Goal: Communication & Community: Share content

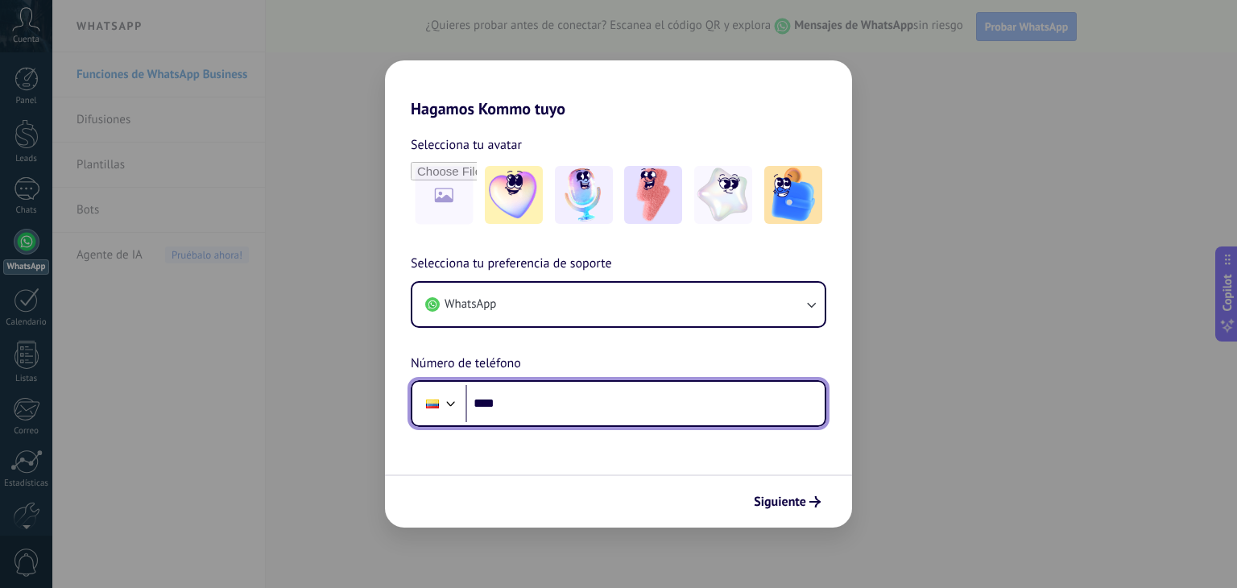
click at [534, 412] on input "****" at bounding box center [644, 403] width 359 height 37
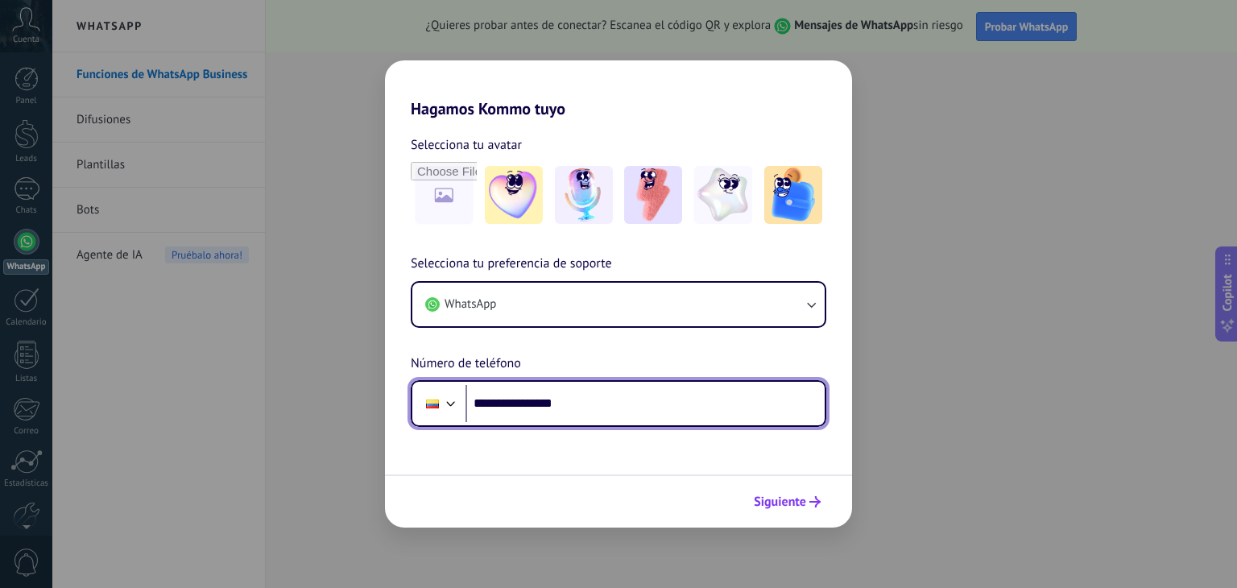
type input "**********"
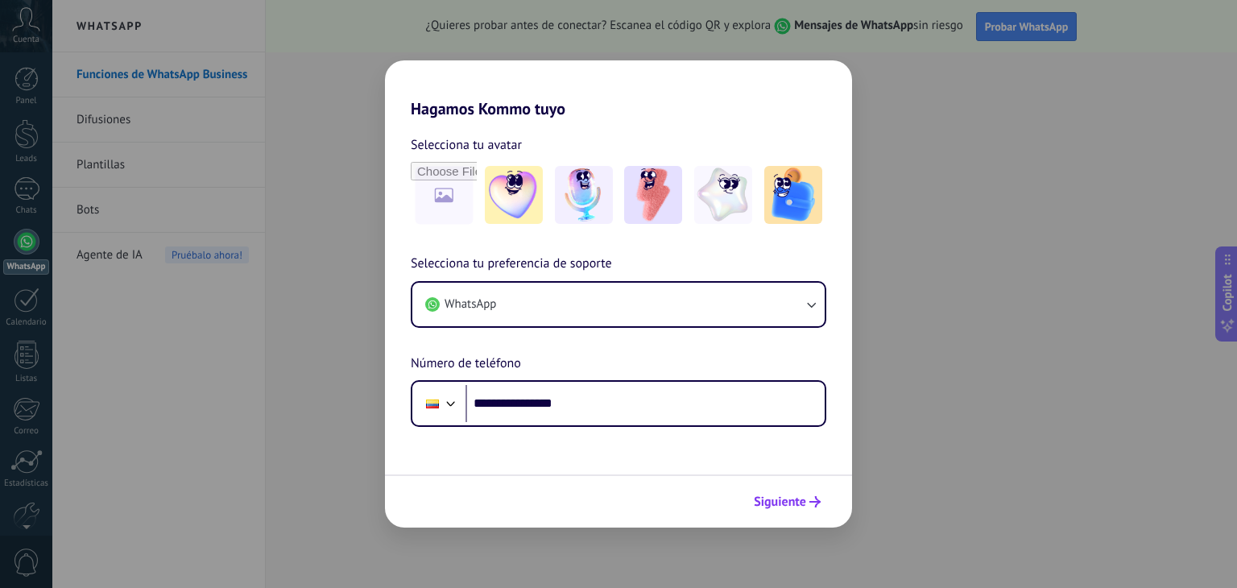
click at [796, 499] on span "Siguiente" at bounding box center [780, 501] width 52 height 11
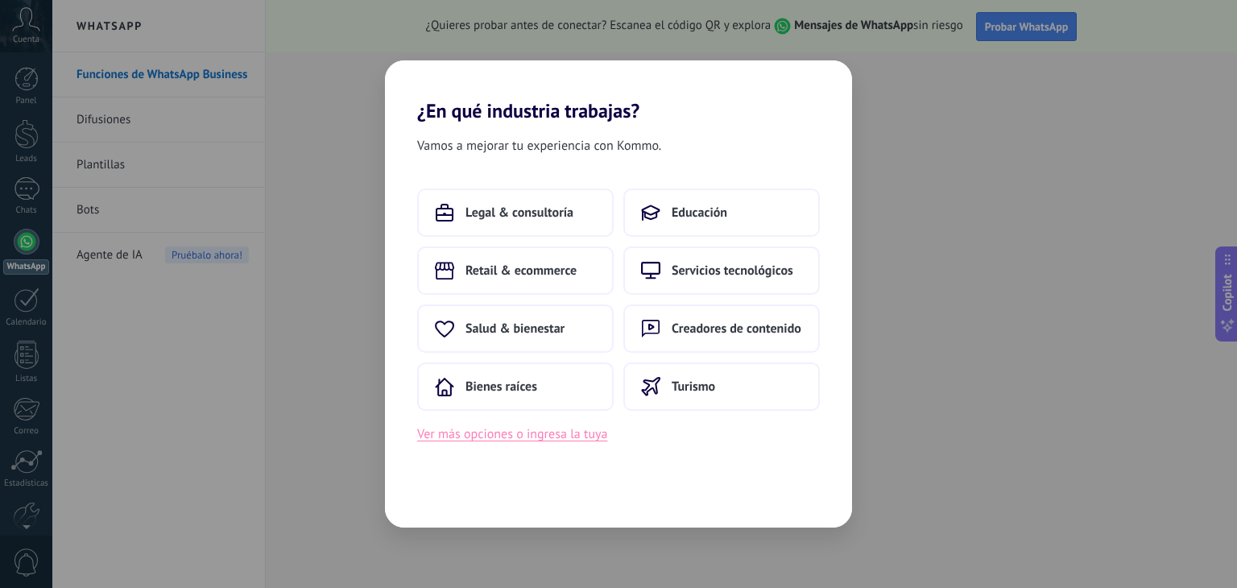
click at [538, 441] on button "Ver más opciones o ingresa la tuya" at bounding box center [512, 434] width 190 height 21
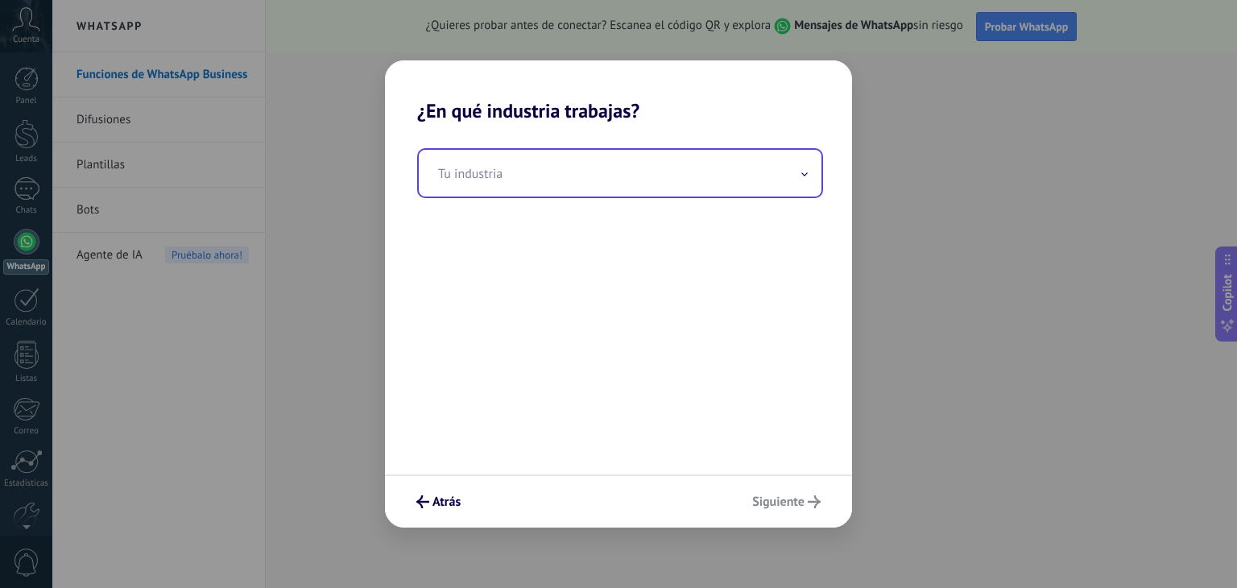
click at [809, 172] on input "text" at bounding box center [620, 173] width 403 height 47
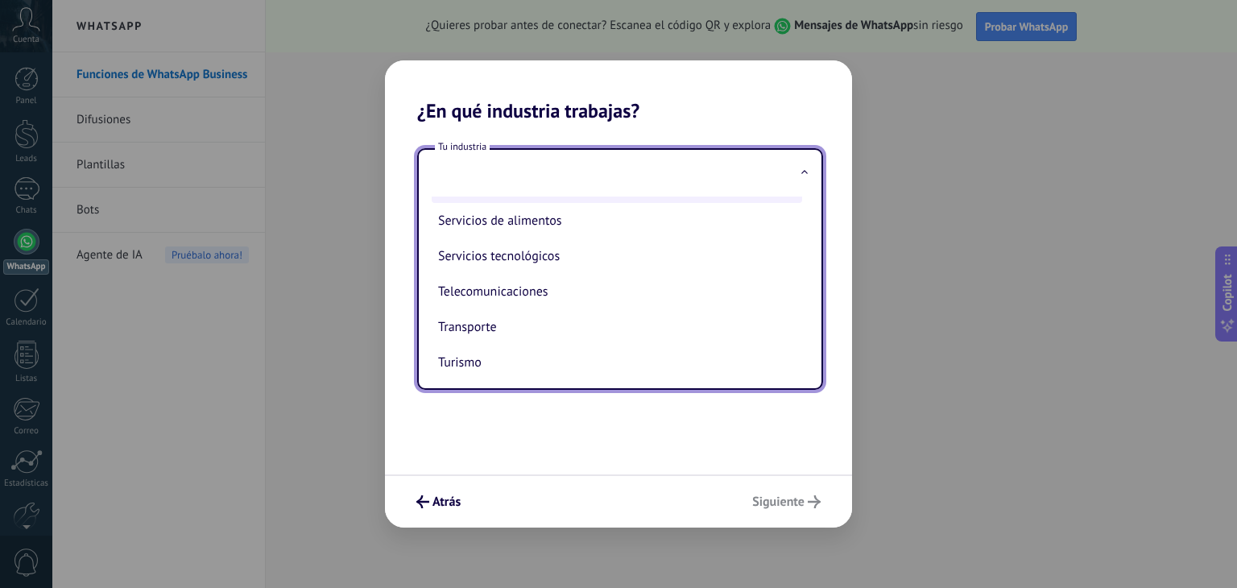
scroll to position [435, 0]
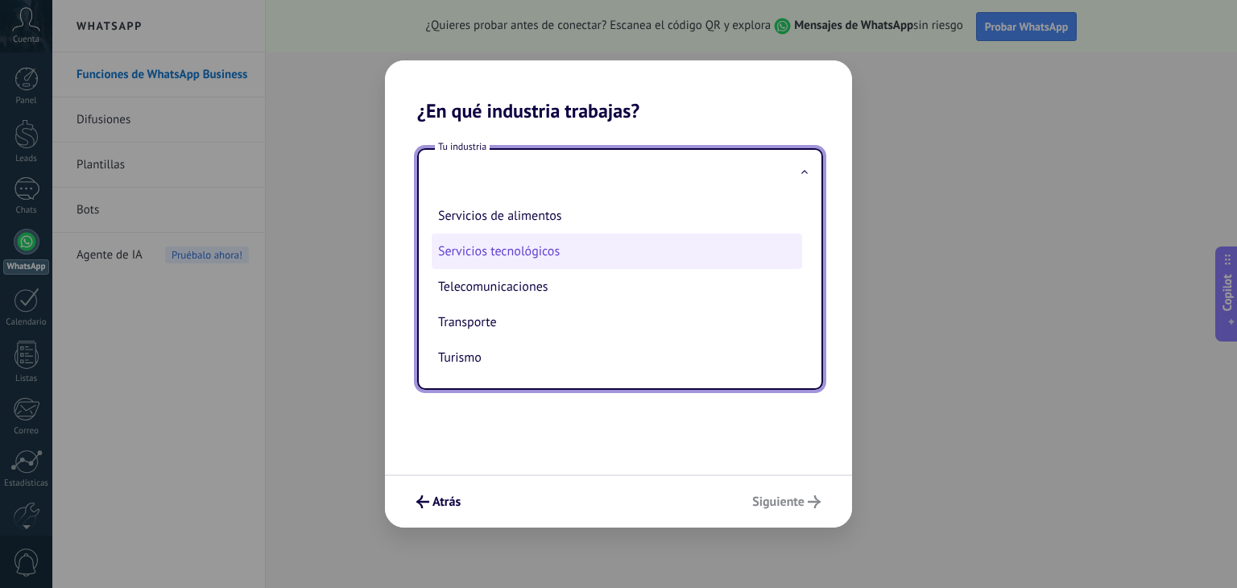
click at [617, 255] on li "Servicios tecnológicos" at bounding box center [617, 251] width 370 height 35
type input "**********"
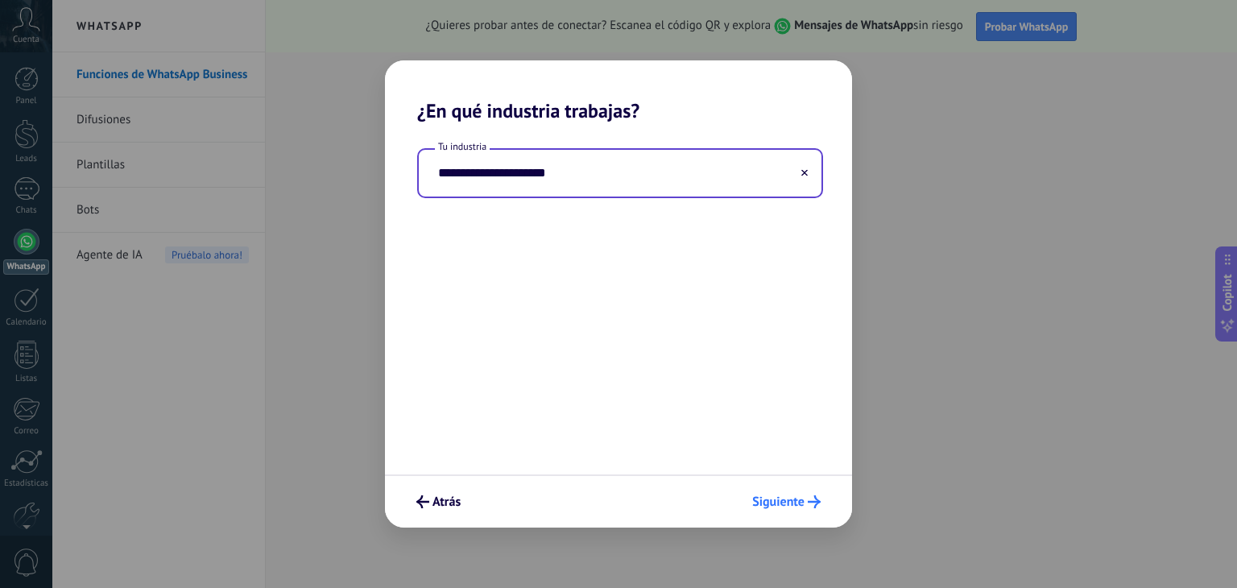
click at [786, 500] on span "Siguiente" at bounding box center [778, 501] width 52 height 11
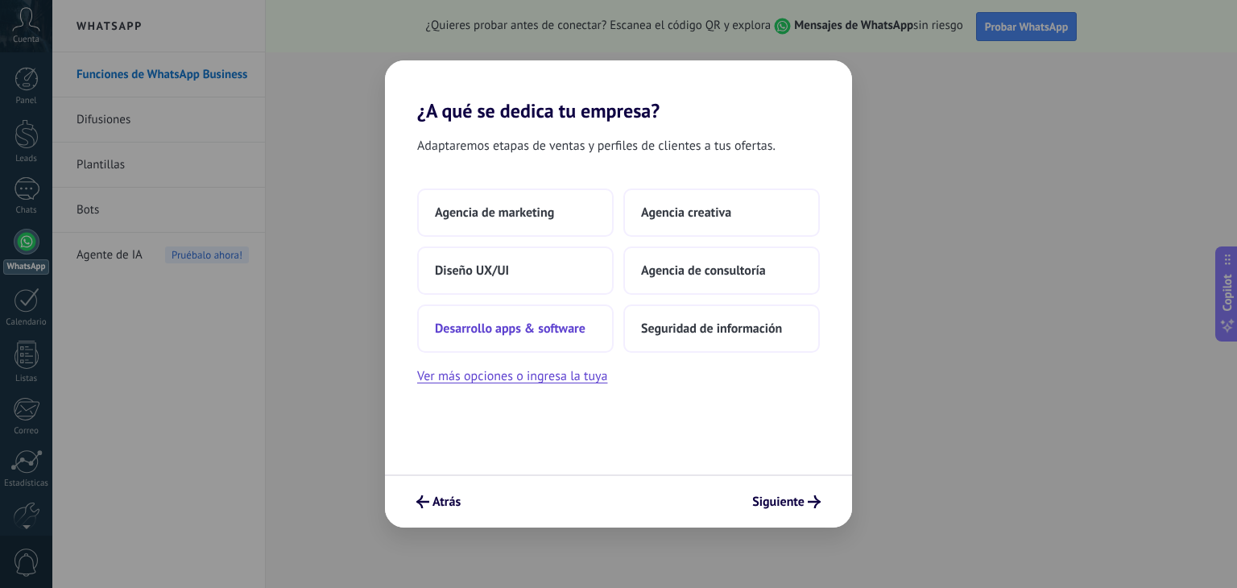
click at [569, 323] on span "Desarrollo apps & software" at bounding box center [510, 329] width 151 height 16
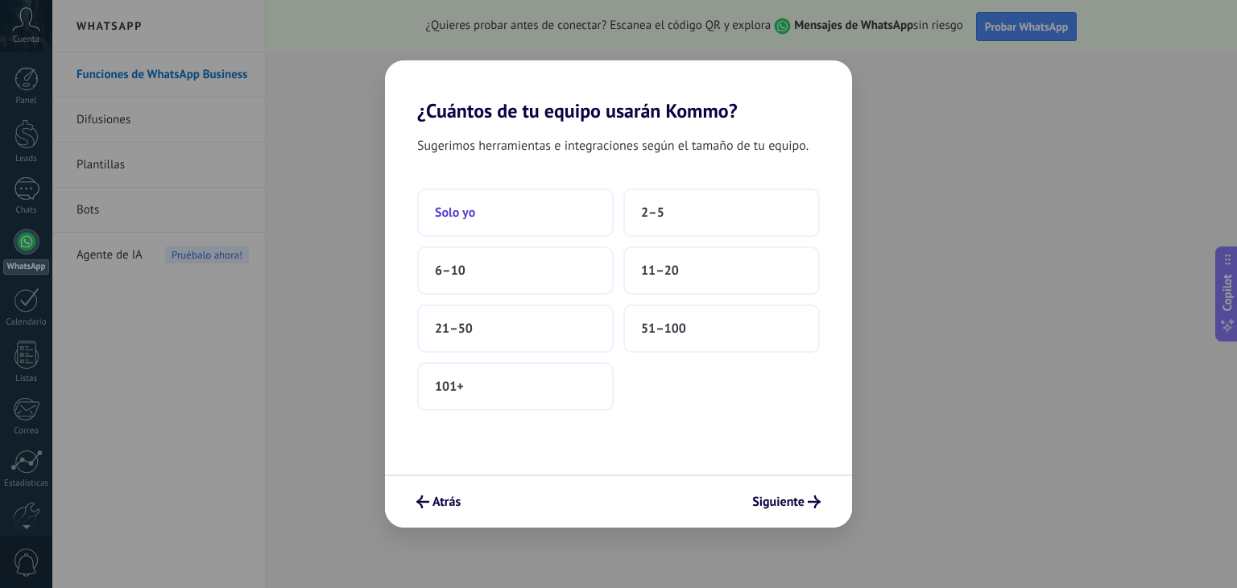
click at [543, 216] on button "Solo yo" at bounding box center [515, 212] width 196 height 48
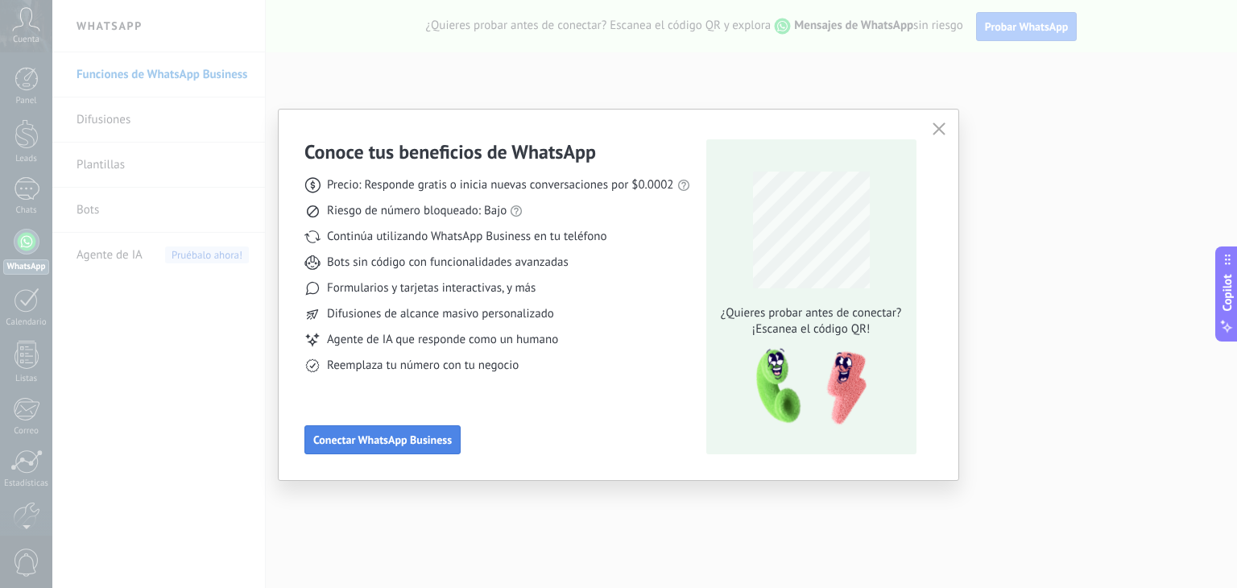
click at [420, 442] on span "Conectar WhatsApp Business" at bounding box center [382, 439] width 139 height 11
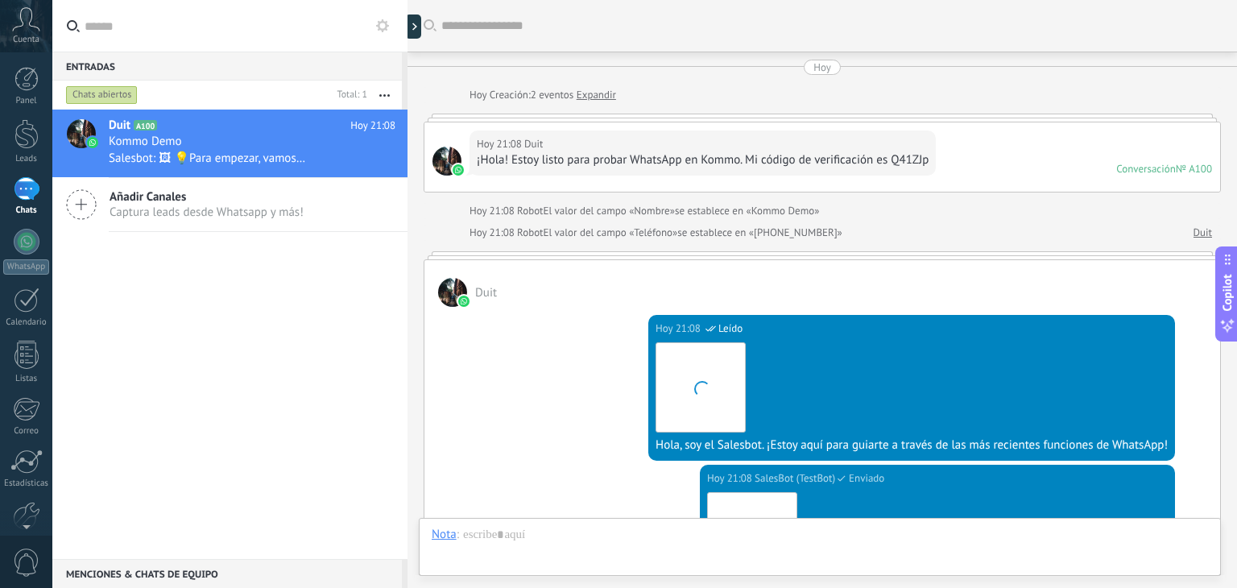
scroll to position [477, 0]
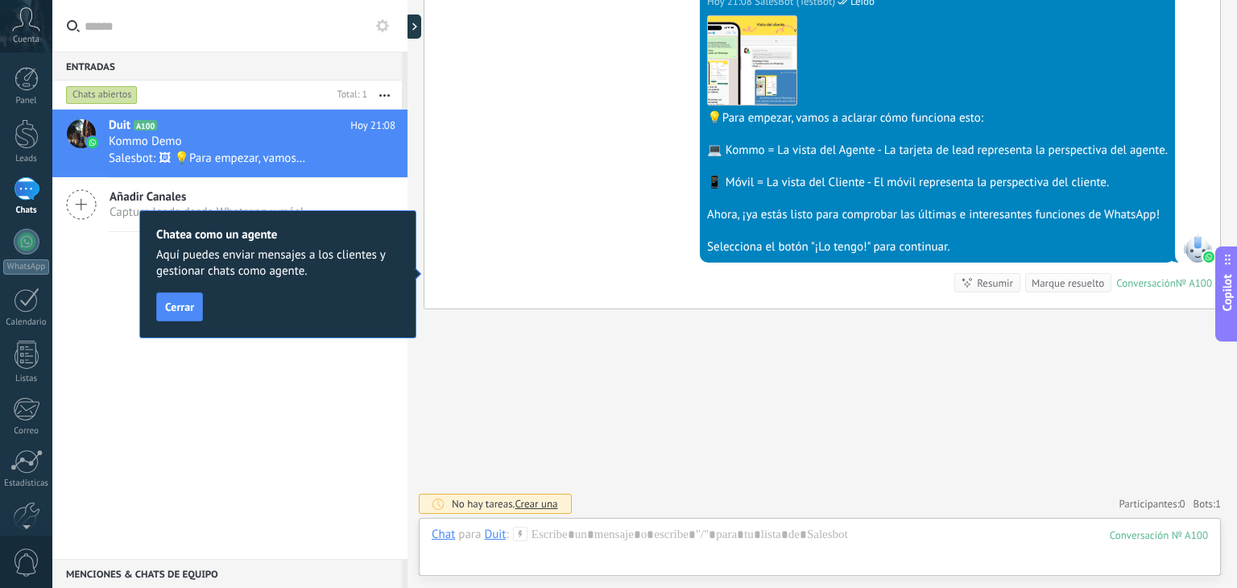
click at [370, 252] on span "Aquí puedes enviar mensajes a los clientes y gestionar chats como agente." at bounding box center [277, 263] width 243 height 32
click at [177, 304] on span "Cerrar" at bounding box center [179, 306] width 29 height 11
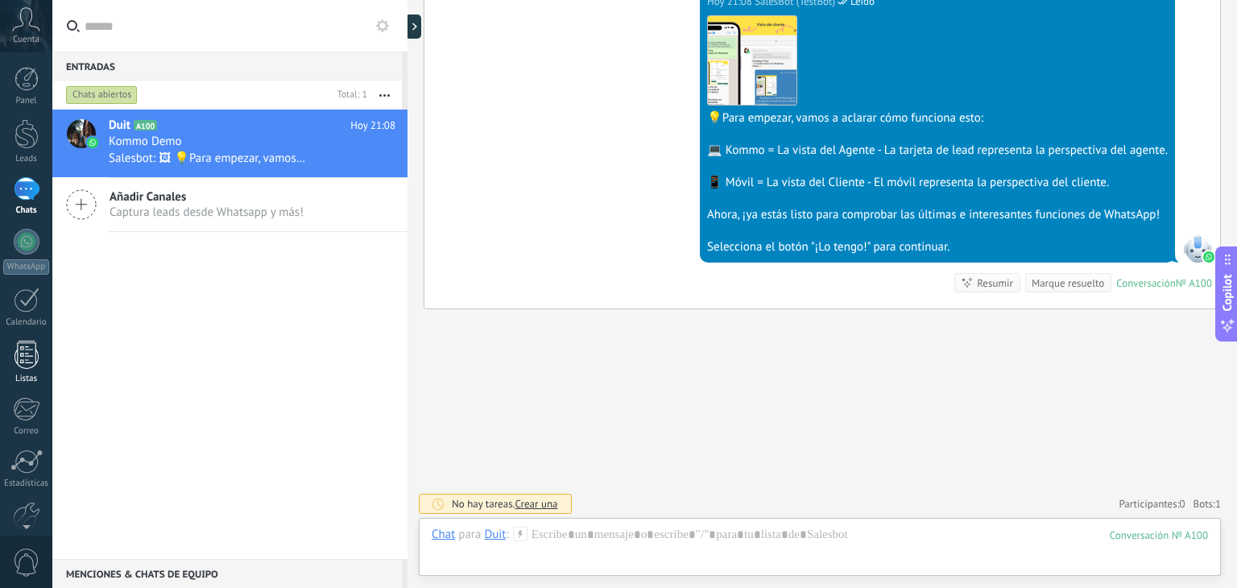
click at [18, 341] on div at bounding box center [26, 355] width 24 height 28
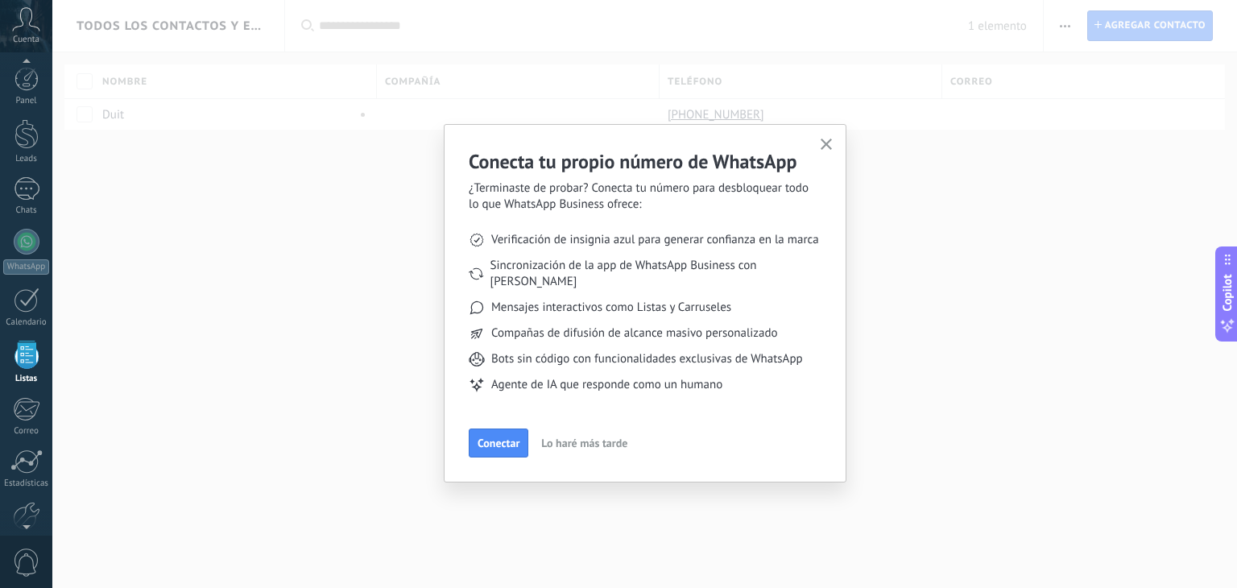
scroll to position [41, 0]
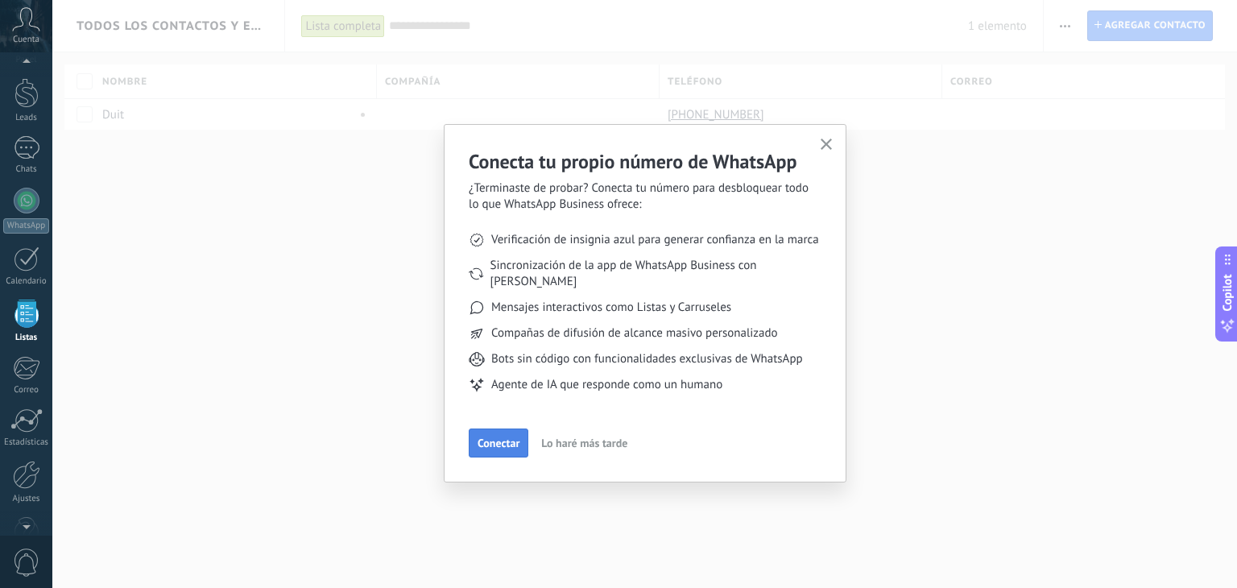
click at [495, 437] on span "Conectar" at bounding box center [499, 442] width 42 height 11
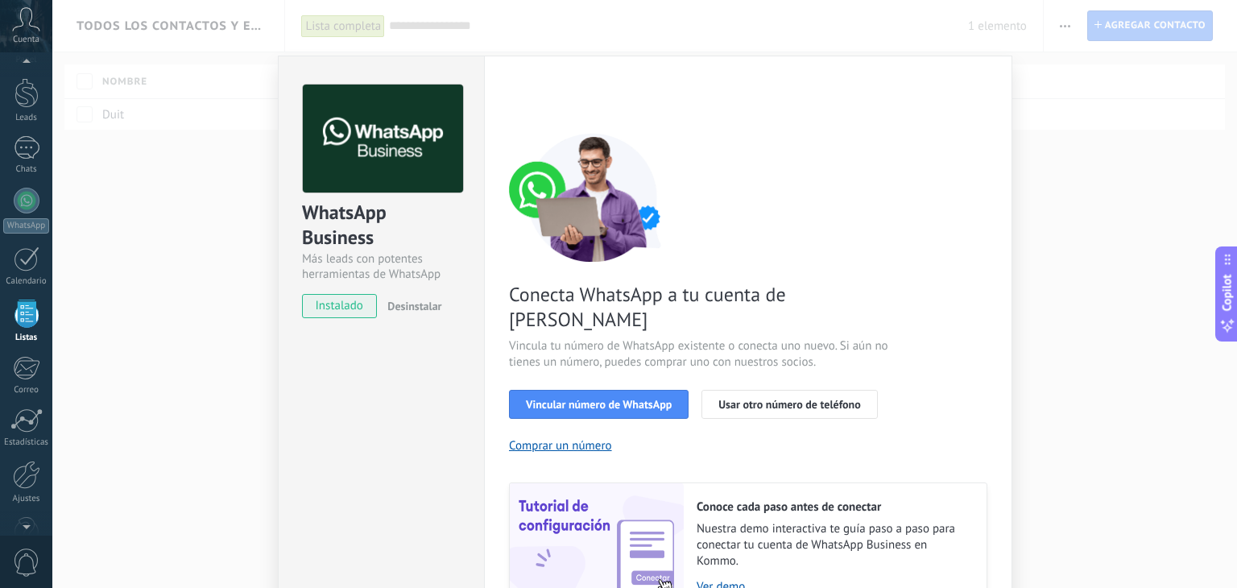
click at [348, 309] on span "instalado" at bounding box center [339, 306] width 73 height 24
click at [628, 399] on span "Vincular número de WhatsApp" at bounding box center [599, 404] width 146 height 11
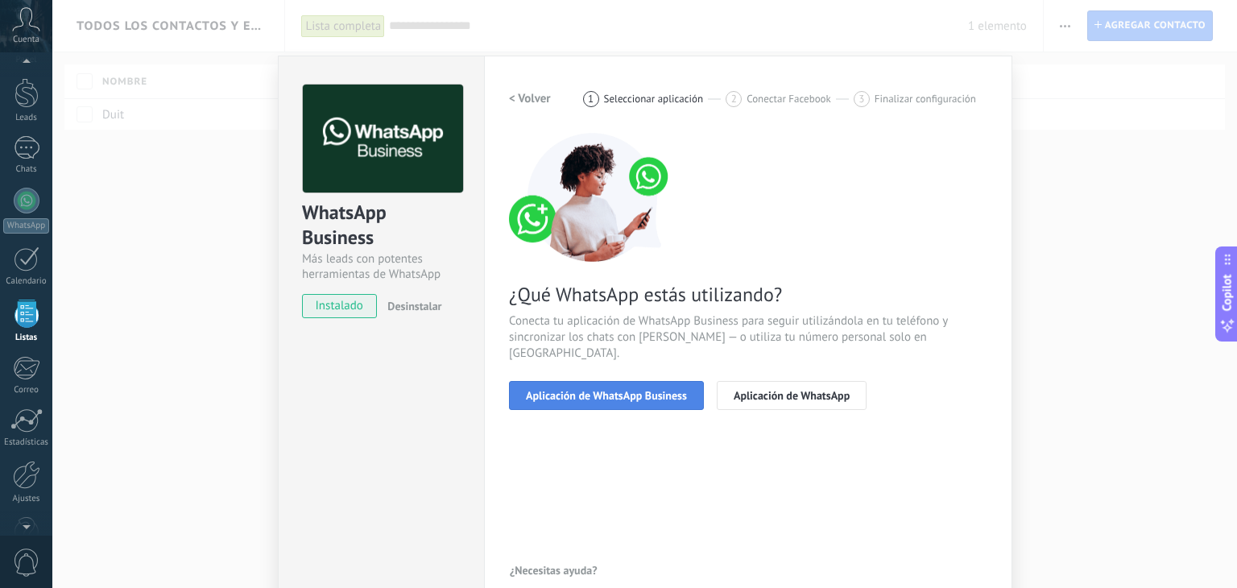
click at [639, 390] on span "Aplicación de WhatsApp Business" at bounding box center [606, 395] width 161 height 11
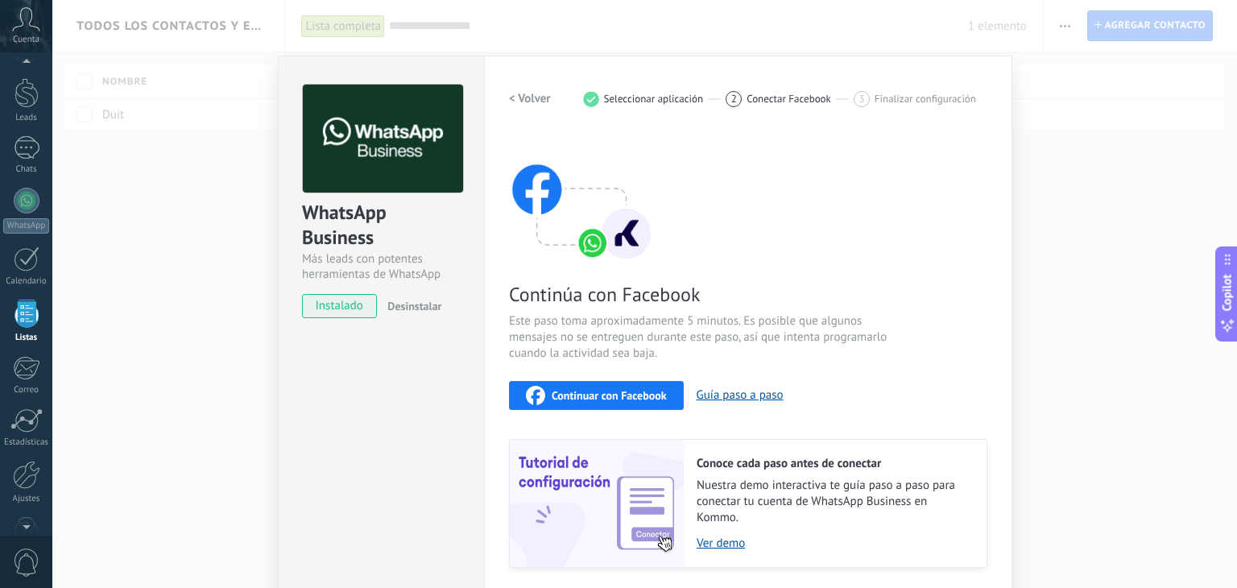
drag, startPoint x: 641, startPoint y: 393, endPoint x: 619, endPoint y: 395, distance: 21.8
click at [619, 395] on span "Continuar con Facebook" at bounding box center [609, 395] width 115 height 11
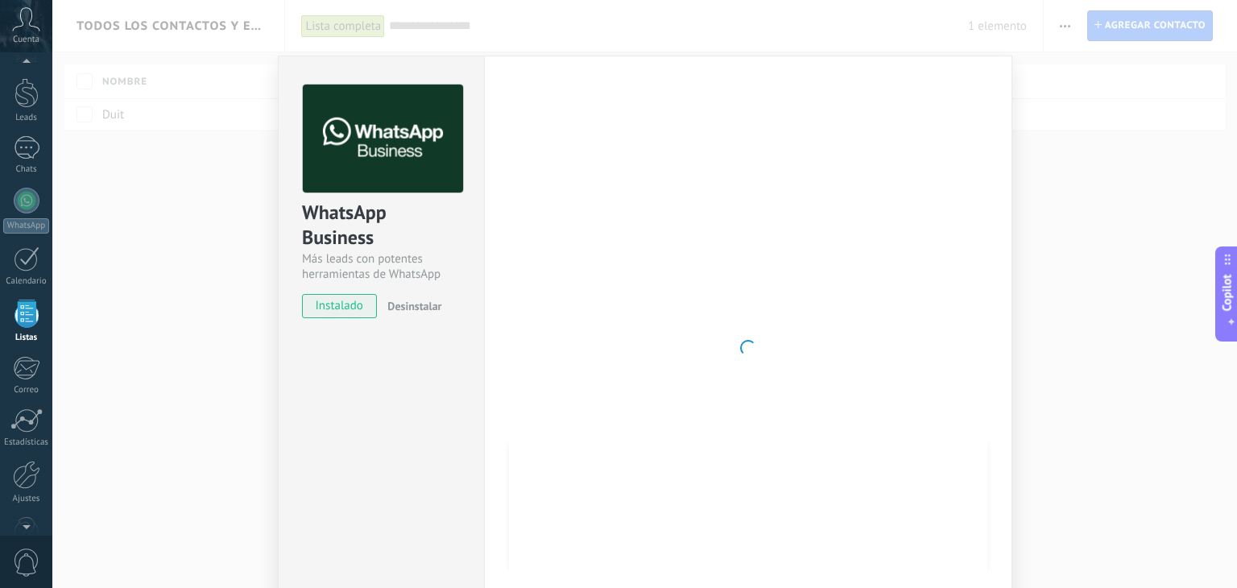
click at [549, 128] on div at bounding box center [748, 348] width 478 height 527
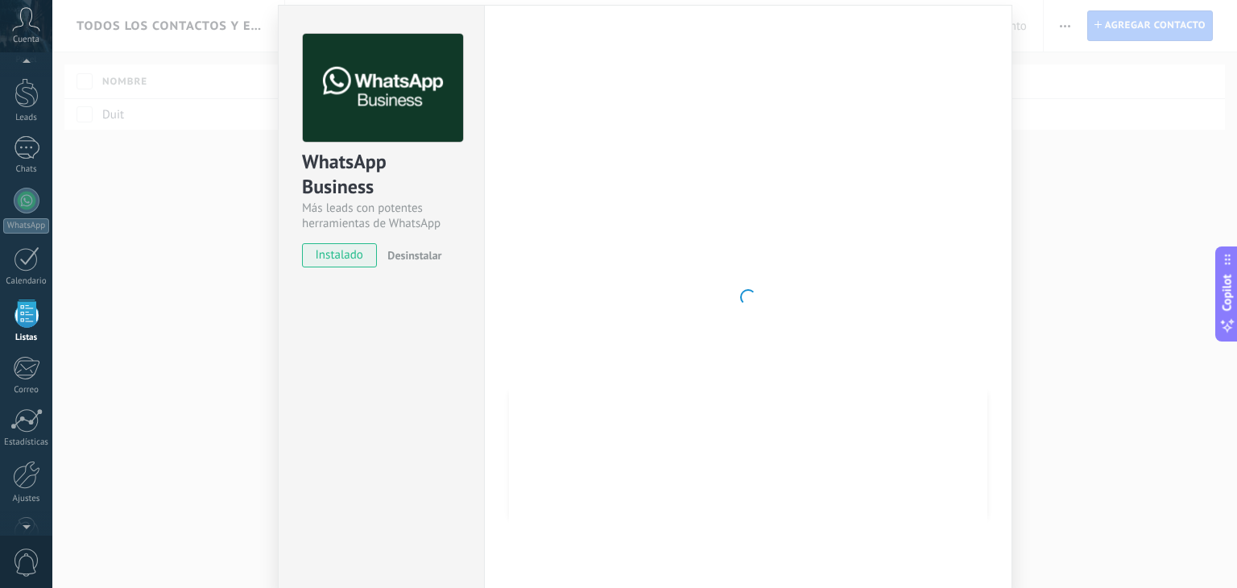
scroll to position [0, 0]
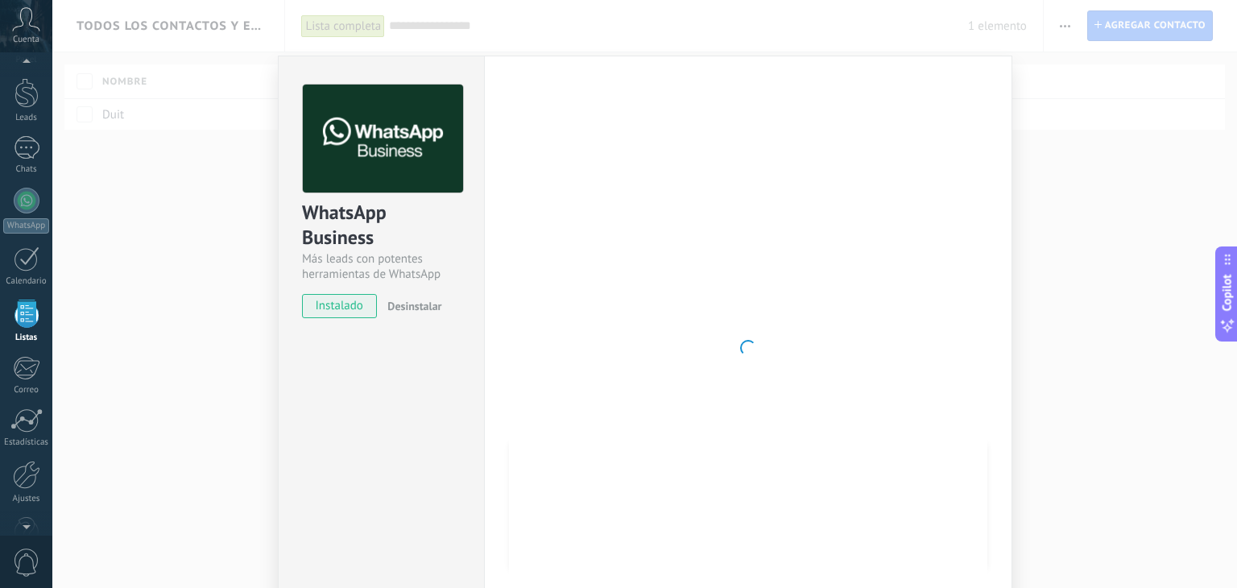
drag, startPoint x: 664, startPoint y: 445, endPoint x: 706, endPoint y: 342, distance: 110.8
click at [706, 342] on div at bounding box center [748, 348] width 478 height 527
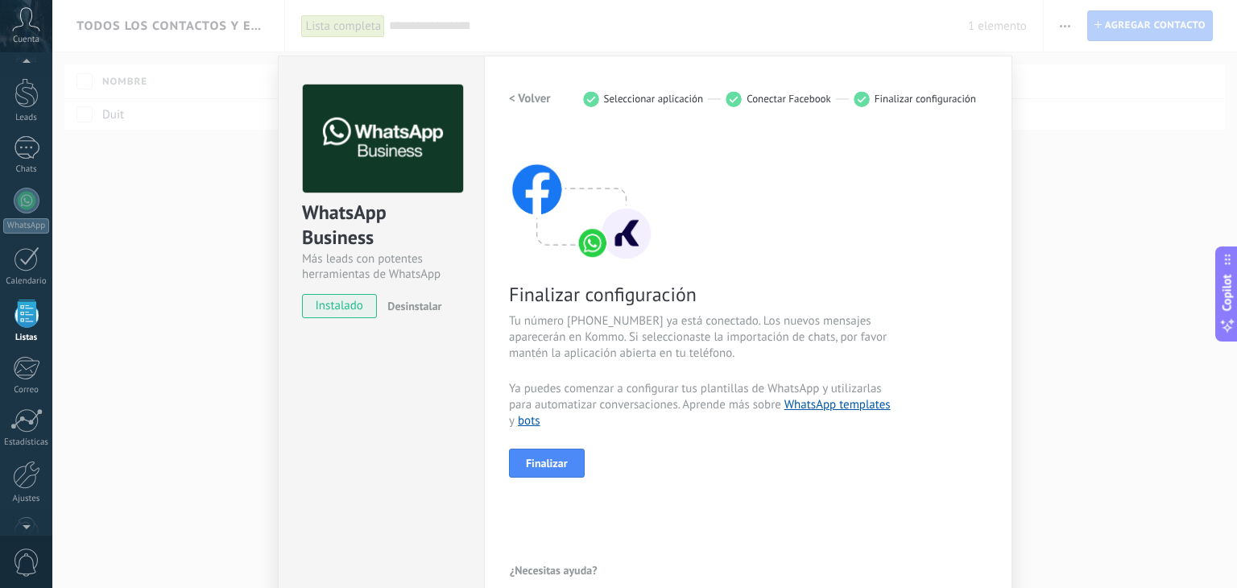
click at [790, 275] on div "Finalizar configuración Tu número +593 98 035 0026 ya está conectado. Los nuevo…" at bounding box center [748, 305] width 478 height 345
click at [538, 461] on span "Finalizar" at bounding box center [547, 462] width 42 height 11
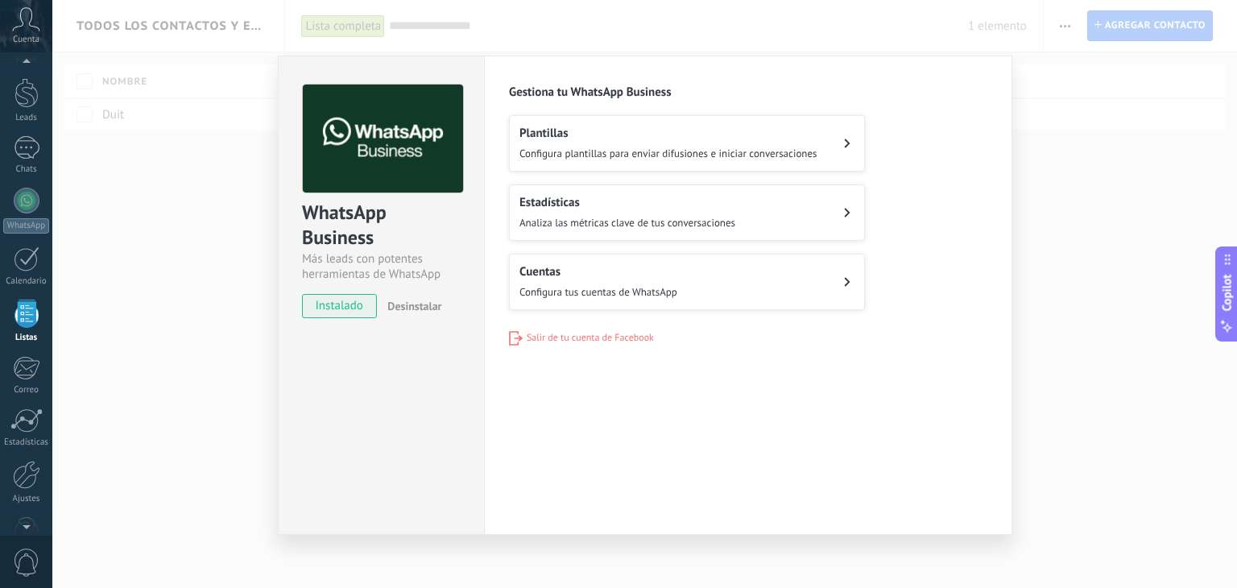
click at [850, 138] on button "Plantillas Configura plantillas para enviar difusiones e iniciar conversaciones" at bounding box center [687, 143] width 356 height 56
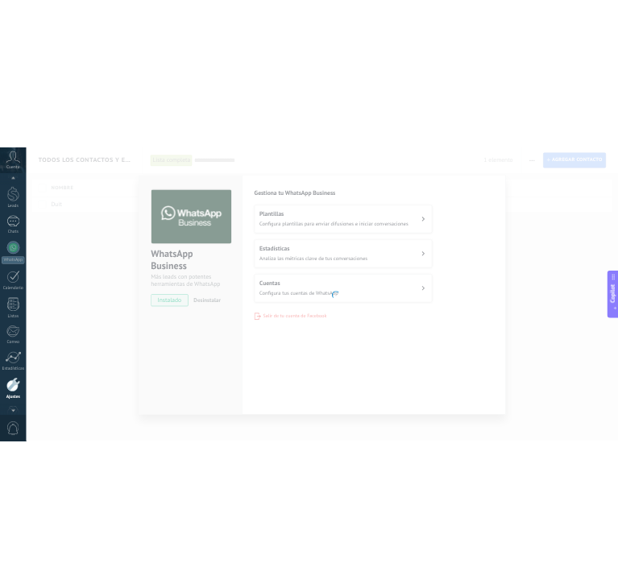
scroll to position [81, 0]
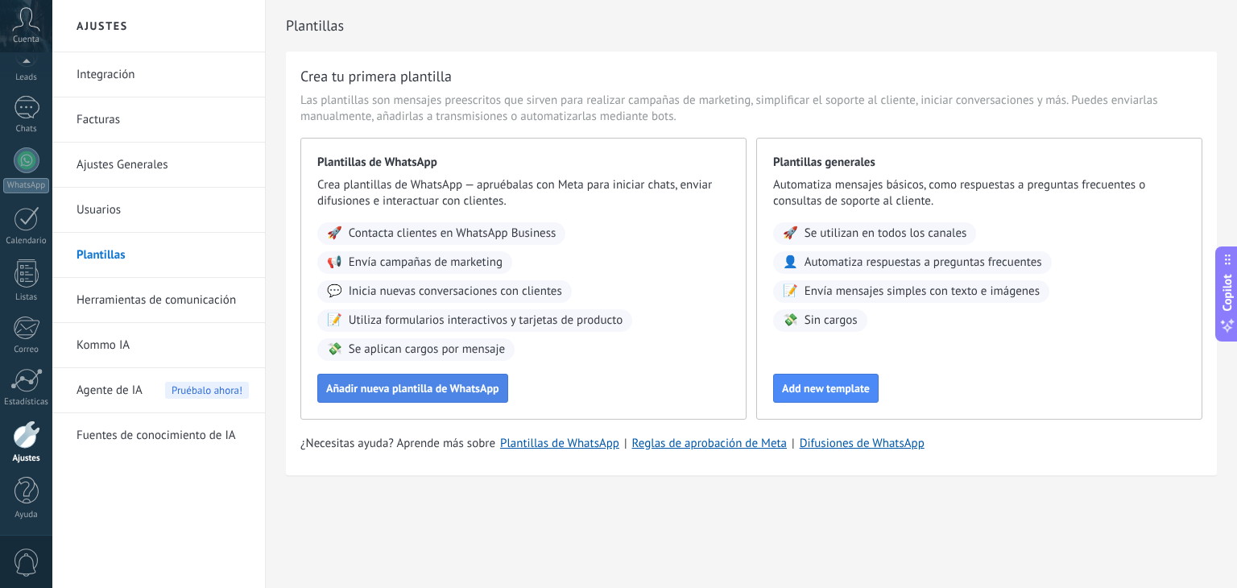
click at [449, 394] on span "Añadir nueva plantilla de WhatsApp" at bounding box center [412, 388] width 173 height 11
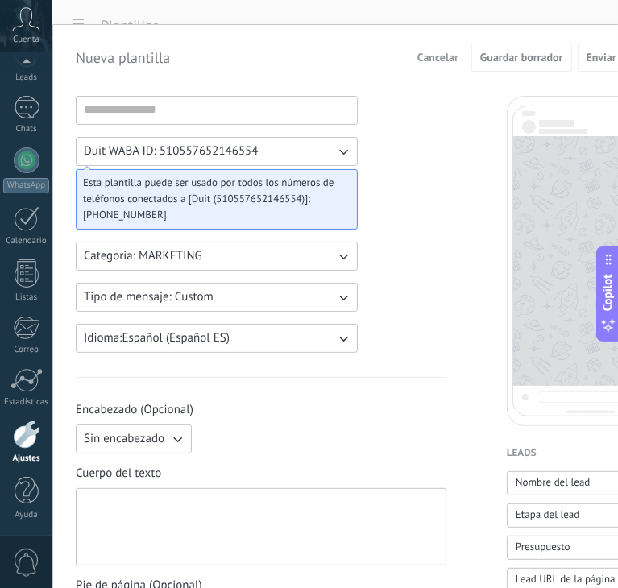
click at [236, 117] on input at bounding box center [217, 110] width 280 height 26
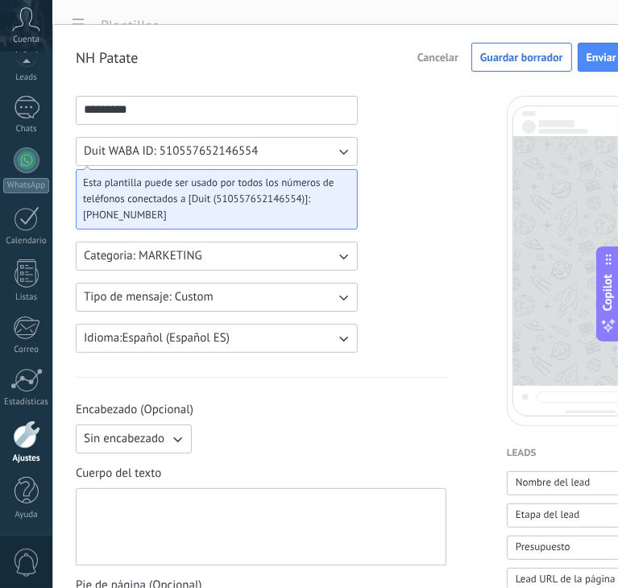
type input "*********"
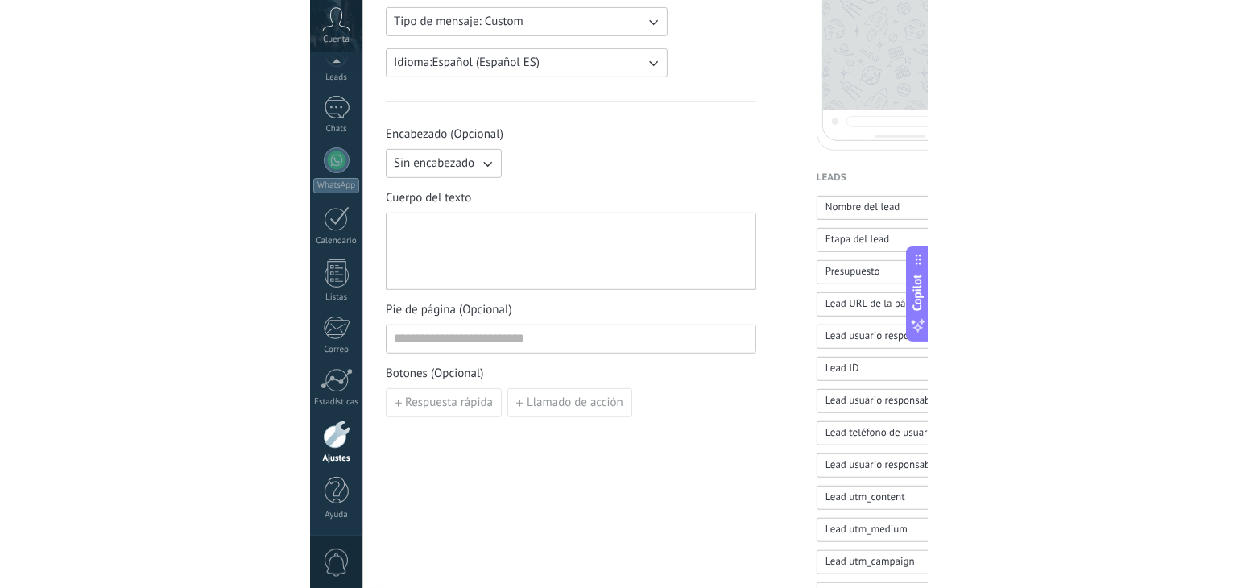
scroll to position [280, 0]
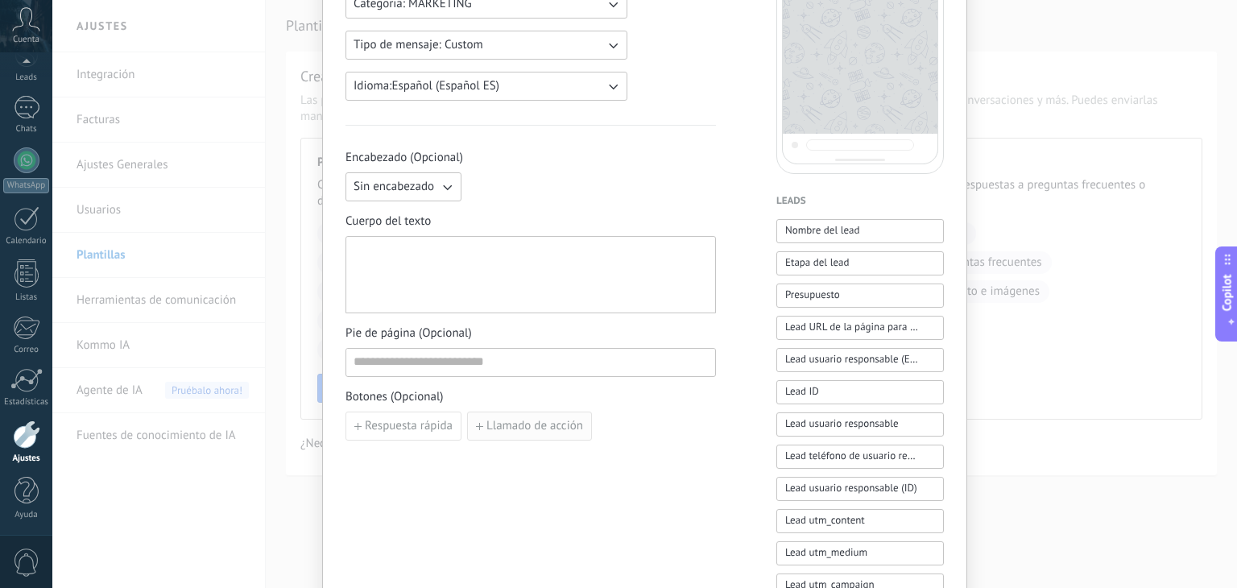
click at [558, 420] on span "Llamado de acción" at bounding box center [534, 425] width 97 height 11
click at [453, 423] on input at bounding box center [436, 425] width 180 height 26
type input "**********"
click at [599, 420] on input at bounding box center [626, 425] width 180 height 26
click at [488, 253] on div at bounding box center [531, 275] width 354 height 64
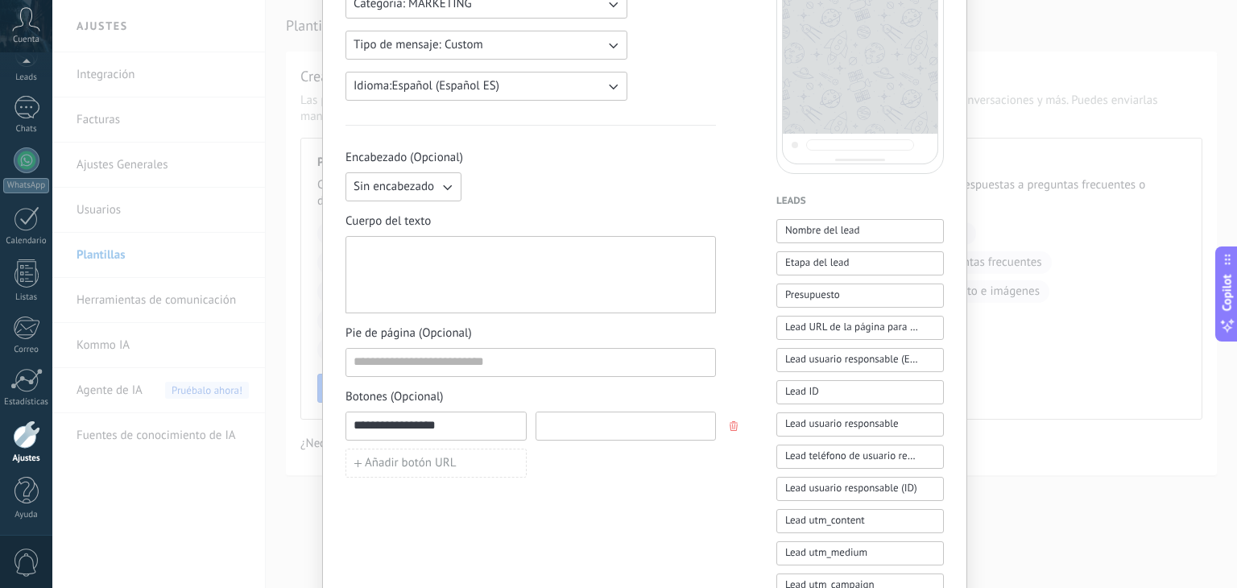
click at [567, 422] on input at bounding box center [626, 425] width 180 height 26
paste input "**********"
type input "**********"
click at [512, 285] on div at bounding box center [531, 275] width 354 height 64
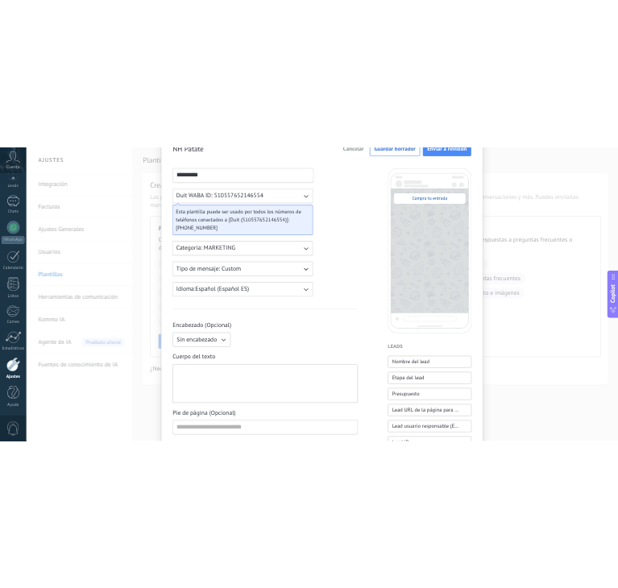
scroll to position [83, 0]
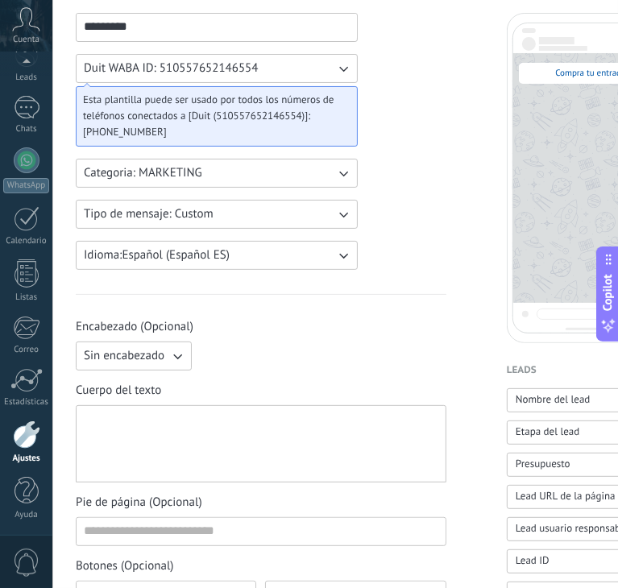
click at [254, 436] on div at bounding box center [261, 444] width 354 height 64
paste div
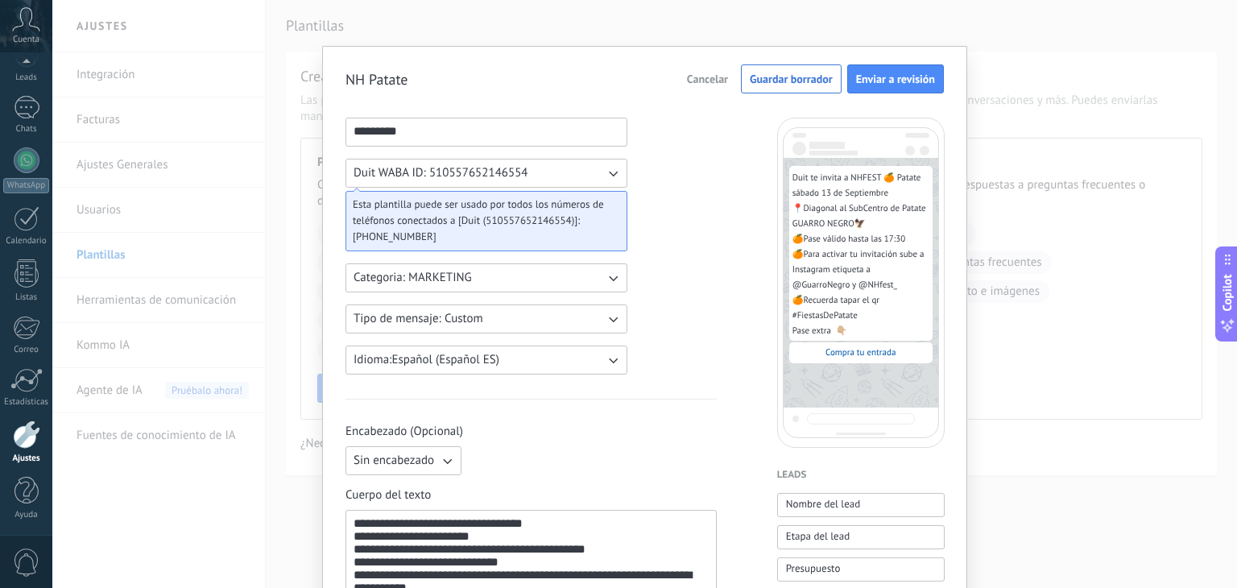
scroll to position [6, 0]
click at [880, 78] on span "Enviar a revisión" at bounding box center [895, 79] width 79 height 11
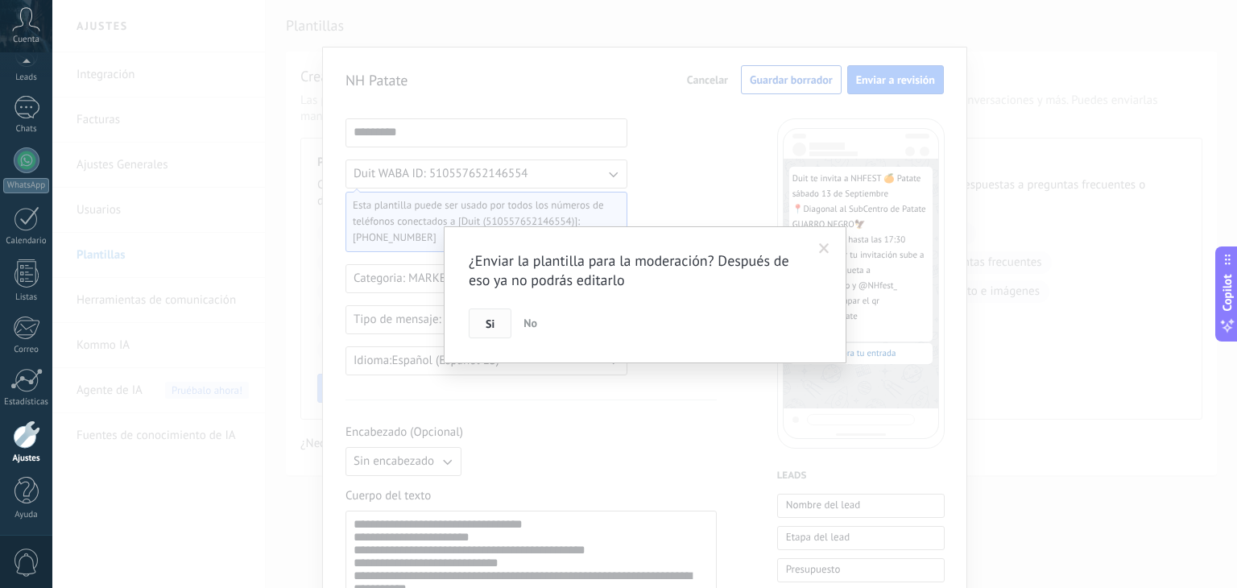
click at [488, 328] on span "Si" at bounding box center [490, 323] width 9 height 11
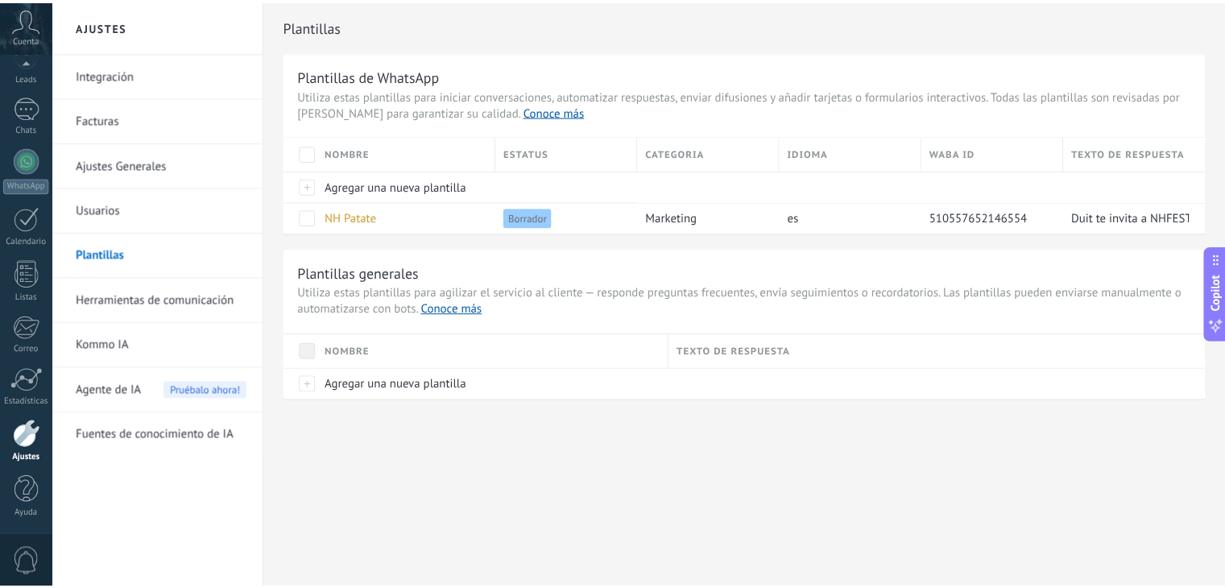
scroll to position [0, 0]
click at [196, 295] on link "Herramientas de comunicación" at bounding box center [163, 300] width 172 height 45
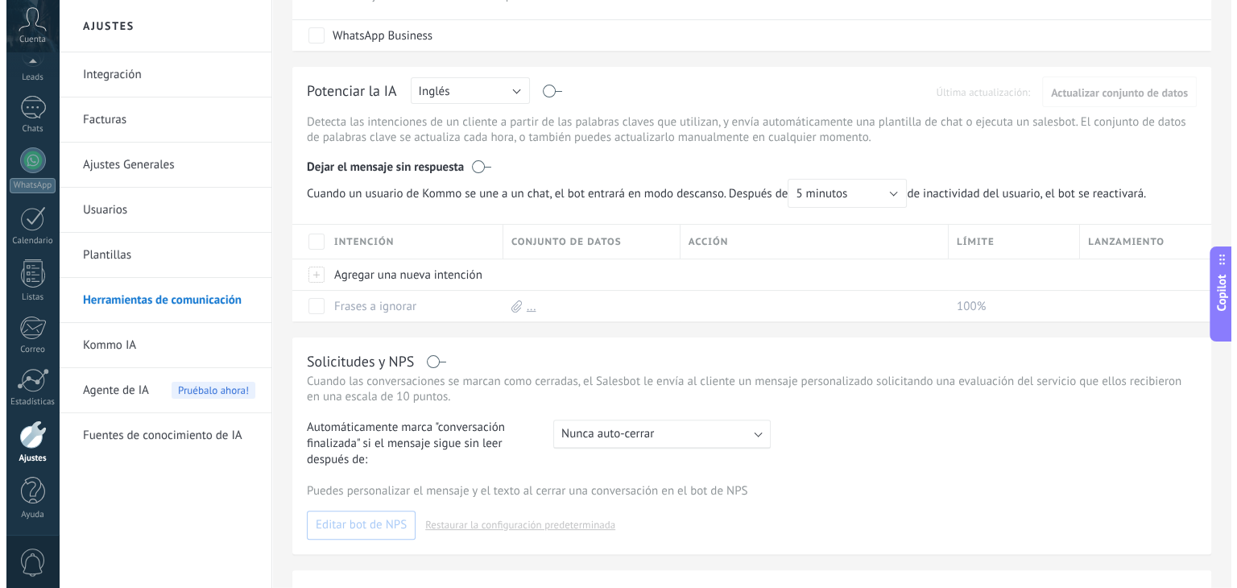
scroll to position [382, 0]
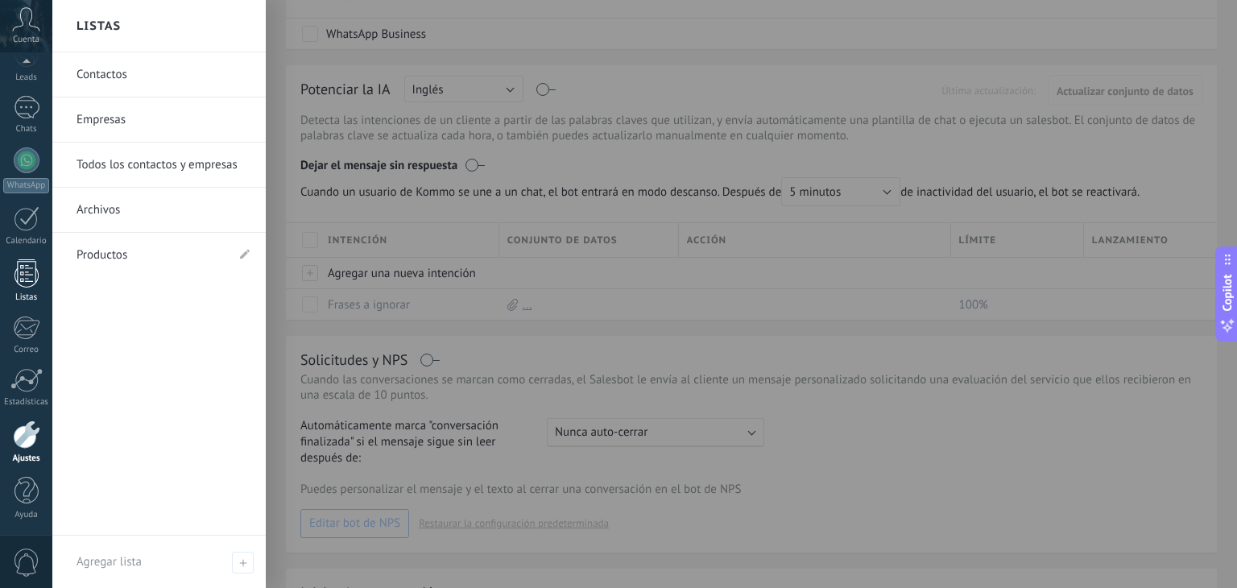
click at [23, 262] on div at bounding box center [26, 273] width 24 height 28
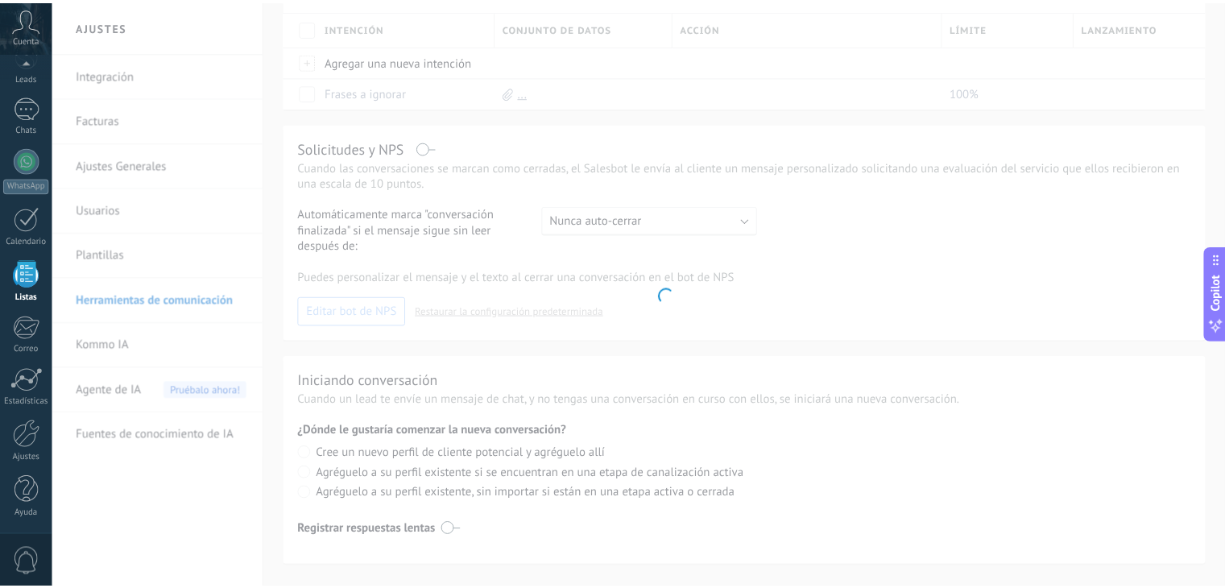
scroll to position [169, 0]
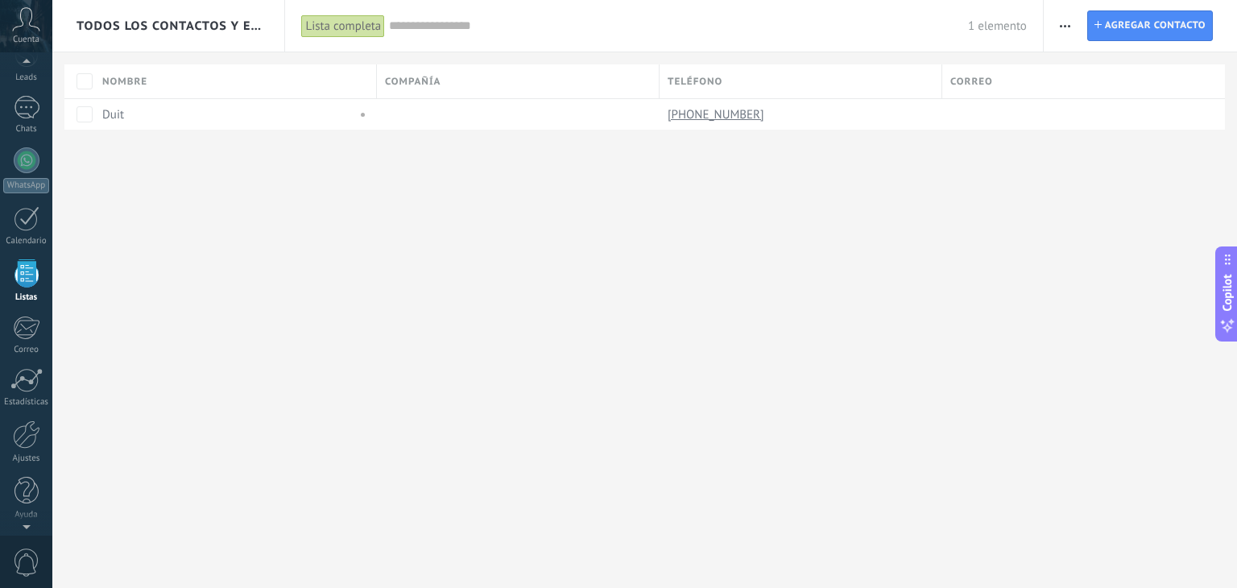
scroll to position [41, 0]
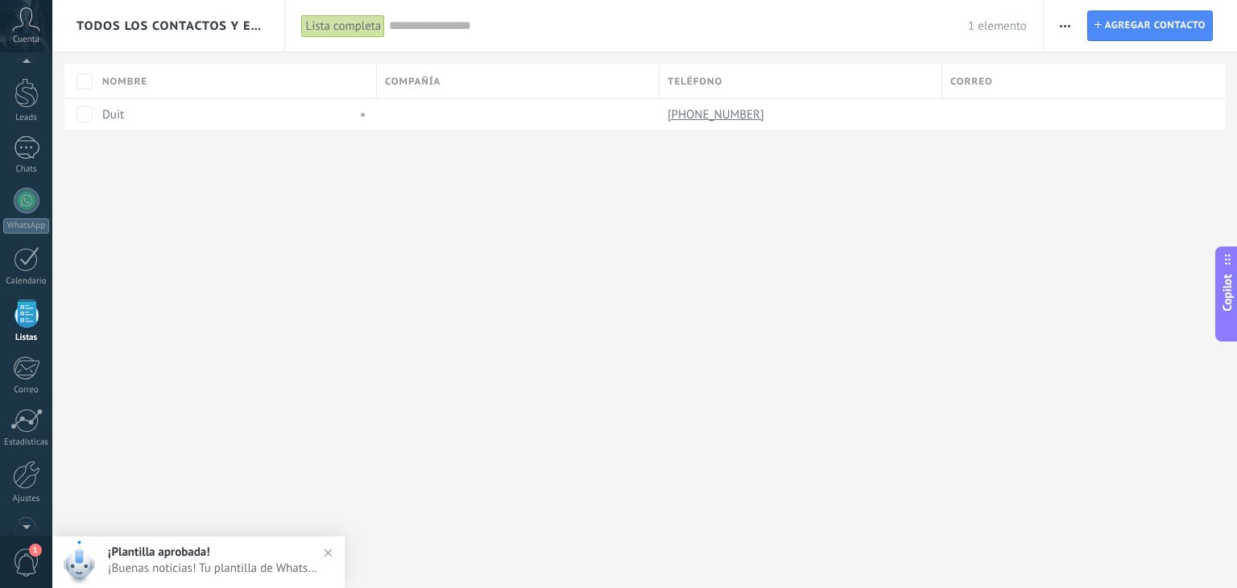
click at [230, 28] on span "Todos los contactos y empresas" at bounding box center [169, 26] width 185 height 15
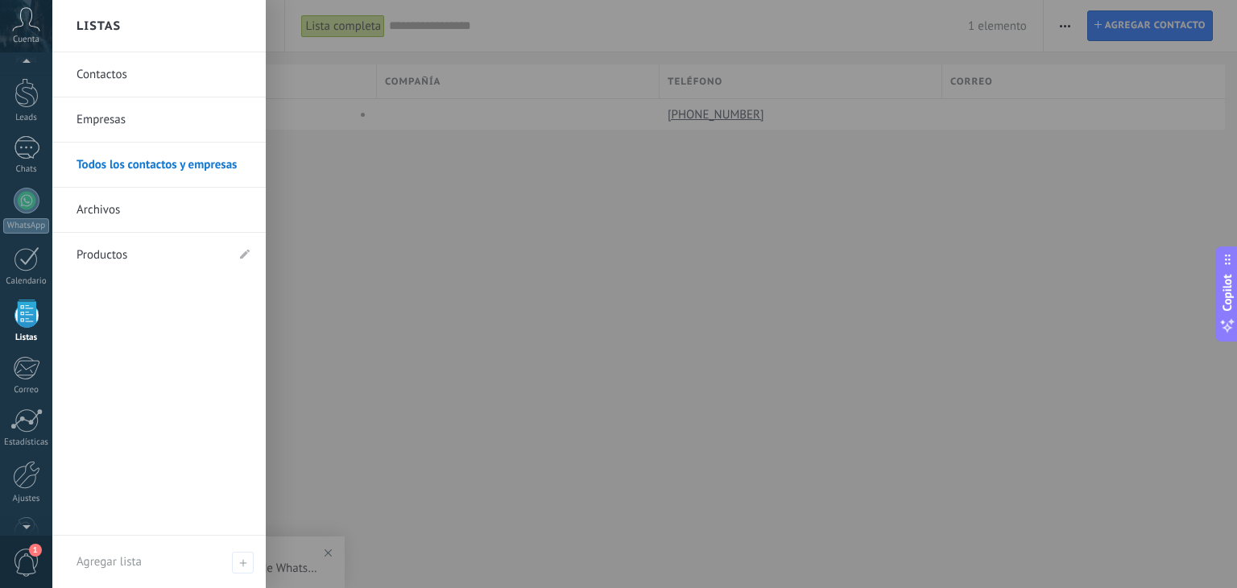
click at [367, 224] on div at bounding box center [670, 294] width 1237 height 588
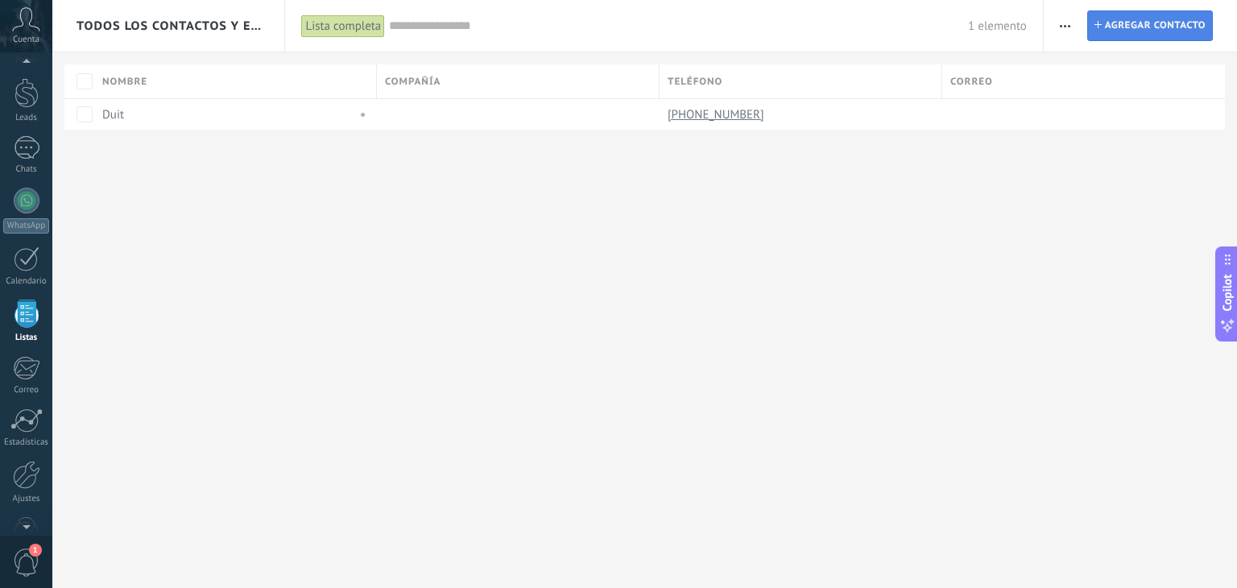
click at [1149, 31] on span "Agregar contacto" at bounding box center [1155, 25] width 101 height 29
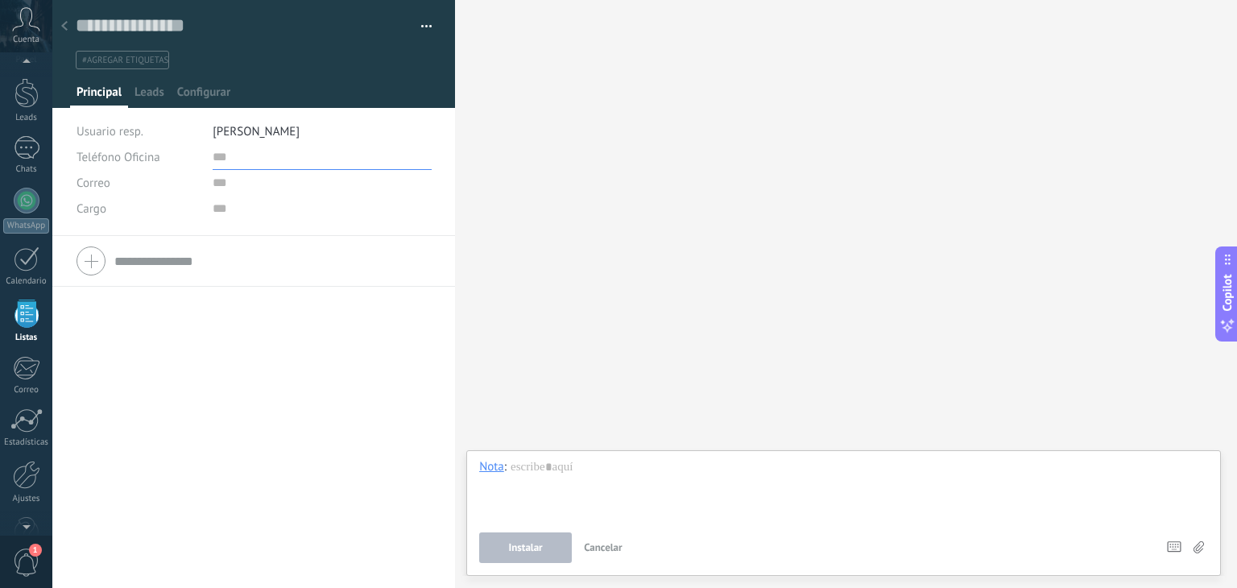
click at [218, 159] on input "text" at bounding box center [322, 157] width 219 height 26
click at [62, 23] on icon at bounding box center [64, 26] width 6 height 10
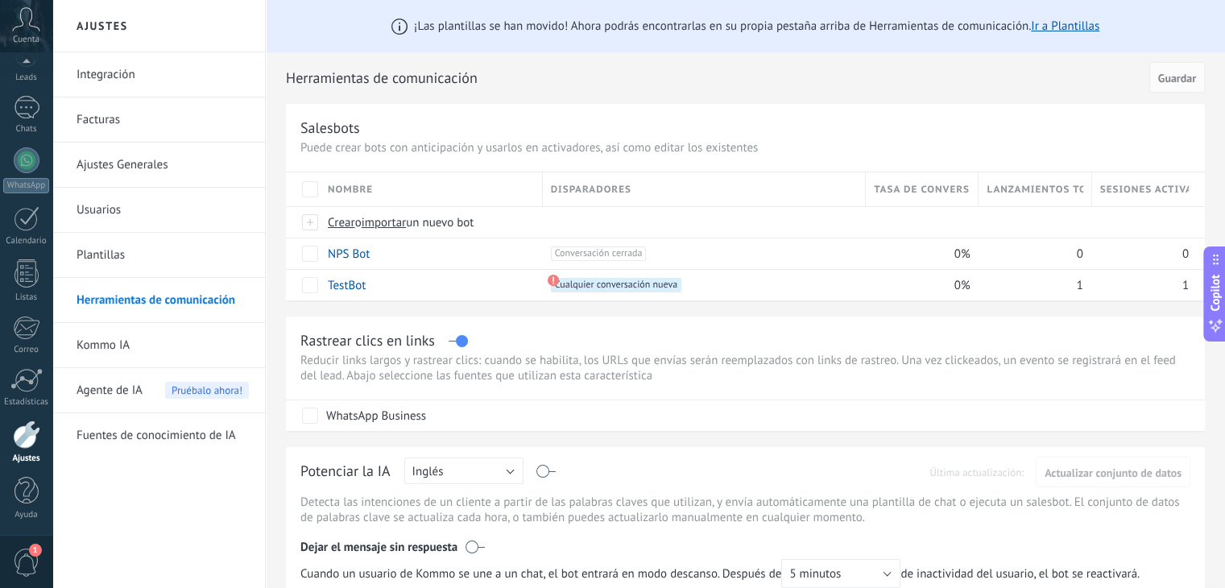
click at [163, 164] on link "Ajustes Generales" at bounding box center [163, 165] width 172 height 45
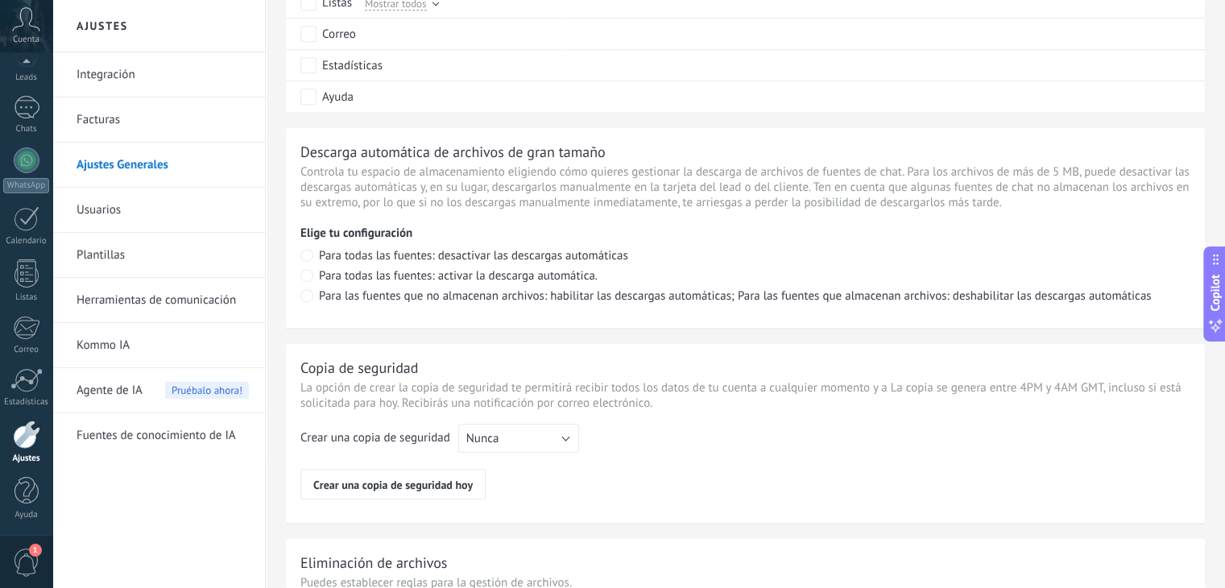
scroll to position [1189, 0]
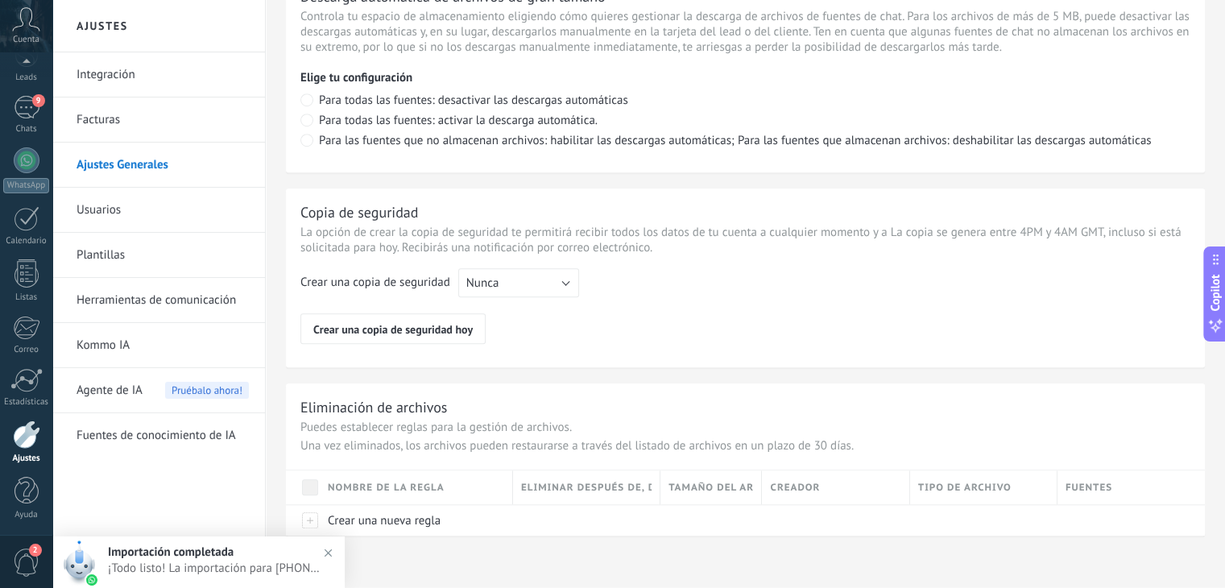
click at [118, 207] on link "Usuarios" at bounding box center [163, 210] width 172 height 45
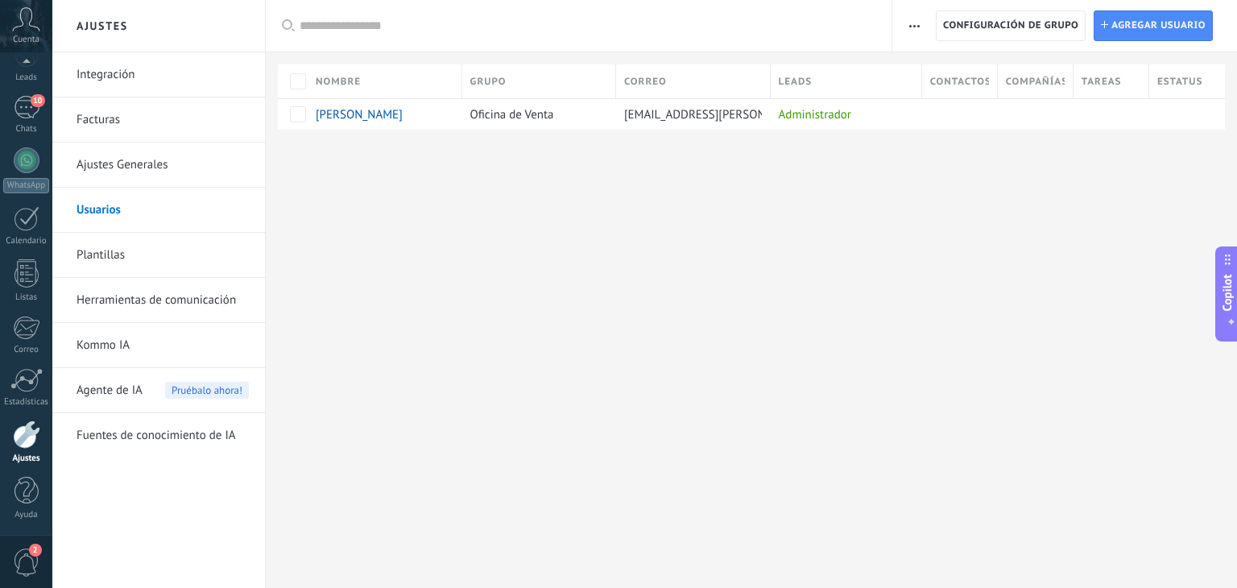
click at [173, 307] on link "Herramientas de comunicación" at bounding box center [163, 300] width 172 height 45
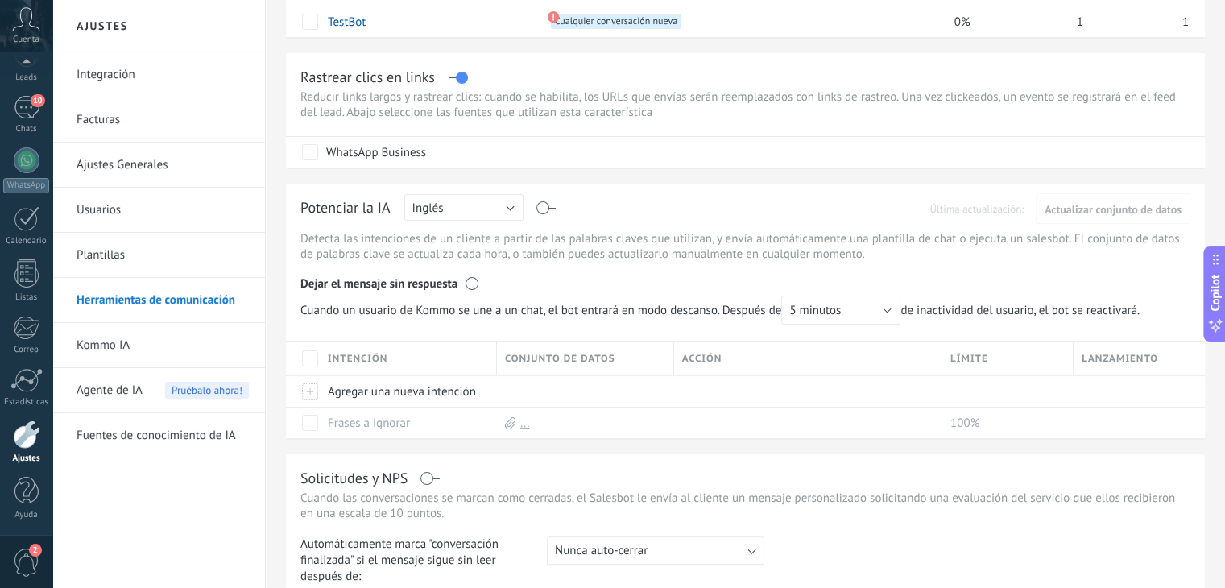
scroll to position [277, 0]
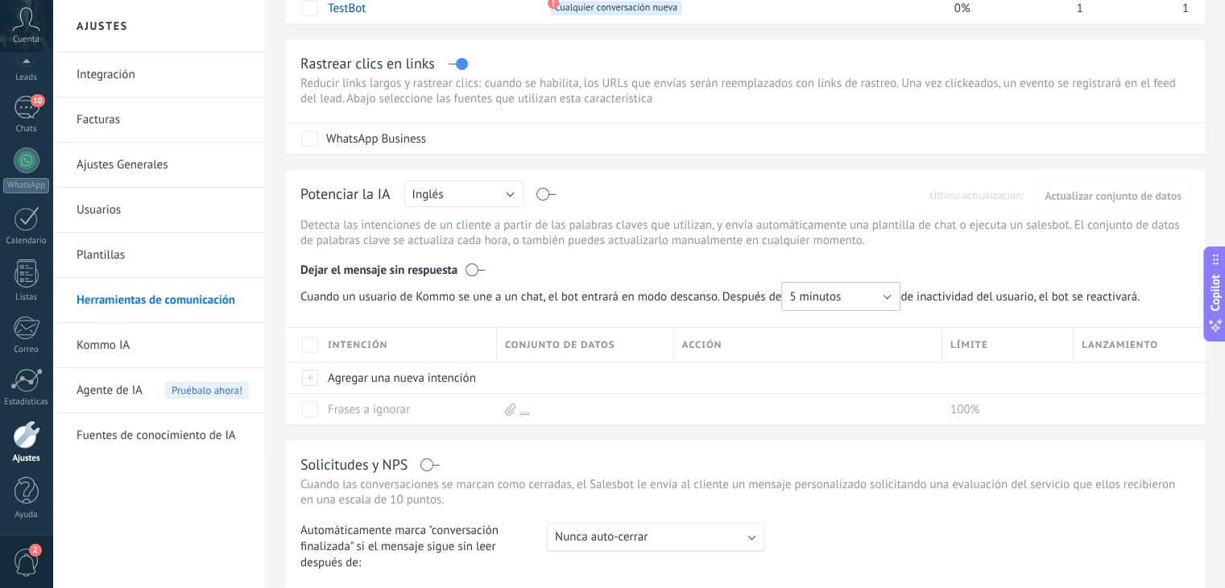
click at [894, 304] on button "5 minutos" at bounding box center [840, 296] width 119 height 29
click at [863, 323] on span "10 minutos" at bounding box center [832, 323] width 123 height 15
click at [477, 267] on label at bounding box center [474, 270] width 19 height 16
click at [472, 268] on label at bounding box center [474, 270] width 19 height 16
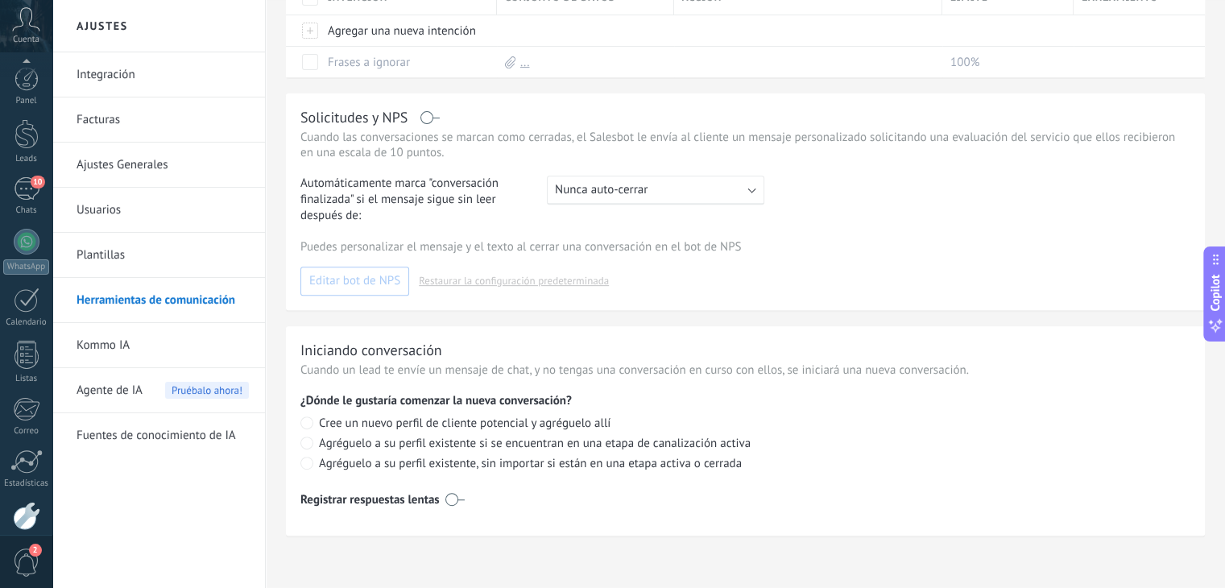
scroll to position [81, 0]
click at [39, 114] on div "10" at bounding box center [27, 107] width 26 height 23
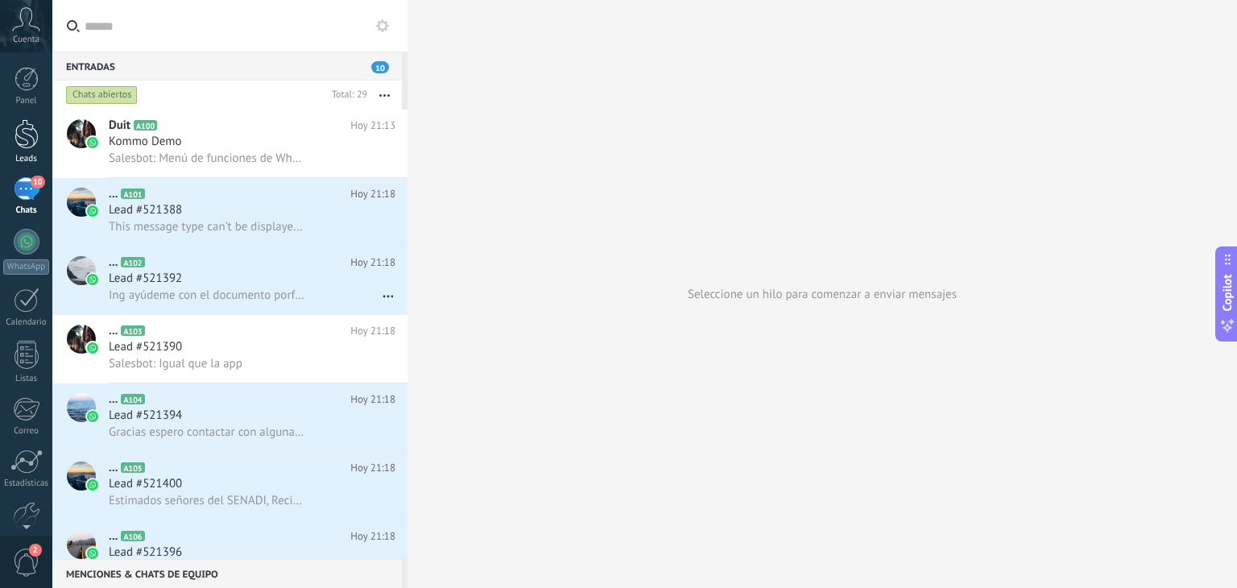
click at [23, 142] on div at bounding box center [26, 134] width 24 height 30
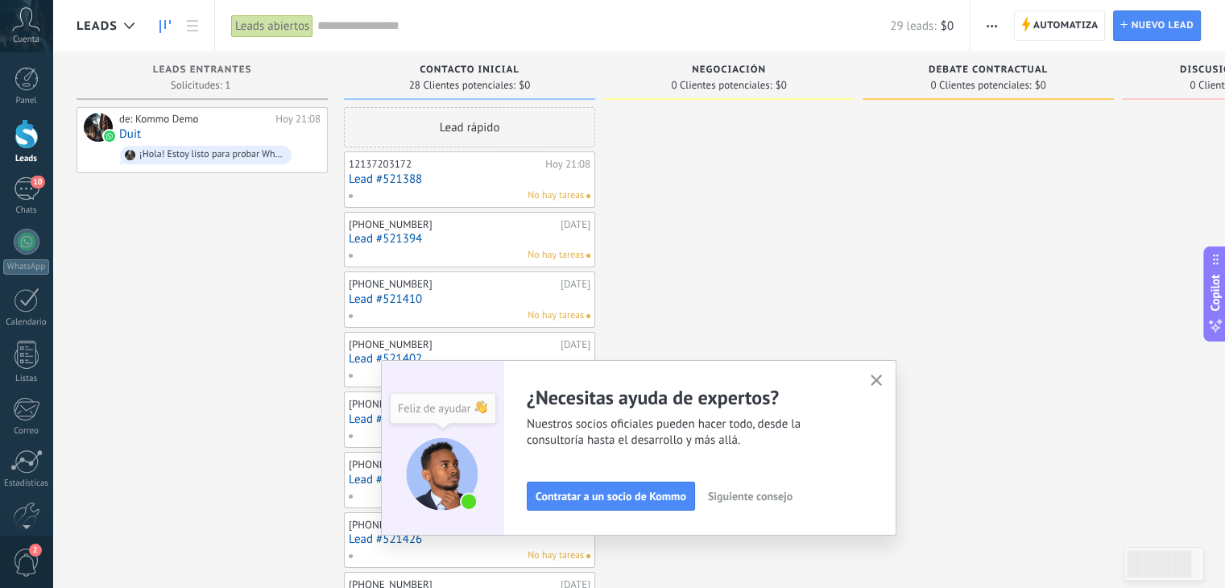
click at [747, 486] on button "Siguiente consejo" at bounding box center [750, 496] width 99 height 24
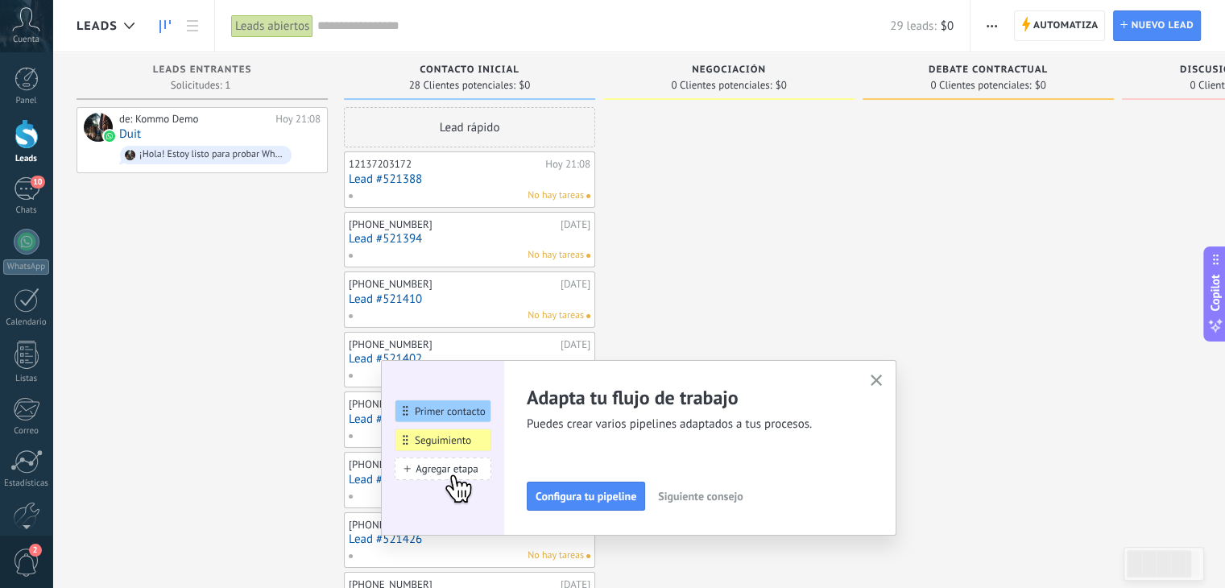
click at [878, 378] on icon "button" at bounding box center [877, 380] width 12 height 12
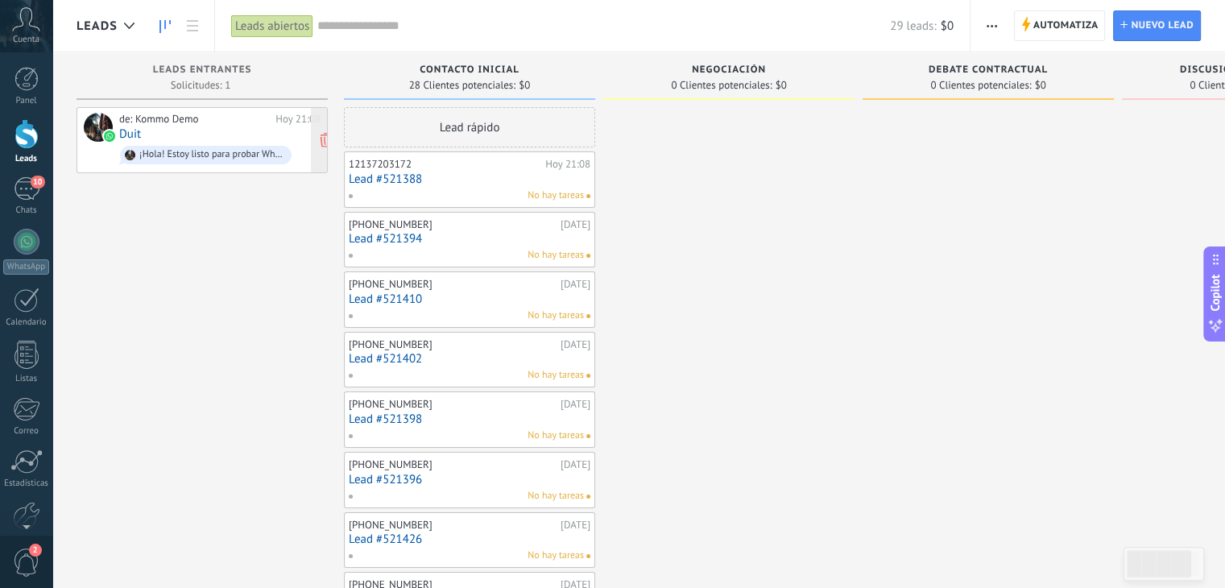
click at [225, 143] on span "¡Hola! Estoy listo para probar WhatsApp en Kommo. Mi código de verificación es …" at bounding box center [219, 155] width 201 height 25
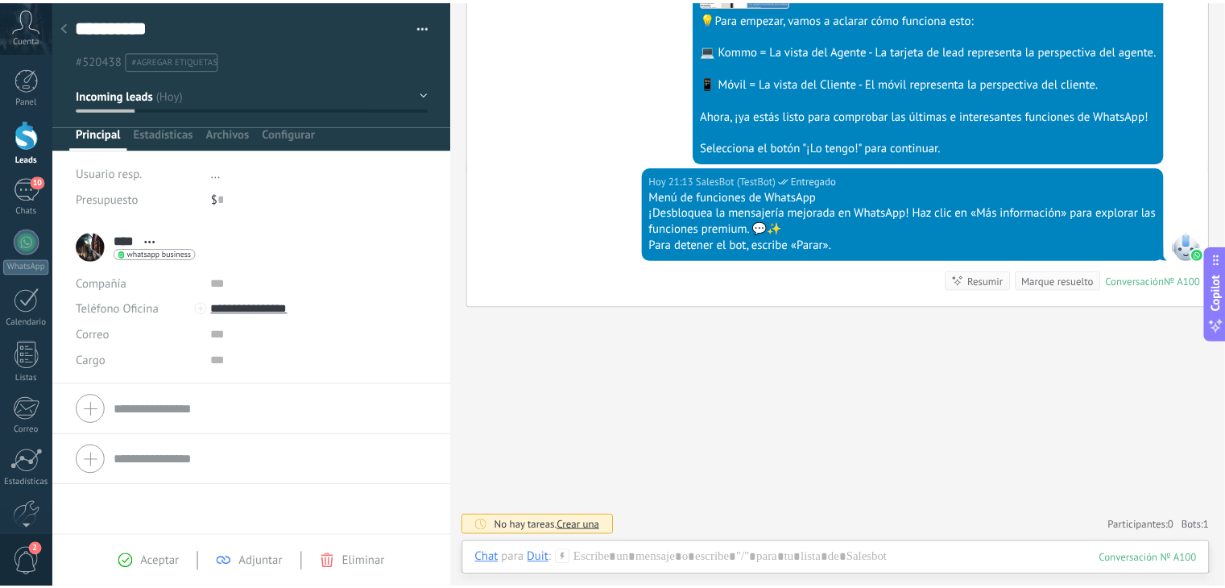
scroll to position [590, 0]
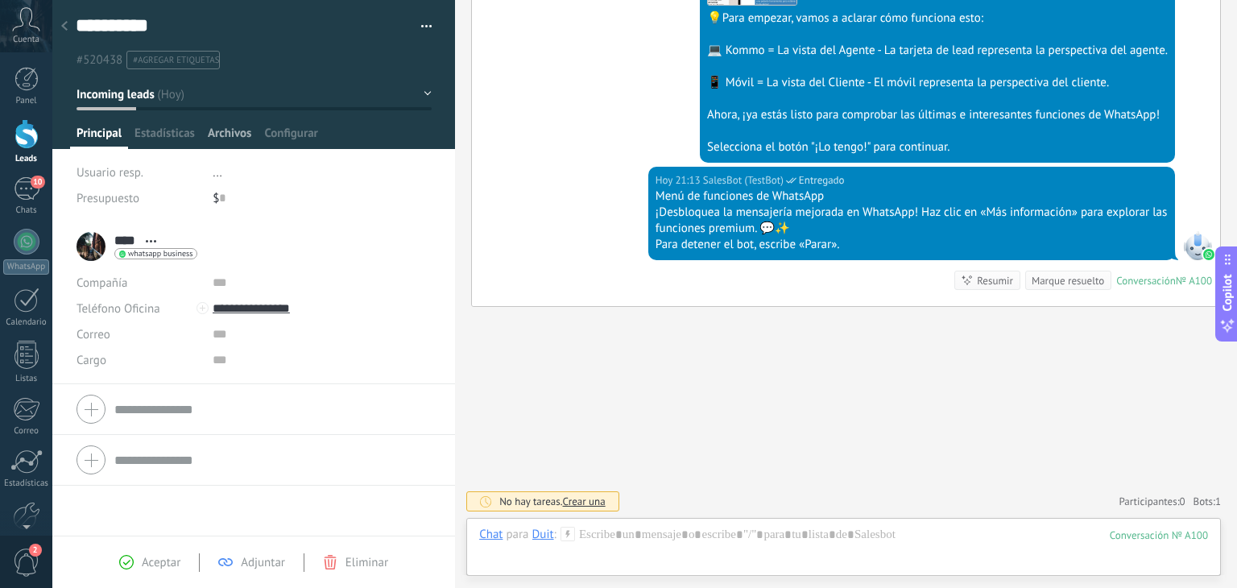
click at [231, 135] on span "Archivos" at bounding box center [229, 137] width 43 height 23
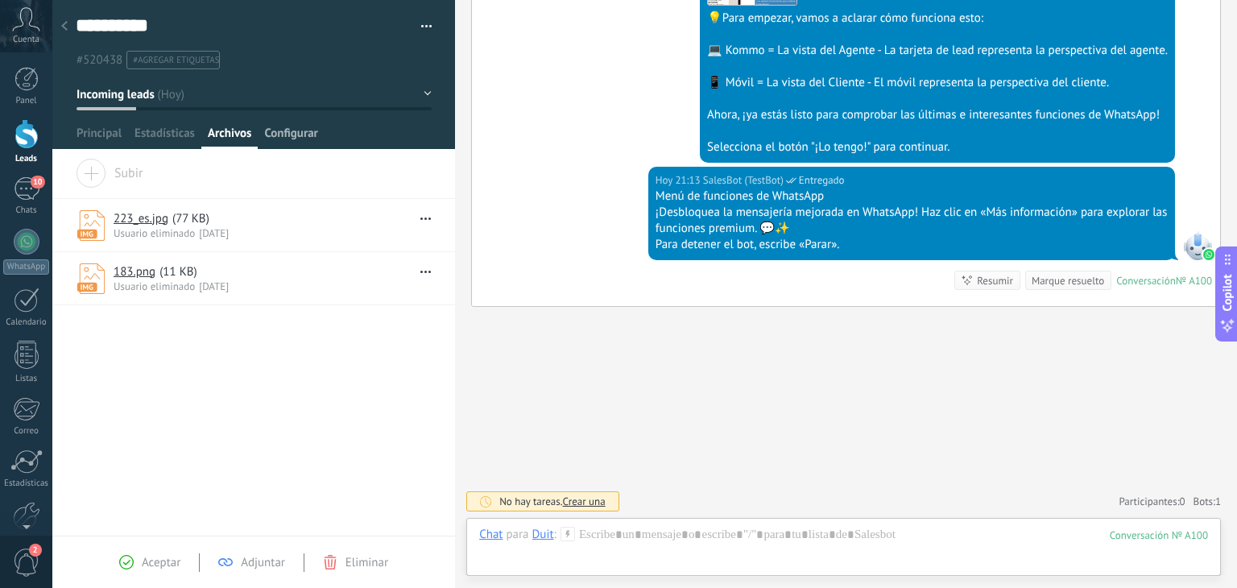
click at [299, 135] on span "Configurar" at bounding box center [290, 137] width 53 height 23
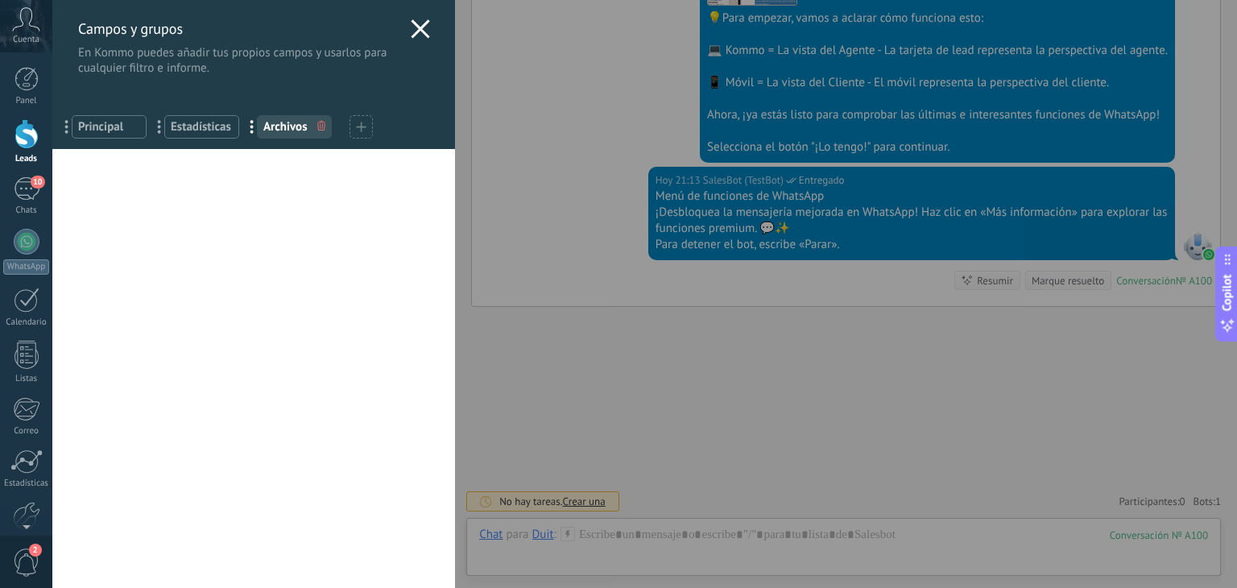
click at [420, 19] on icon at bounding box center [420, 28] width 19 height 19
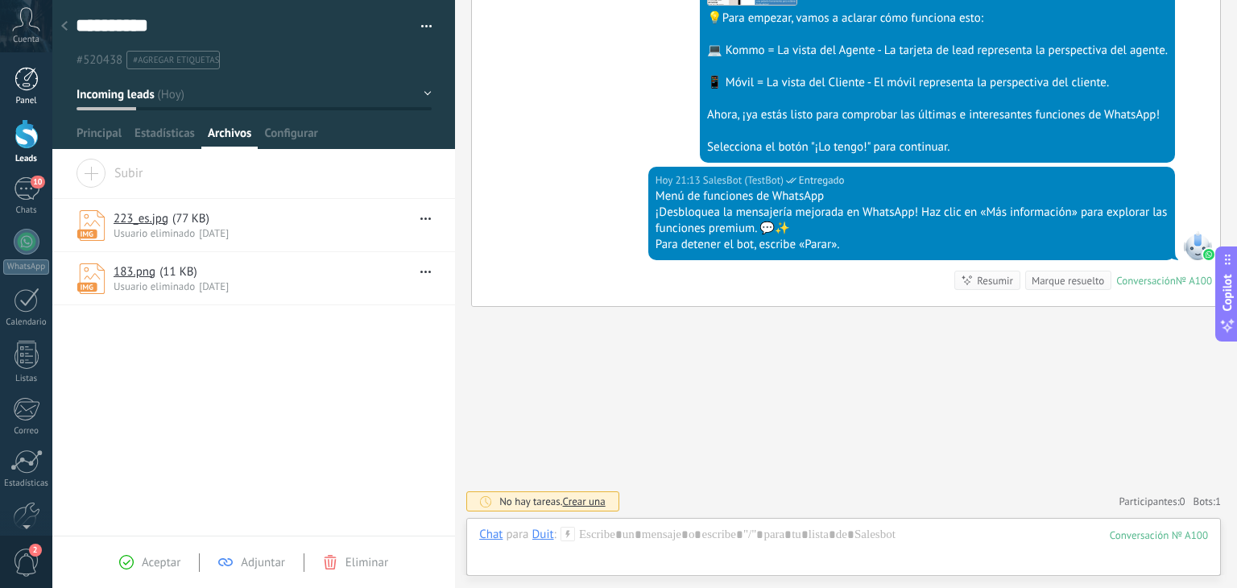
click at [21, 89] on div at bounding box center [26, 79] width 24 height 24
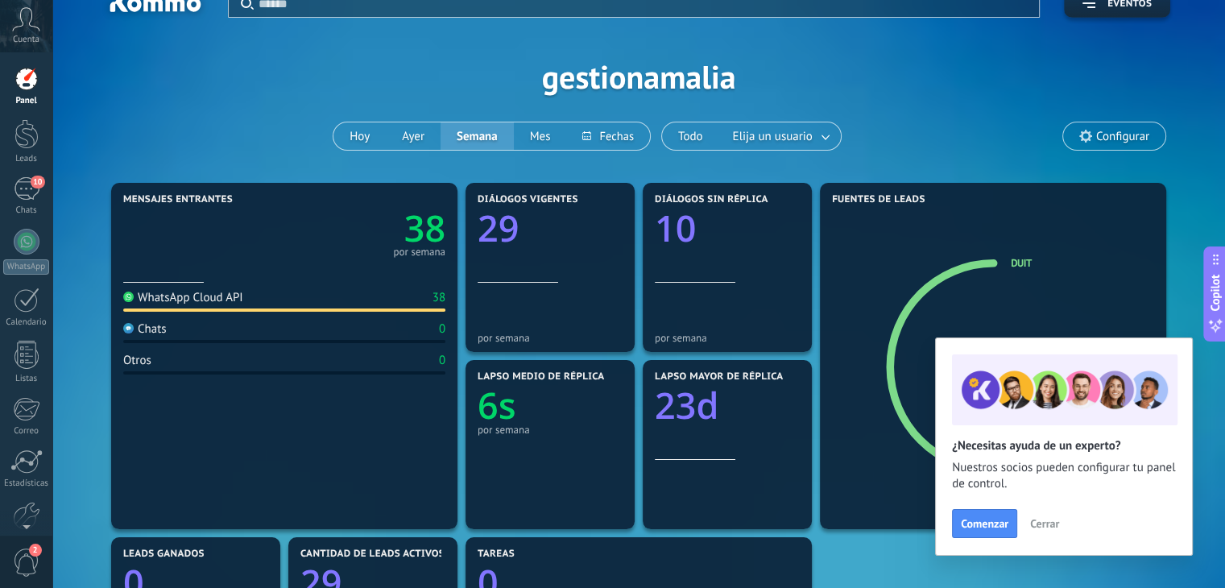
scroll to position [27, 0]
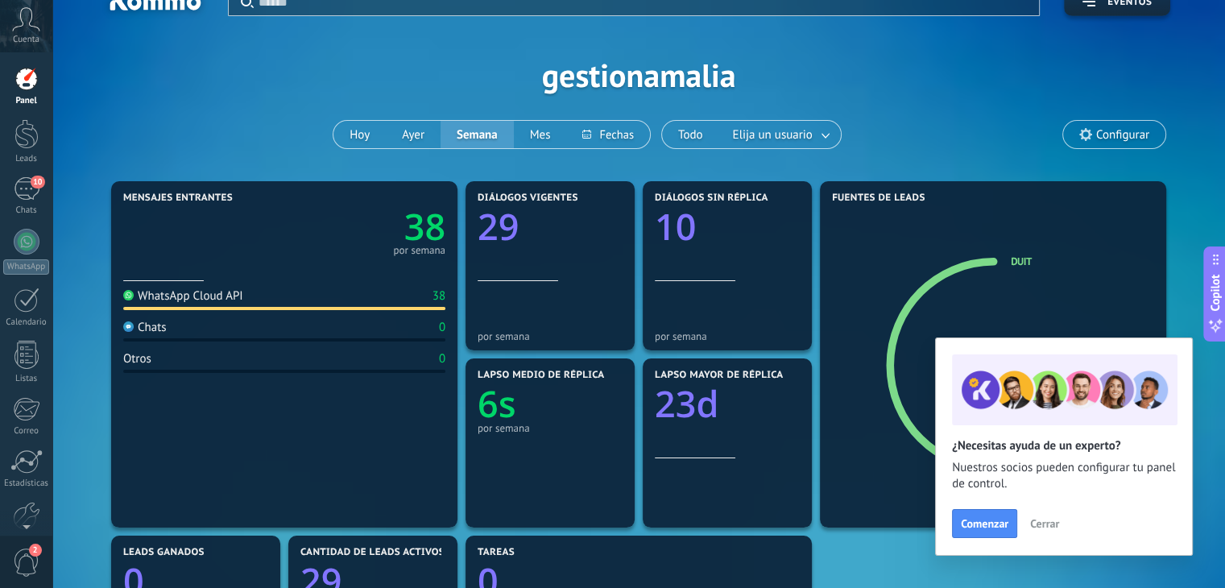
click at [1053, 518] on span "Cerrar" at bounding box center [1044, 523] width 29 height 11
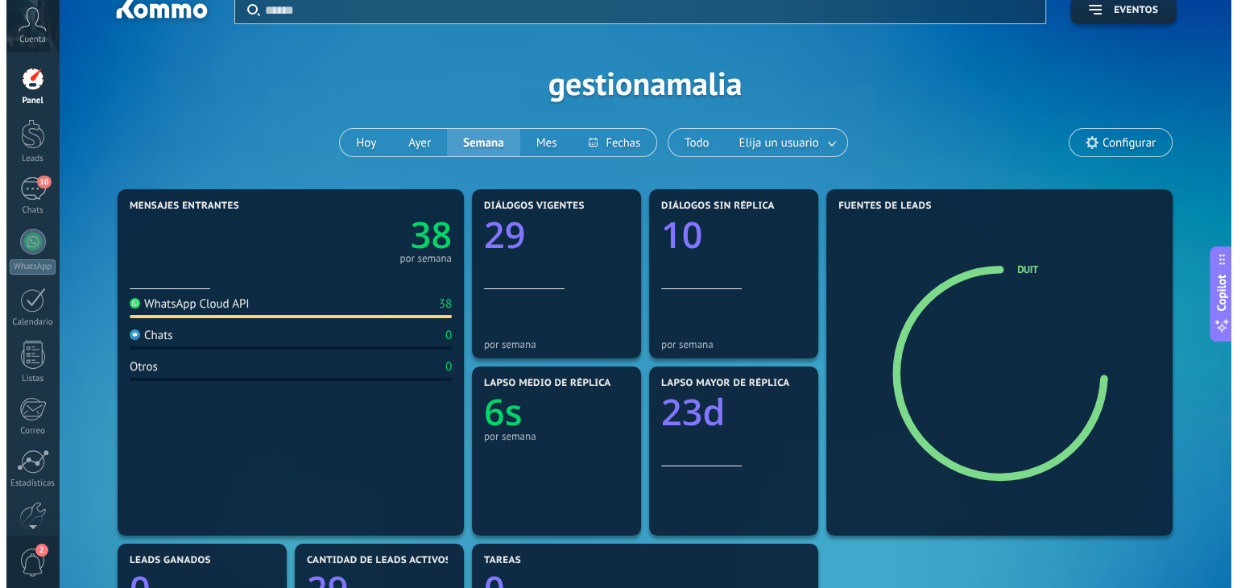
scroll to position [0, 0]
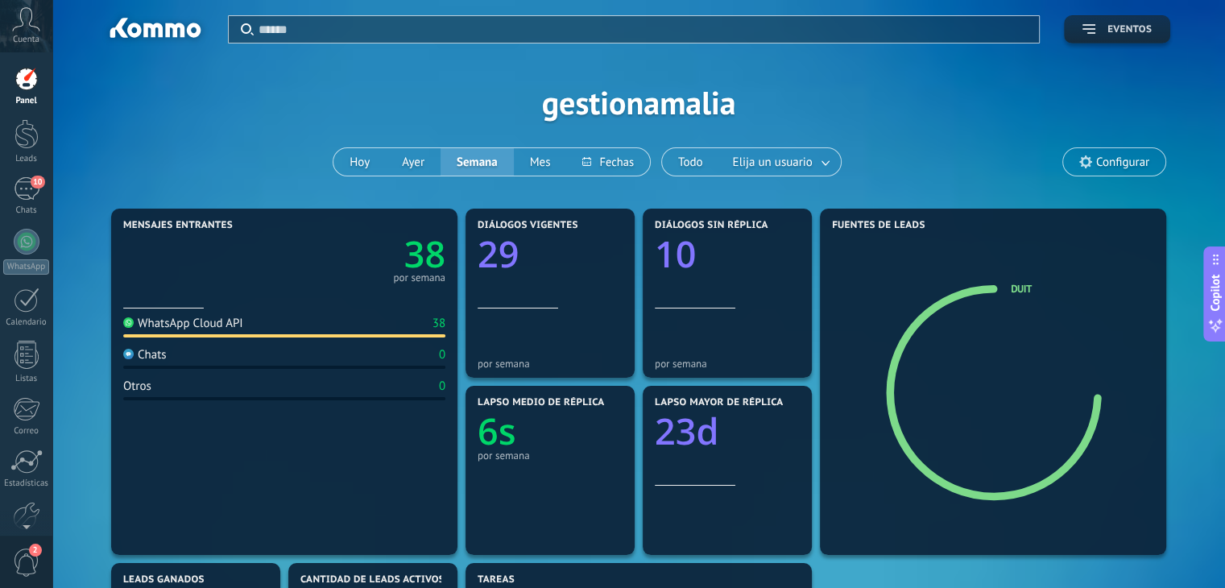
click at [1119, 27] on span "Eventos" at bounding box center [1129, 29] width 44 height 11
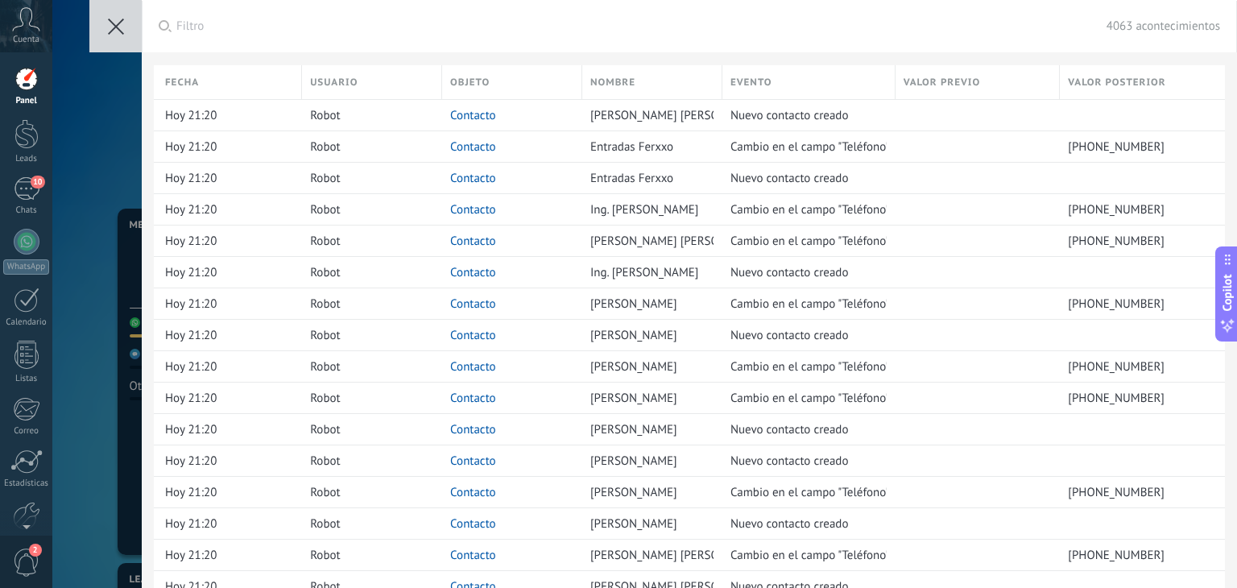
click at [108, 19] on icon at bounding box center [116, 27] width 16 height 16
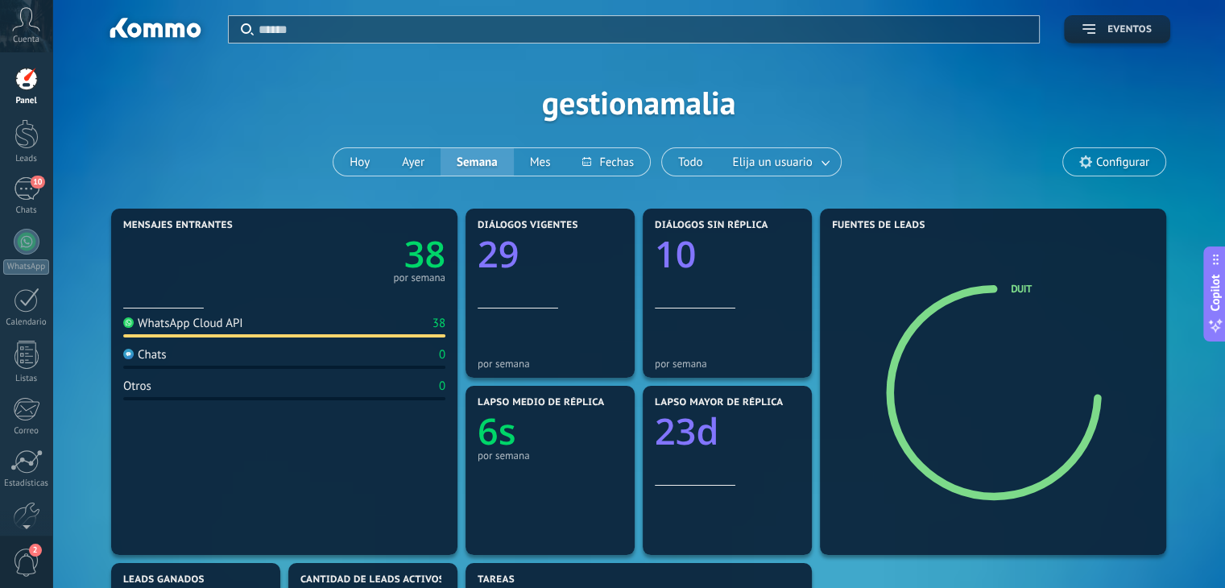
click at [1091, 27] on icon "button" at bounding box center [1088, 29] width 13 height 10
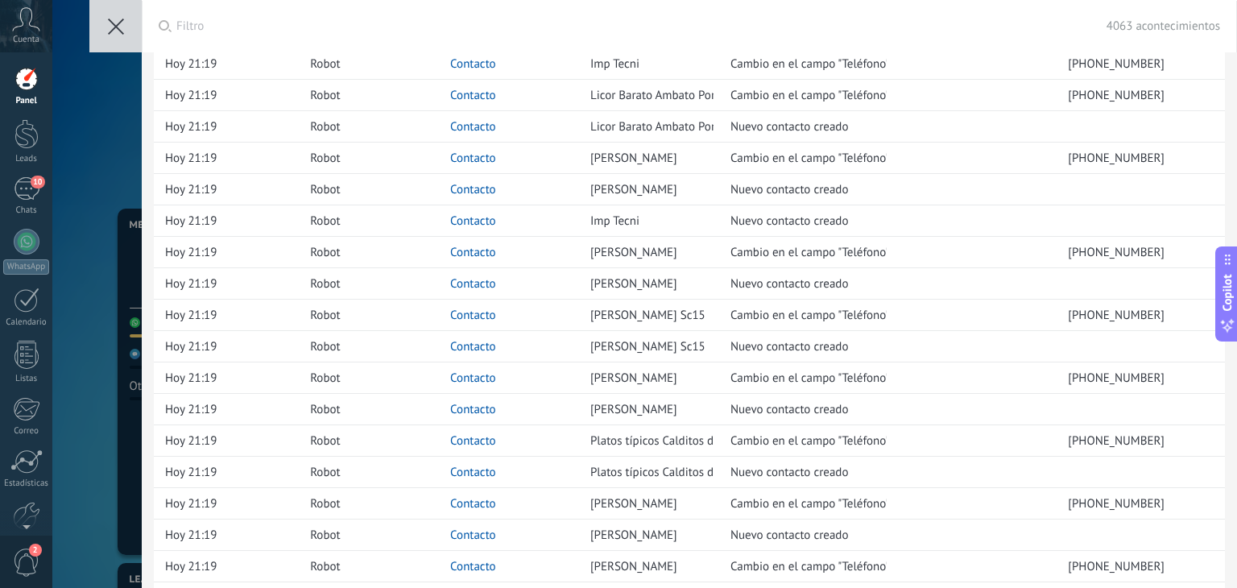
scroll to position [4258, 0]
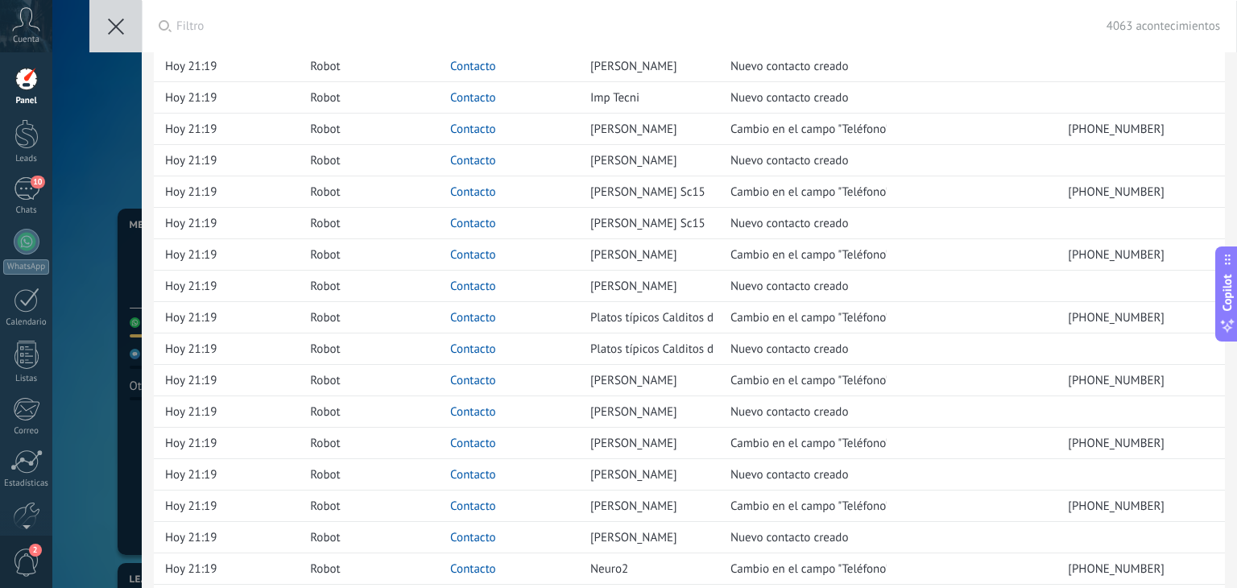
click at [113, 27] on icon at bounding box center [116, 27] width 16 height 16
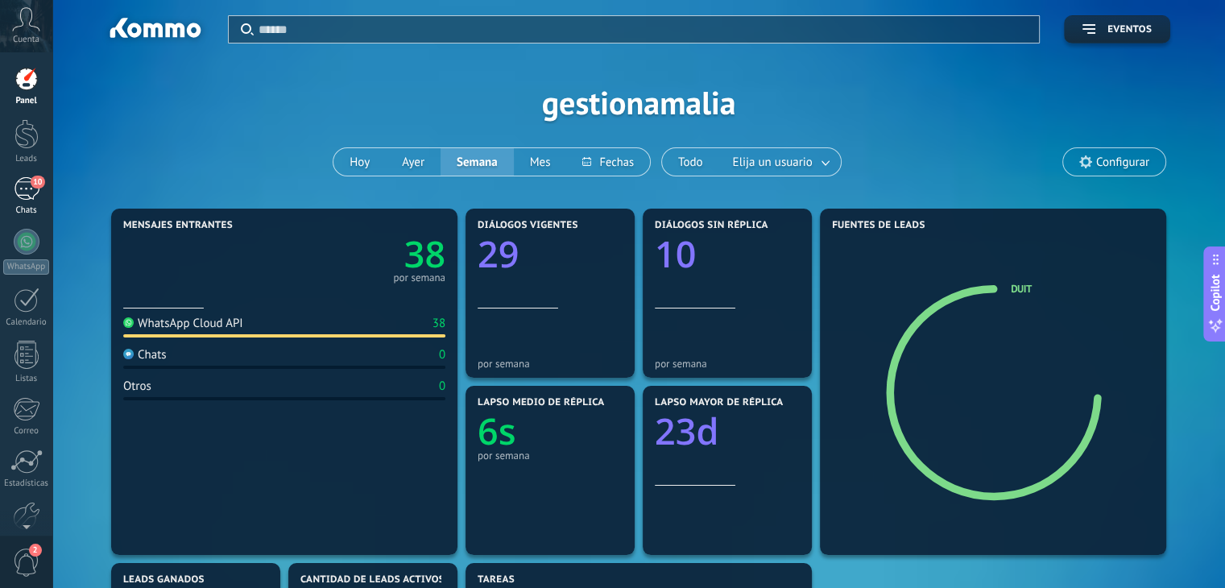
click at [26, 184] on div "10" at bounding box center [27, 188] width 26 height 23
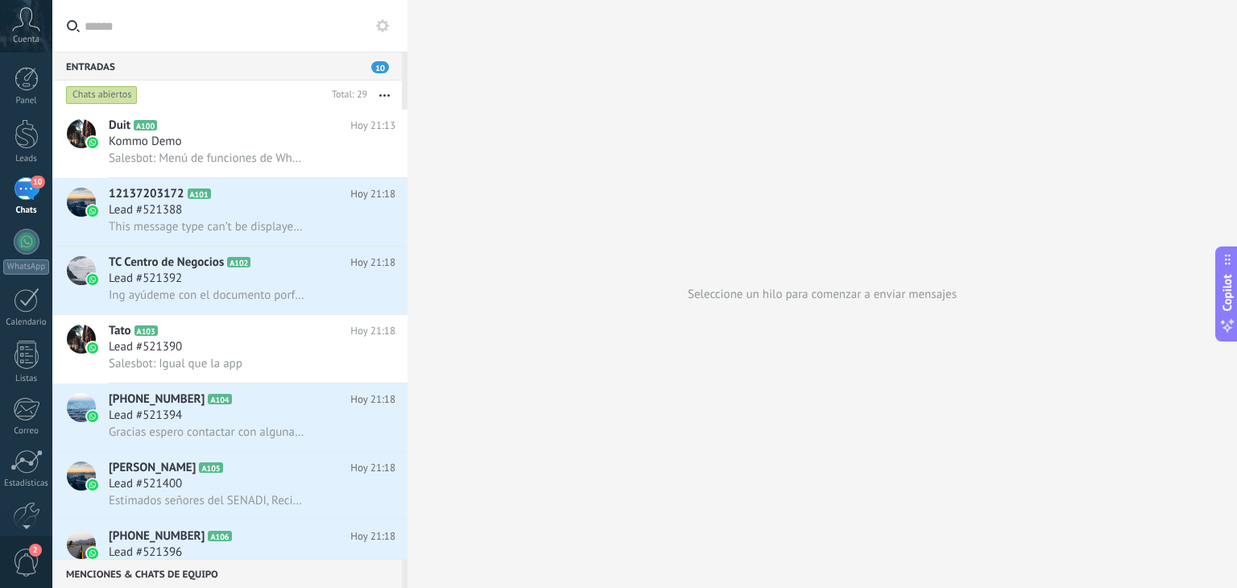
click at [474, 56] on div "Seleccione un hilo para comenzar a enviar mensajes" at bounding box center [821, 294] width 829 height 588
click at [26, 432] on div at bounding box center [26, 435] width 27 height 28
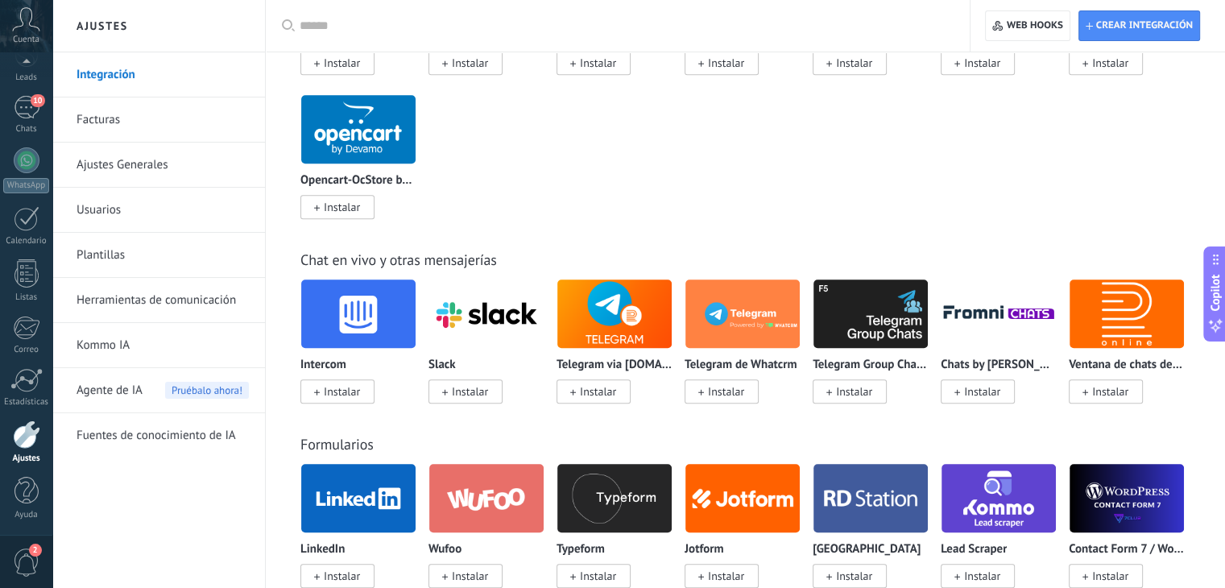
scroll to position [959, 0]
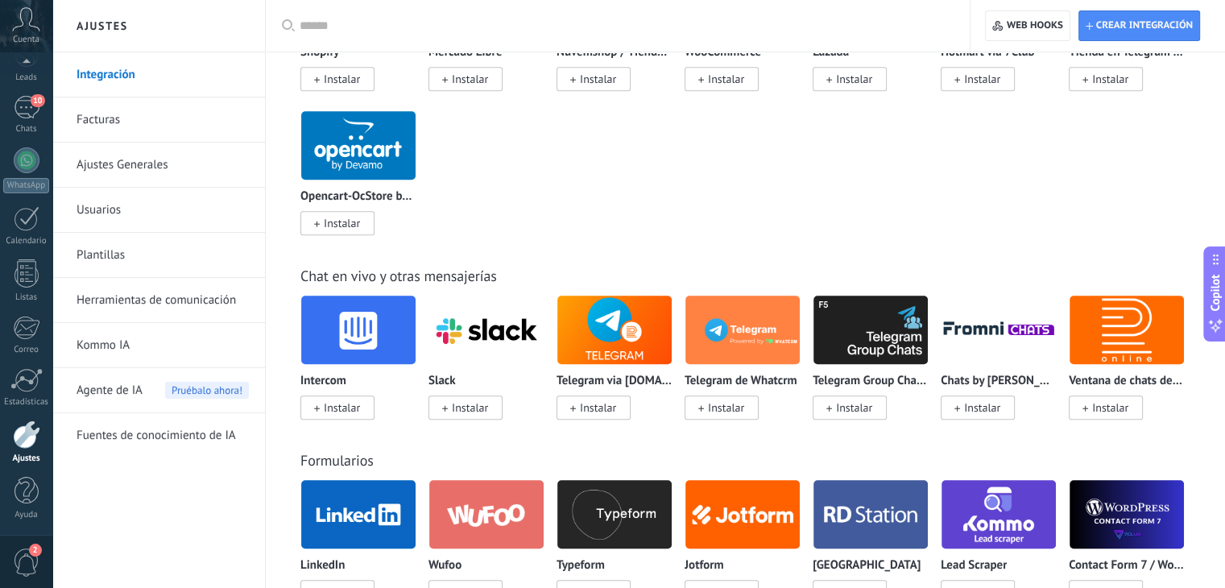
click at [29, 552] on span "2" at bounding box center [35, 550] width 13 height 13
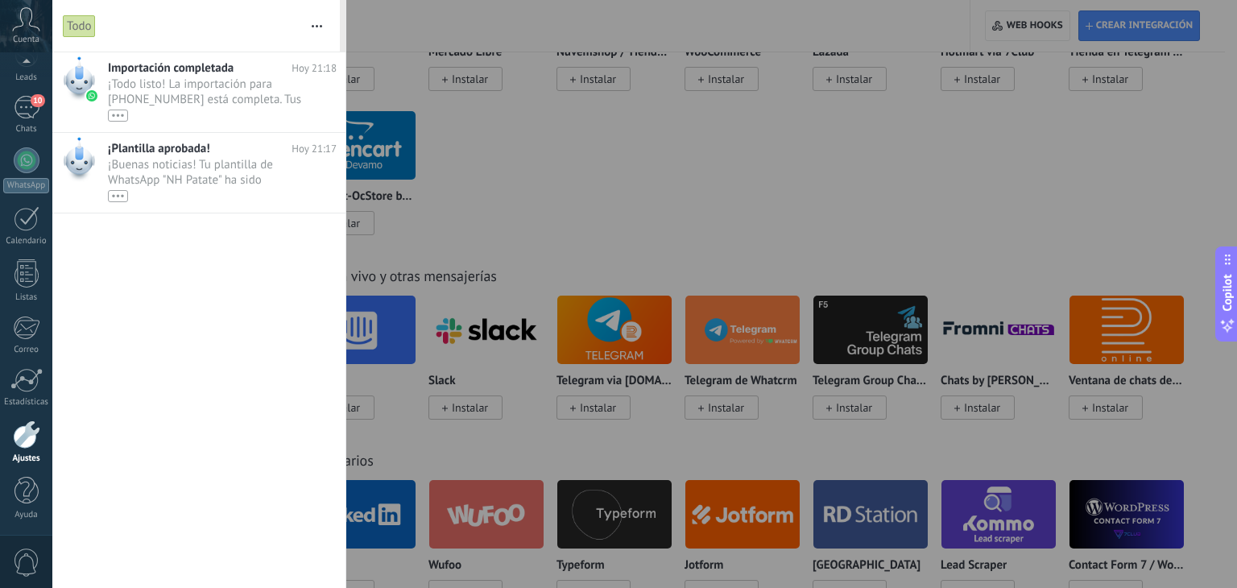
click at [21, 566] on span "0" at bounding box center [26, 562] width 27 height 28
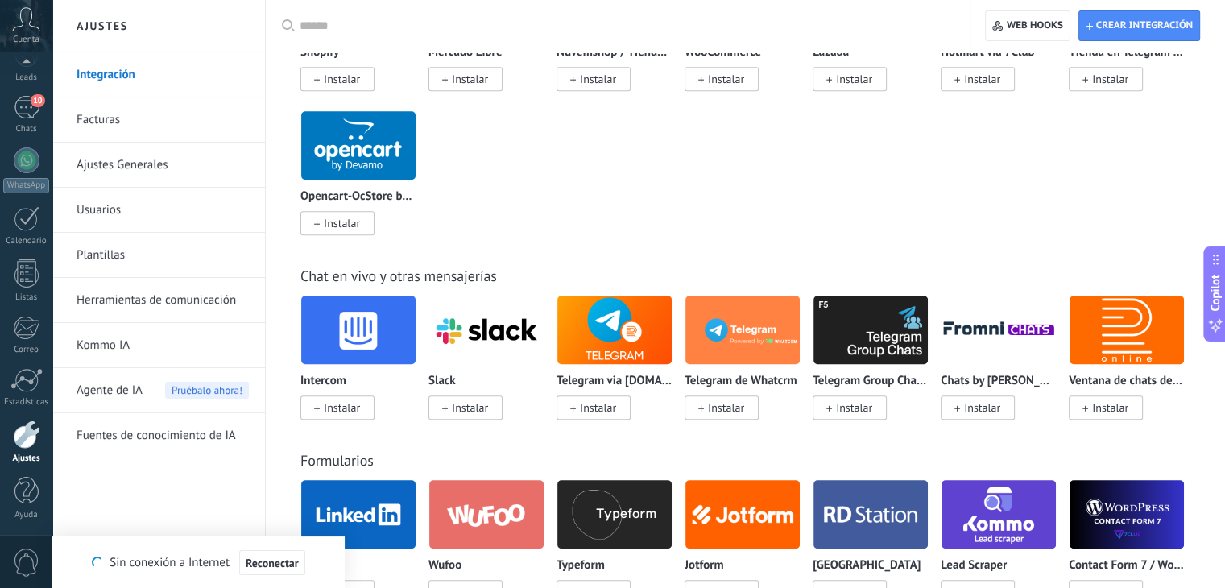
scroll to position [926, 0]
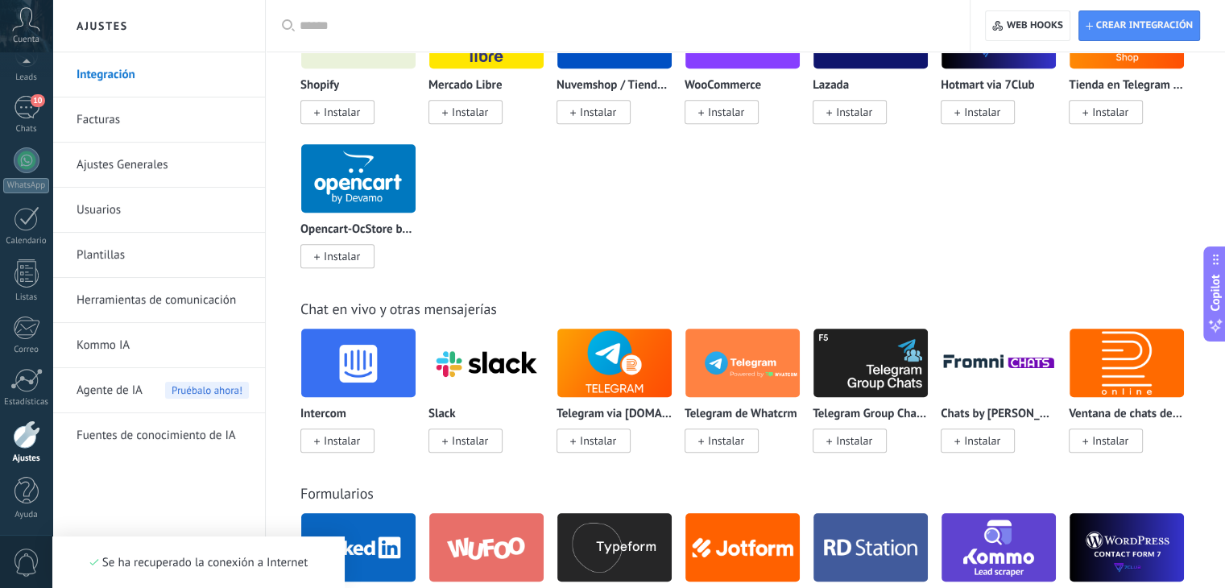
click at [172, 172] on link "Ajustes Generales" at bounding box center [163, 165] width 172 height 45
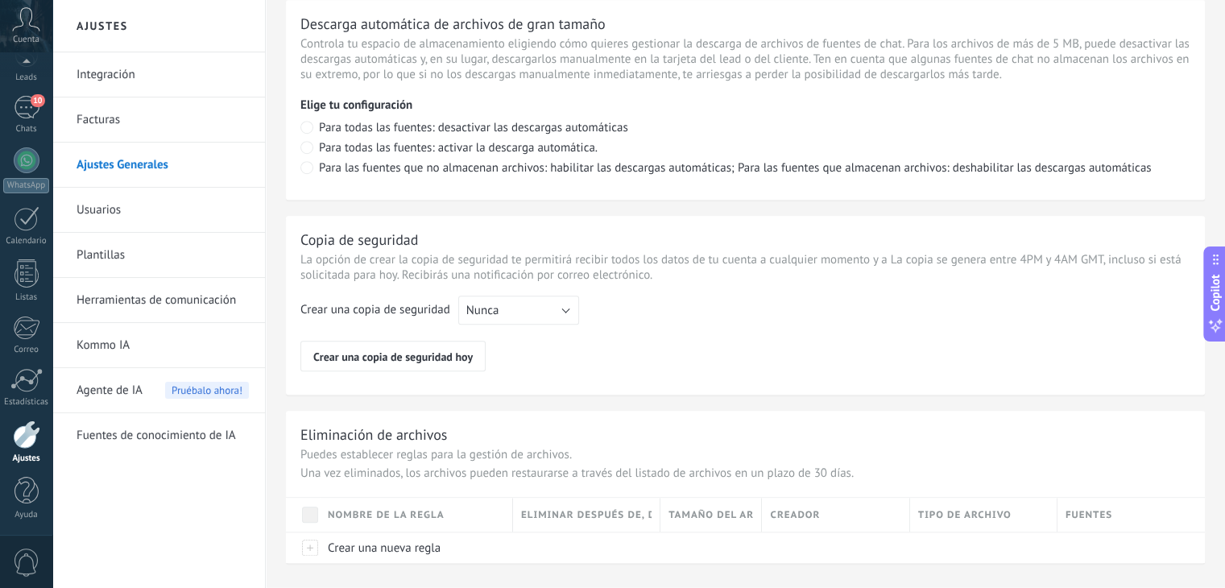
scroll to position [1189, 0]
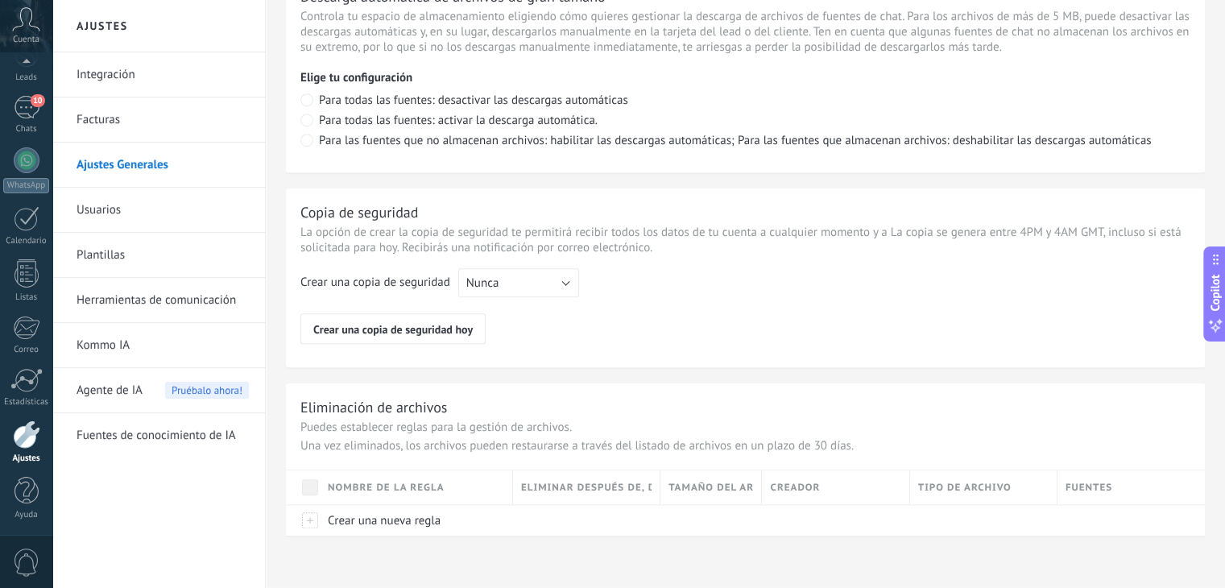
click at [190, 71] on link "Integración" at bounding box center [163, 74] width 172 height 45
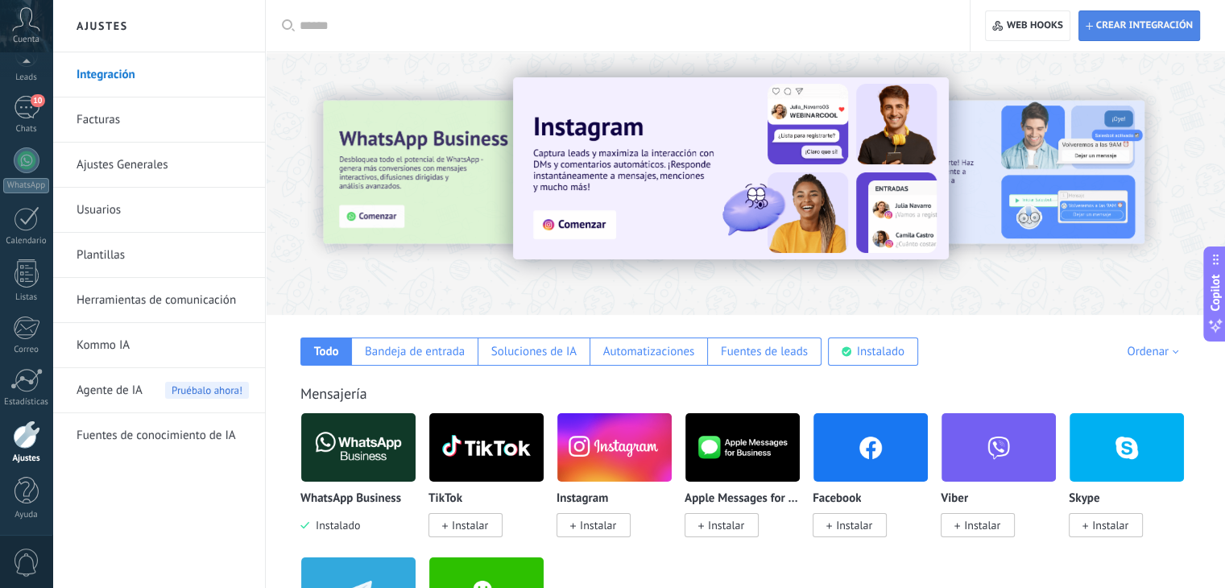
click at [1147, 25] on span "Crear integración" at bounding box center [1144, 25] width 97 height 13
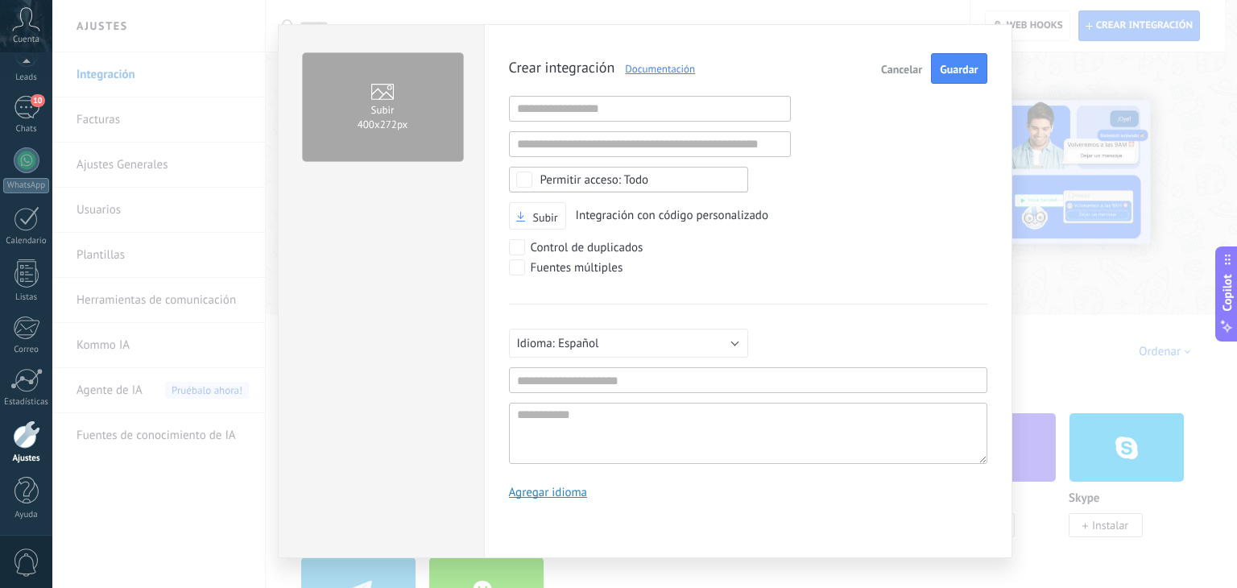
scroll to position [27, 0]
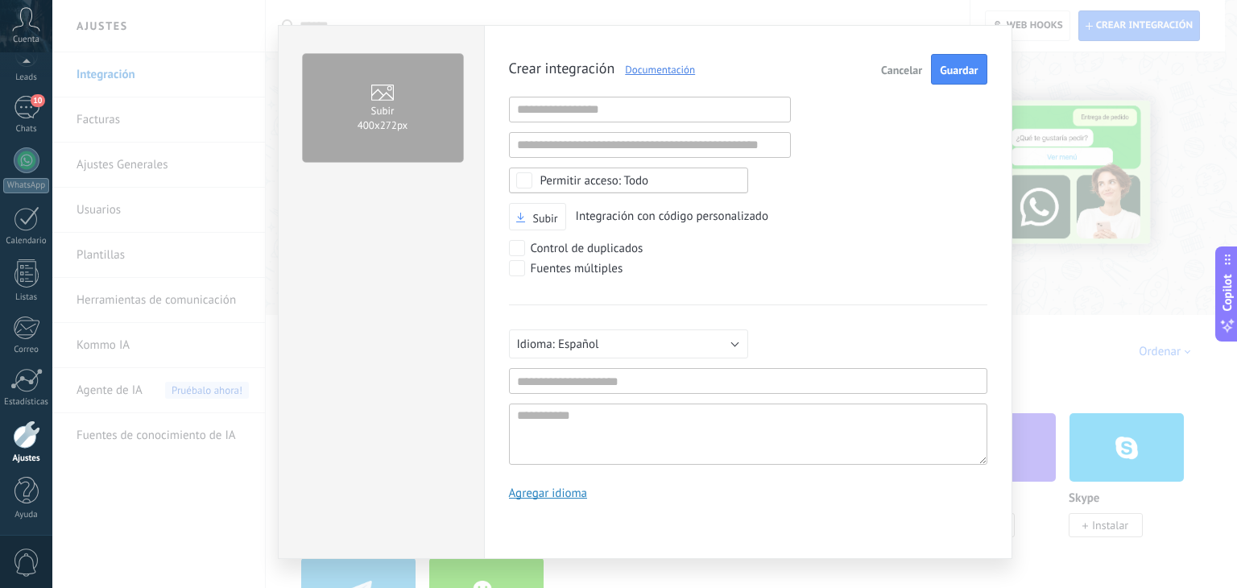
click at [905, 68] on span "Cancelar" at bounding box center [901, 69] width 41 height 11
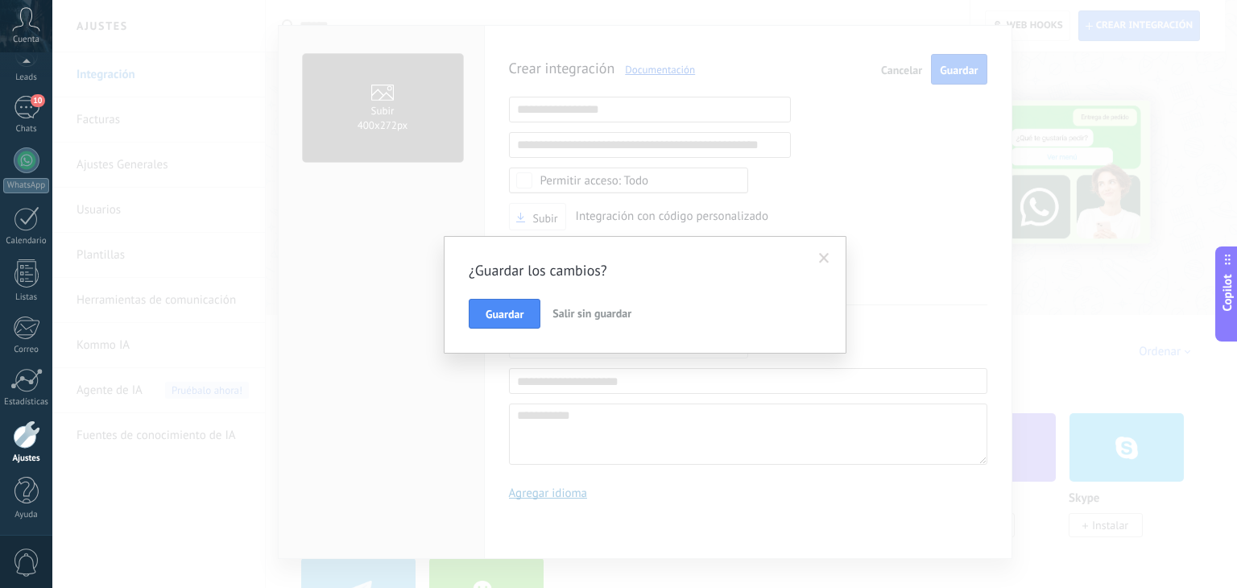
click at [584, 314] on span "Salir sin guardar" at bounding box center [591, 313] width 79 height 14
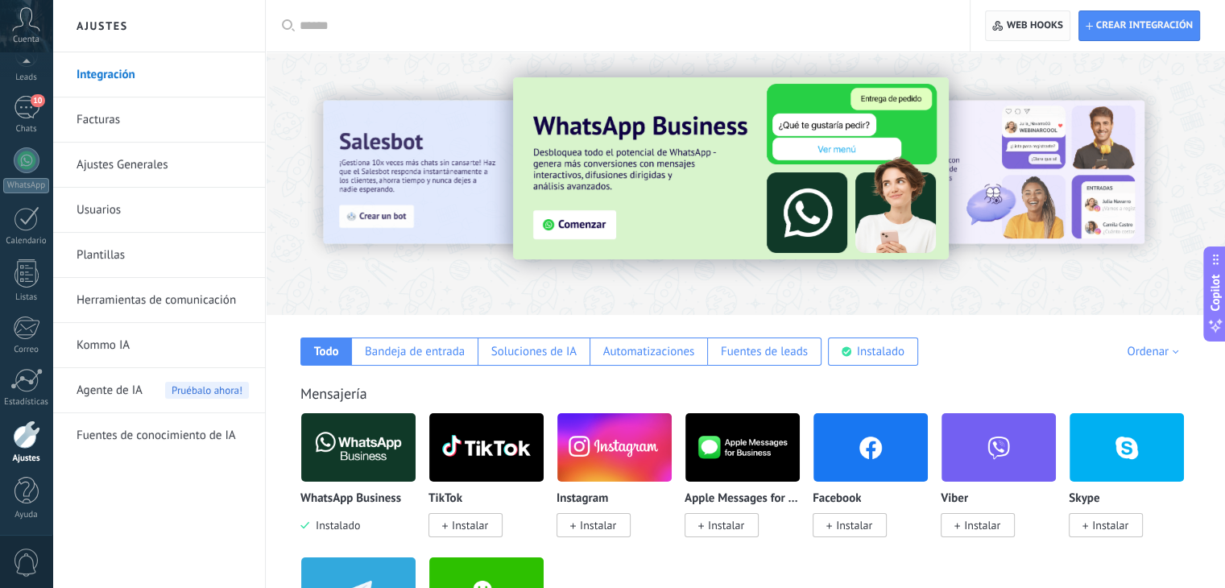
click at [1042, 24] on span "Web hooks 0" at bounding box center [1035, 25] width 56 height 13
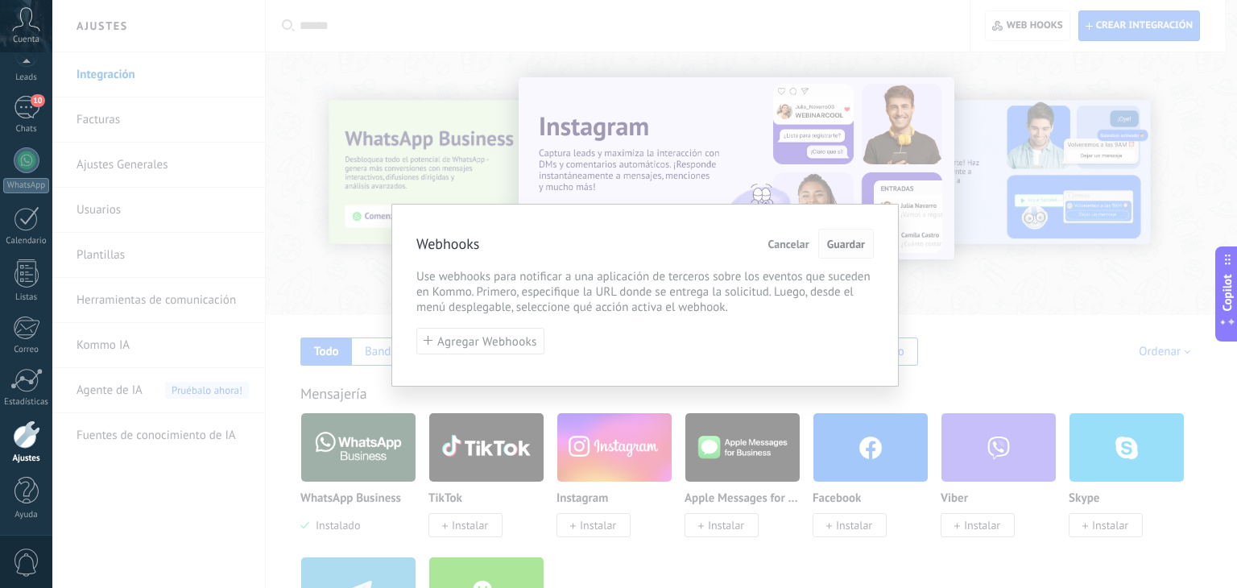
click at [836, 242] on span "Guardar" at bounding box center [846, 243] width 38 height 11
click at [776, 246] on span "Cancelar" at bounding box center [788, 243] width 41 height 11
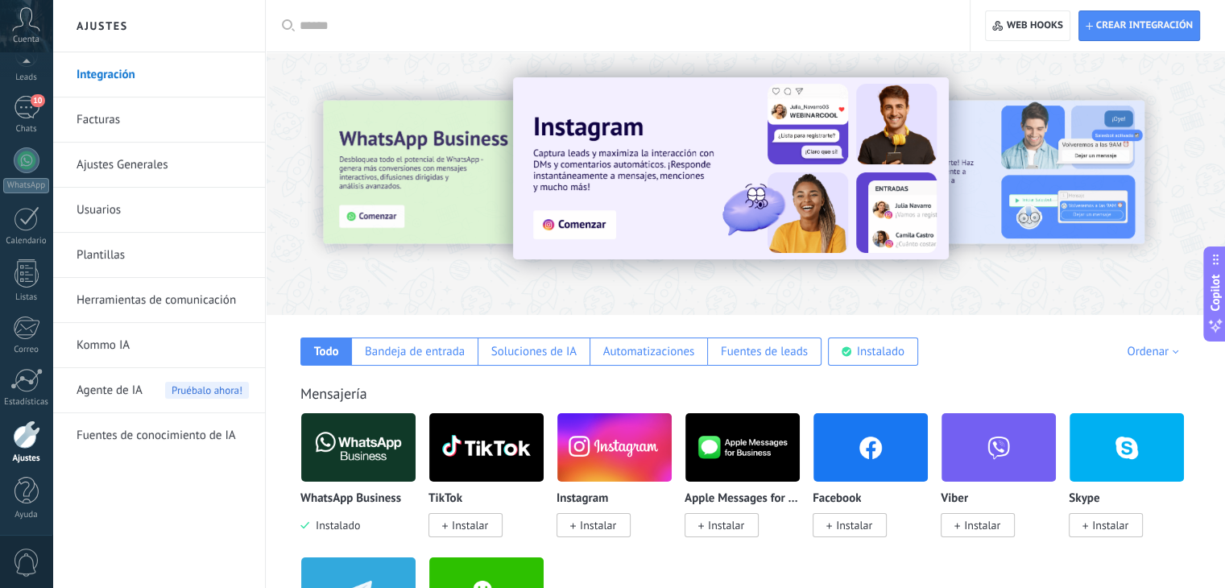
click at [168, 300] on link "Herramientas de comunicación" at bounding box center [163, 300] width 172 height 45
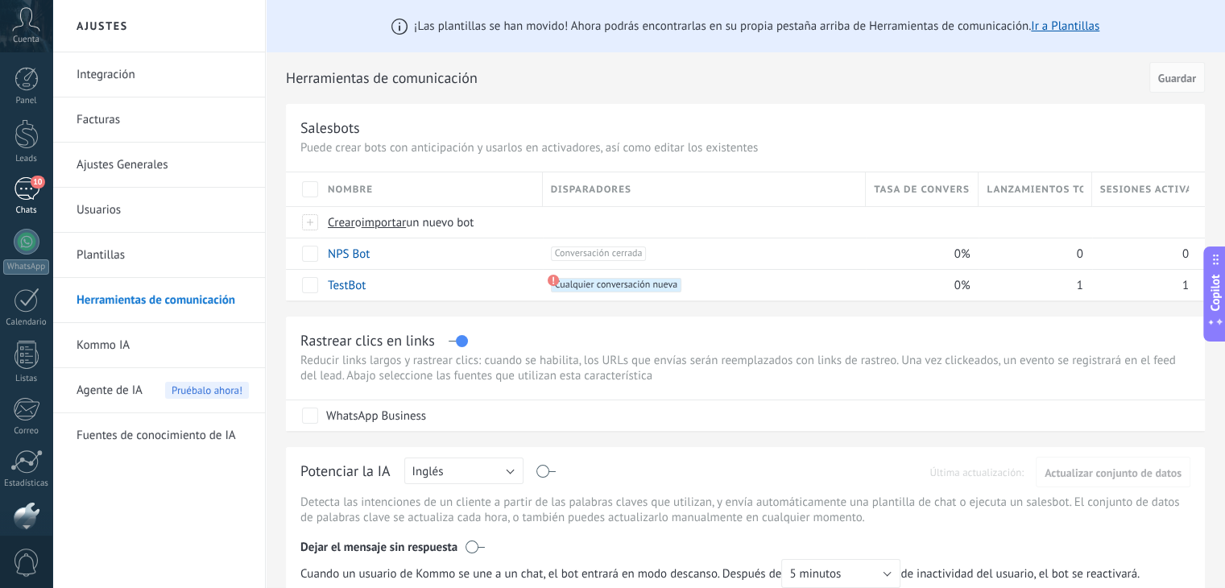
click at [29, 183] on div "10" at bounding box center [27, 188] width 26 height 23
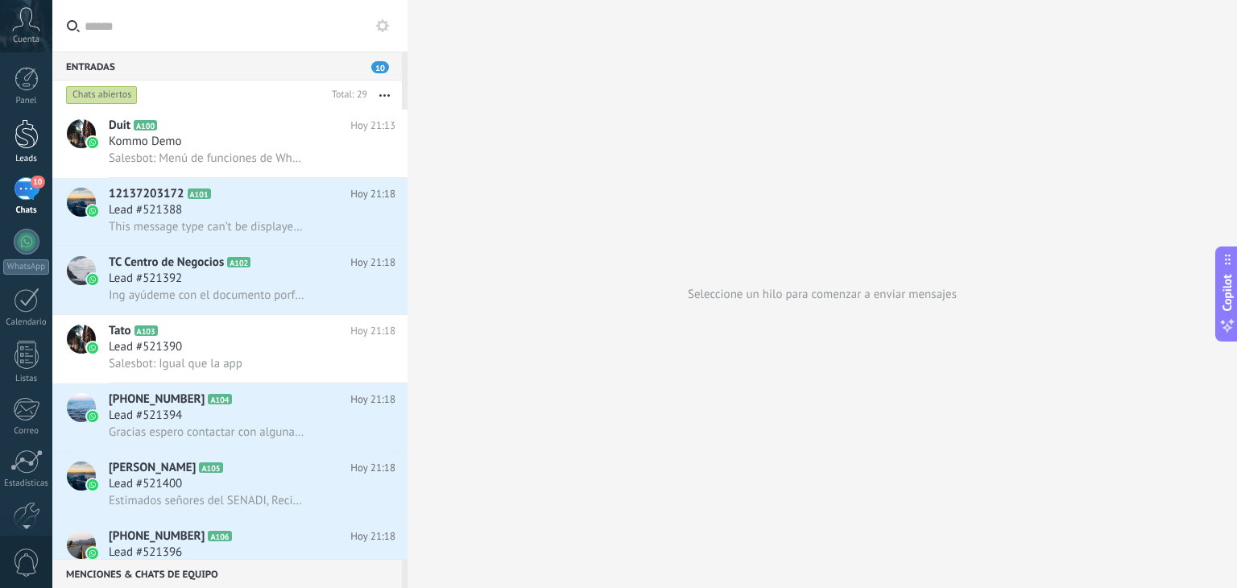
click at [32, 135] on div at bounding box center [26, 134] width 24 height 30
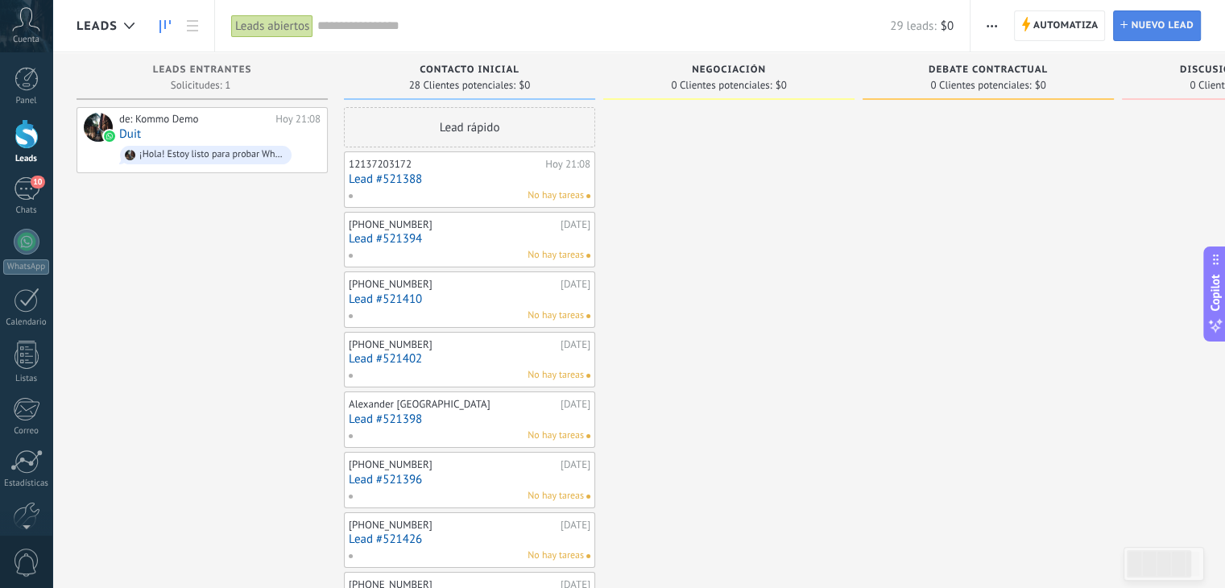
click at [1175, 19] on span "Nuevo lead" at bounding box center [1162, 25] width 63 height 29
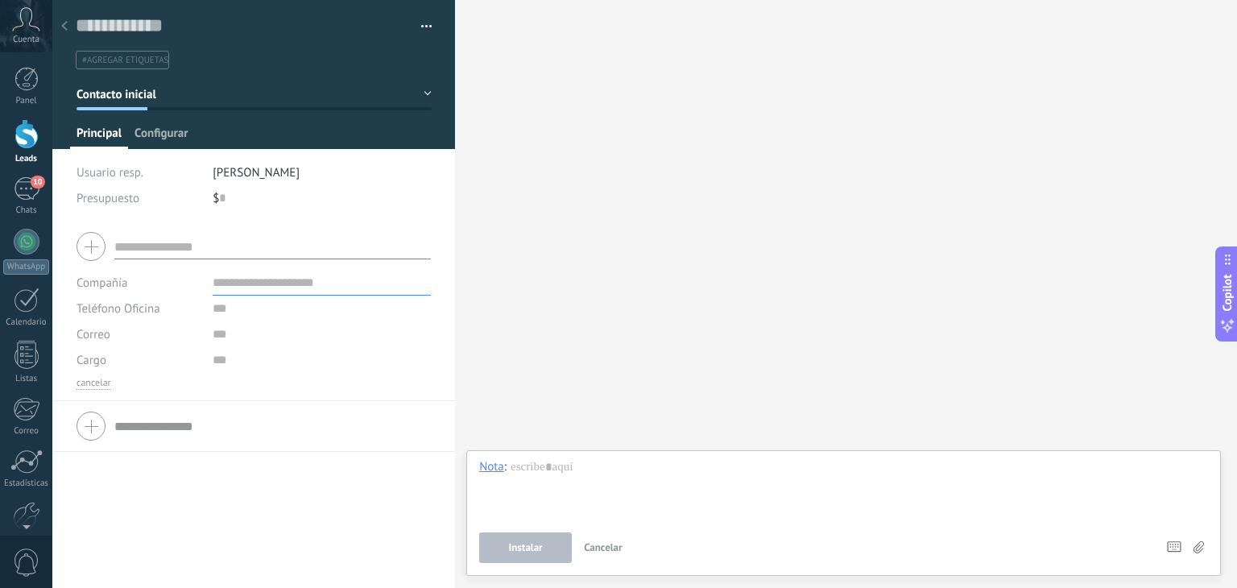
click at [167, 130] on span "Configurar" at bounding box center [160, 137] width 53 height 23
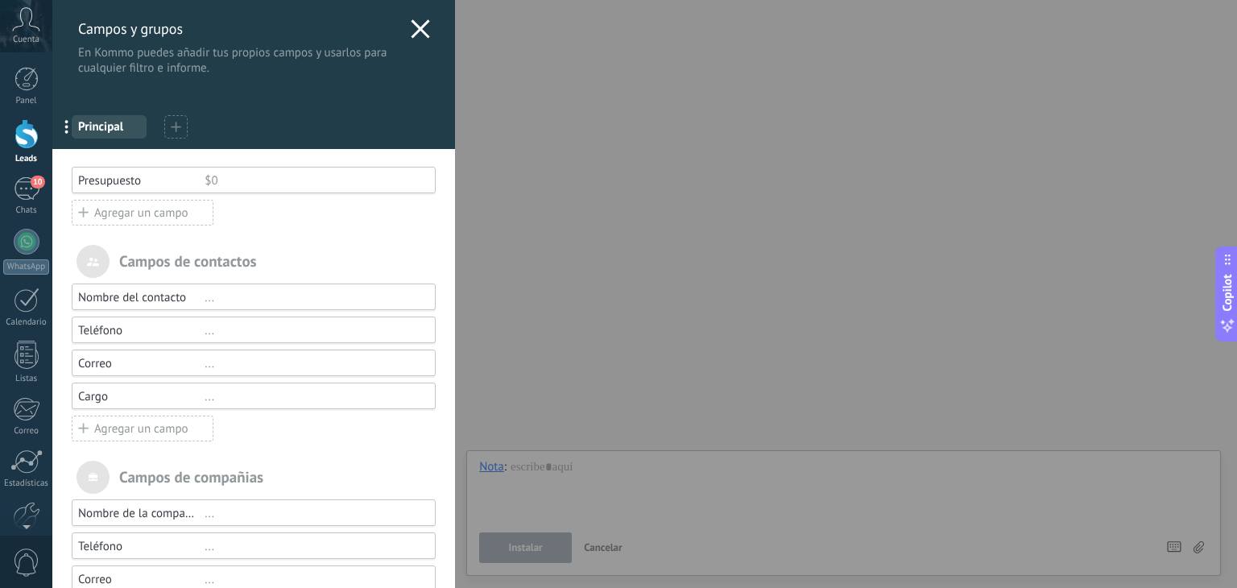
click at [180, 122] on icon at bounding box center [176, 127] width 10 height 10
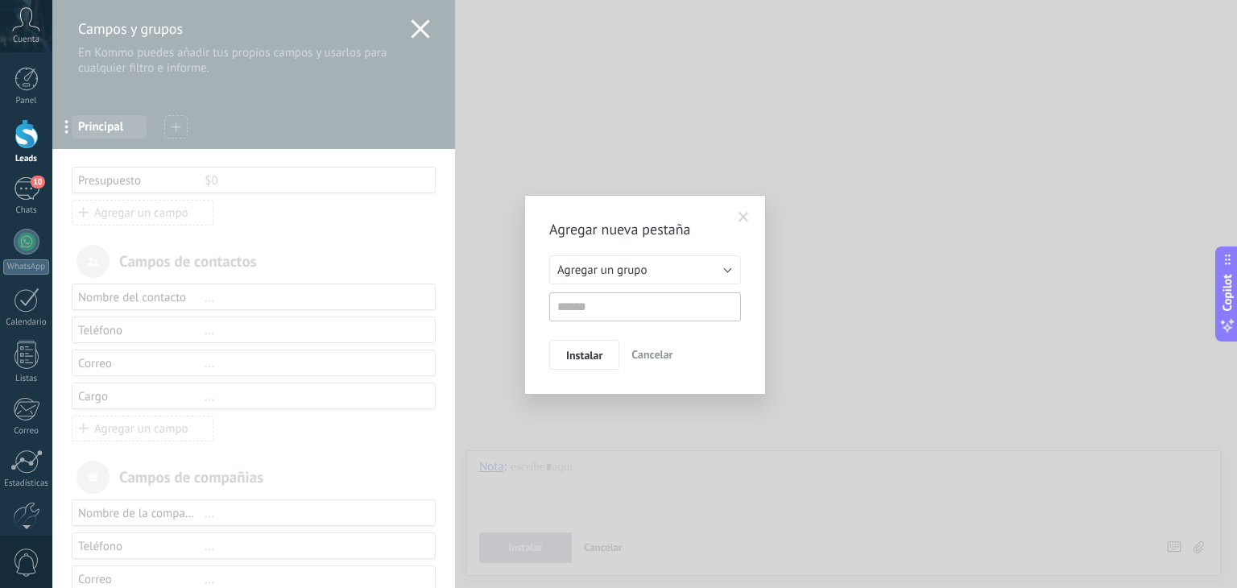
click at [654, 357] on span "Cancelar" at bounding box center [651, 354] width 41 height 14
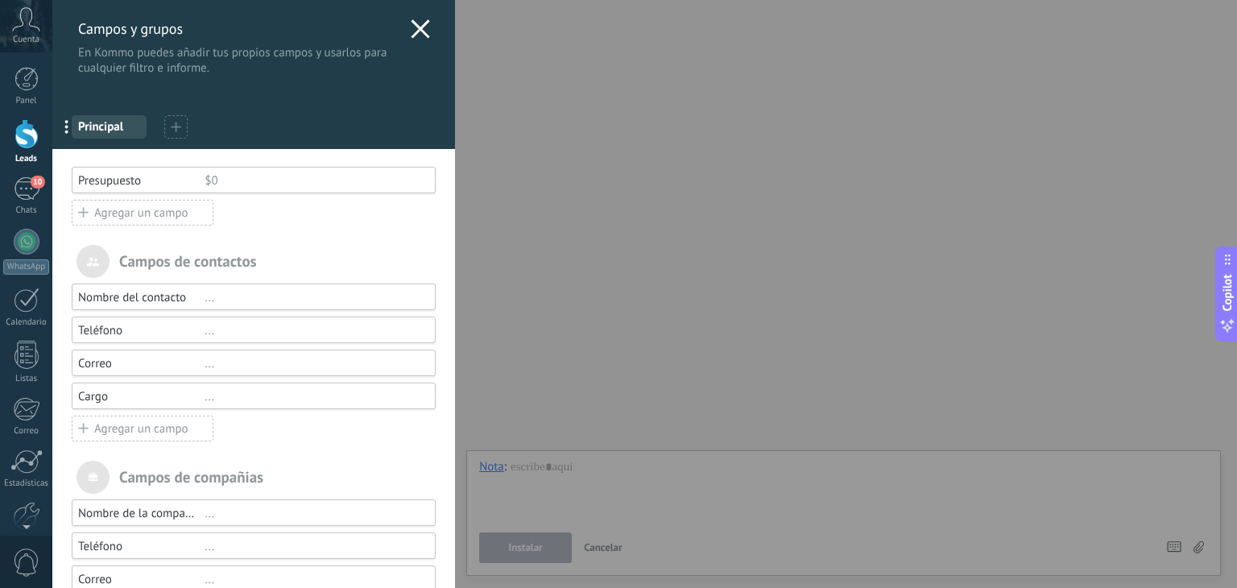
click at [416, 23] on icon at bounding box center [420, 28] width 19 height 19
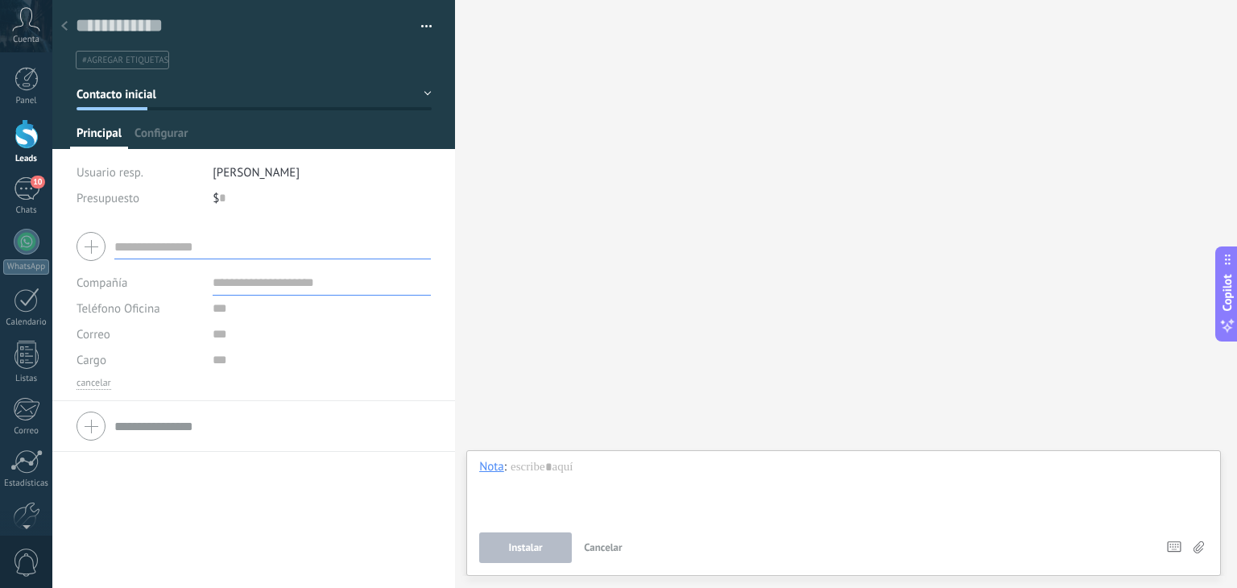
click at [64, 25] on use at bounding box center [64, 26] width 6 height 10
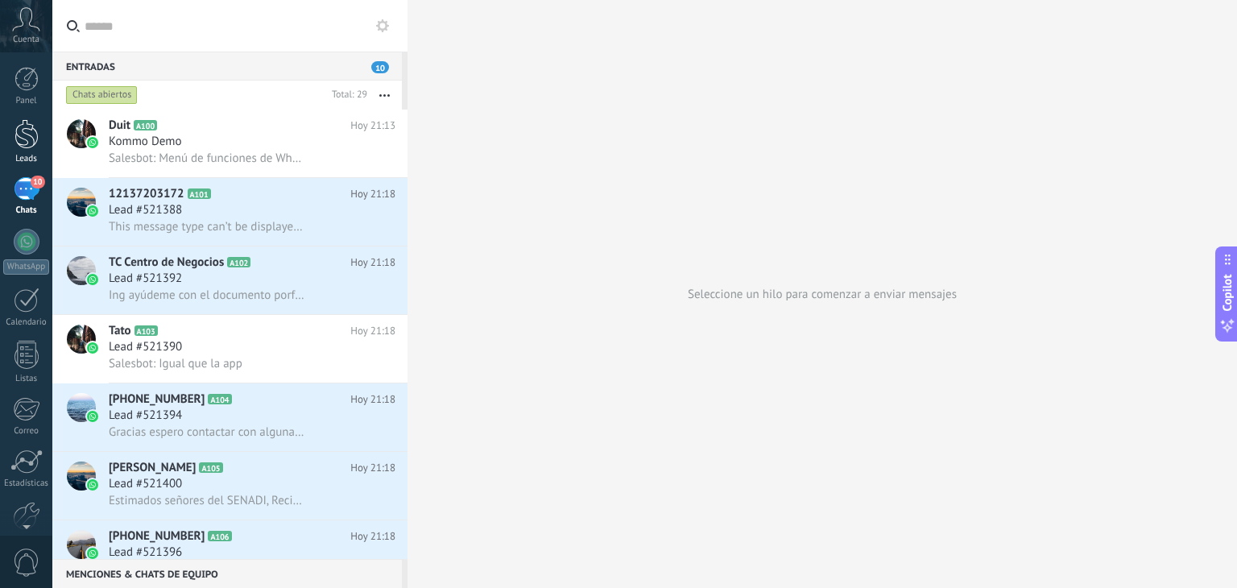
click at [19, 141] on div at bounding box center [26, 134] width 24 height 30
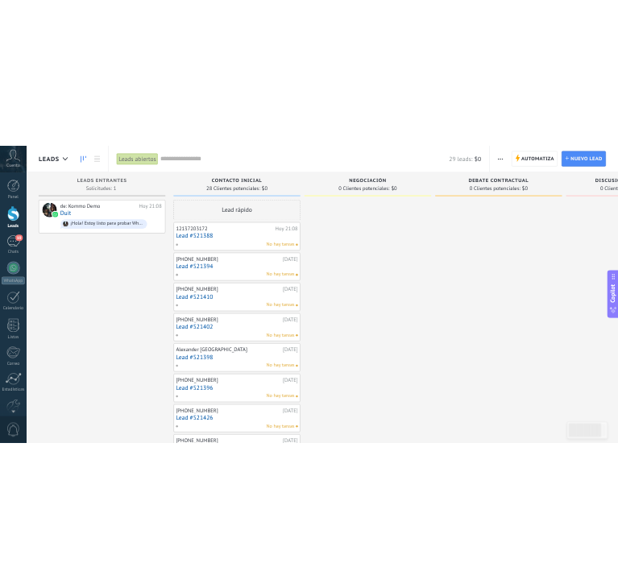
scroll to position [0, 172]
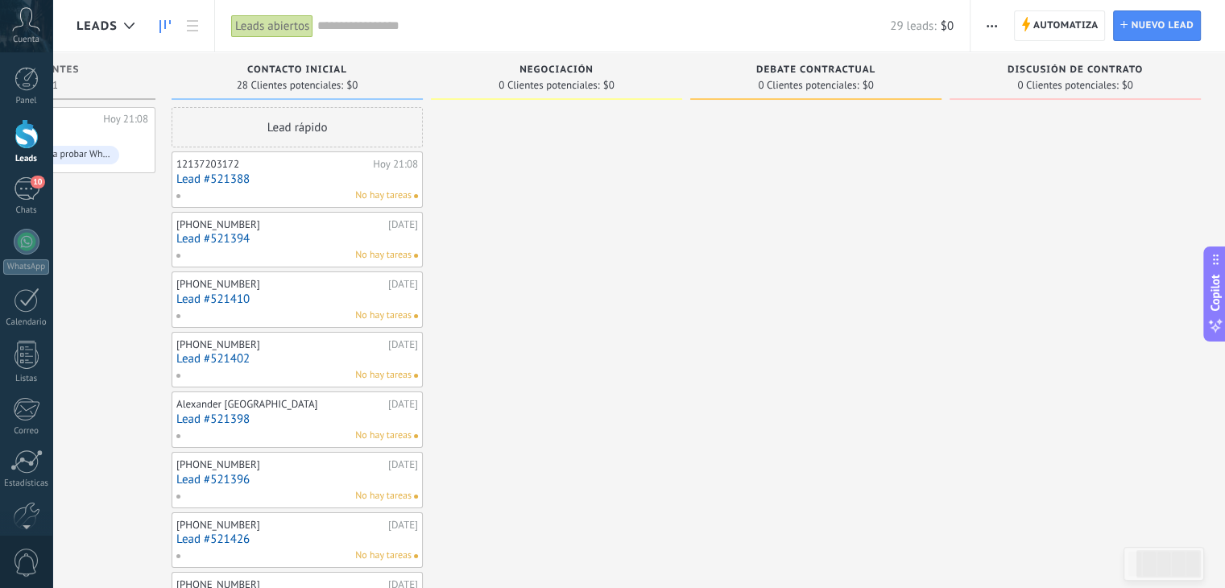
click at [991, 21] on span "button" at bounding box center [991, 25] width 10 height 31
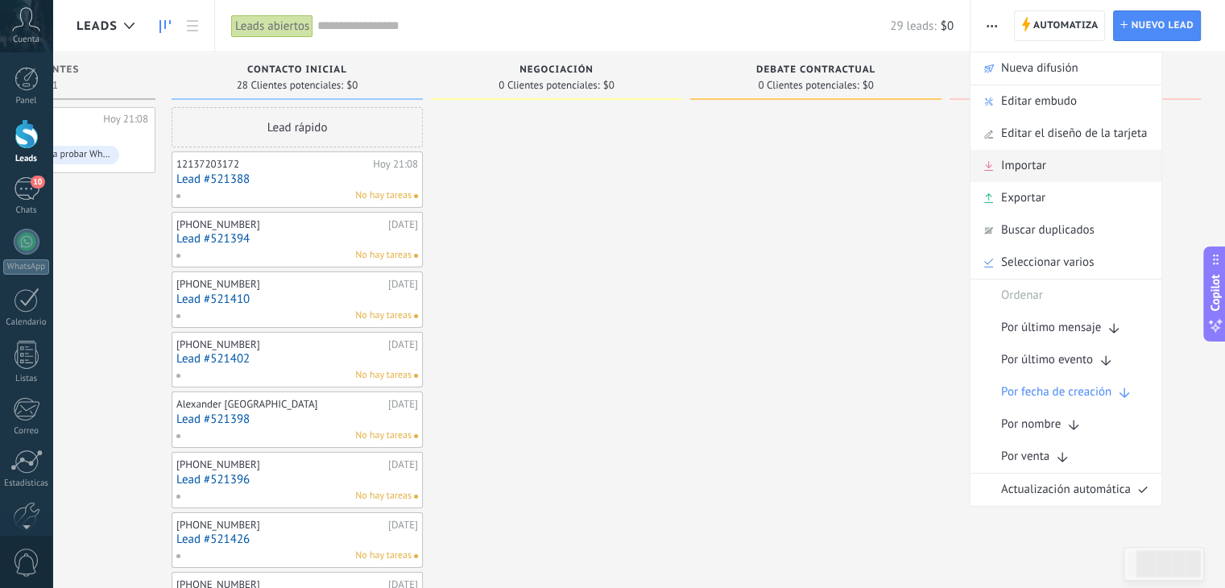
click at [1090, 158] on div "Importar" at bounding box center [1065, 166] width 191 height 32
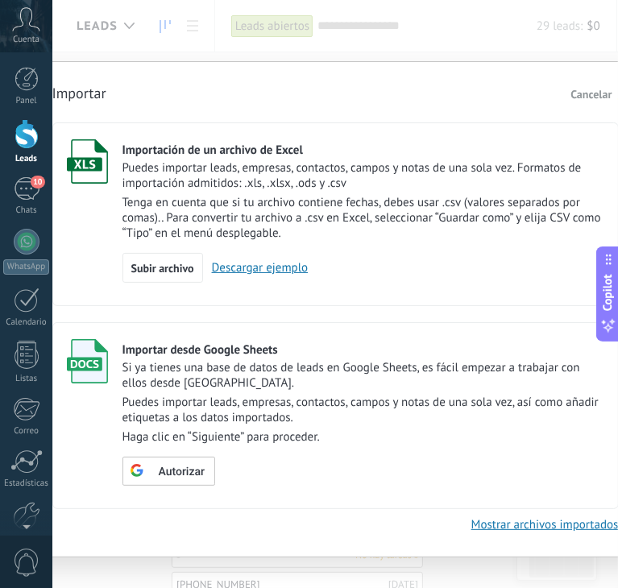
type textarea "**********"
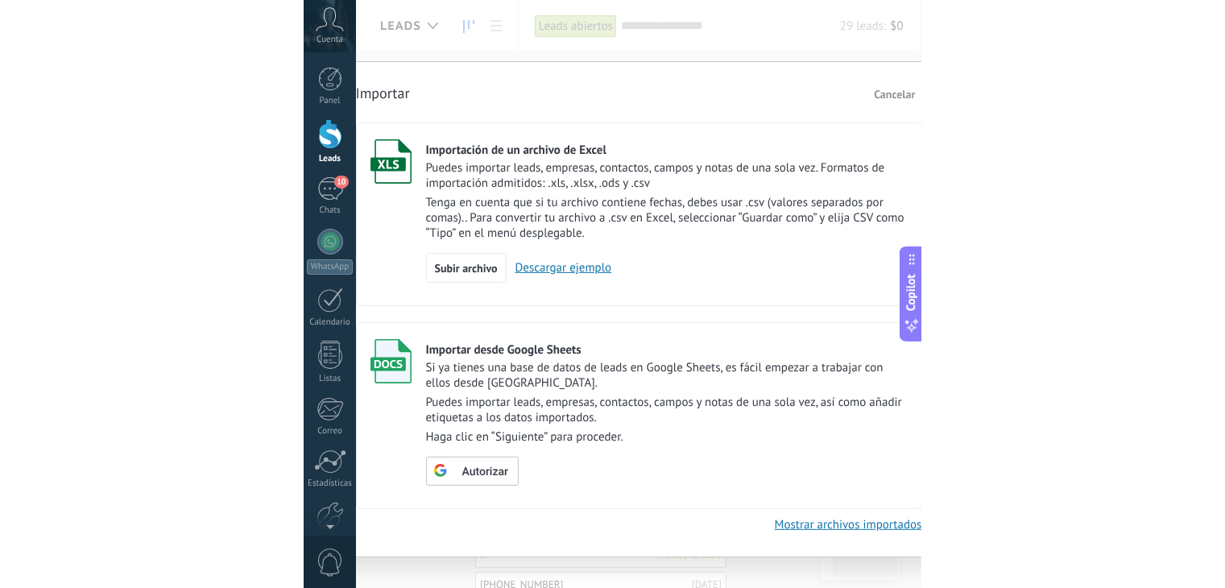
scroll to position [15, 0]
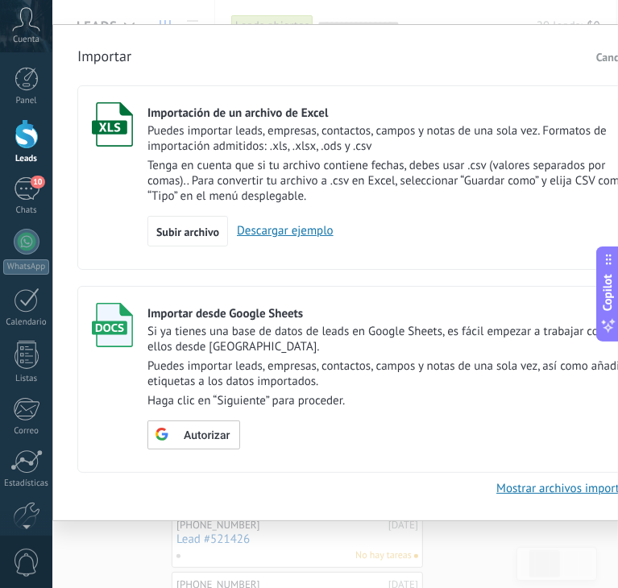
click at [329, 217] on div "Subir archivo Descargar ejemplo" at bounding box center [388, 231] width 482 height 31
click at [577, 387] on p "Puedes importar leads, empresas, contactos, campos y notas de una sola vez, así…" at bounding box center [388, 373] width 482 height 31
click at [196, 439] on span "Autorizar" at bounding box center [207, 435] width 46 height 11
click at [195, 443] on button "Escoger tabla" at bounding box center [195, 434] width 97 height 29
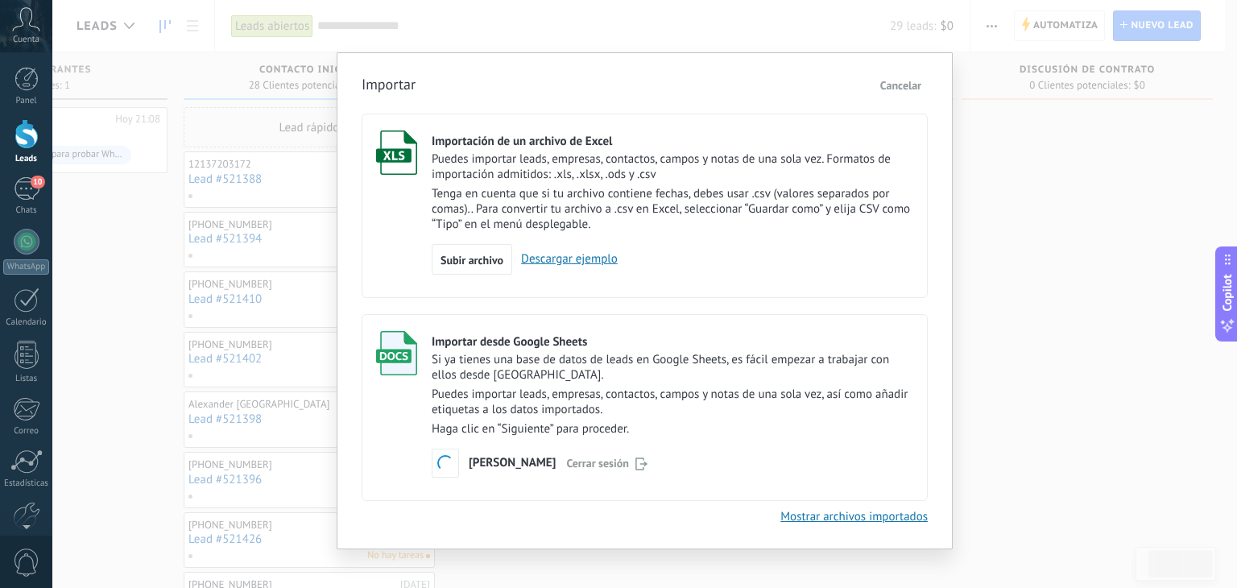
click at [654, 245] on div "Subir archivo Descargar ejemplo" at bounding box center [673, 259] width 482 height 31
click at [552, 426] on p "Haga clic en “Siguiente” para proceder." at bounding box center [673, 428] width 482 height 15
click at [551, 400] on p "Puedes importar leads, empresas, contactos, campos y notas de una sola vez, así…" at bounding box center [673, 402] width 482 height 31
click at [503, 176] on p "Puedes importar leads, empresas, contactos, campos y notas de una sola vez. For…" at bounding box center [673, 166] width 482 height 31
click at [490, 453] on div "Amalia Haro Cerrar sesión" at bounding box center [558, 463] width 179 height 29
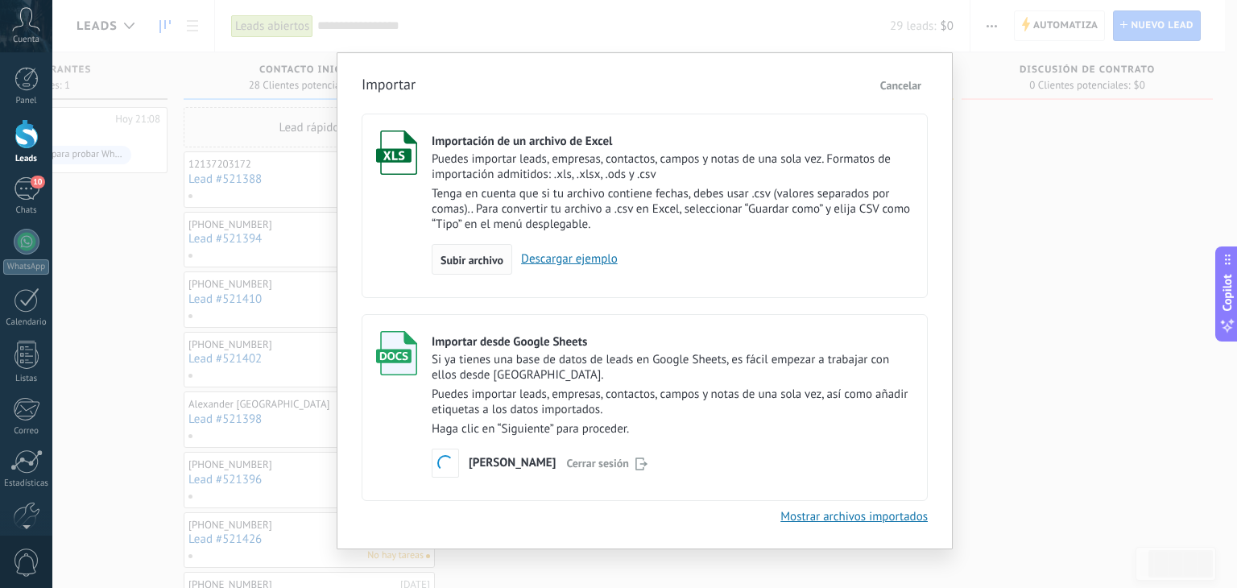
click at [470, 260] on span "Subir archivo" at bounding box center [471, 259] width 63 height 11
click at [0, 0] on input "Importación de un archivo de Excel Puedes importar leads, empresas, contactos, …" at bounding box center [0, 0] width 0 height 0
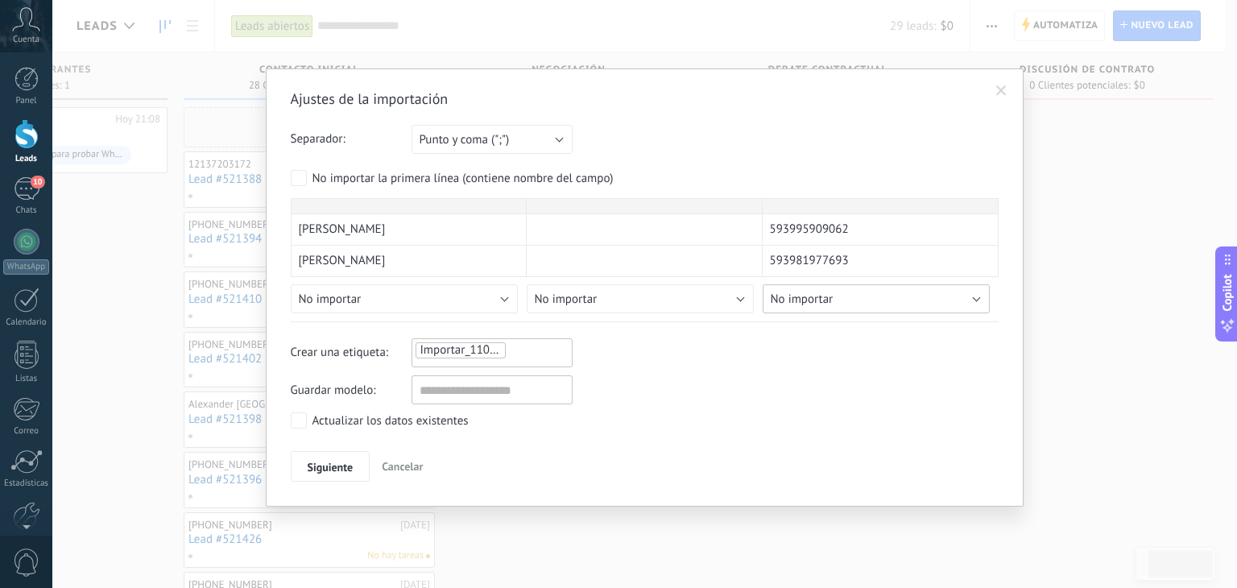
click at [948, 312] on div "Andrea Vargas 593995909062 Josue Meneses 593981977693 David lopez 593983925848 …" at bounding box center [645, 259] width 708 height 123
click at [908, 314] on div "Andrea Vargas 593995909062 Josue Meneses 593981977693 David lopez 593983925848 …" at bounding box center [645, 259] width 708 height 123
click at [977, 315] on div "Andrea Vargas 593995909062 Josue Meneses 593981977693 David lopez 593983925848 …" at bounding box center [645, 259] width 708 height 123
click at [504, 316] on div "Andrea Vargas 593995909062 Josue Meneses 593981977693 David lopez 593983925848 …" at bounding box center [645, 259] width 708 height 123
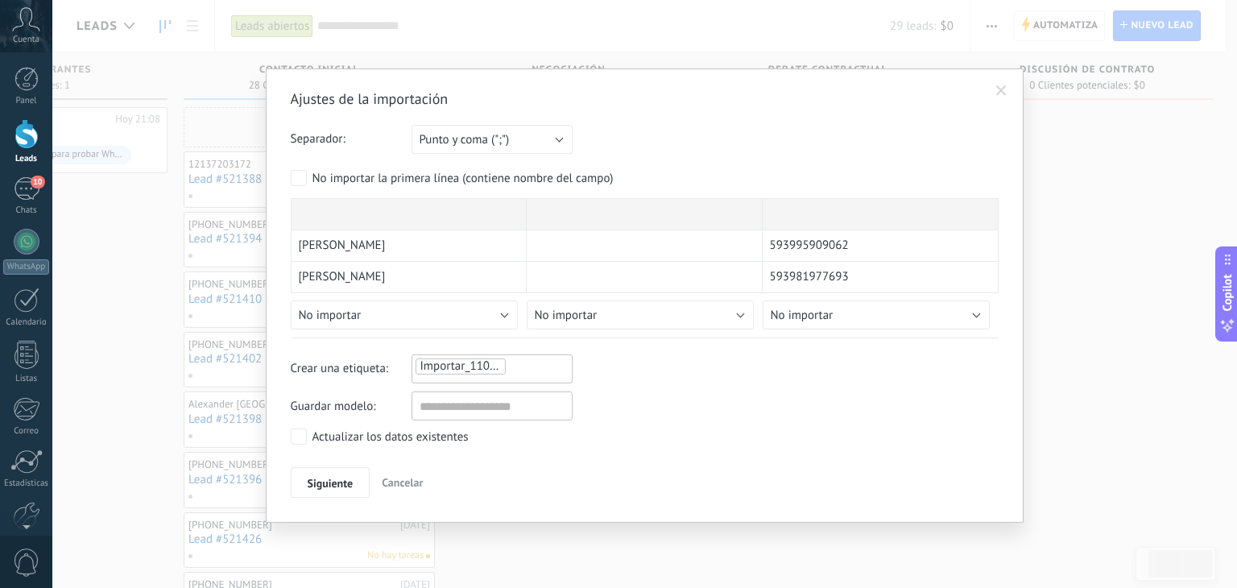
click at [344, 242] on span "Andrea Vargas" at bounding box center [342, 246] width 87 height 16
click at [494, 370] on span "Importar_11092025_2212" at bounding box center [487, 365] width 134 height 15
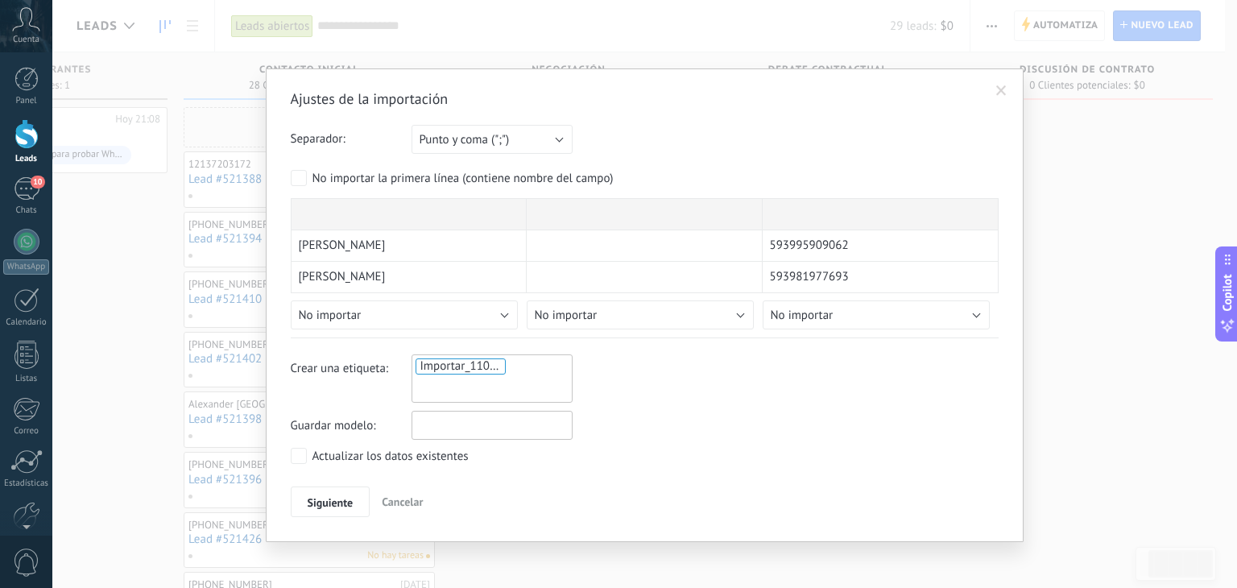
click at [509, 428] on input "text" at bounding box center [492, 425] width 161 height 29
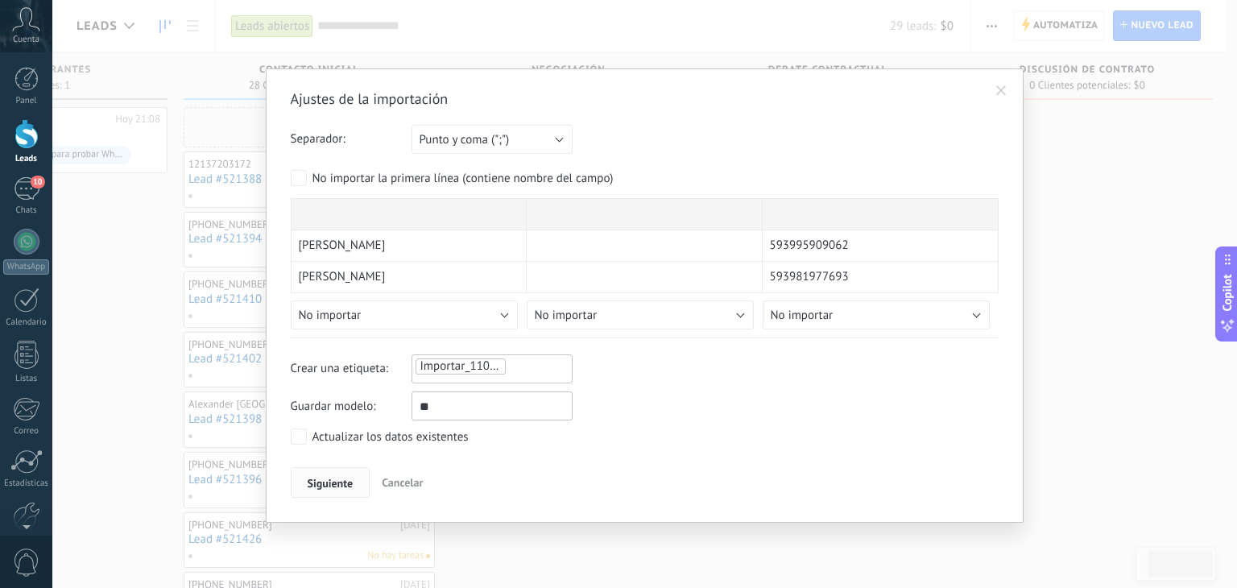
type input "**"
click at [340, 478] on span "Siguiente" at bounding box center [331, 483] width 46 height 11
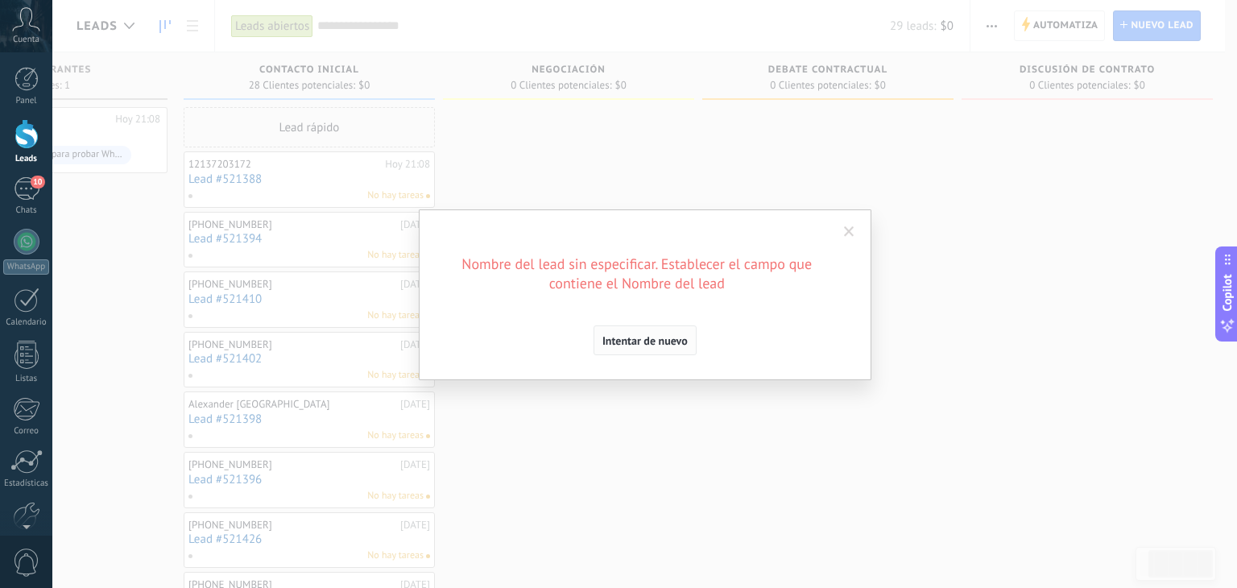
click at [657, 335] on span "Intentar de nuevo" at bounding box center [644, 340] width 85 height 11
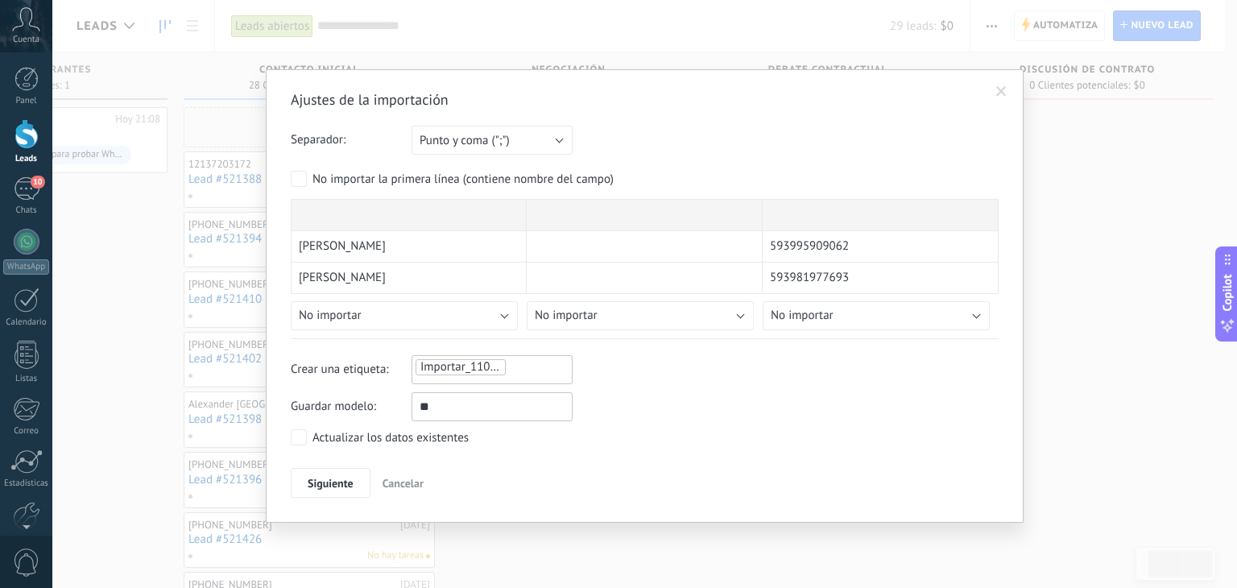
click at [420, 228] on div "Andrea Vargas 593995909062 Josue Meneses 593981977693 David lopez 593983925848 …" at bounding box center [645, 264] width 708 height 131
click at [522, 369] on ul "Importar_11092025_2212" at bounding box center [492, 367] width 156 height 19
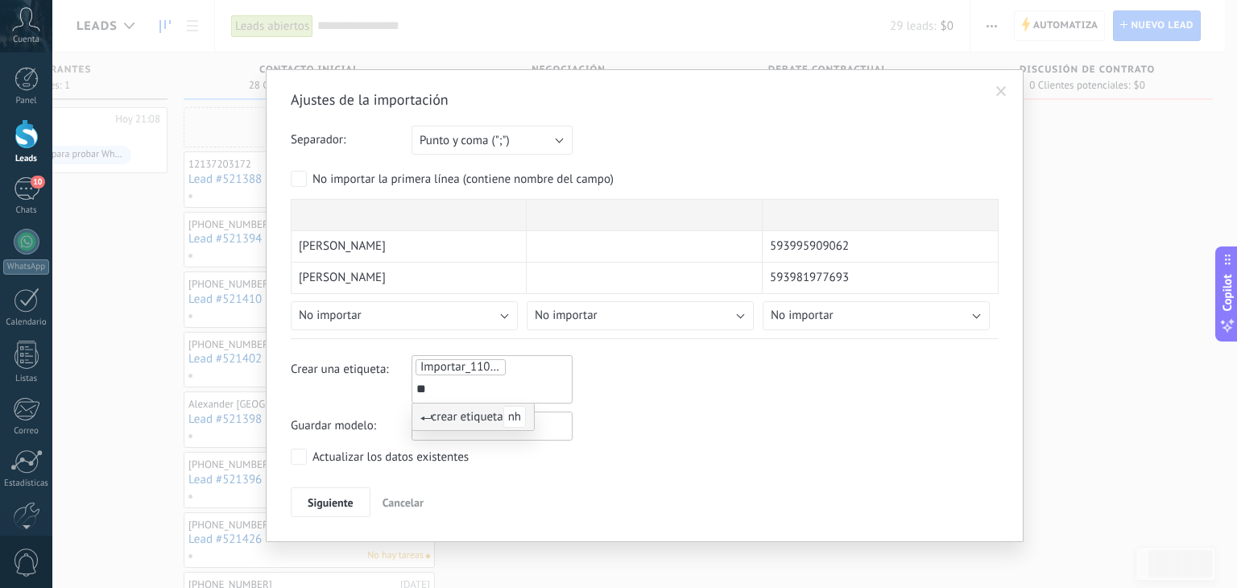
type input "**"
click at [519, 423] on span "nh" at bounding box center [514, 417] width 23 height 22
click at [325, 497] on span "Siguiente" at bounding box center [331, 502] width 46 height 11
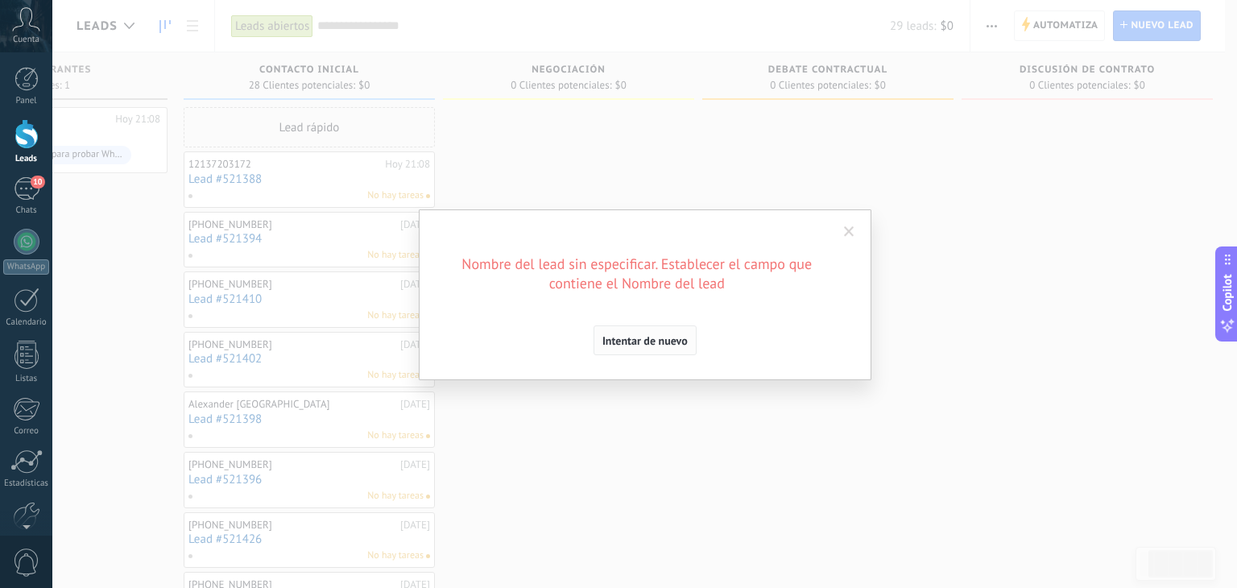
click at [641, 337] on span "Intentar de nuevo" at bounding box center [644, 340] width 85 height 11
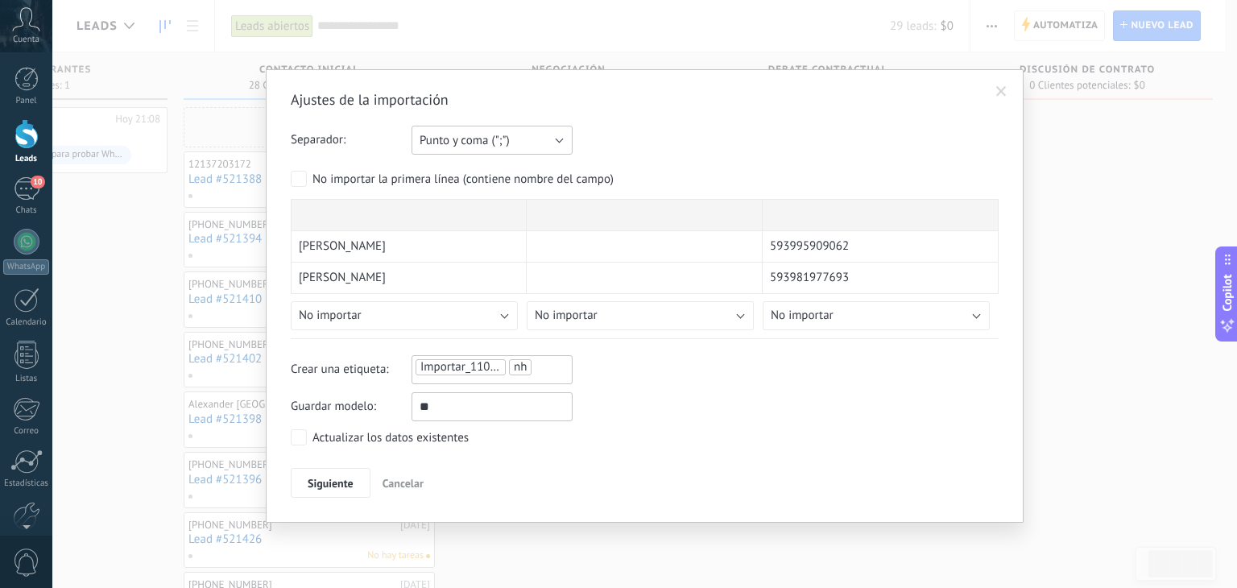
click at [551, 142] on button "Punto y coma (";")" at bounding box center [492, 140] width 161 height 29
click at [513, 175] on span "Coma (",")" at bounding box center [484, 167] width 165 height 15
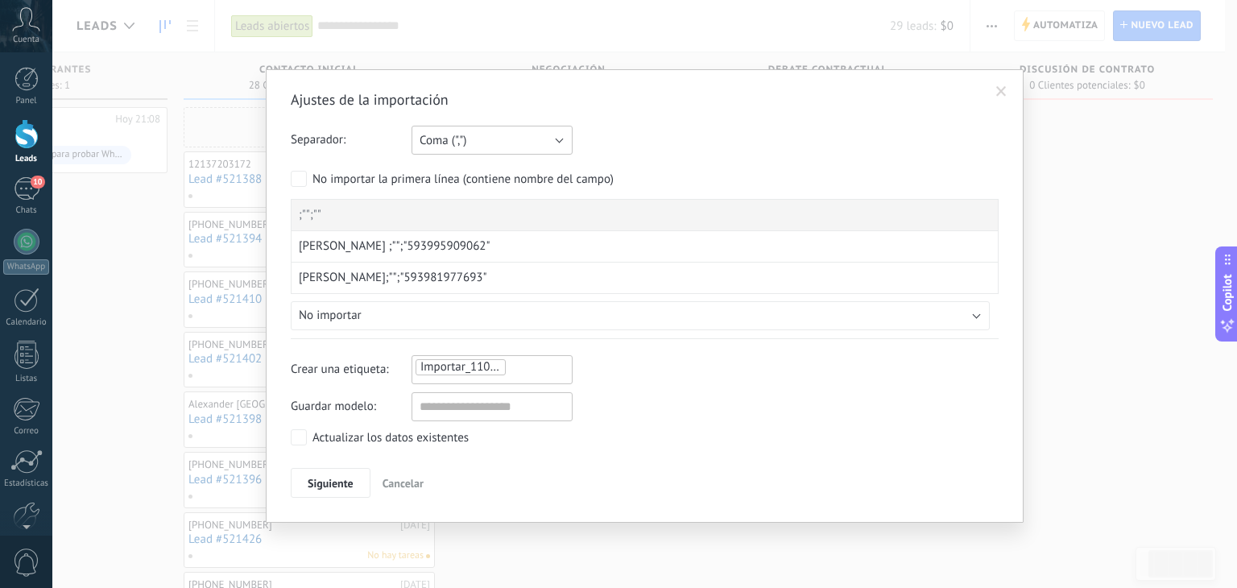
click at [562, 138] on button "Coma (",")" at bounding box center [492, 140] width 161 height 29
click at [519, 136] on span "Punto y coma (";")" at bounding box center [484, 140] width 165 height 15
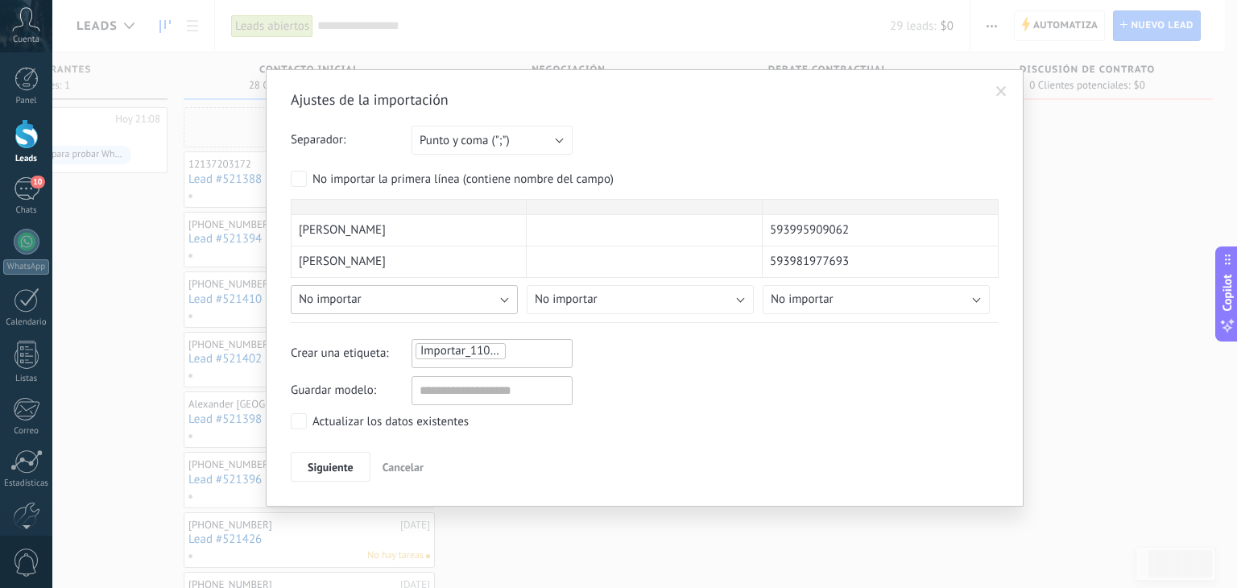
click at [510, 315] on div "Andrea Vargas 593995909062 Josue Meneses 593981977693 David lopez 593983925848 …" at bounding box center [645, 260] width 708 height 123
click at [503, 315] on div "Andrea Vargas 593995909062 Josue Meneses 593981977693 David lopez 593983925848 …" at bounding box center [645, 260] width 708 height 123
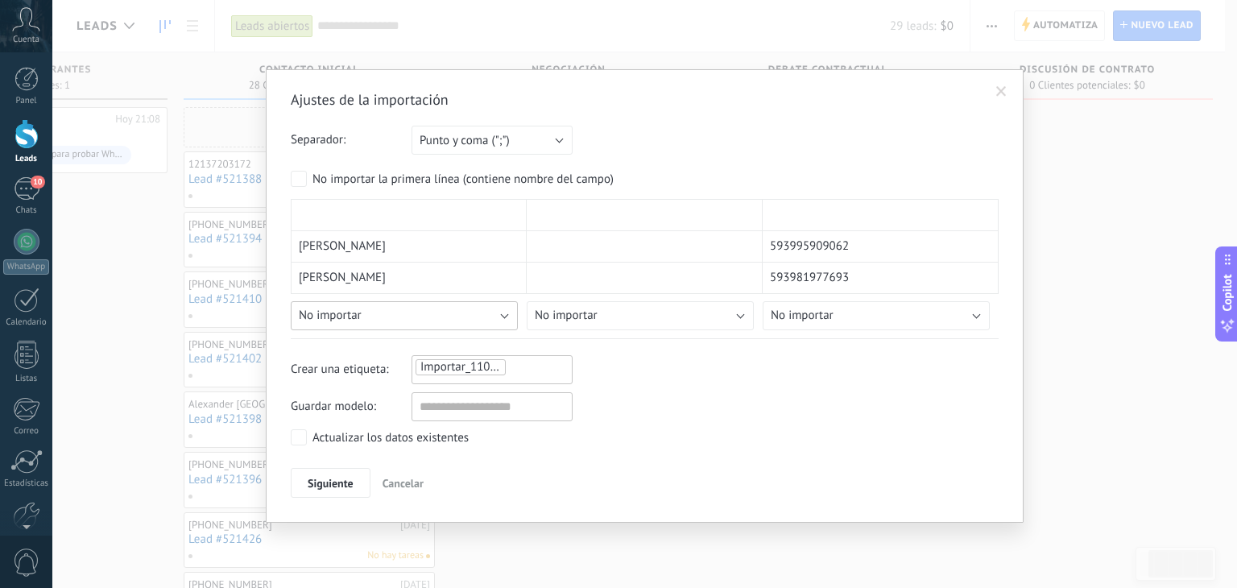
click at [505, 313] on div "Andrea Vargas 593995909062 Josue Meneses 593981977693 David lopez 593983925848 …" at bounding box center [645, 268] width 708 height 139
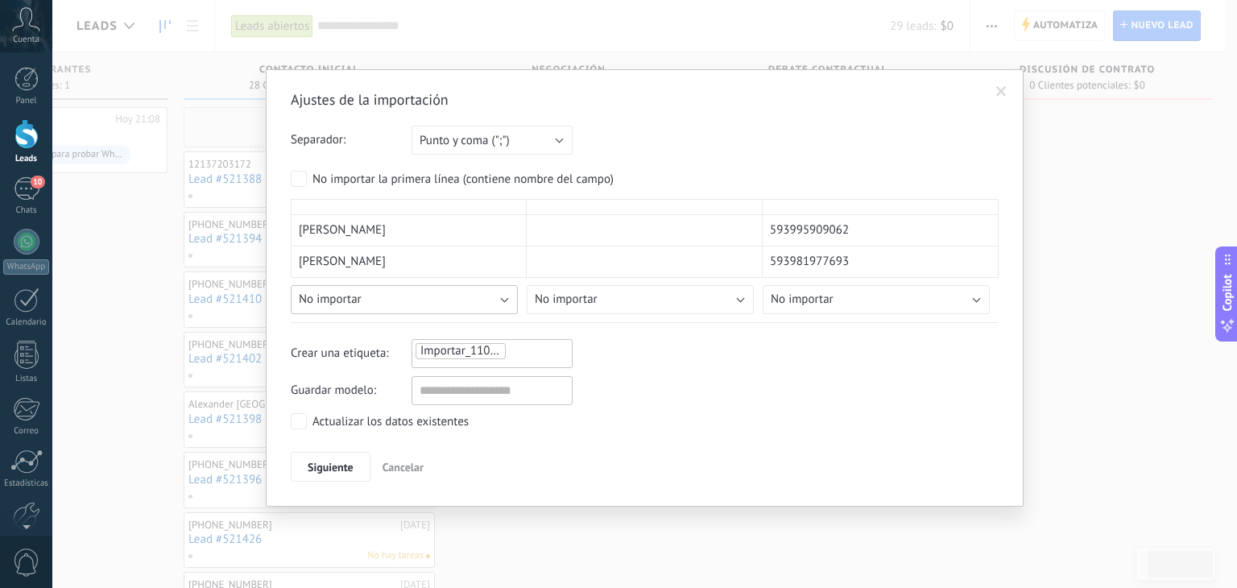
click at [505, 313] on div "Andrea Vargas 593995909062 Josue Meneses 593981977693 David lopez 593983925848 …" at bounding box center [645, 260] width 708 height 123
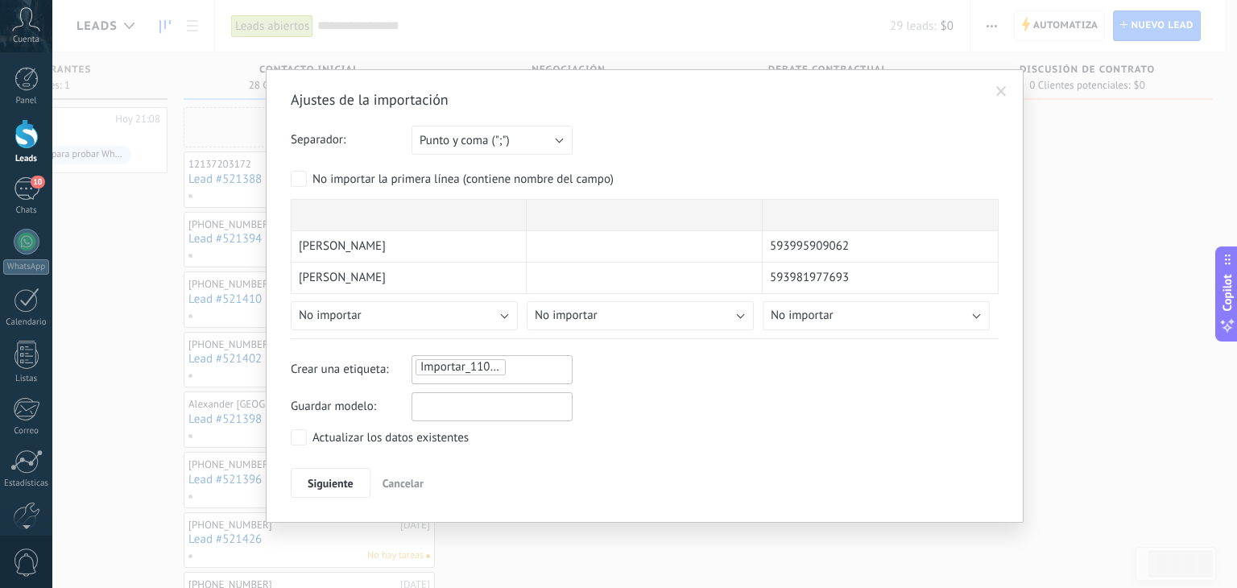
click at [494, 401] on input "text" at bounding box center [492, 406] width 161 height 29
type input "*******"
click at [332, 439] on div "Actualizar los datos existentes" at bounding box center [390, 438] width 156 height 16
click at [358, 432] on div "Actualizar los datos existentes" at bounding box center [390, 438] width 156 height 16
click at [344, 478] on span "Siguiente" at bounding box center [331, 483] width 46 height 11
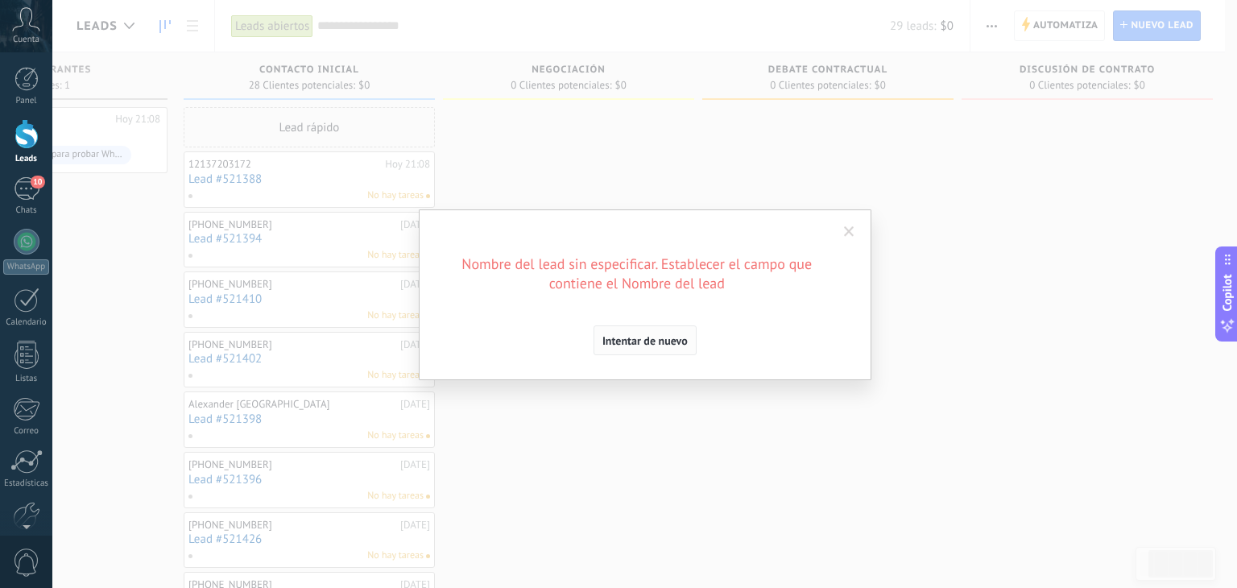
click at [638, 341] on span "Intentar de nuevo" at bounding box center [644, 340] width 85 height 11
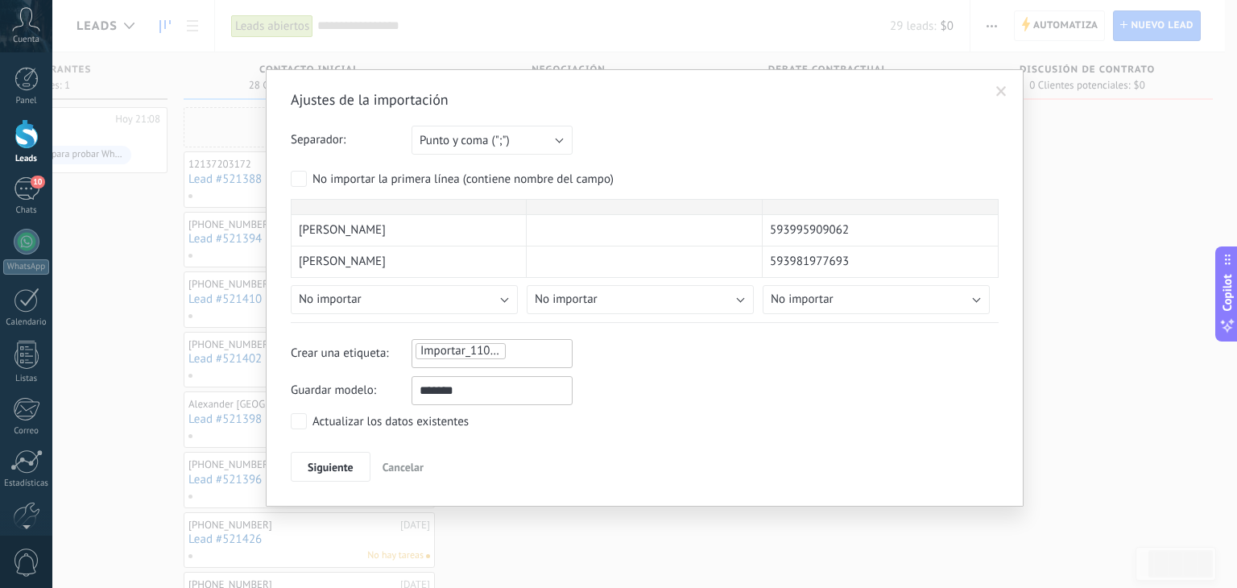
click at [335, 217] on div "Andrea Vargas 593995909062 Josue Meneses 593981977693 David lopez 593983925848 …" at bounding box center [645, 256] width 708 height 115
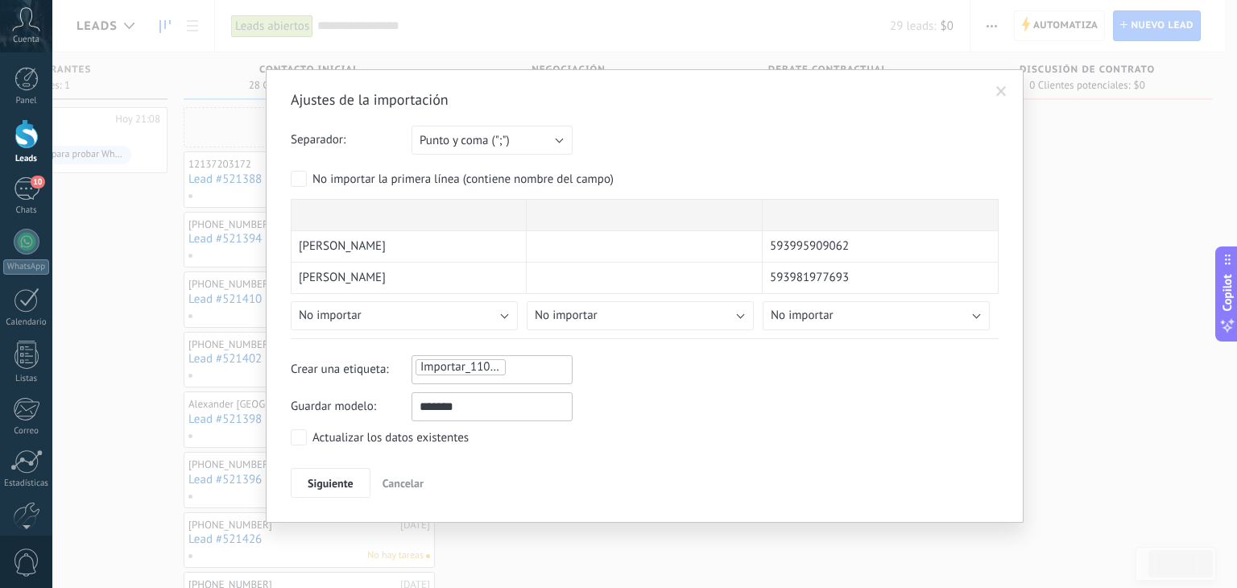
click at [405, 476] on span "Cancelar" at bounding box center [403, 483] width 41 height 14
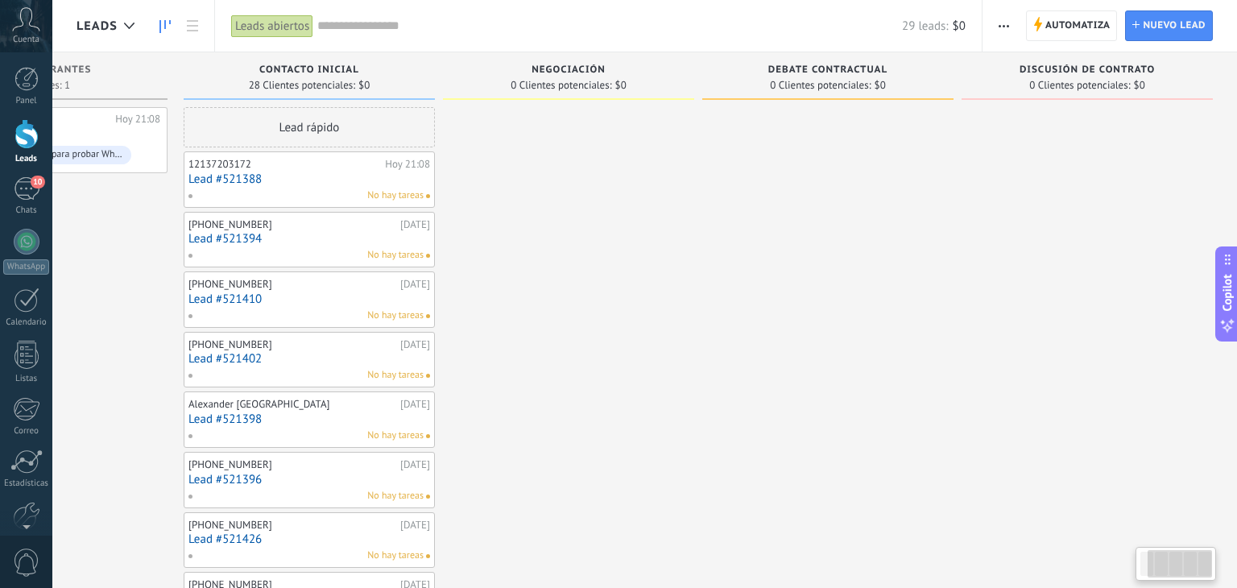
scroll to position [0, 160]
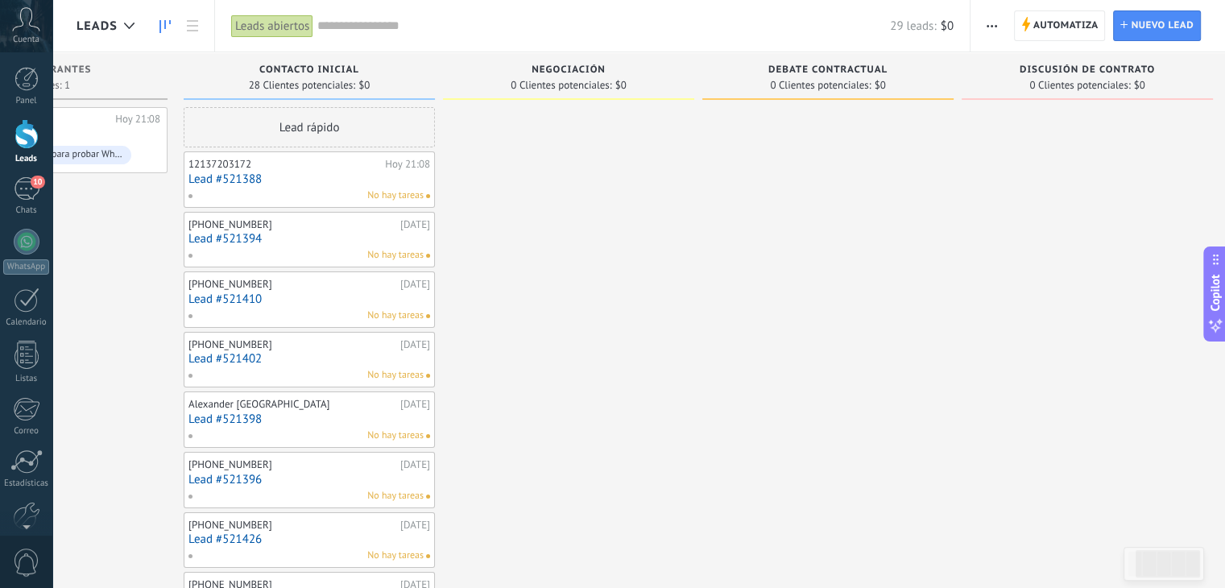
click at [995, 23] on span "button" at bounding box center [991, 25] width 10 height 31
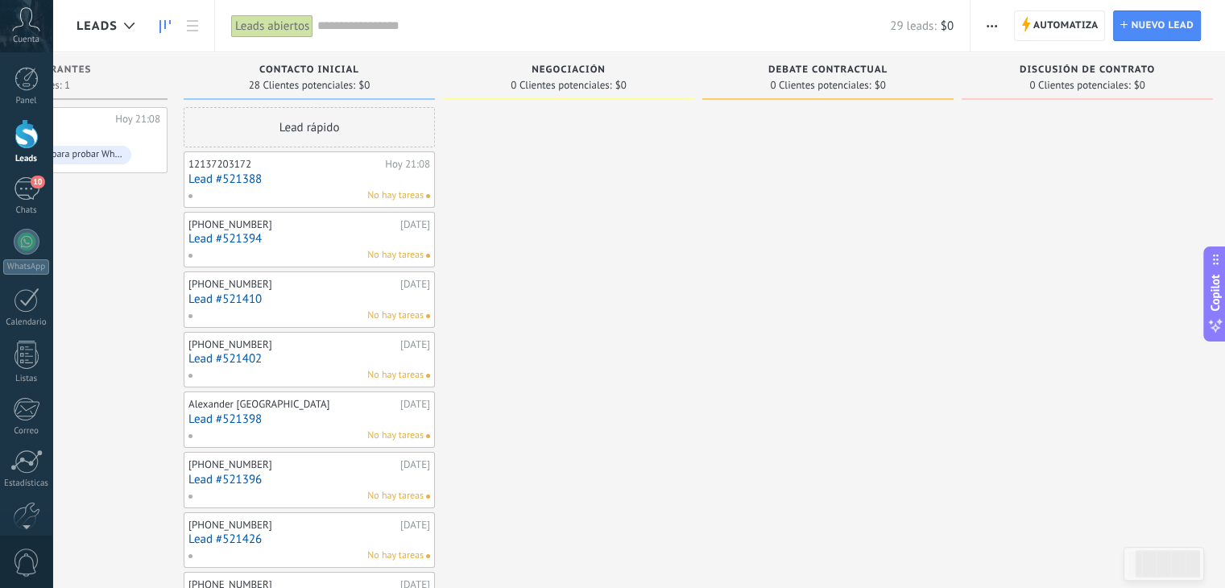
click at [989, 20] on span "button" at bounding box center [991, 25] width 10 height 31
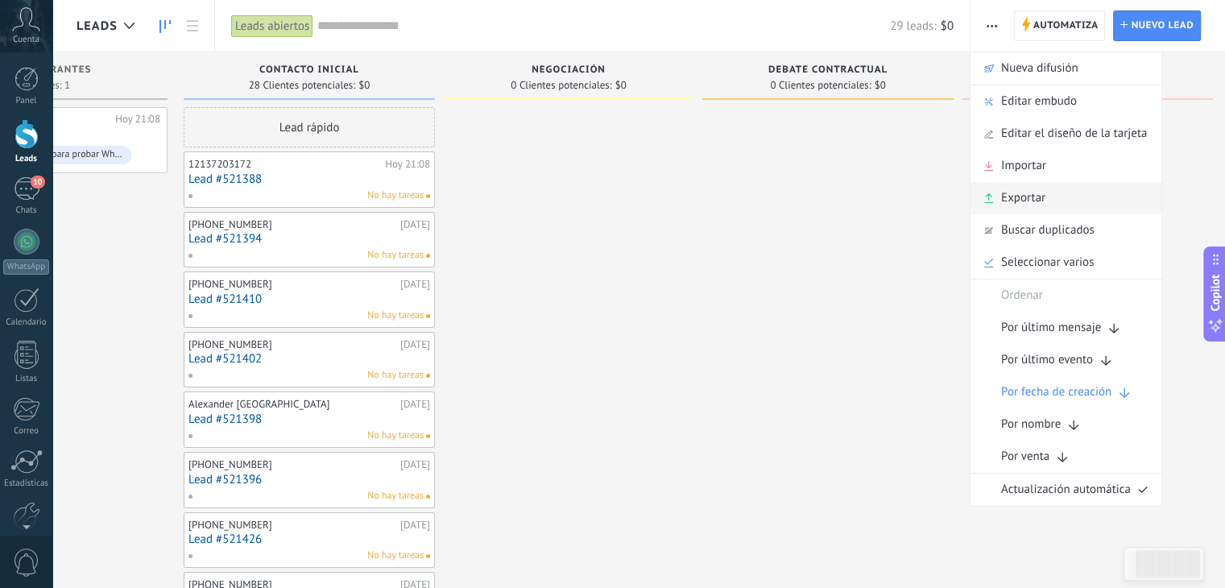
click at [1069, 201] on div "Exportar" at bounding box center [1065, 198] width 191 height 32
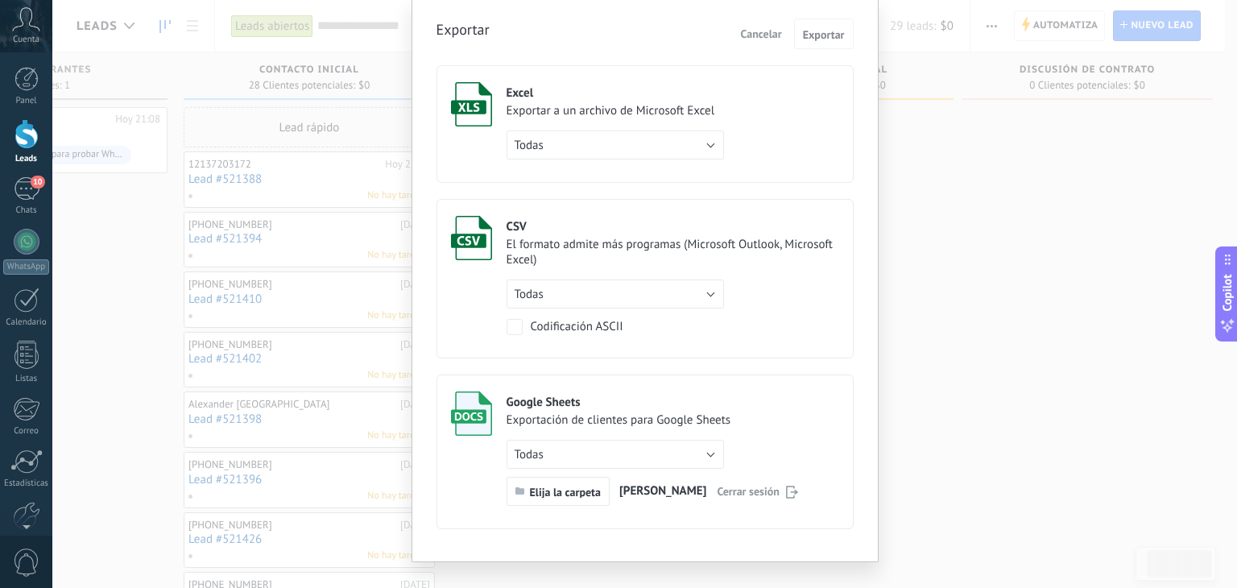
scroll to position [55, 0]
click at [689, 131] on button "Todas" at bounding box center [615, 144] width 217 height 29
click at [769, 126] on label "Excel Exportar a un archivo de Microsoft Excel Todas de filtro activo Todas" at bounding box center [644, 124] width 417 height 118
click at [825, 29] on span "Exportar" at bounding box center [824, 34] width 42 height 11
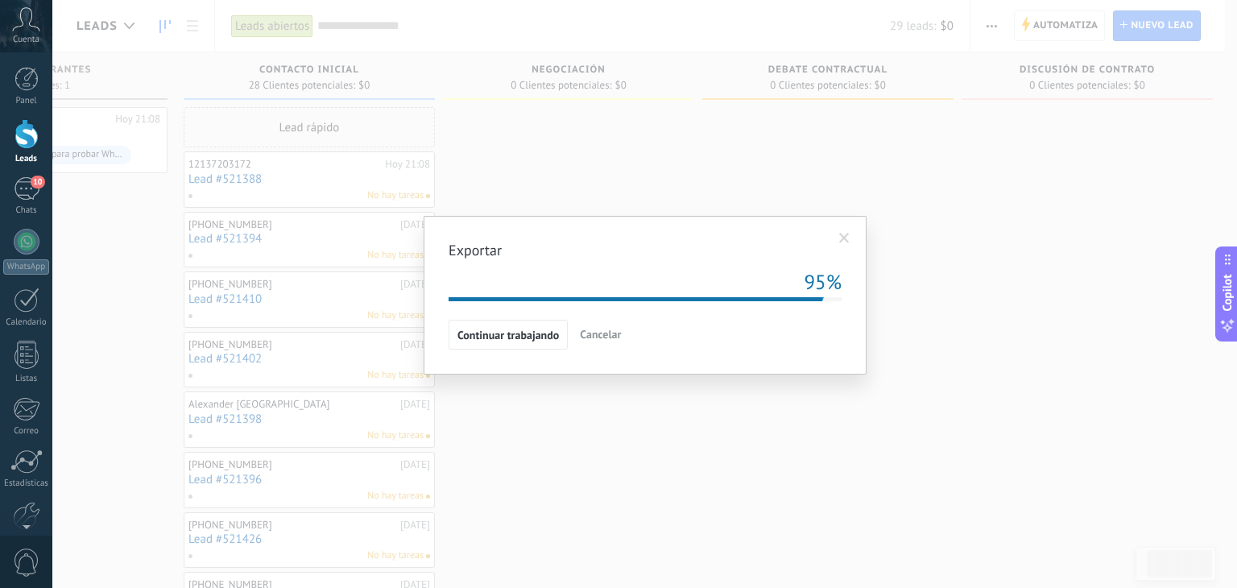
click at [849, 233] on span at bounding box center [844, 238] width 10 height 11
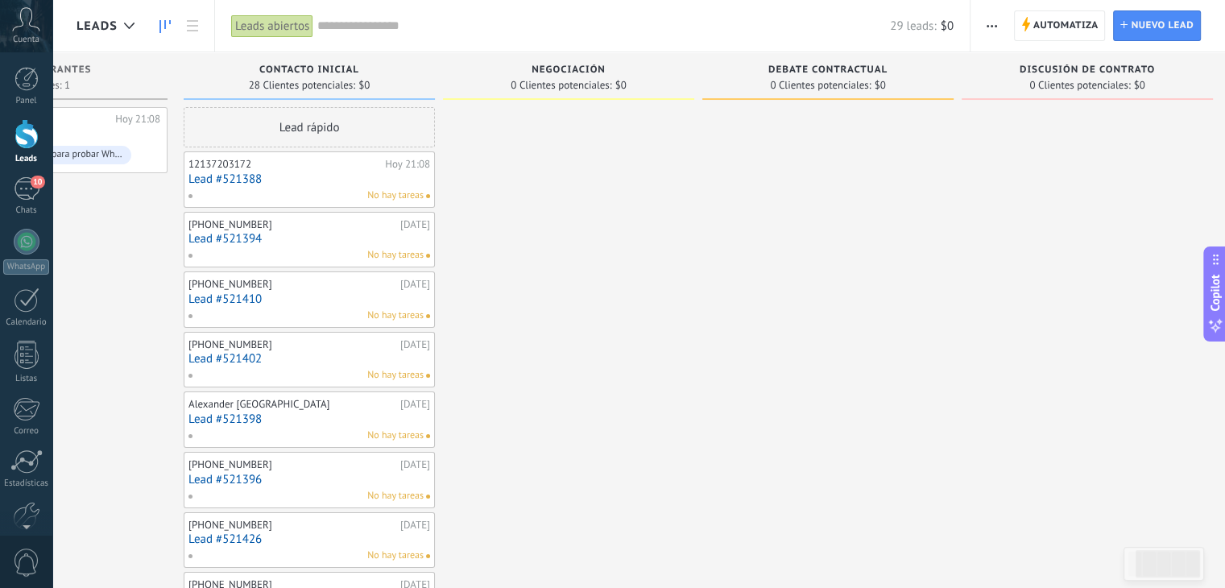
click at [985, 27] on button "button" at bounding box center [991, 25] width 23 height 31
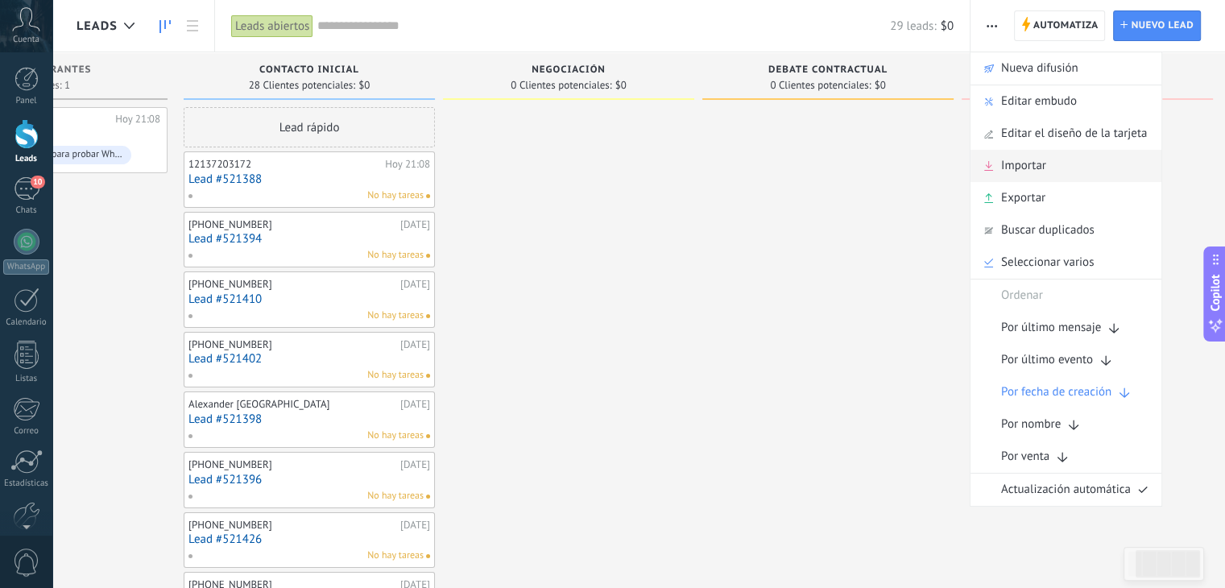
click at [1037, 172] on span "Importar" at bounding box center [1023, 166] width 45 height 32
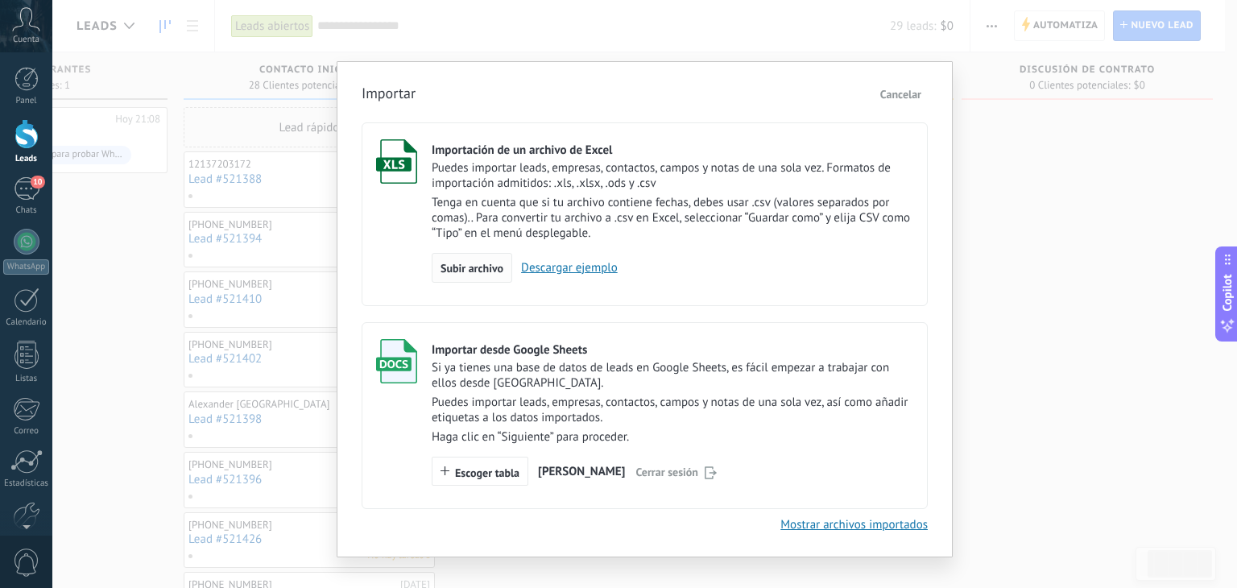
click at [469, 271] on span "Subir archivo" at bounding box center [471, 268] width 63 height 11
click at [0, 0] on input "Importación de un archivo de Excel Puedes importar leads, empresas, contactos, …" at bounding box center [0, 0] width 0 height 0
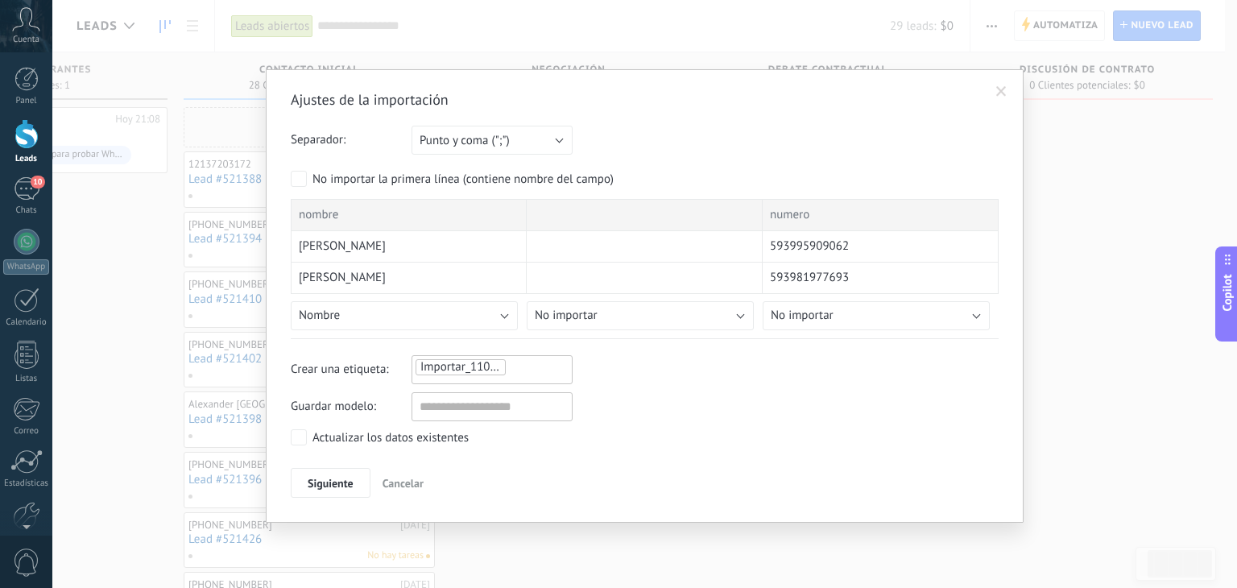
click at [478, 363] on span "Importar_11092025_2216" at bounding box center [487, 366] width 134 height 15
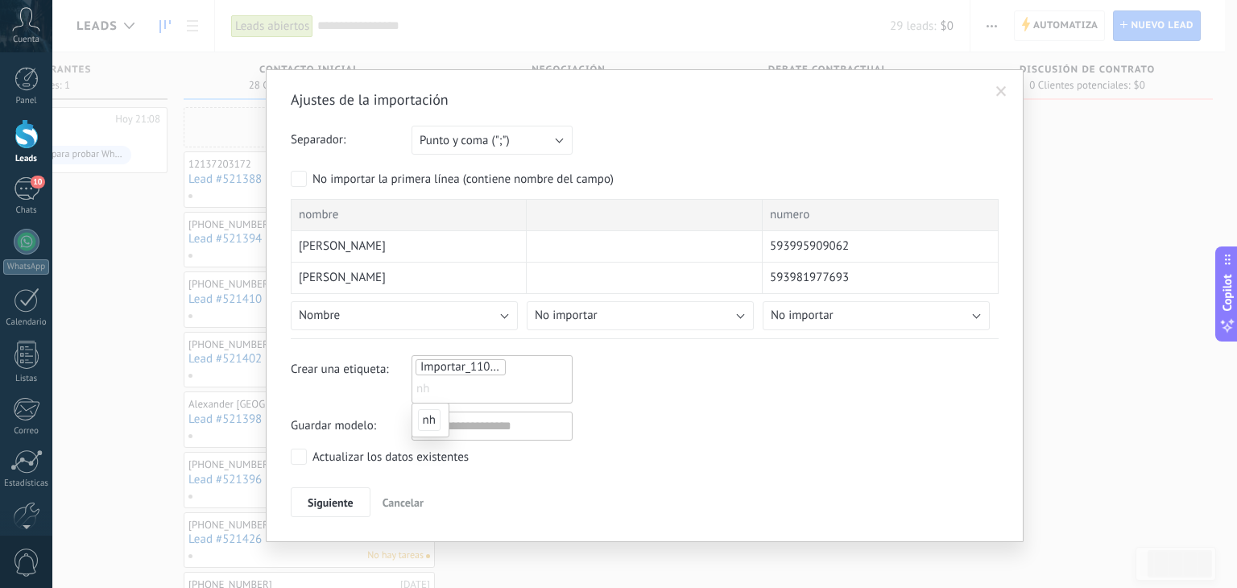
click at [493, 362] on span "Importar_11092025_2216" at bounding box center [487, 366] width 134 height 15
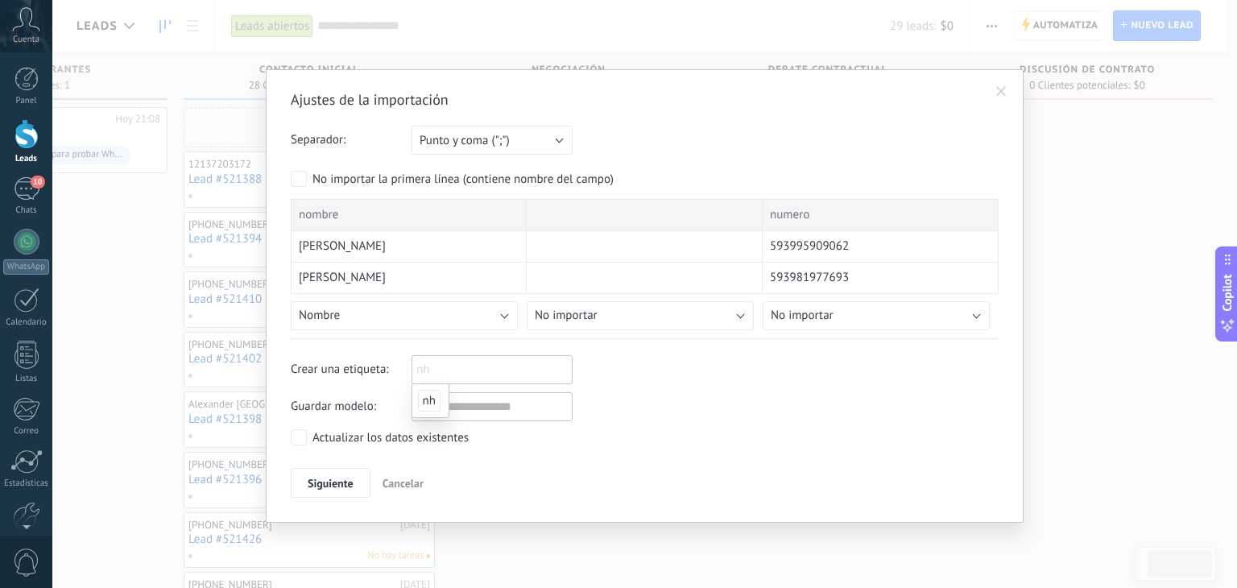
click at [493, 362] on input "text" at bounding box center [456, 370] width 81 height 24
click at [424, 398] on span "nh" at bounding box center [429, 401] width 23 height 22
click at [470, 363] on input "text" at bounding box center [482, 370] width 81 height 24
type input "****"
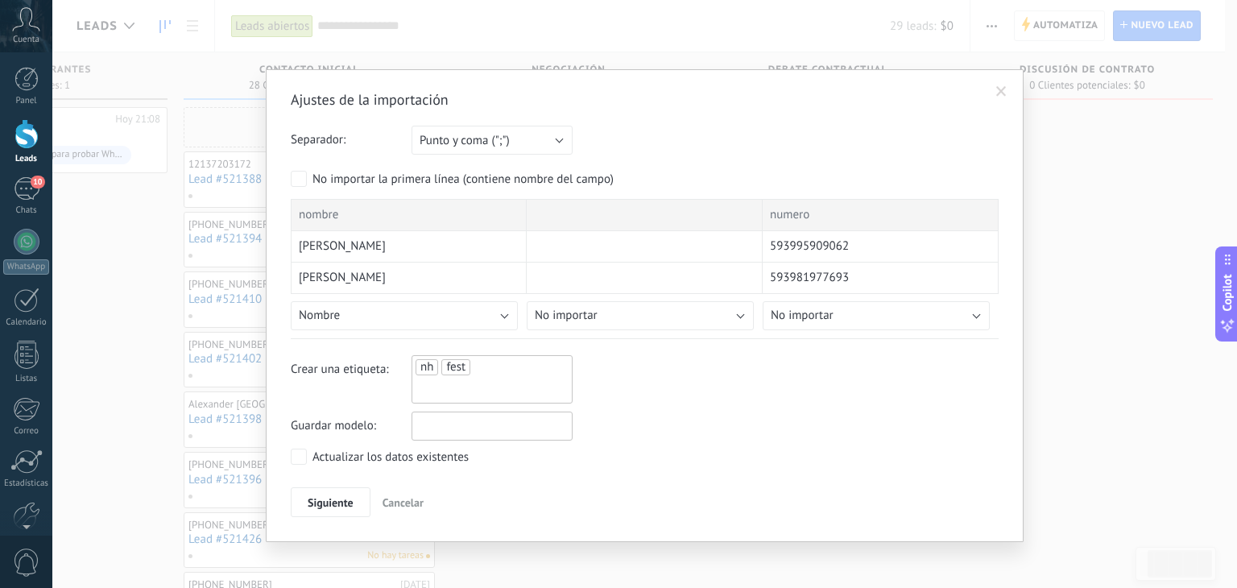
click at [448, 437] on input "text" at bounding box center [492, 426] width 161 height 29
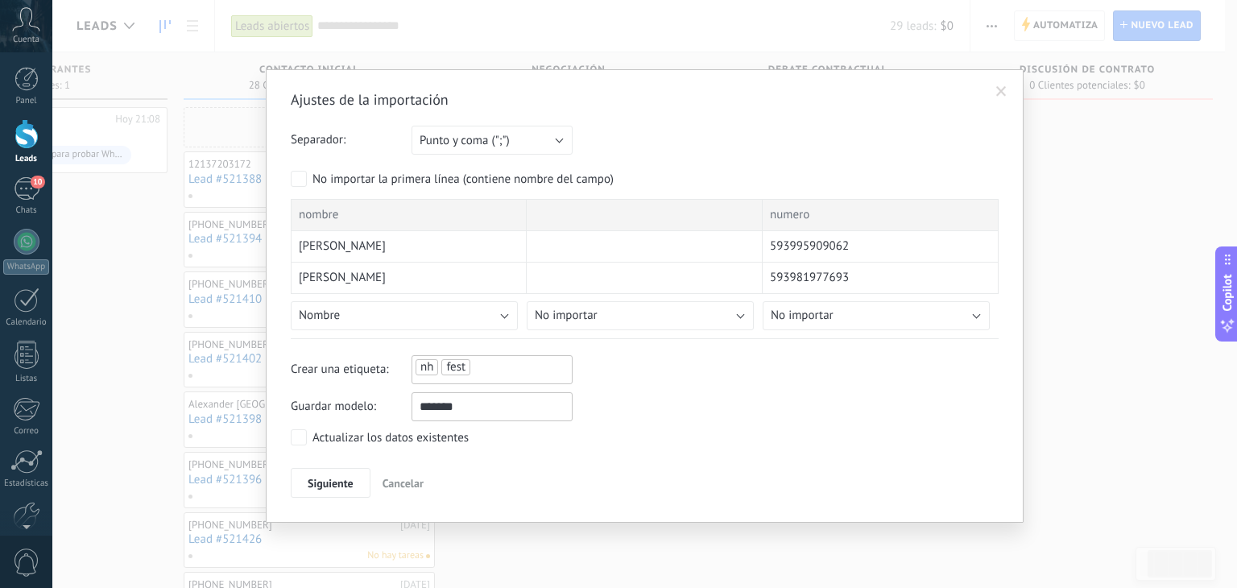
type input "*******"
click at [308, 436] on label "Actualizar los datos existentes" at bounding box center [380, 437] width 178 height 16
click at [503, 316] on button "Nombre" at bounding box center [404, 315] width 227 height 29
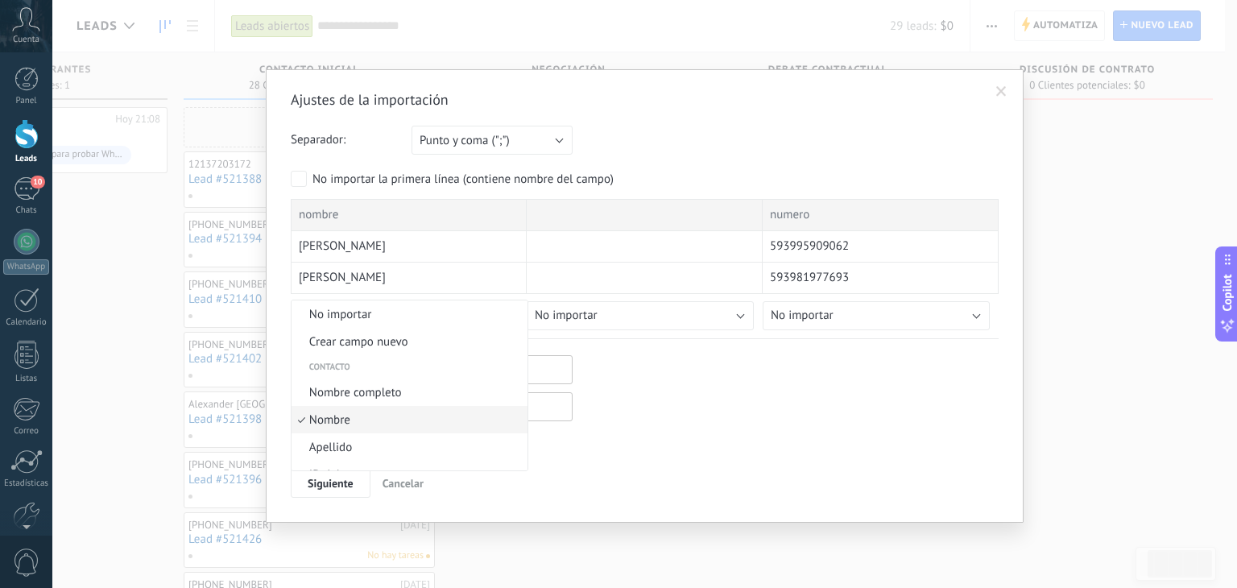
scroll to position [36, 0]
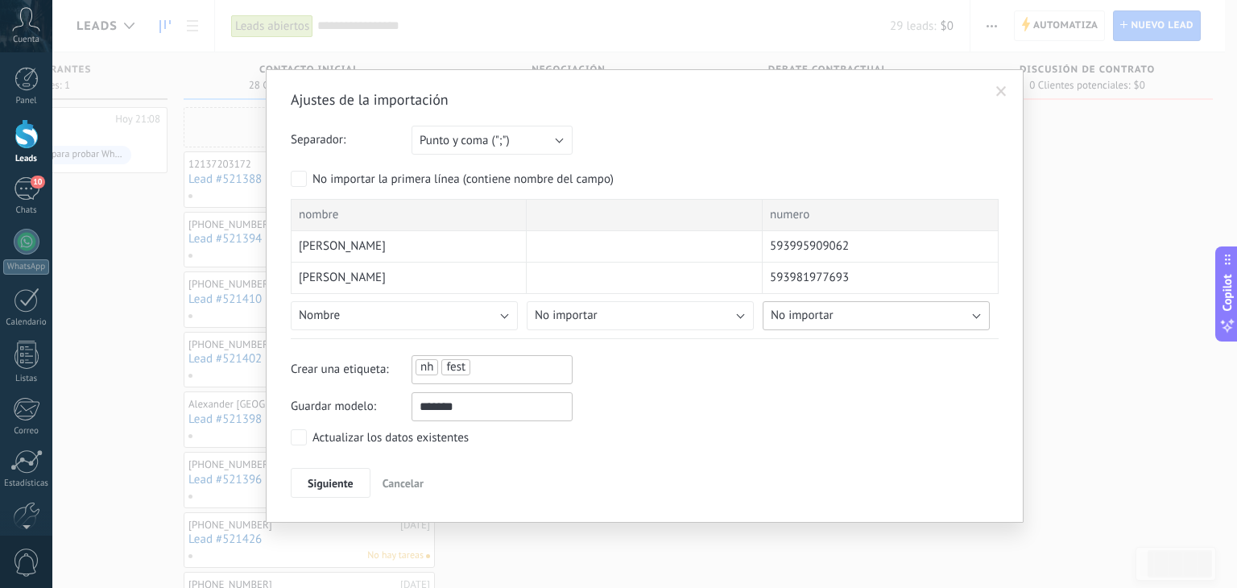
click at [982, 311] on button "No importar" at bounding box center [876, 315] width 227 height 29
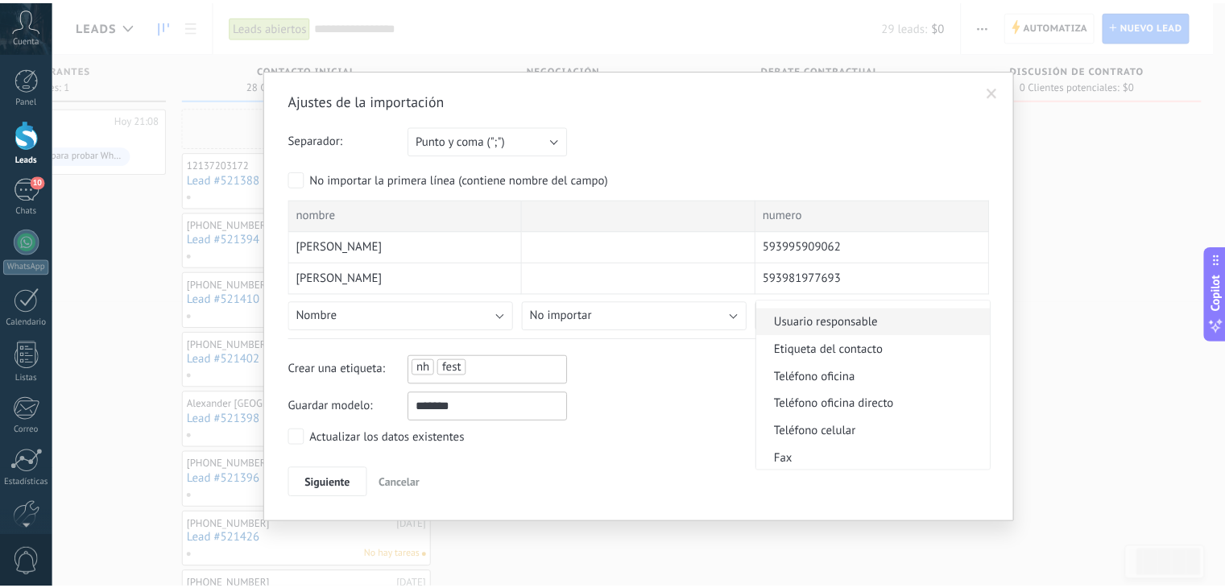
scroll to position [290, 0]
click at [879, 430] on span "Teléfono celular" at bounding box center [878, 431] width 231 height 15
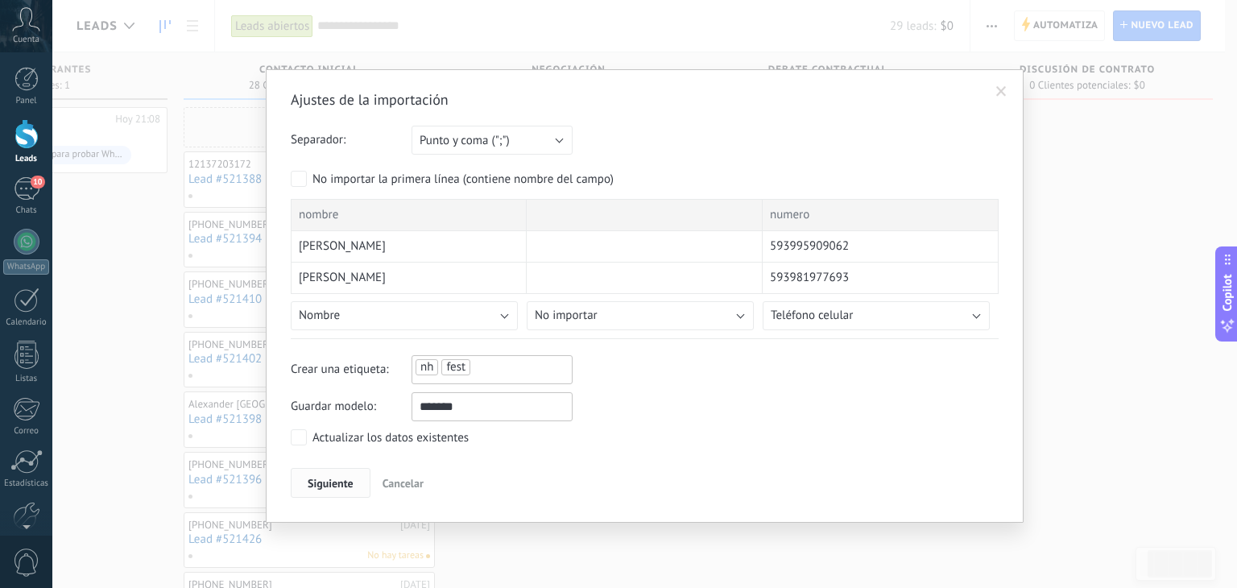
click at [316, 487] on span "Siguiente" at bounding box center [331, 483] width 46 height 11
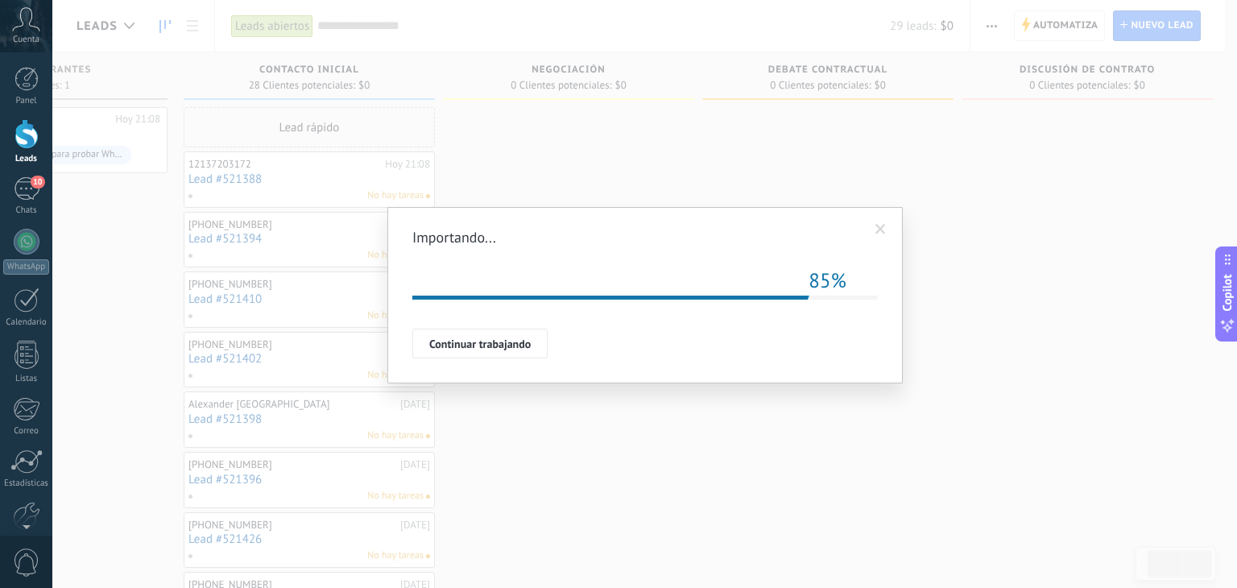
click at [661, 274] on div "Repetir 85%" at bounding box center [644, 285] width 465 height 28
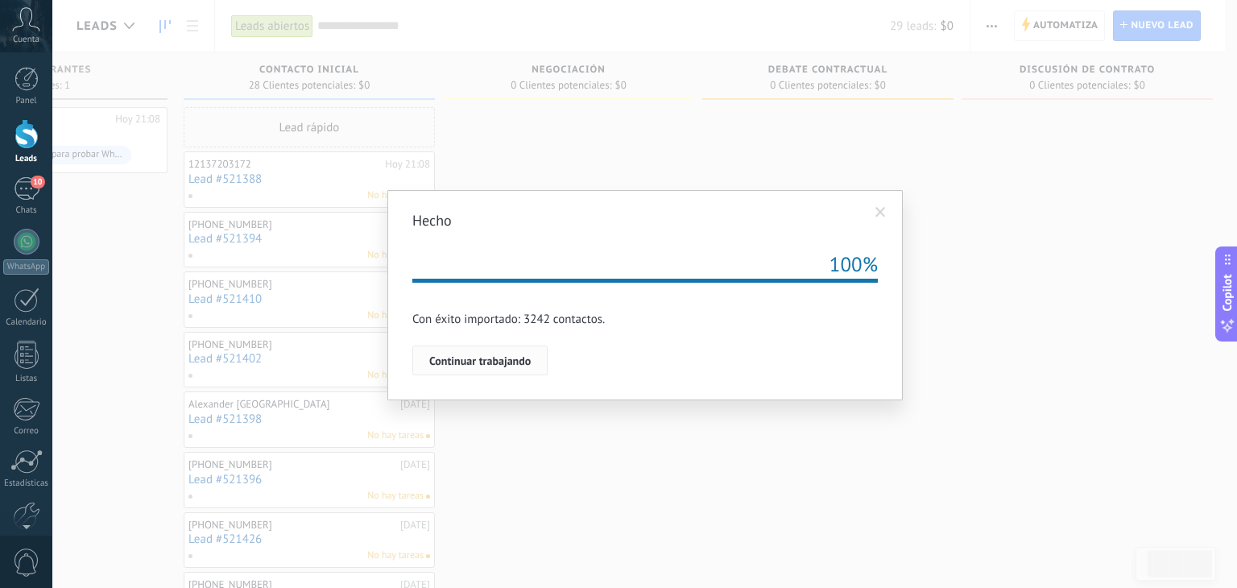
click at [494, 362] on span "Continuar trabajando" at bounding box center [479, 360] width 101 height 11
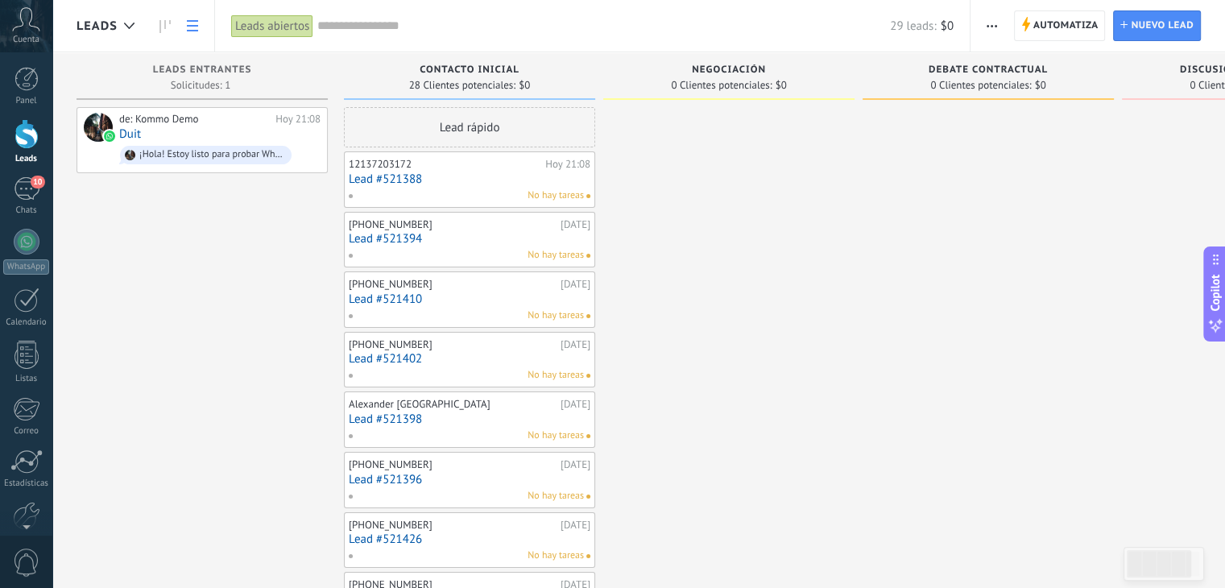
click at [184, 17] on link at bounding box center [192, 25] width 27 height 31
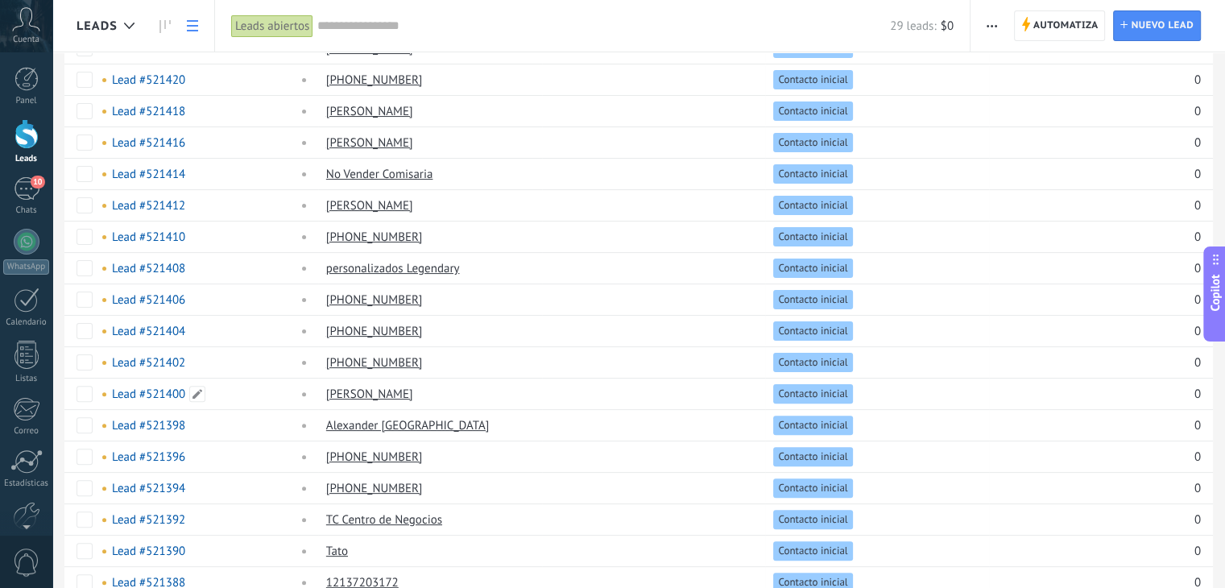
scroll to position [469, 0]
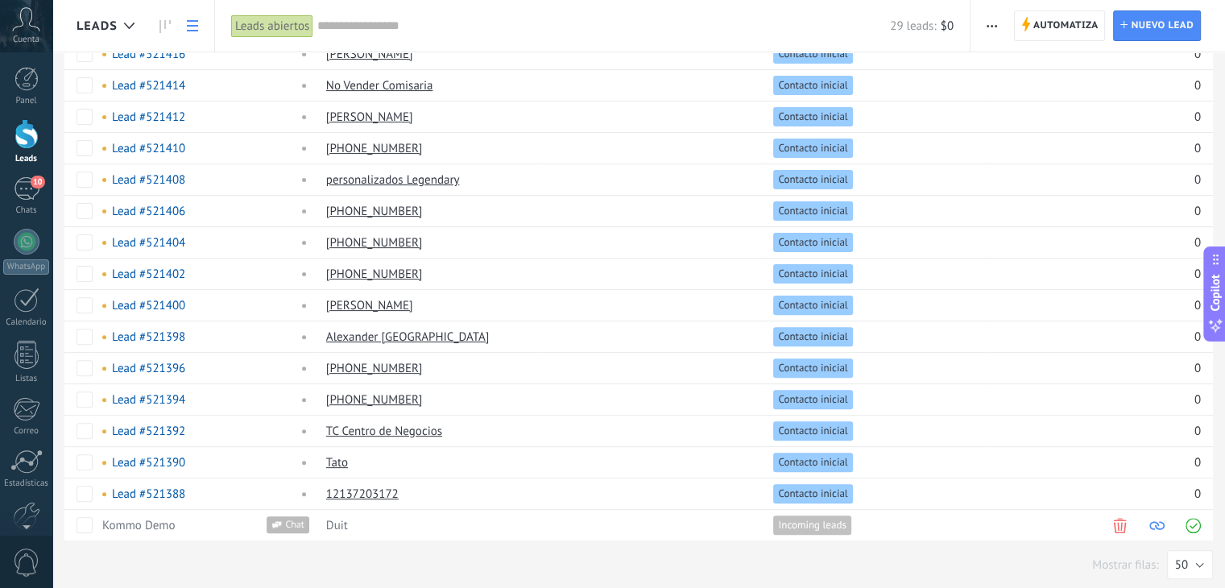
click at [193, 25] on use at bounding box center [192, 25] width 11 height 11
click at [121, 26] on div at bounding box center [129, 25] width 27 height 31
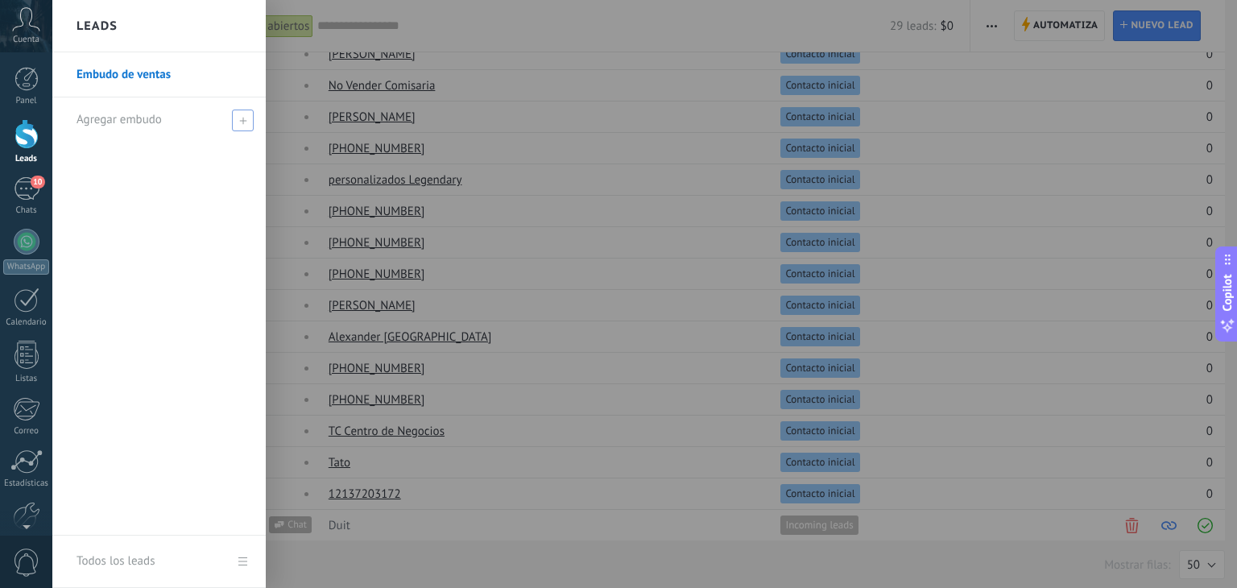
click at [136, 118] on span "Agregar embudo" at bounding box center [119, 119] width 85 height 15
click at [166, 76] on link "Embudo de ventas" at bounding box center [163, 74] width 173 height 45
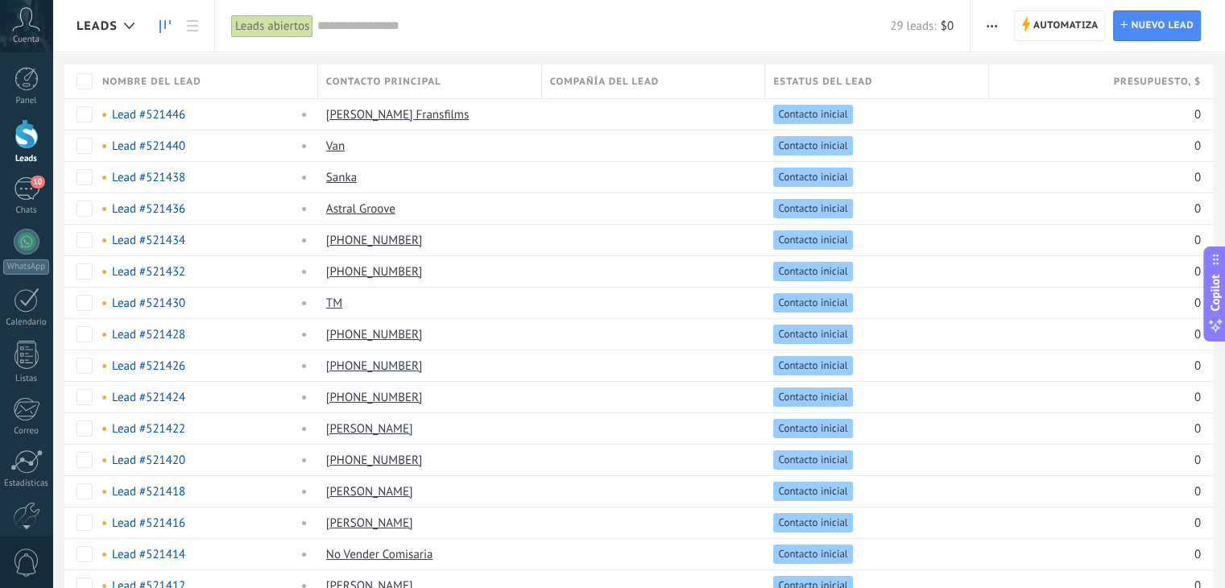
click at [170, 20] on use at bounding box center [164, 26] width 11 height 13
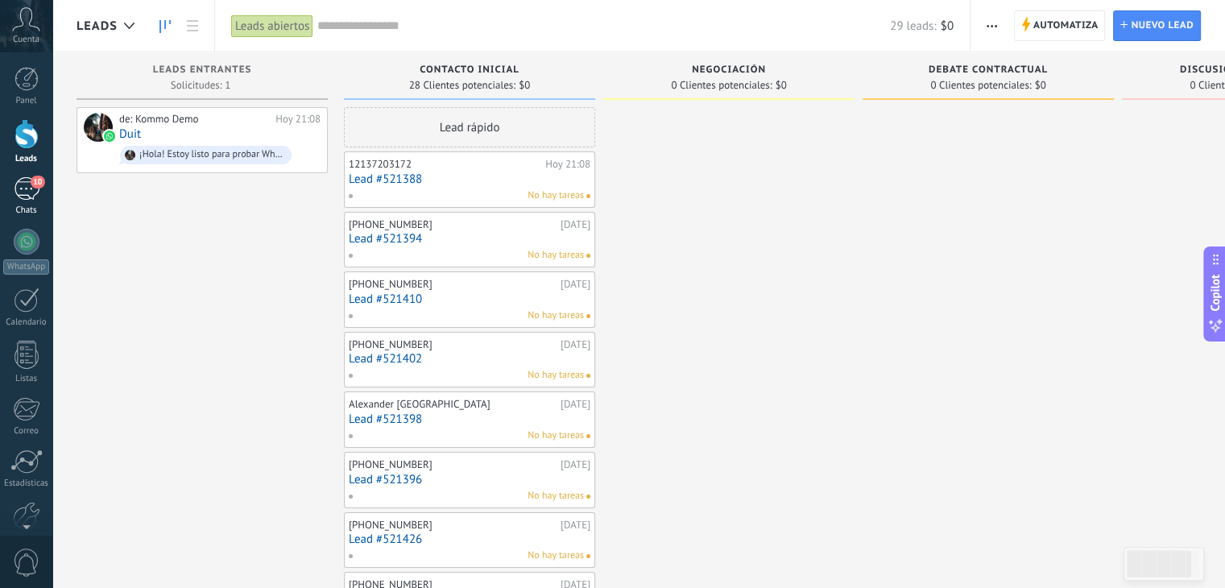
click at [24, 193] on div "10" at bounding box center [27, 188] width 26 height 23
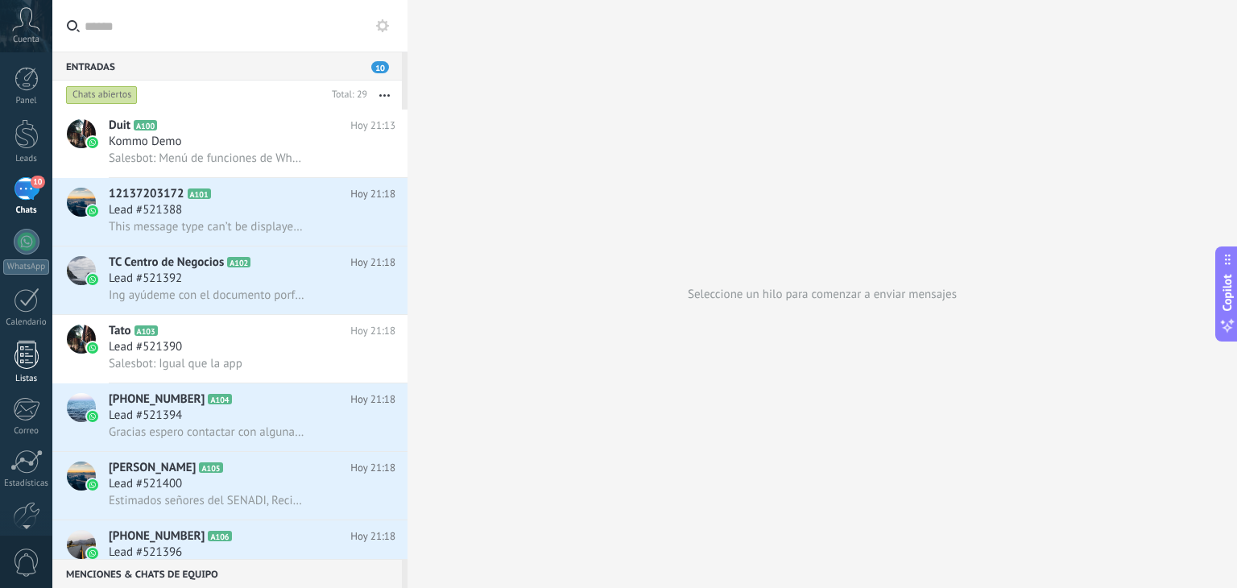
click at [26, 345] on div at bounding box center [26, 355] width 24 height 28
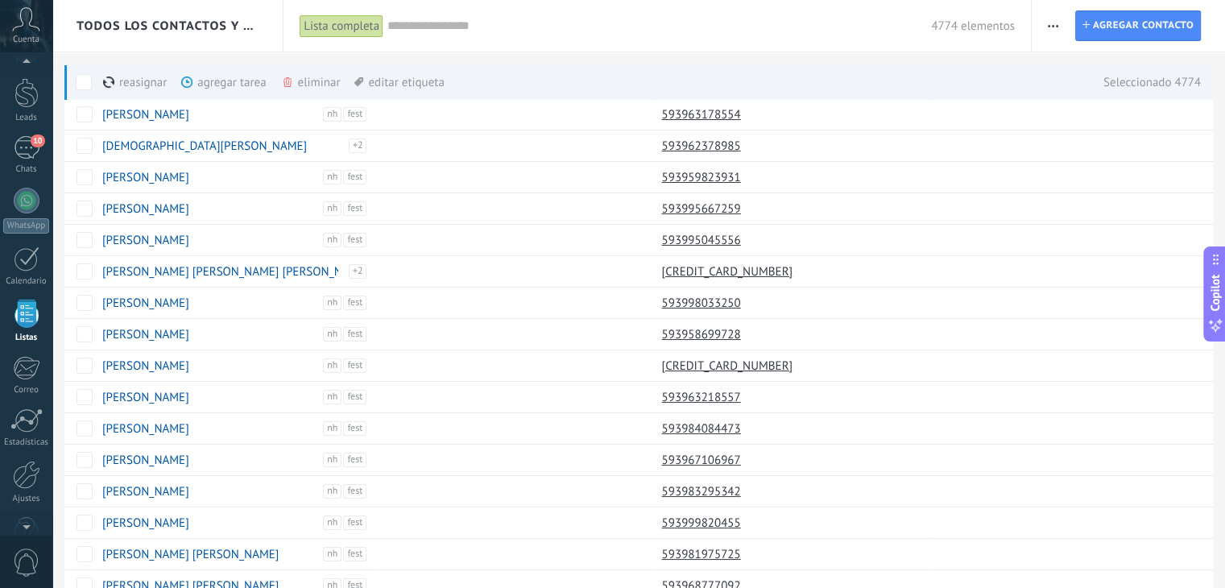
click at [79, 81] on span at bounding box center [84, 82] width 16 height 16
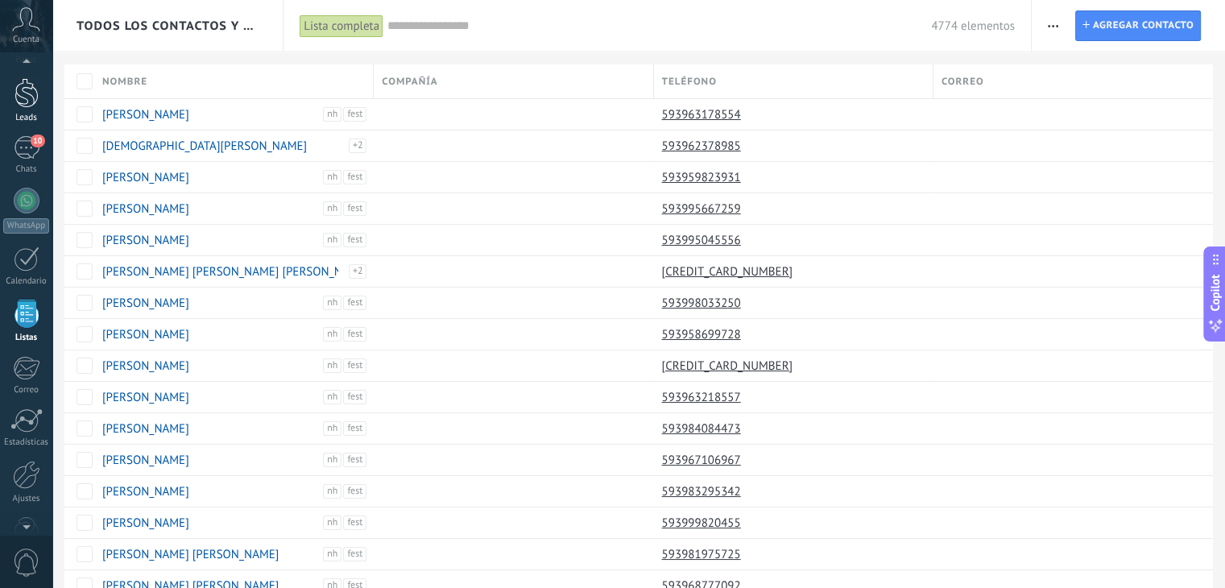
click at [26, 96] on div at bounding box center [26, 93] width 24 height 30
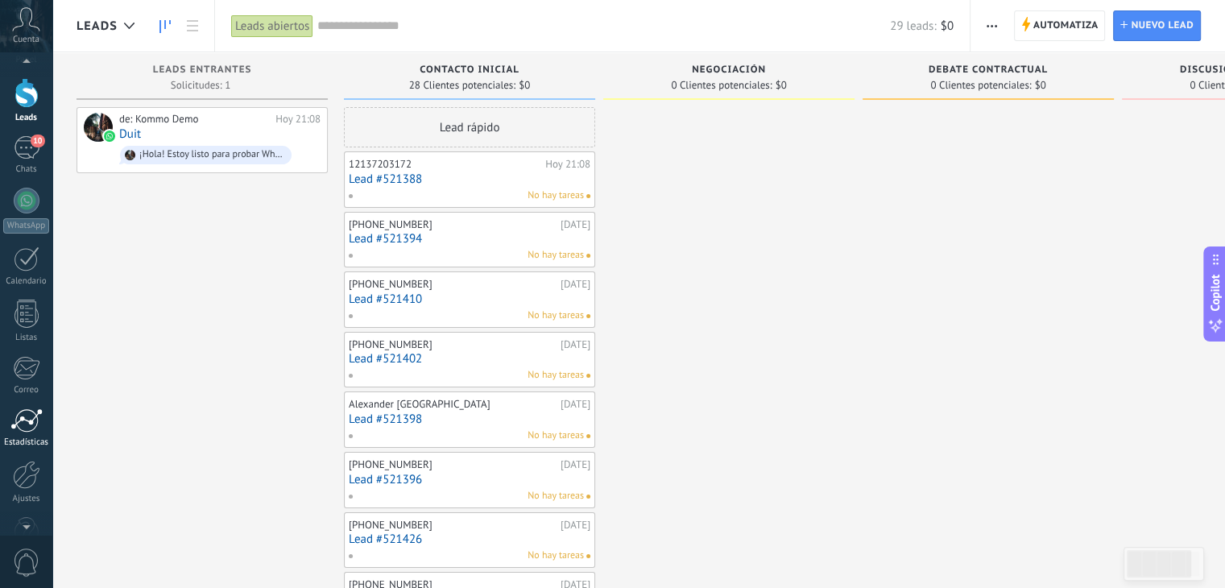
scroll to position [81, 0]
click at [23, 225] on div at bounding box center [27, 218] width 26 height 25
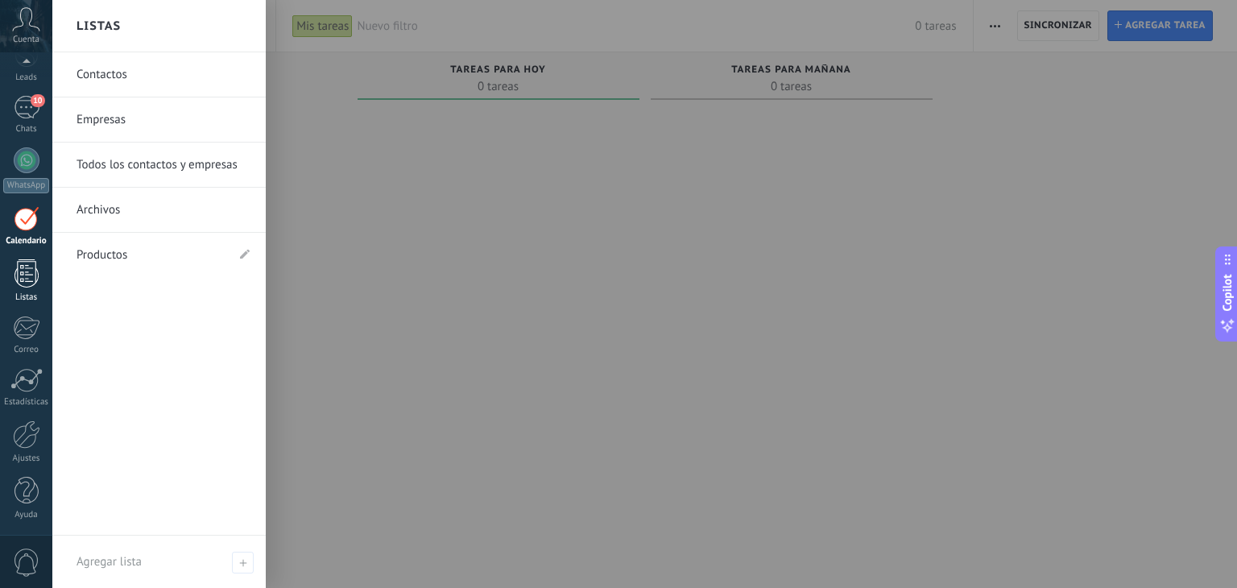
click at [31, 277] on div at bounding box center [26, 273] width 24 height 28
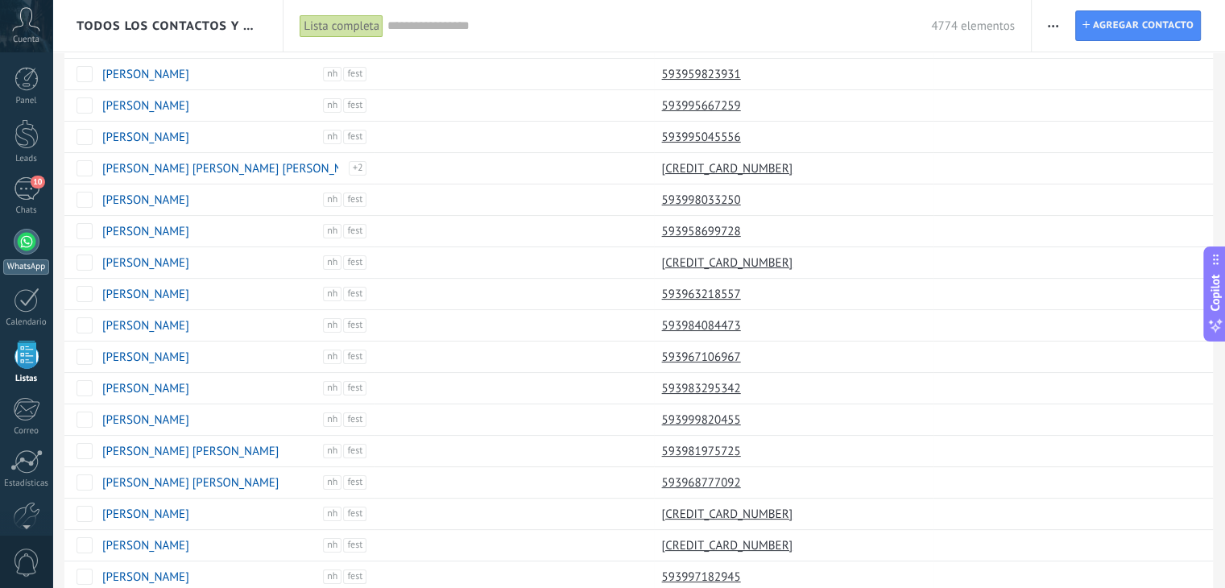
click at [23, 243] on div at bounding box center [27, 242] width 26 height 26
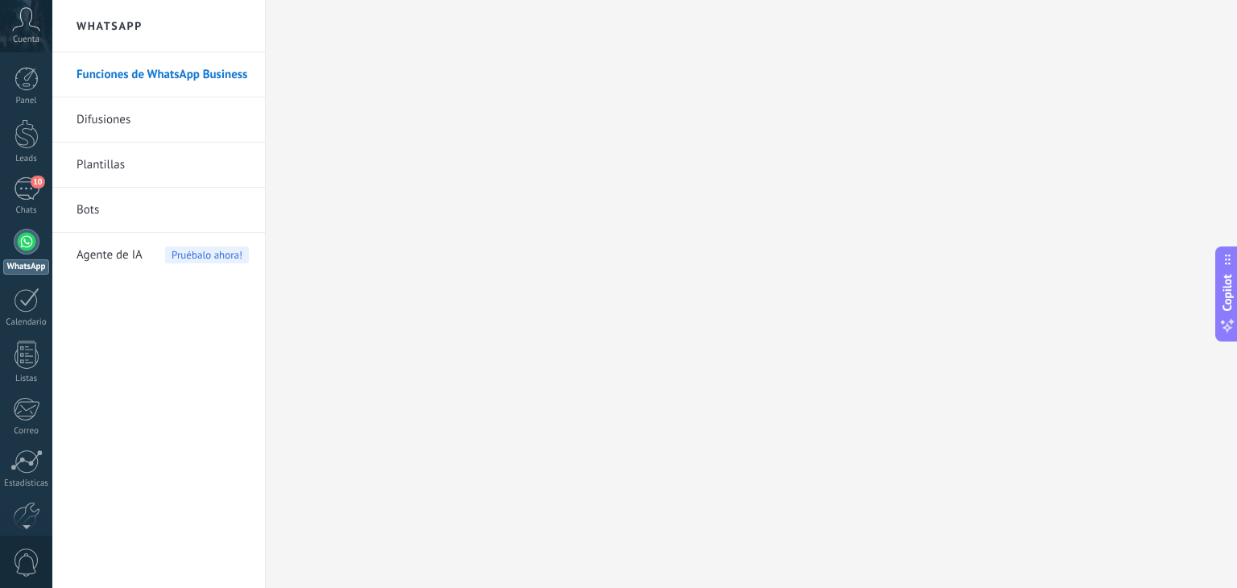
click at [166, 117] on link "Difusiones" at bounding box center [163, 119] width 172 height 45
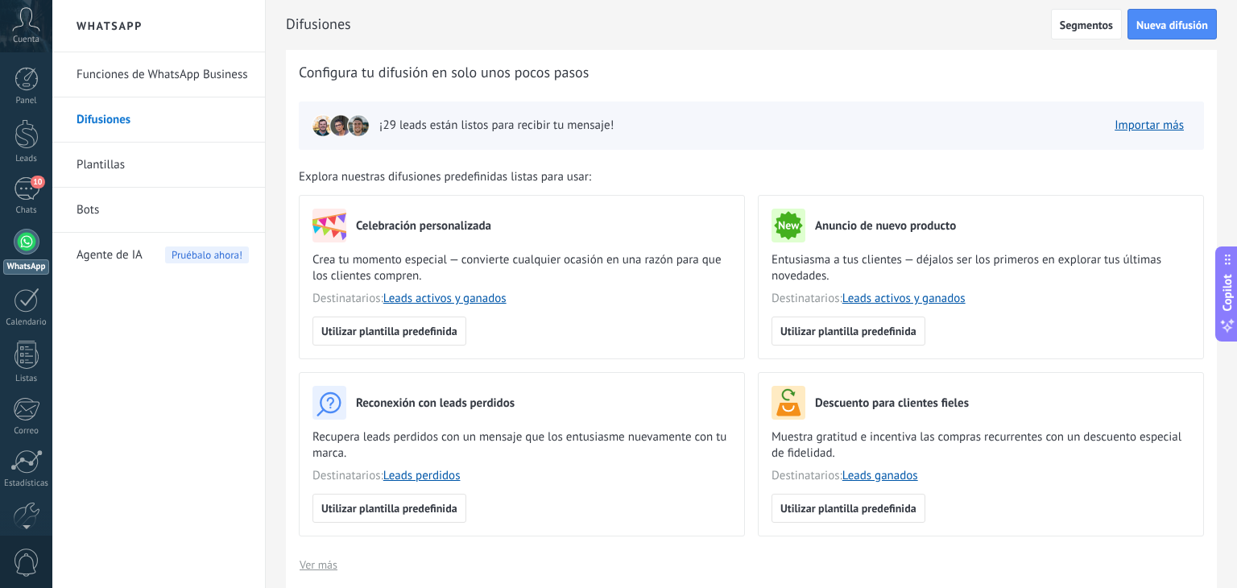
scroll to position [3, 0]
click at [1160, 122] on link "Importar más" at bounding box center [1149, 123] width 69 height 15
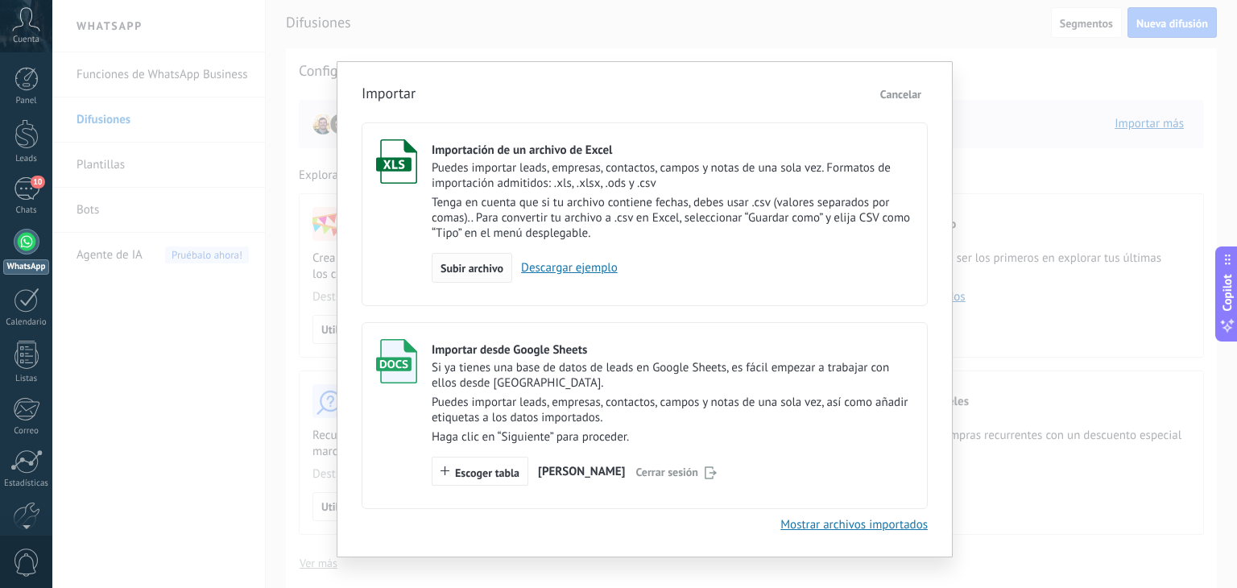
click at [477, 274] on span "Subir archivo" at bounding box center [471, 268] width 63 height 11
click at [0, 0] on input "Importación de un archivo de Excel Puedes importar leads, empresas, contactos, …" at bounding box center [0, 0] width 0 height 0
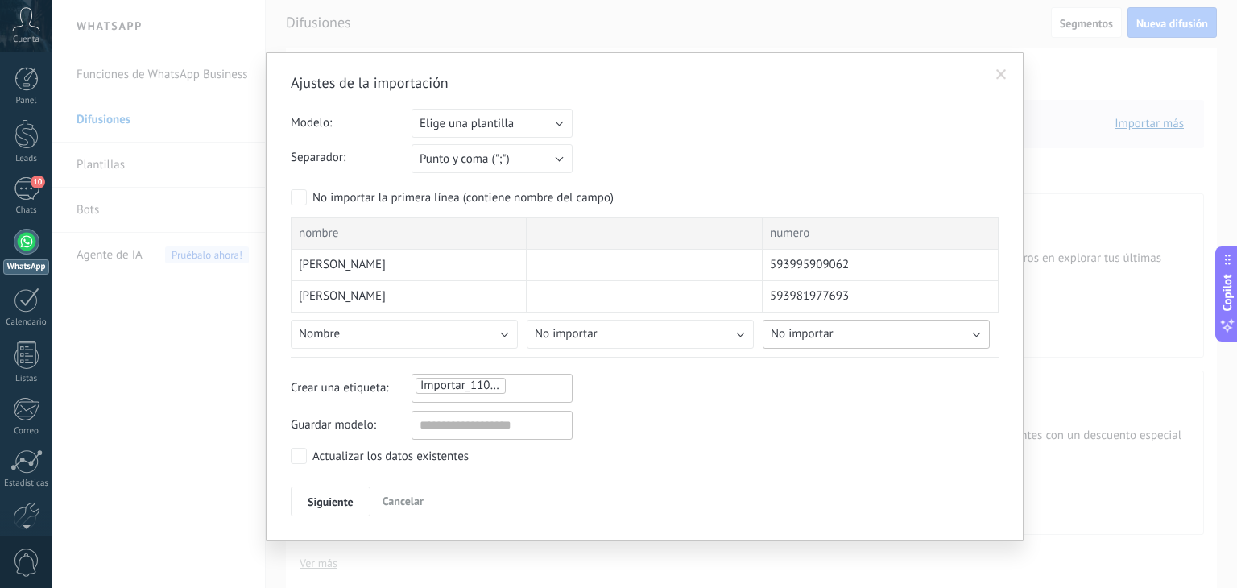
click at [974, 333] on button "No importar" at bounding box center [876, 334] width 227 height 29
click at [855, 338] on li "Teléfono celular" at bounding box center [879, 346] width 236 height 27
click at [506, 426] on input "text" at bounding box center [492, 425] width 161 height 29
type input "********"
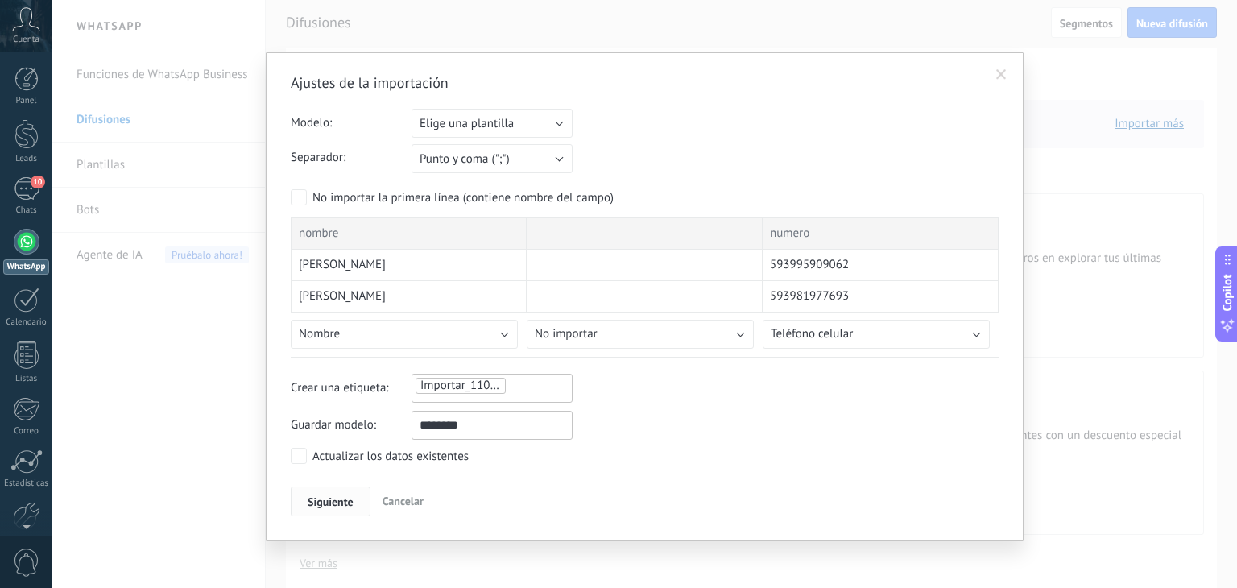
click at [335, 503] on span "Siguiente" at bounding box center [331, 501] width 46 height 11
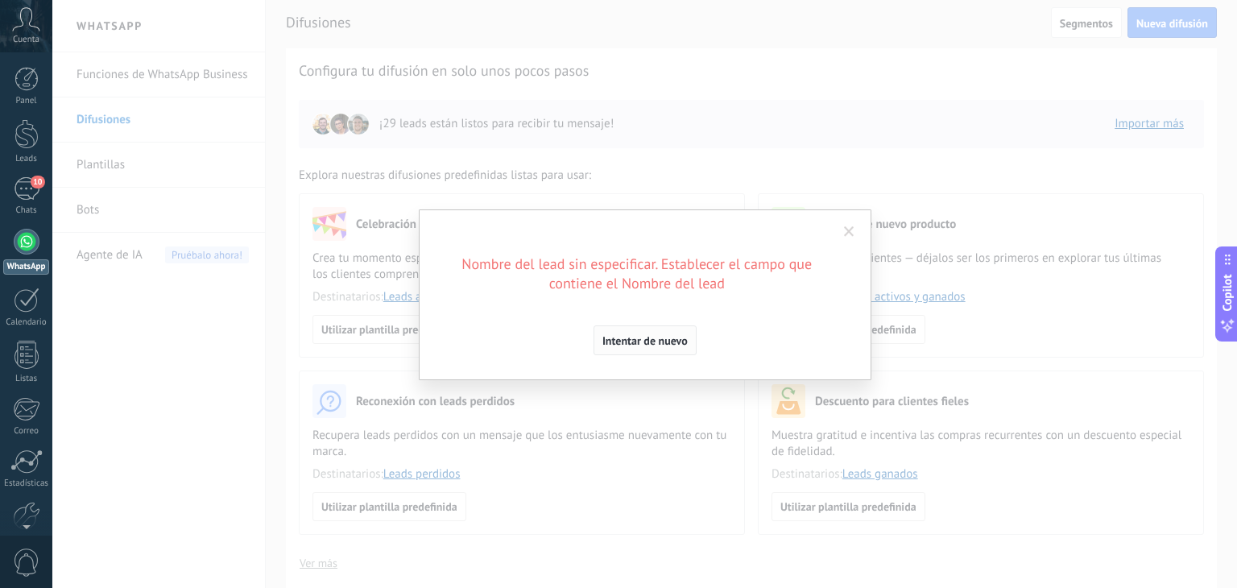
click at [643, 339] on span "Intentar de nuevo" at bounding box center [644, 340] width 85 height 11
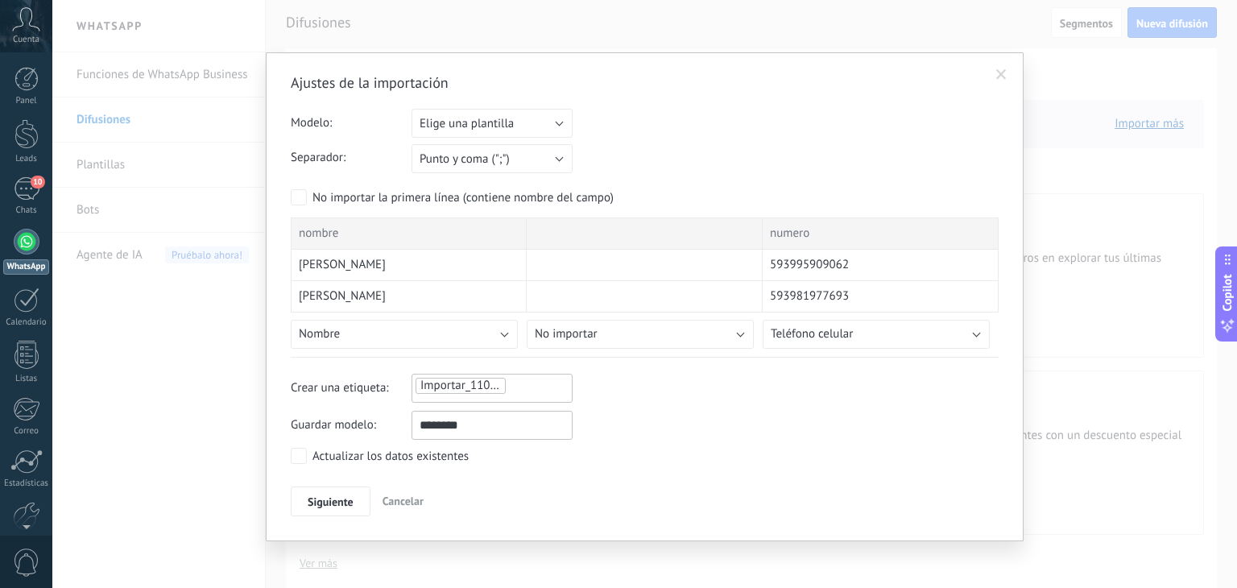
click at [398, 500] on span "Cancelar" at bounding box center [403, 501] width 41 height 14
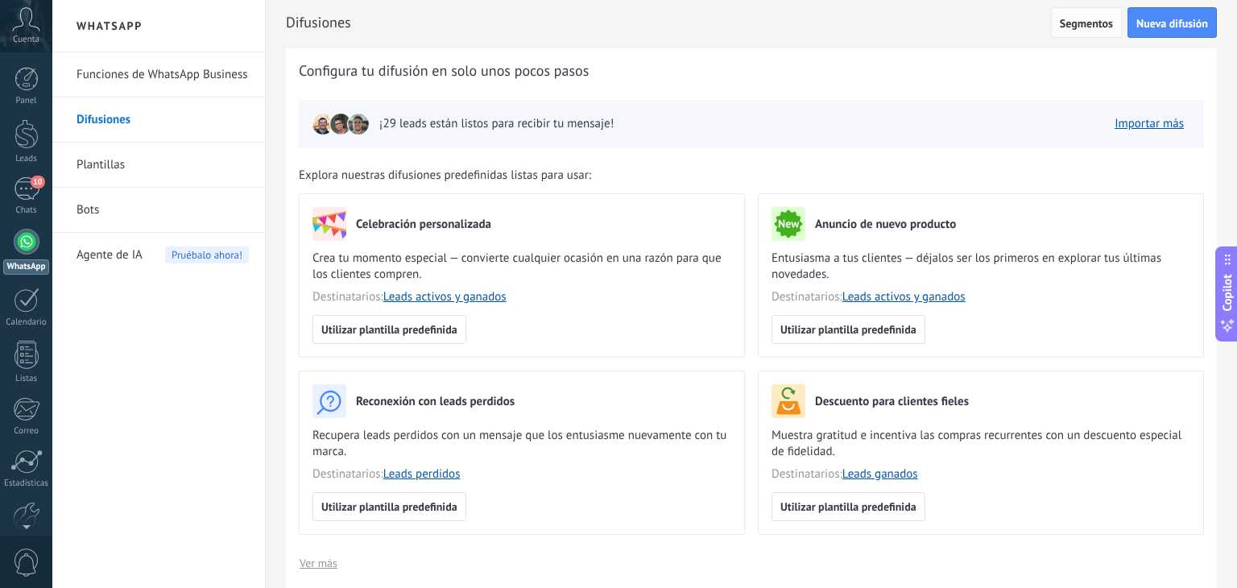
click at [1095, 21] on span "Segmentos" at bounding box center [1086, 23] width 53 height 11
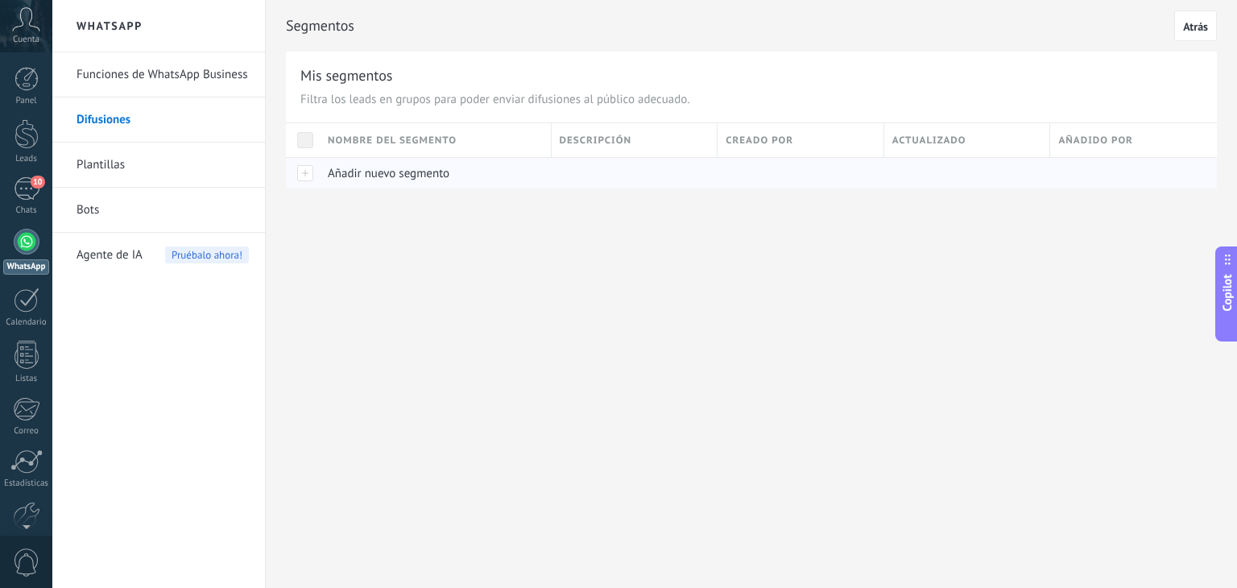
click at [303, 168] on div at bounding box center [303, 172] width 34 height 31
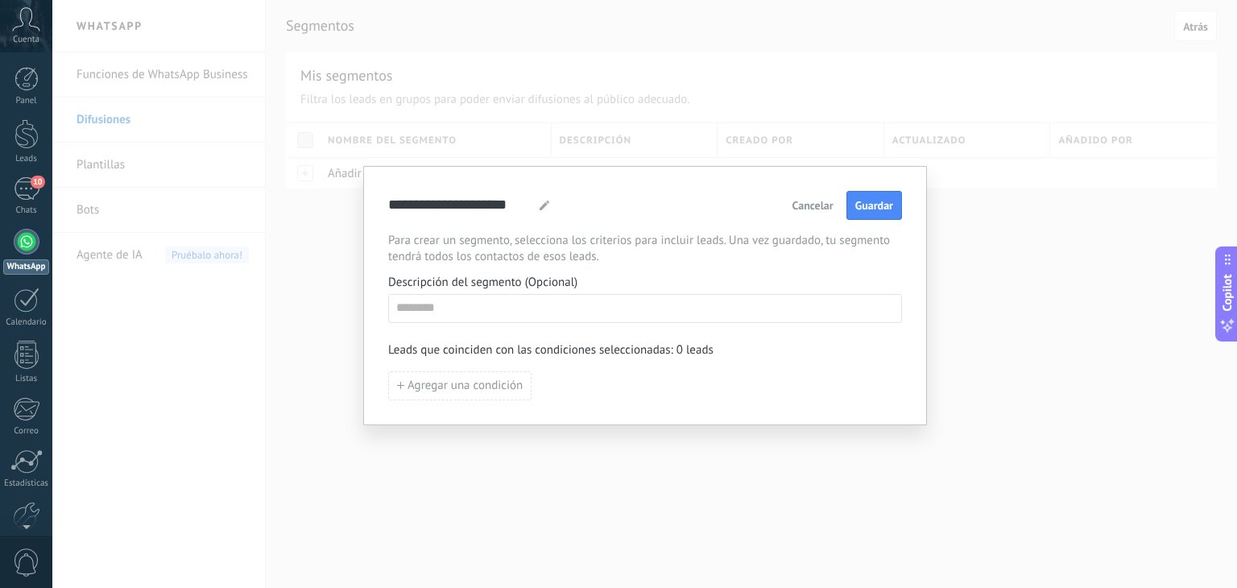
click at [808, 208] on span "Cancelar" at bounding box center [812, 205] width 41 height 11
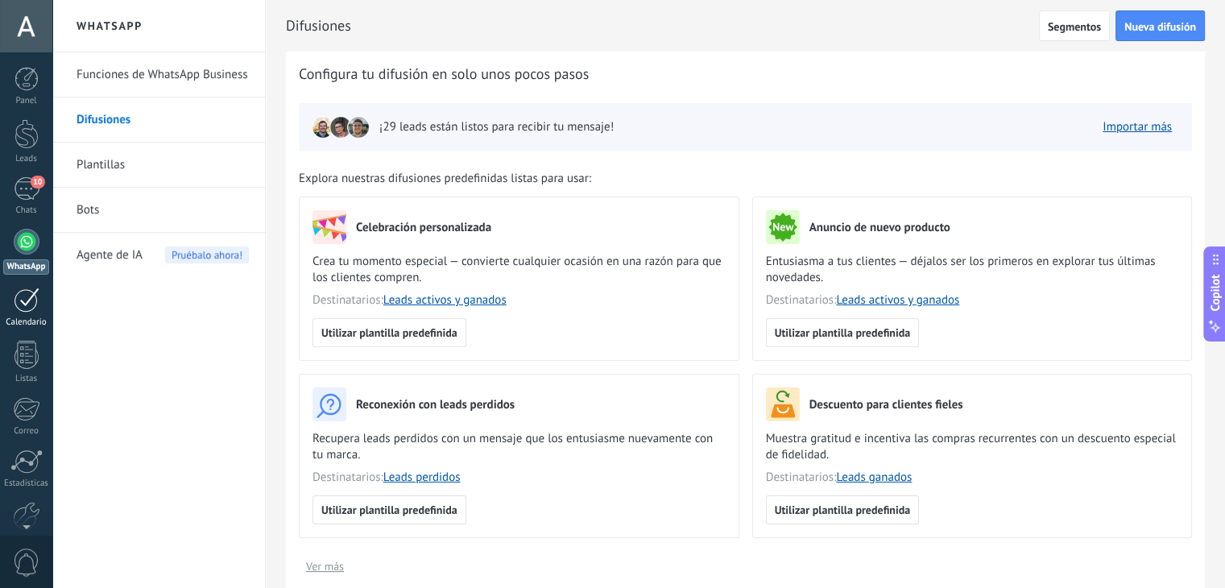
click at [29, 287] on div at bounding box center [27, 299] width 26 height 25
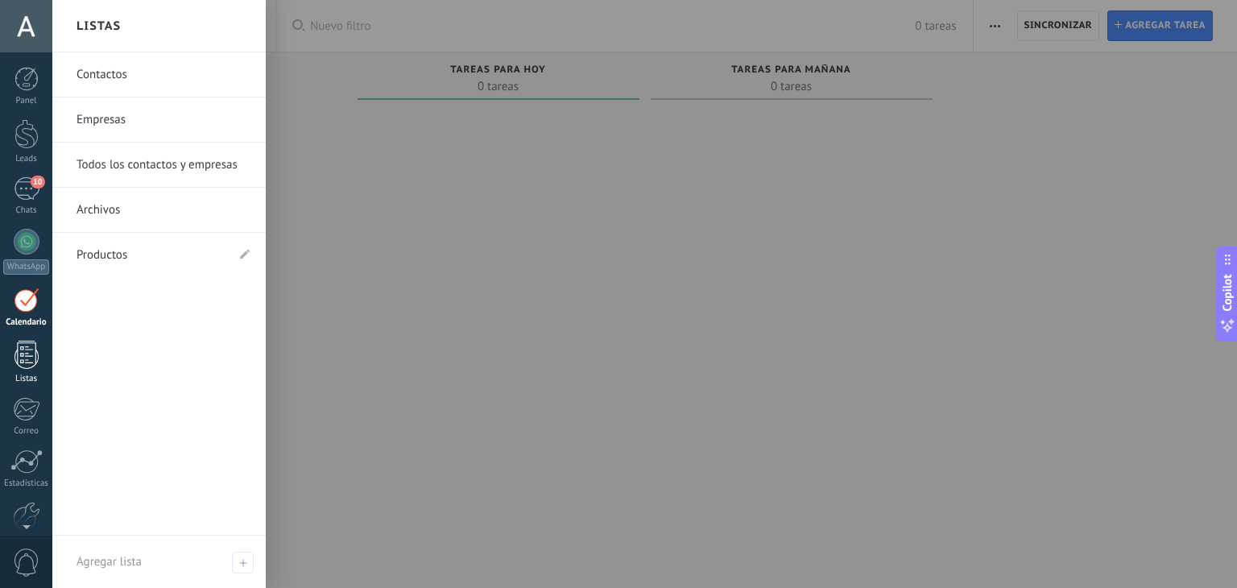
click at [29, 351] on div at bounding box center [26, 355] width 24 height 28
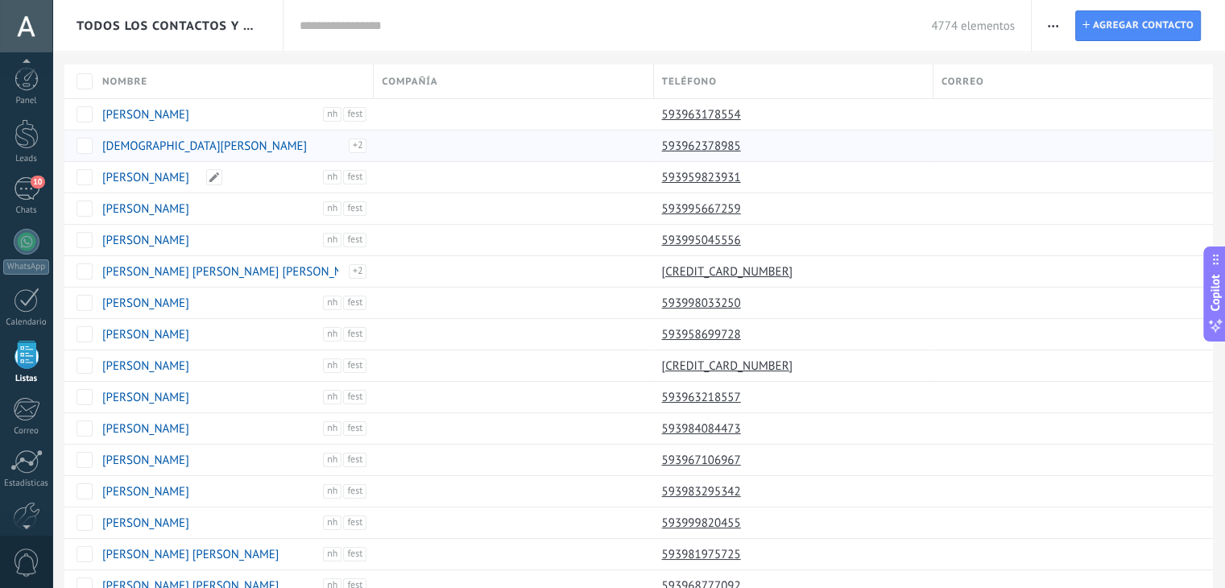
scroll to position [41, 0]
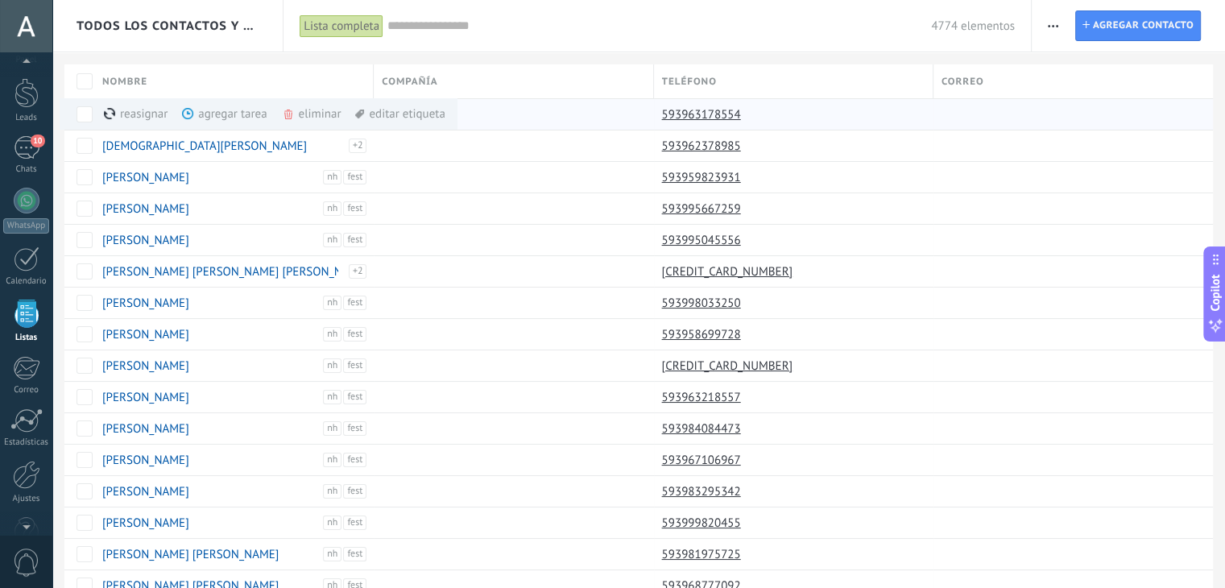
click at [225, 122] on div "agregar tarea màs" at bounding box center [251, 113] width 139 height 31
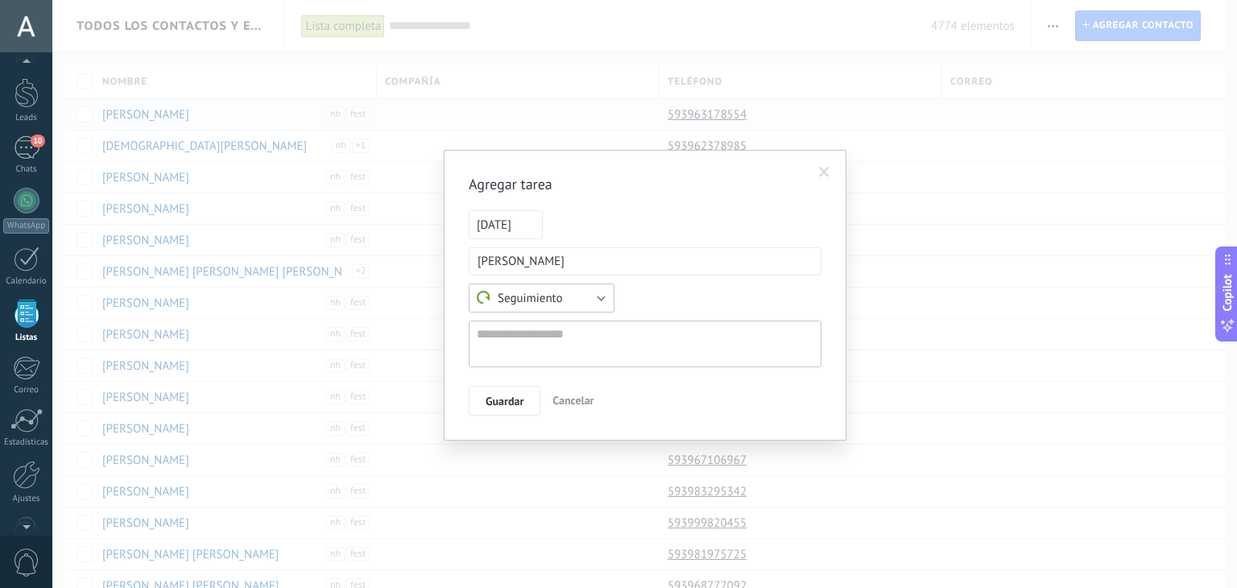
click at [599, 296] on button "Seguimiento" at bounding box center [542, 297] width 146 height 29
click at [709, 246] on form "**********" at bounding box center [645, 313] width 353 height 206
click at [828, 167] on span at bounding box center [824, 172] width 10 height 11
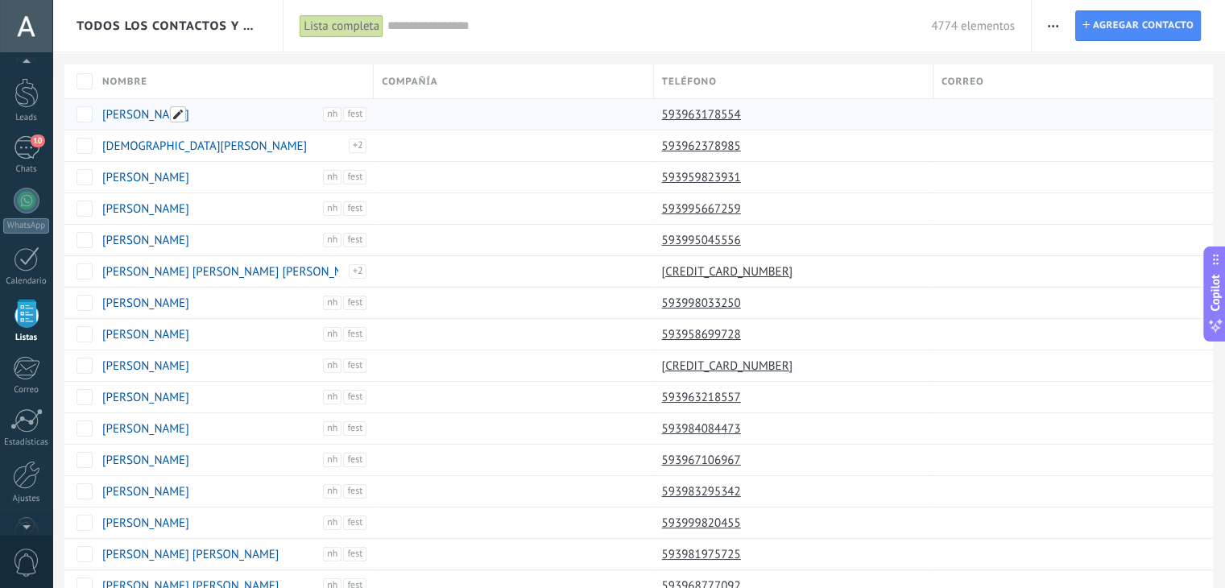
click at [174, 118] on span at bounding box center [178, 114] width 16 height 16
click at [196, 152] on span "Cancelar" at bounding box center [204, 150] width 41 height 14
click at [132, 112] on div "reasignar màs" at bounding box center [163, 113] width 118 height 31
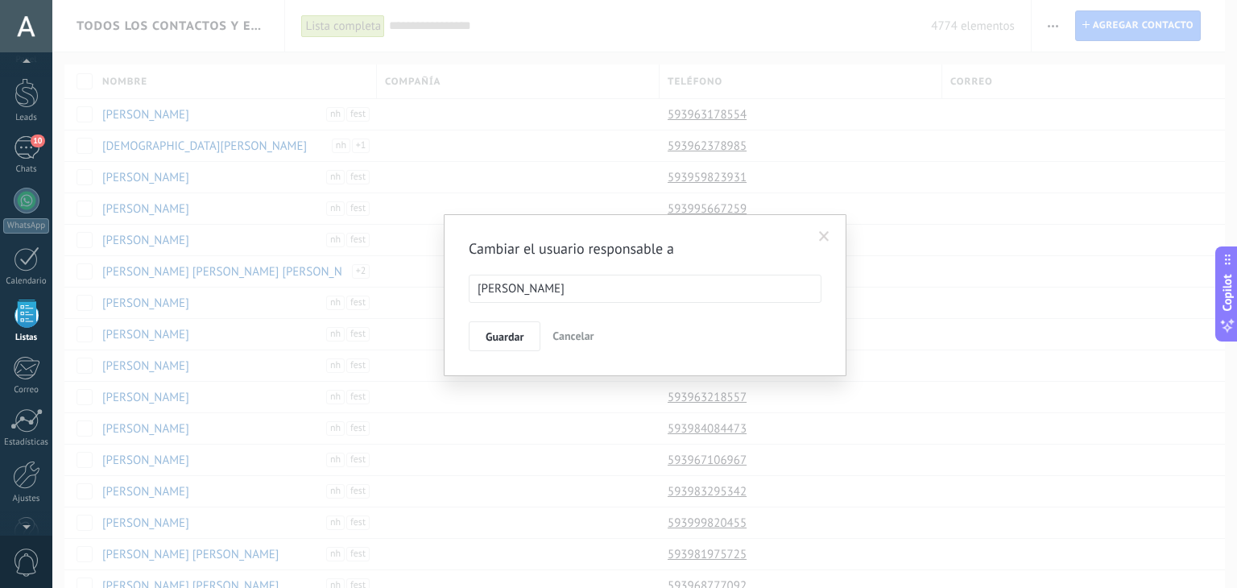
click at [570, 343] on button "Cancelar" at bounding box center [573, 336] width 54 height 31
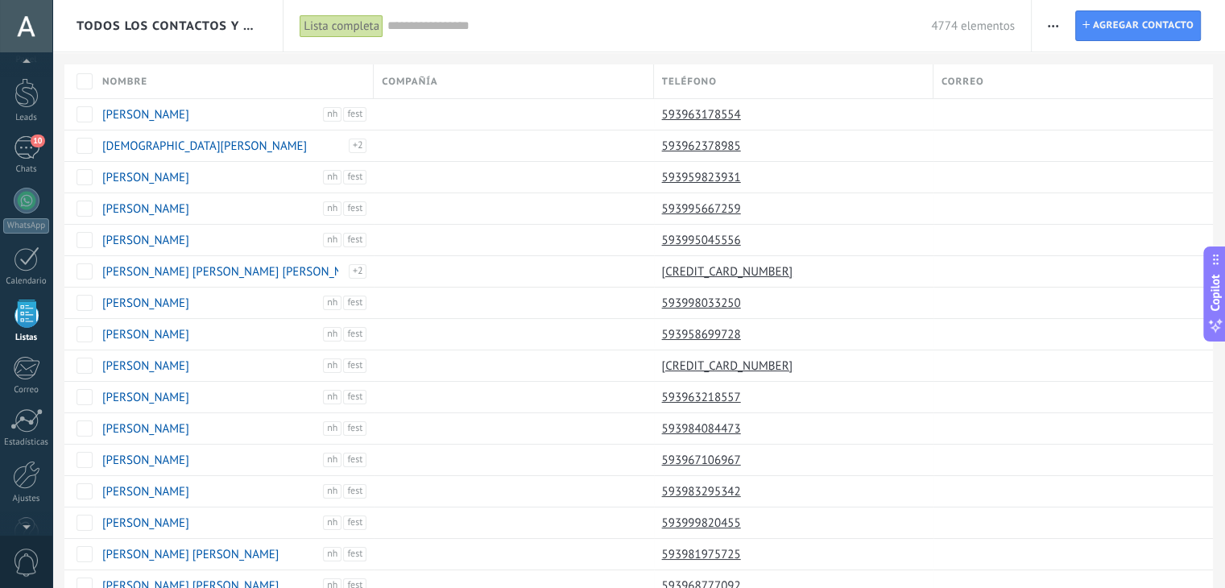
click at [1056, 21] on span "button" at bounding box center [1053, 25] width 10 height 31
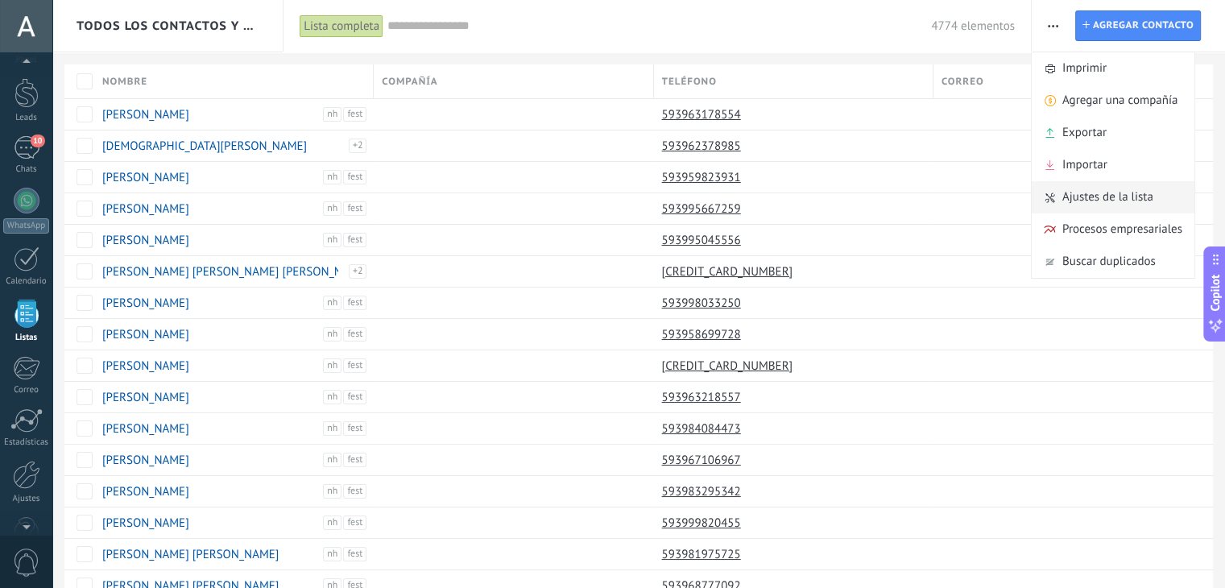
click at [1131, 202] on span "Ajustes de la lista" at bounding box center [1107, 197] width 91 height 32
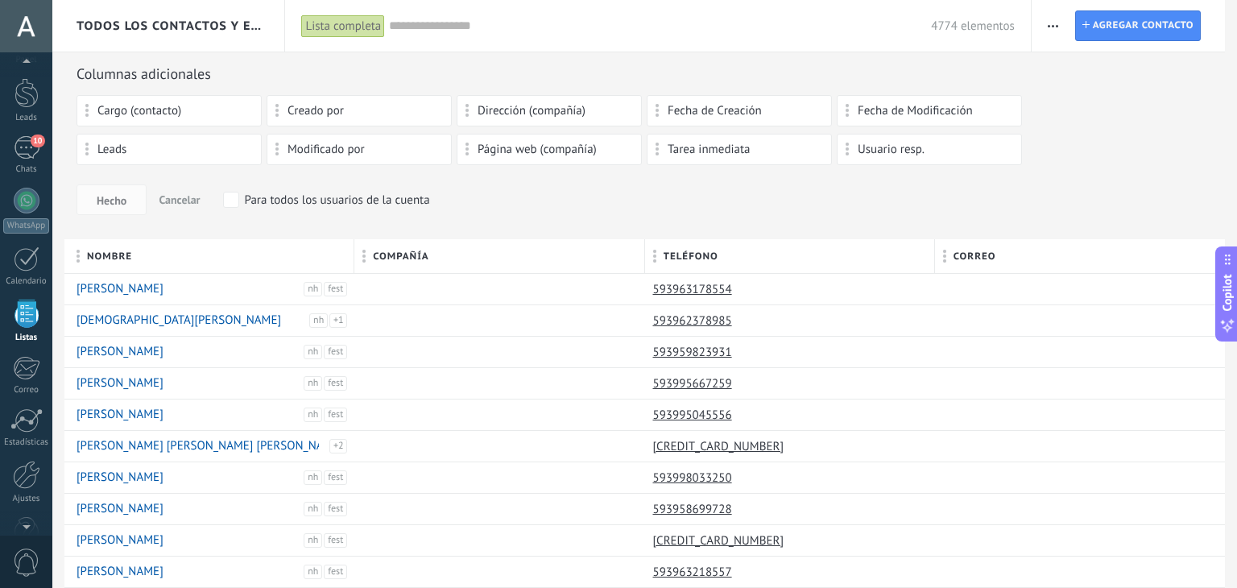
click at [180, 197] on span "Cancelar" at bounding box center [179, 199] width 41 height 14
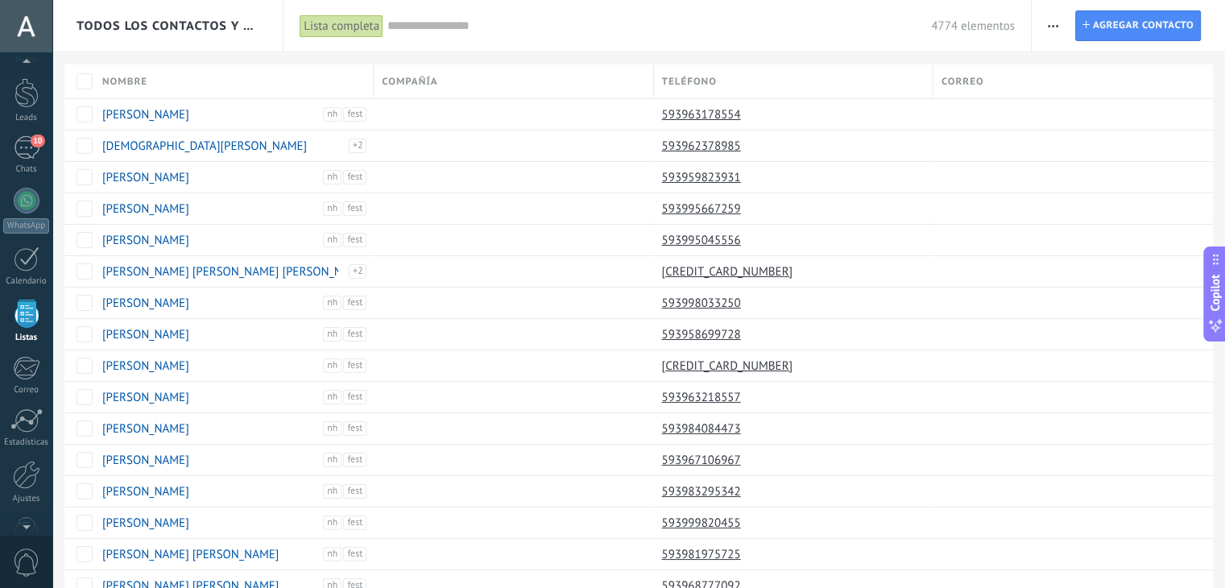
click at [364, 25] on div "Lista completa" at bounding box center [342, 25] width 84 height 23
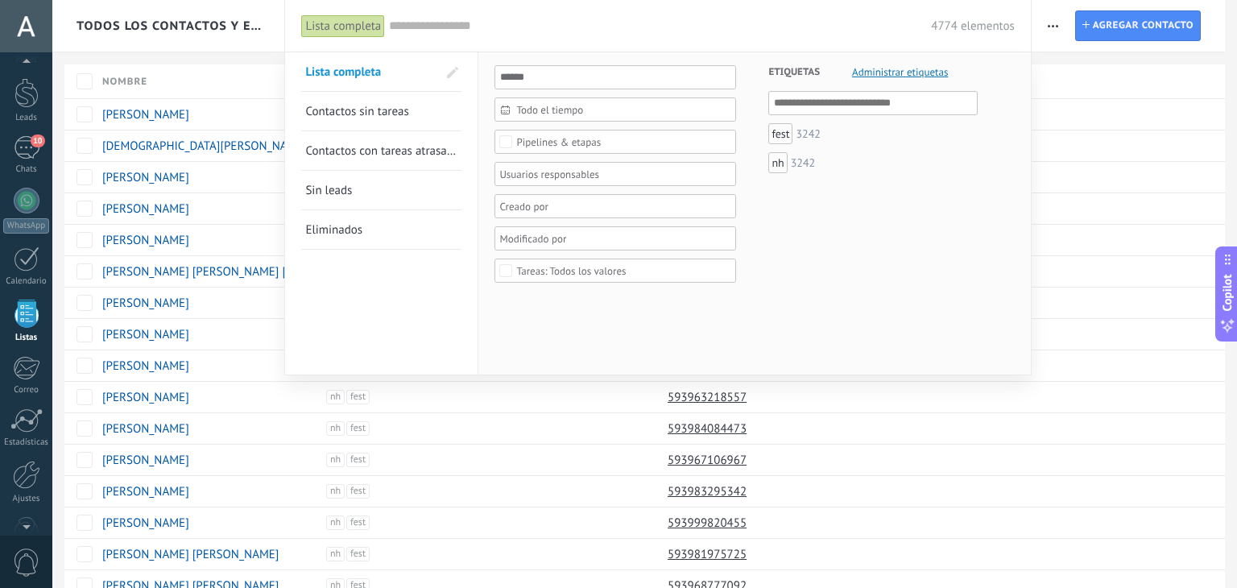
click at [622, 15] on div "4774 elementos" at bounding box center [702, 26] width 626 height 52
click at [435, 37] on div "4774 elementos" at bounding box center [702, 26] width 626 height 52
click at [879, 35] on div "4774 elementos" at bounding box center [702, 26] width 626 height 52
click at [327, 24] on div "Lista completa" at bounding box center [343, 25] width 84 height 23
click at [246, 35] on div at bounding box center [618, 294] width 1237 height 588
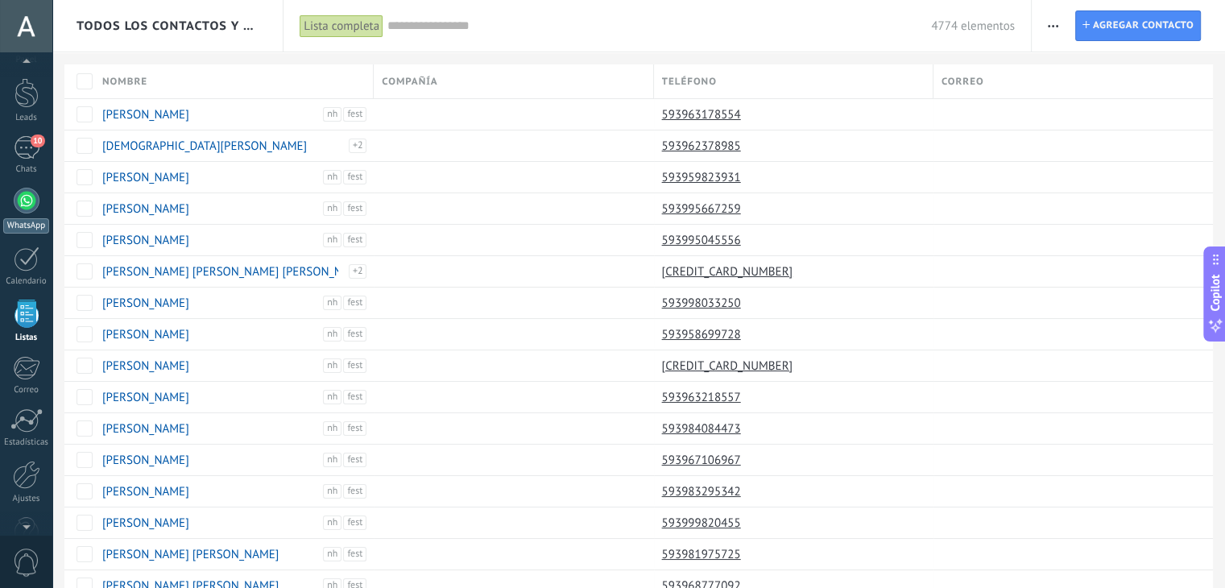
click at [29, 201] on div at bounding box center [27, 201] width 26 height 26
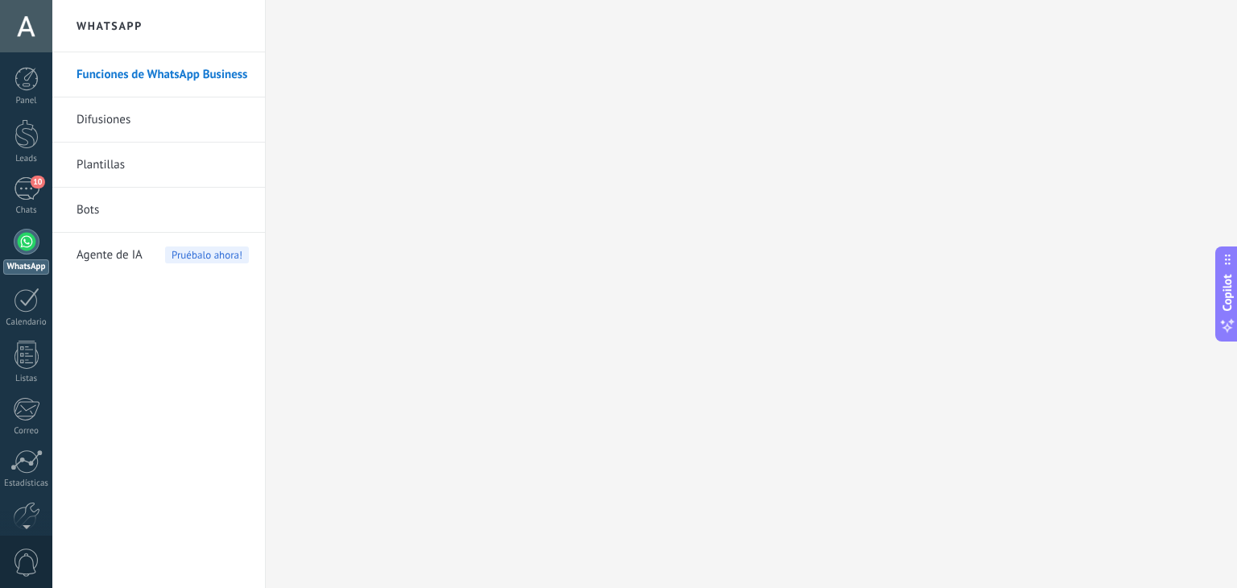
click at [183, 121] on link "Difusiones" at bounding box center [163, 119] width 172 height 45
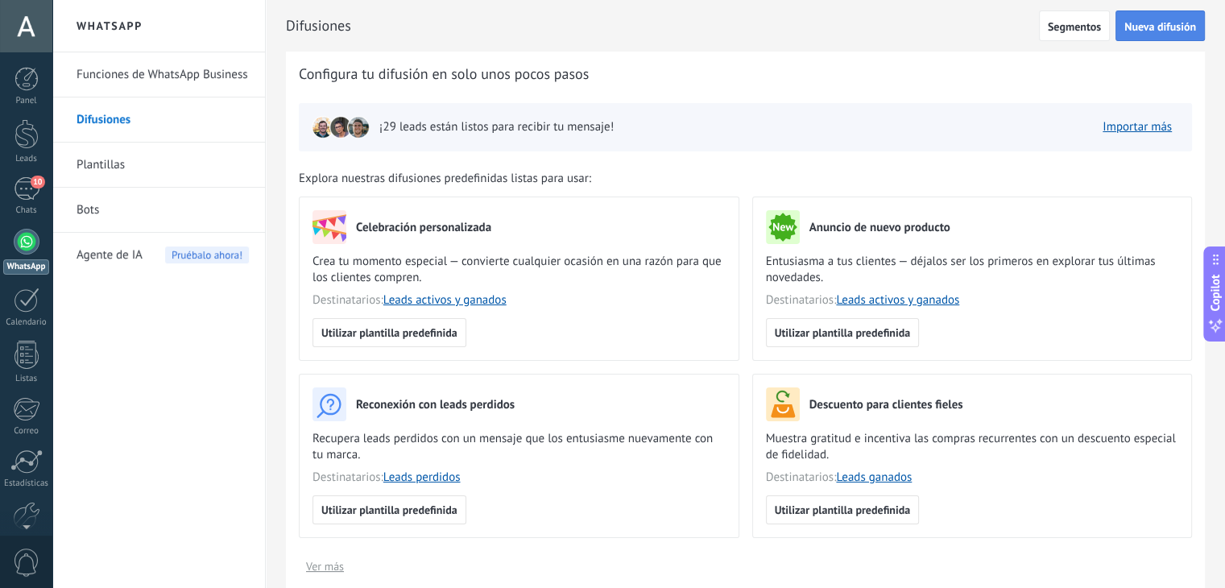
click at [1132, 35] on button "Nueva difusión" at bounding box center [1159, 25] width 89 height 31
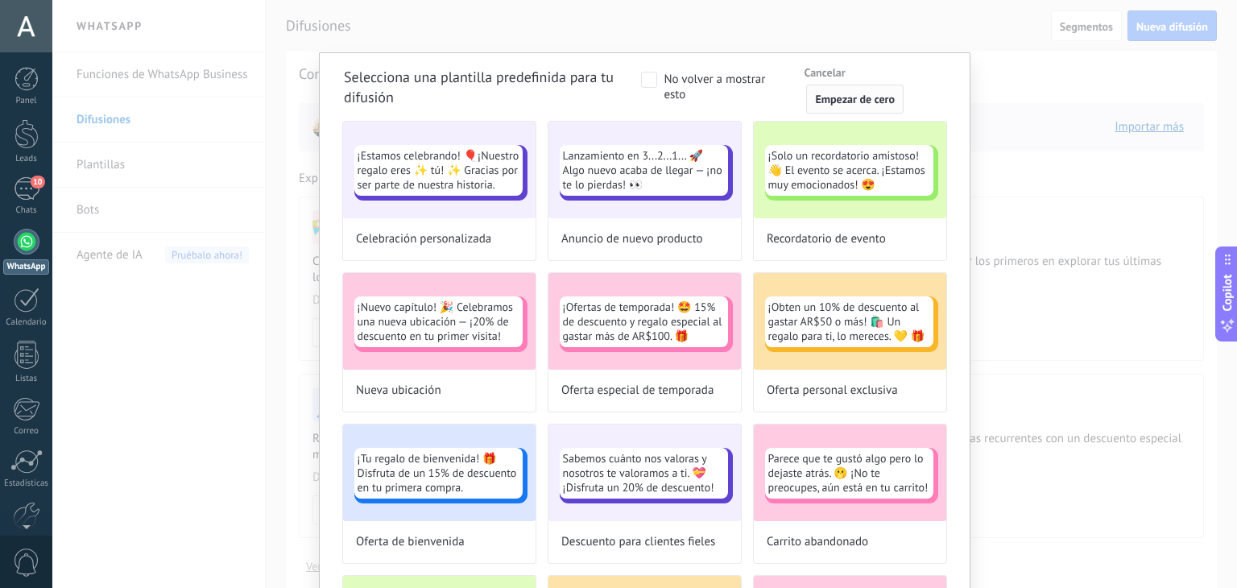
click at [834, 97] on span "Empezar de cero" at bounding box center [855, 98] width 80 height 11
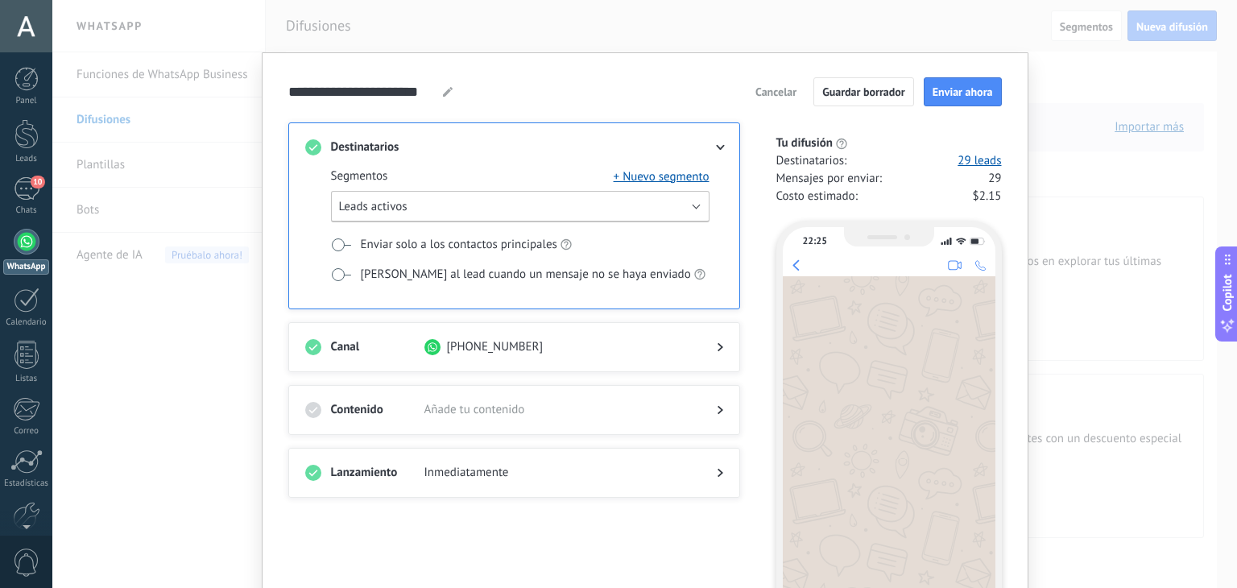
click at [691, 208] on button "Leads activos" at bounding box center [520, 206] width 378 height 31
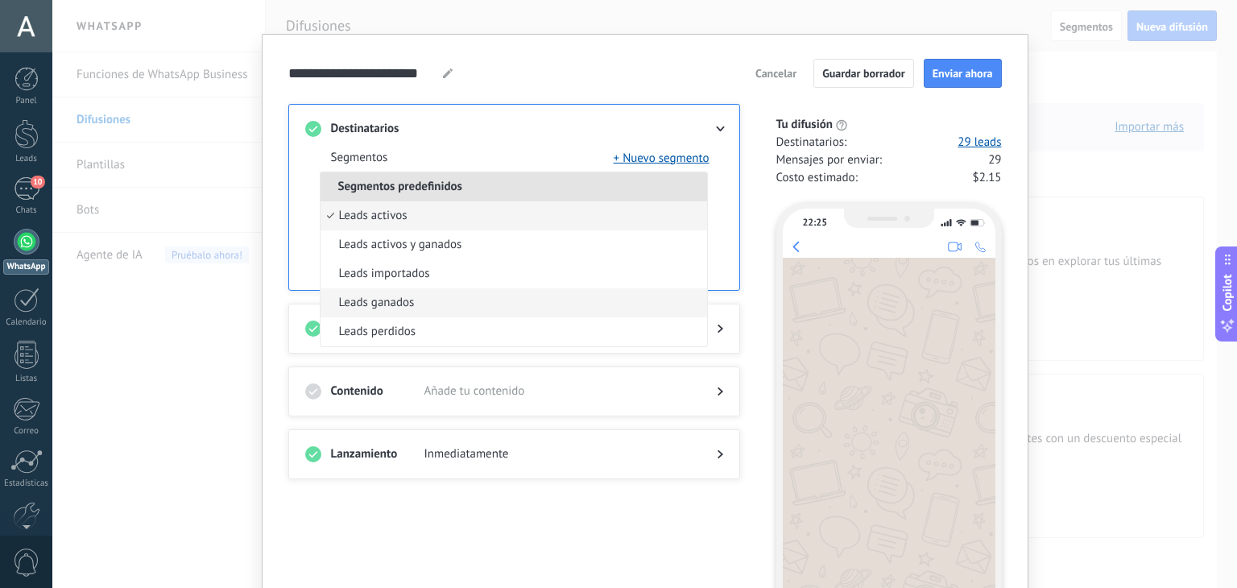
scroll to position [19, 0]
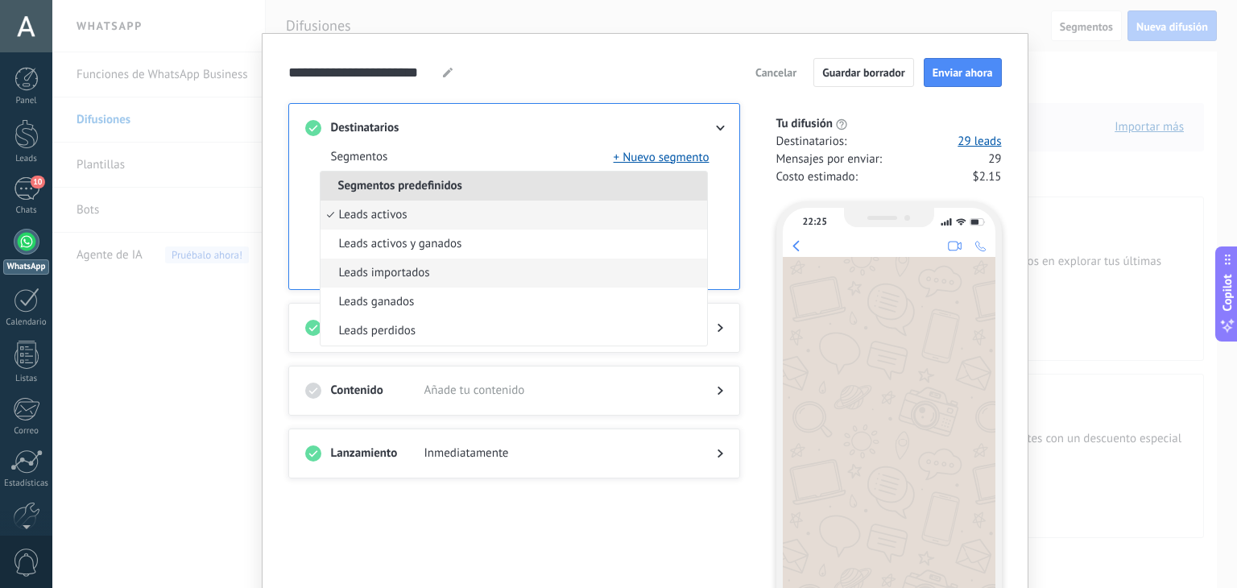
click at [486, 268] on li "Leads importados" at bounding box center [514, 273] width 387 height 29
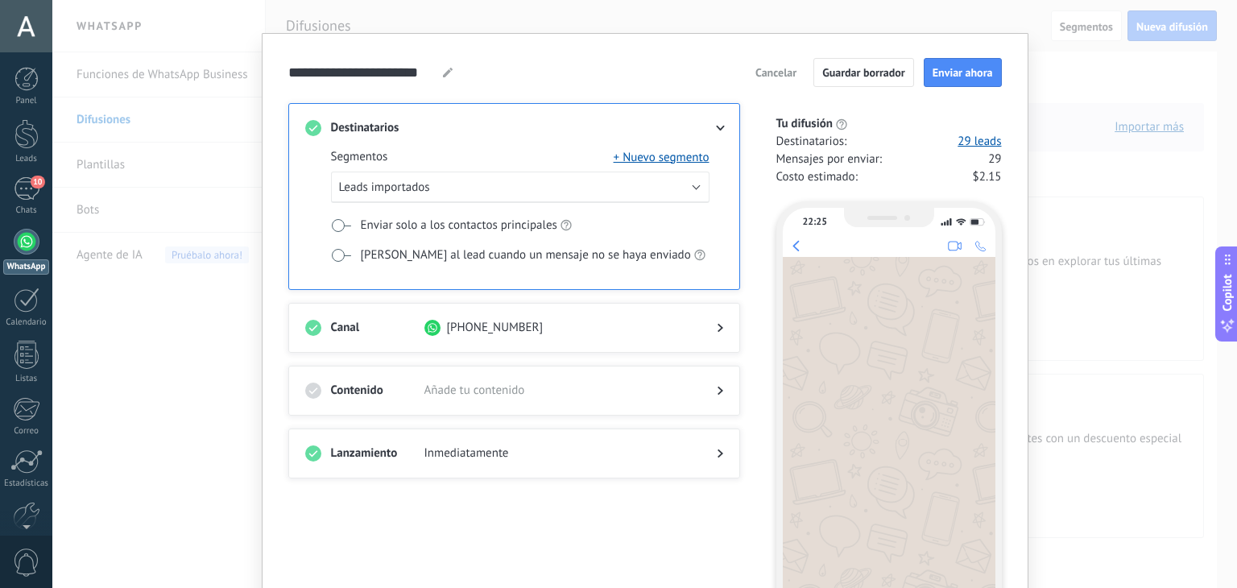
click at [341, 256] on span at bounding box center [341, 255] width 20 height 13
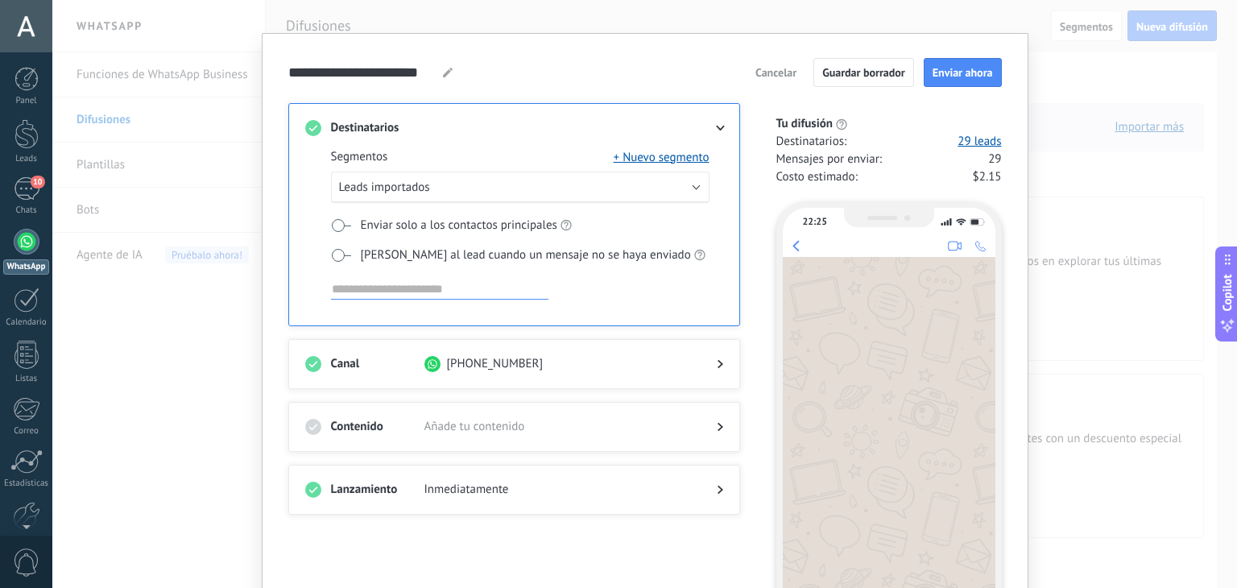
click at [391, 292] on input at bounding box center [439, 288] width 217 height 19
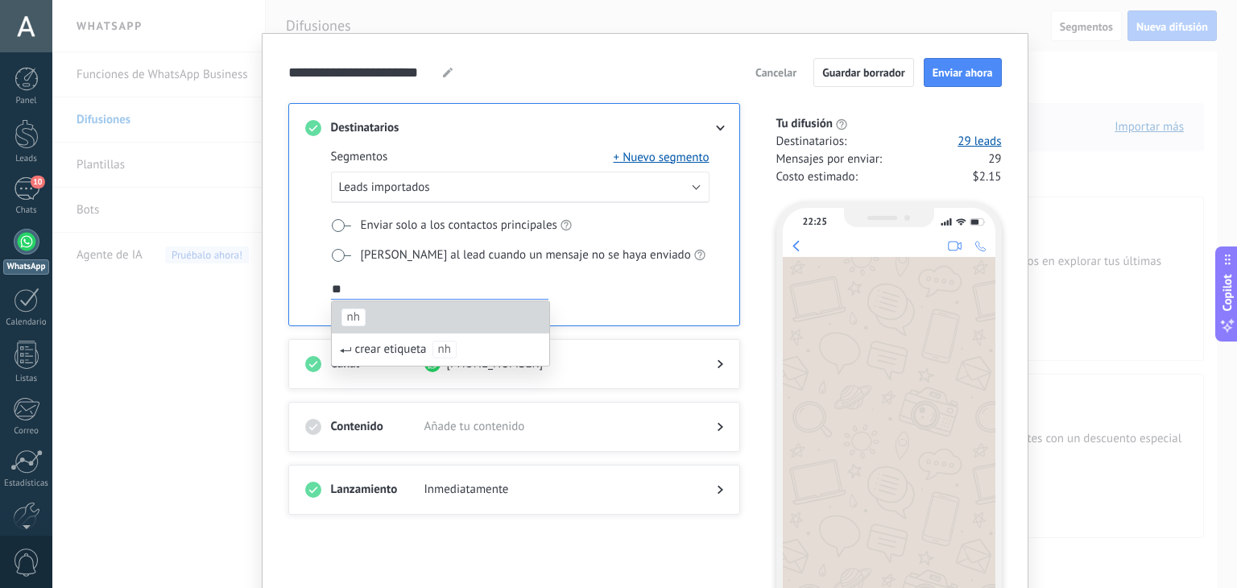
type input "**"
click at [357, 316] on span "nh" at bounding box center [353, 317] width 24 height 18
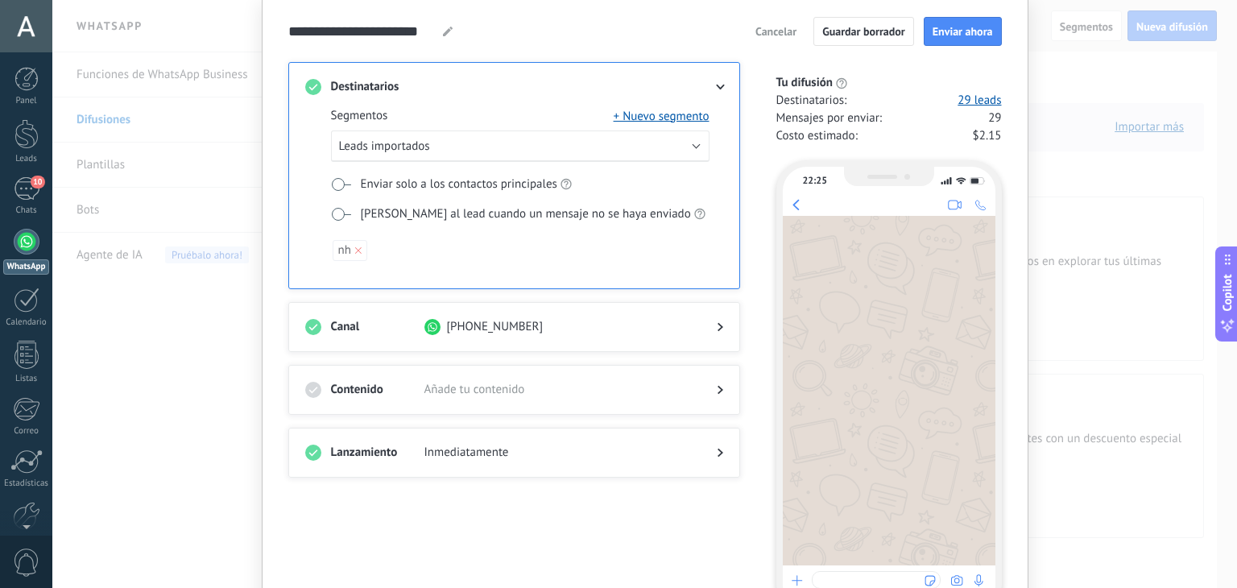
scroll to position [164, 0]
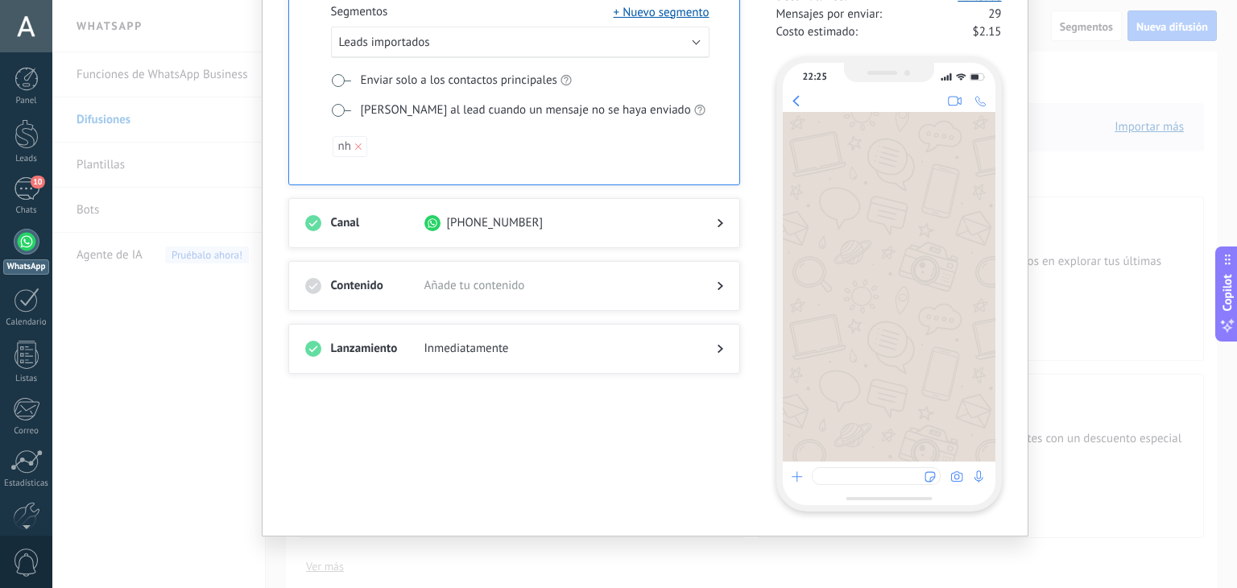
click at [713, 283] on div at bounding box center [707, 286] width 32 height 16
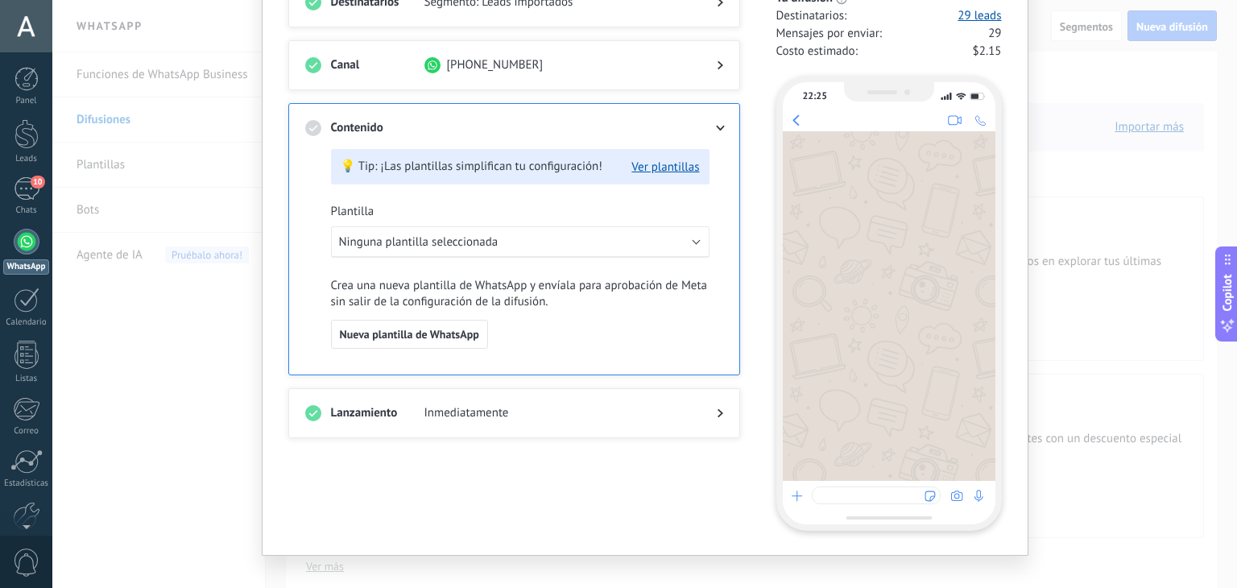
scroll to position [141, 0]
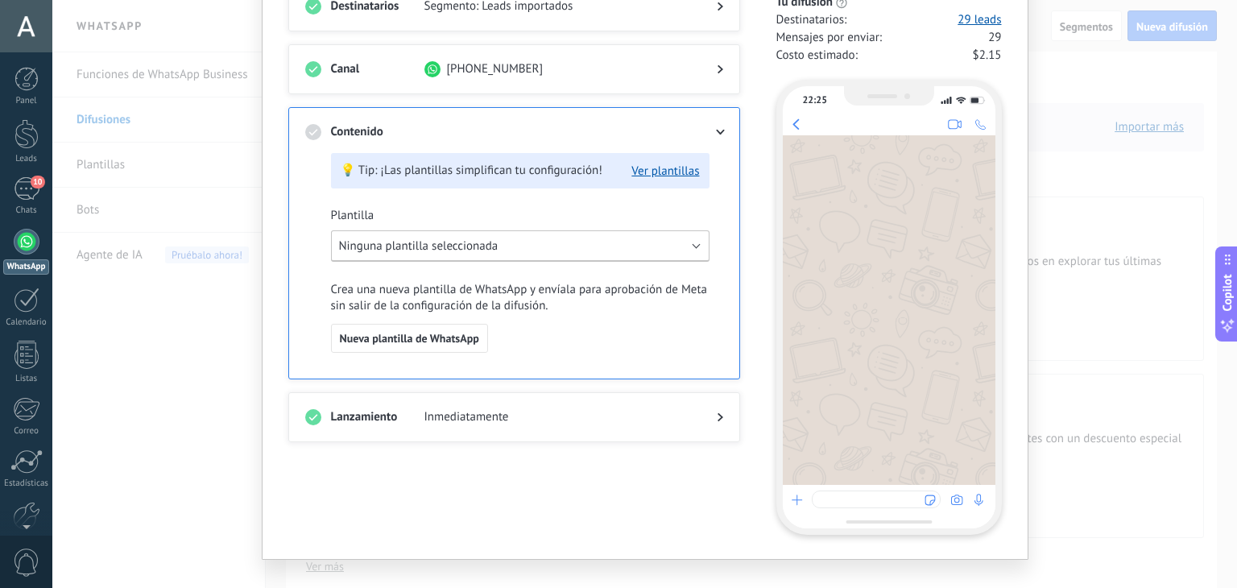
click at [523, 248] on button "Ninguna plantilla seleccionada" at bounding box center [520, 245] width 378 height 31
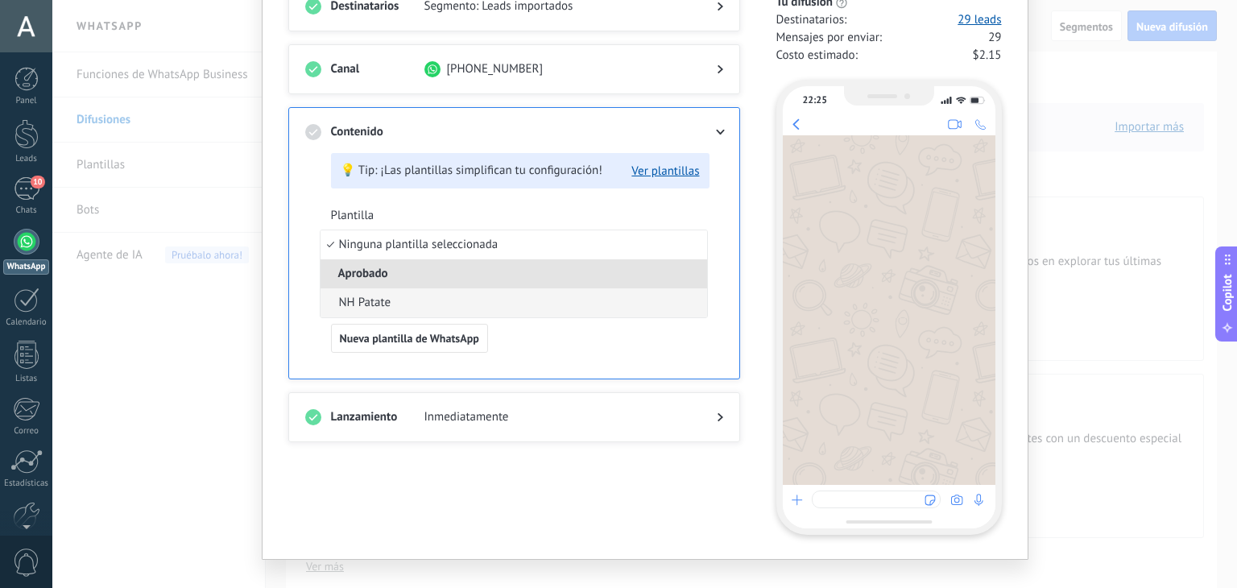
click at [490, 316] on li "NH Patate" at bounding box center [514, 302] width 387 height 29
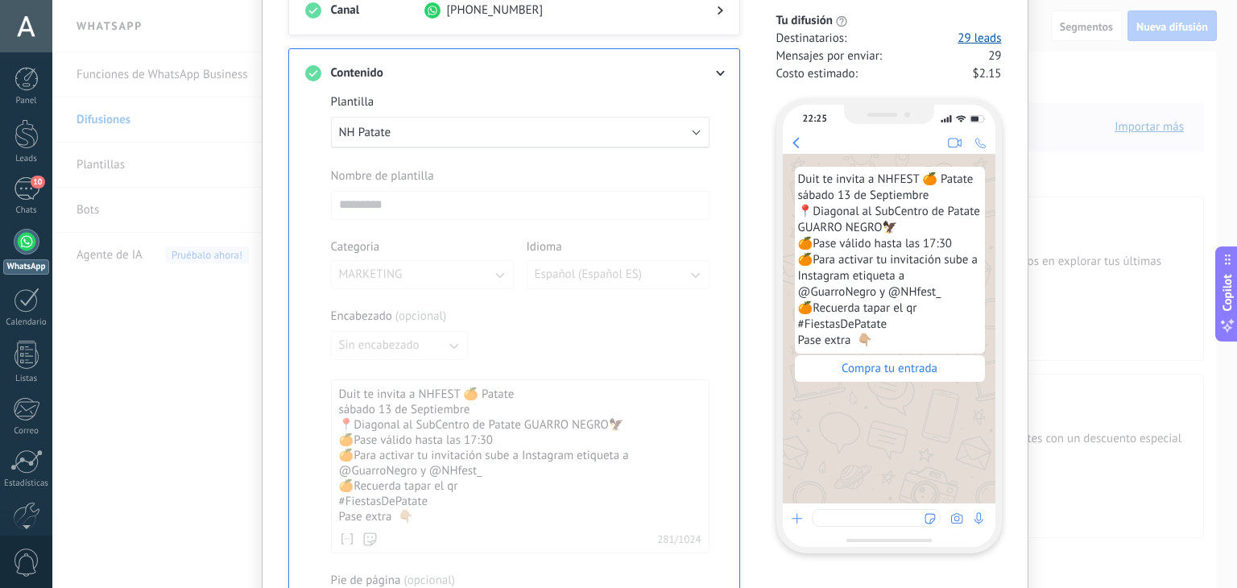
scroll to position [0, 0]
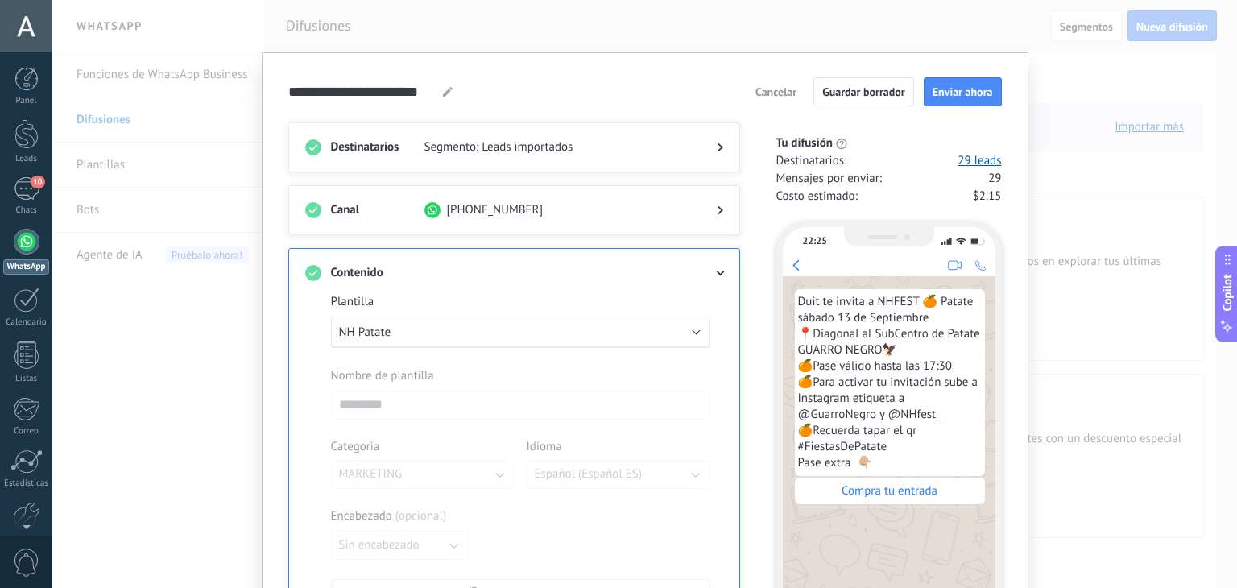
click at [719, 141] on div at bounding box center [707, 147] width 32 height 16
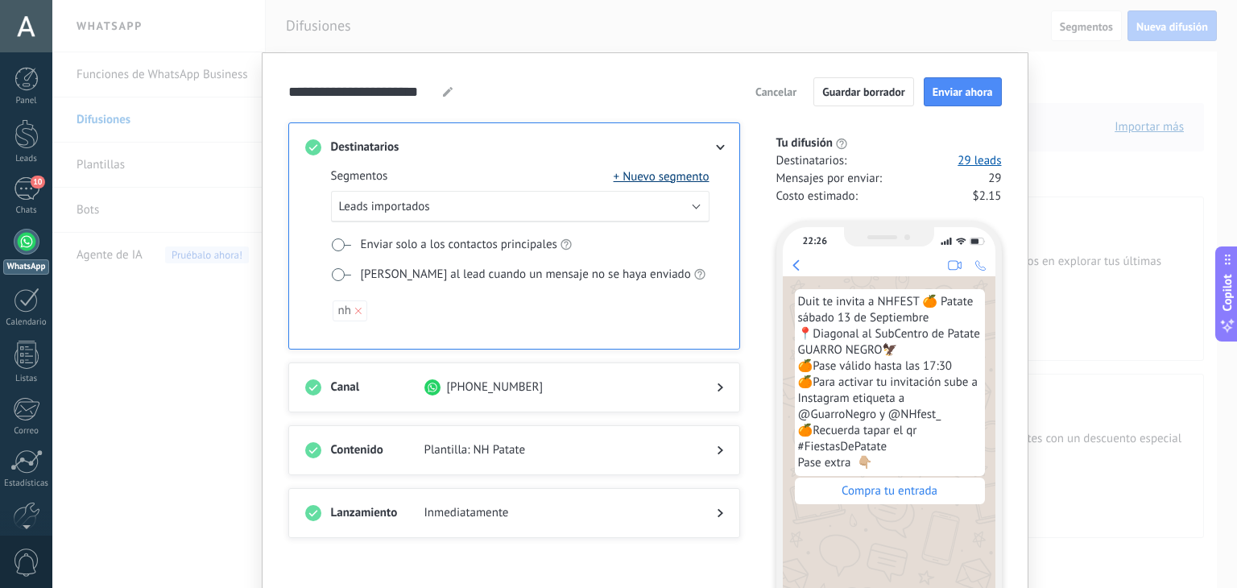
click at [685, 177] on button "+ Nuevo segmento" at bounding box center [662, 176] width 96 height 16
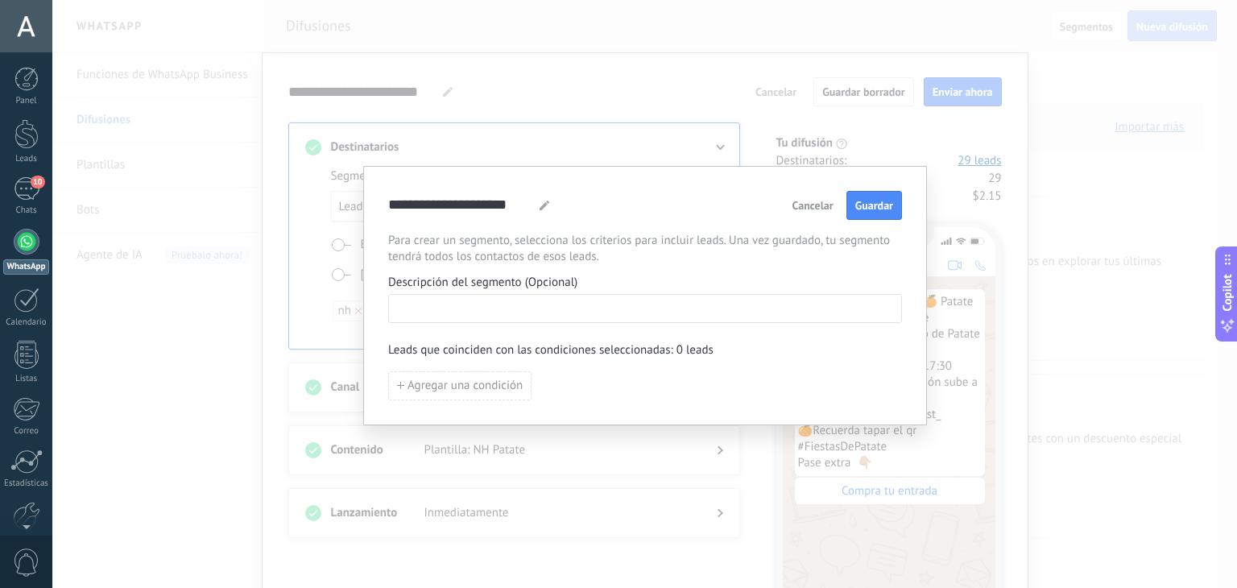
click at [482, 313] on input at bounding box center [645, 308] width 512 height 26
click at [818, 194] on button "Cancelar" at bounding box center [813, 205] width 56 height 24
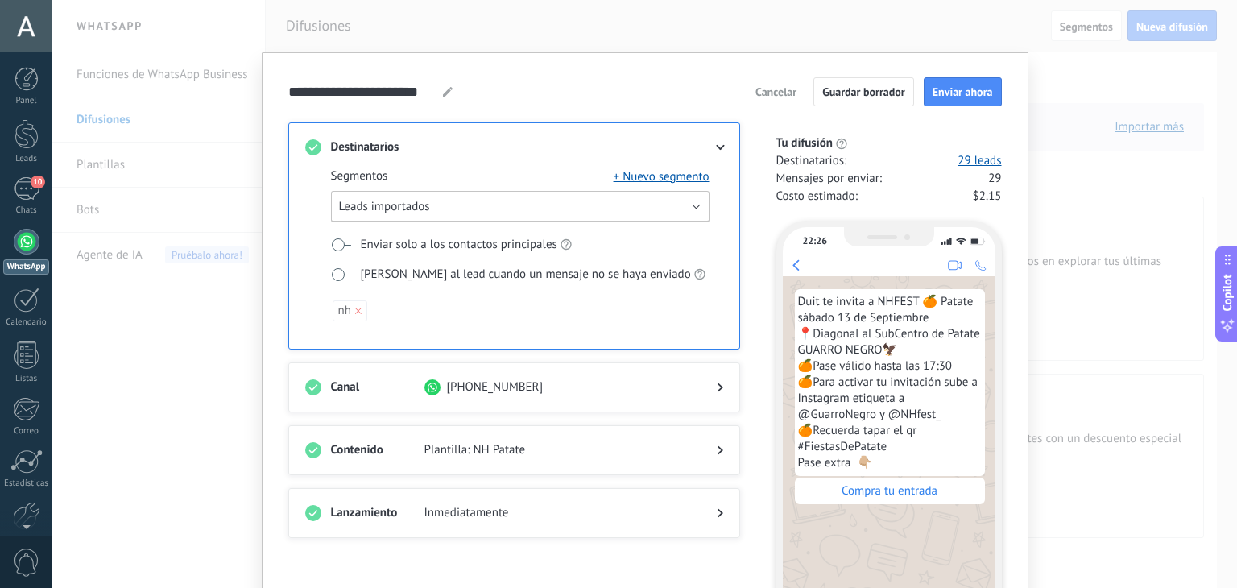
click at [687, 204] on button "Leads importados" at bounding box center [520, 206] width 378 height 31
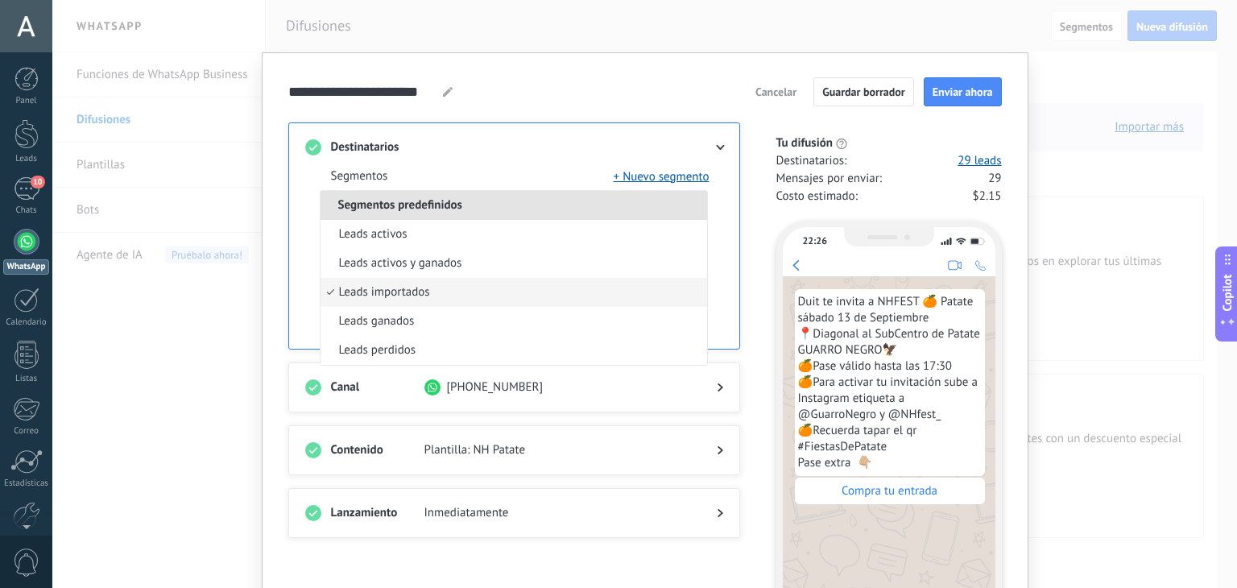
click at [460, 303] on li "Leads importados" at bounding box center [514, 292] width 387 height 29
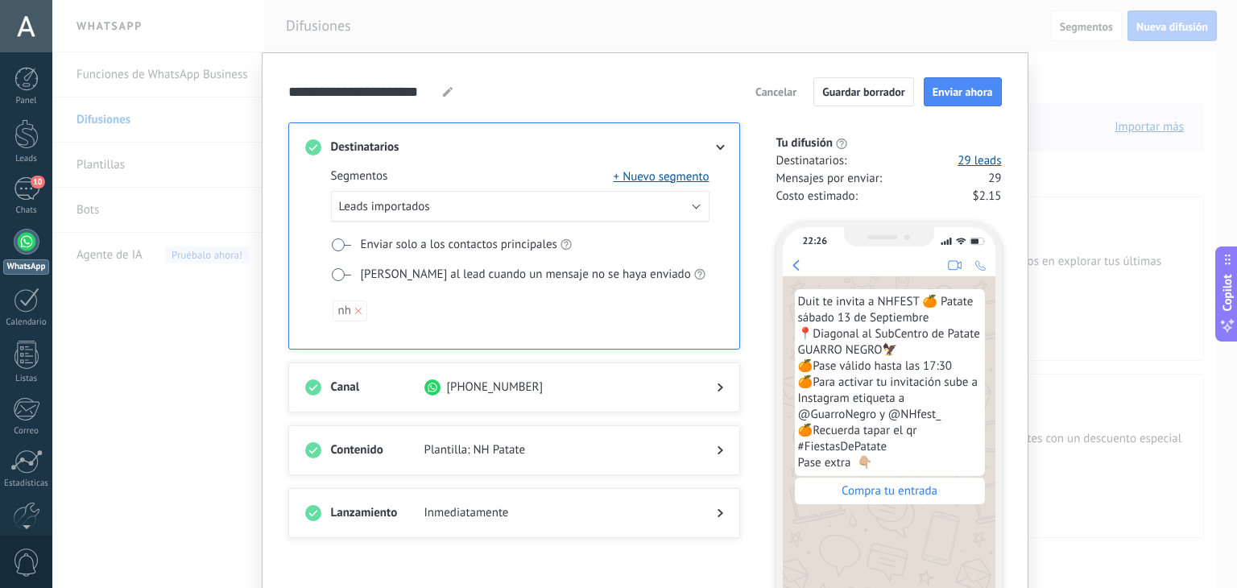
click at [347, 246] on span at bounding box center [341, 244] width 20 height 13
drag, startPoint x: 312, startPoint y: 240, endPoint x: 341, endPoint y: 241, distance: 28.2
click at [341, 241] on div "Segmentos + Nuevo segmento Leads importados Enviar solo a los contactos princip…" at bounding box center [514, 251] width 418 height 193
click at [341, 241] on span at bounding box center [341, 244] width 20 height 13
click at [338, 278] on span at bounding box center [341, 274] width 20 height 13
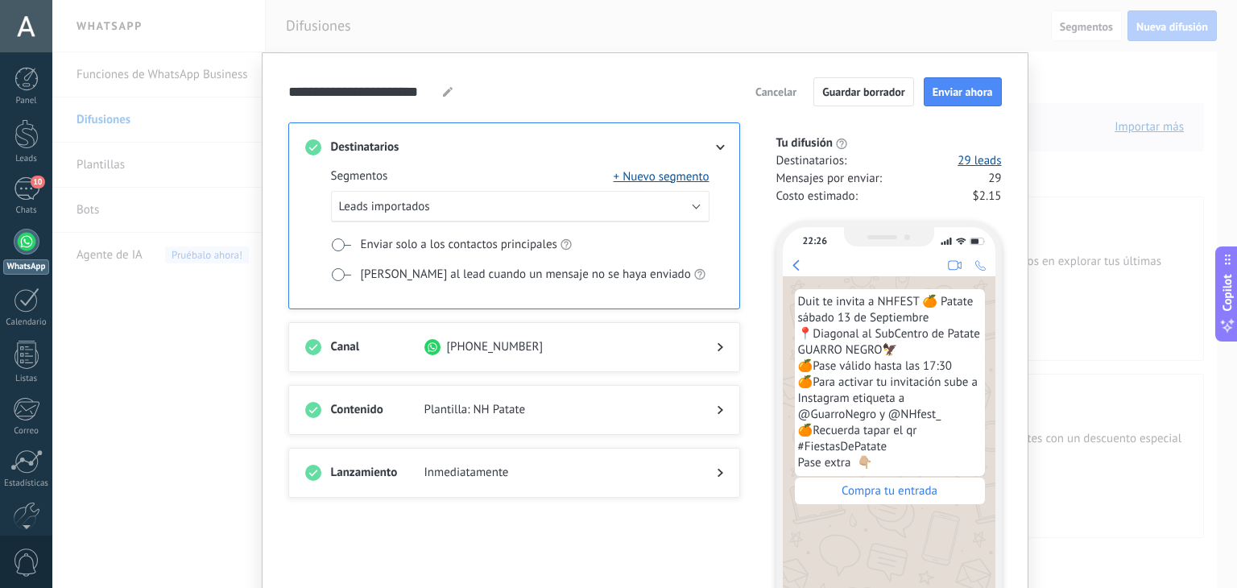
click at [775, 88] on span "Cancelar" at bounding box center [775, 91] width 41 height 11
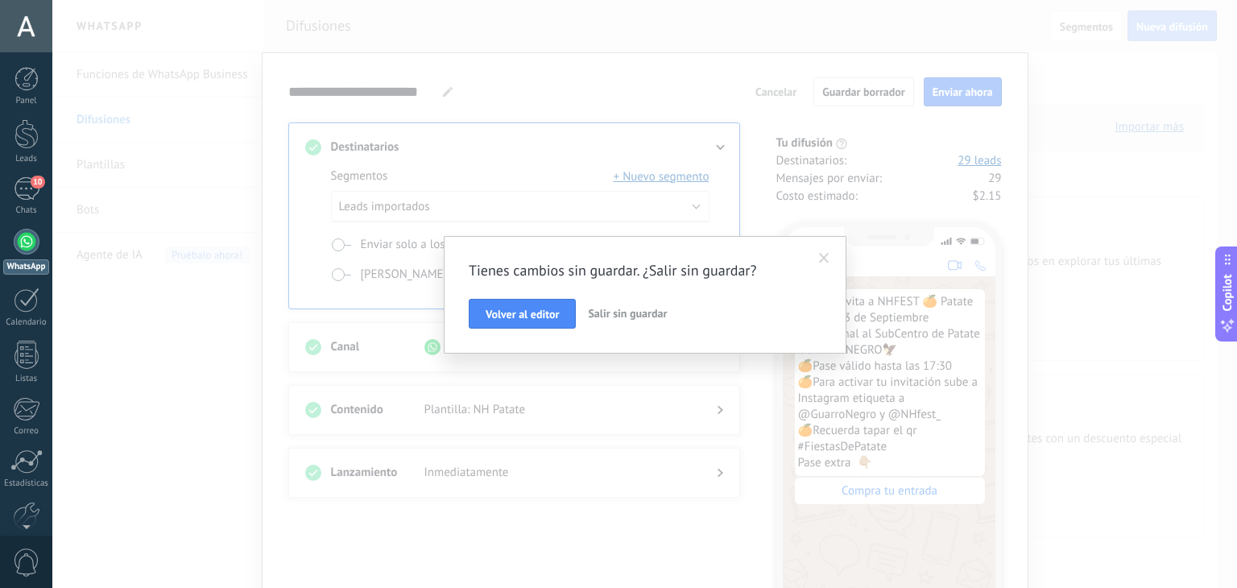
click at [645, 309] on span "Salir sin guardar" at bounding box center [627, 313] width 79 height 14
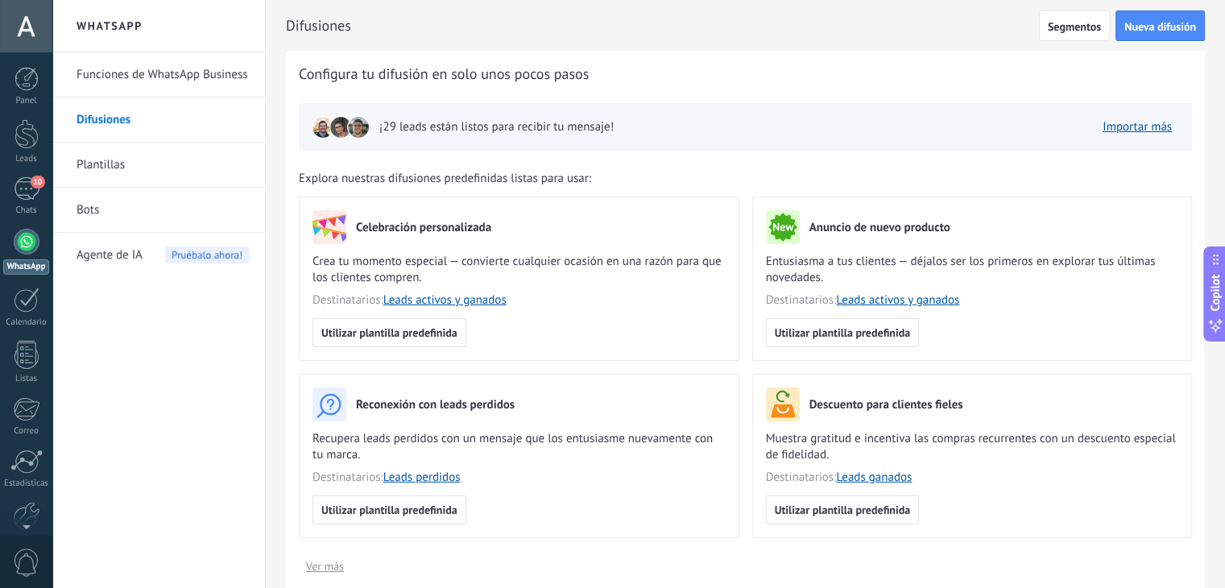
click at [151, 165] on link "Plantillas" at bounding box center [163, 165] width 172 height 45
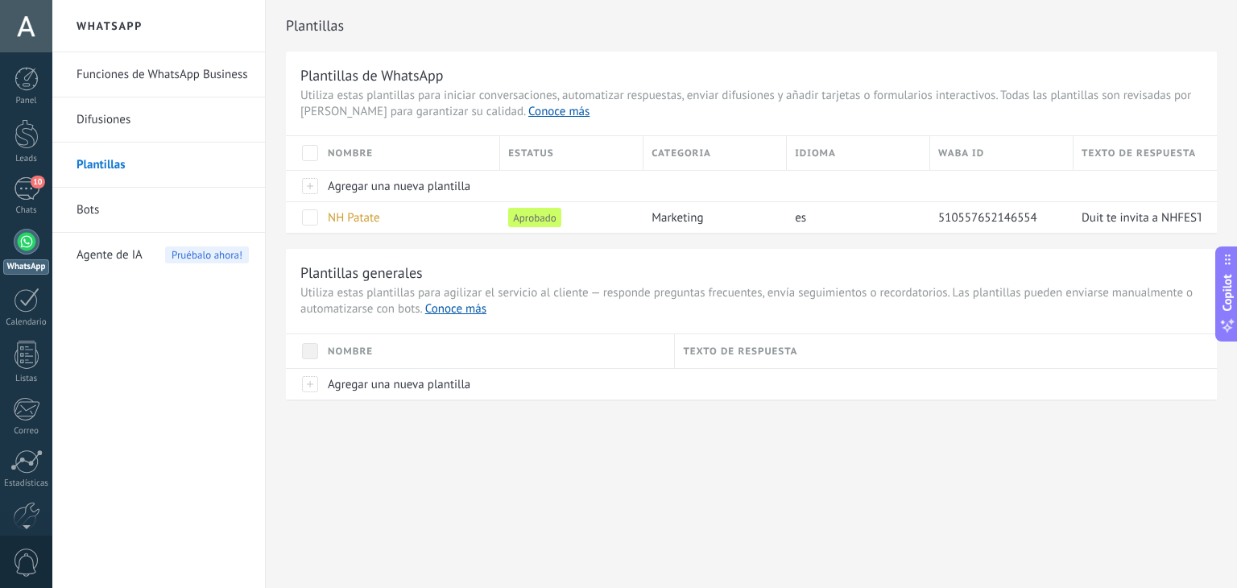
click at [129, 205] on link "Bots" at bounding box center [163, 210] width 172 height 45
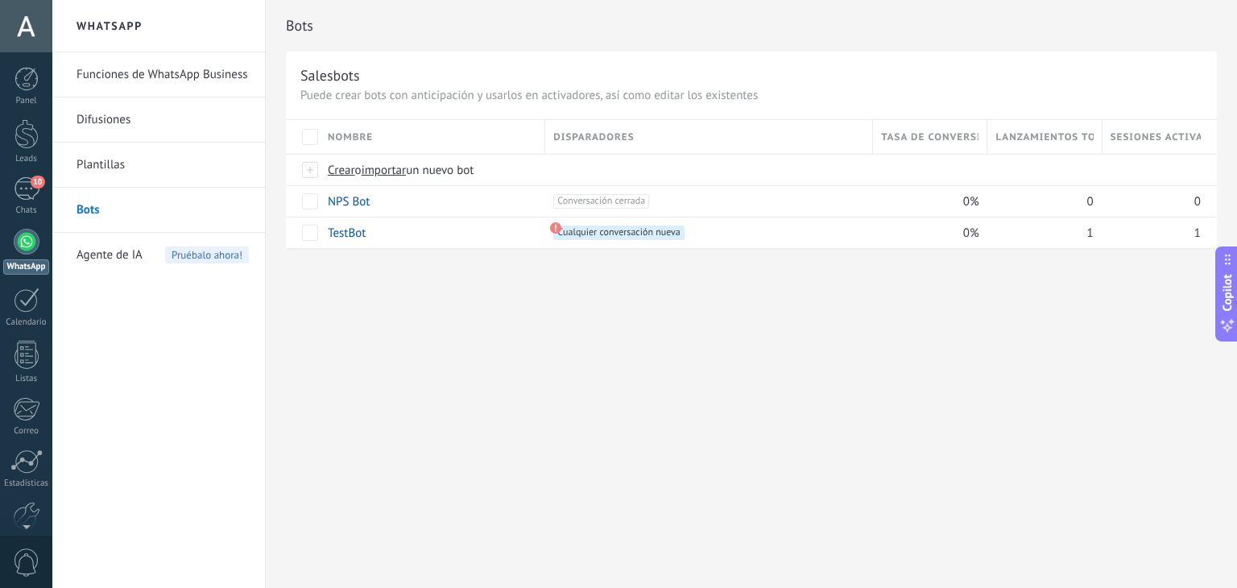
click at [105, 260] on span "Agente de IA" at bounding box center [110, 255] width 66 height 45
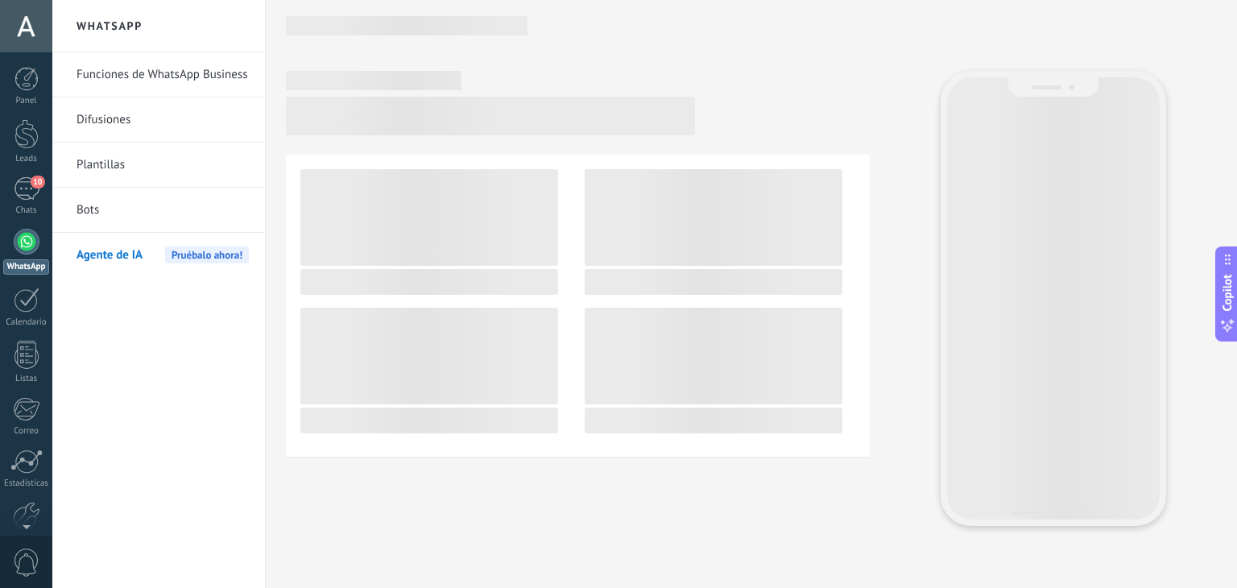
click at [222, 81] on link "Funciones de WhatsApp Business" at bounding box center [163, 74] width 172 height 45
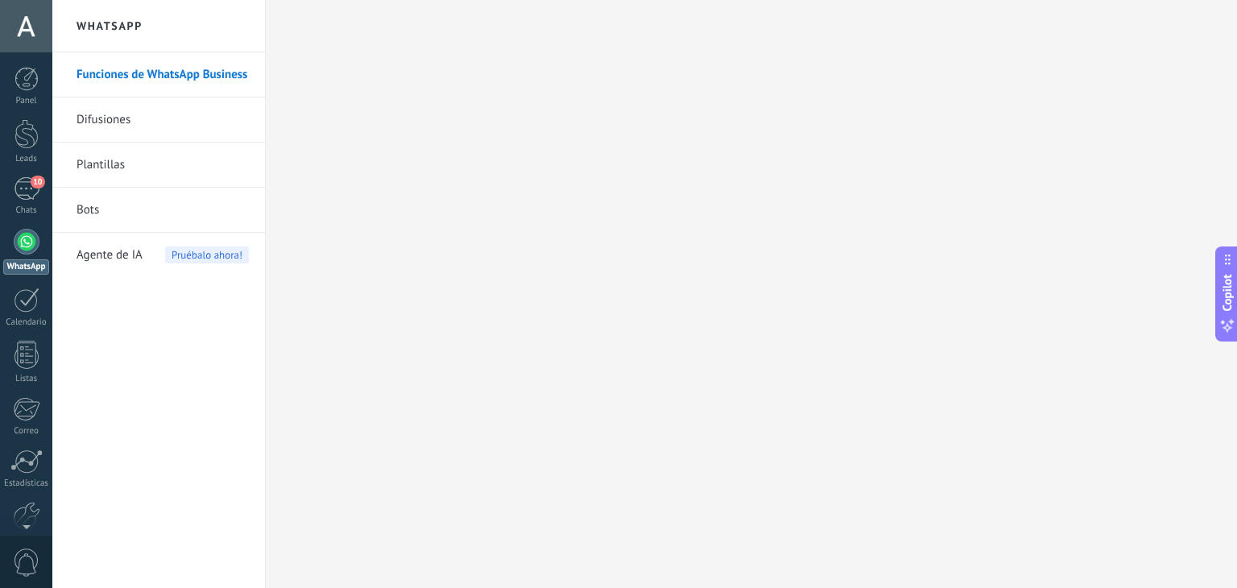
click at [193, 117] on link "Difusiones" at bounding box center [163, 119] width 172 height 45
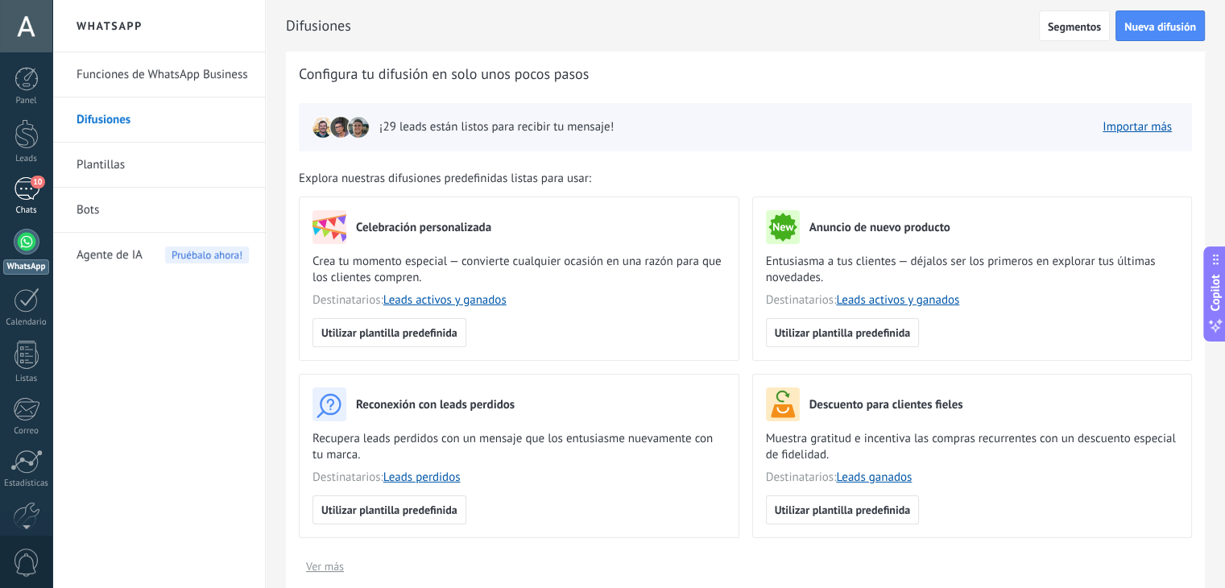
click at [32, 178] on span "10" at bounding box center [38, 182] width 14 height 13
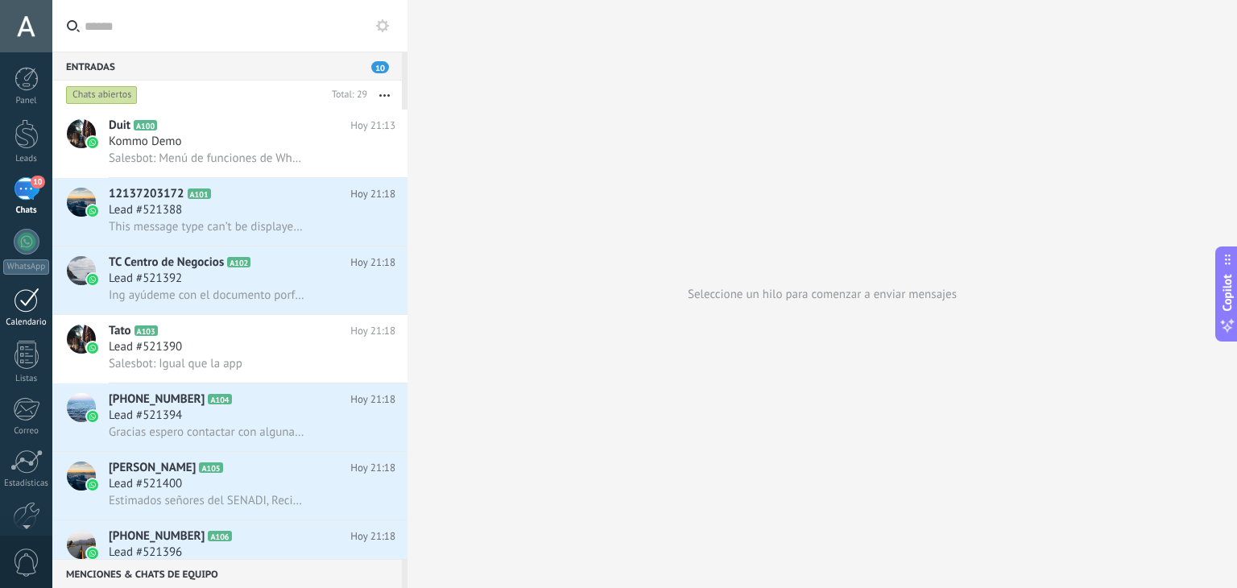
click at [27, 310] on div at bounding box center [27, 299] width 26 height 25
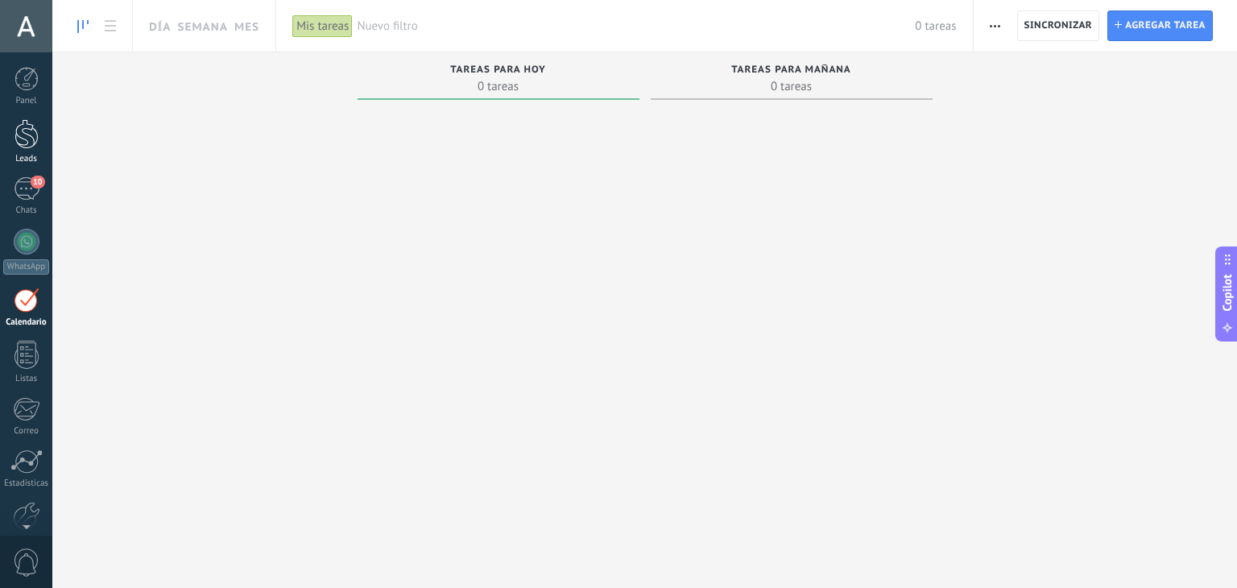
click at [33, 143] on div at bounding box center [26, 134] width 24 height 30
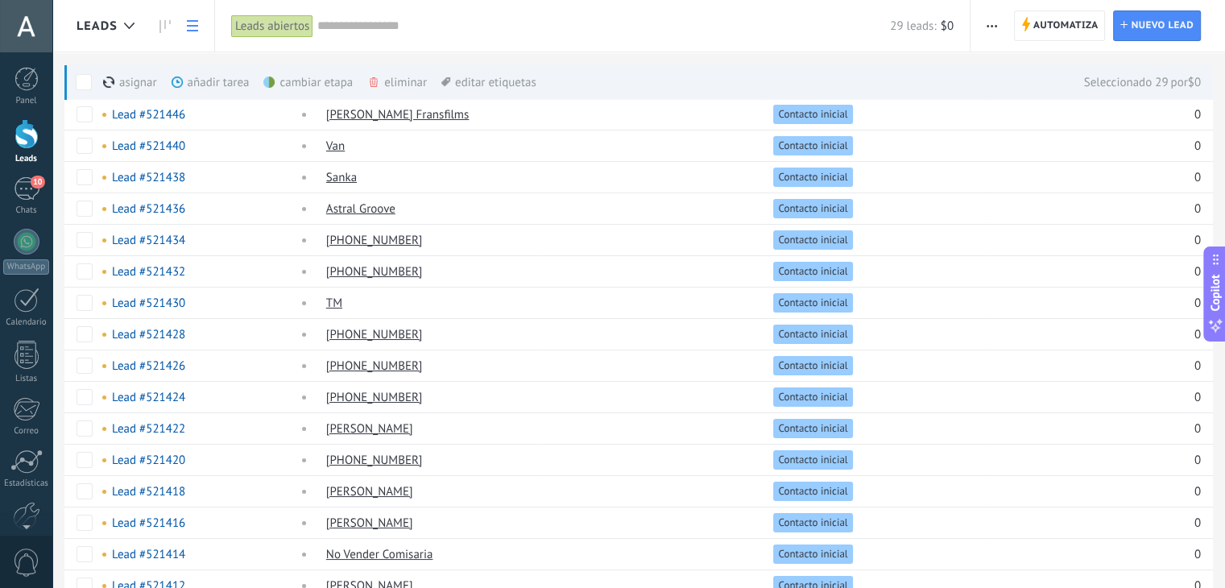
click at [1000, 20] on button "button" at bounding box center [991, 25] width 23 height 31
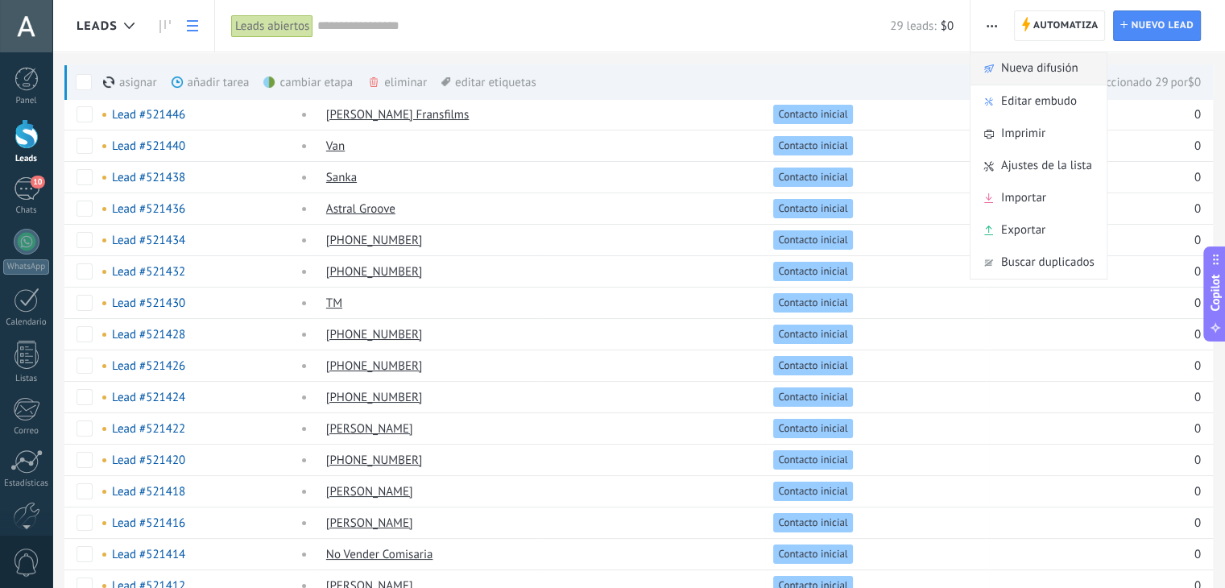
click at [1076, 68] on span "Nueva difusión" at bounding box center [1039, 68] width 77 height 32
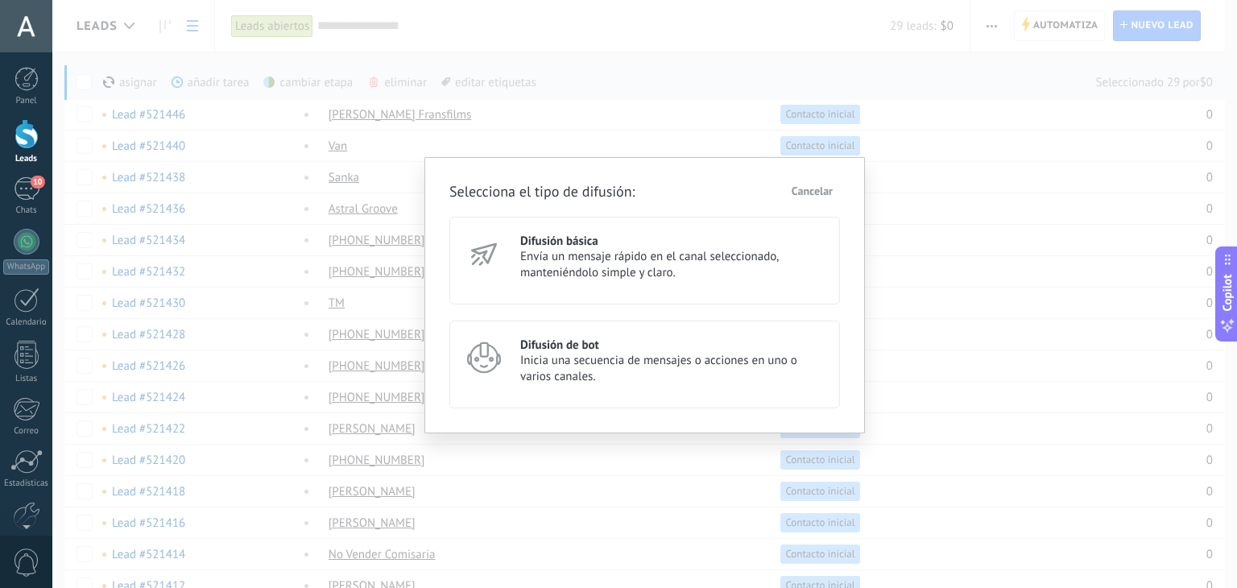
click at [608, 276] on span "Envía un mensaje rápido en el canal seleccionado, manteniéndolo simple y claro." at bounding box center [672, 265] width 305 height 32
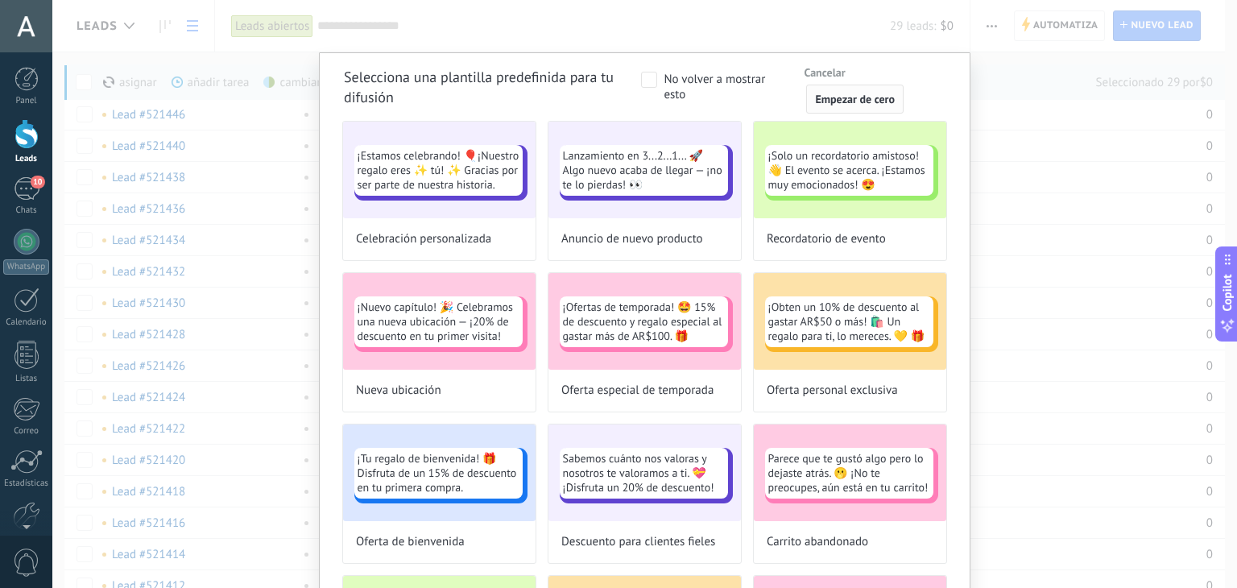
click at [862, 102] on span "Empezar de cero" at bounding box center [855, 98] width 80 height 11
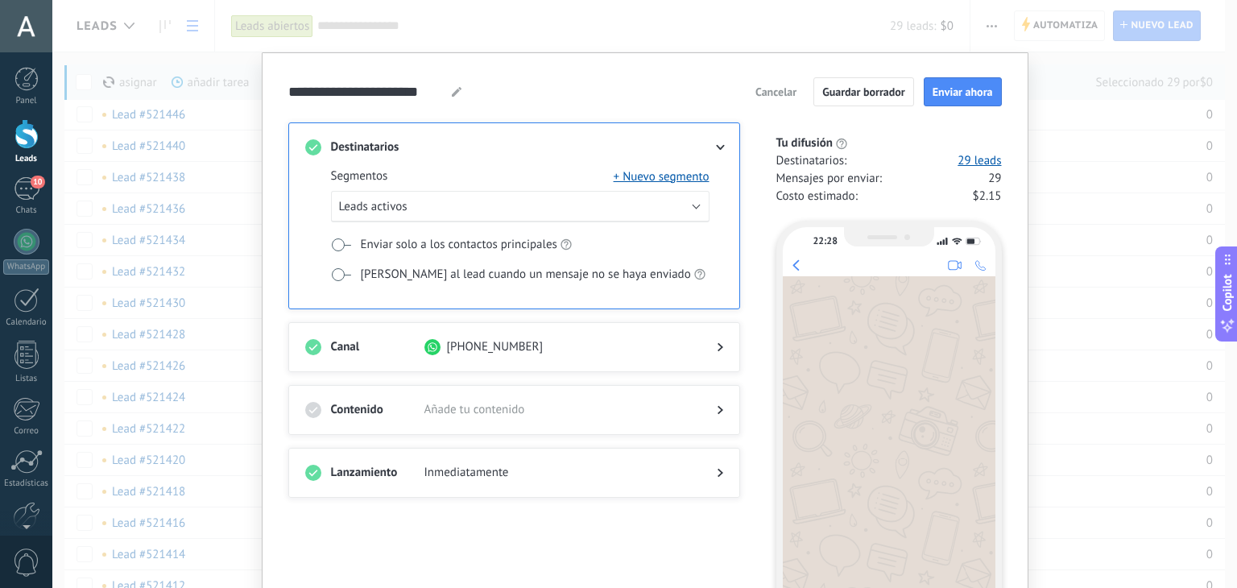
scroll to position [164, 0]
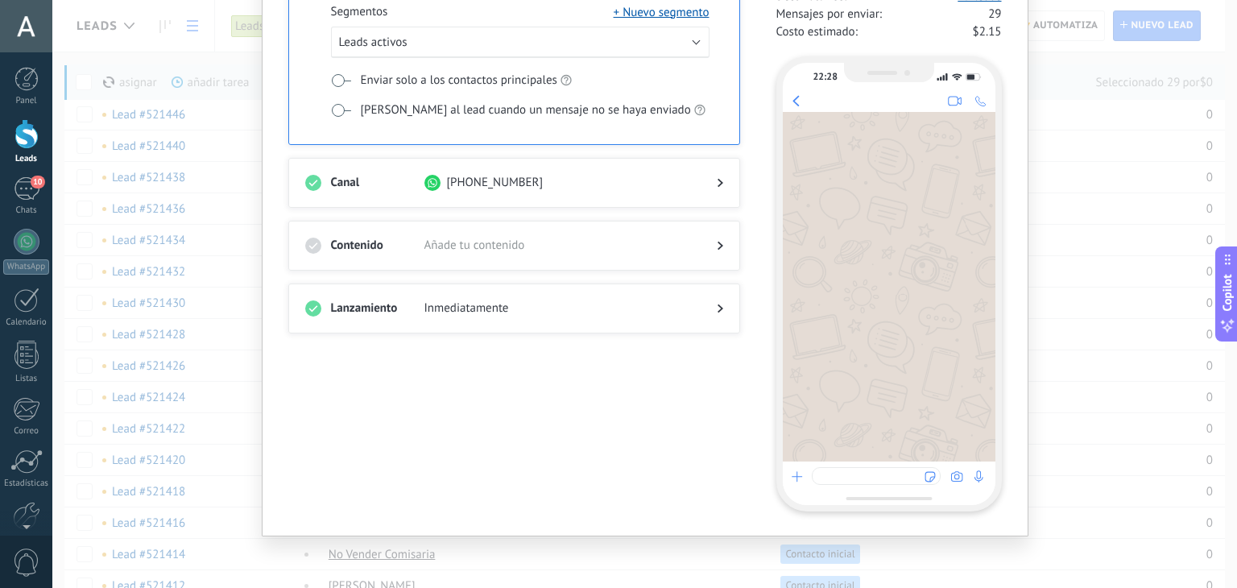
click at [1073, 167] on div "**********" at bounding box center [644, 294] width 1185 height 588
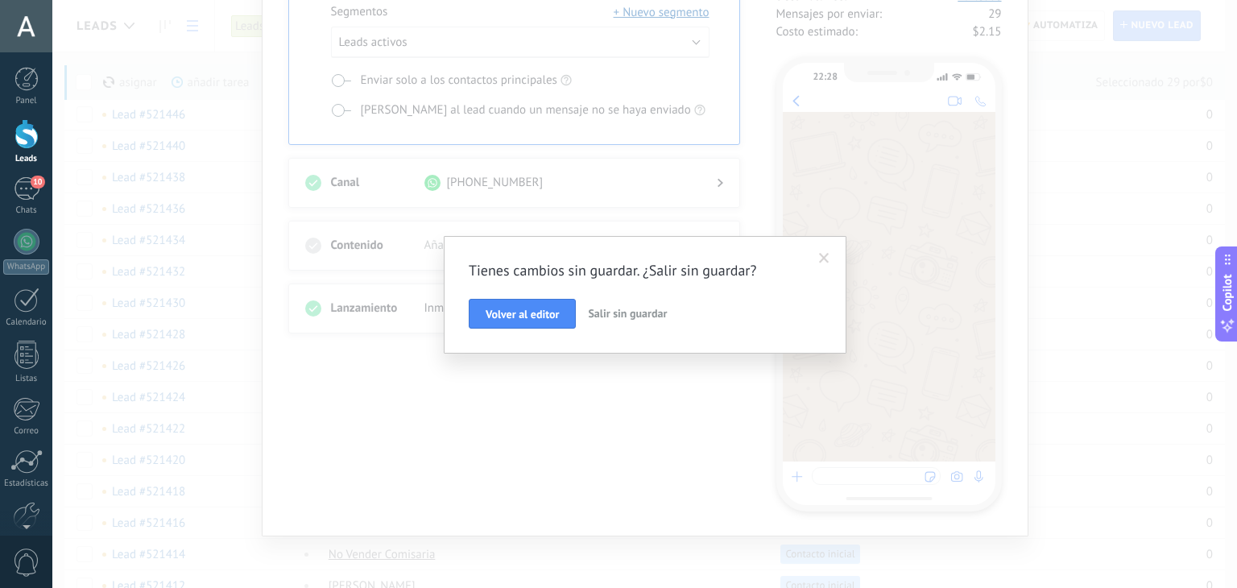
click at [610, 318] on span "Salir sin guardar" at bounding box center [627, 313] width 79 height 14
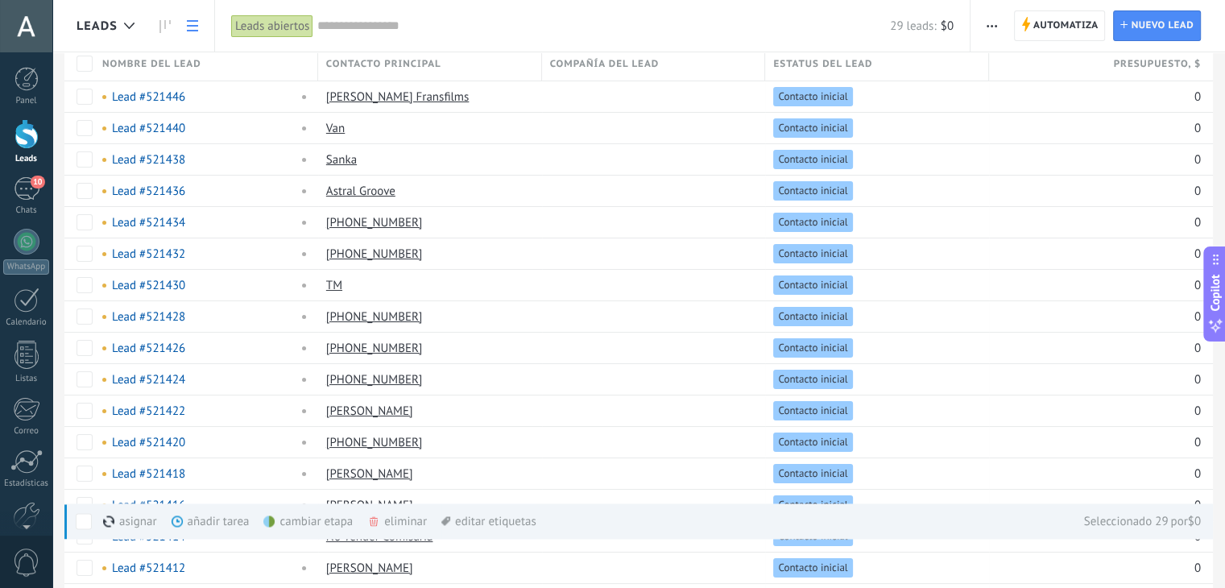
scroll to position [0, 0]
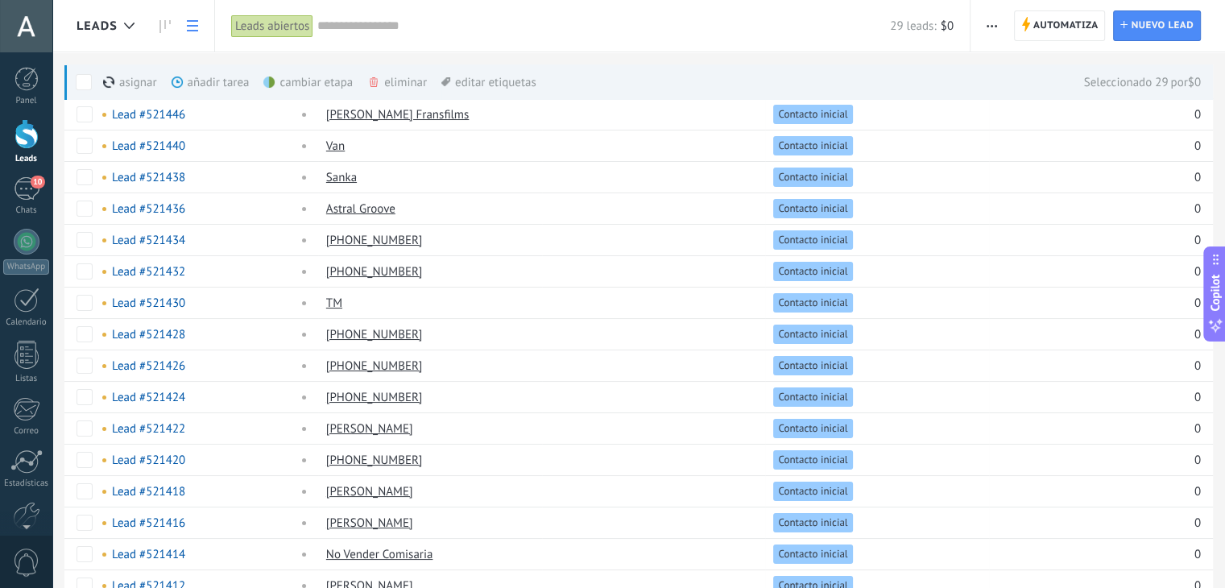
click at [84, 72] on label at bounding box center [84, 81] width 16 height 35
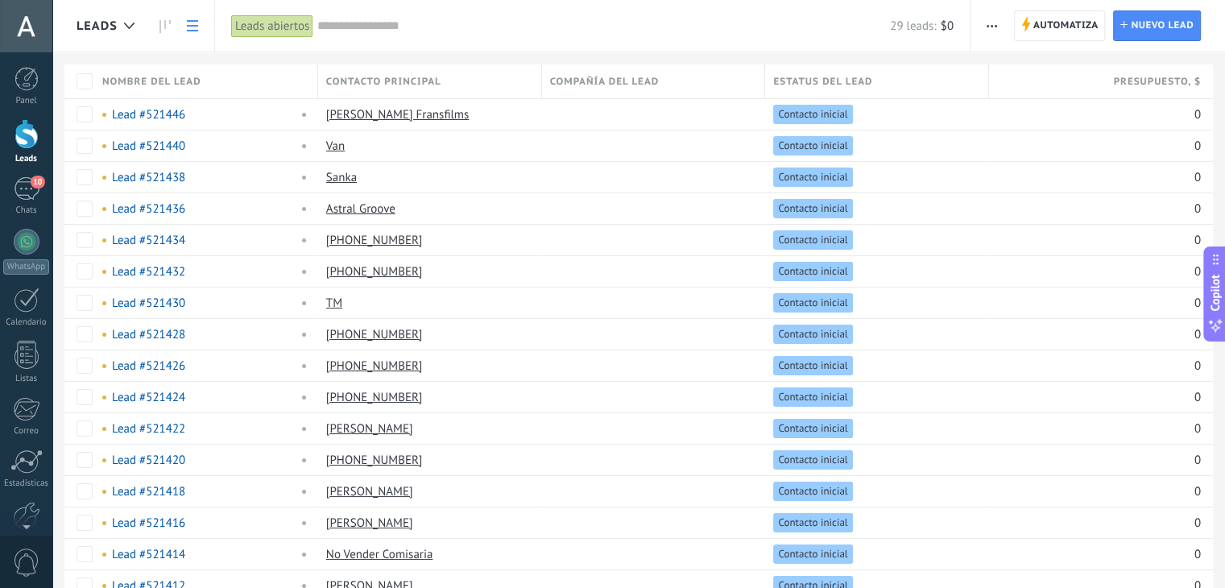
click at [275, 27] on div "Leads abiertos" at bounding box center [272, 25] width 82 height 23
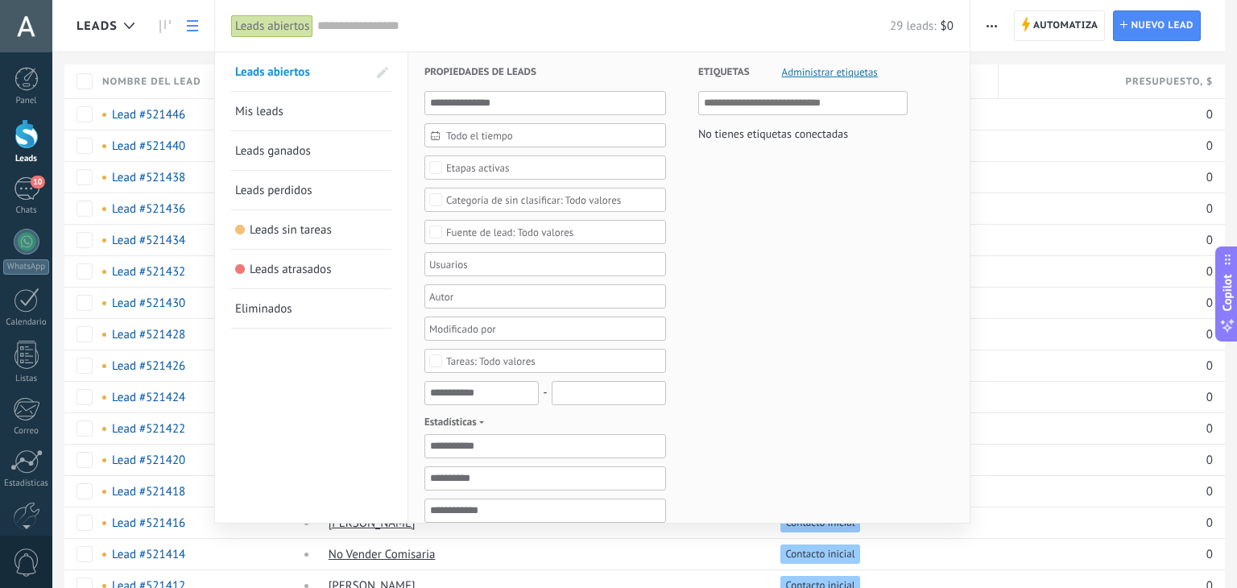
click at [349, 115] on link "Mis leads" at bounding box center [311, 111] width 152 height 39
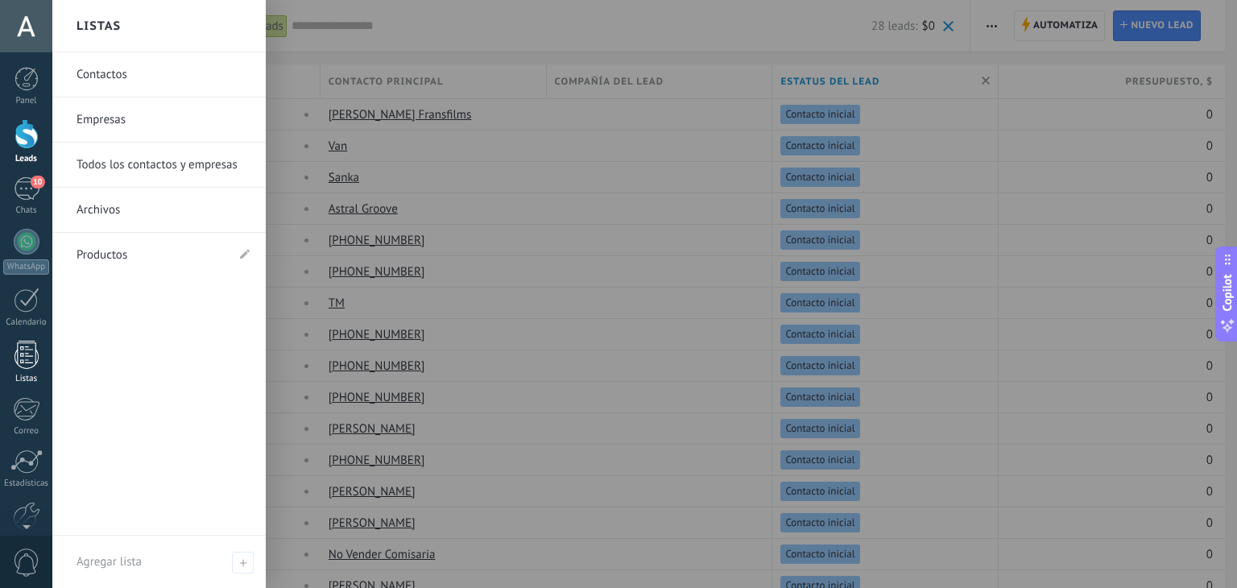
click at [19, 371] on link "Listas" at bounding box center [26, 362] width 52 height 43
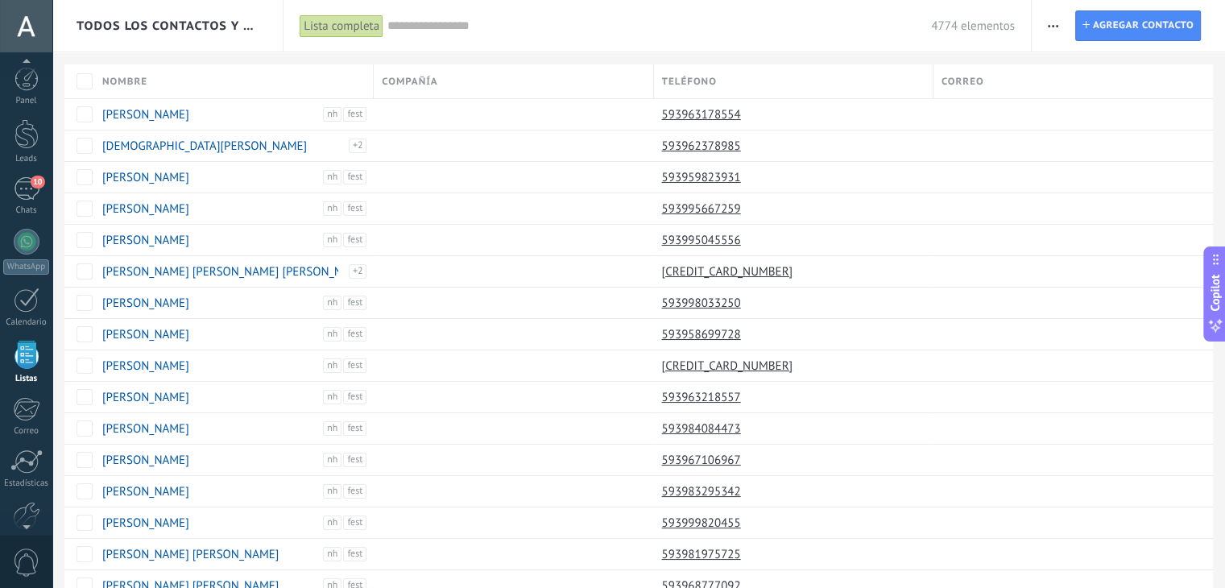
scroll to position [41, 0]
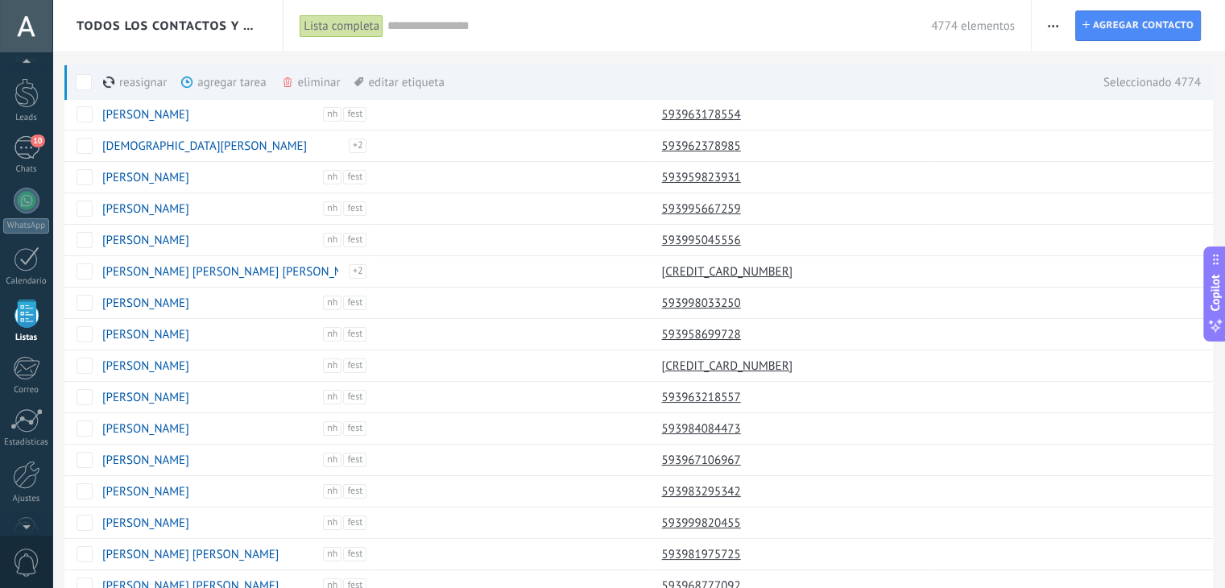
click at [348, 20] on div "Lista completa" at bounding box center [342, 25] width 84 height 23
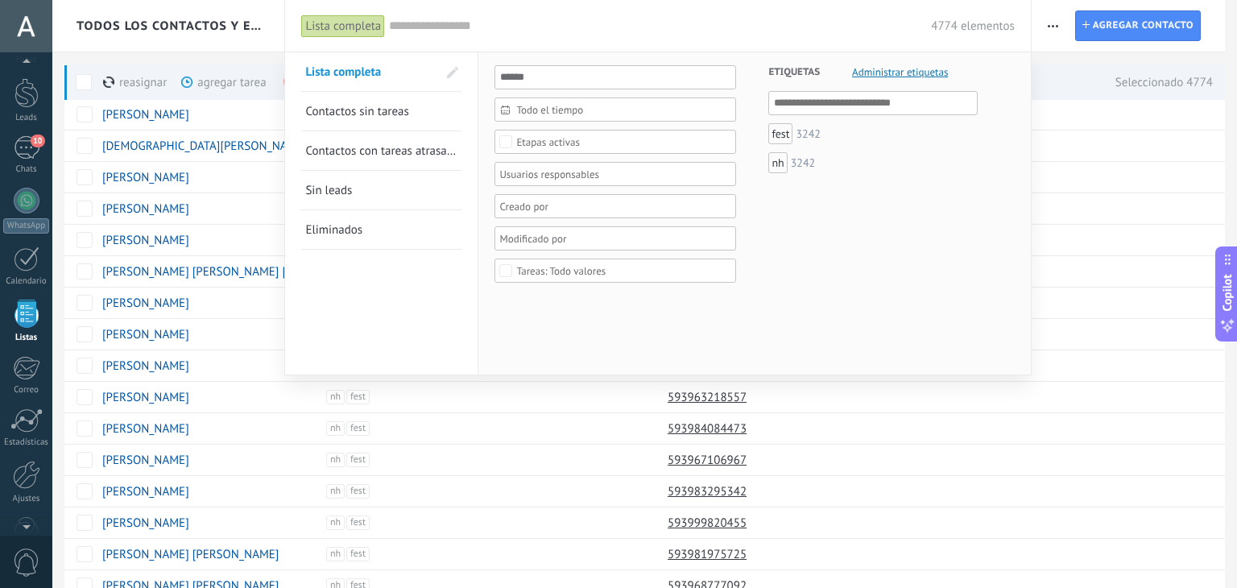
click at [540, 11] on div "4774 elementos" at bounding box center [702, 26] width 626 height 52
click at [368, 28] on div "Lista completa" at bounding box center [343, 25] width 84 height 23
click at [514, 536] on div at bounding box center [618, 294] width 1237 height 588
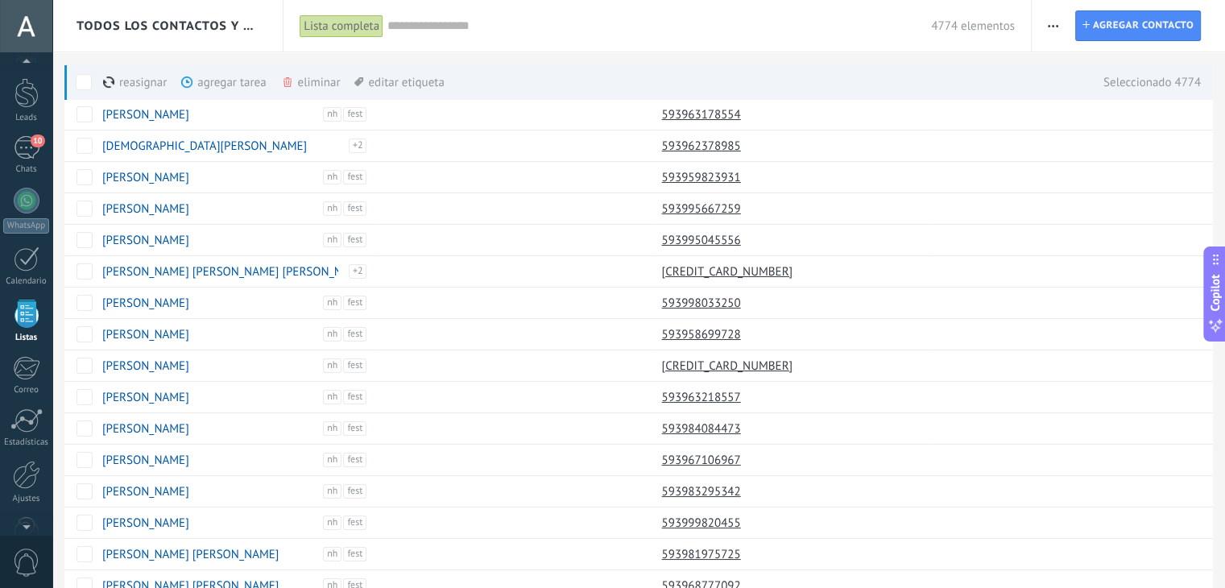
click at [141, 81] on div "reasignar màs" at bounding box center [162, 81] width 118 height 35
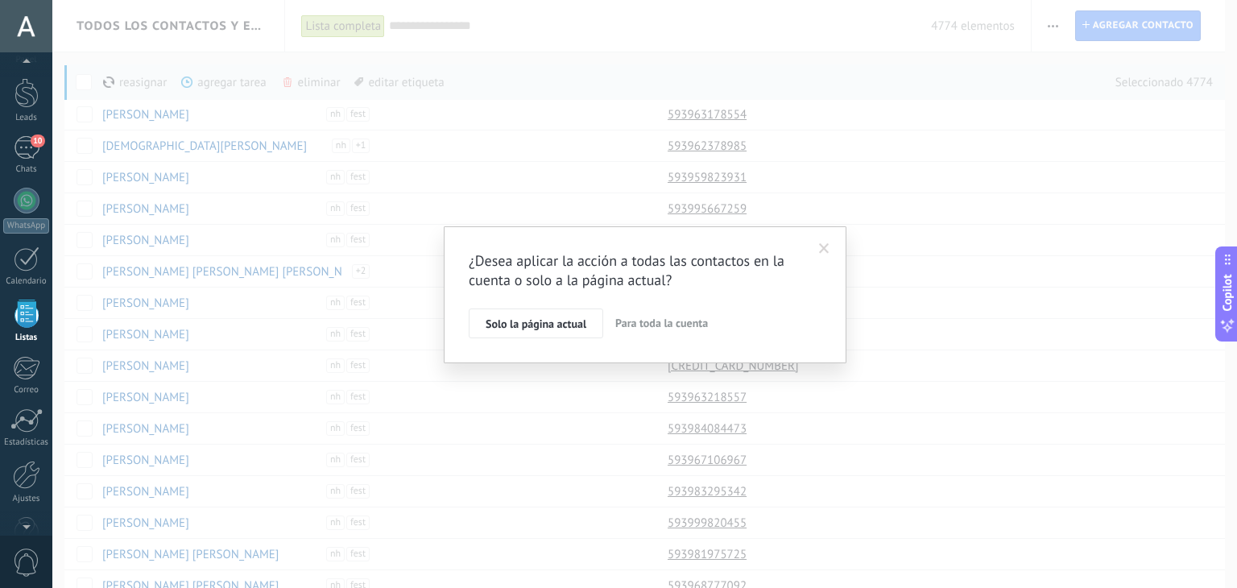
click at [680, 322] on span "Para toda la cuenta" at bounding box center [661, 323] width 93 height 14
click at [594, 291] on div "Estoy de lead en que cambiaré 4774 contactos" at bounding box center [609, 286] width 239 height 16
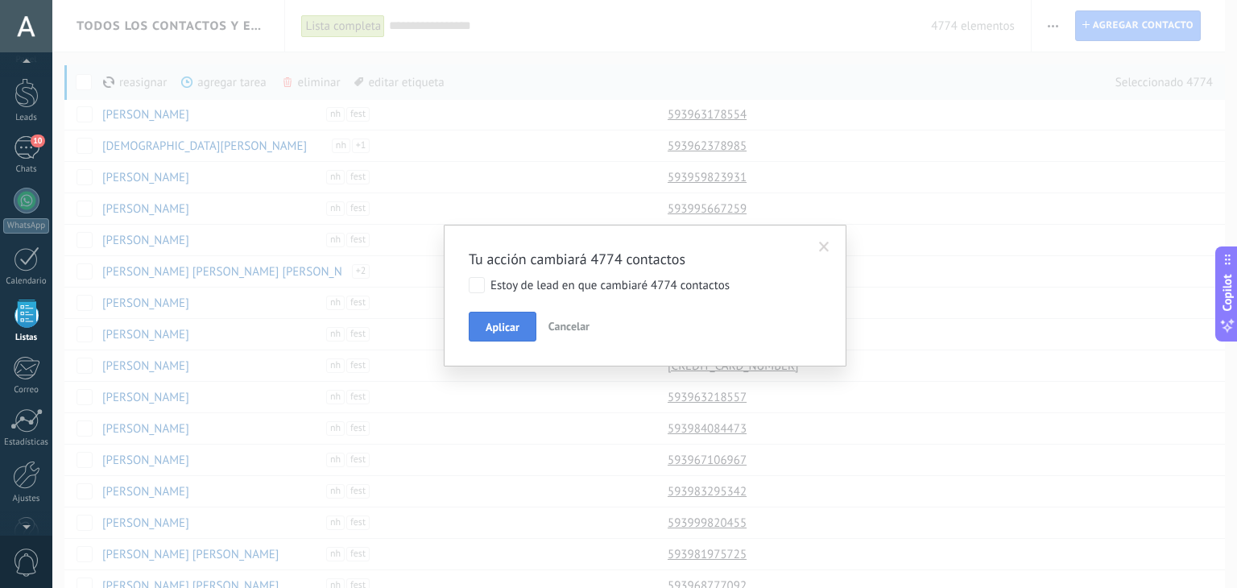
click at [503, 321] on span "Aplicar" at bounding box center [503, 326] width 34 height 11
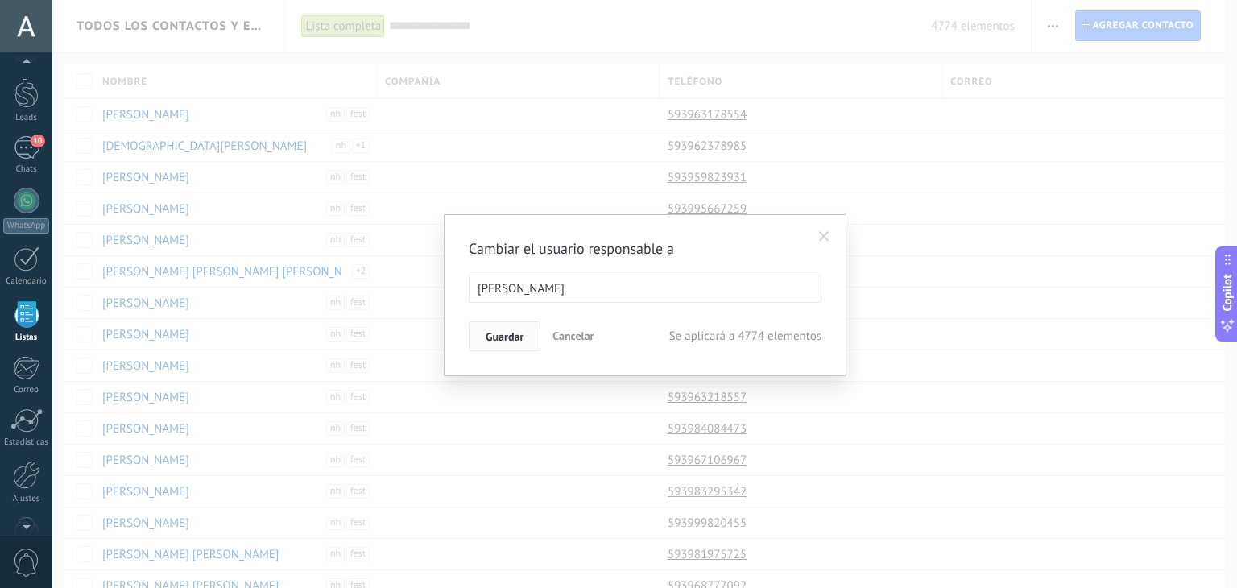
click at [520, 332] on span "Guardar" at bounding box center [505, 336] width 38 height 11
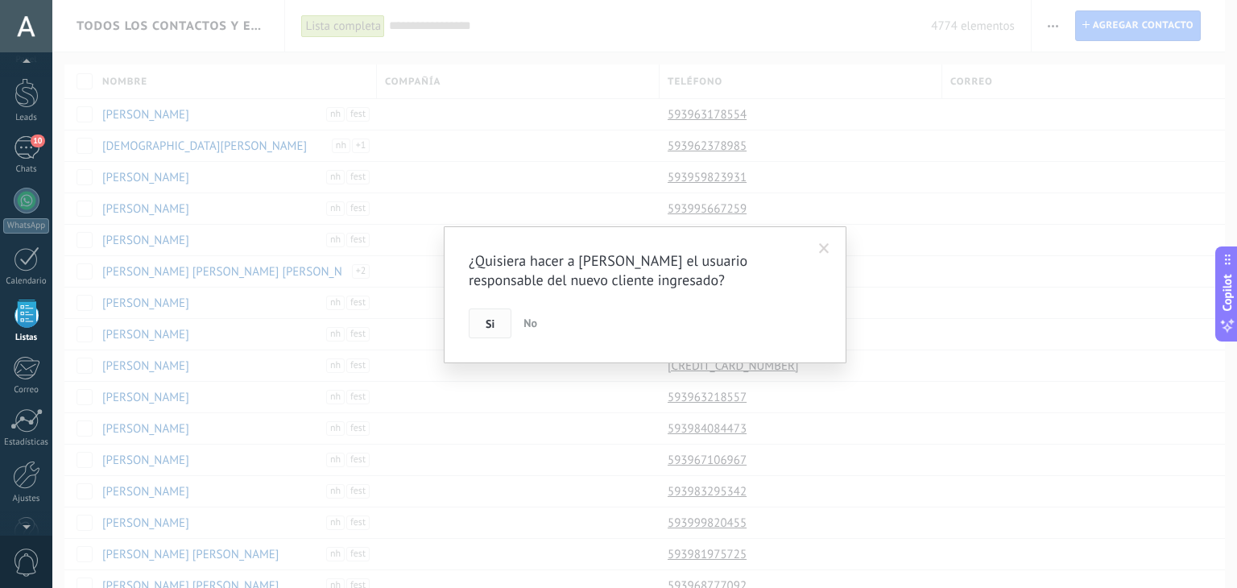
click at [497, 325] on button "Si" at bounding box center [490, 323] width 43 height 31
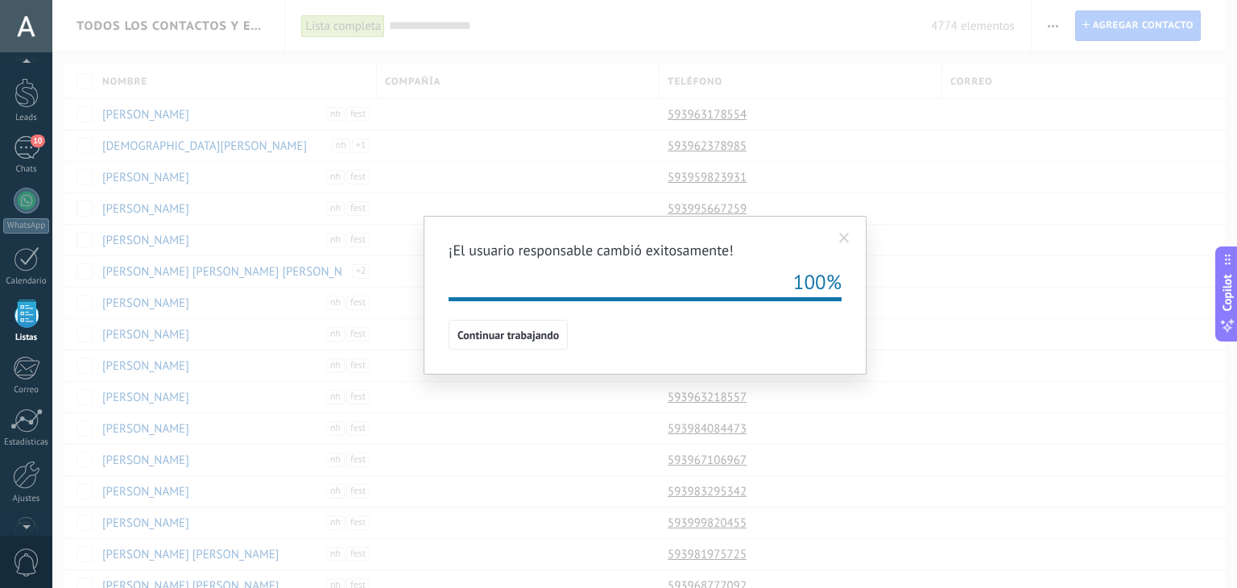
click at [637, 179] on div "¡El usuario responsable cambió exitosamente! 100% Continuar trabajando" at bounding box center [644, 294] width 1185 height 588
click at [509, 337] on span "Continuar trabajando" at bounding box center [507, 334] width 101 height 11
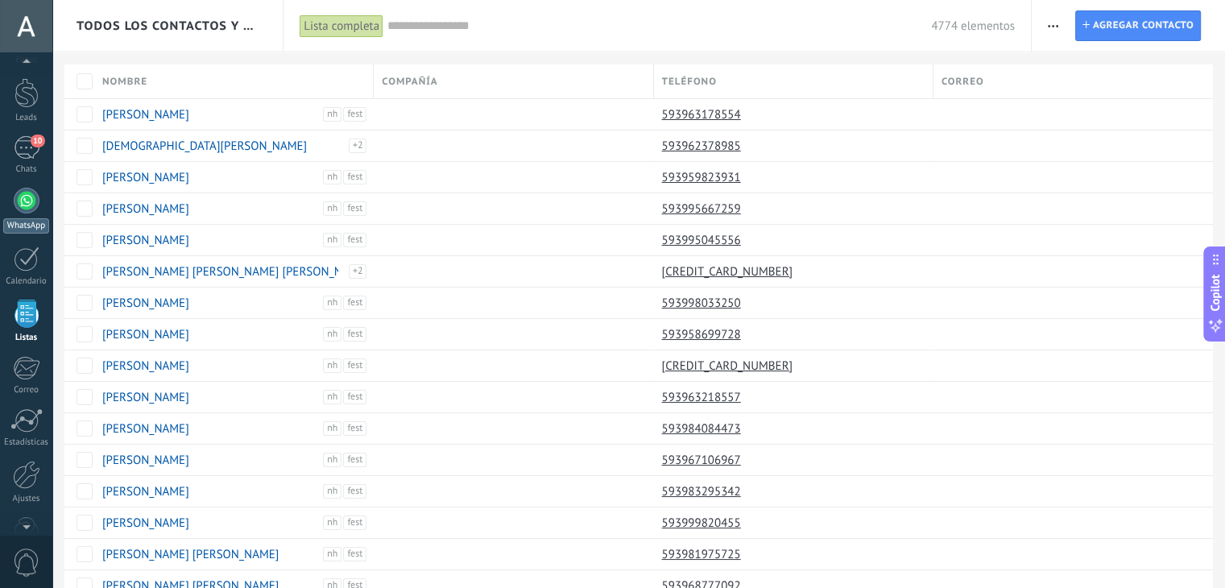
click at [20, 203] on div at bounding box center [27, 201] width 26 height 26
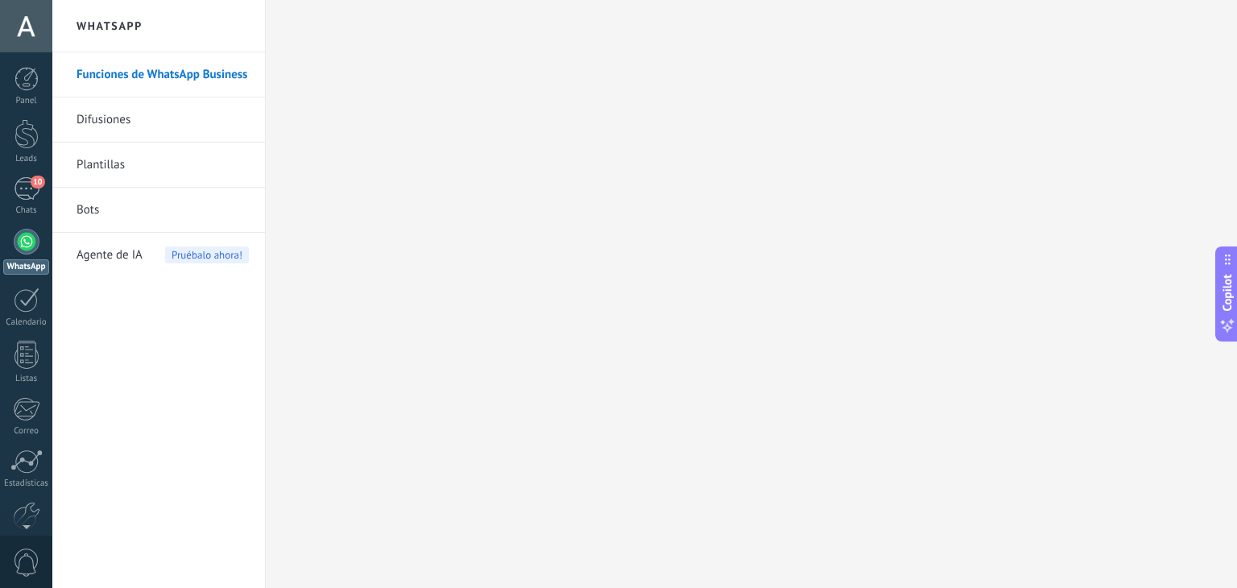
click at [156, 114] on link "Difusiones" at bounding box center [163, 119] width 172 height 45
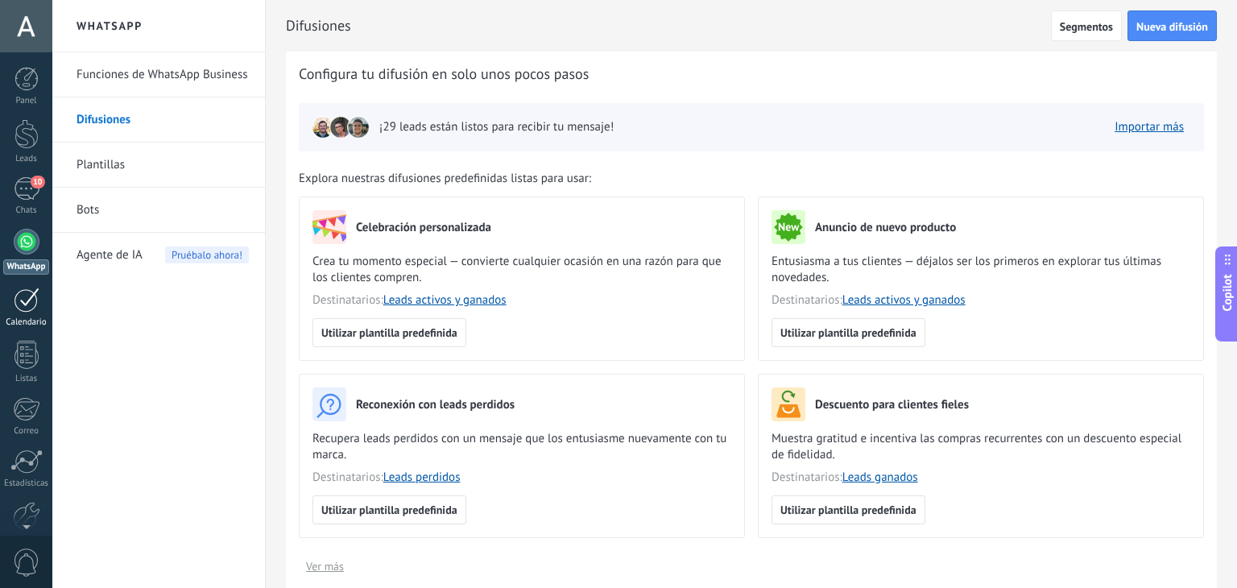
click at [27, 317] on div "Calendario" at bounding box center [26, 322] width 47 height 10
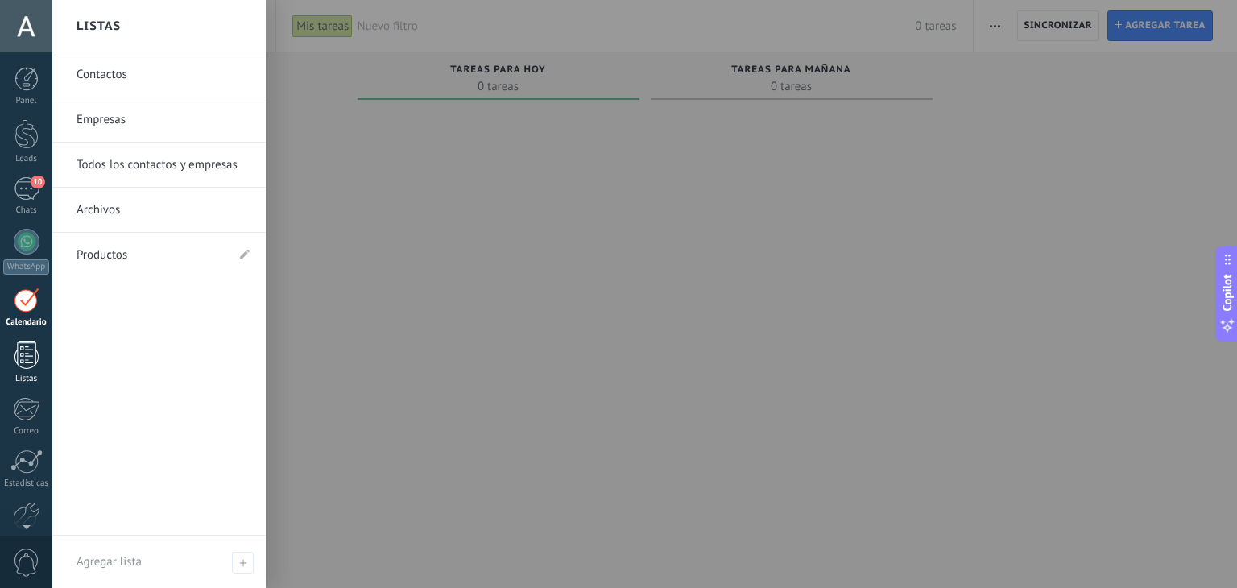
click at [26, 351] on div at bounding box center [26, 355] width 24 height 28
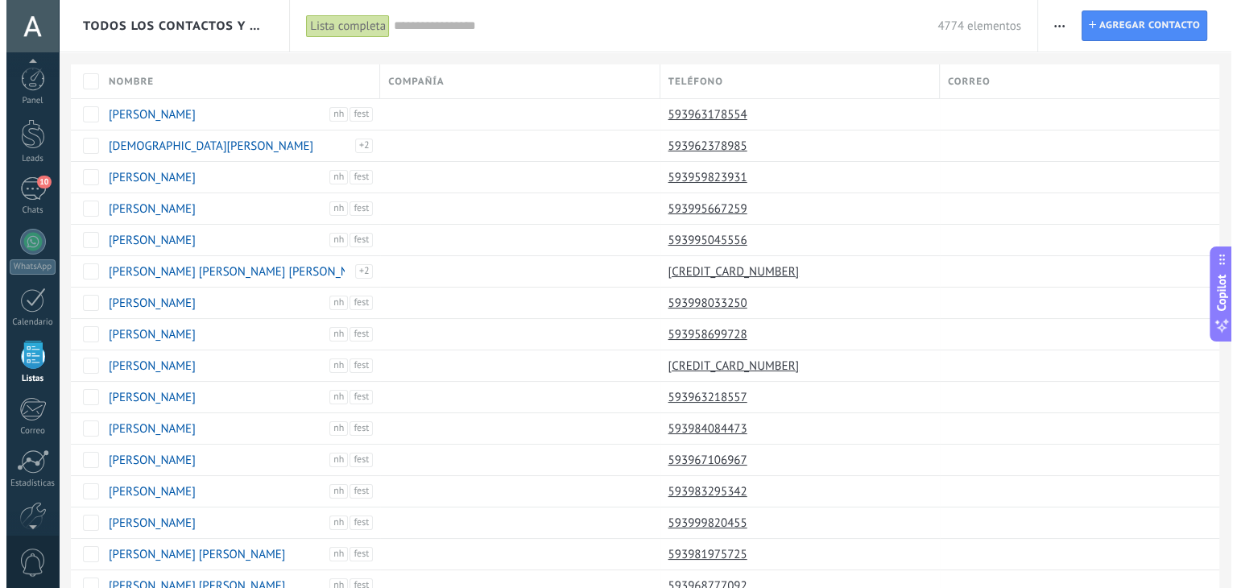
scroll to position [41, 0]
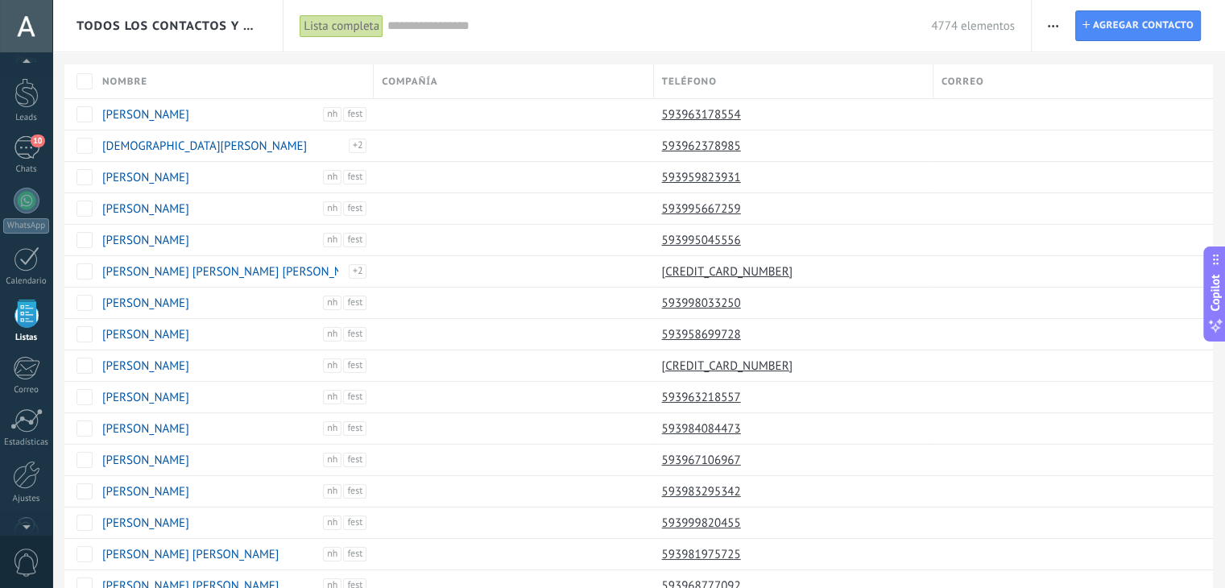
click at [376, 23] on div "Lista completa" at bounding box center [342, 25] width 84 height 23
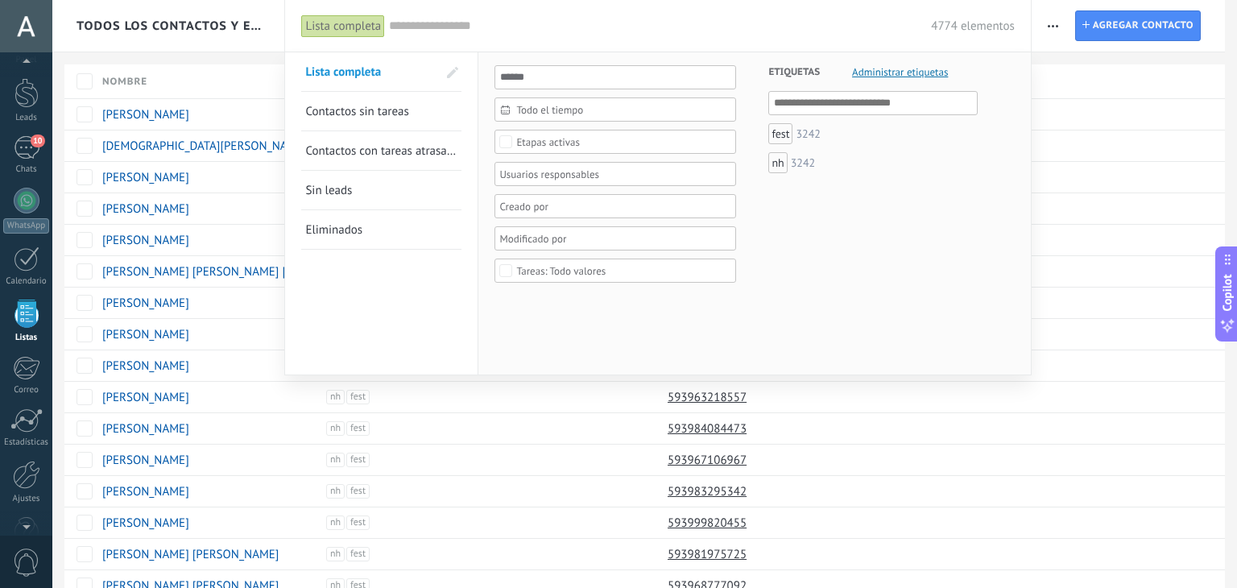
click at [523, 24] on input "text" at bounding box center [660, 26] width 542 height 17
click at [820, 28] on input "text" at bounding box center [660, 26] width 542 height 17
click at [214, 52] on div at bounding box center [618, 294] width 1237 height 588
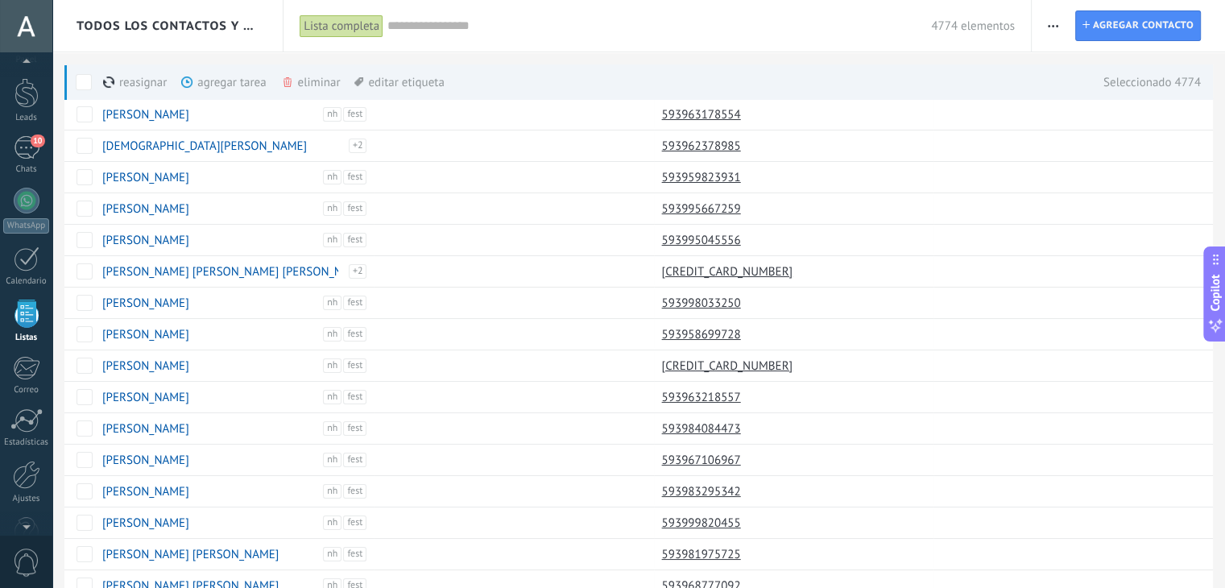
click at [1053, 25] on use "button" at bounding box center [1053, 26] width 10 height 2
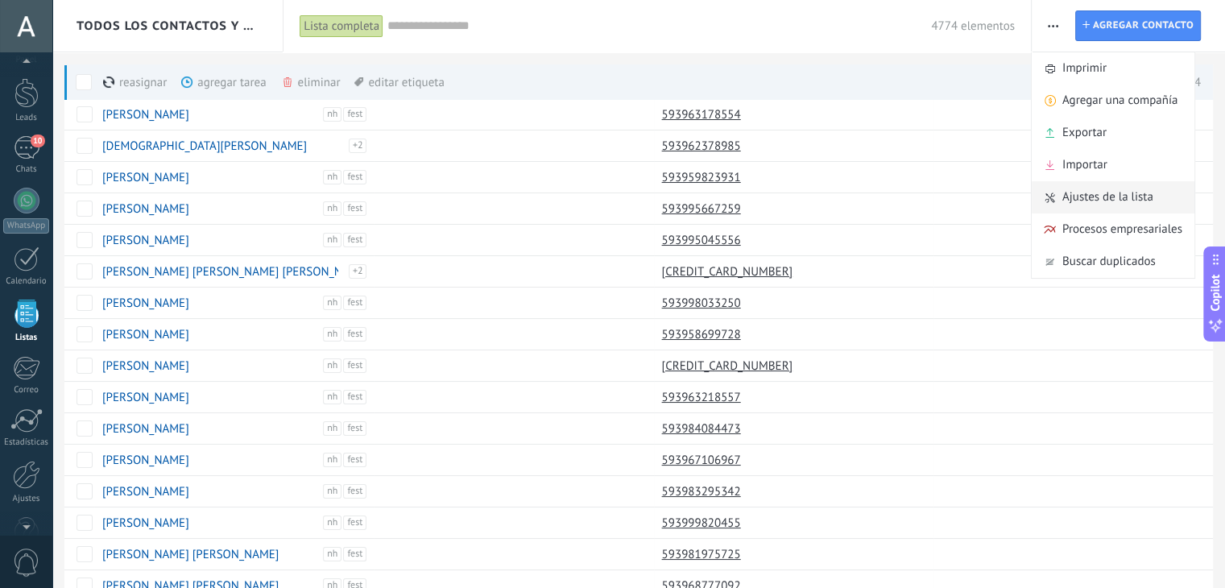
click at [1127, 206] on span "Ajustes de la lista" at bounding box center [1107, 197] width 91 height 32
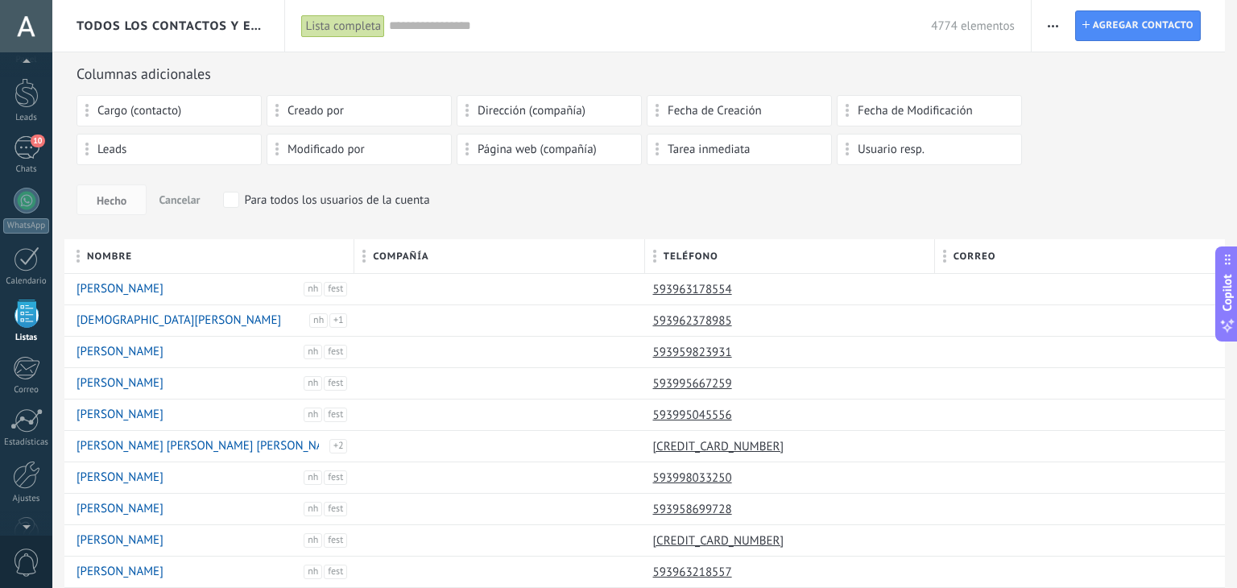
click at [1089, 111] on div "Cargo (contacto) Creado por Dirección (compañía) Fecha de Creación Fecha de Mod…" at bounding box center [645, 133] width 1136 height 77
click at [341, 74] on div "Columnas adicionales" at bounding box center [645, 73] width 1136 height 19
click at [190, 353] on div "[PERSON_NAME]" at bounding box center [190, 352] width 227 height 14
click at [169, 284] on div "[PERSON_NAME]" at bounding box center [190, 289] width 227 height 14
click at [709, 287] on link "593963178554" at bounding box center [694, 289] width 82 height 14
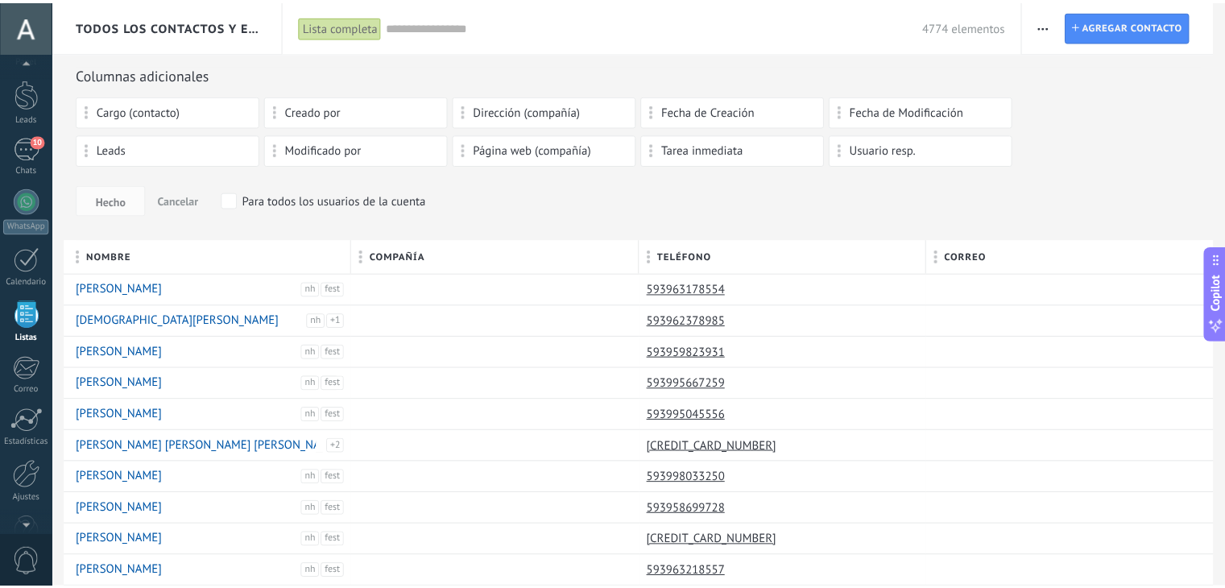
scroll to position [81, 0]
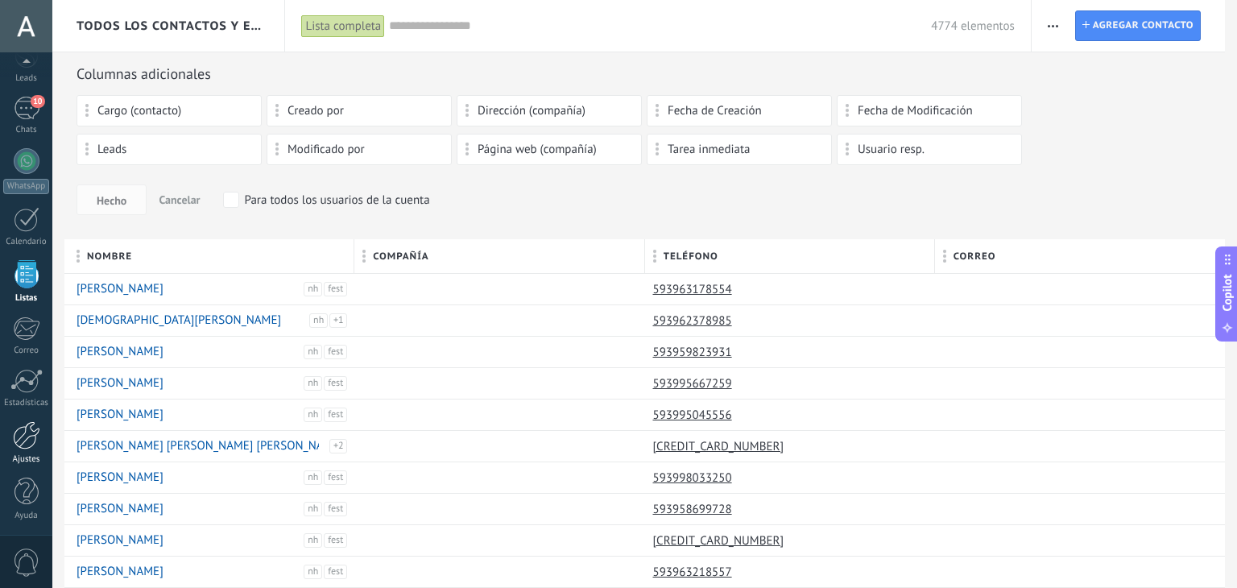
click at [24, 435] on div at bounding box center [26, 435] width 27 height 28
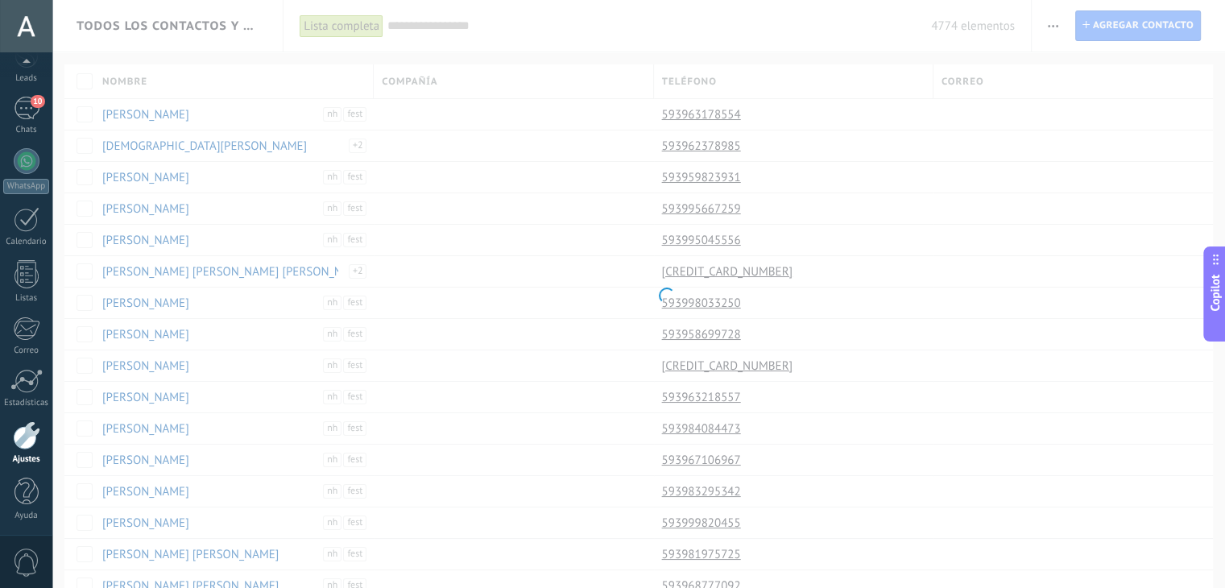
scroll to position [81, 0]
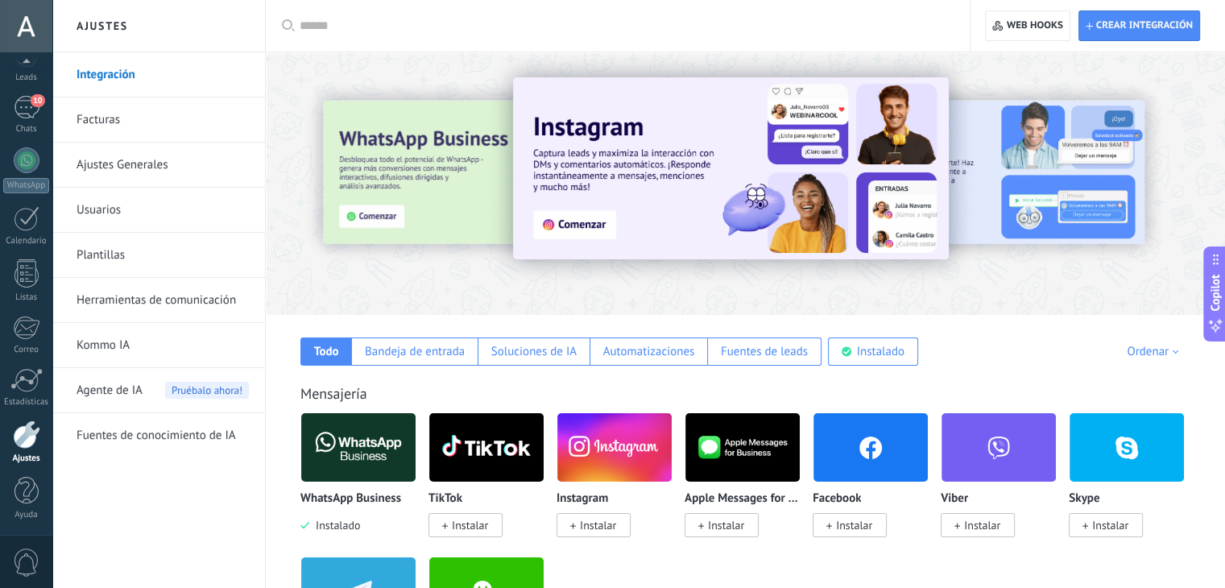
click at [168, 259] on link "Plantillas" at bounding box center [163, 255] width 172 height 45
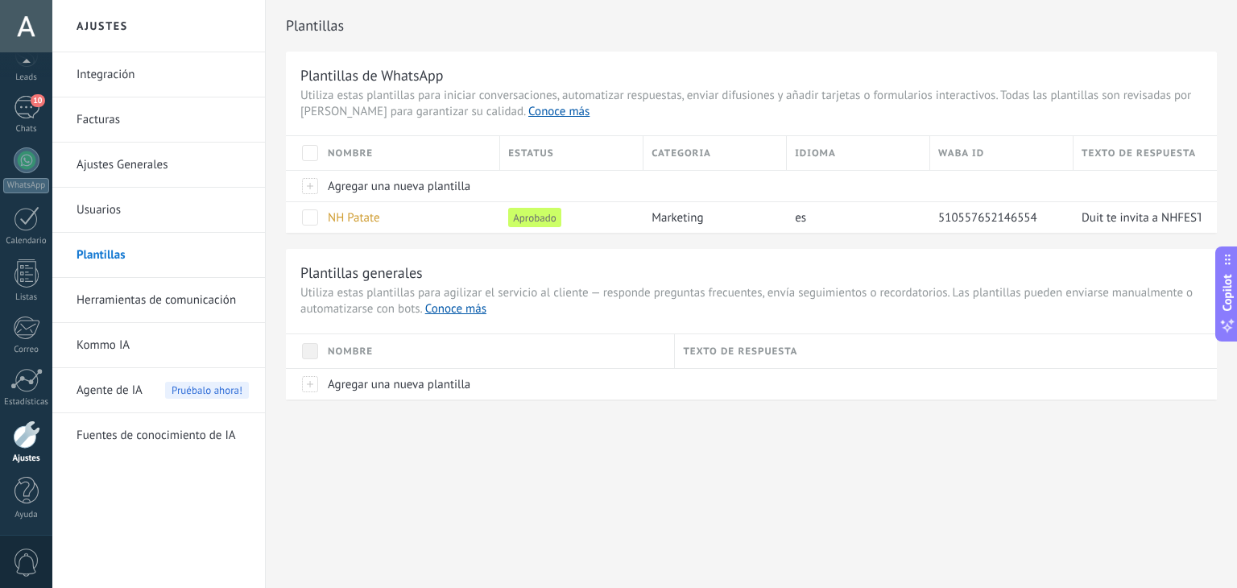
click at [205, 159] on link "Ajustes Generales" at bounding box center [163, 165] width 172 height 45
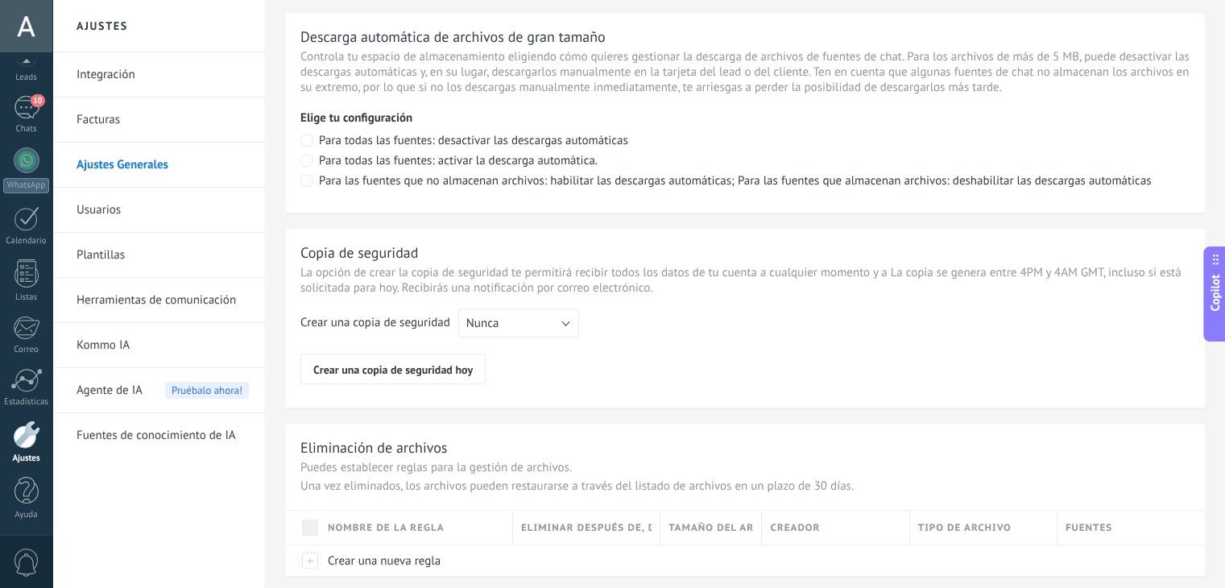
scroll to position [1189, 0]
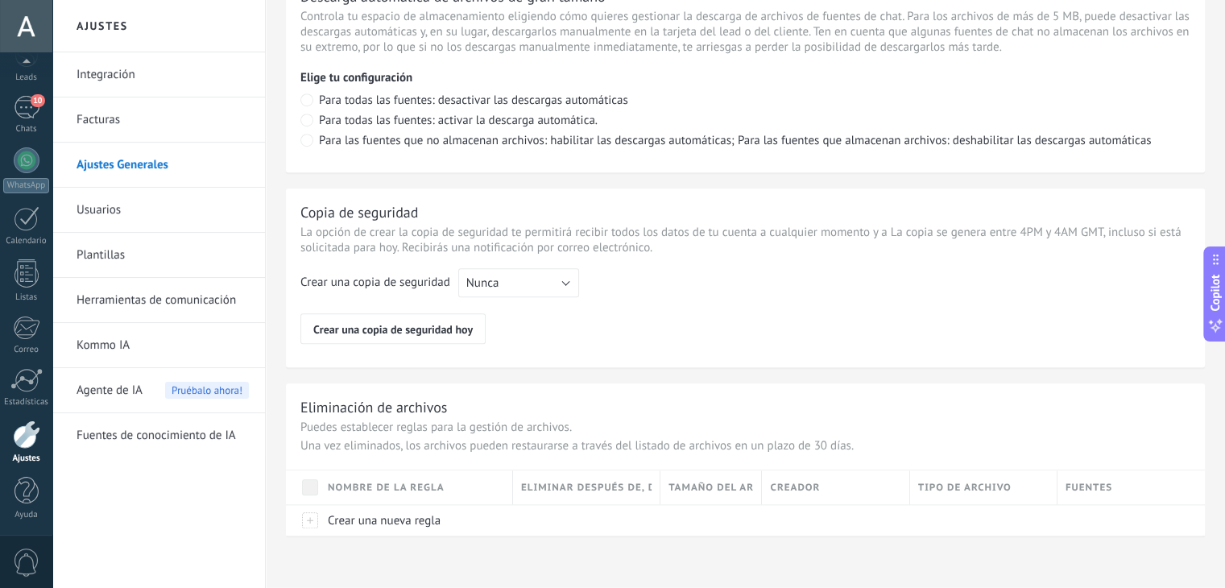
click at [157, 297] on link "Herramientas de comunicación" at bounding box center [163, 300] width 172 height 45
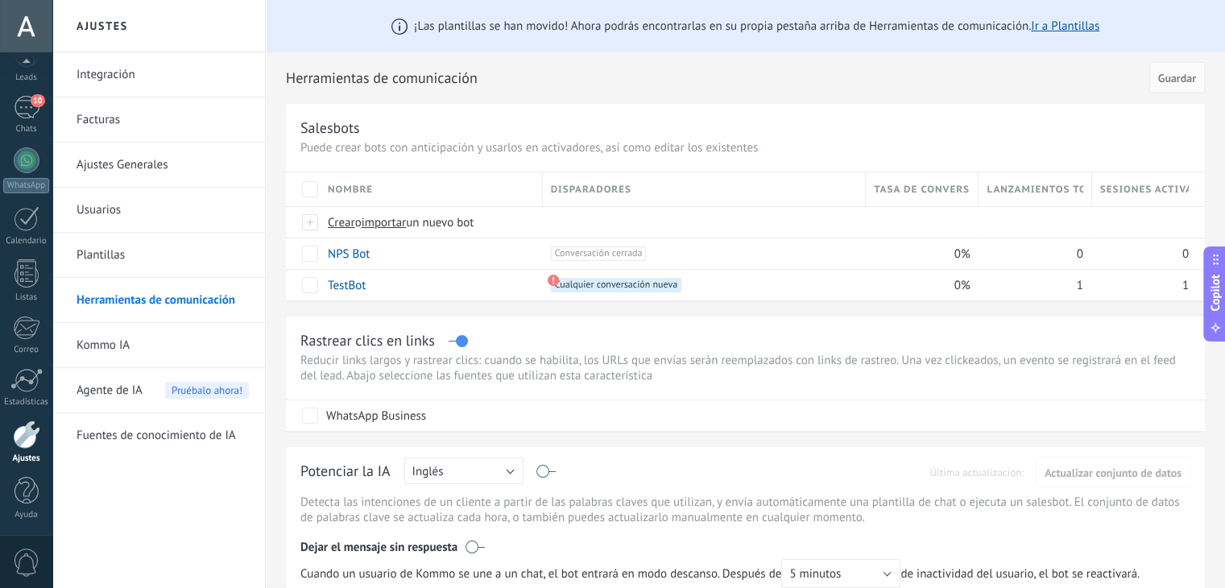
click at [204, 68] on link "Integración" at bounding box center [163, 74] width 172 height 45
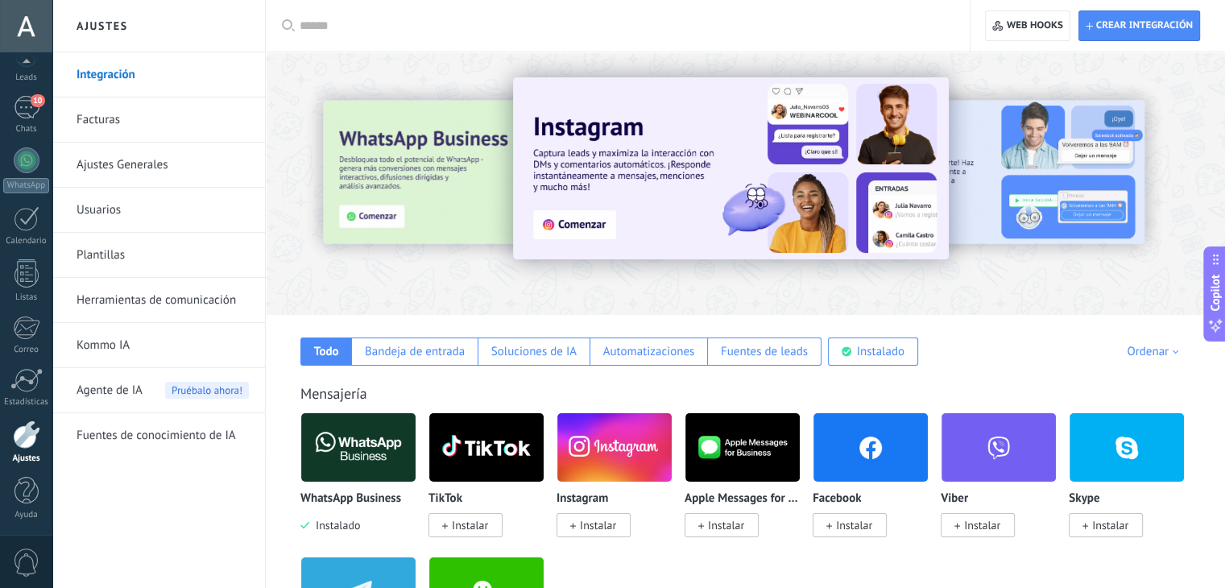
click at [144, 159] on link "Ajustes Generales" at bounding box center [163, 165] width 172 height 45
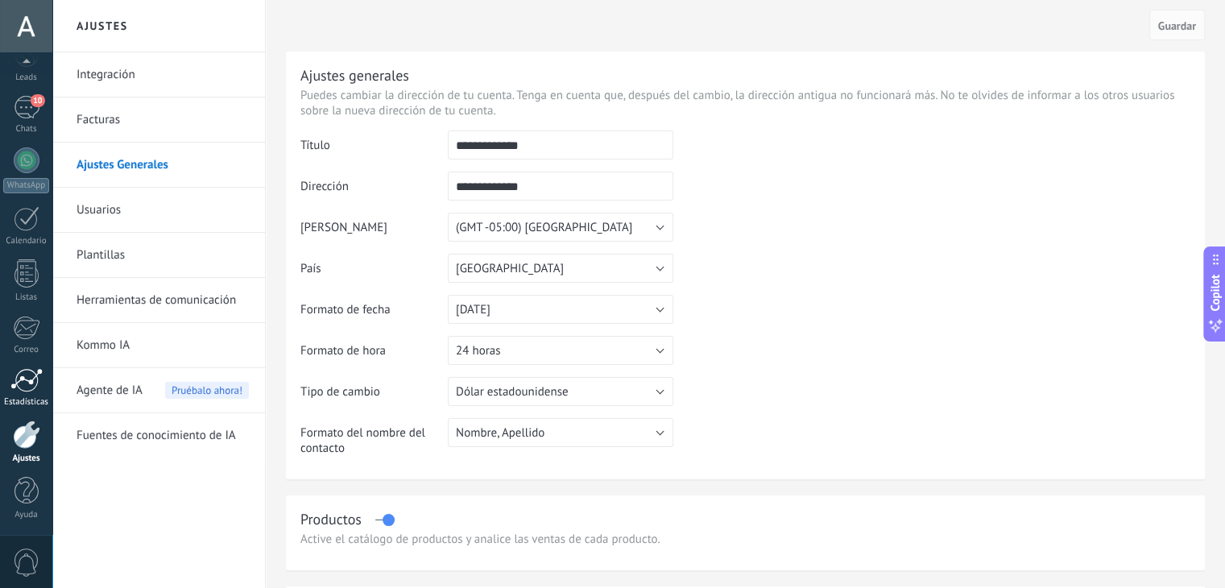
click at [29, 387] on div at bounding box center [26, 380] width 32 height 24
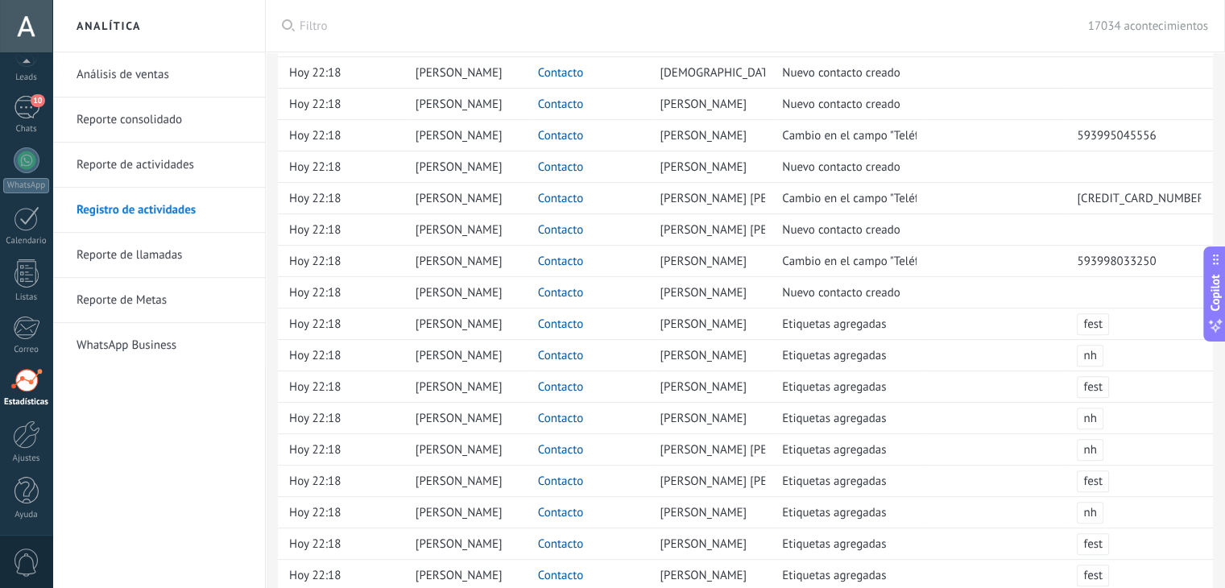
scroll to position [1125, 0]
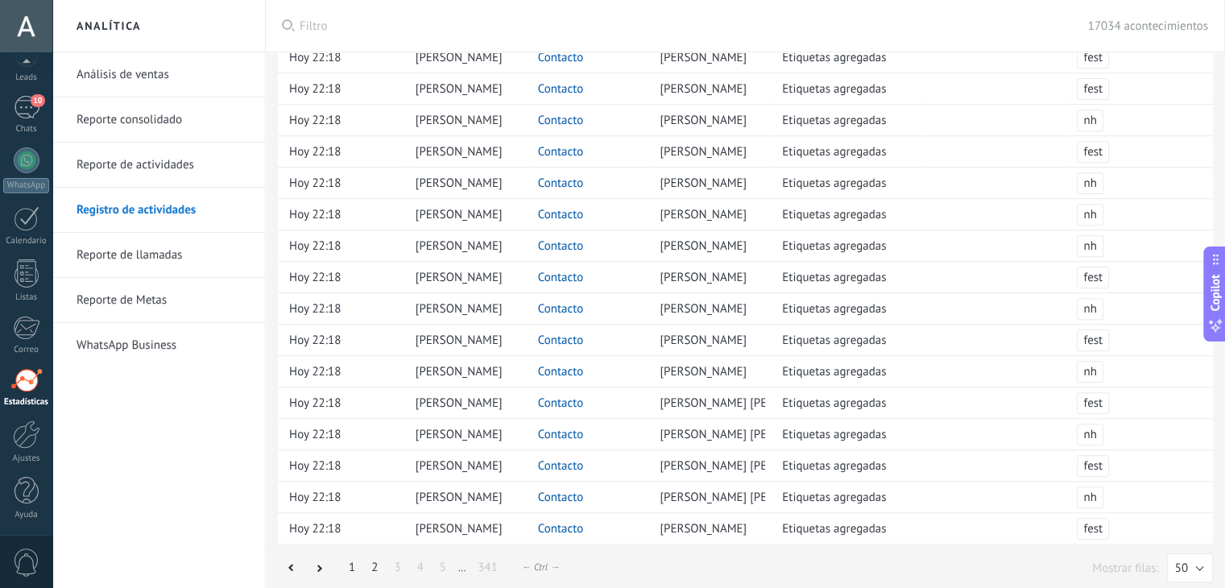
click at [377, 560] on link "2" at bounding box center [374, 567] width 23 height 31
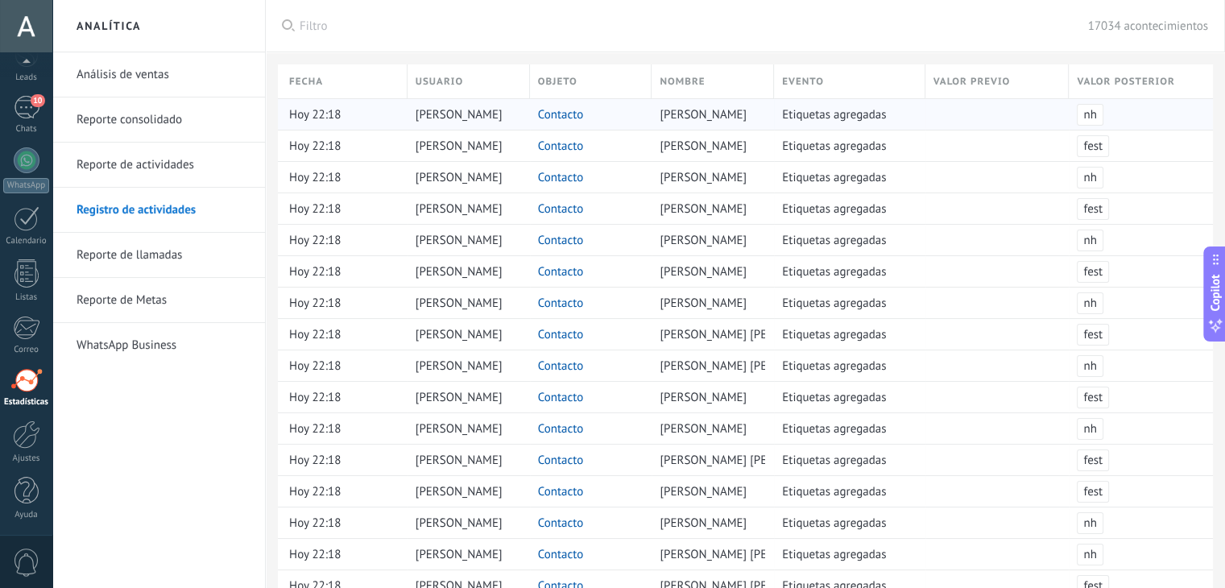
click at [573, 114] on link "Contacto" at bounding box center [561, 114] width 46 height 15
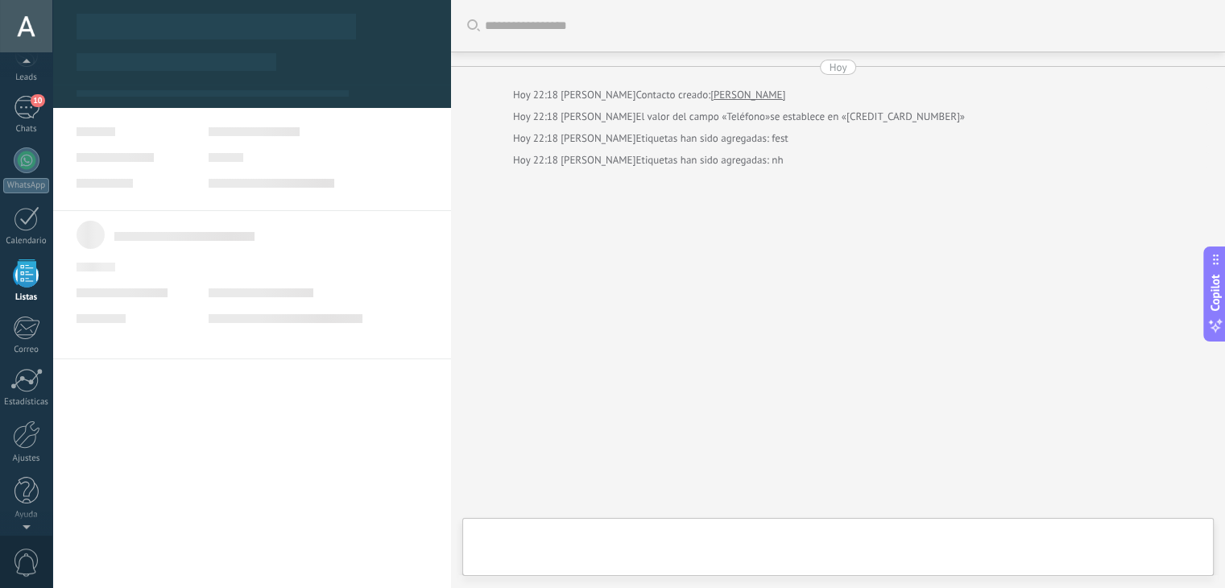
scroll to position [41, 0]
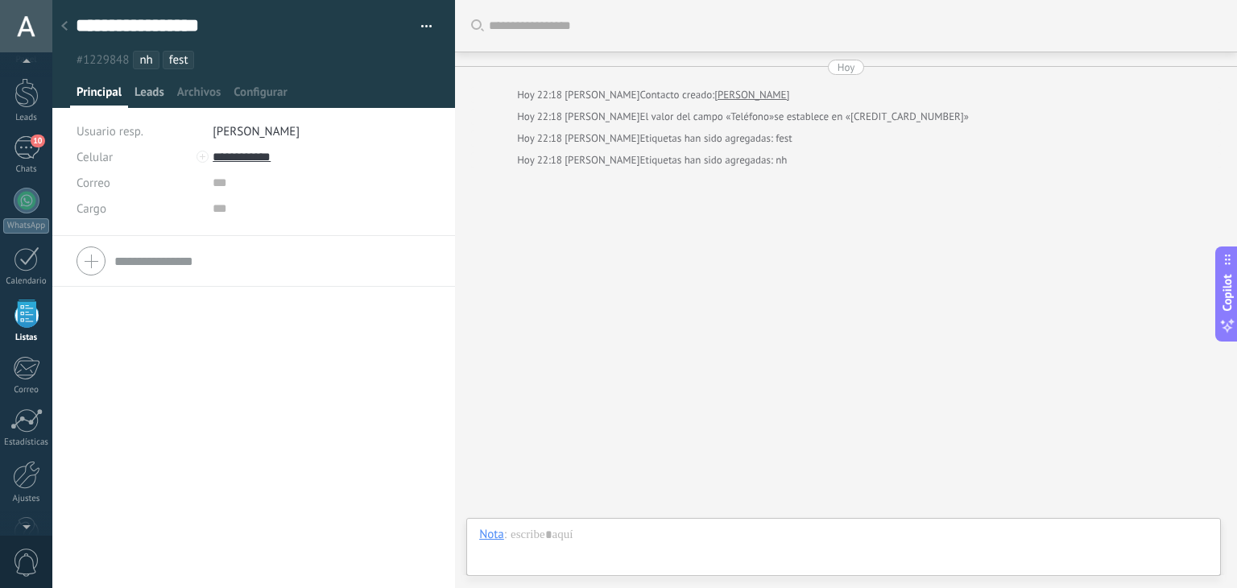
click at [158, 90] on span "Leads" at bounding box center [149, 96] width 30 height 23
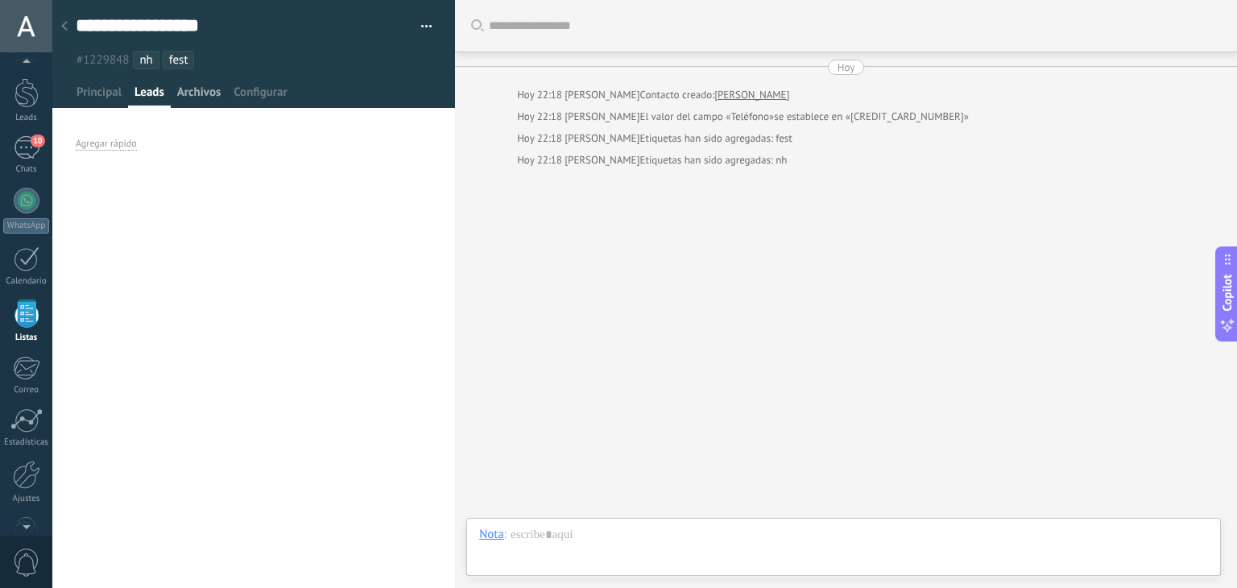
click at [198, 88] on span "Archivos" at bounding box center [198, 96] width 43 height 23
click at [162, 94] on span "Leads" at bounding box center [149, 96] width 30 height 23
click at [117, 144] on div "Agregar rápido" at bounding box center [106, 144] width 61 height 13
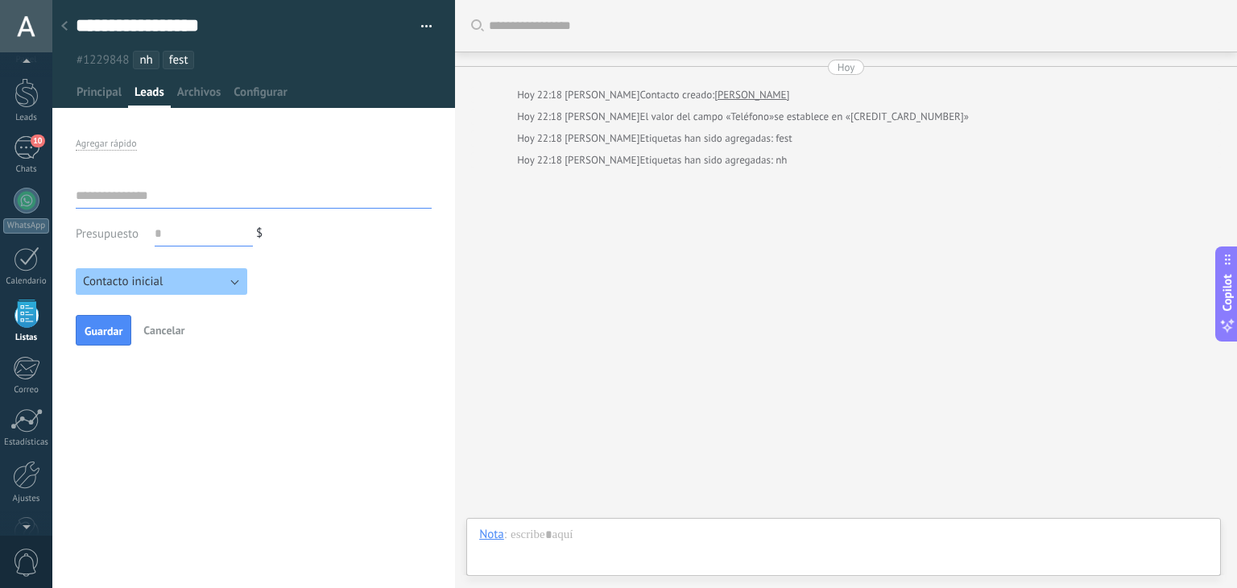
click at [355, 27] on div "**********" at bounding box center [242, 26] width 333 height 24
click at [68, 22] on div at bounding box center [64, 26] width 23 height 31
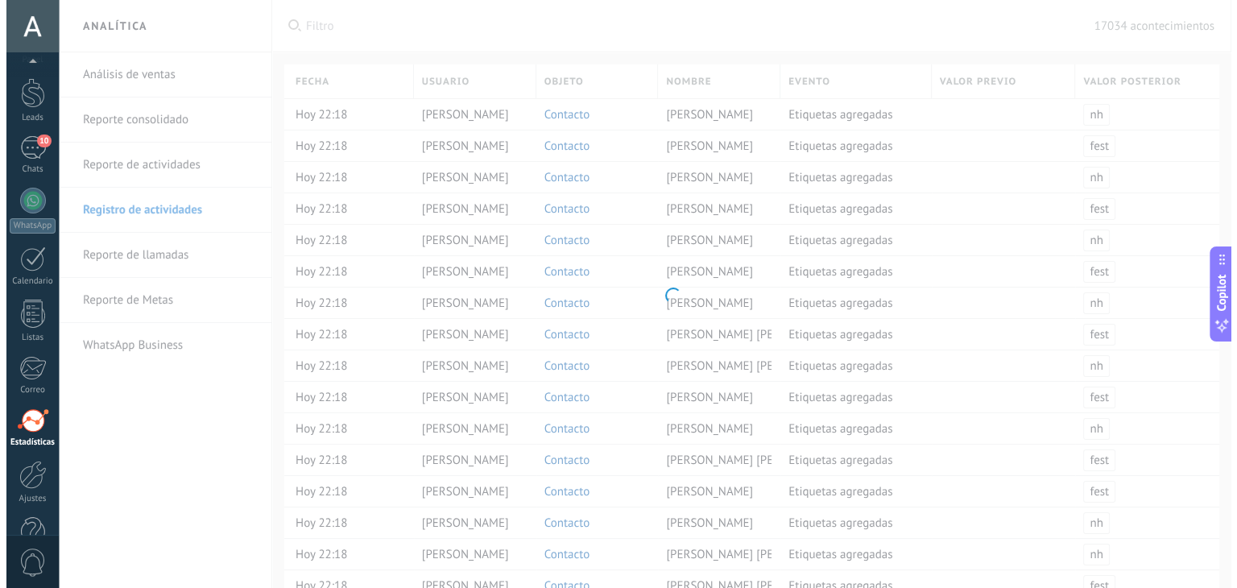
scroll to position [81, 0]
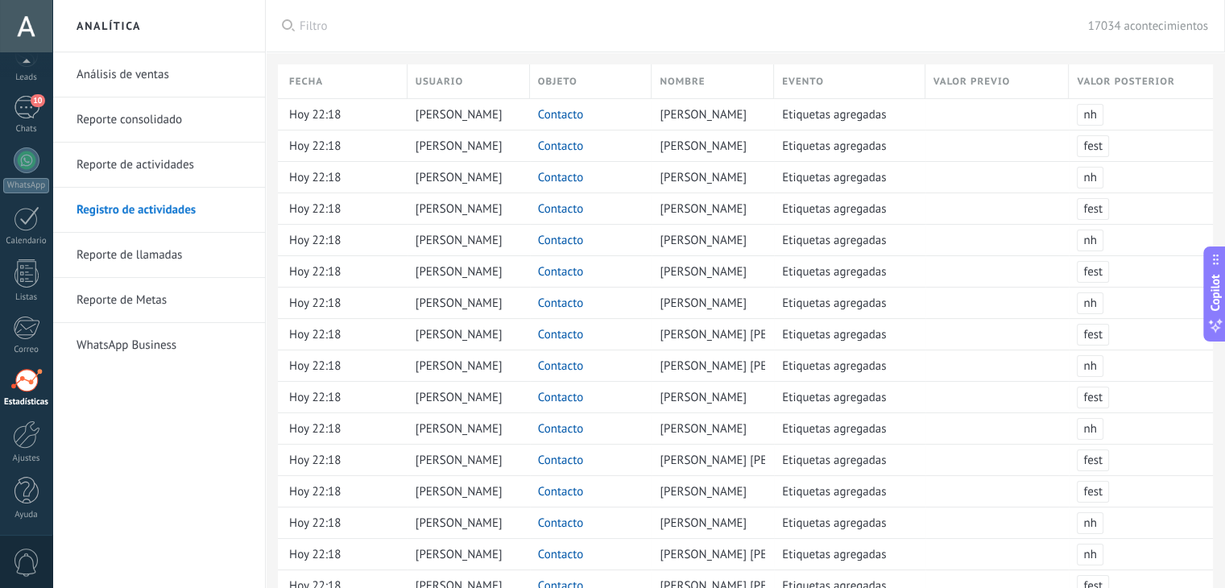
click at [167, 308] on link "Reporte de Metas" at bounding box center [163, 300] width 172 height 45
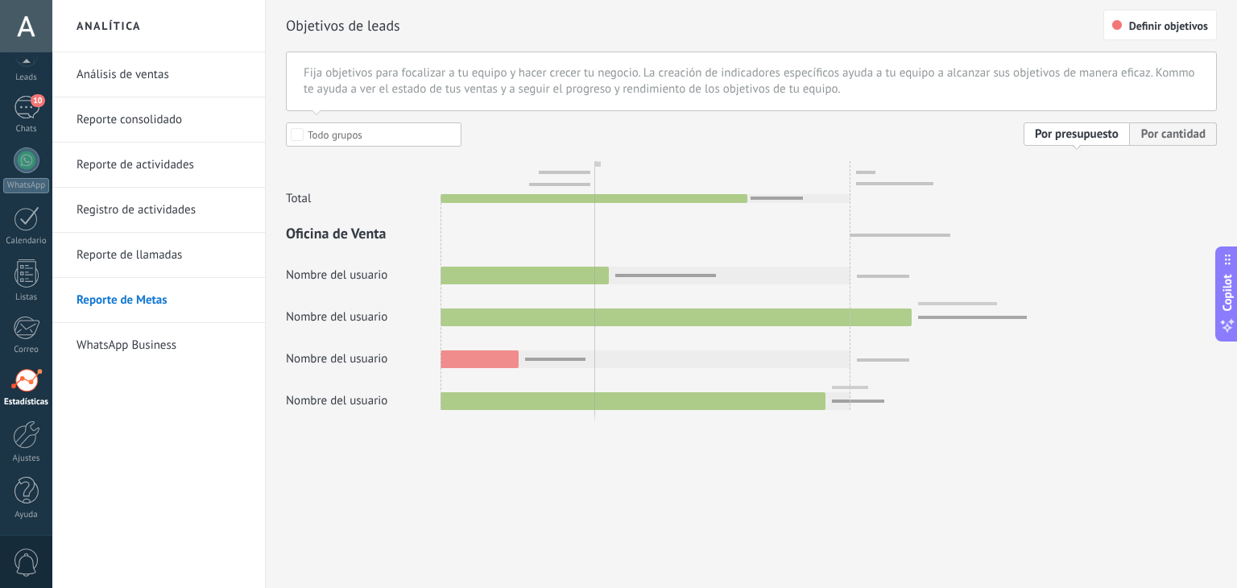
click at [166, 259] on link "Reporte de llamadas" at bounding box center [163, 255] width 172 height 45
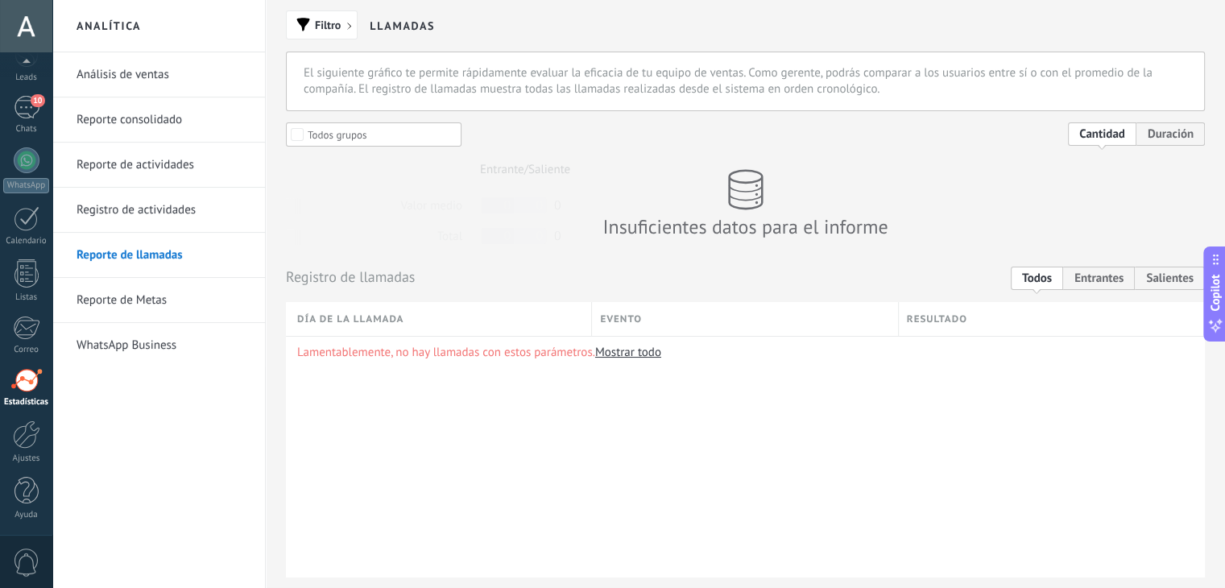
click at [180, 76] on link "Análisis de ventas" at bounding box center [163, 74] width 172 height 45
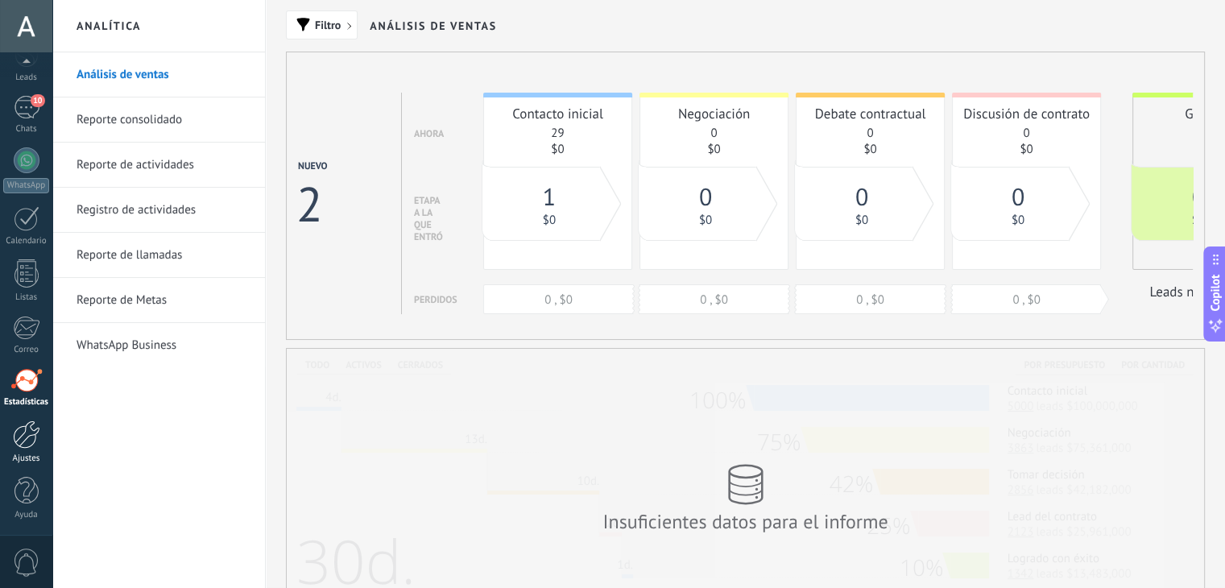
click at [23, 442] on div at bounding box center [26, 434] width 27 height 28
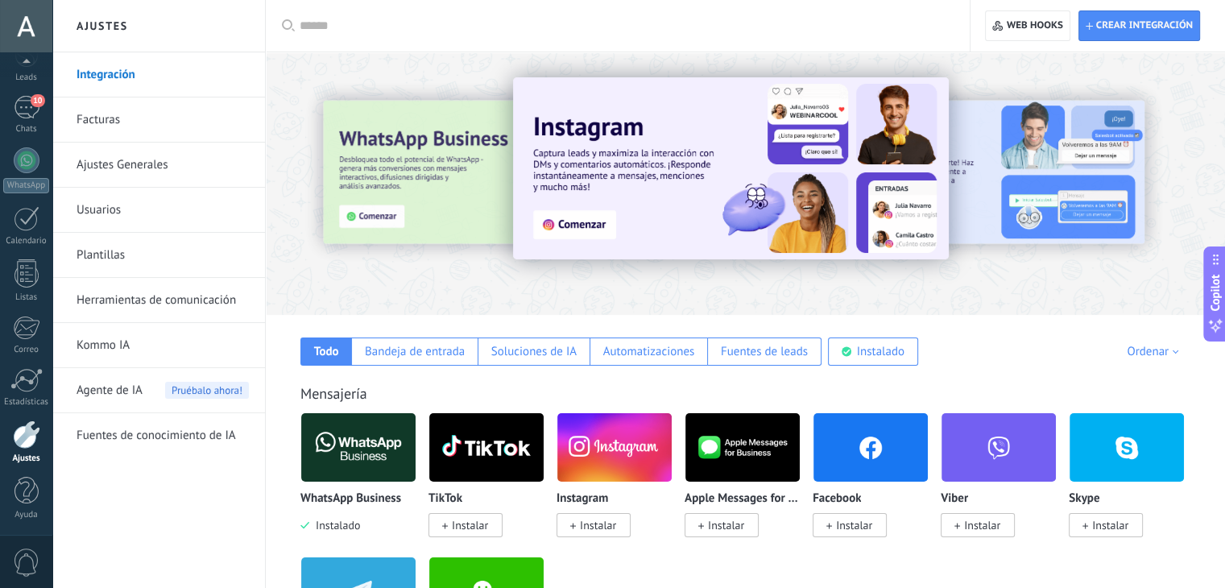
click at [132, 166] on link "Ajustes Generales" at bounding box center [163, 165] width 172 height 45
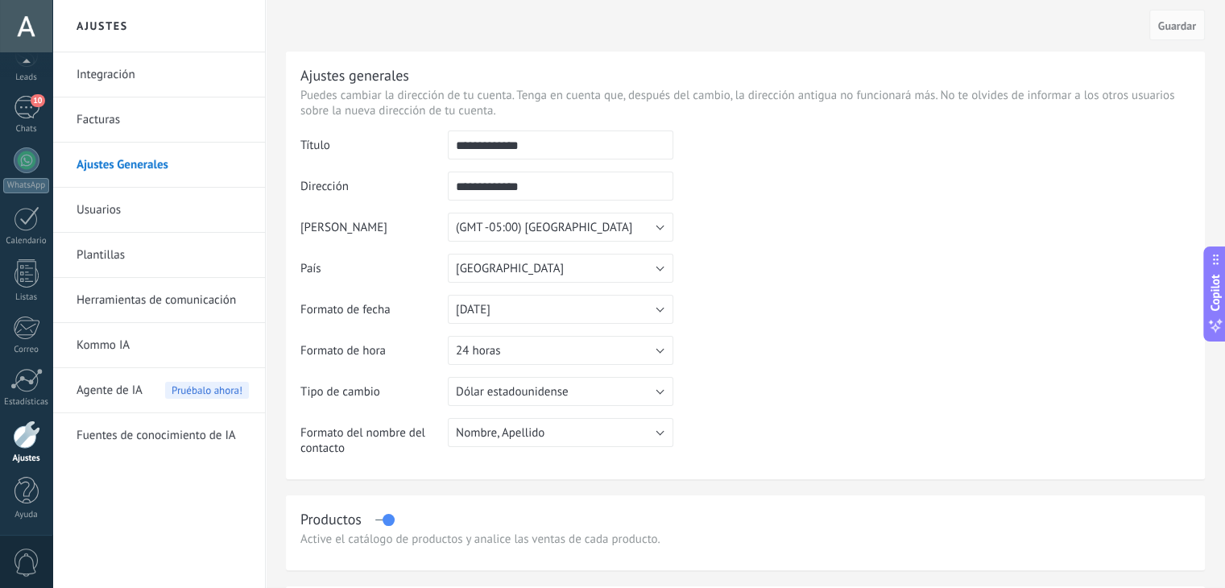
click at [103, 220] on link "Usuarios" at bounding box center [163, 210] width 172 height 45
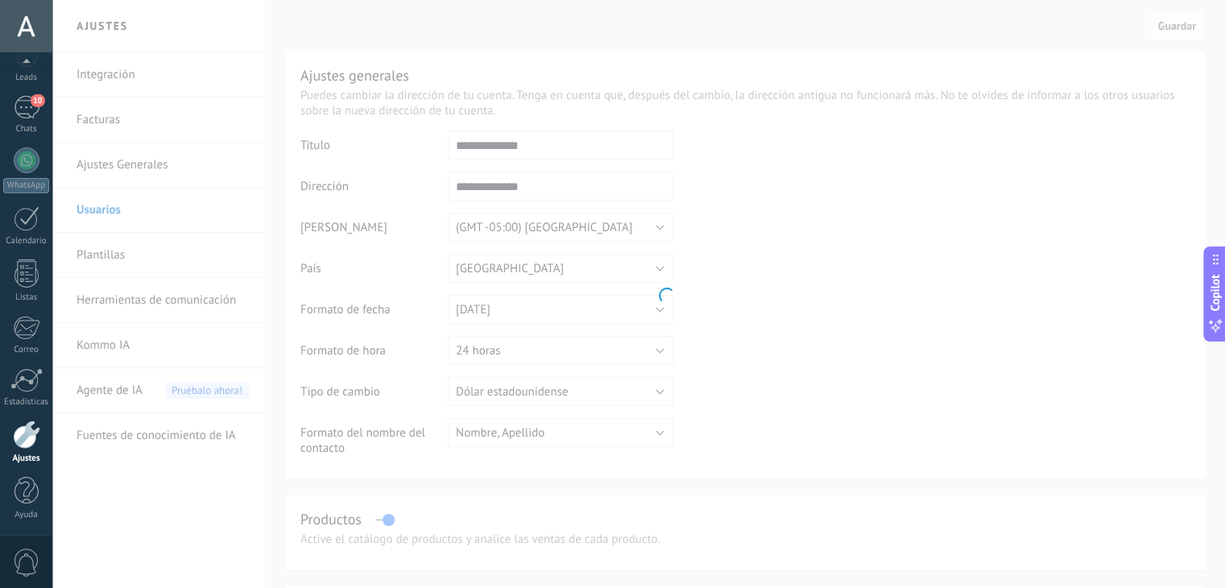
click at [103, 220] on body ".abccls-1,.abccls-2{fill-rule:evenodd}.abccls-2{fill:#fff} .abfcls-1{fill:none}…" at bounding box center [612, 294] width 1225 height 588
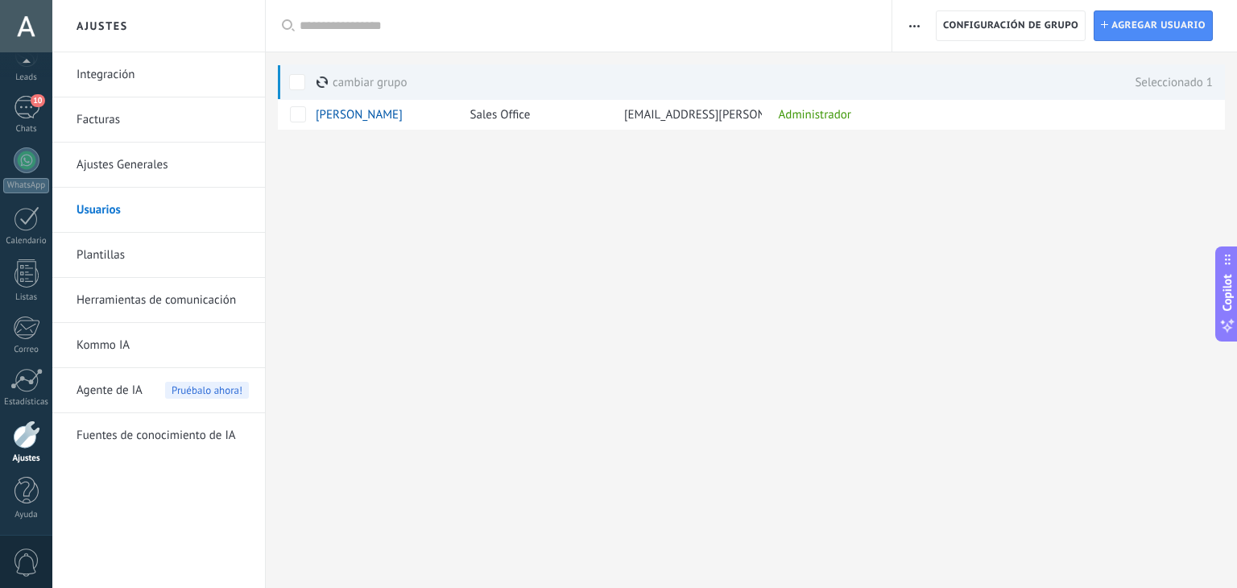
click at [443, 152] on div at bounding box center [751, 156] width 971 height 52
click at [28, 157] on div at bounding box center [27, 160] width 26 height 26
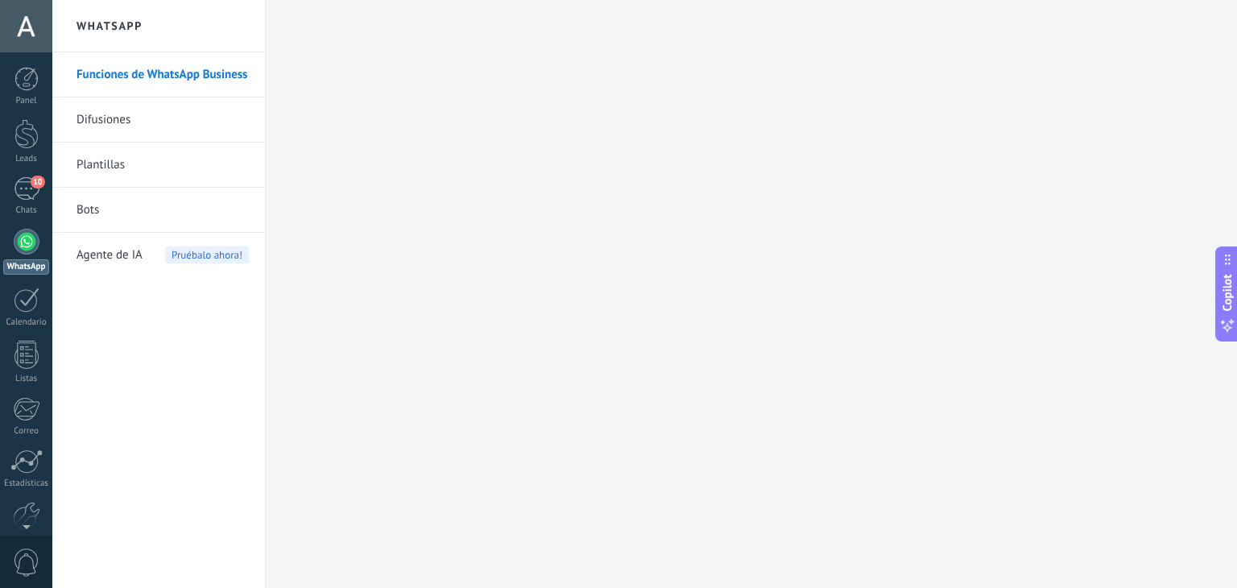
click at [162, 111] on link "Difusiones" at bounding box center [163, 119] width 172 height 45
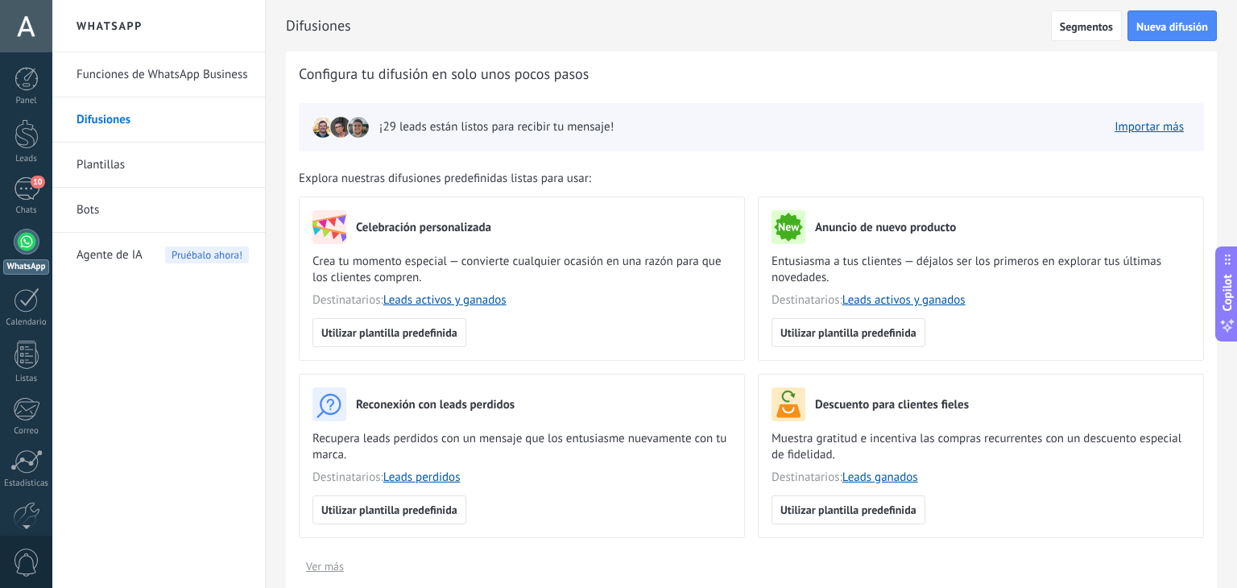
click at [119, 170] on link "Plantillas" at bounding box center [163, 165] width 172 height 45
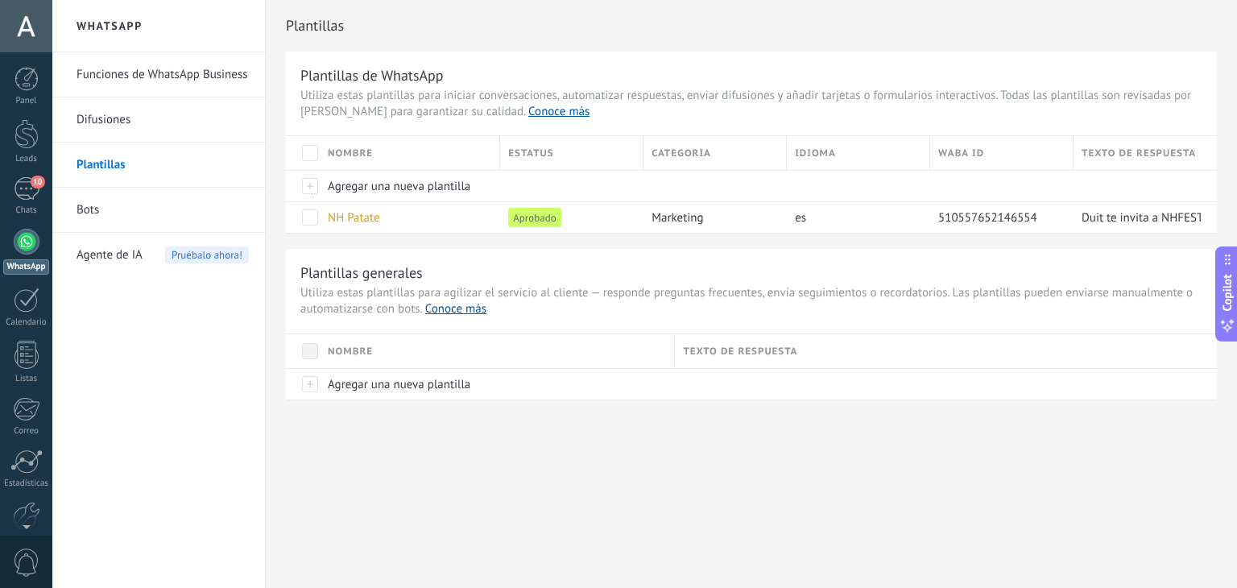
click at [137, 210] on link "Bots" at bounding box center [163, 210] width 172 height 45
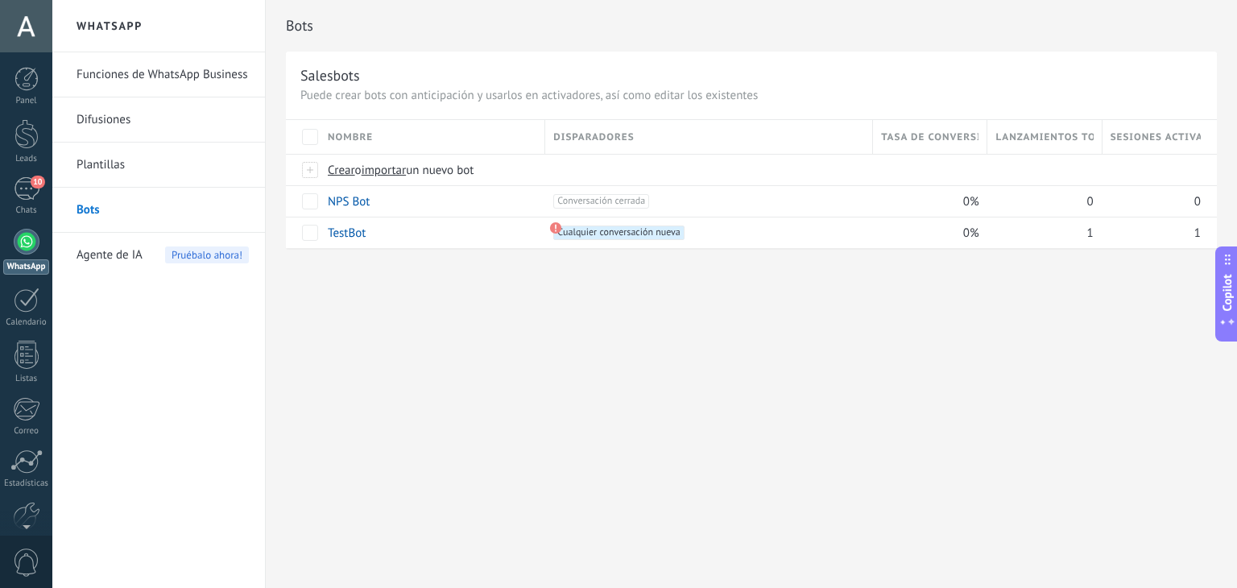
click at [160, 113] on link "Difusiones" at bounding box center [163, 119] width 172 height 45
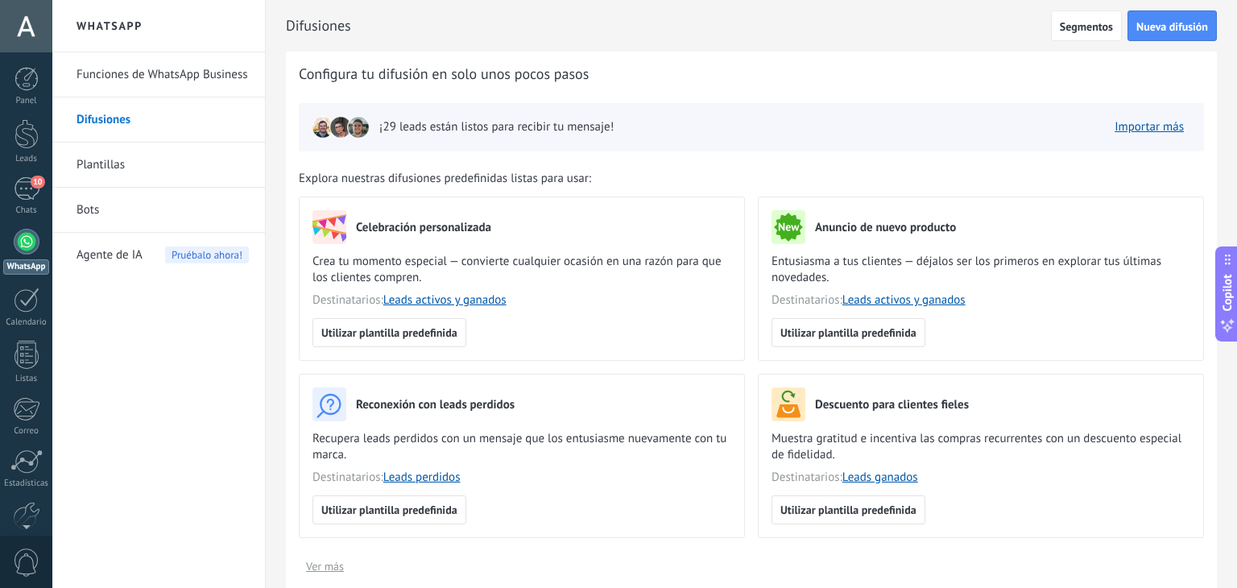
click at [169, 71] on link "Funciones de WhatsApp Business" at bounding box center [163, 74] width 172 height 45
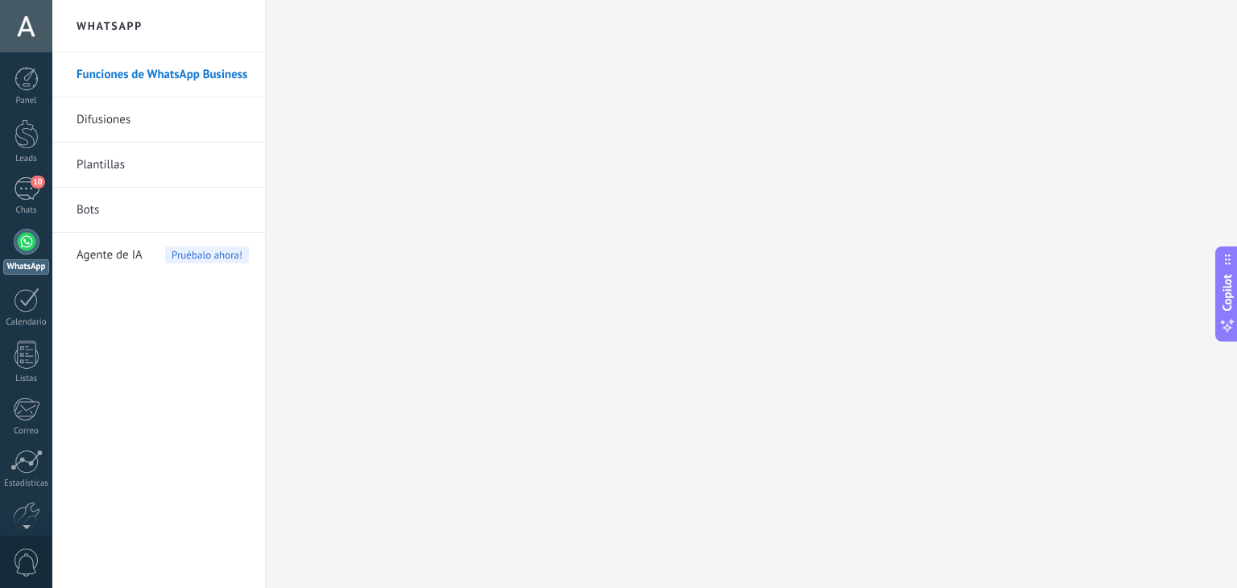
click at [122, 114] on link "Difusiones" at bounding box center [163, 119] width 172 height 45
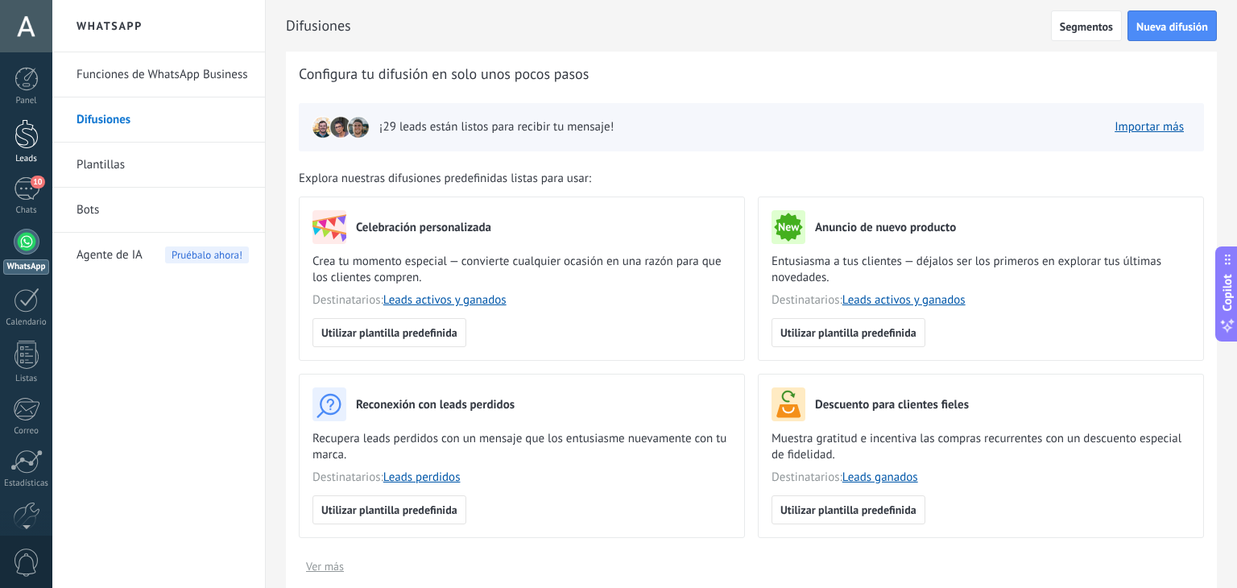
click at [28, 133] on div at bounding box center [26, 134] width 24 height 30
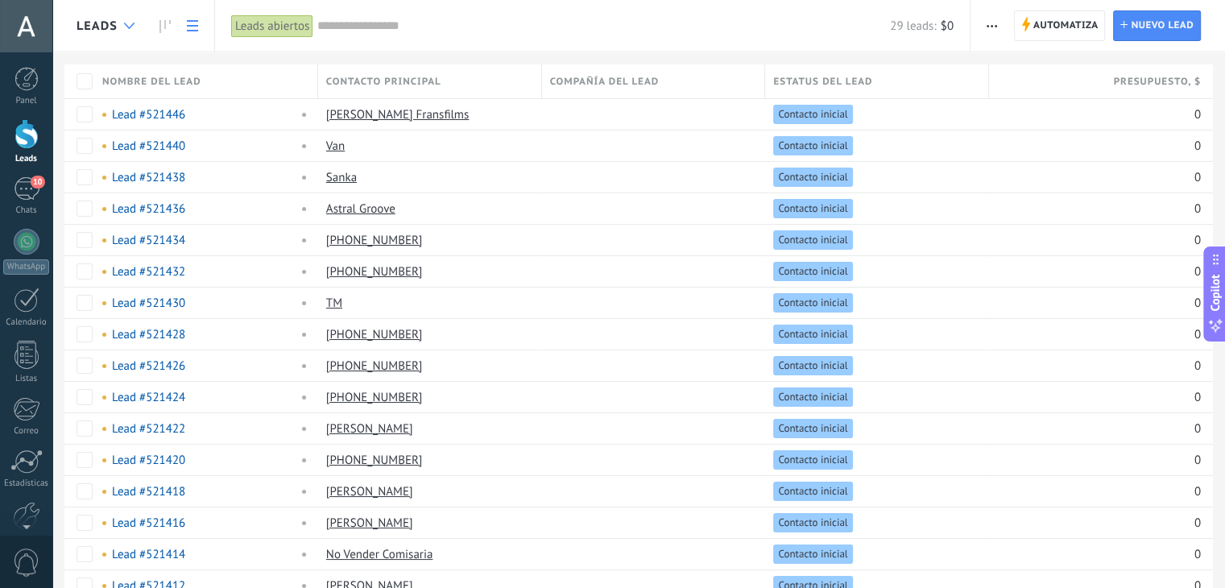
click at [134, 26] on div at bounding box center [129, 25] width 27 height 31
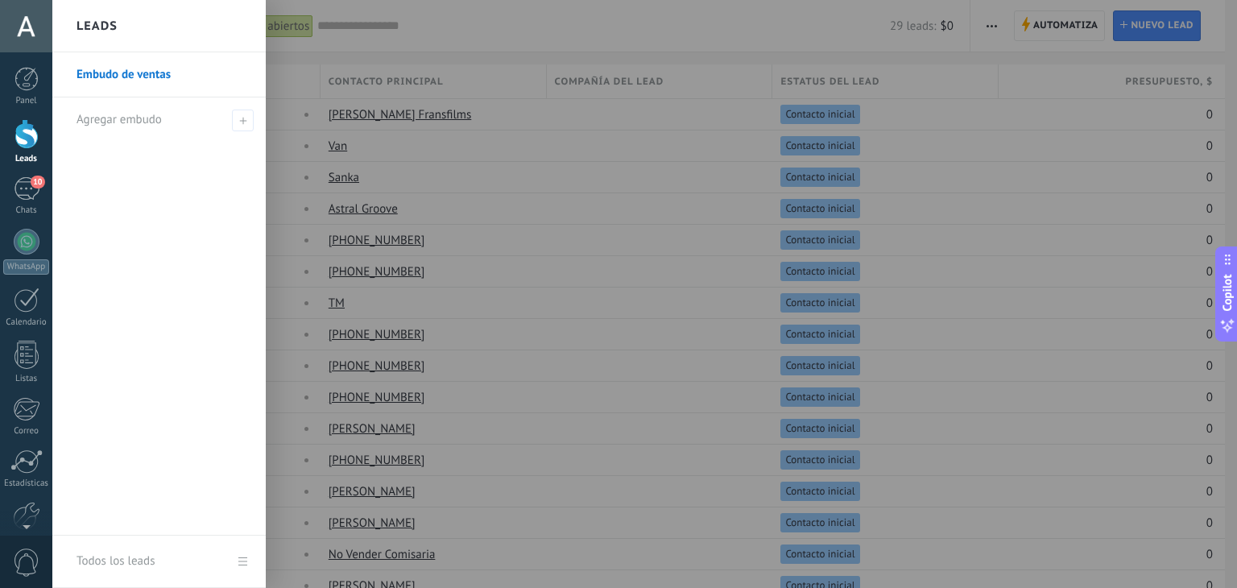
click at [320, 54] on div at bounding box center [670, 294] width 1237 height 588
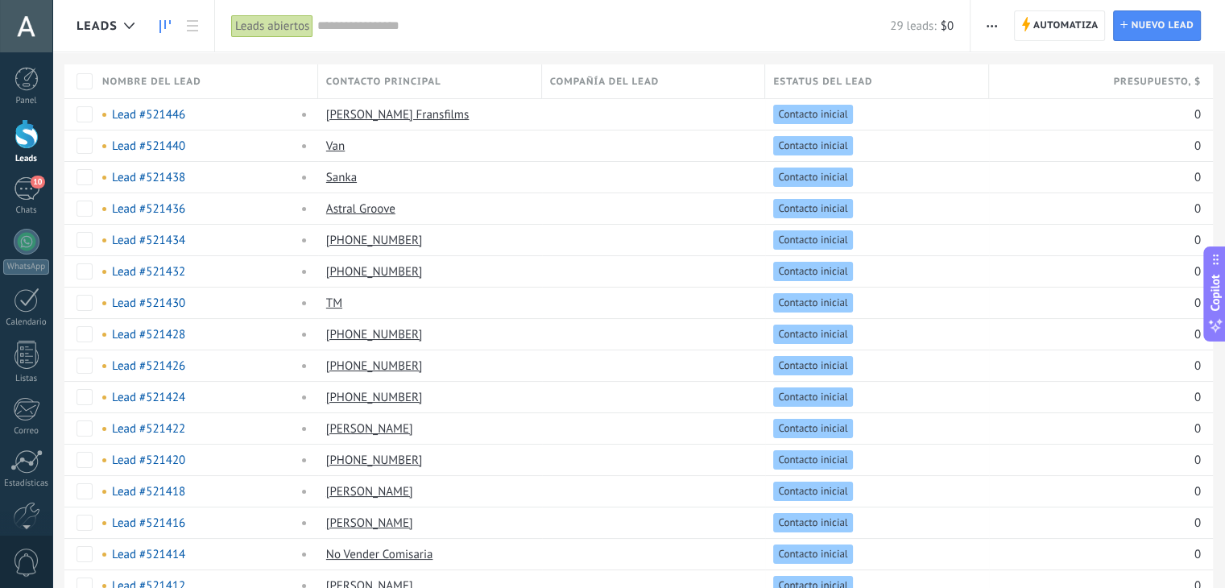
click at [160, 19] on link at bounding box center [164, 25] width 27 height 31
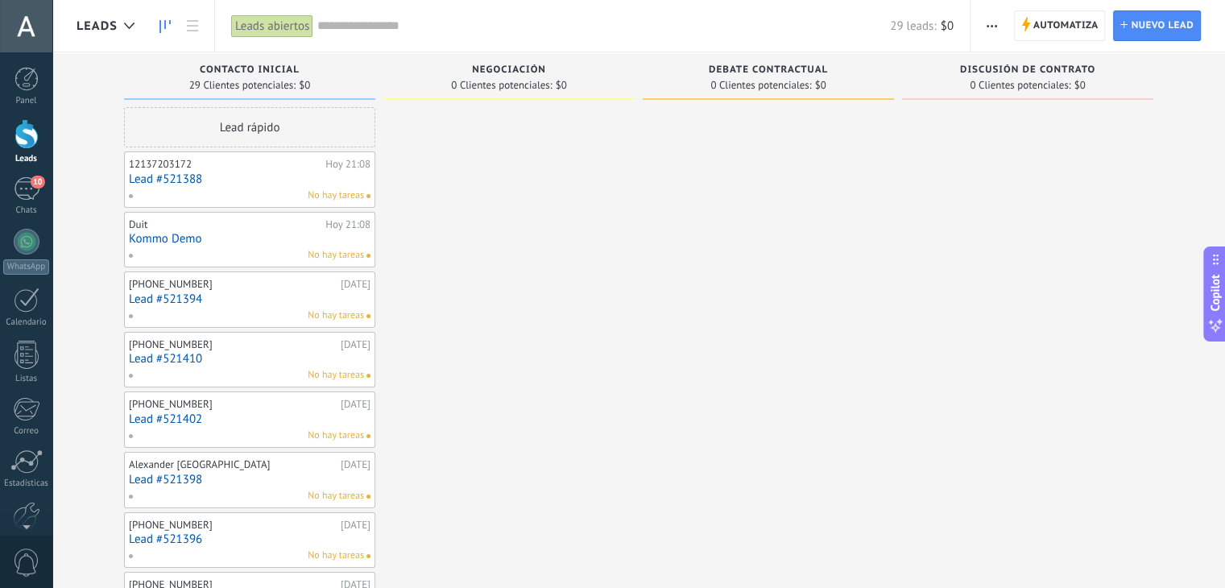
click at [303, 29] on div "Leads abiertos" at bounding box center [272, 25] width 82 height 23
click at [773, 90] on span "0 Clientes potenciales:" at bounding box center [760, 86] width 101 height 10
click at [1160, 27] on span "Nuevo lead" at bounding box center [1162, 25] width 63 height 29
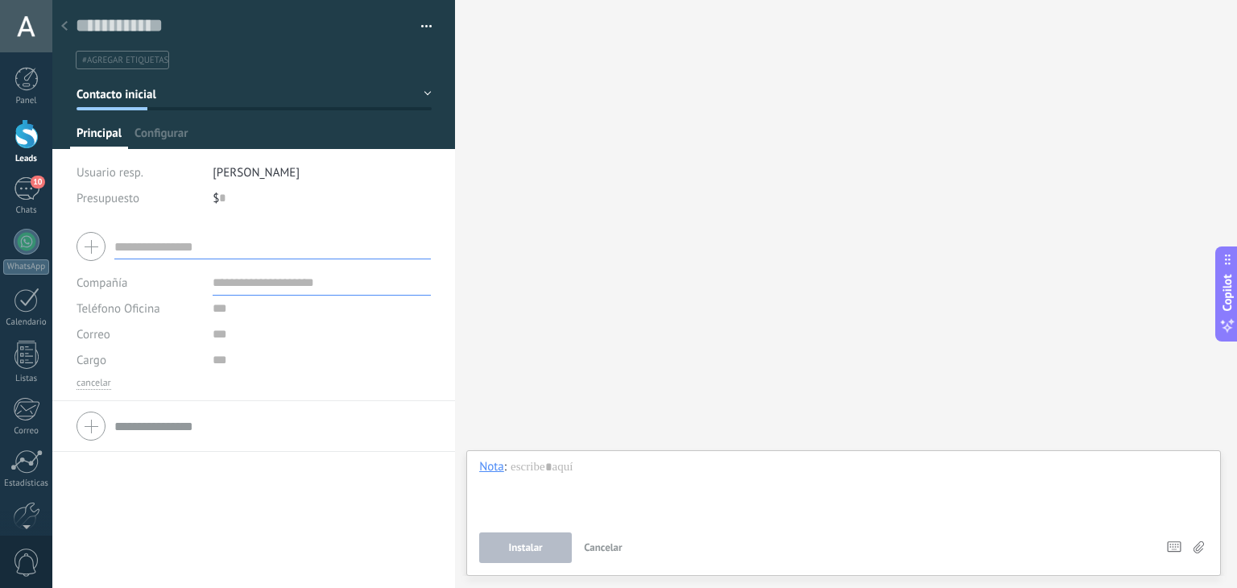
click at [60, 30] on div at bounding box center [64, 26] width 23 height 31
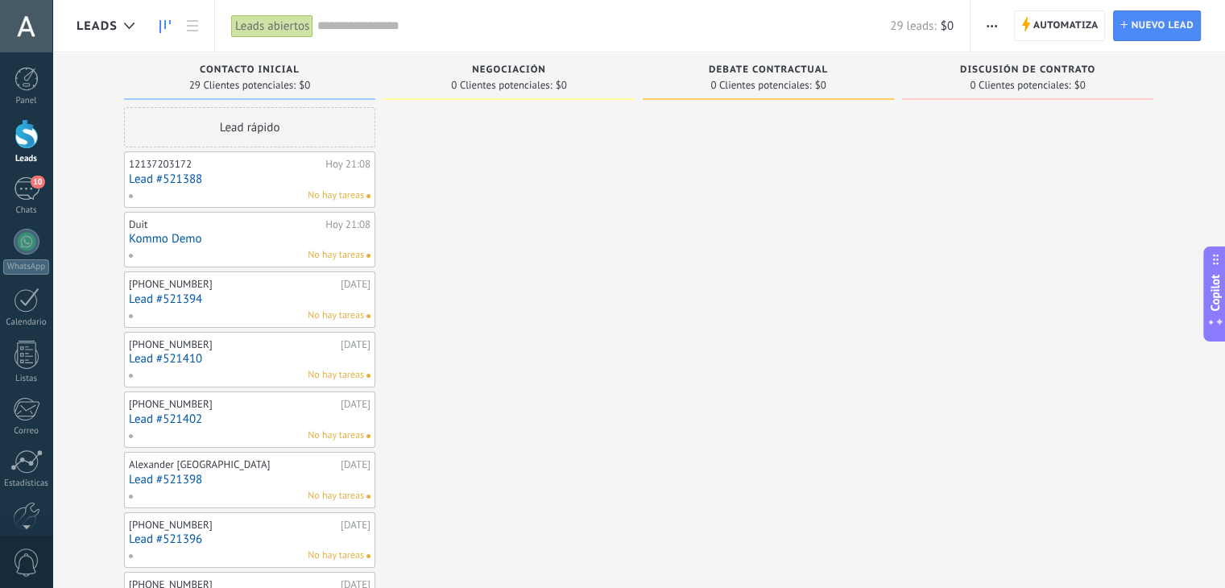
click at [983, 19] on button "button" at bounding box center [991, 25] width 23 height 31
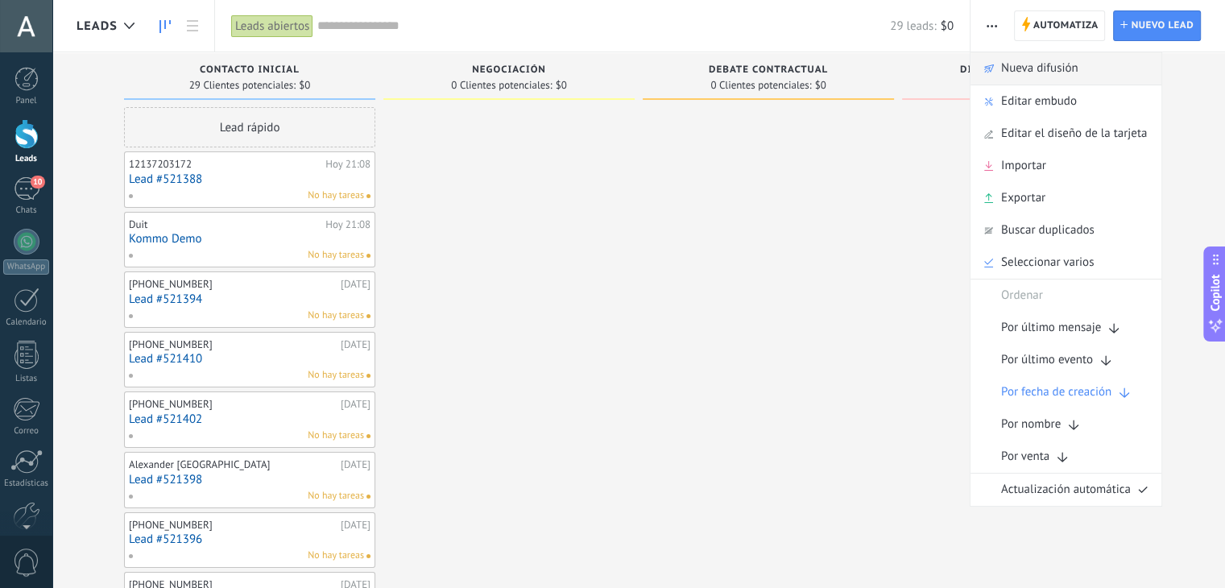
click at [1076, 67] on span "Nueva difusión" at bounding box center [1039, 68] width 77 height 32
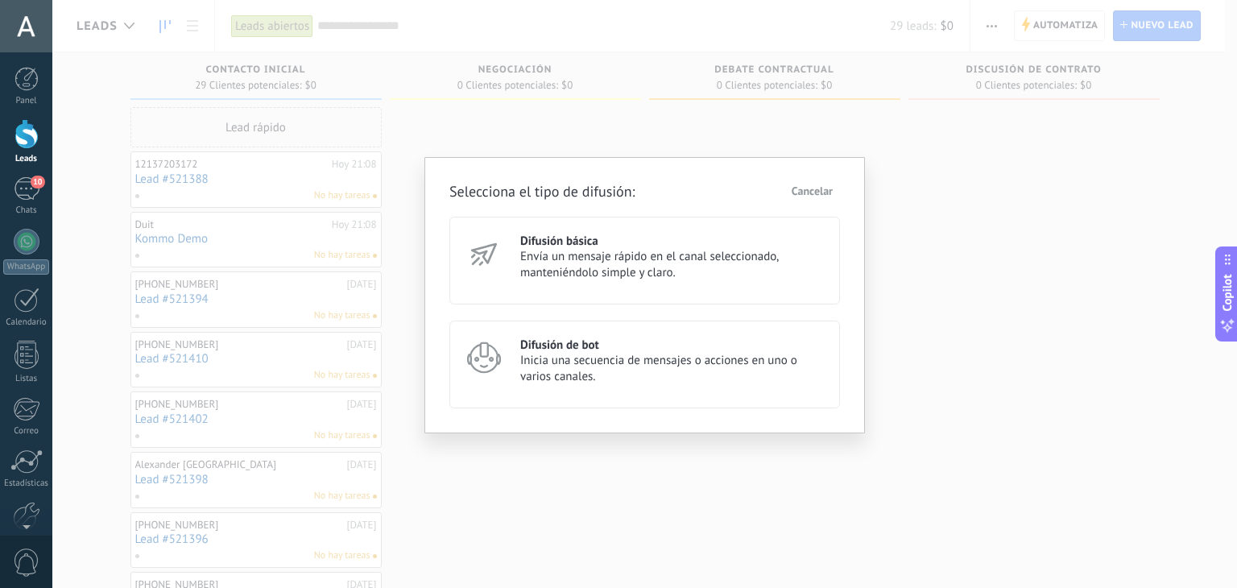
click at [632, 260] on span "Envía un mensaje rápido en el canal seleccionado, manteniéndolo simple y claro." at bounding box center [672, 265] width 305 height 32
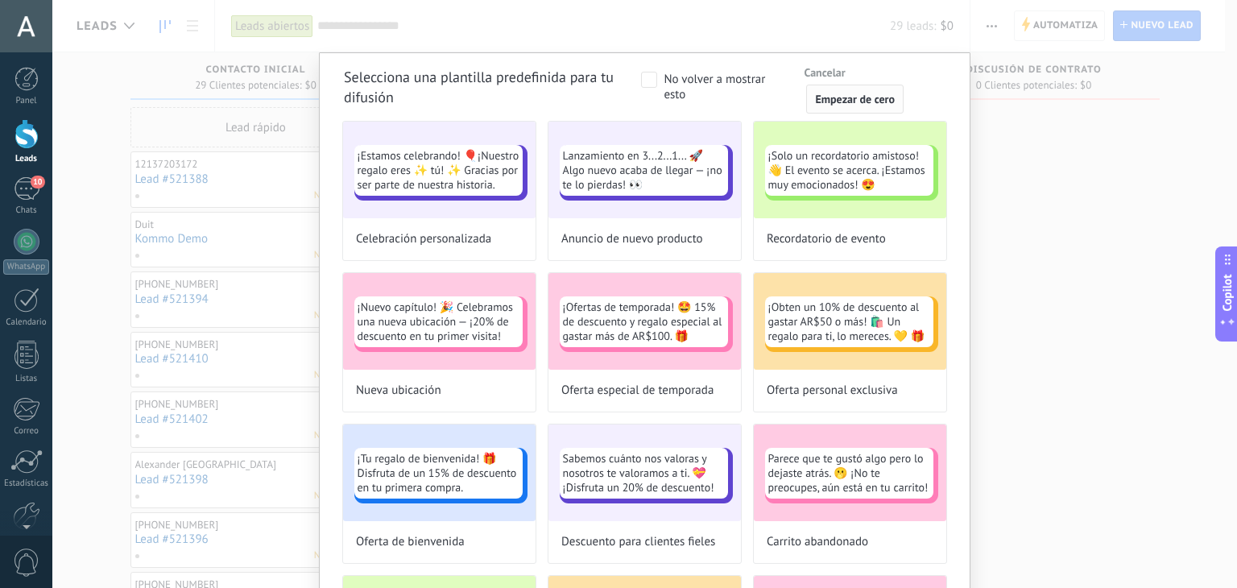
click at [838, 94] on span "Empezar de cero" at bounding box center [855, 98] width 80 height 11
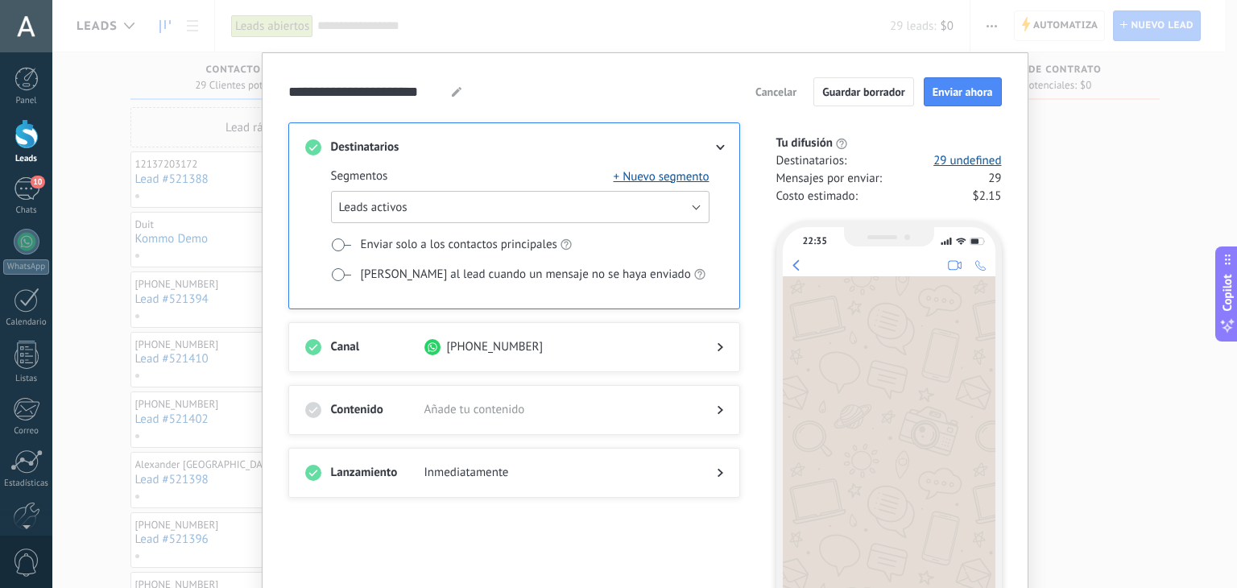
click at [428, 207] on button "Leads activos" at bounding box center [520, 207] width 378 height 32
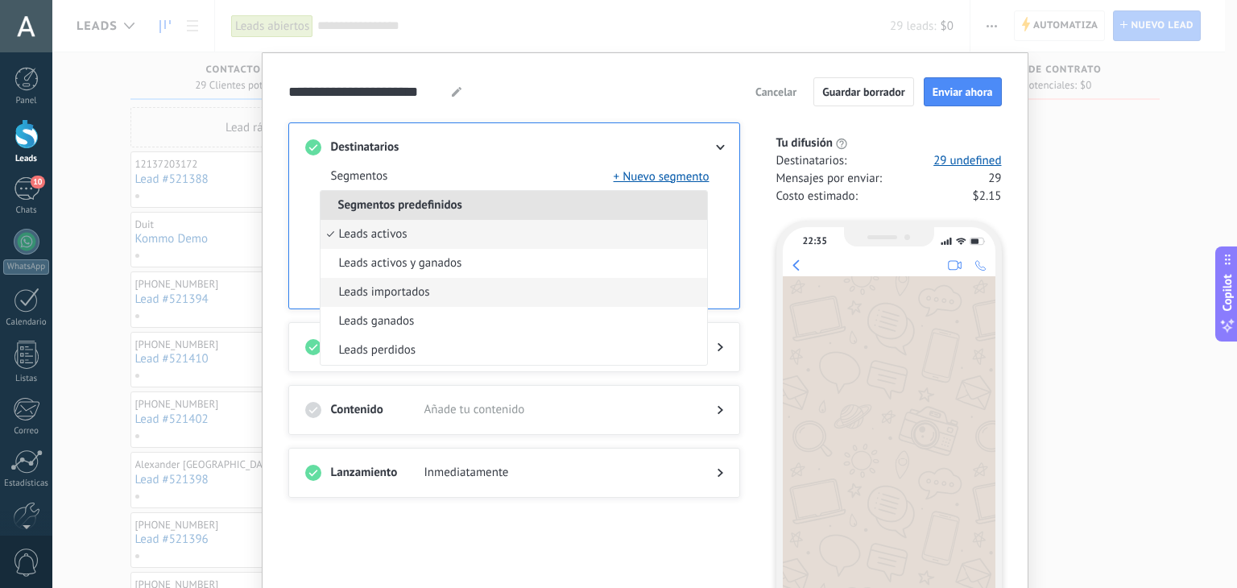
click at [428, 292] on li "Leads importados" at bounding box center [514, 292] width 387 height 29
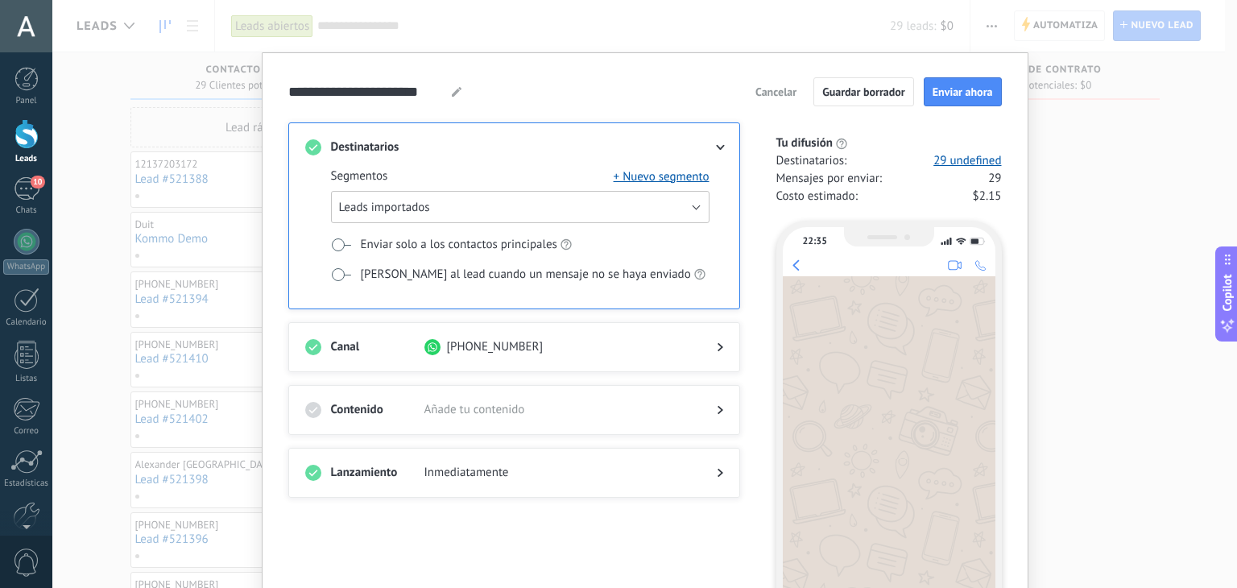
click at [573, 210] on button "Leads importados" at bounding box center [520, 207] width 378 height 32
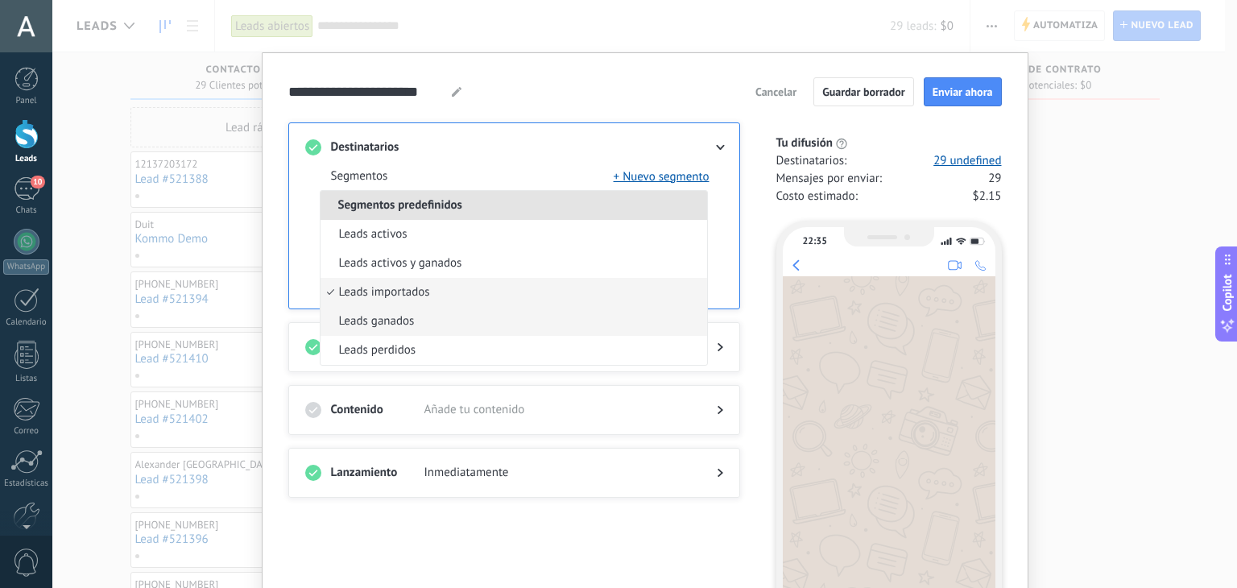
click at [481, 328] on li "Leads ganados" at bounding box center [514, 321] width 387 height 29
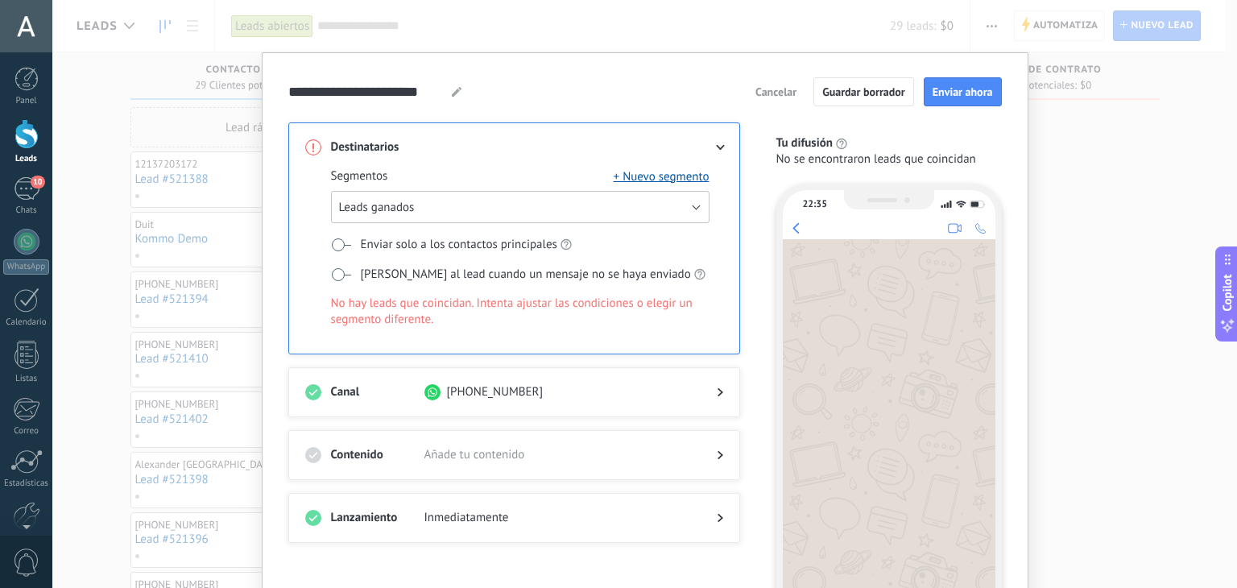
click at [585, 200] on button "Leads ganados" at bounding box center [520, 207] width 378 height 32
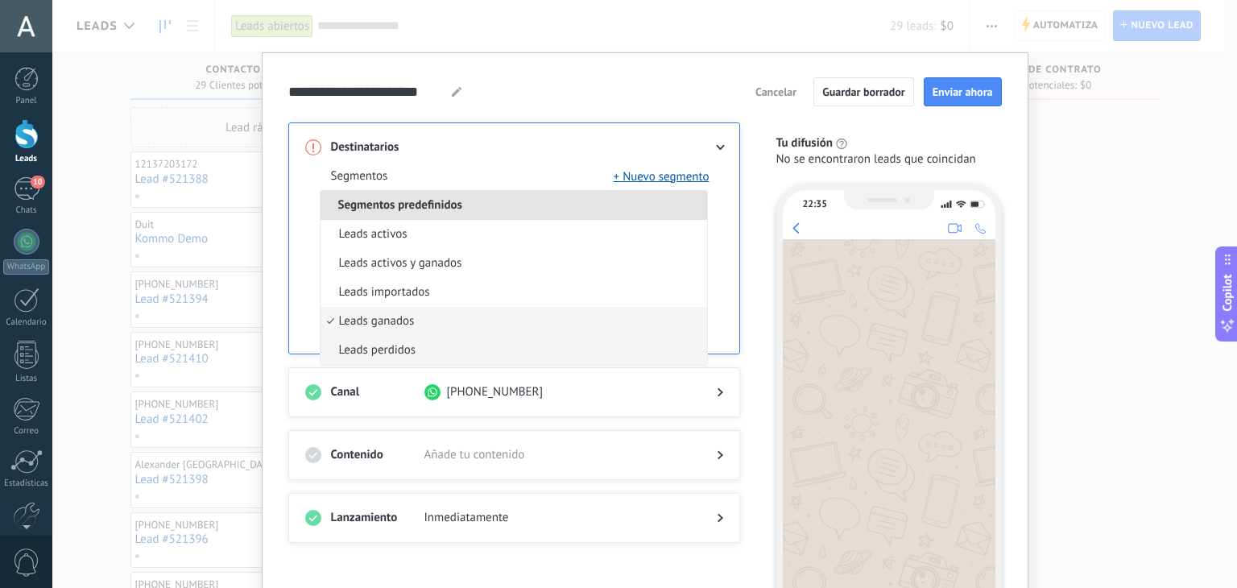
click at [500, 350] on li "Leads perdidos" at bounding box center [514, 350] width 387 height 29
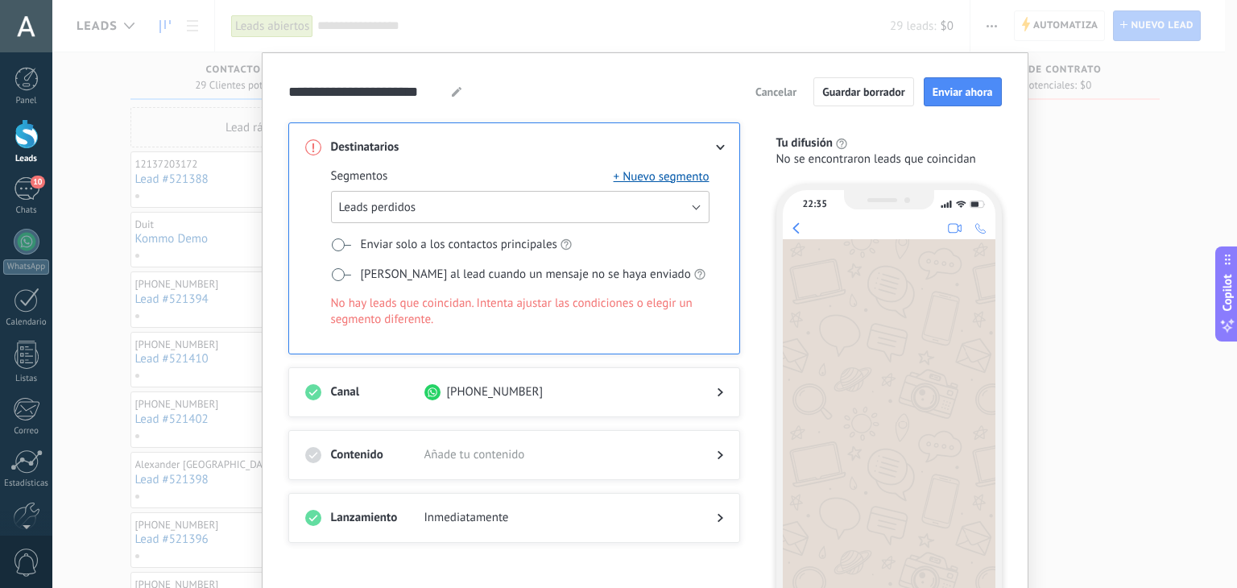
click at [636, 213] on button "Leads perdidos" at bounding box center [520, 207] width 378 height 32
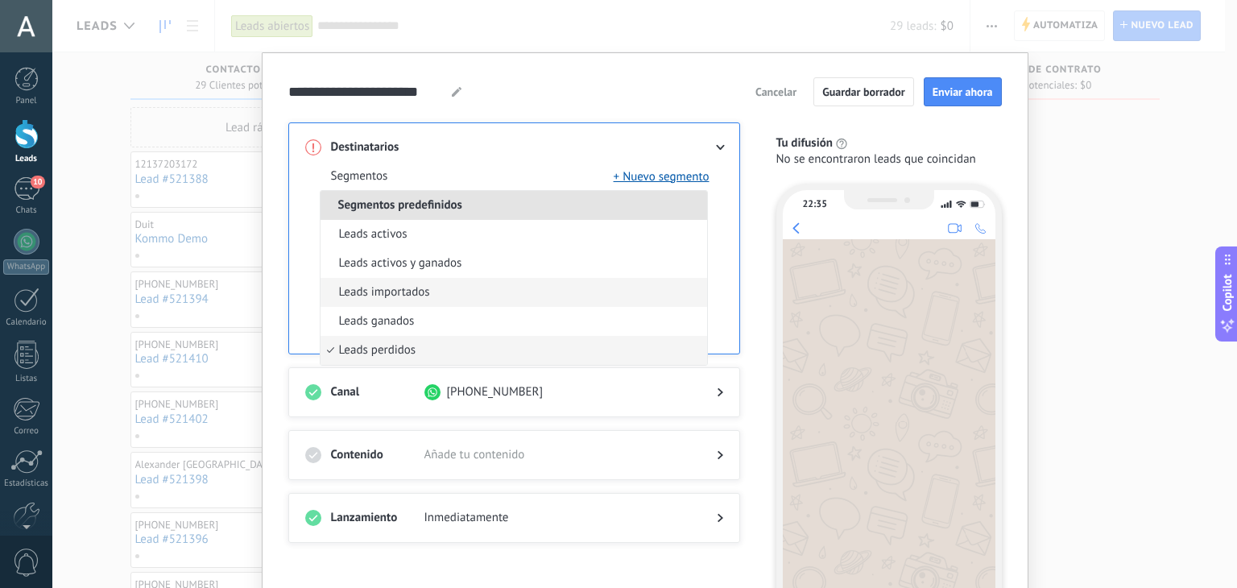
click at [548, 296] on li "Leads importados" at bounding box center [514, 292] width 387 height 29
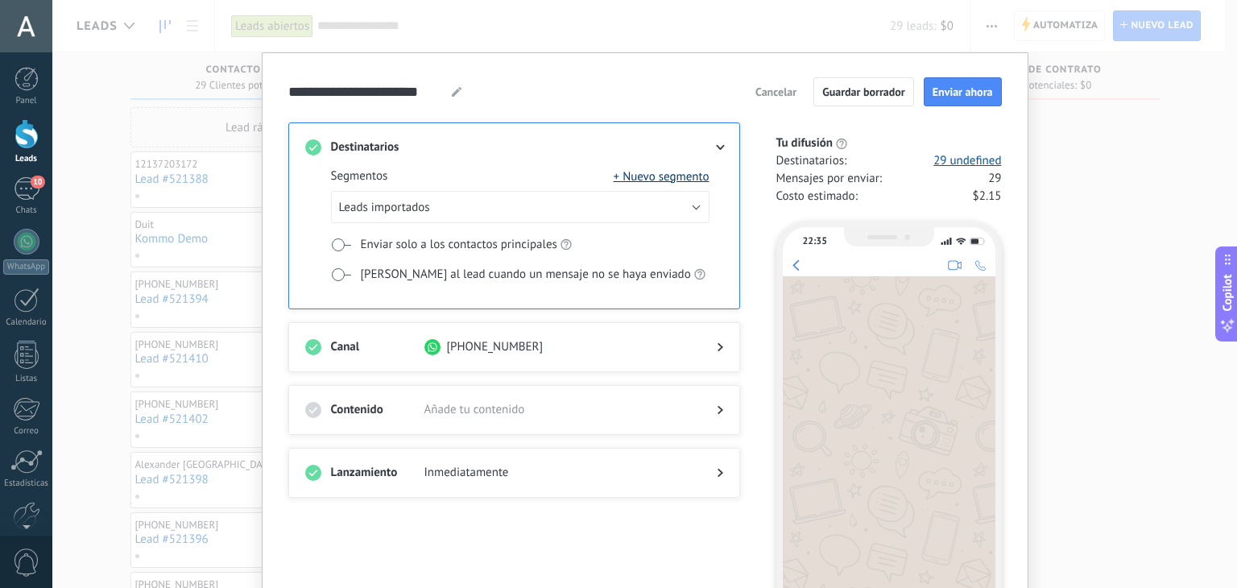
click at [676, 171] on button "+ Nuevo segmento" at bounding box center [662, 176] width 96 height 16
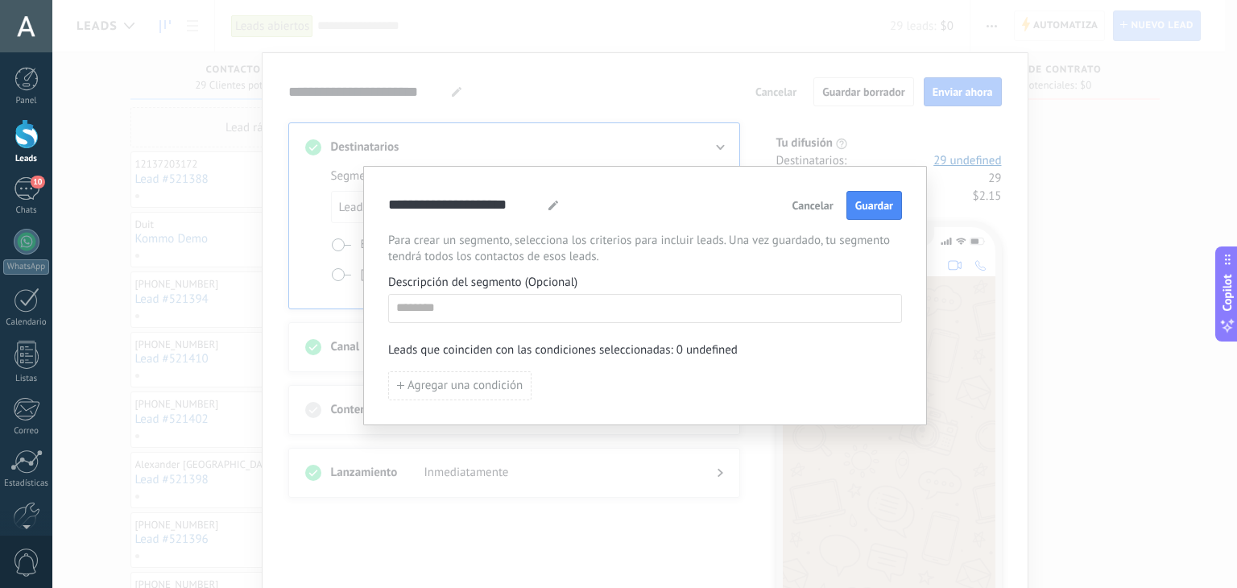
click at [528, 238] on span "Para crear un segmento, selecciona los criterios para incluir leads. Una vez gu…" at bounding box center [645, 249] width 514 height 32
click at [548, 203] on icon at bounding box center [553, 206] width 10 height 10
click at [667, 215] on div "**********" at bounding box center [645, 205] width 514 height 29
click at [481, 305] on input at bounding box center [645, 308] width 512 height 26
click at [437, 380] on span "Agregar una condición" at bounding box center [464, 385] width 115 height 11
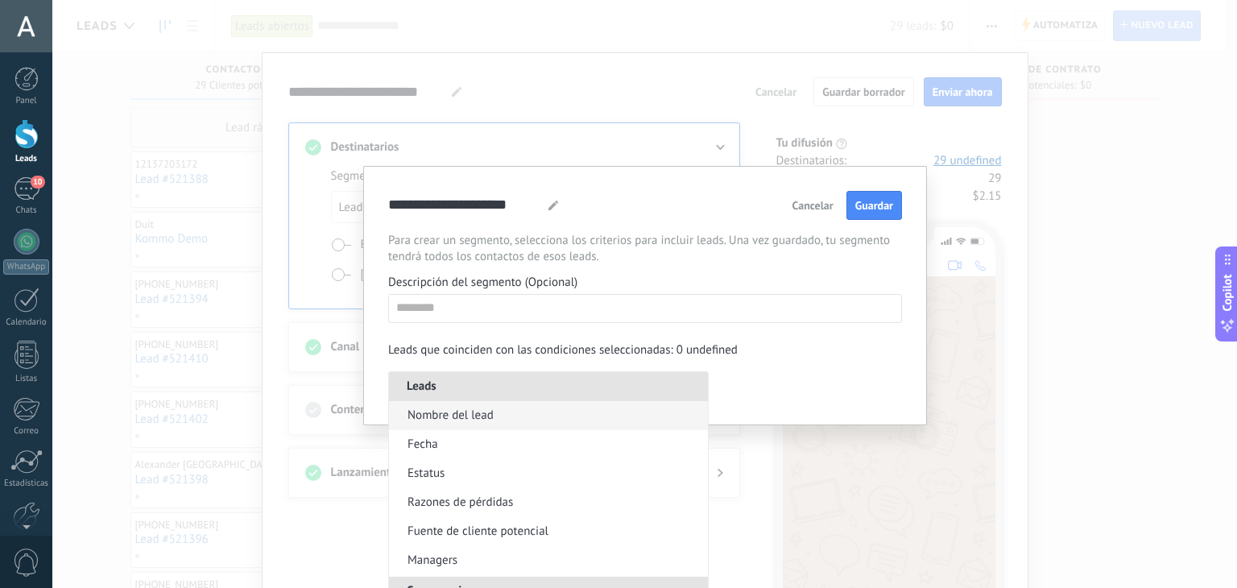
click at [536, 422] on li "Nombre del lead" at bounding box center [548, 415] width 319 height 29
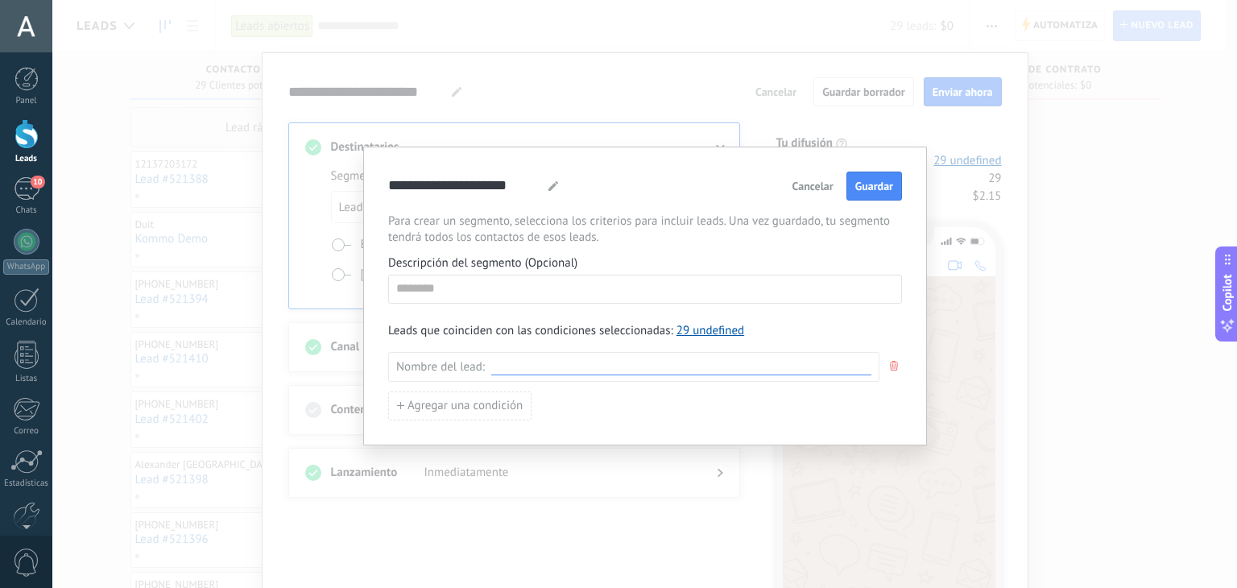
click at [540, 368] on input at bounding box center [681, 366] width 380 height 15
click at [812, 181] on span "Cancelar" at bounding box center [812, 185] width 41 height 11
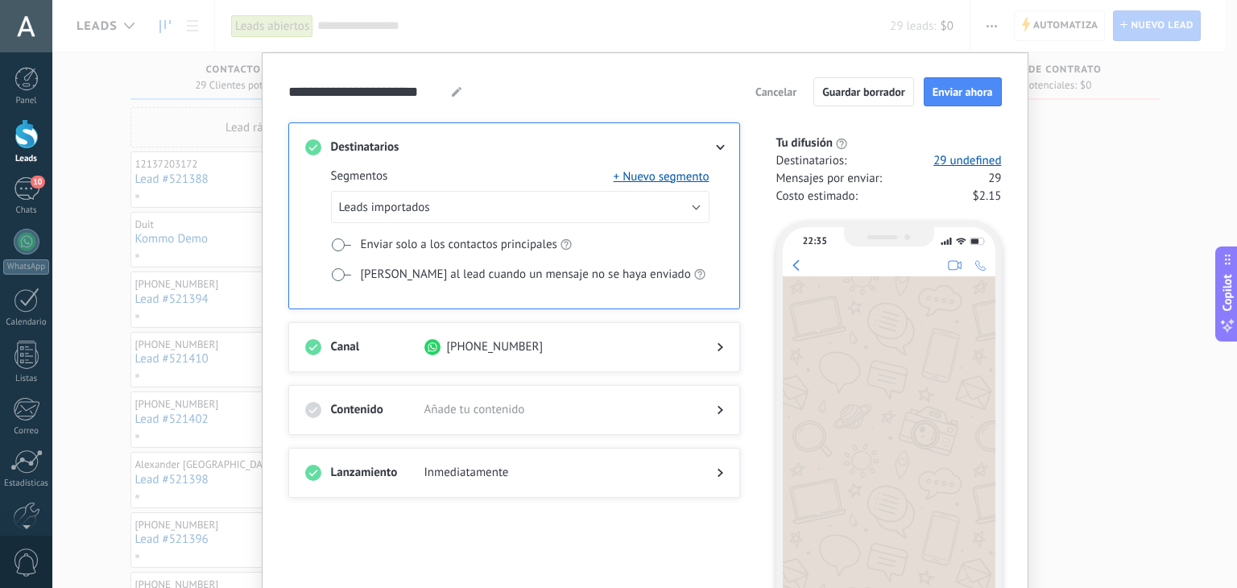
click at [771, 86] on span "Cancelar" at bounding box center [775, 91] width 41 height 11
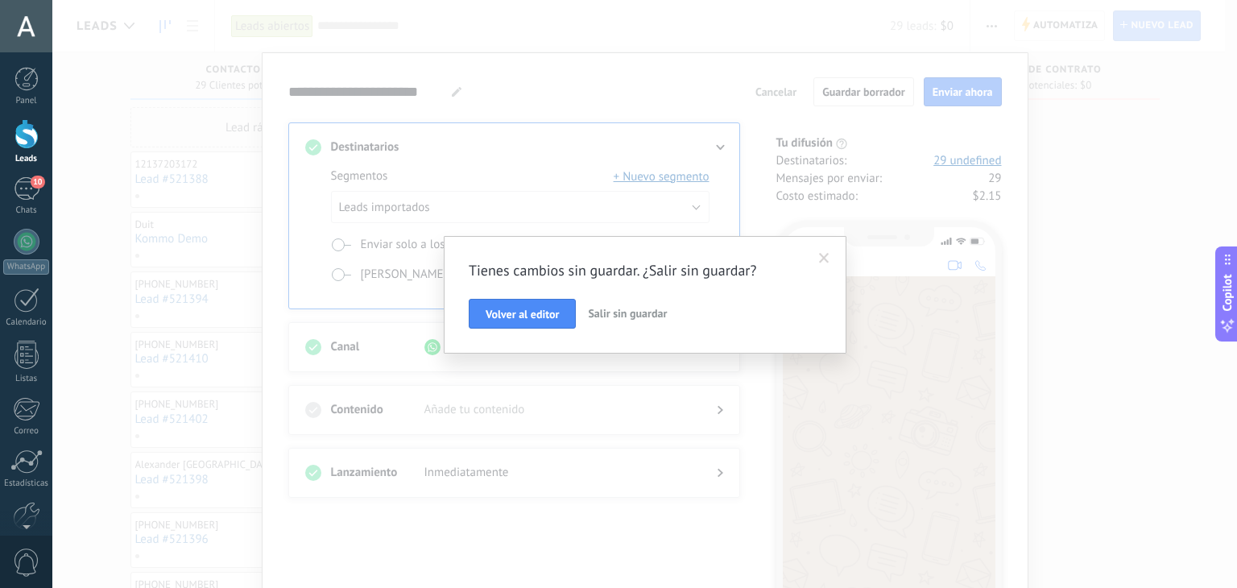
click at [621, 317] on span "Salir sin guardar" at bounding box center [627, 313] width 79 height 14
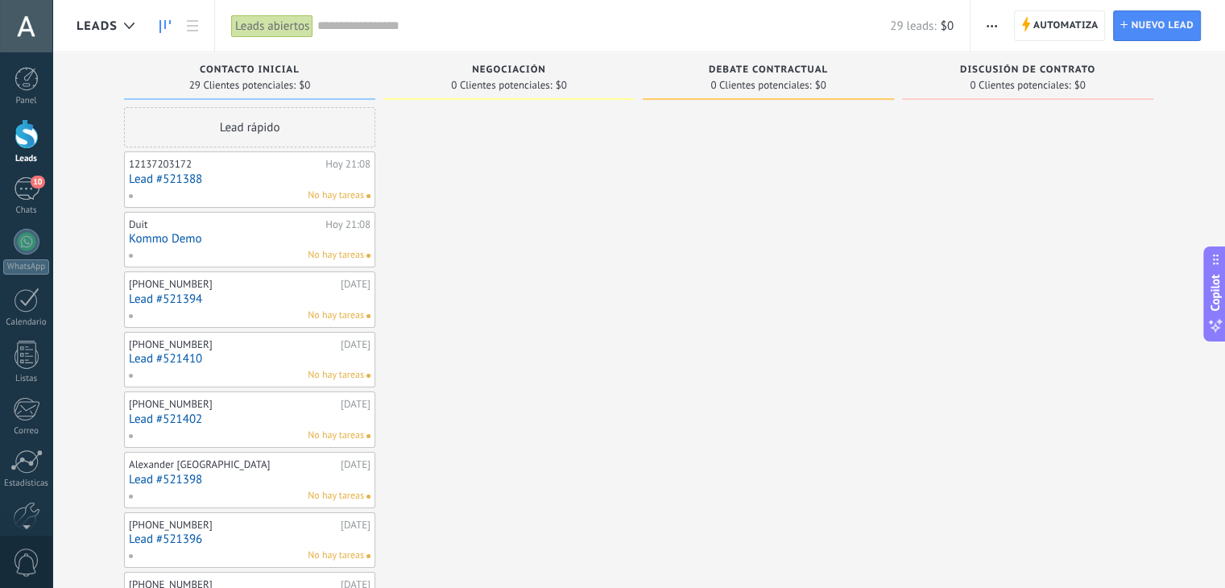
click at [19, 140] on div at bounding box center [26, 134] width 24 height 30
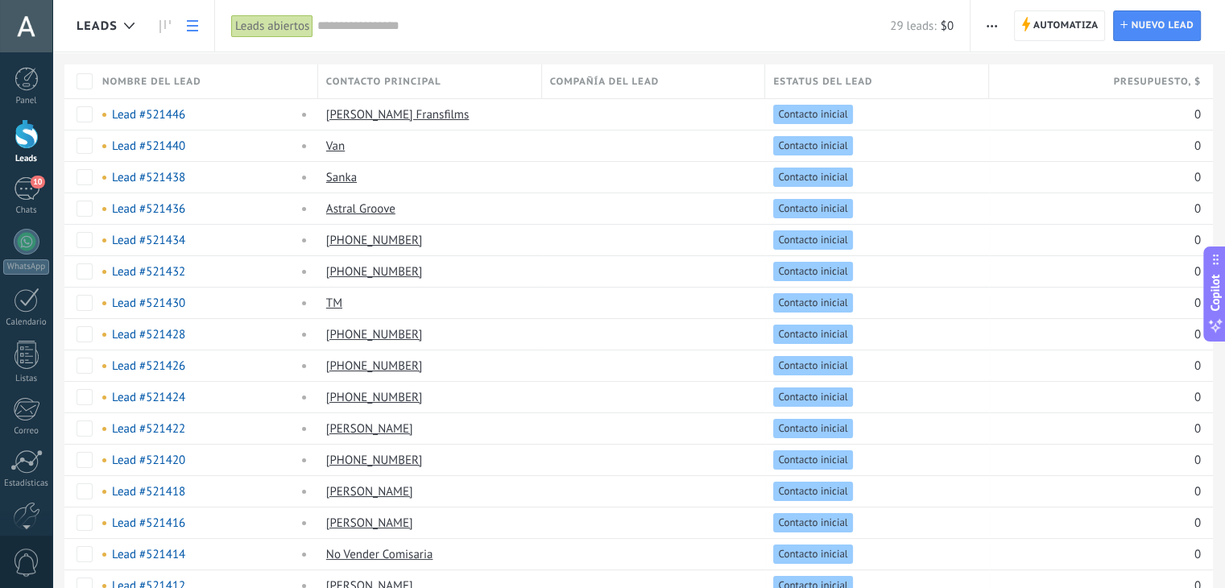
click at [996, 20] on span "button" at bounding box center [991, 25] width 10 height 31
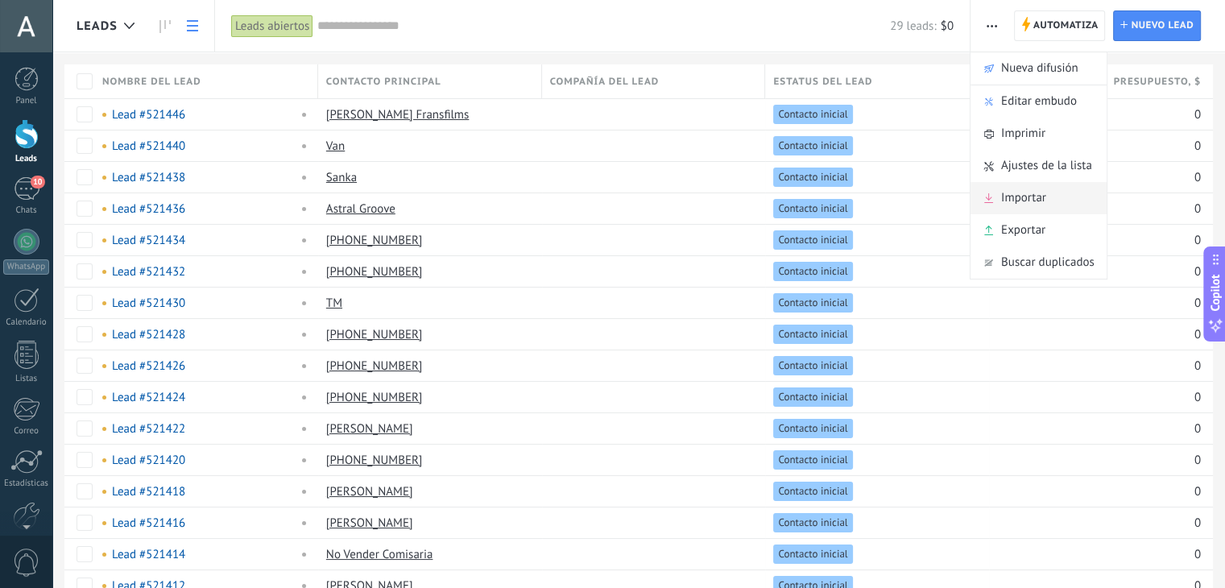
click at [1054, 210] on div "Importar" at bounding box center [1038, 198] width 136 height 32
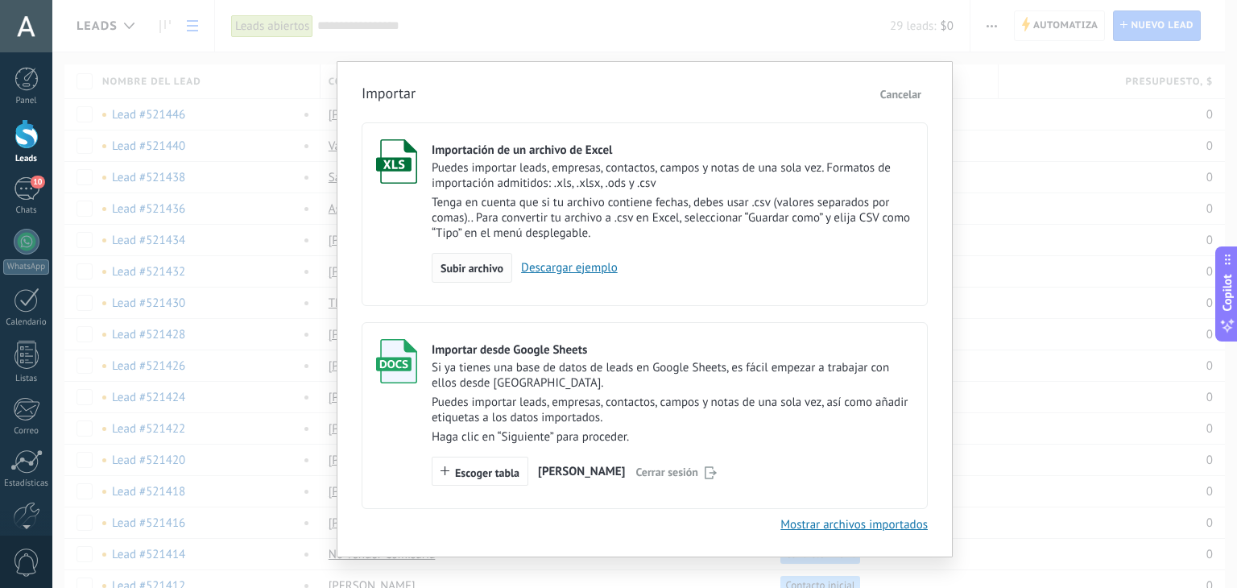
click at [457, 263] on span "Subir archivo" at bounding box center [471, 268] width 63 height 11
click at [0, 0] on input "Importación de un archivo de Excel Puedes importar leads, empresas, contactos, …" at bounding box center [0, 0] width 0 height 0
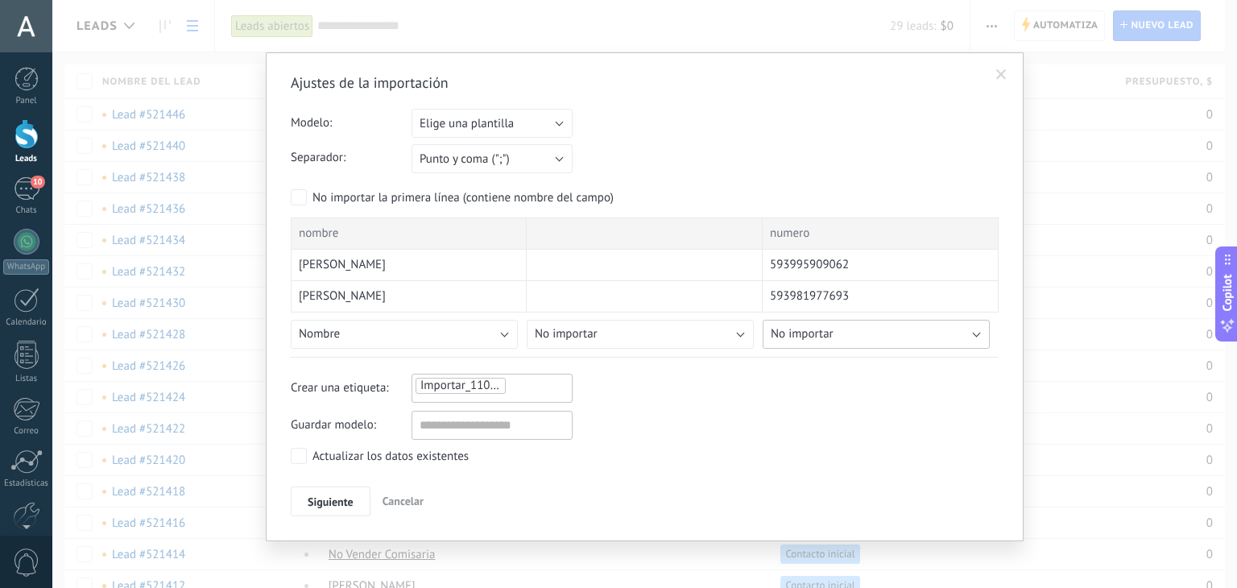
click at [825, 329] on span "No importar" at bounding box center [802, 333] width 63 height 15
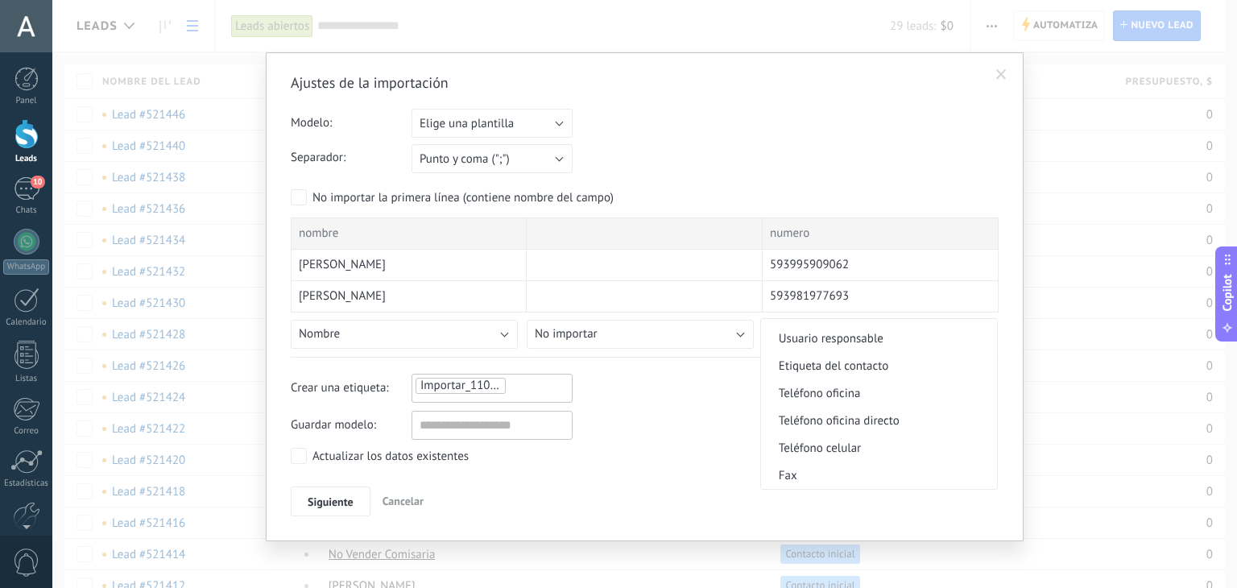
scroll to position [338, 0]
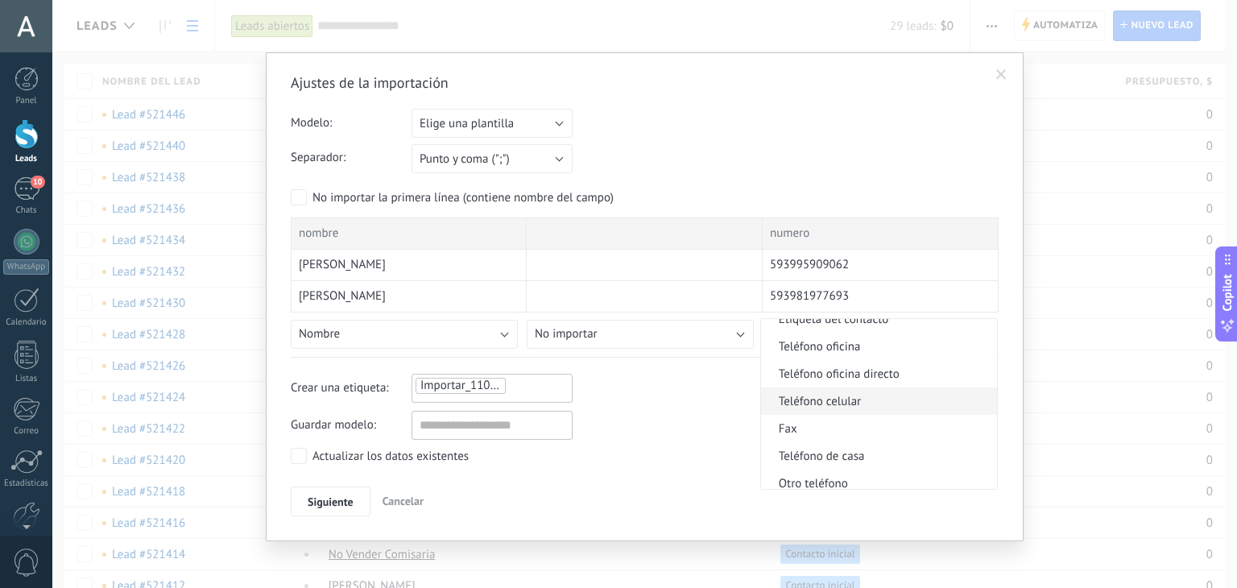
click at [849, 407] on span "Teléfono celular" at bounding box center [876, 401] width 231 height 15
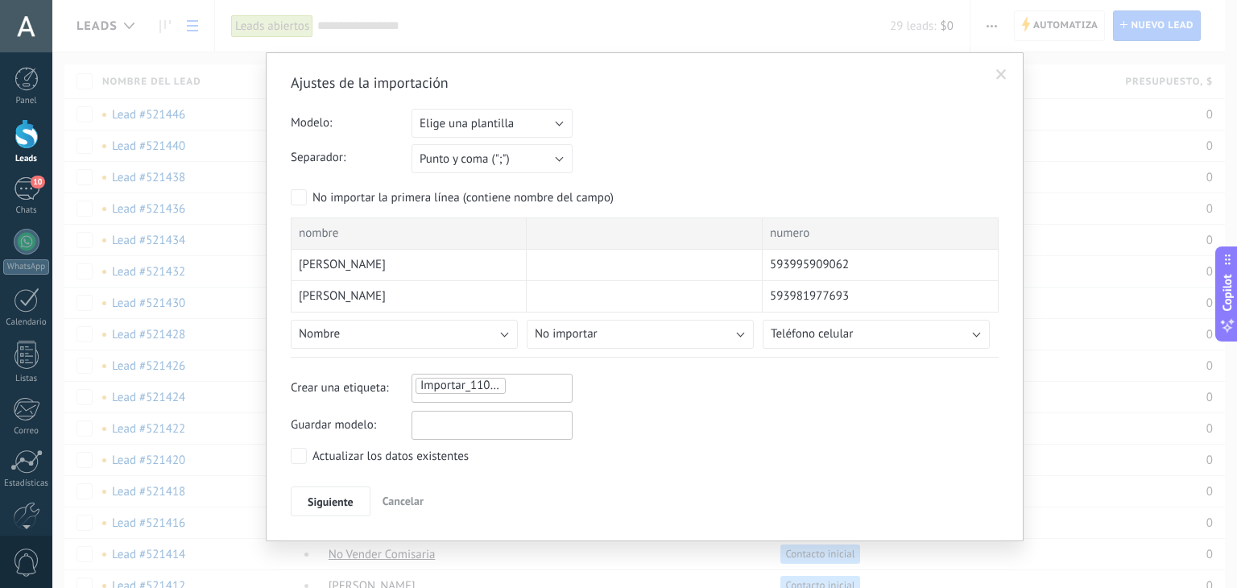
click at [499, 430] on input "text" at bounding box center [492, 425] width 161 height 29
type input "**********"
click at [320, 503] on span "Siguiente" at bounding box center [331, 501] width 46 height 11
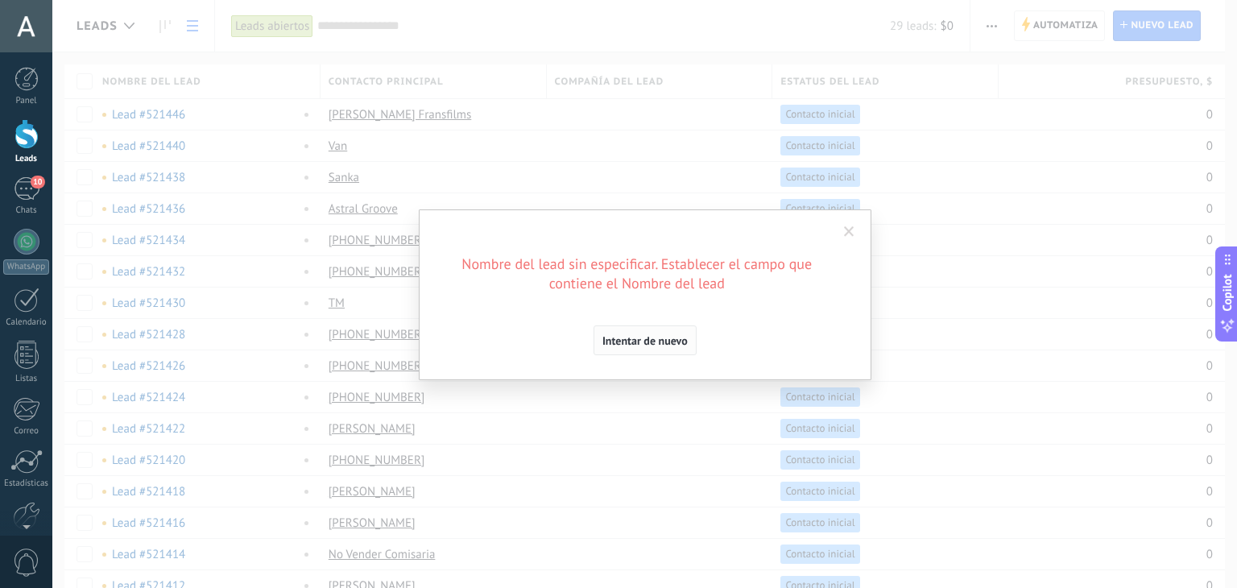
click at [662, 335] on span "Intentar de nuevo" at bounding box center [644, 340] width 85 height 11
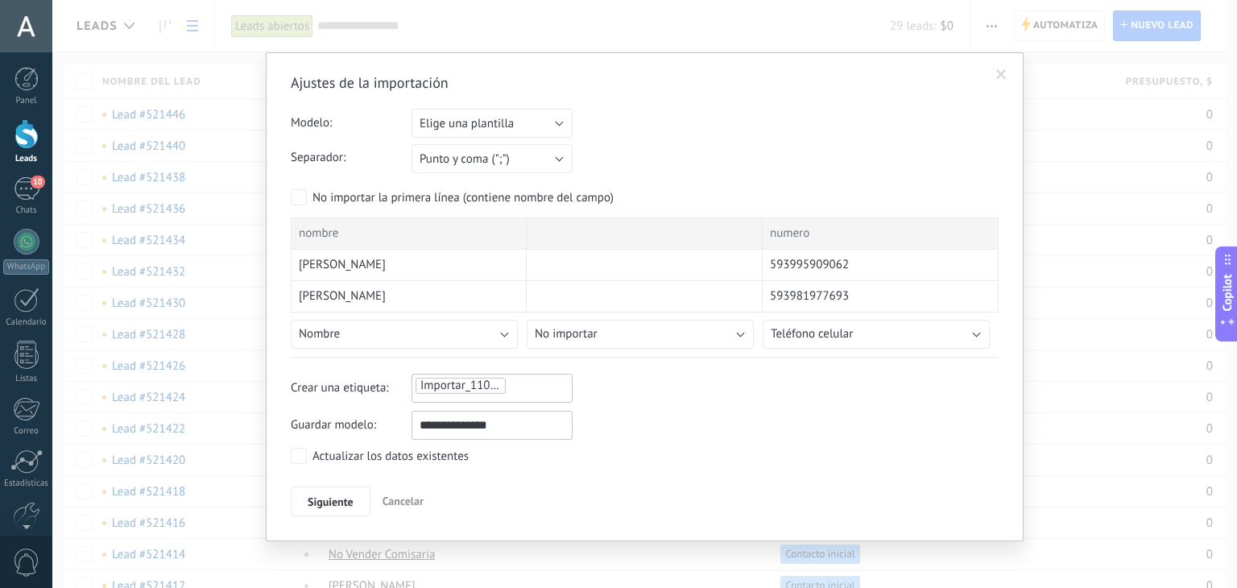
click at [520, 390] on ul "Importar_11092025_2238" at bounding box center [470, 385] width 112 height 19
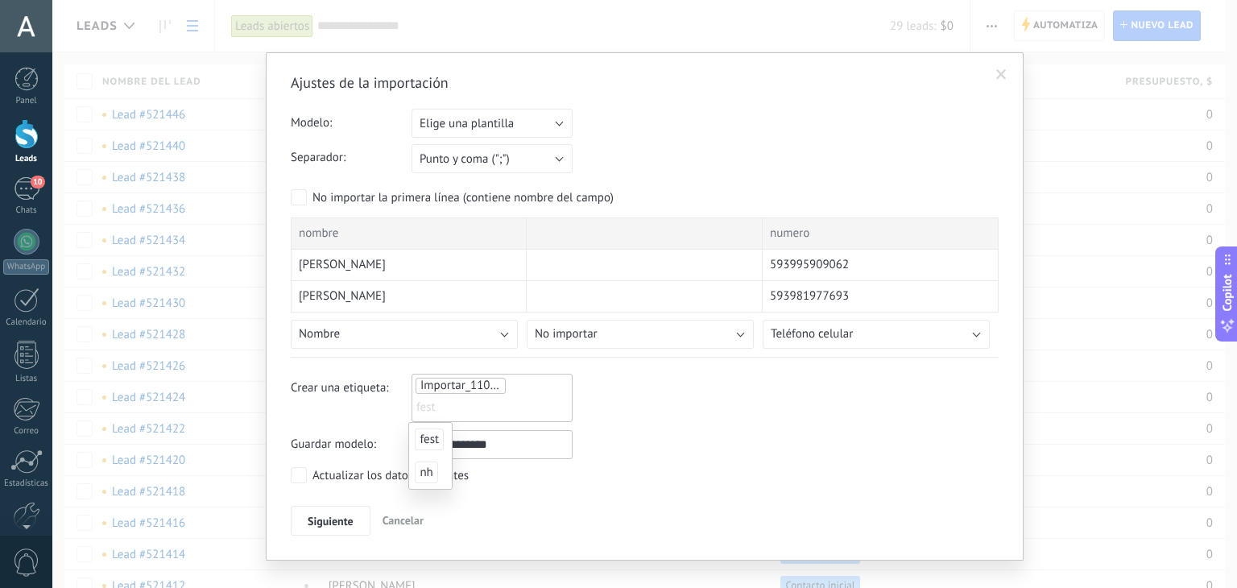
click at [424, 439] on span "fest" at bounding box center [429, 439] width 29 height 22
click at [473, 388] on span "Importar_11092025_2238" at bounding box center [487, 385] width 134 height 15
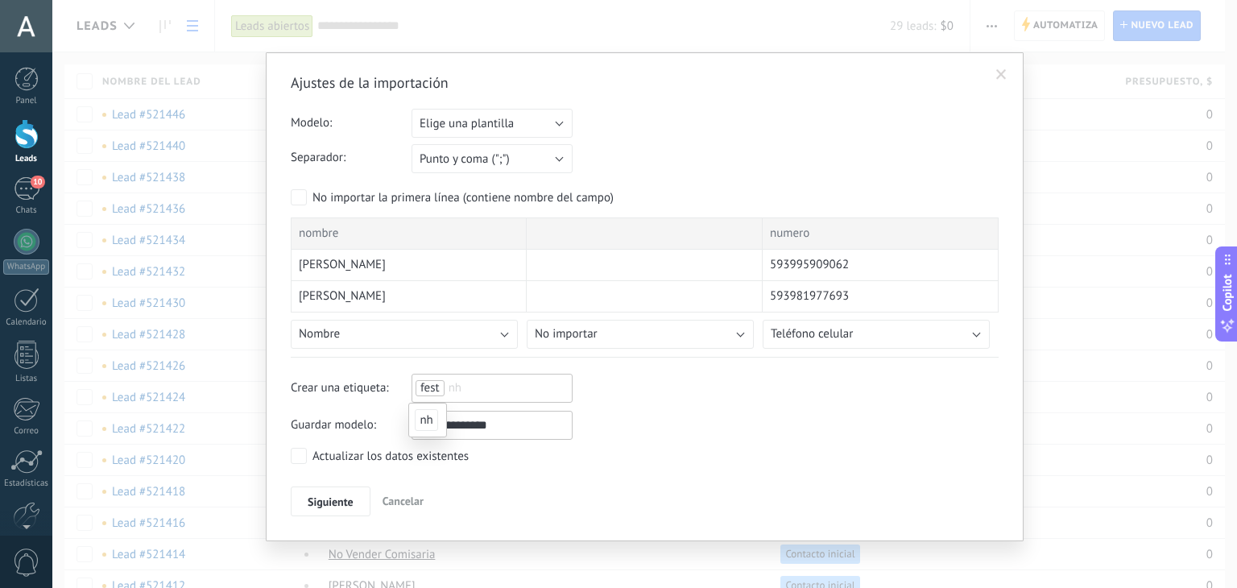
click at [428, 413] on span "nh" at bounding box center [426, 420] width 23 height 22
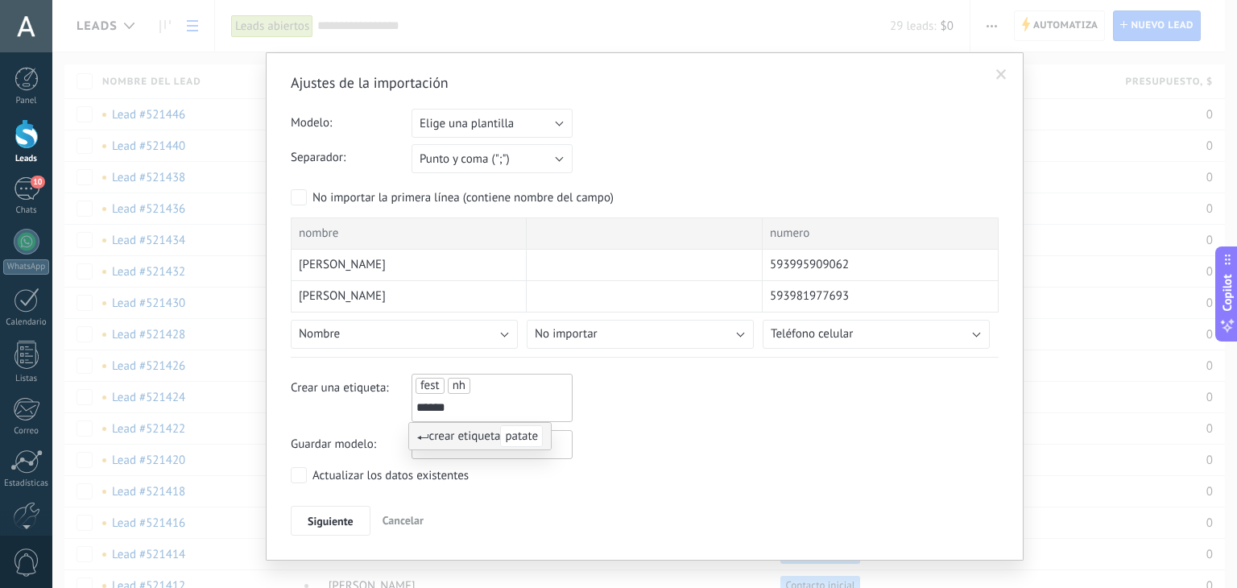
type input "******"
click at [520, 431] on span "patate" at bounding box center [521, 436] width 43 height 22
click at [313, 471] on div "Actualizar los datos existentes" at bounding box center [390, 476] width 156 height 16
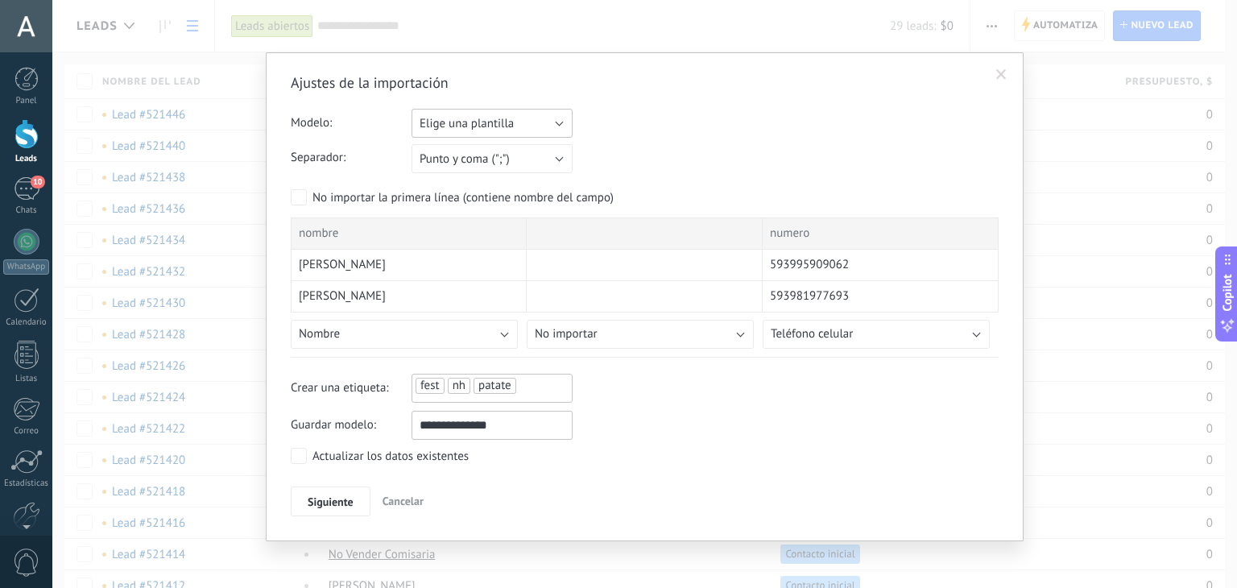
click at [544, 130] on button "Elige una plantilla" at bounding box center [492, 123] width 161 height 29
click at [544, 130] on span "Elige una plantilla" at bounding box center [484, 123] width 165 height 15
click at [544, 130] on button "Elige una plantilla" at bounding box center [492, 123] width 161 height 29
click at [530, 151] on span "nh fest" at bounding box center [484, 150] width 165 height 15
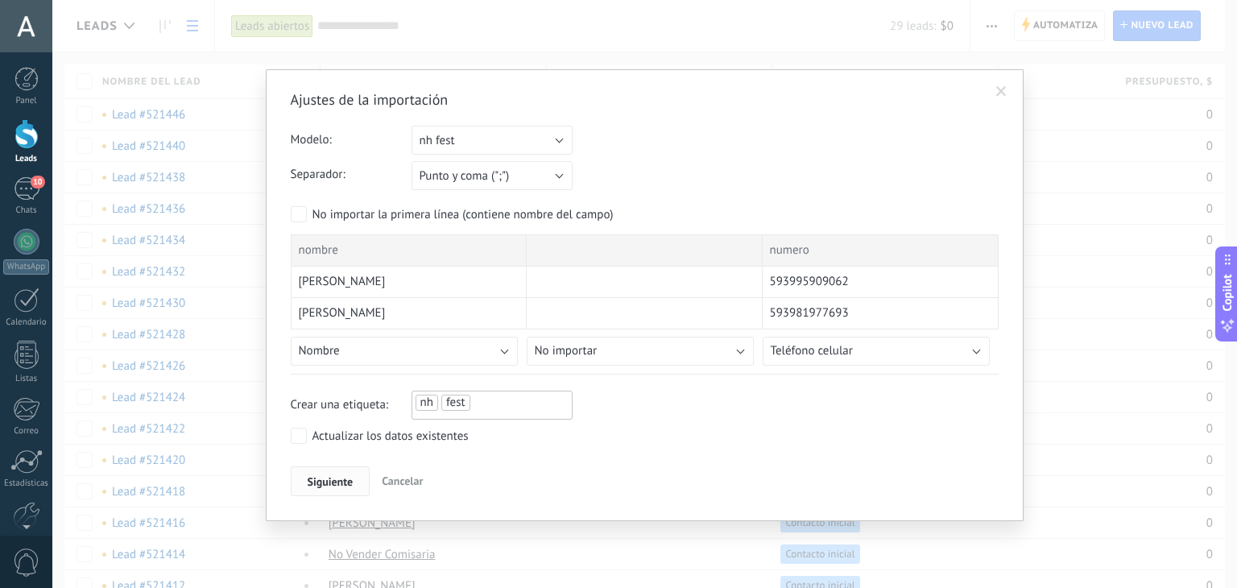
click at [338, 478] on span "Siguiente" at bounding box center [331, 481] width 46 height 11
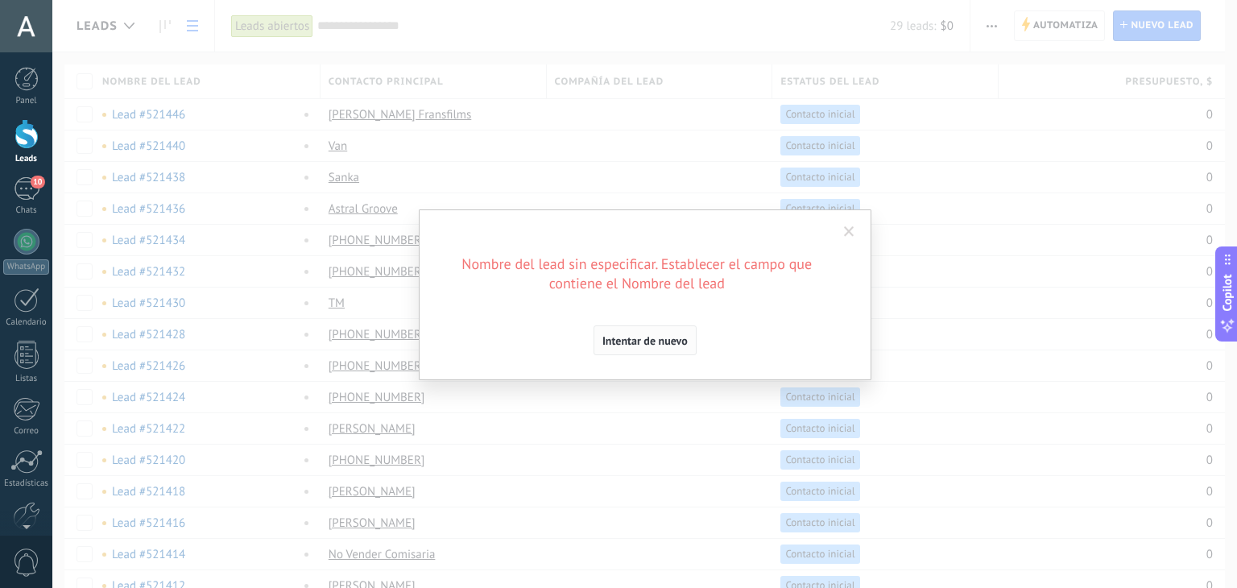
click at [647, 353] on button "Intentar de nuevo" at bounding box center [645, 340] width 103 height 31
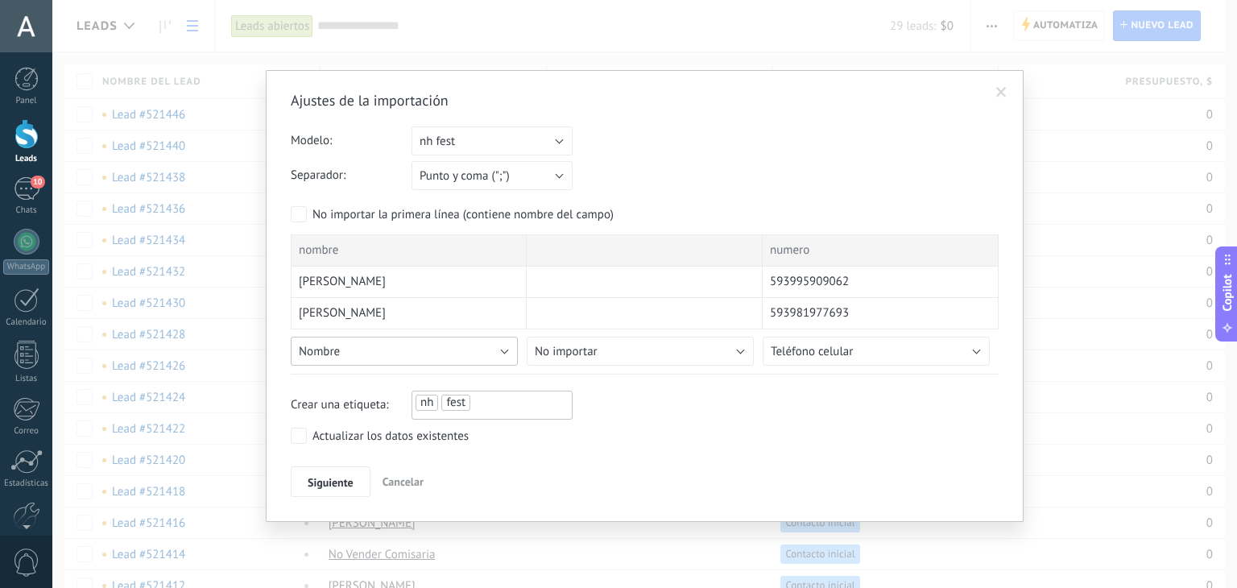
click at [509, 350] on button "Nombre" at bounding box center [404, 351] width 227 height 29
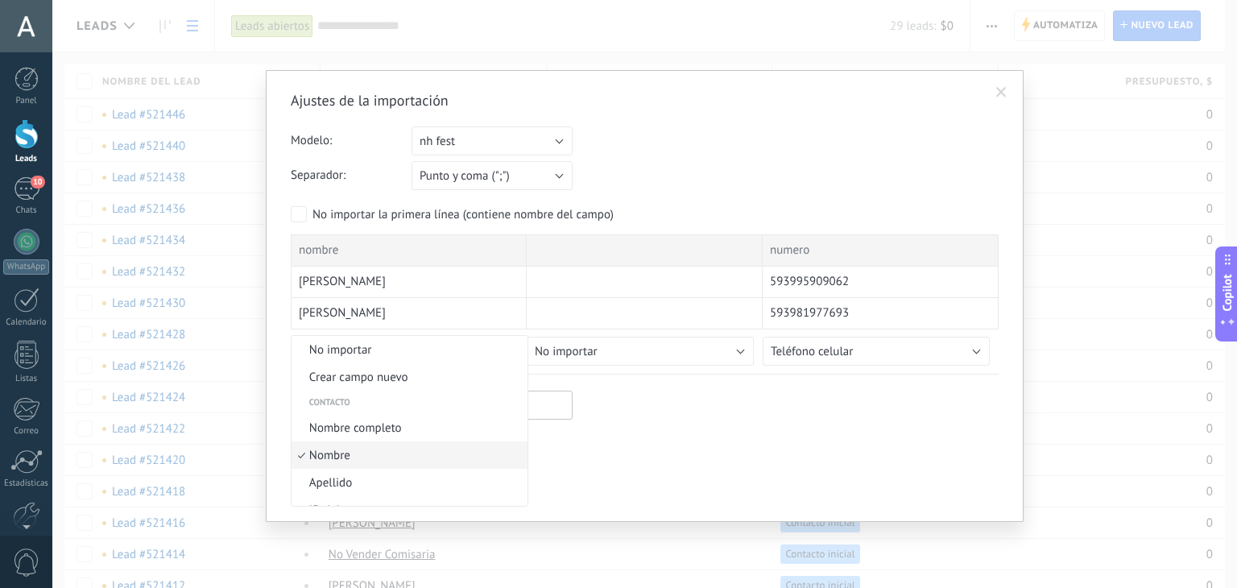
scroll to position [36, 0]
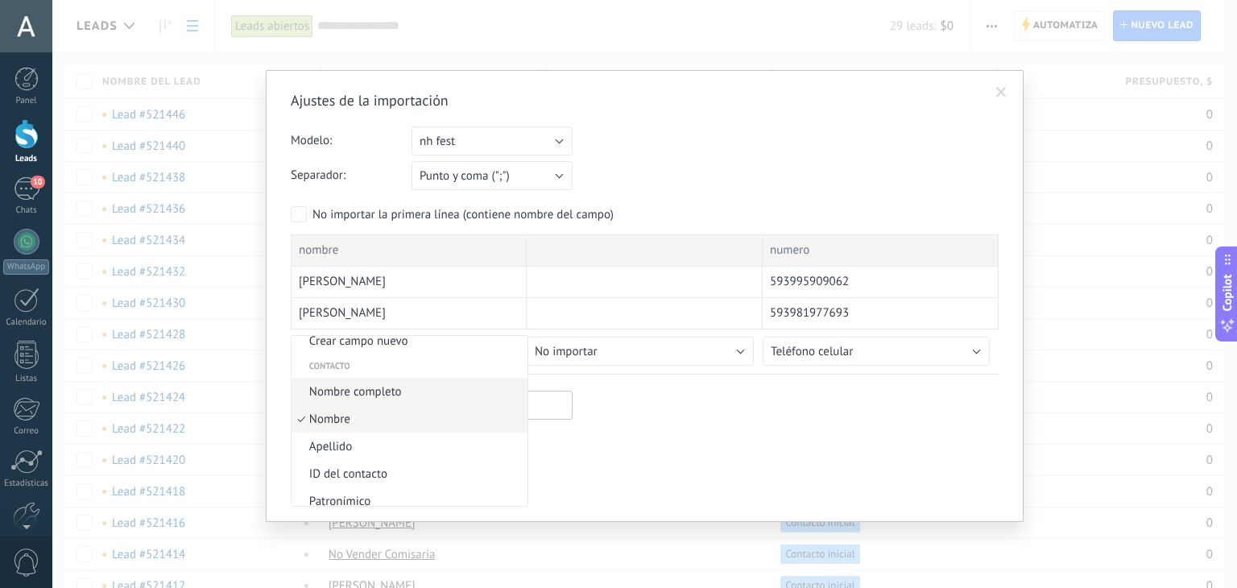
click at [439, 393] on span "Nombre completo" at bounding box center [407, 391] width 231 height 15
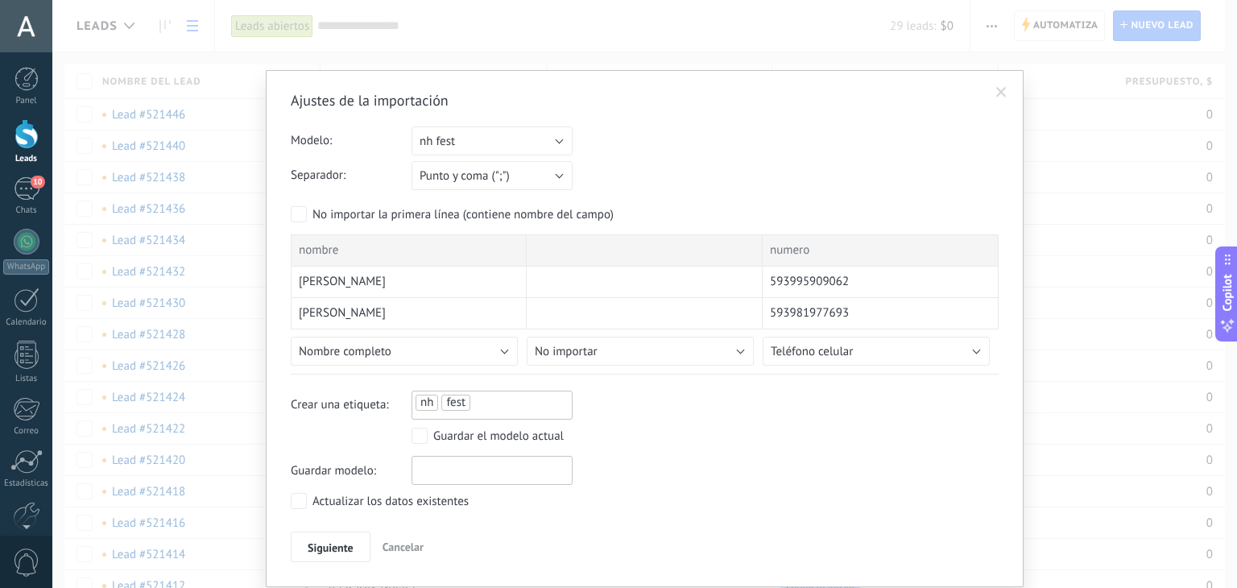
click at [430, 471] on input "text" at bounding box center [492, 470] width 161 height 29
type input "*******"
click at [337, 544] on span "Siguiente" at bounding box center [331, 547] width 46 height 11
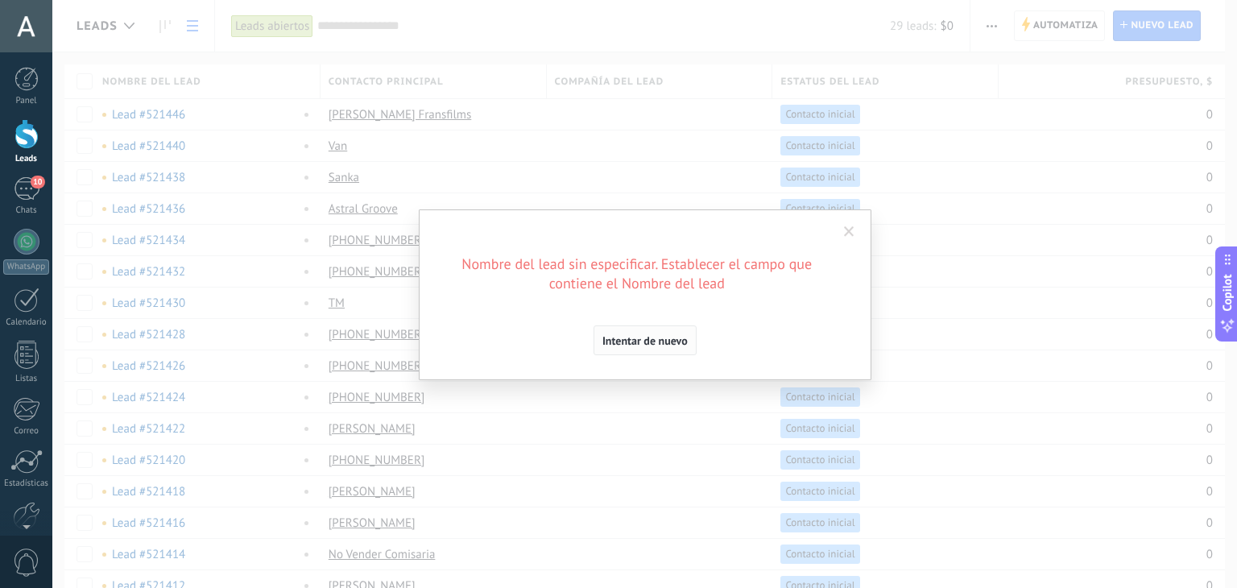
click at [657, 335] on span "Intentar de nuevo" at bounding box center [644, 340] width 85 height 11
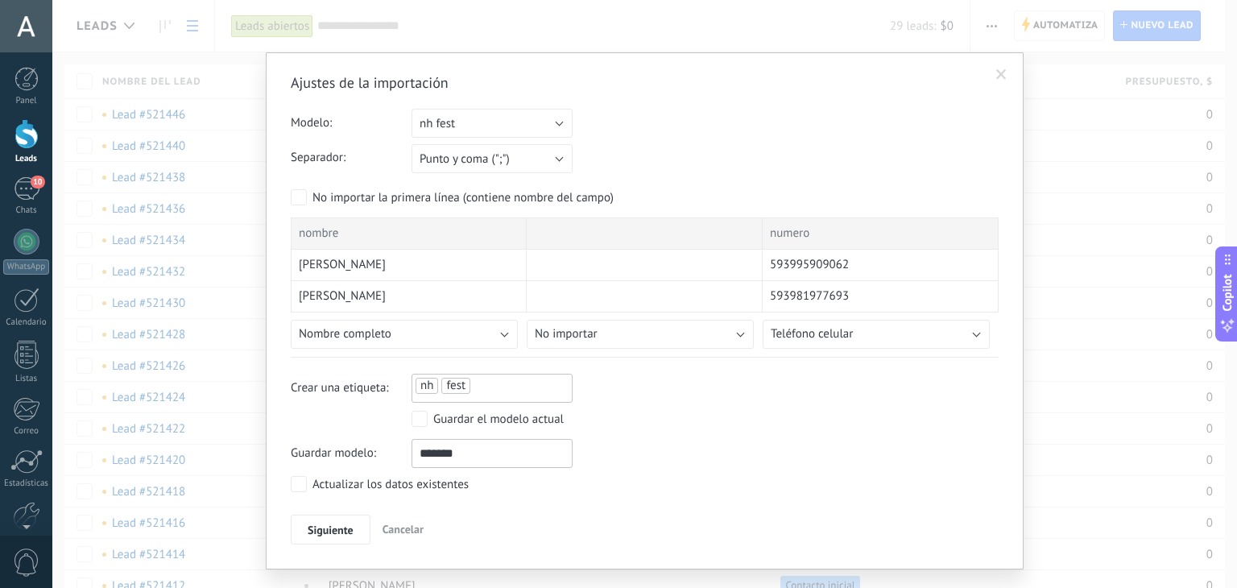
scroll to position [31, 0]
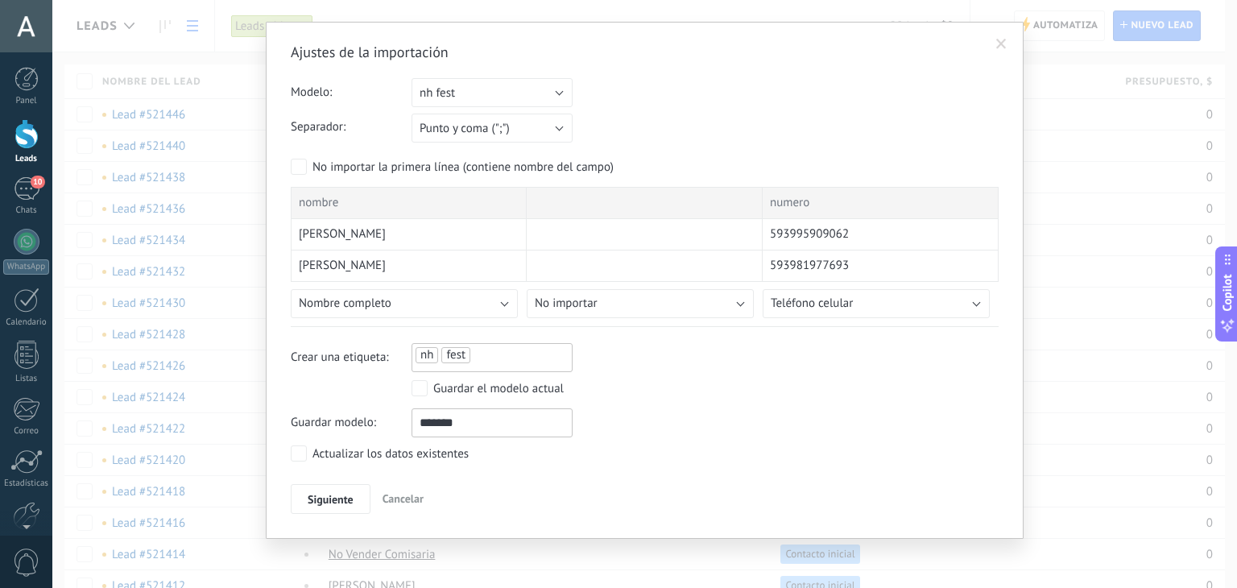
click at [366, 189] on div "nombre" at bounding box center [409, 203] width 236 height 32
click at [330, 196] on span "nombre" at bounding box center [318, 203] width 39 height 16
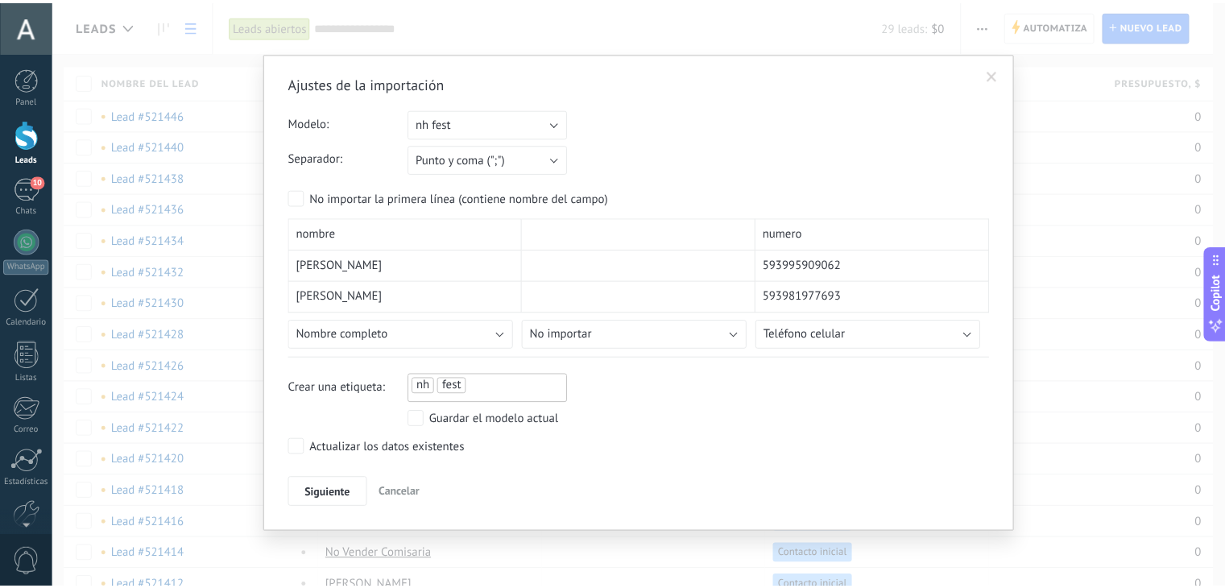
scroll to position [0, 0]
click at [346, 487] on span "Siguiente" at bounding box center [331, 492] width 46 height 11
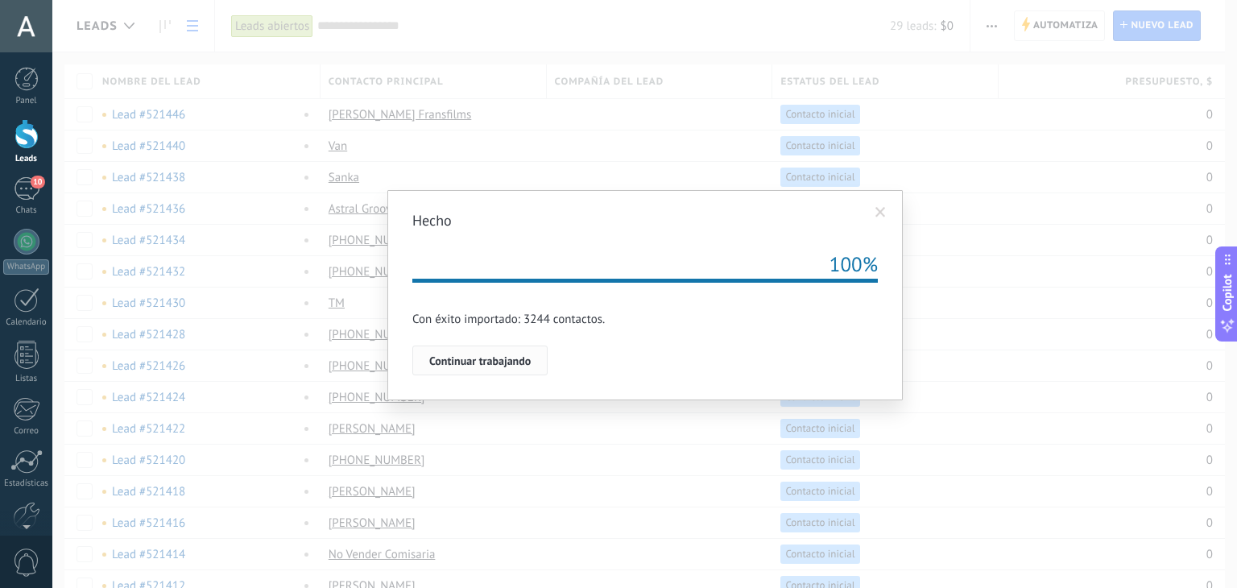
click at [503, 366] on span "Continuar trabajando" at bounding box center [479, 360] width 101 height 11
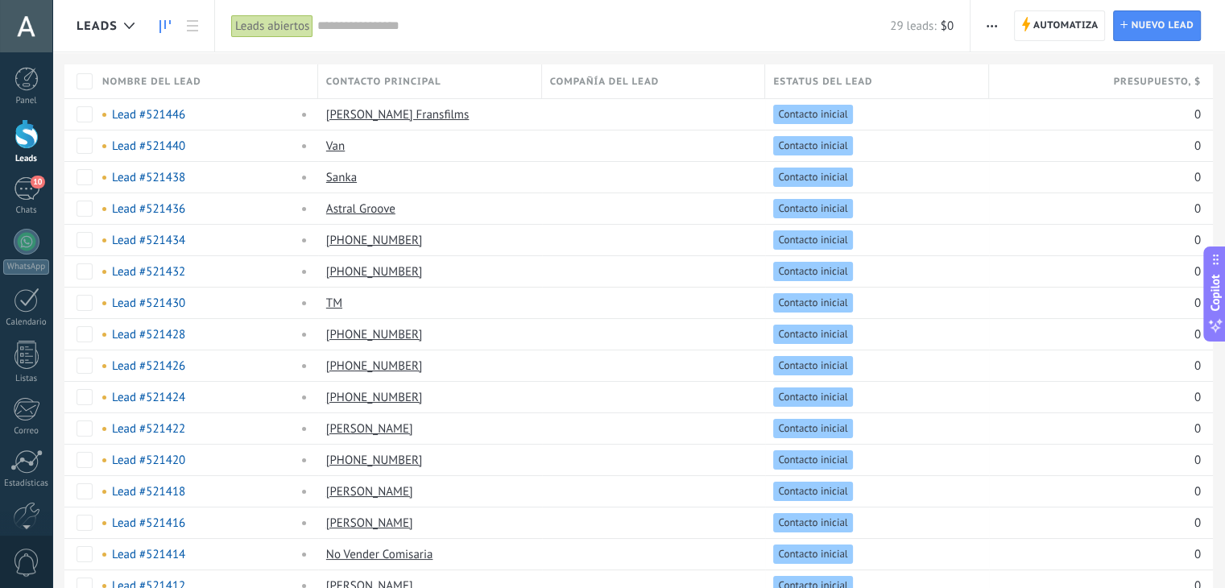
click at [159, 29] on use at bounding box center [164, 26] width 11 height 13
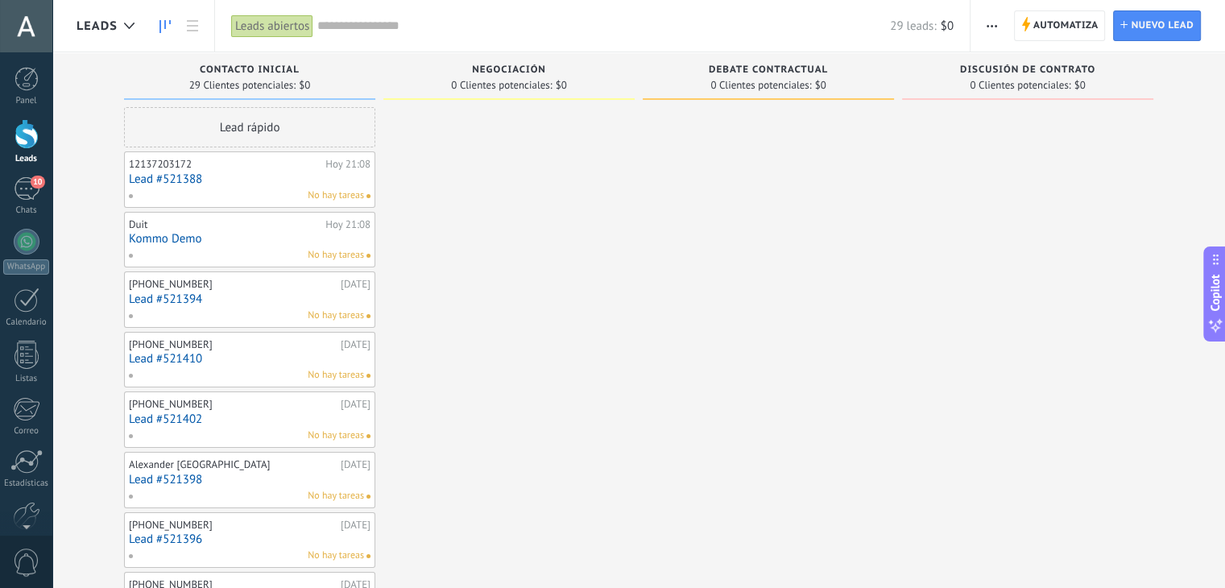
click at [103, 23] on span "Leads" at bounding box center [97, 26] width 41 height 15
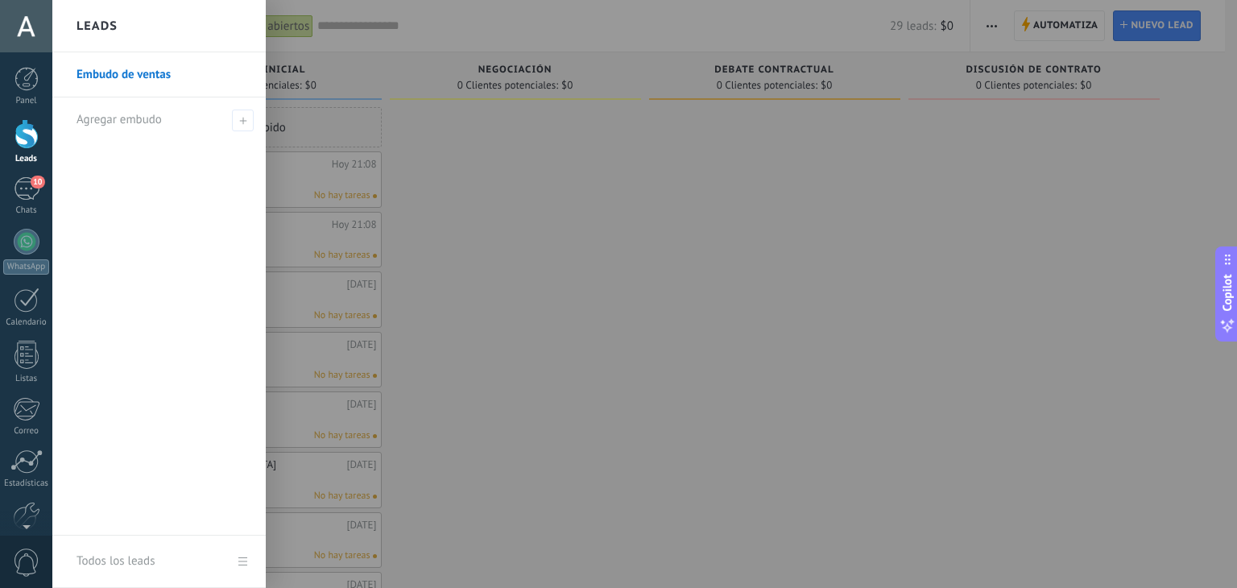
click at [557, 139] on div at bounding box center [670, 294] width 1237 height 588
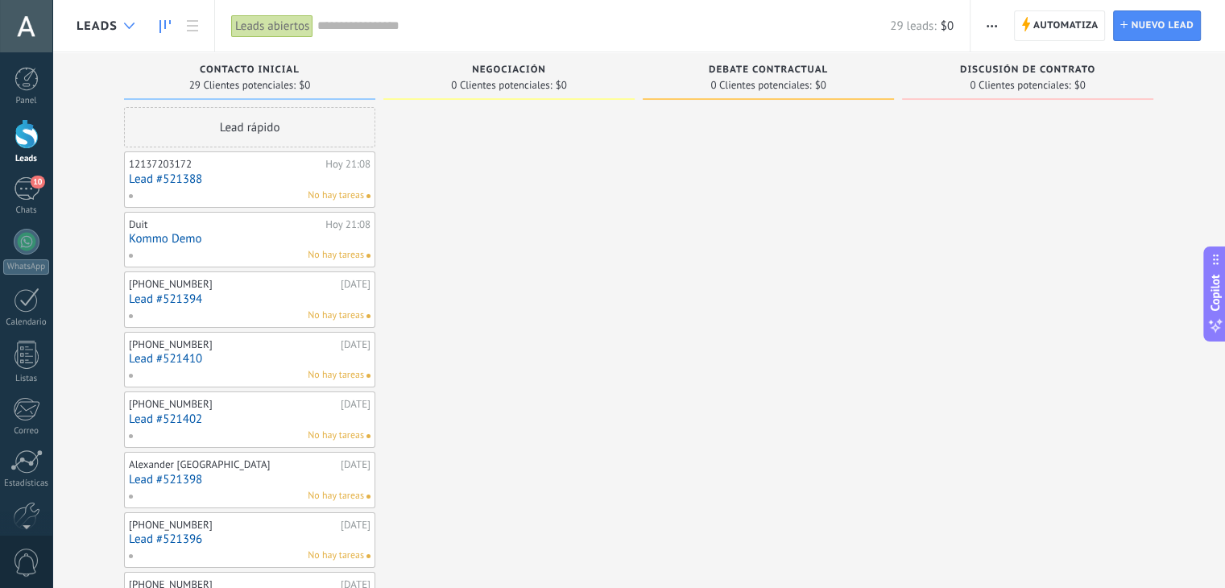
click at [122, 33] on div at bounding box center [129, 25] width 27 height 31
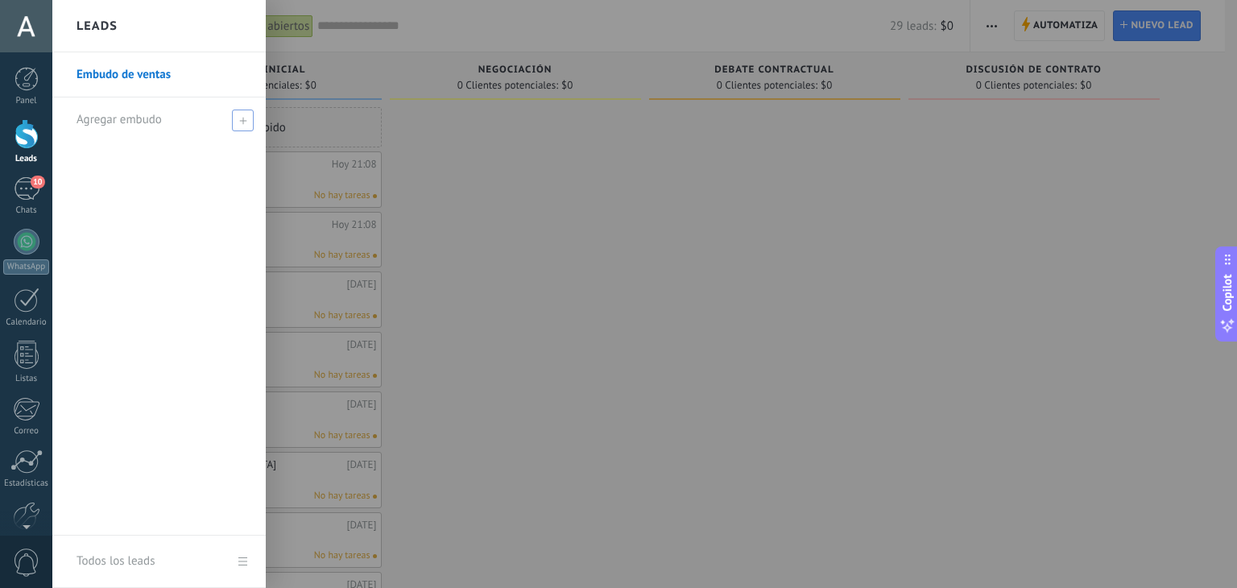
click at [244, 126] on span at bounding box center [243, 121] width 22 height 22
click at [164, 126] on input "text" at bounding box center [152, 120] width 151 height 26
type input "**"
click at [204, 233] on div "Embudo de ventas **" at bounding box center [158, 293] width 213 height 483
click at [248, 118] on span at bounding box center [245, 119] width 14 height 11
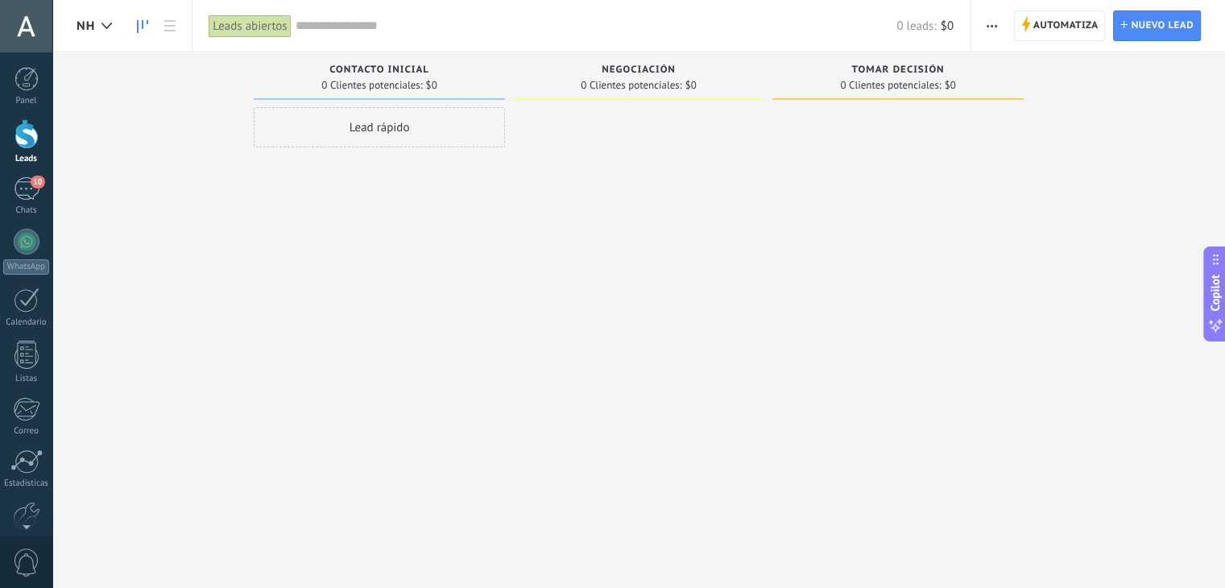
click at [365, 135] on div "Lead rápido" at bounding box center [379, 127] width 251 height 40
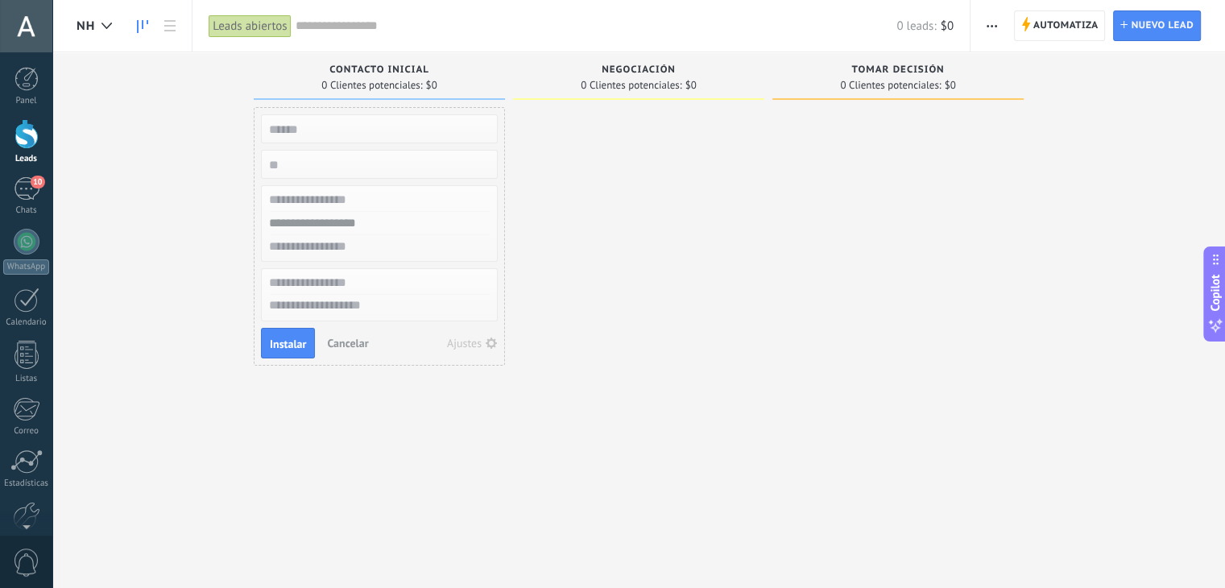
click at [365, 287] on input "text" at bounding box center [377, 282] width 235 height 23
click at [337, 339] on span "Cancelar" at bounding box center [347, 343] width 41 height 14
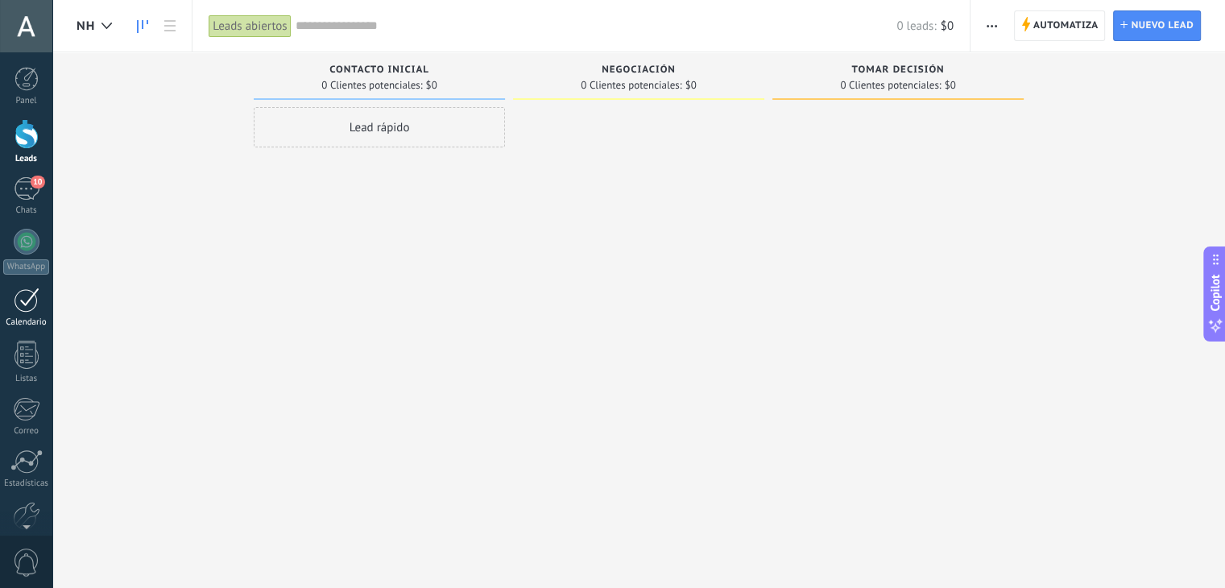
click at [19, 303] on div at bounding box center [27, 299] width 26 height 25
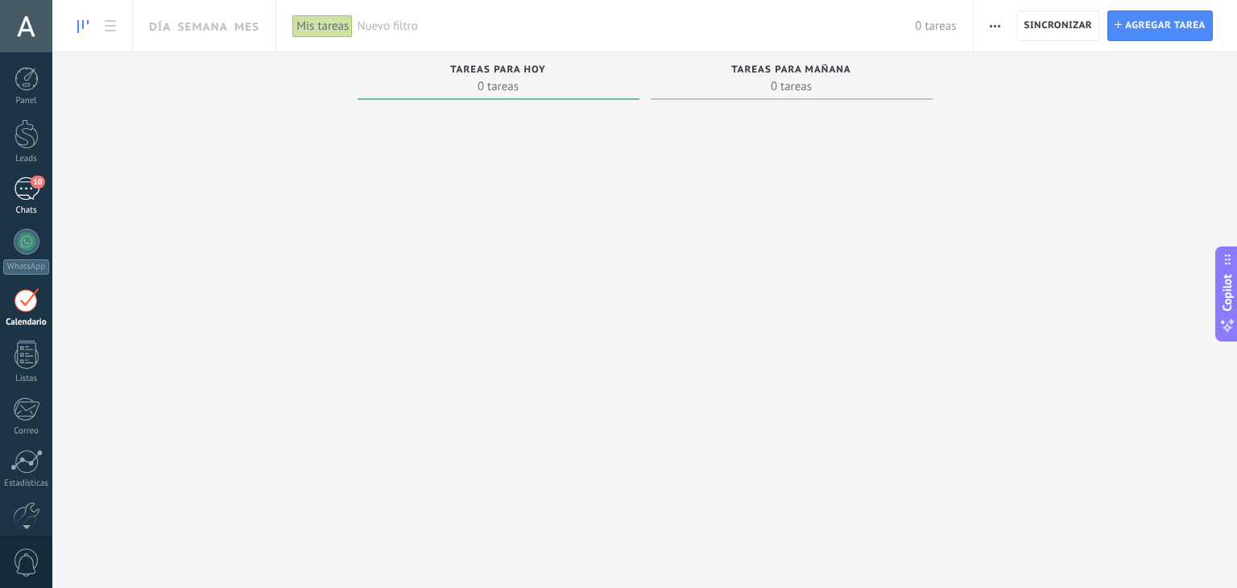
click at [25, 194] on div "10" at bounding box center [27, 188] width 26 height 23
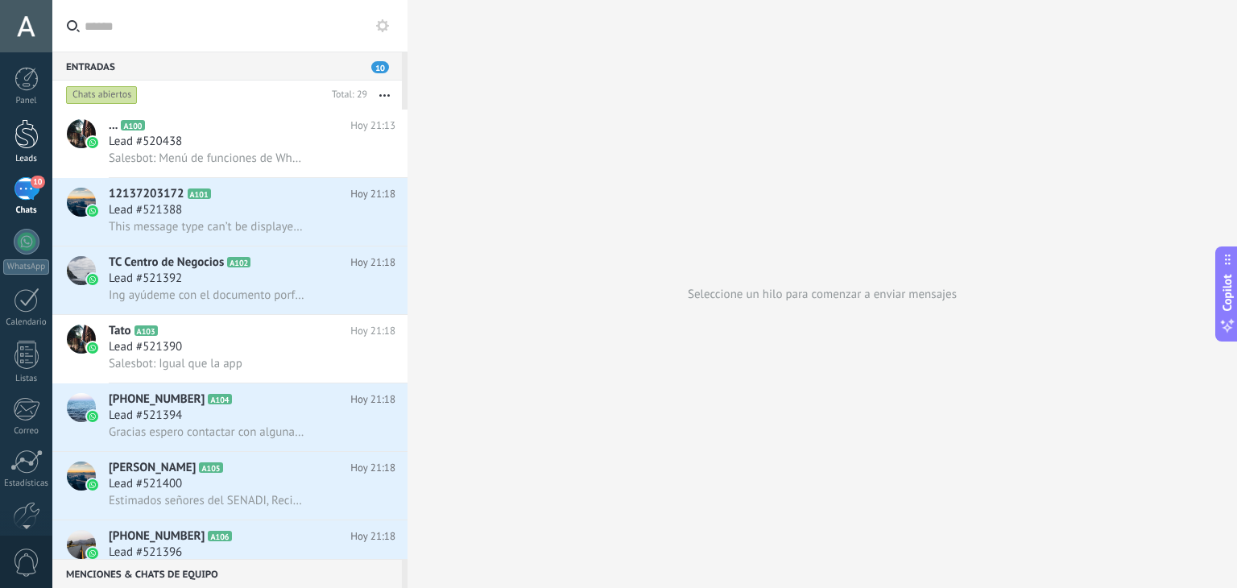
click at [23, 134] on div at bounding box center [26, 134] width 24 height 30
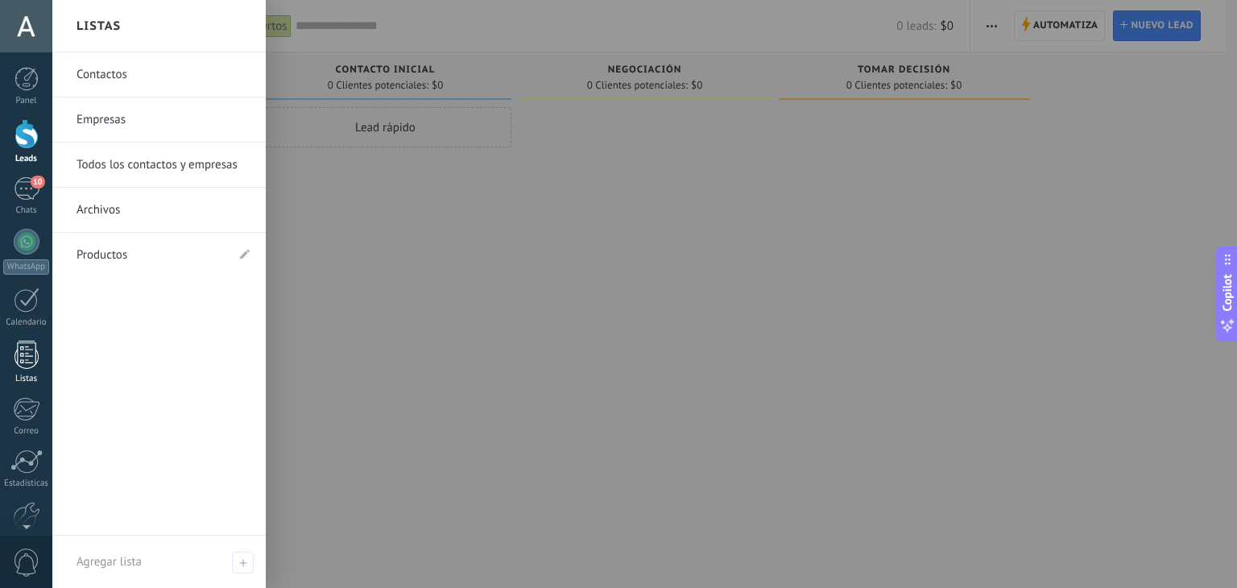
click at [14, 354] on div at bounding box center [26, 355] width 24 height 28
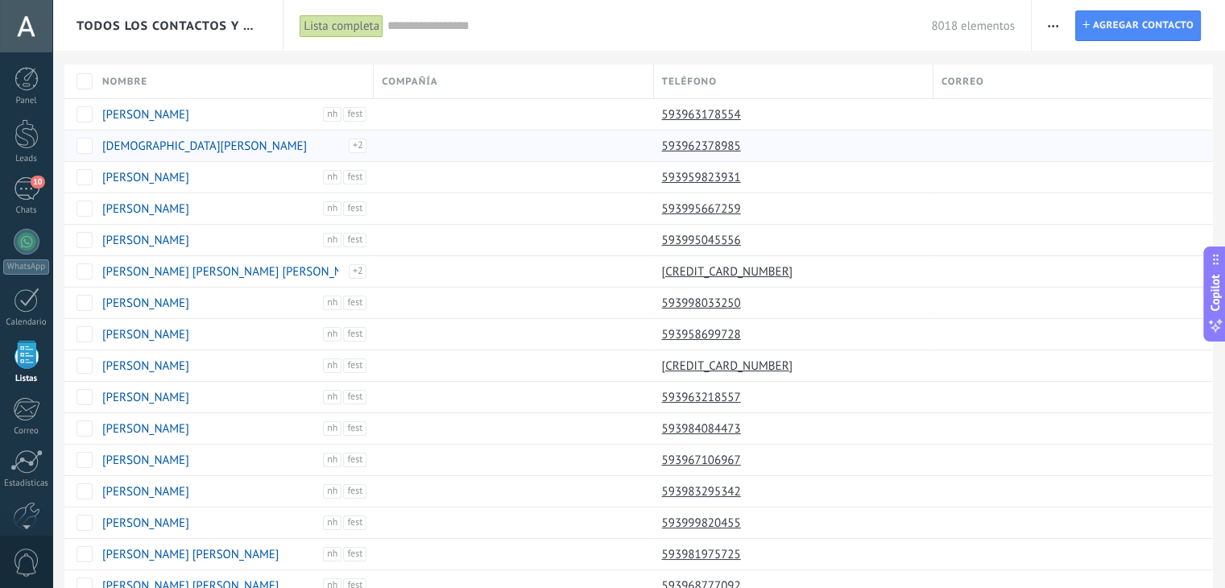
scroll to position [41, 0]
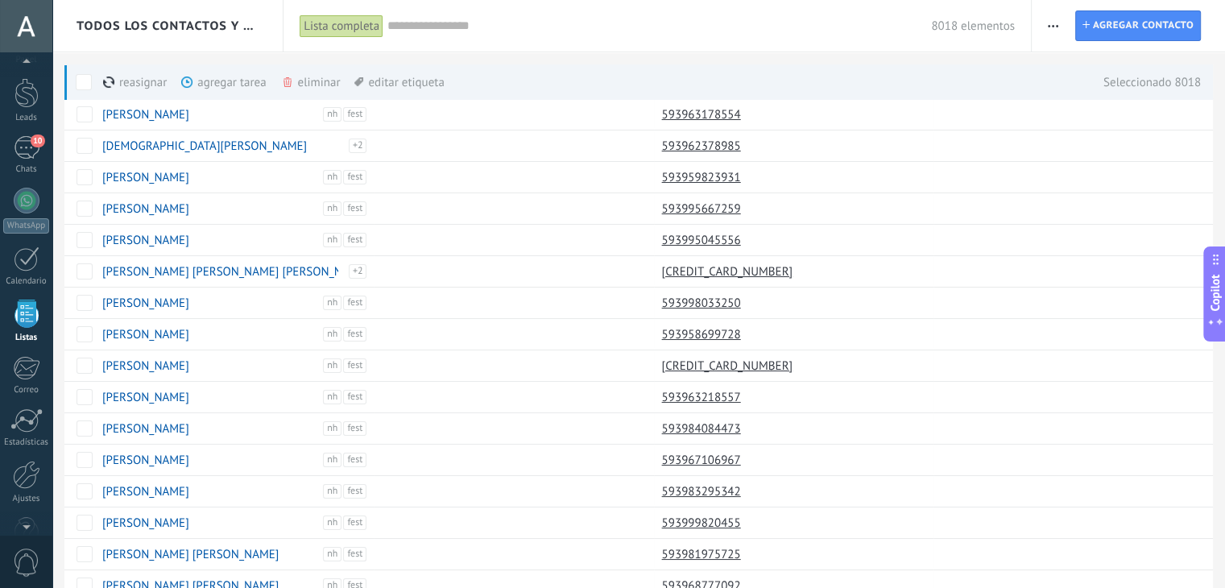
click at [201, 20] on span "Todos los contactos y empresas" at bounding box center [169, 26] width 184 height 15
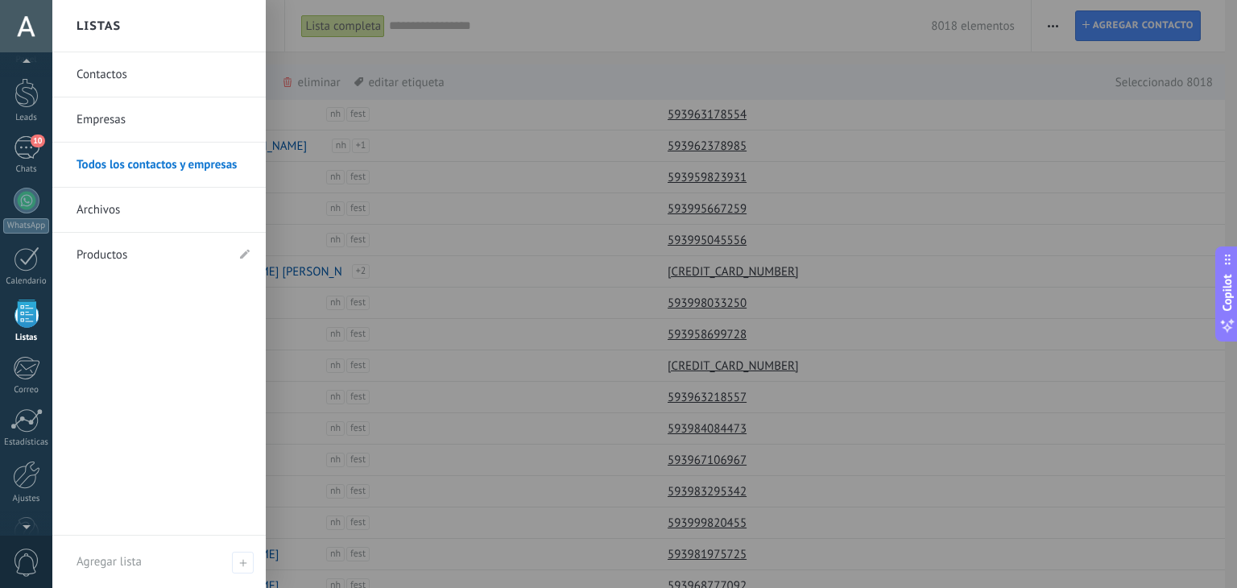
click at [198, 68] on link "Contactos" at bounding box center [163, 74] width 173 height 45
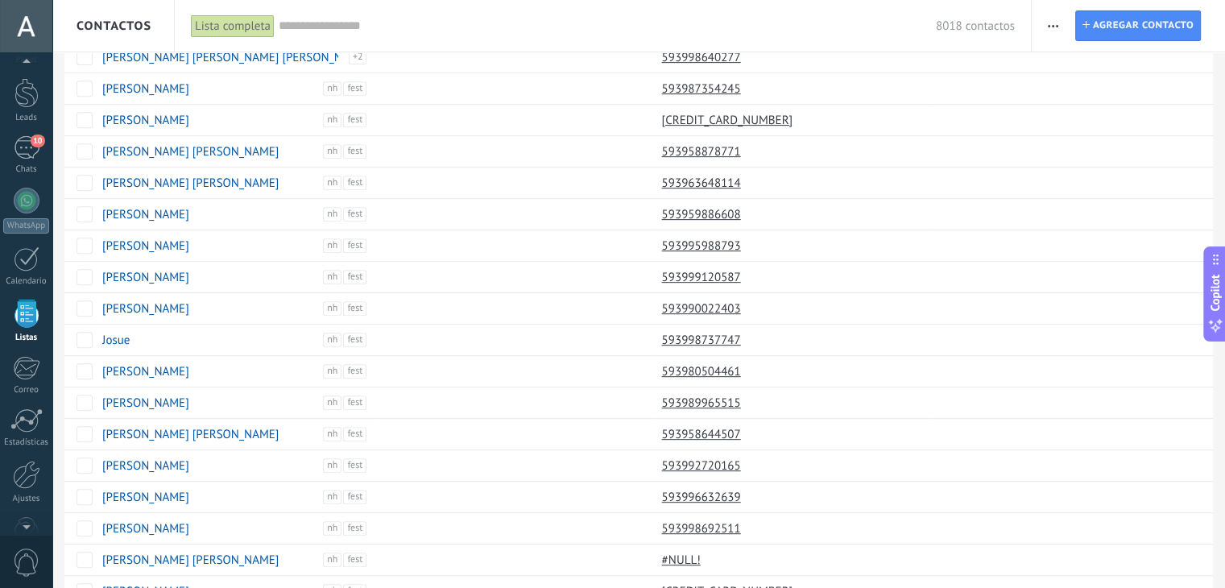
scroll to position [1125, 0]
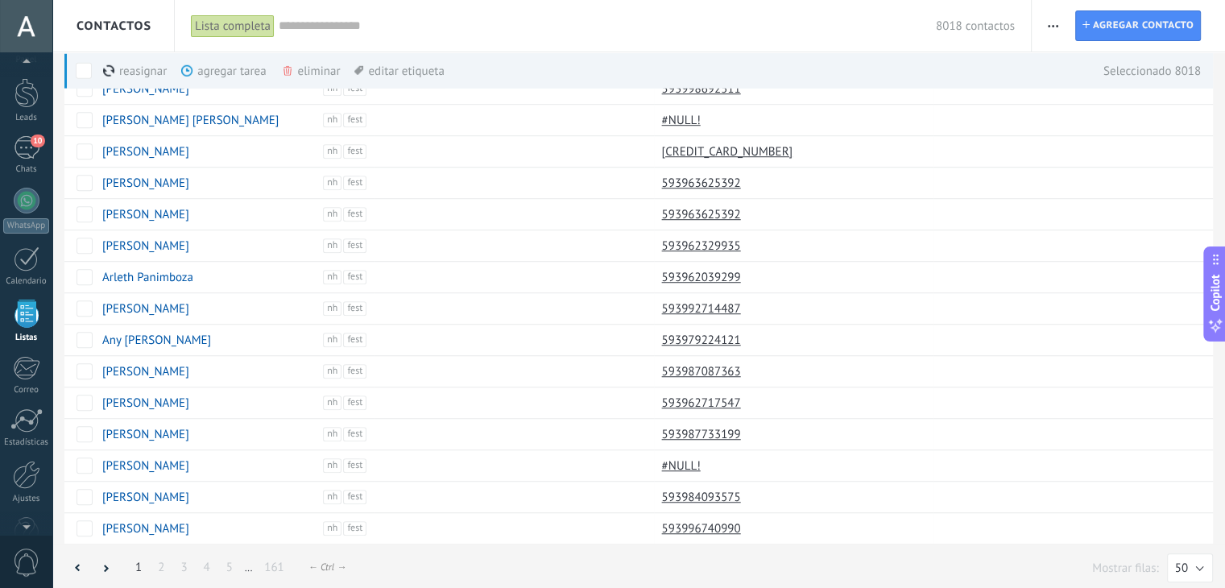
click at [1045, 26] on button "button" at bounding box center [1052, 25] width 23 height 31
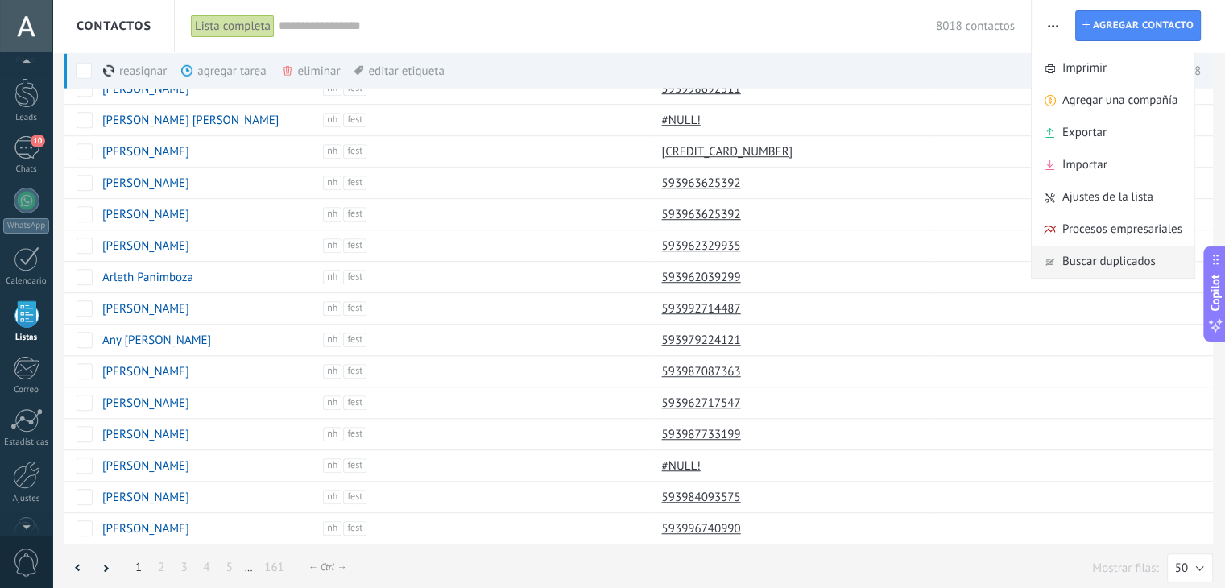
click at [1133, 262] on span "Buscar duplicados" at bounding box center [1108, 262] width 93 height 32
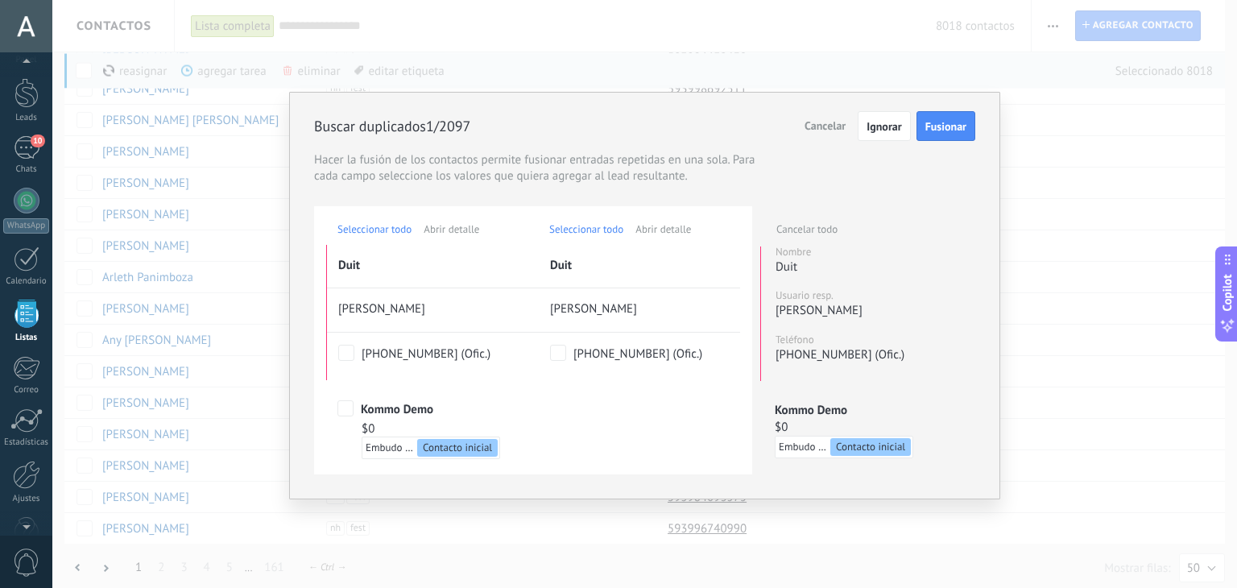
click at [949, 124] on span "Fusionar" at bounding box center [945, 126] width 41 height 11
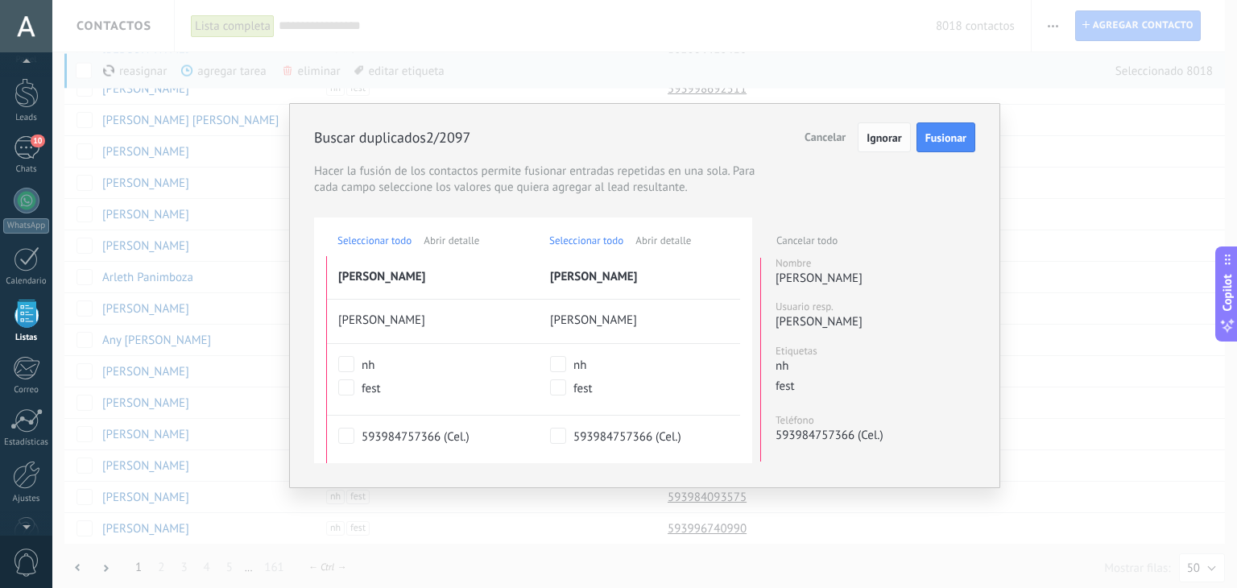
click at [878, 136] on span "Ignorar" at bounding box center [884, 137] width 35 height 11
click at [824, 136] on span "Cancelar" at bounding box center [824, 137] width 41 height 14
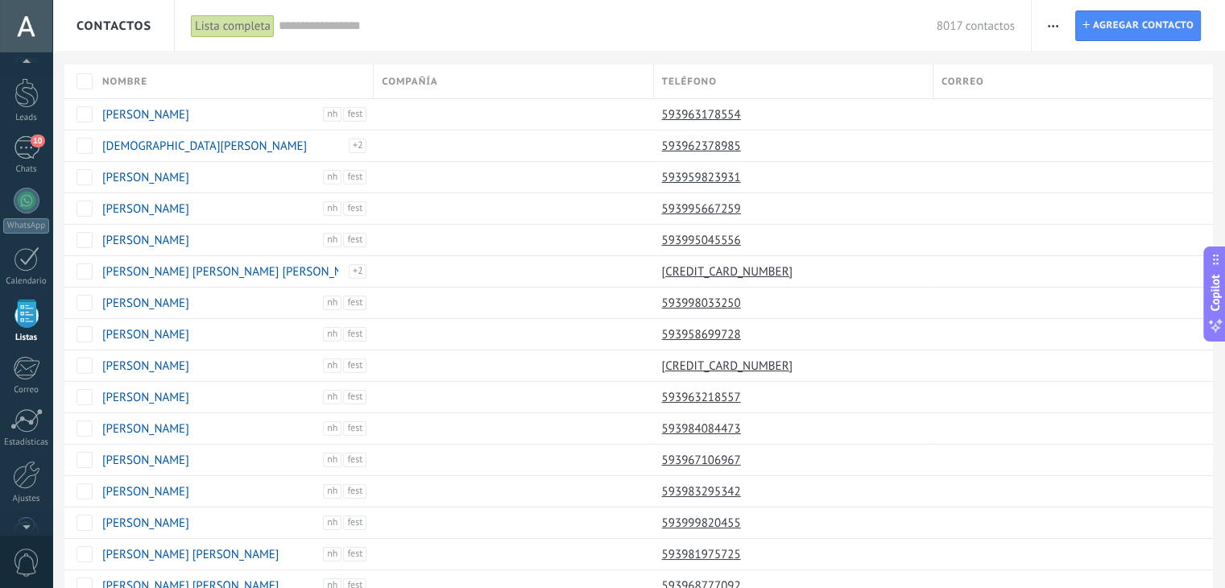
click at [1051, 25] on icon "button" at bounding box center [1053, 26] width 10 height 2
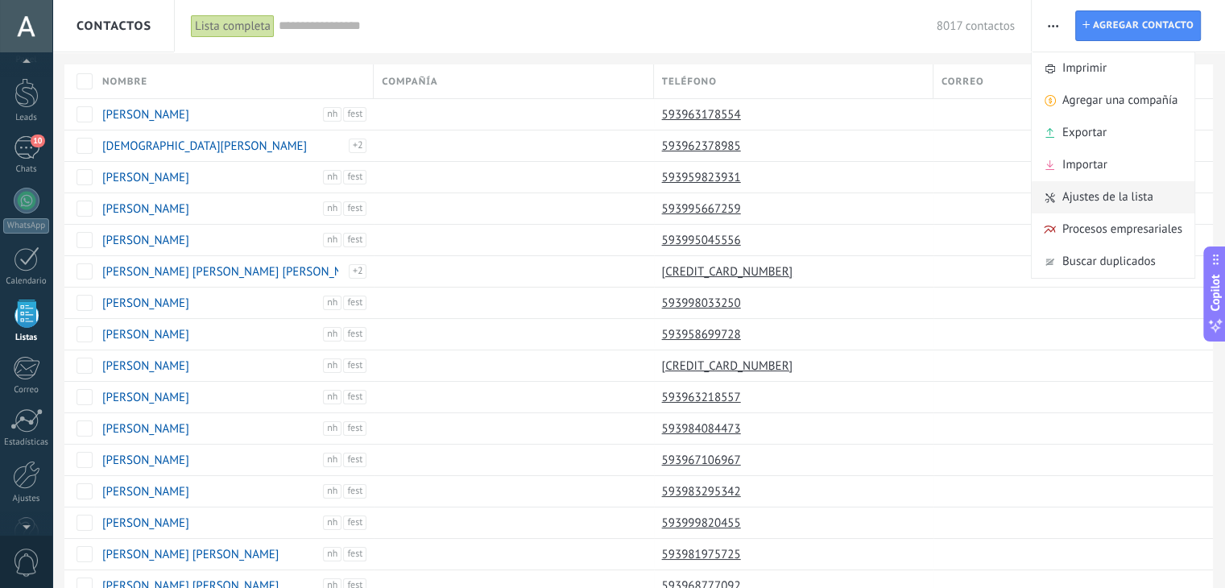
click at [1102, 201] on span "Ajustes de la lista" at bounding box center [1107, 197] width 91 height 32
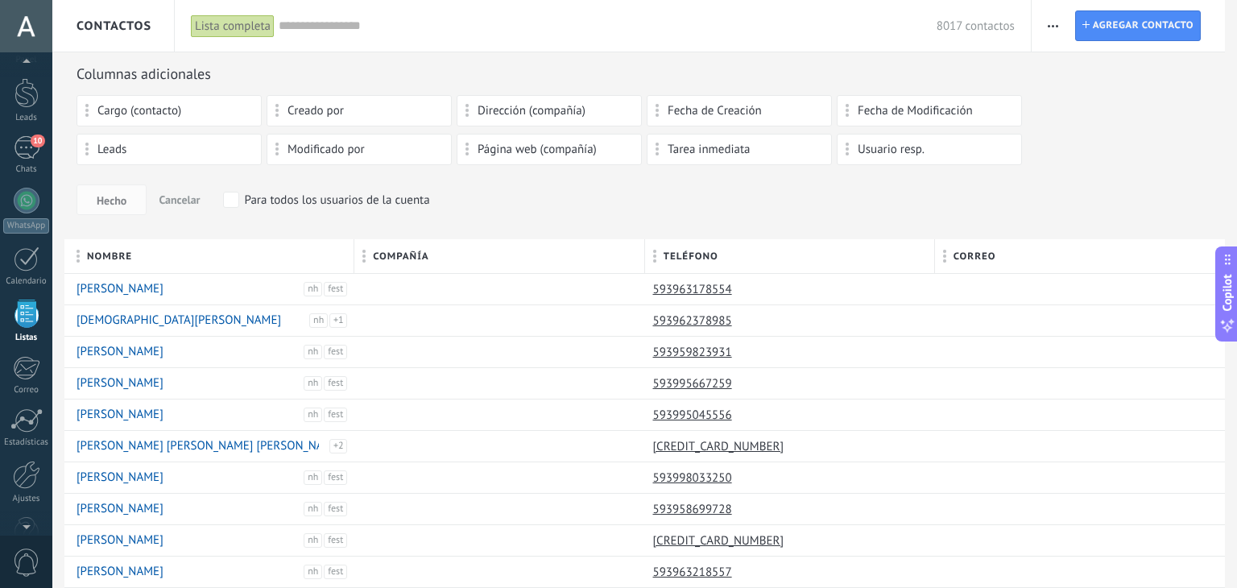
click at [219, 201] on div "Hecho Cancelar Para todos los usuarios de la cuenta" at bounding box center [645, 199] width 1136 height 31
click at [106, 201] on span "Hecho" at bounding box center [112, 200] width 30 height 11
click at [155, 161] on div "Leads" at bounding box center [169, 149] width 185 height 31
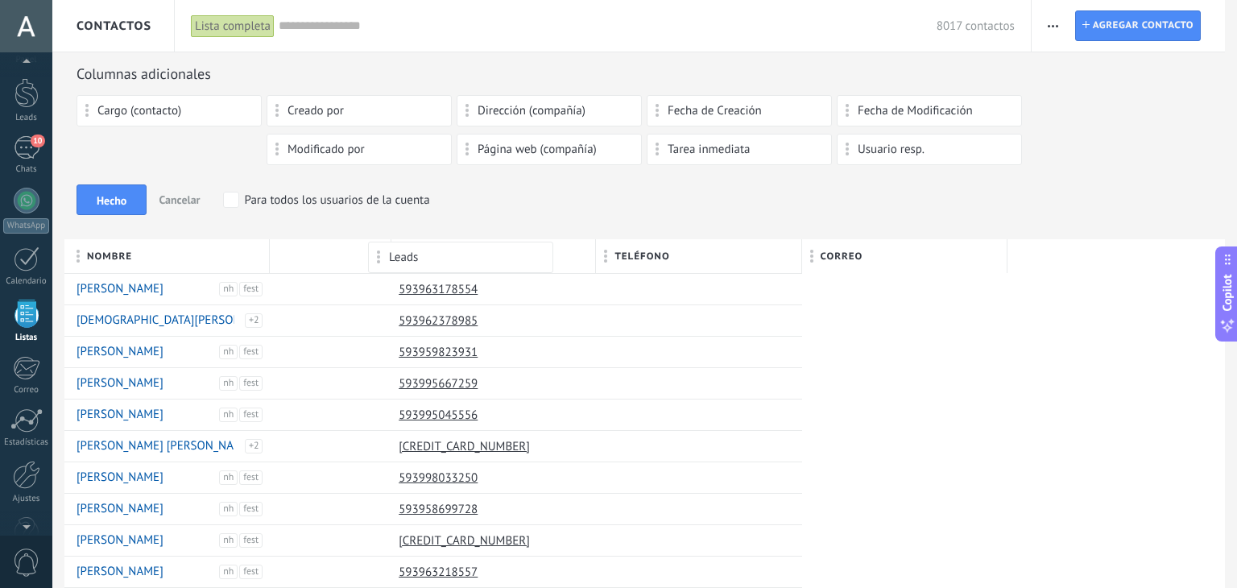
drag, startPoint x: 95, startPoint y: 144, endPoint x: 377, endPoint y: 252, distance: 301.8
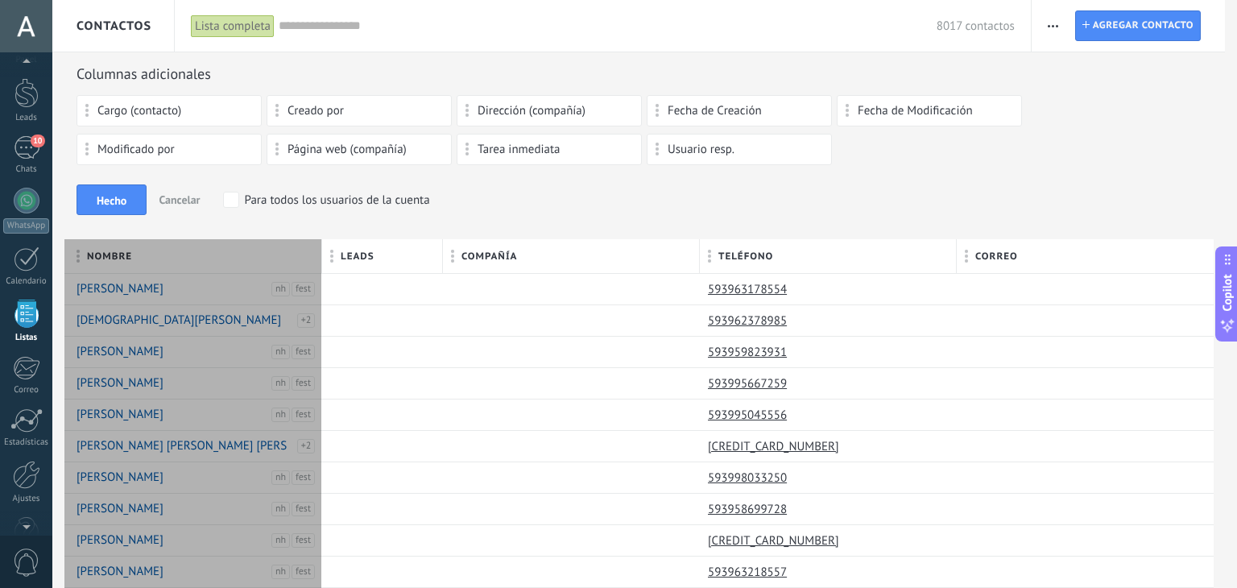
drag, startPoint x: 370, startPoint y: 252, endPoint x: 329, endPoint y: 257, distance: 41.4
click at [329, 257] on div at bounding box center [322, 257] width 18 height 31
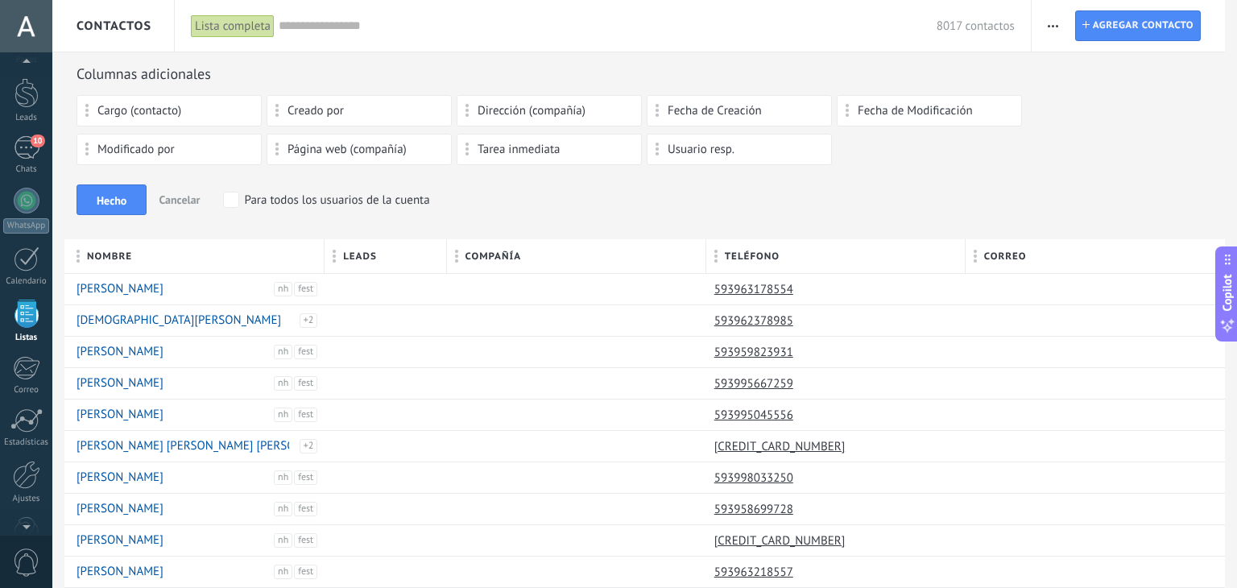
click at [530, 203] on div "Hecho Cancelar Para todos los usuarios de la cuenta" at bounding box center [645, 199] width 1136 height 31
click at [110, 199] on span "Hecho" at bounding box center [112, 200] width 30 height 11
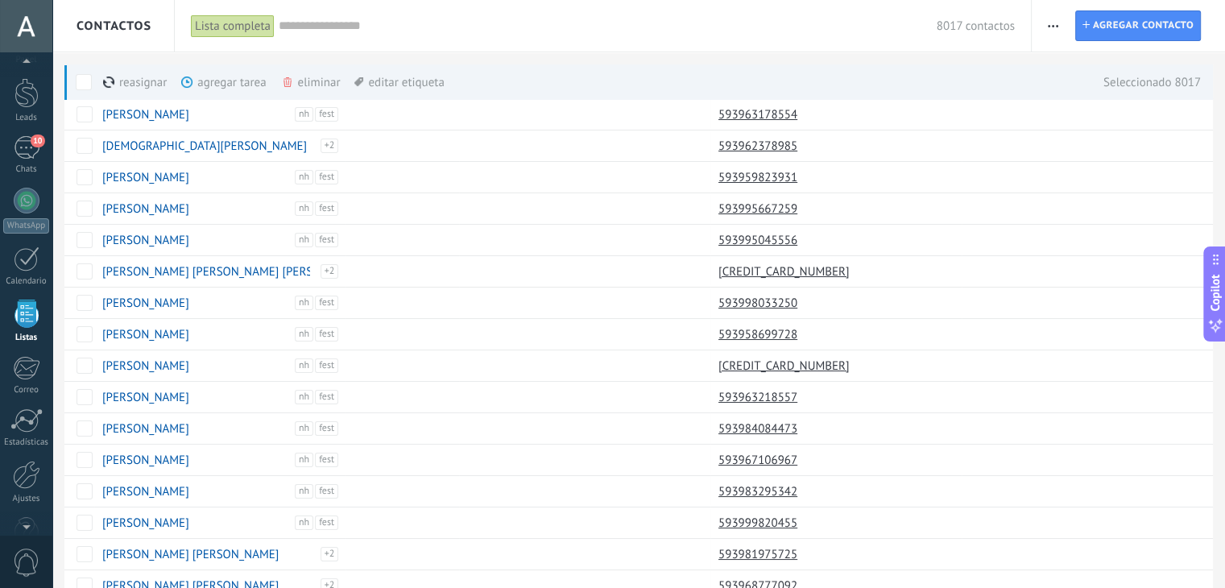
click at [230, 72] on div "agregar tarea màs" at bounding box center [250, 81] width 139 height 35
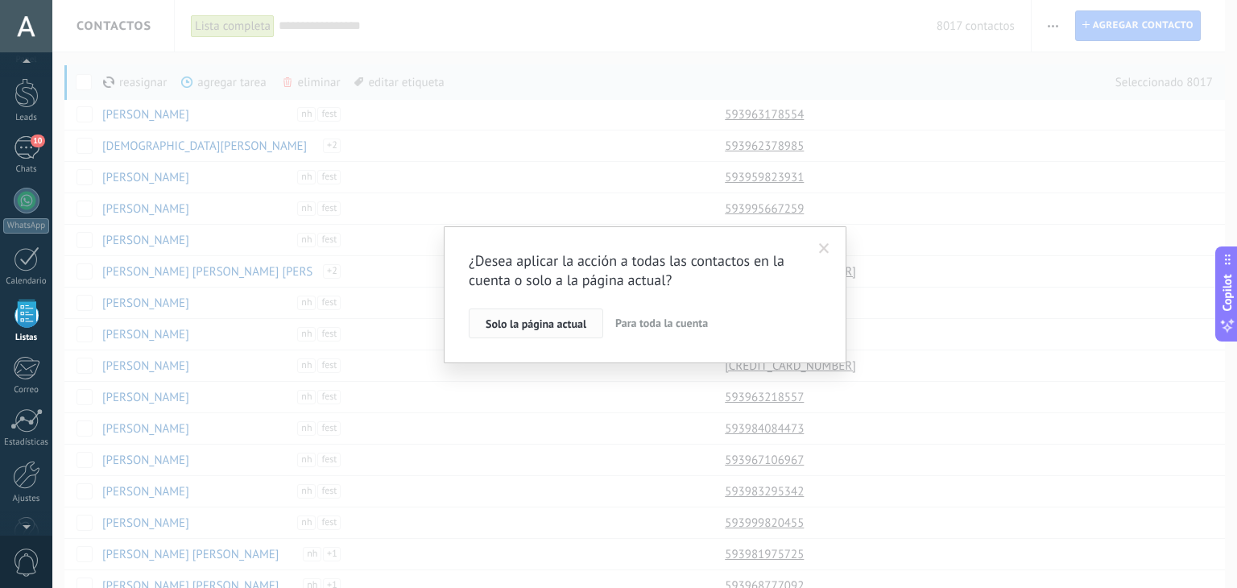
click at [540, 310] on button "Solo la página actual" at bounding box center [536, 323] width 134 height 31
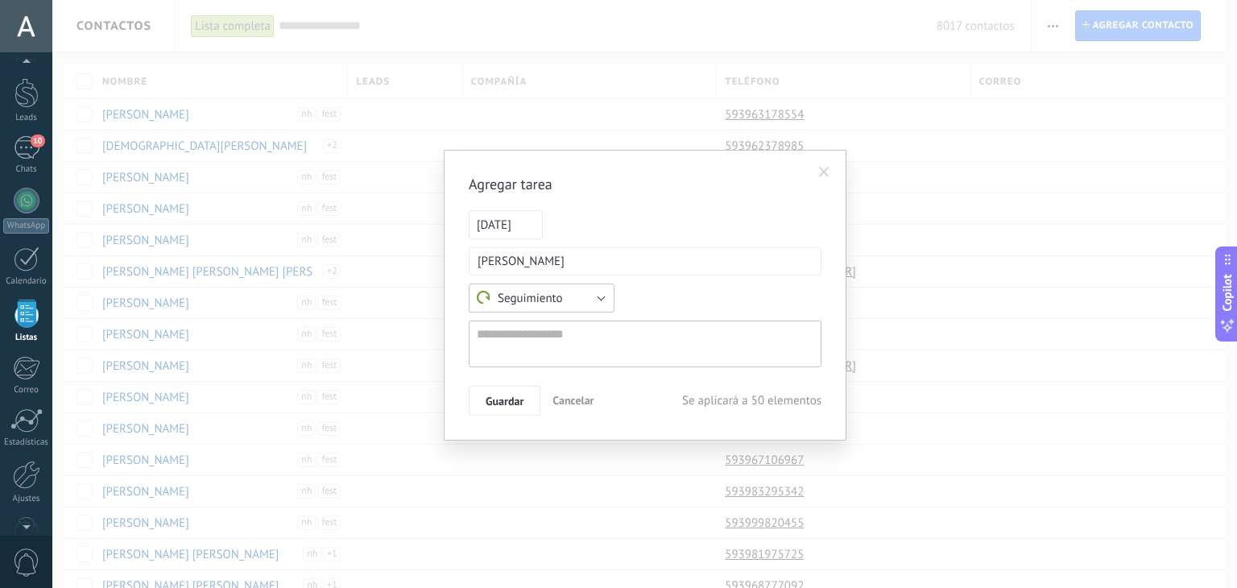
click at [601, 307] on button "Seguimiento" at bounding box center [542, 297] width 146 height 29
click at [652, 290] on div "Seguimiento Reunión Personalizado Seguimiento" at bounding box center [645, 297] width 353 height 29
click at [563, 407] on button "Cancelar" at bounding box center [573, 401] width 54 height 31
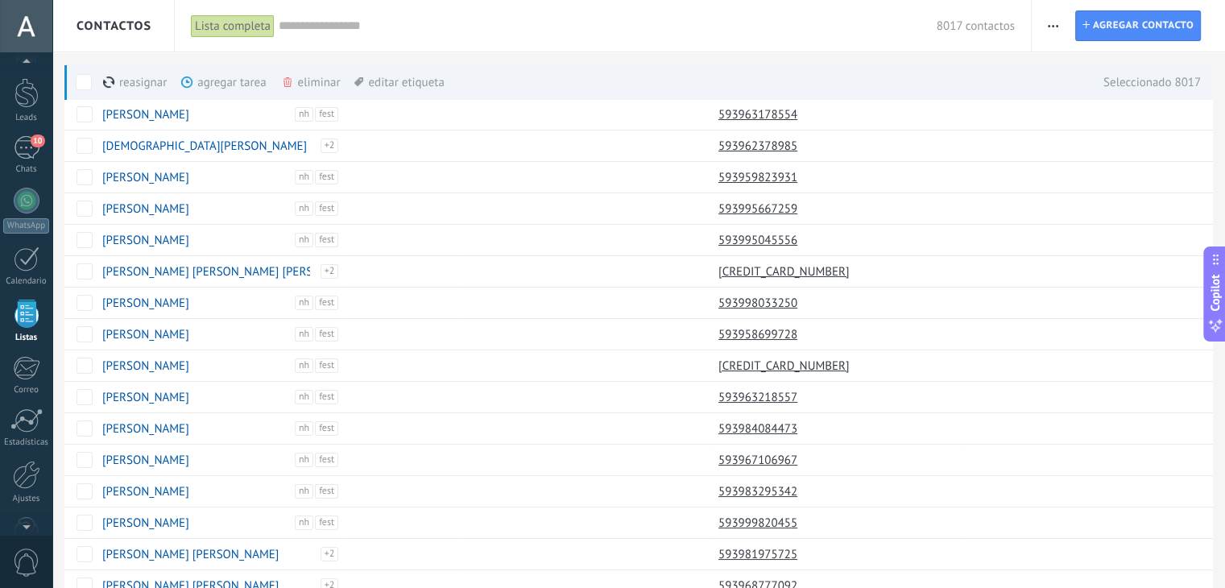
click at [1049, 20] on span "button" at bounding box center [1053, 25] width 10 height 31
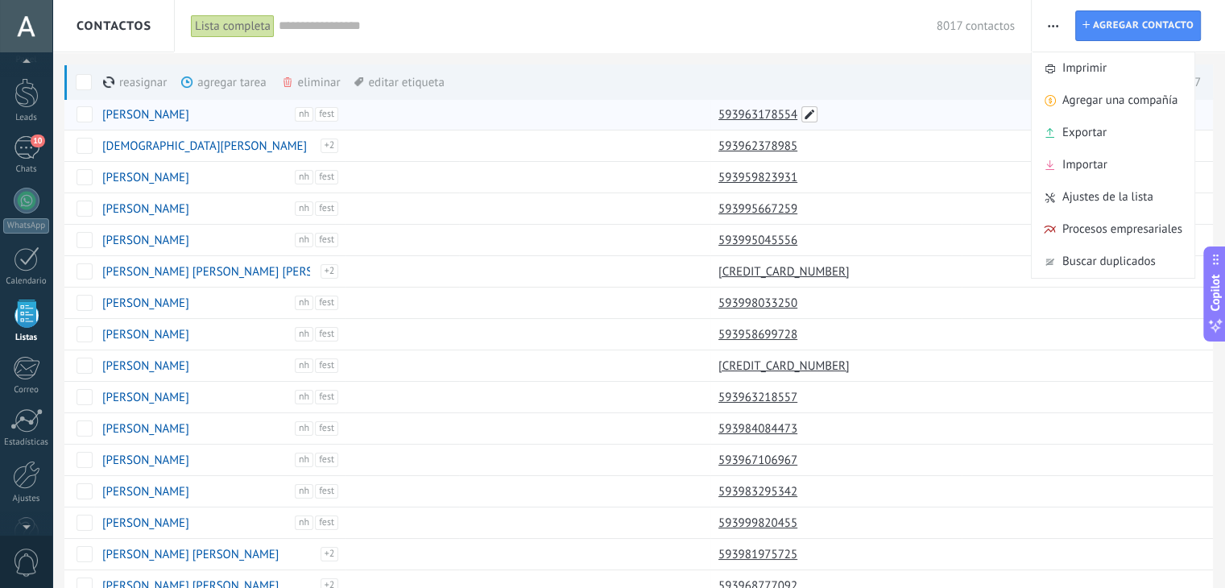
click at [809, 117] on span at bounding box center [809, 114] width 16 height 16
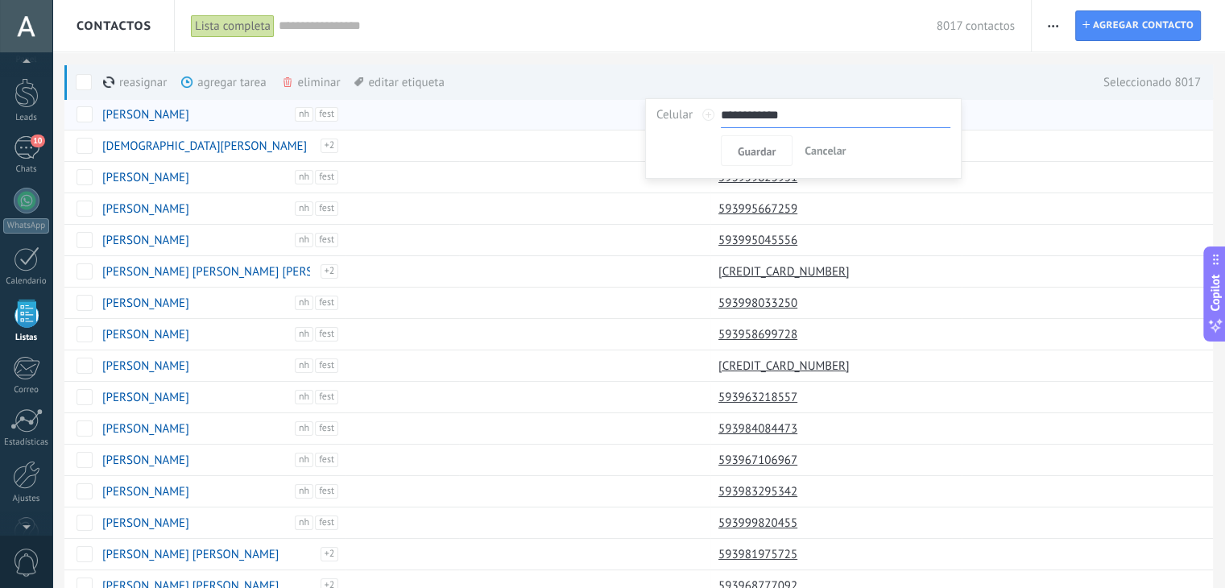
click at [712, 114] on div at bounding box center [708, 115] width 12 height 12
click at [722, 112] on input "**********" at bounding box center [836, 115] width 230 height 26
type input "**********"
click at [755, 177] on span "Guardar" at bounding box center [757, 177] width 38 height 11
click at [805, 146] on span at bounding box center [809, 146] width 16 height 16
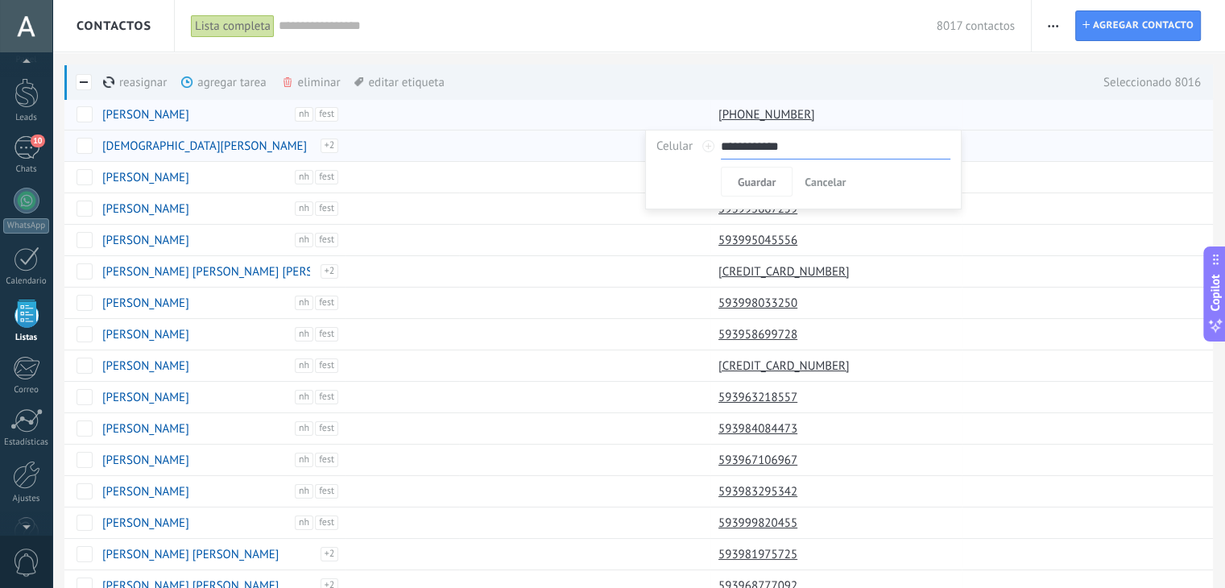
click at [722, 146] on input "**********" at bounding box center [836, 147] width 230 height 26
type input "**********"
click at [748, 178] on span "Guardar" at bounding box center [757, 181] width 38 height 11
click at [812, 172] on span at bounding box center [809, 177] width 16 height 16
click at [722, 178] on input "**********" at bounding box center [836, 178] width 230 height 26
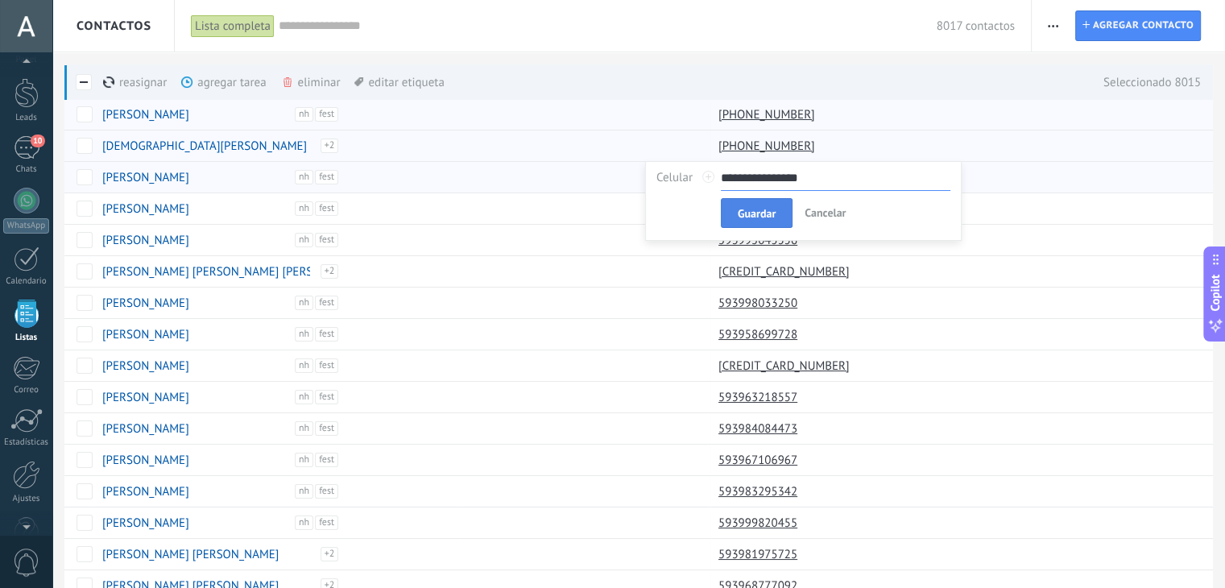
type input "**********"
click at [742, 213] on span "Guardar" at bounding box center [757, 213] width 38 height 11
click at [805, 209] on span at bounding box center [809, 209] width 16 height 16
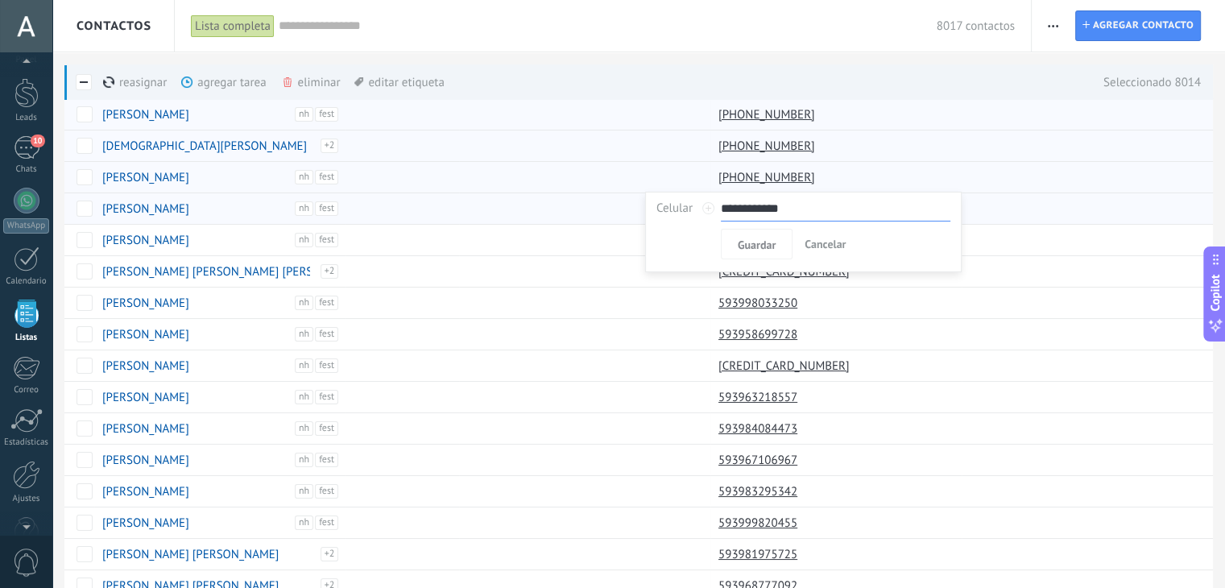
click at [722, 205] on input "**********" at bounding box center [836, 209] width 230 height 26
type input "**********"
click at [738, 239] on span "Guardar" at bounding box center [757, 244] width 38 height 11
click at [85, 71] on label at bounding box center [84, 81] width 16 height 35
click at [523, 83] on span at bounding box center [518, 85] width 14 height 4
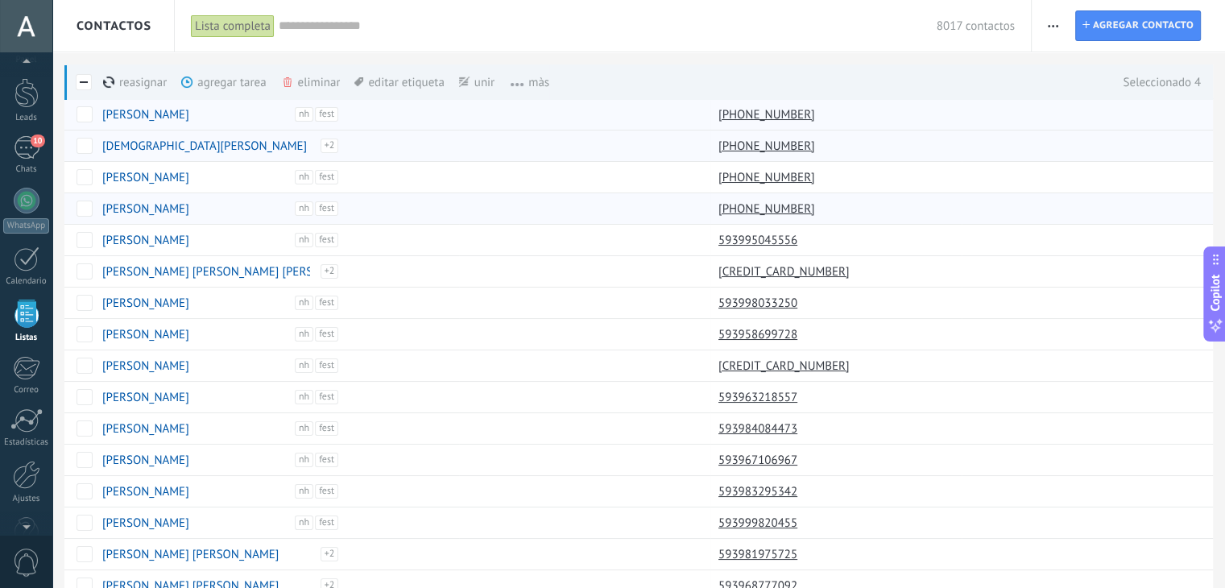
click at [537, 82] on span "màs" at bounding box center [521, 82] width 55 height 31
click at [521, 77] on span "màs" at bounding box center [521, 82] width 55 height 31
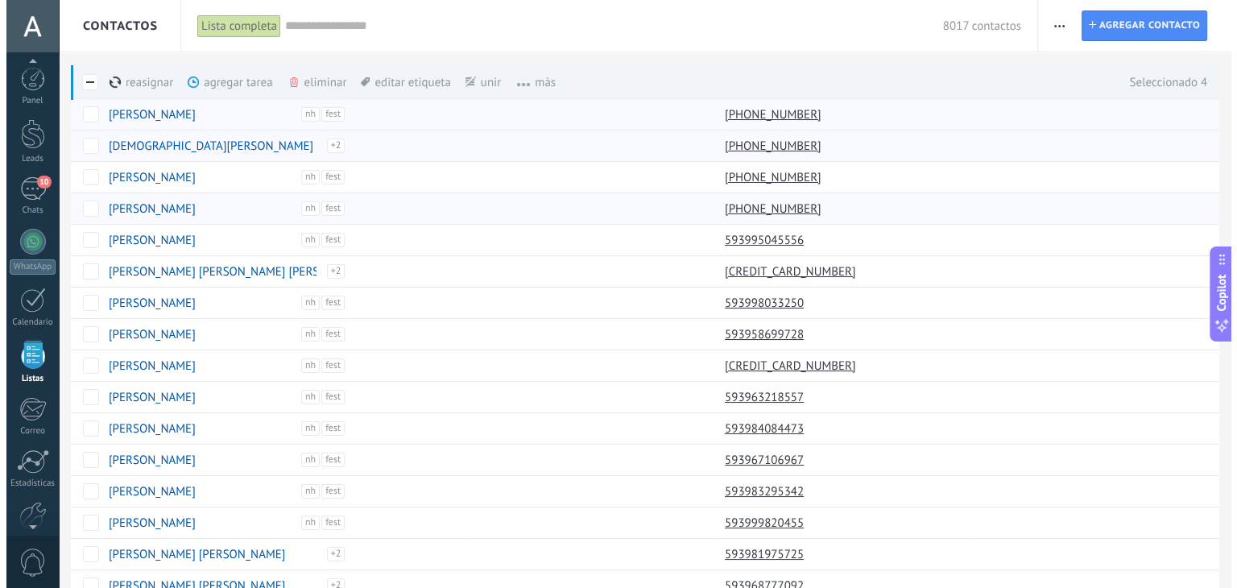
scroll to position [41, 0]
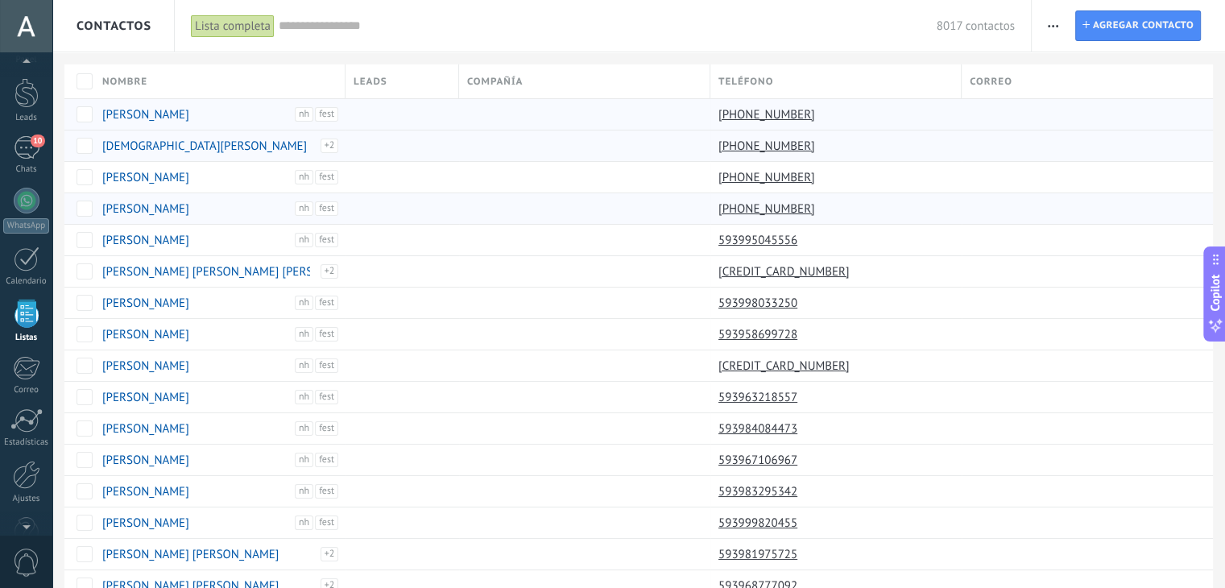
click at [213, 35] on div "Lista completa" at bounding box center [233, 25] width 84 height 23
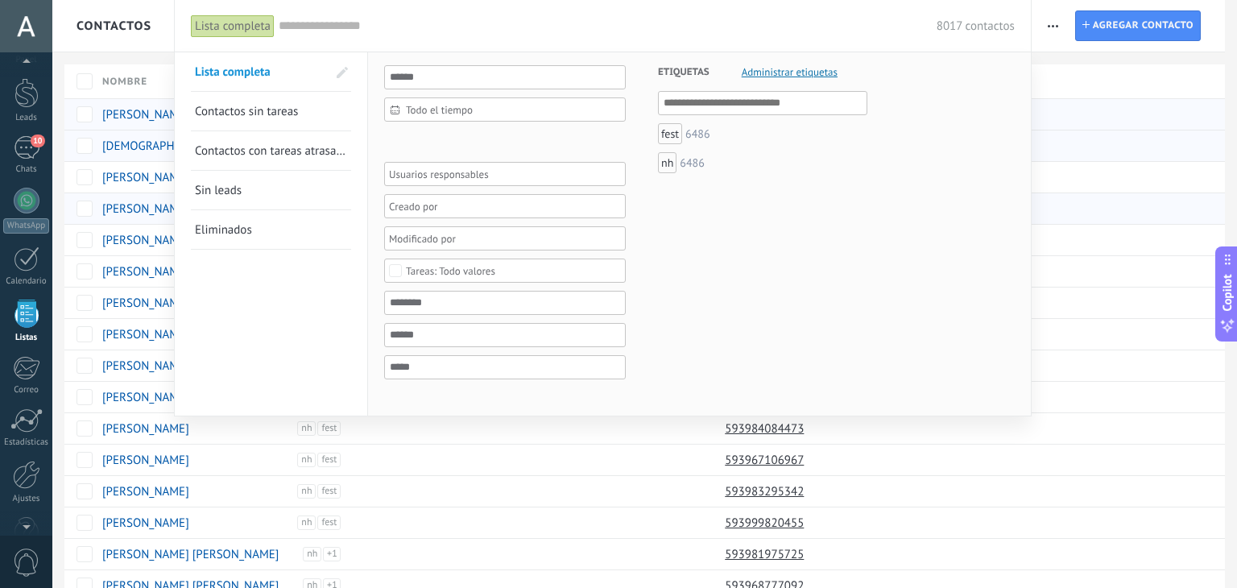
click at [213, 35] on div "Lista completa" at bounding box center [233, 25] width 84 height 23
click at [139, 62] on div at bounding box center [618, 294] width 1237 height 588
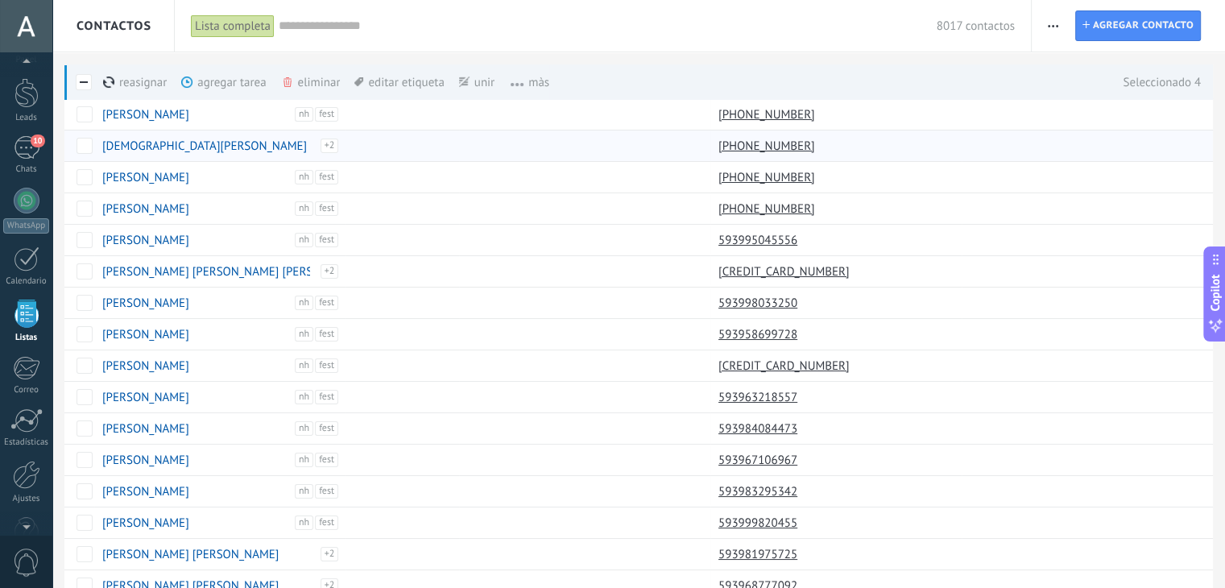
click at [406, 81] on div "editar etiqueta màs" at bounding box center [426, 81] width 144 height 35
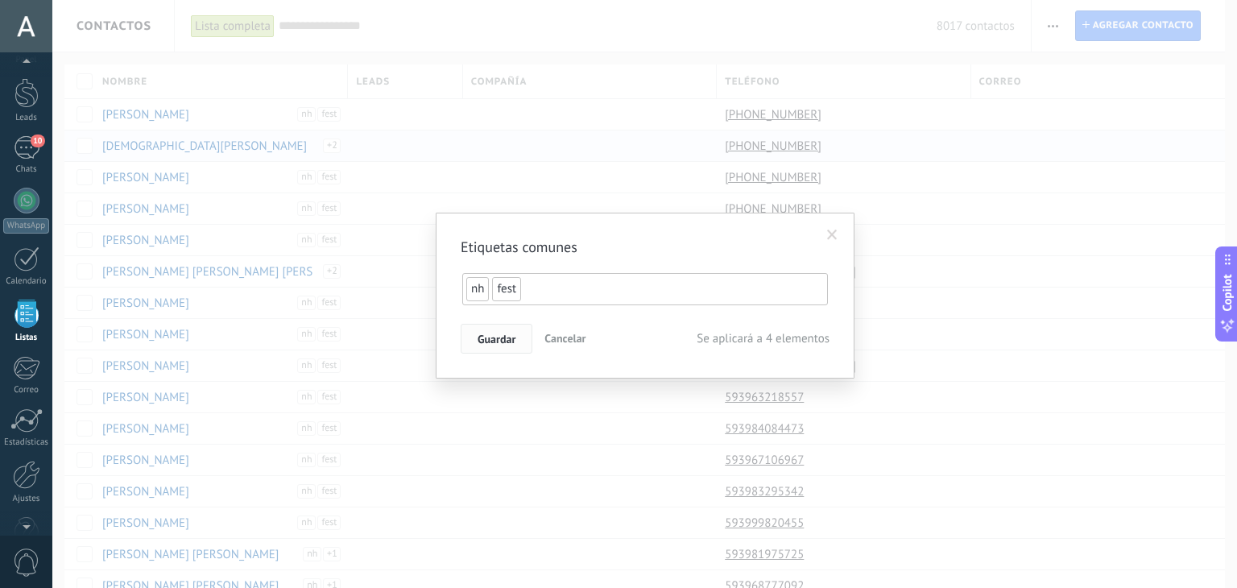
click at [504, 347] on button "Guardar" at bounding box center [497, 339] width 72 height 31
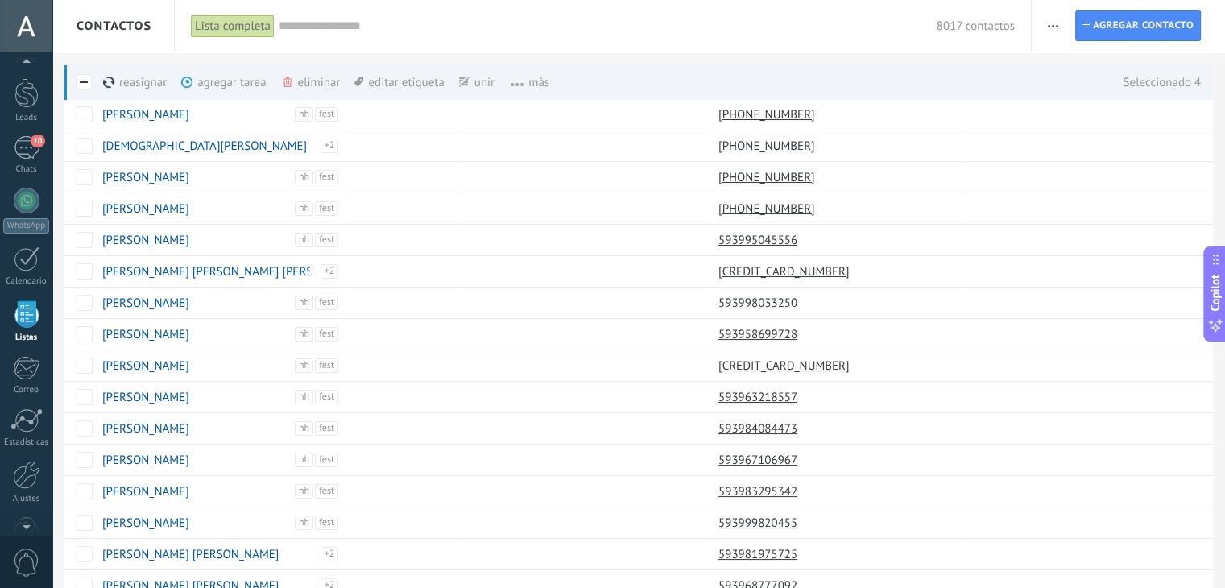
click at [472, 81] on div "unir màs" at bounding box center [504, 81] width 90 height 35
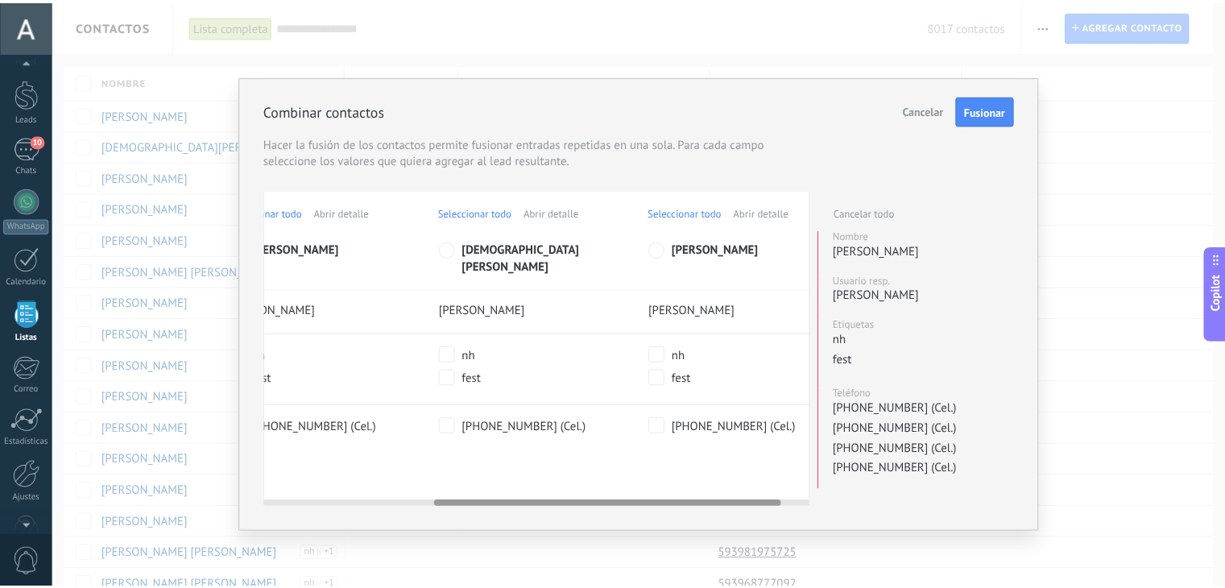
scroll to position [0, 273]
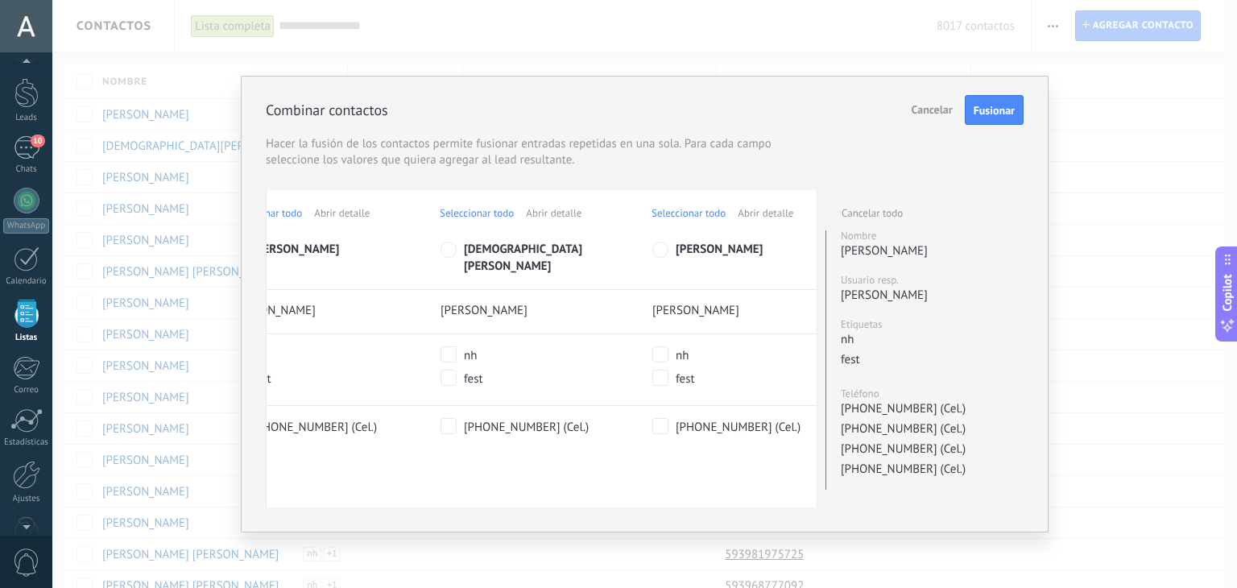
click at [913, 114] on span "Cancelar" at bounding box center [932, 109] width 41 height 14
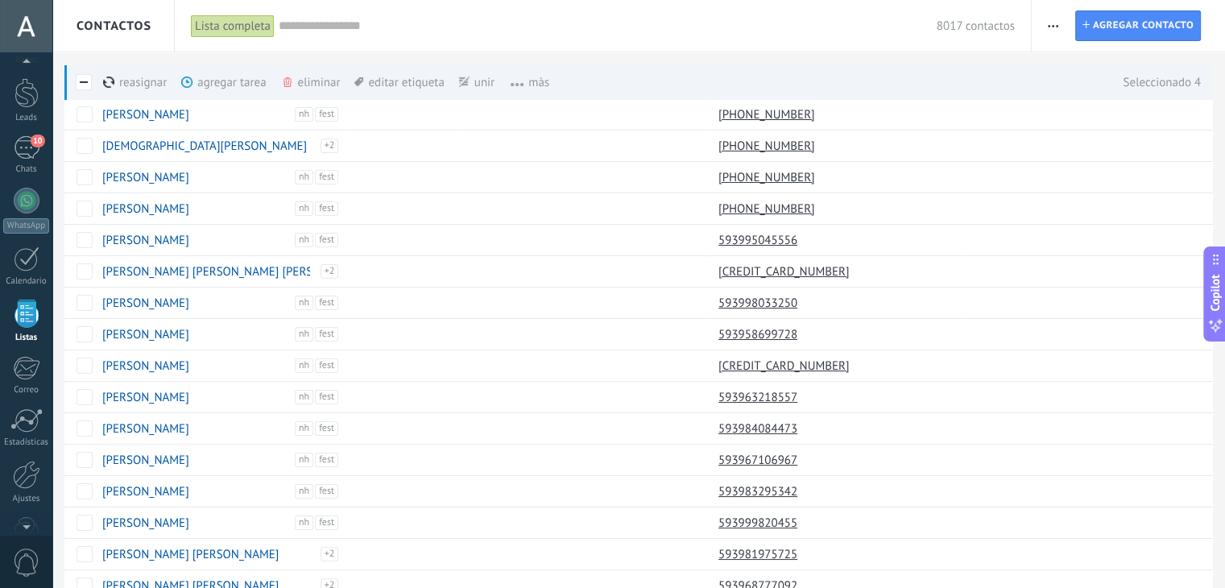
click at [235, 27] on div "Lista completa" at bounding box center [233, 25] width 84 height 23
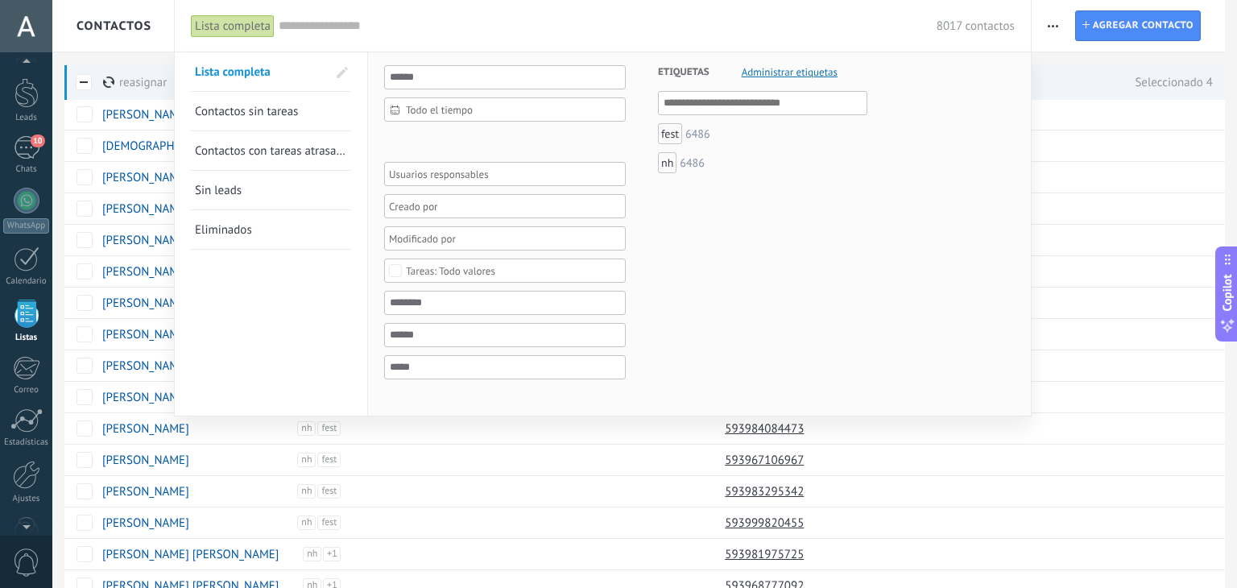
click at [246, 27] on div "Lista completa" at bounding box center [233, 25] width 84 height 23
click at [445, 20] on input "text" at bounding box center [608, 26] width 658 height 17
click at [373, 46] on div "8017 contactos" at bounding box center [647, 26] width 736 height 52
click at [438, 442] on div at bounding box center [618, 294] width 1237 height 588
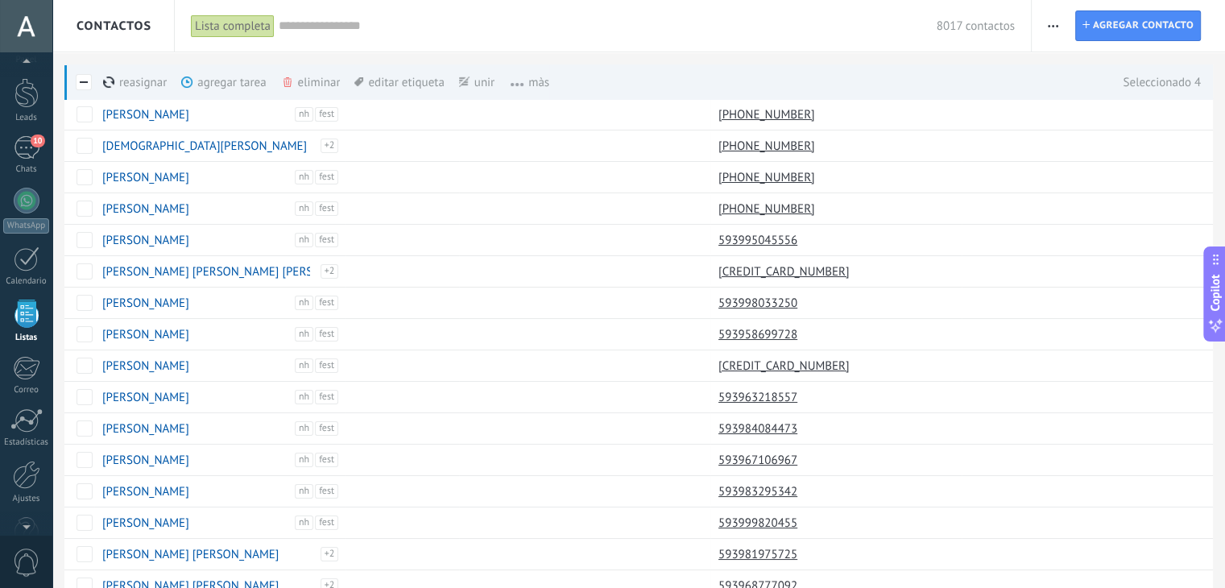
click at [232, 86] on div "agregar tarea màs" at bounding box center [250, 81] width 139 height 35
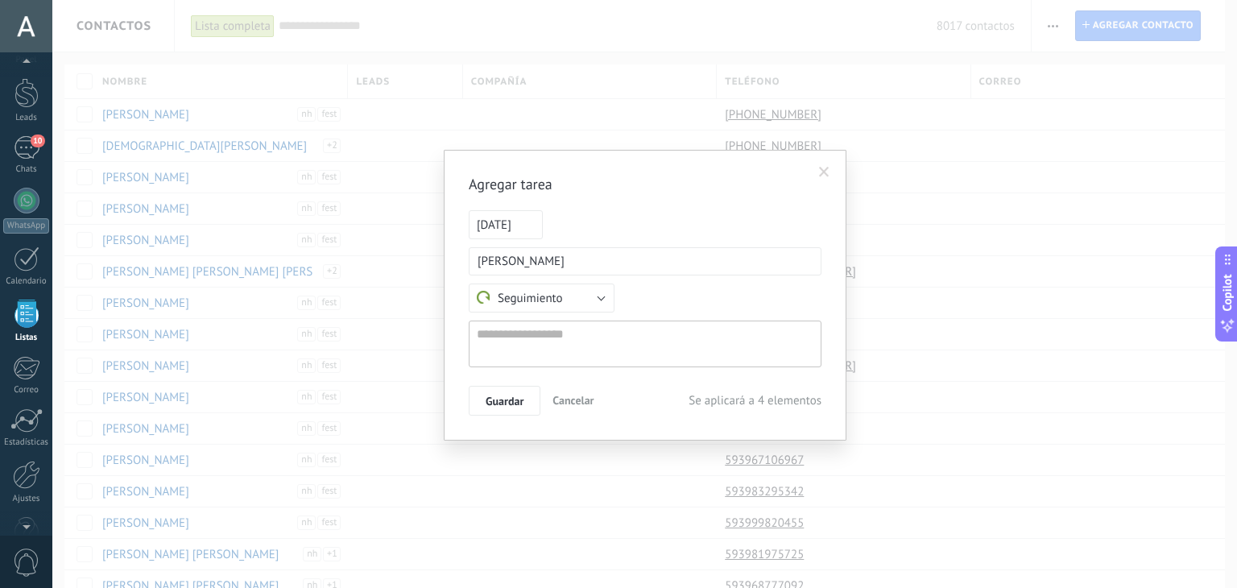
click at [826, 165] on span at bounding box center [824, 172] width 27 height 27
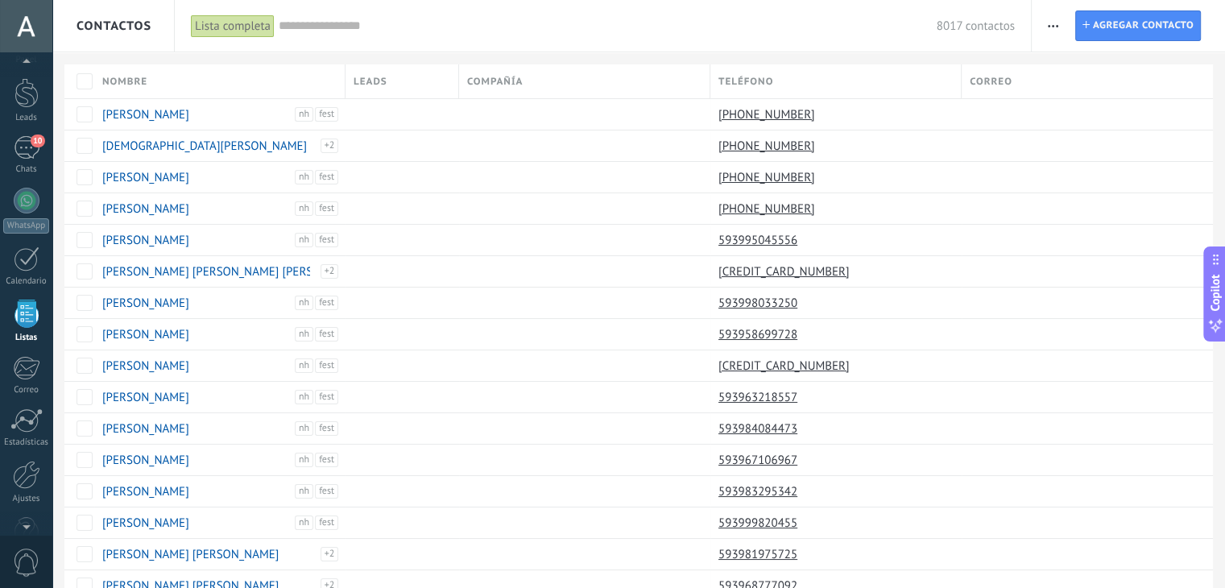
click at [97, 23] on span "Contactos" at bounding box center [114, 26] width 75 height 15
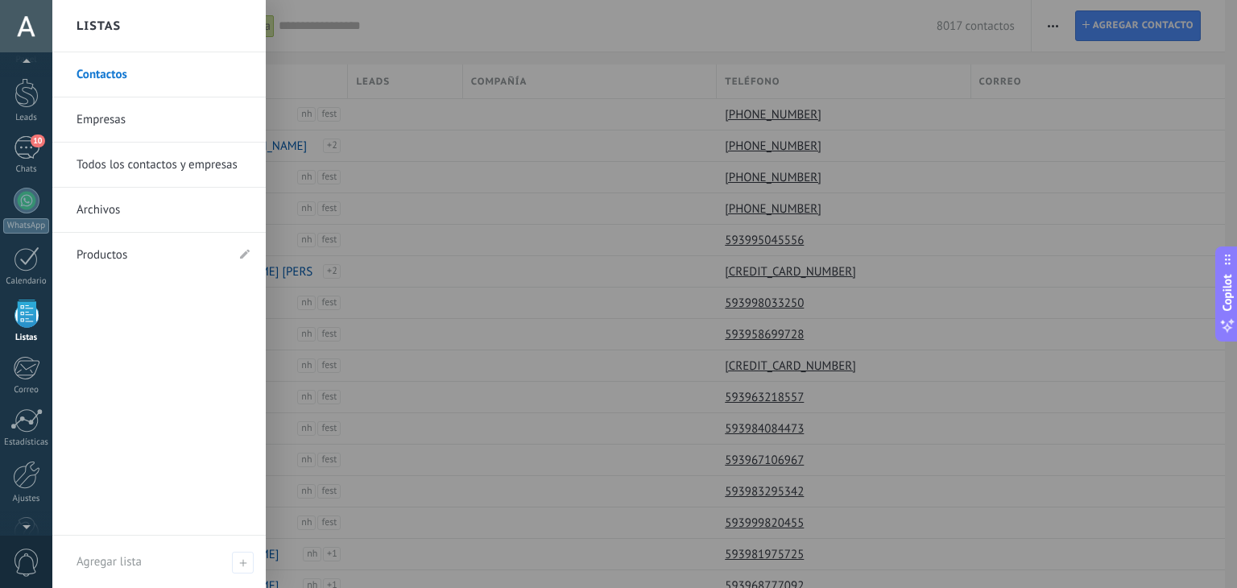
click at [152, 215] on link "Archivos" at bounding box center [163, 210] width 173 height 45
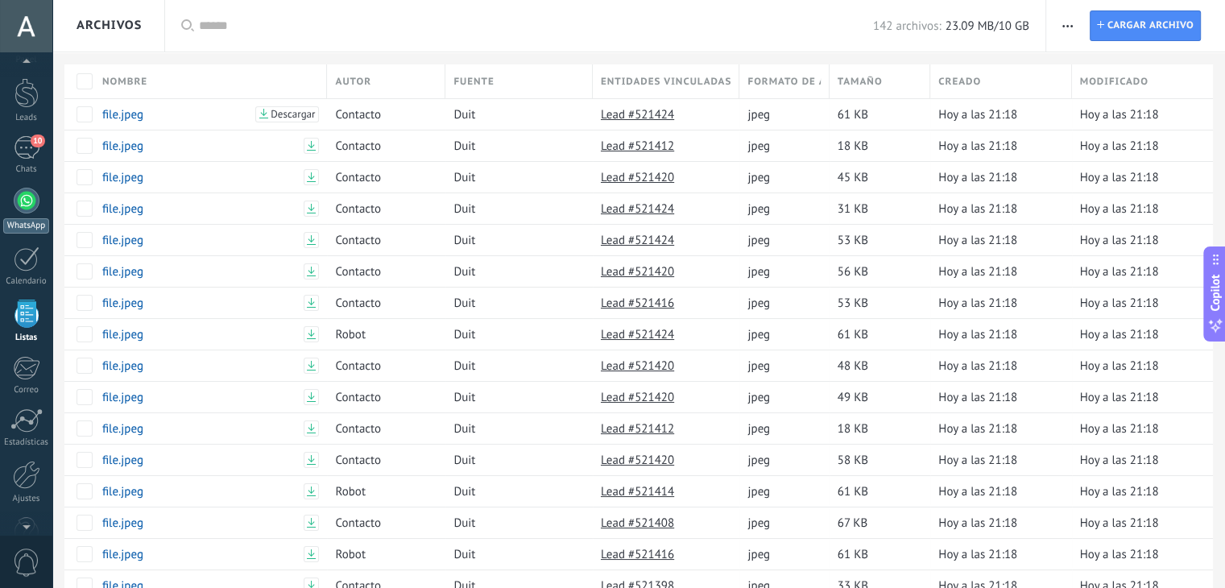
click at [25, 210] on div at bounding box center [27, 201] width 26 height 26
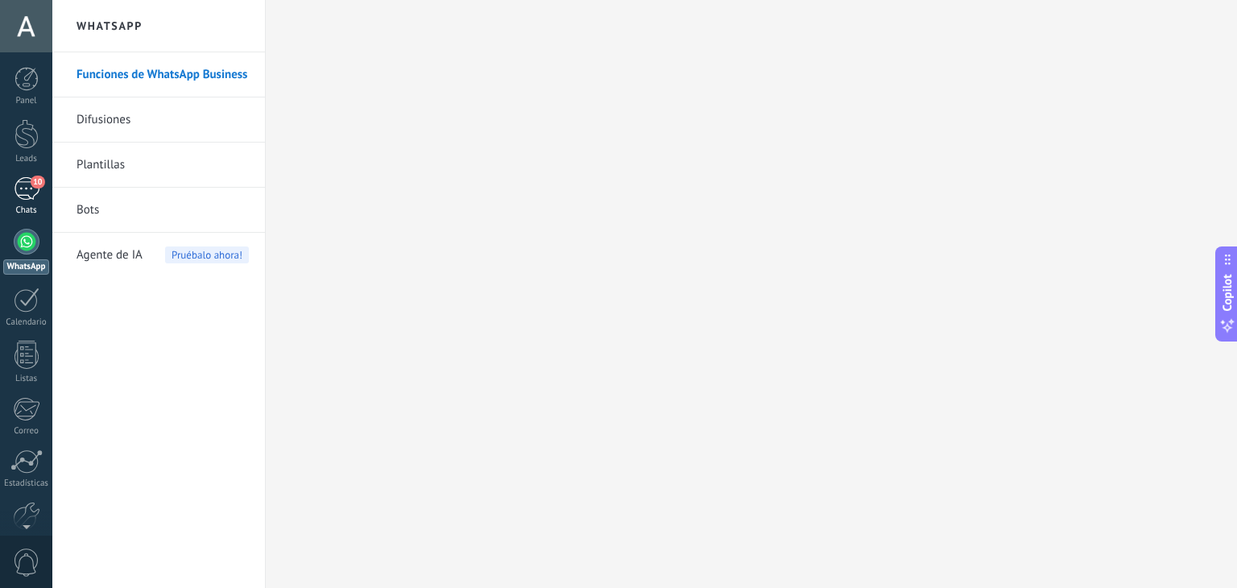
click at [25, 184] on div "10" at bounding box center [27, 188] width 26 height 23
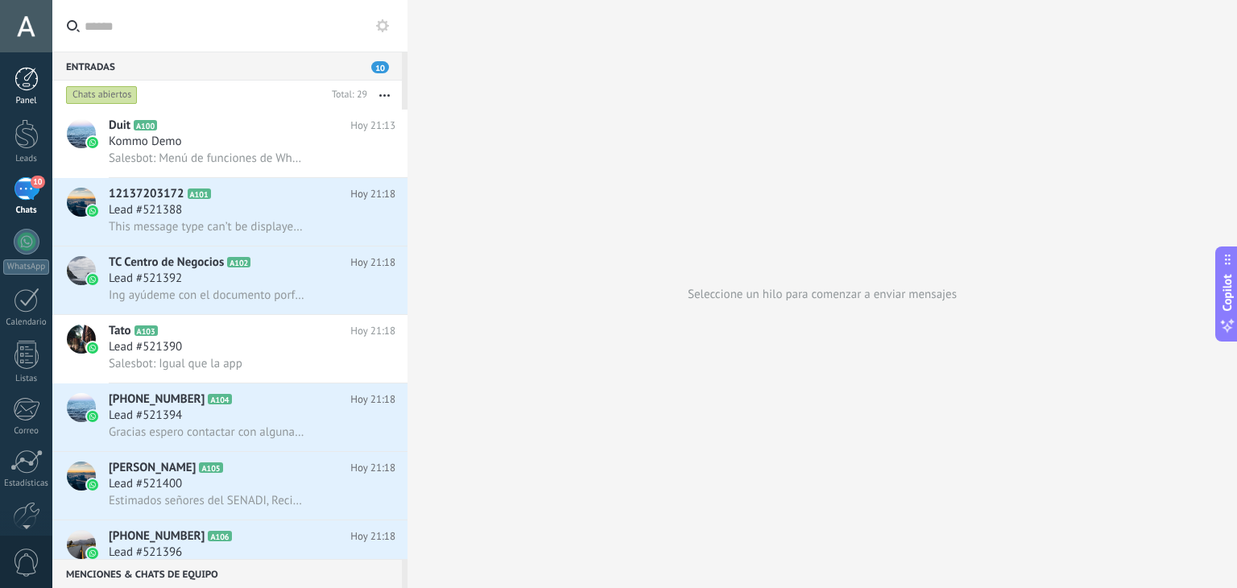
click at [29, 88] on div at bounding box center [26, 79] width 24 height 24
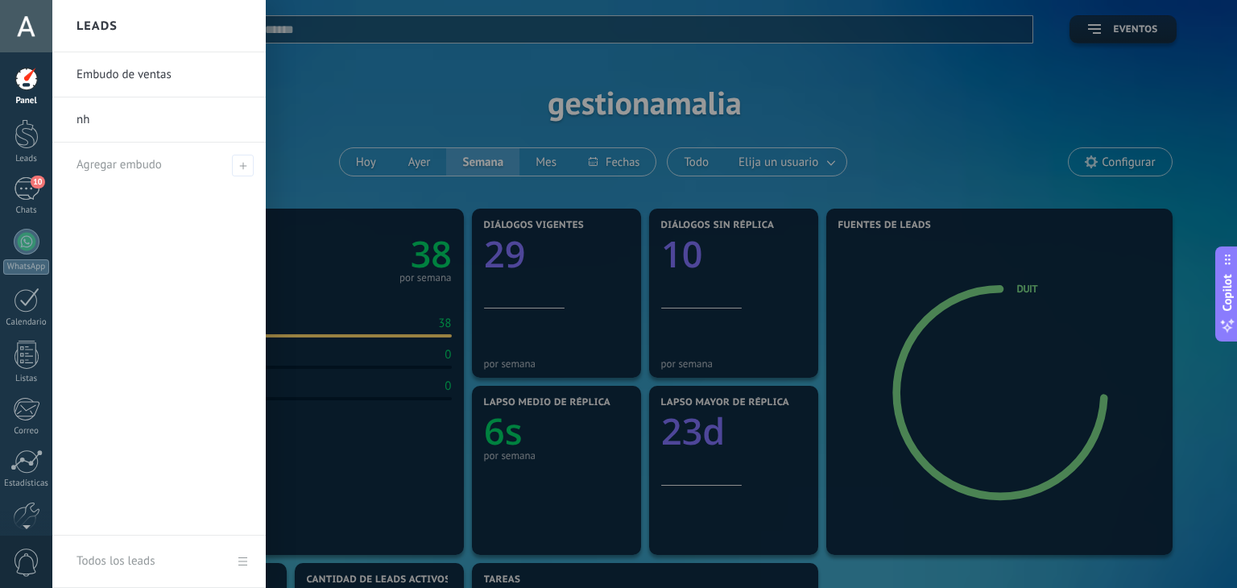
click at [160, 130] on link "nh" at bounding box center [163, 119] width 173 height 45
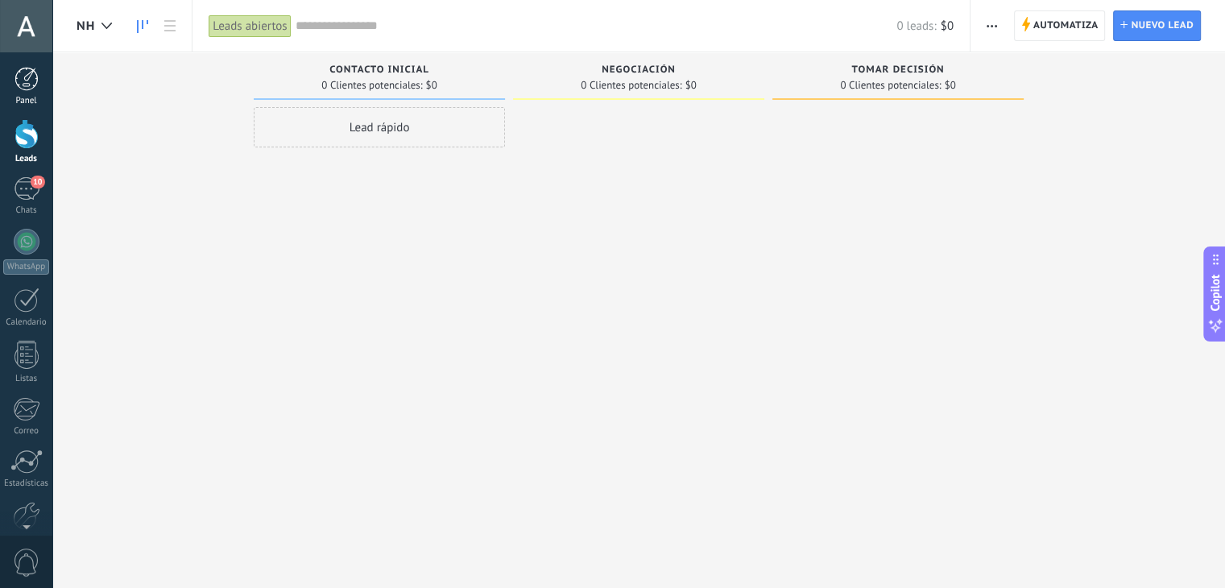
click at [26, 76] on div at bounding box center [26, 79] width 24 height 24
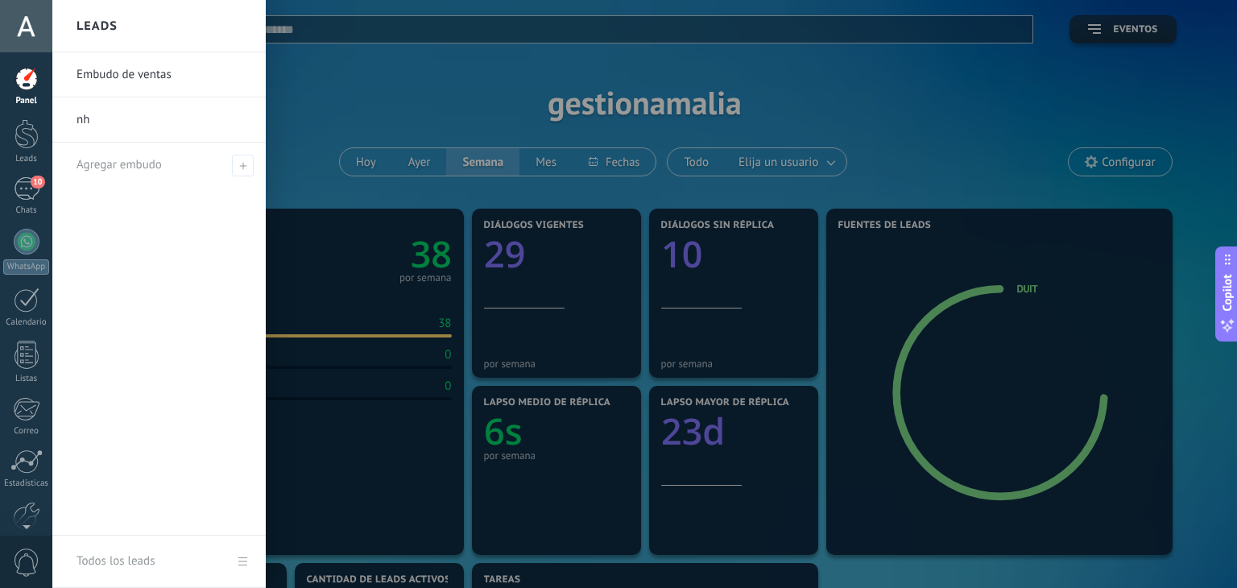
click at [153, 81] on link "Embudo de ventas" at bounding box center [163, 74] width 173 height 45
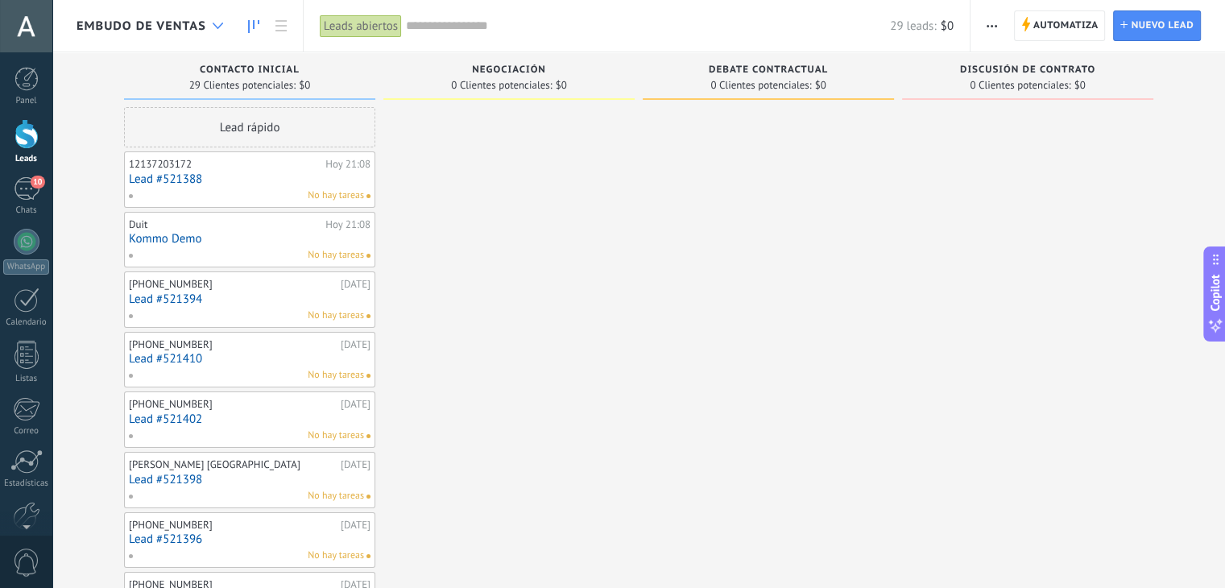
click at [212, 19] on div at bounding box center [218, 25] width 27 height 31
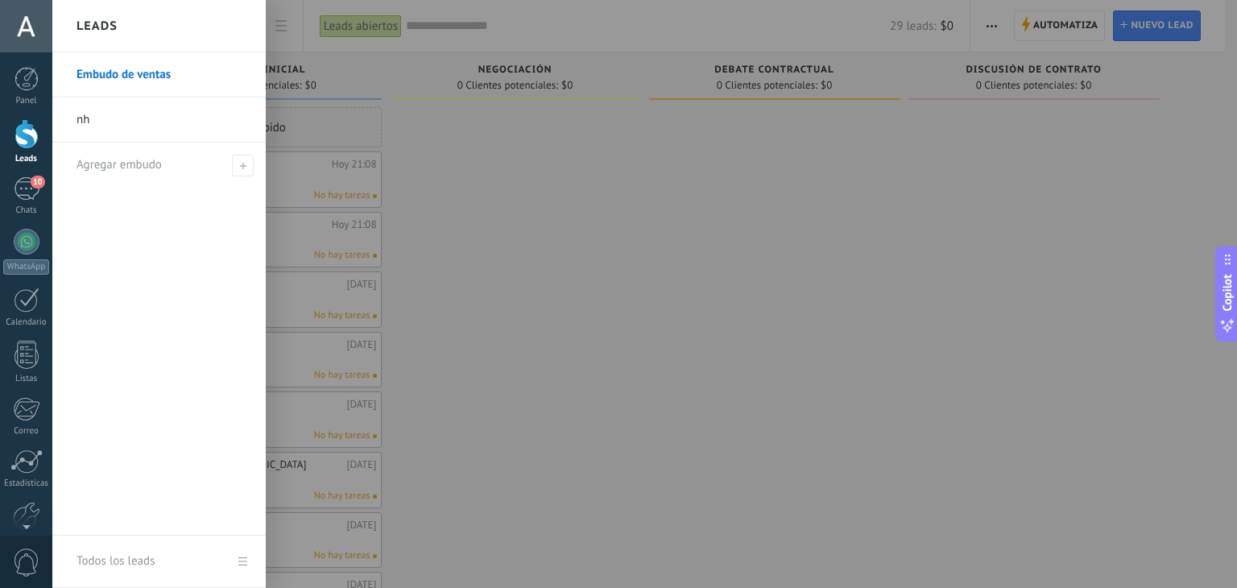
click at [176, 130] on link "nh" at bounding box center [163, 119] width 173 height 45
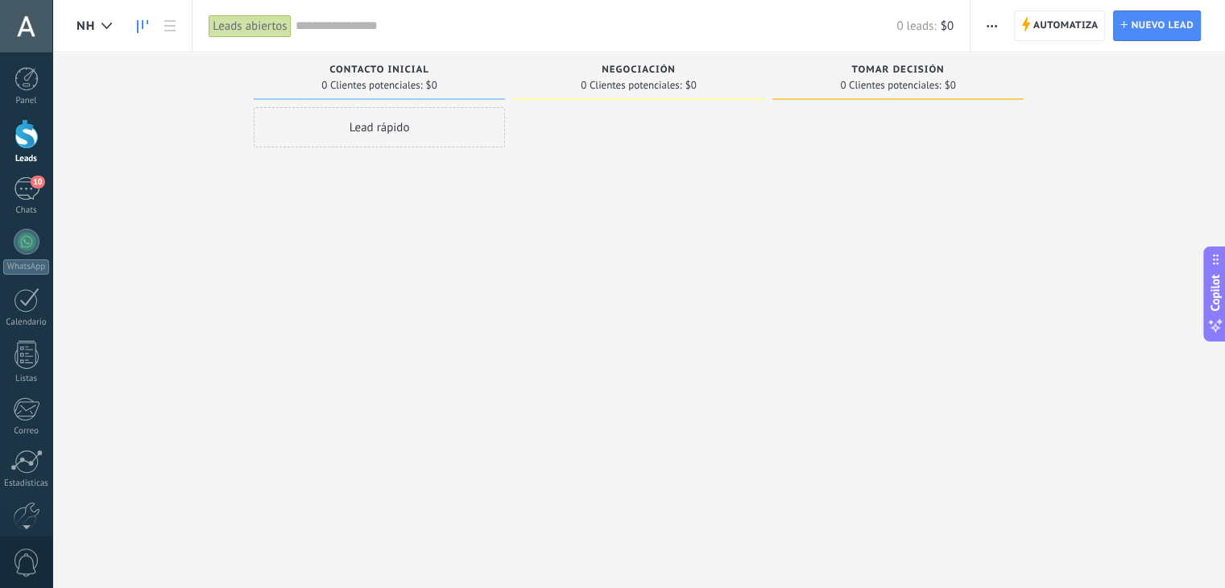
click at [992, 26] on use "button" at bounding box center [991, 26] width 10 height 2
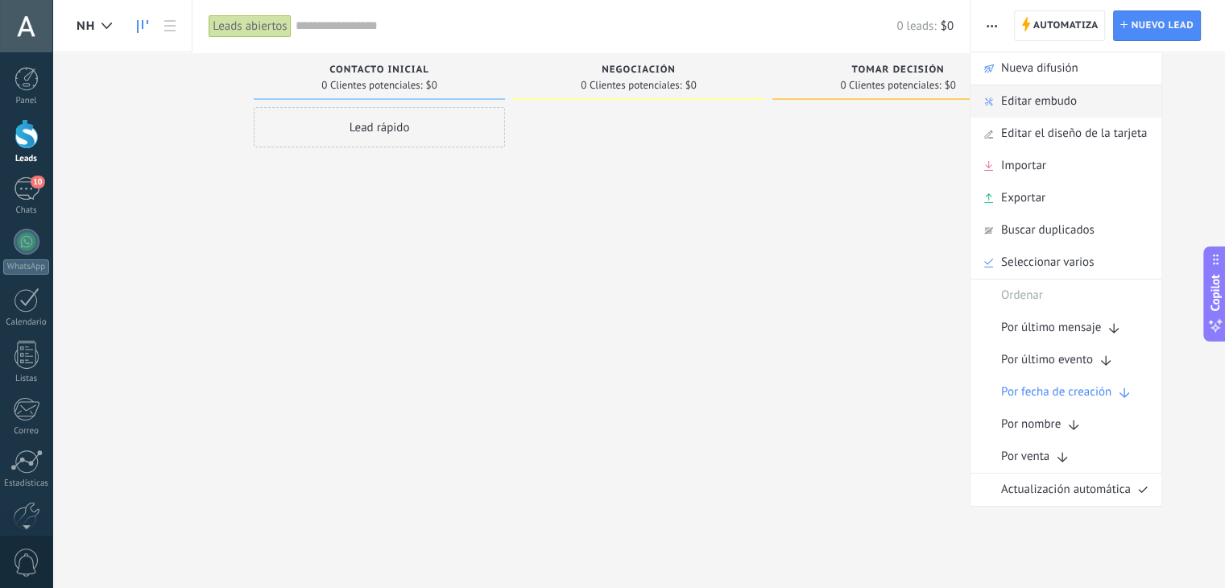
click at [1022, 97] on span "Editar embudo" at bounding box center [1039, 101] width 76 height 32
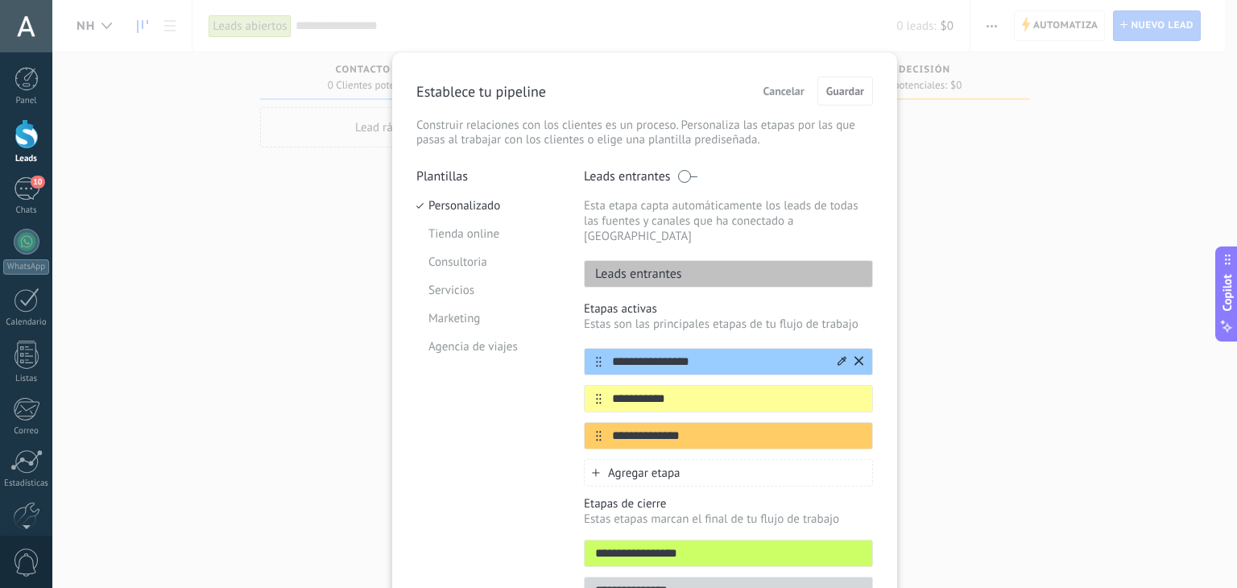
click at [689, 354] on input "**********" at bounding box center [719, 362] width 234 height 17
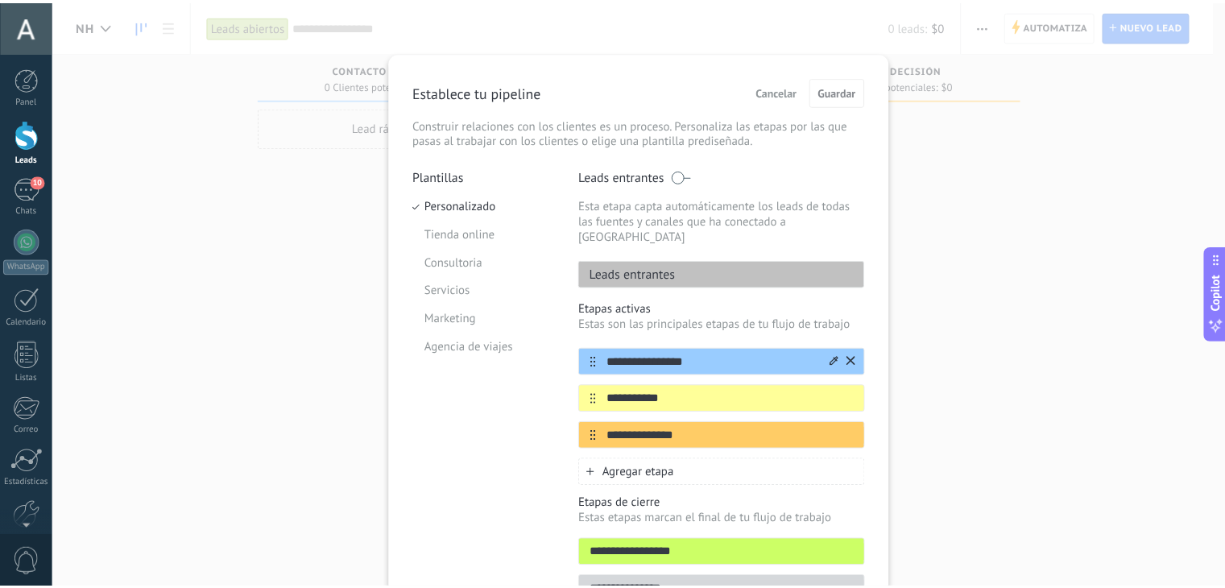
scroll to position [86, 0]
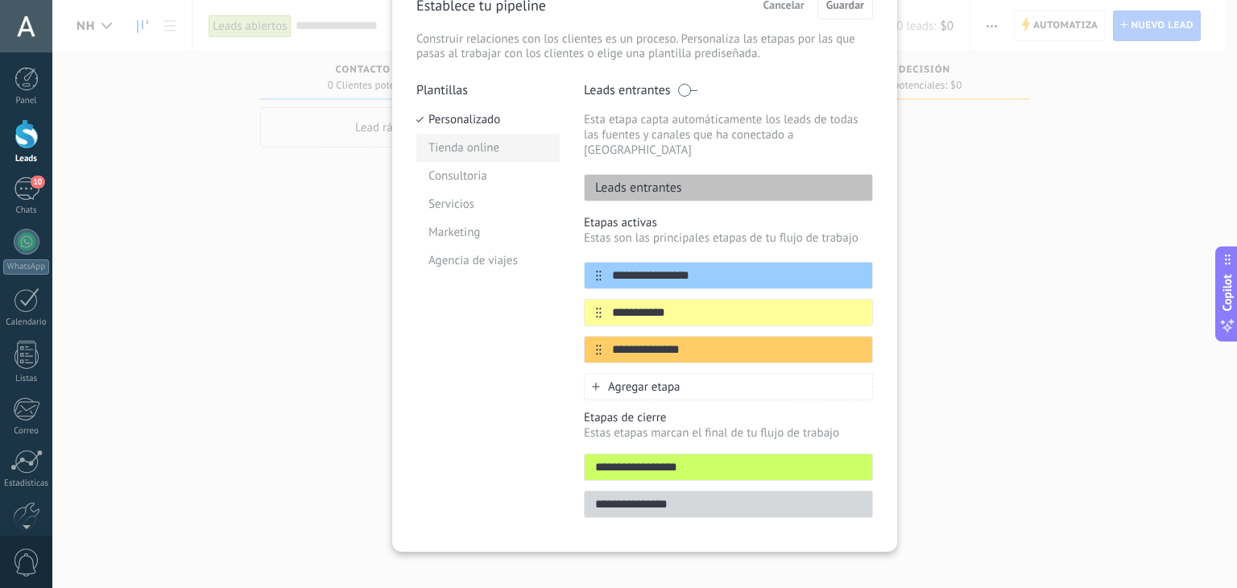
click at [486, 145] on li "Tienda online" at bounding box center [487, 148] width 143 height 28
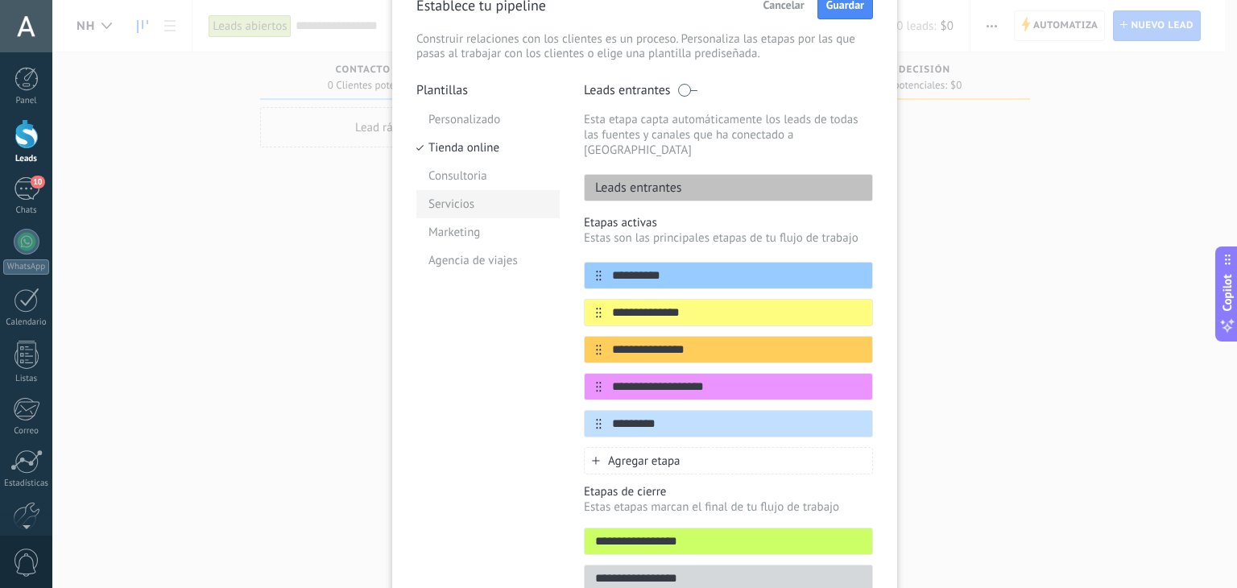
click at [453, 201] on li "Servicios" at bounding box center [487, 204] width 143 height 28
click at [466, 259] on li "Agencia de viajes" at bounding box center [487, 260] width 143 height 28
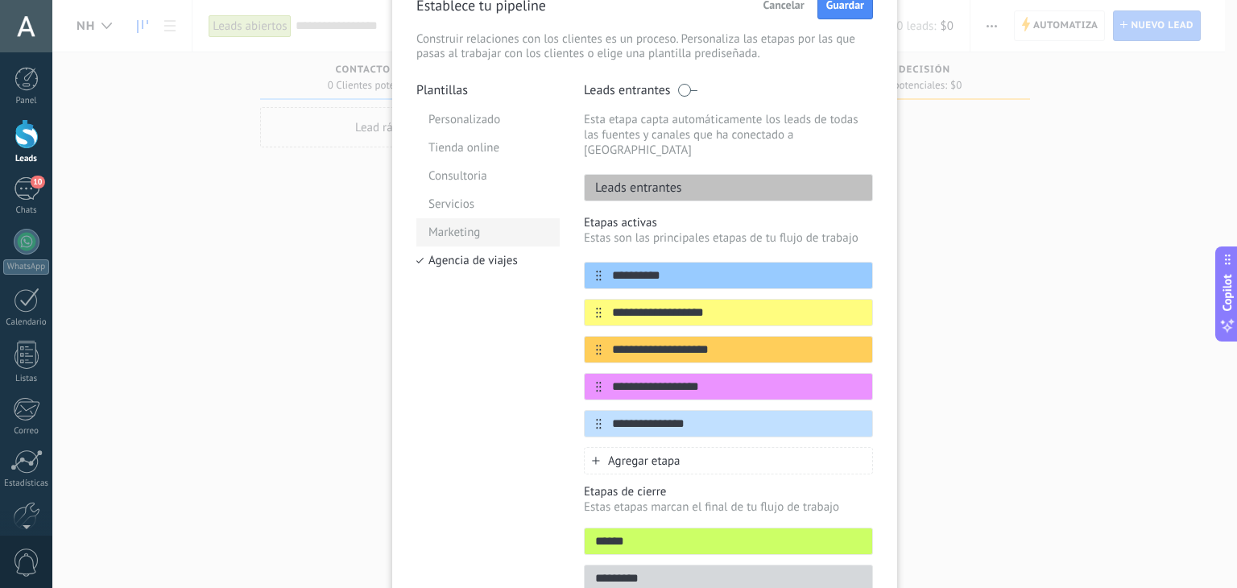
click at [463, 229] on li "Marketing" at bounding box center [487, 232] width 143 height 28
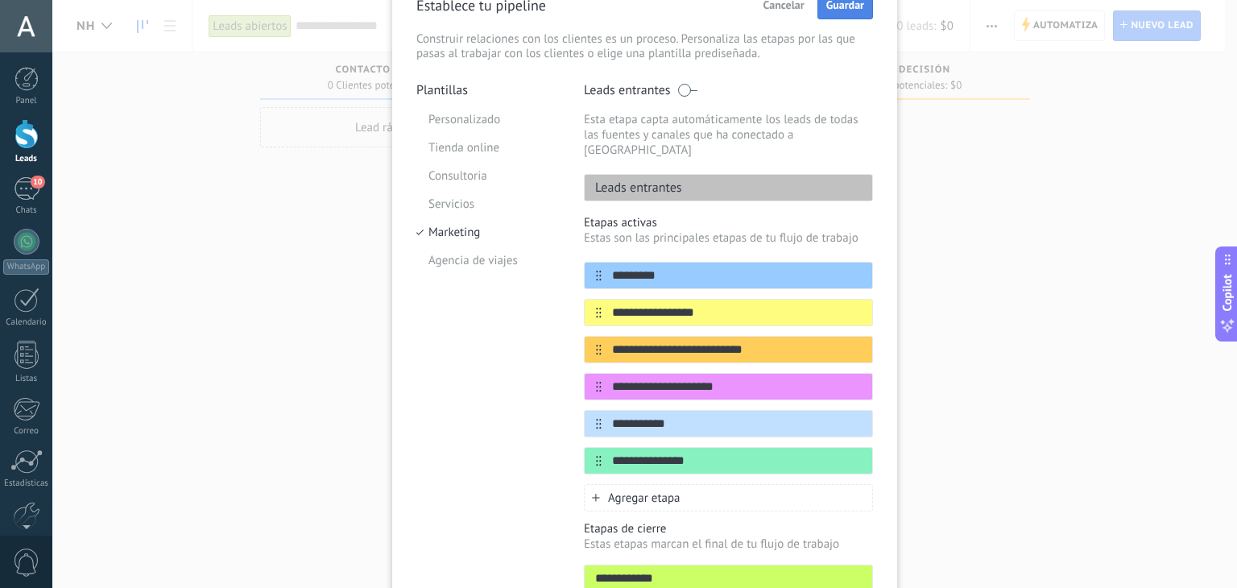
click at [837, 15] on button "Guardar" at bounding box center [845, 4] width 56 height 29
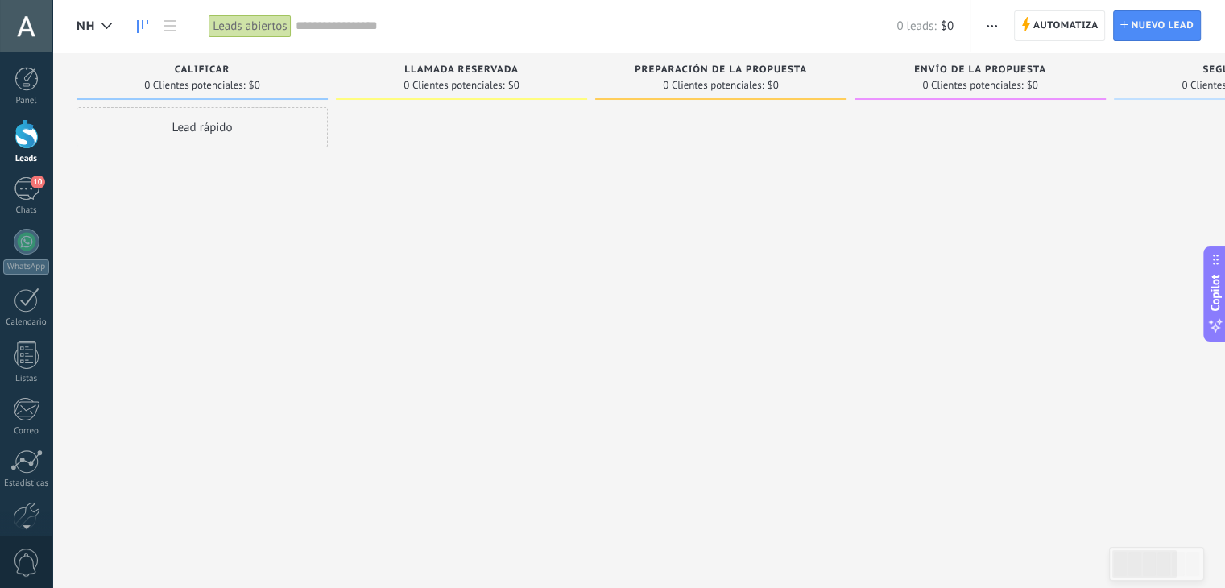
click at [985, 24] on button "button" at bounding box center [991, 25] width 23 height 31
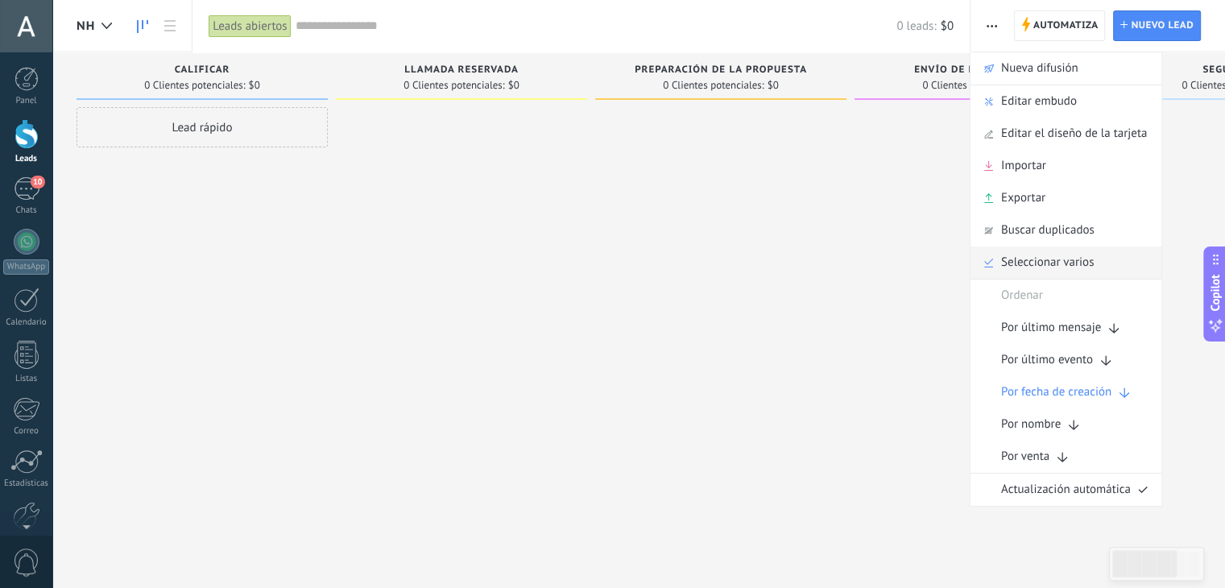
click at [1058, 271] on span "Seleccionar varios" at bounding box center [1047, 262] width 93 height 32
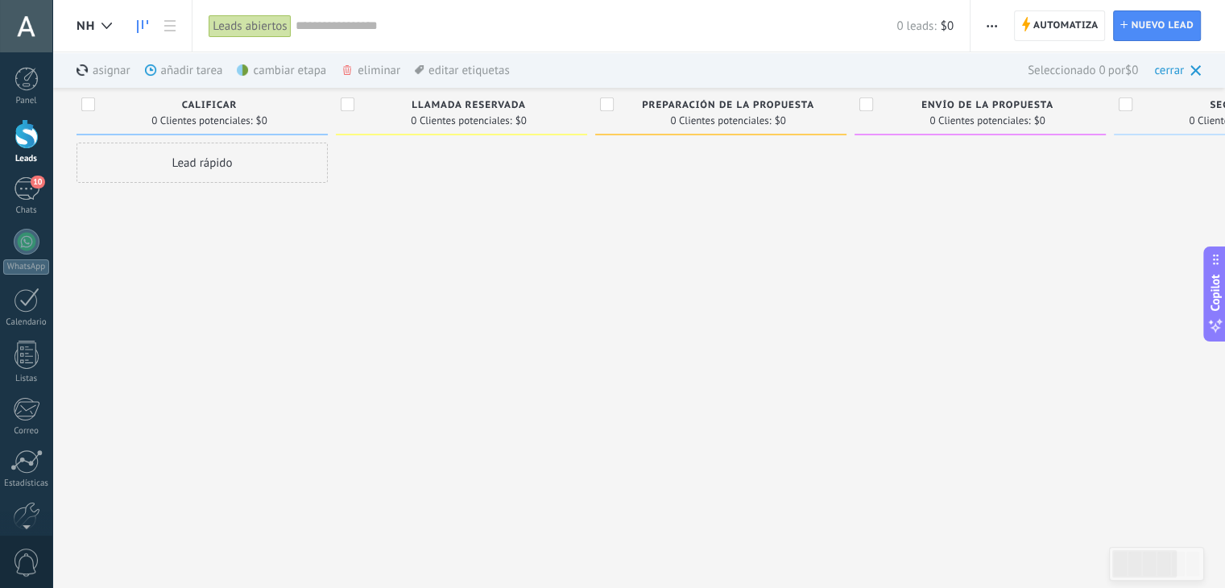
click at [99, 68] on div "asignar màs" at bounding box center [131, 69] width 109 height 35
click at [142, 75] on div "asignar màs" at bounding box center [131, 69] width 109 height 35
click at [1189, 61] on div "cerrar" at bounding box center [1177, 69] width 47 height 35
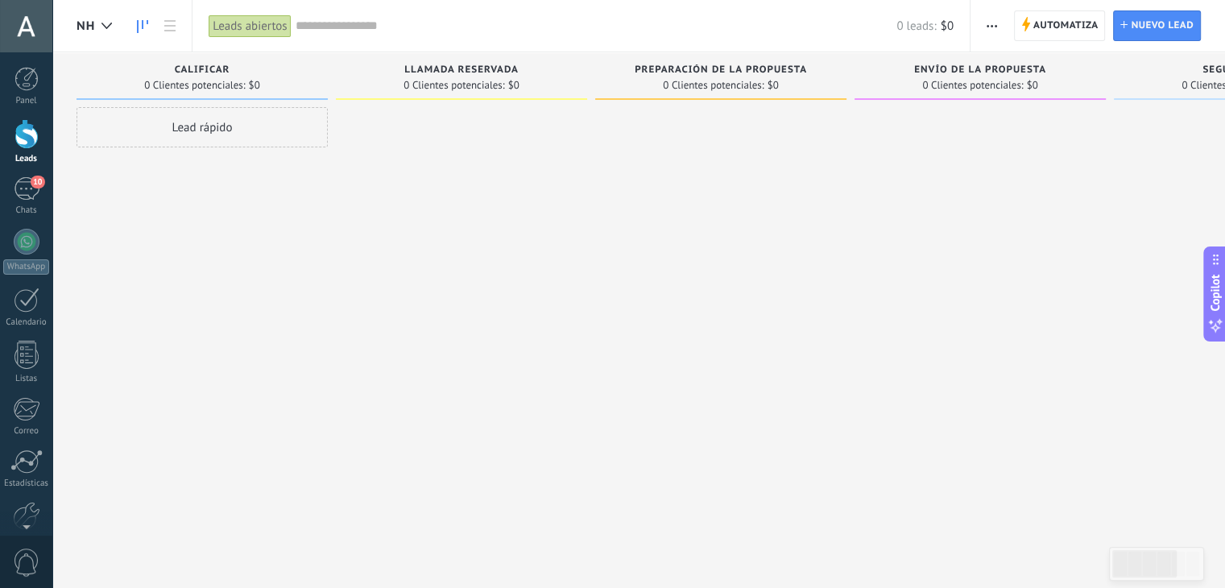
click at [999, 23] on button "button" at bounding box center [991, 25] width 23 height 31
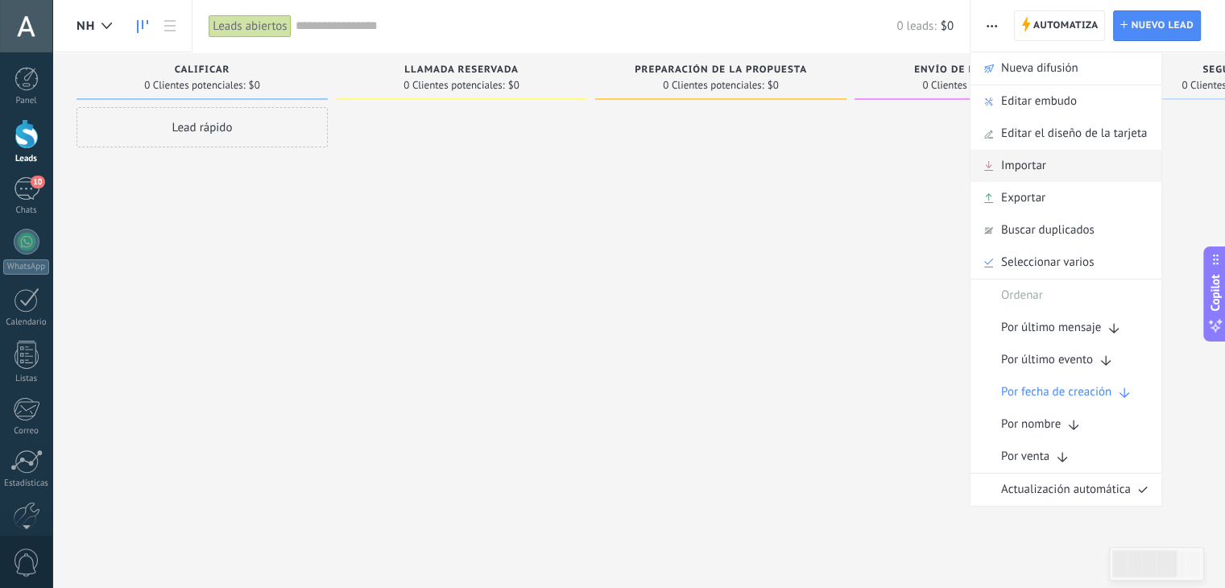
click at [1056, 155] on div "Importar" at bounding box center [1065, 166] width 191 height 32
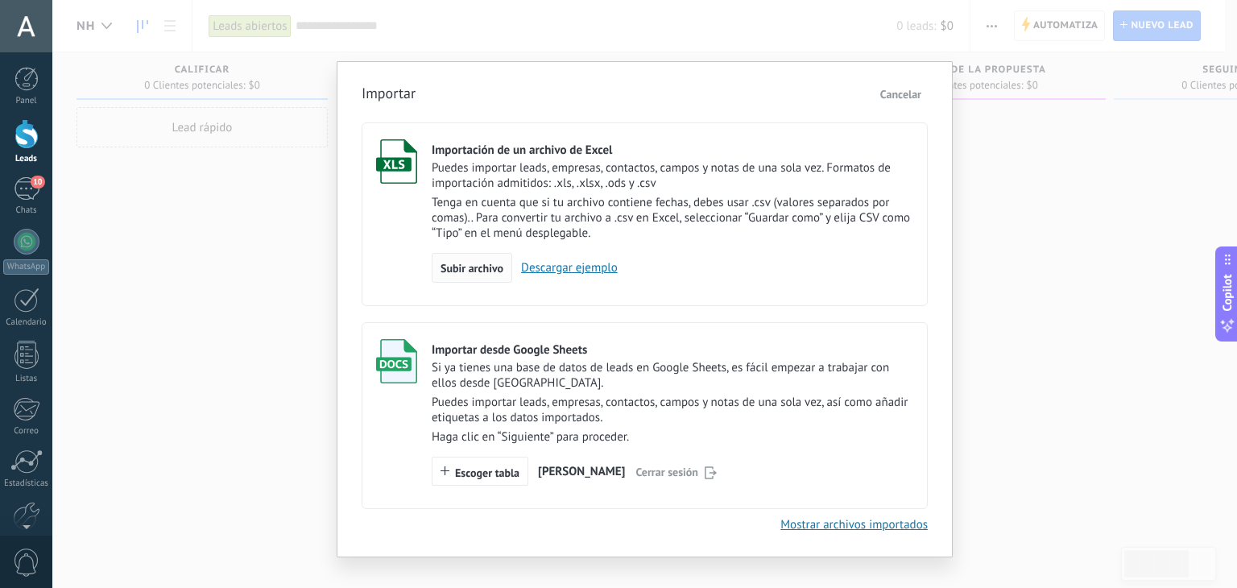
click at [483, 263] on span "Subir archivo" at bounding box center [471, 268] width 63 height 11
click at [0, 0] on input "Importación de un archivo de Excel Puedes importar leads, empresas, contactos, …" at bounding box center [0, 0] width 0 height 0
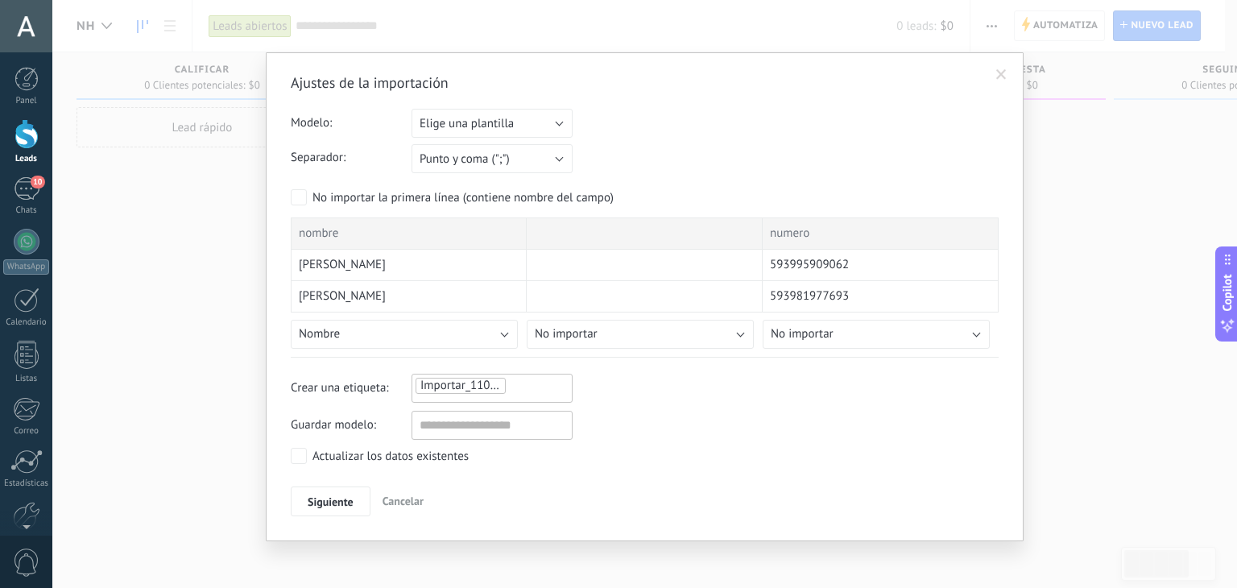
click at [770, 267] on span "593995909062" at bounding box center [809, 265] width 79 height 16
click at [403, 500] on span "Cancelar" at bounding box center [403, 501] width 41 height 14
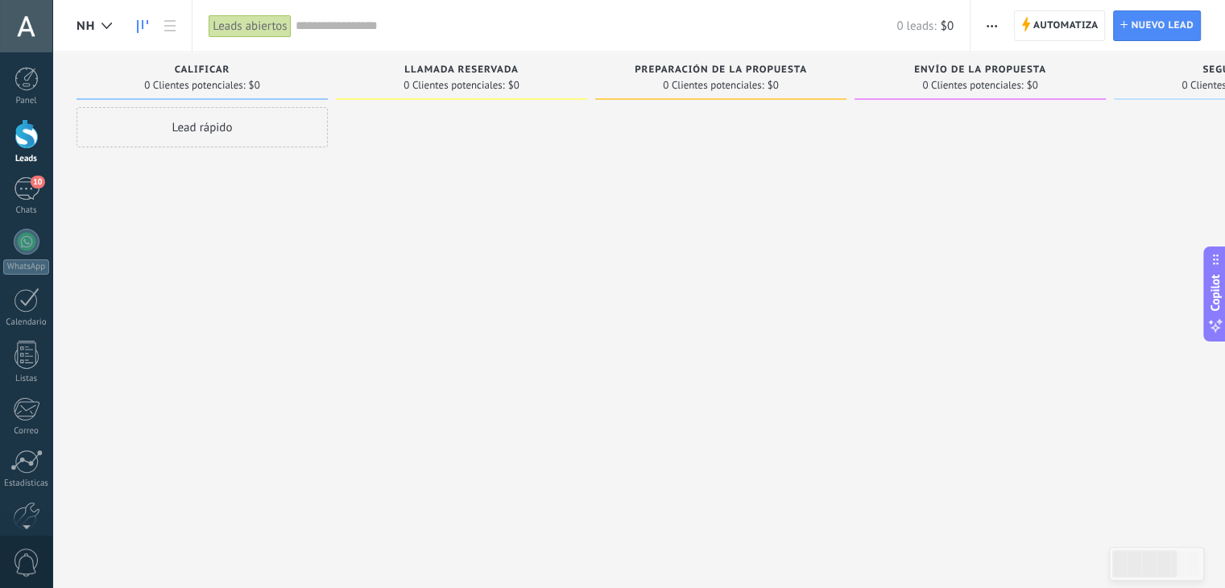
click at [1002, 30] on button "button" at bounding box center [991, 25] width 23 height 31
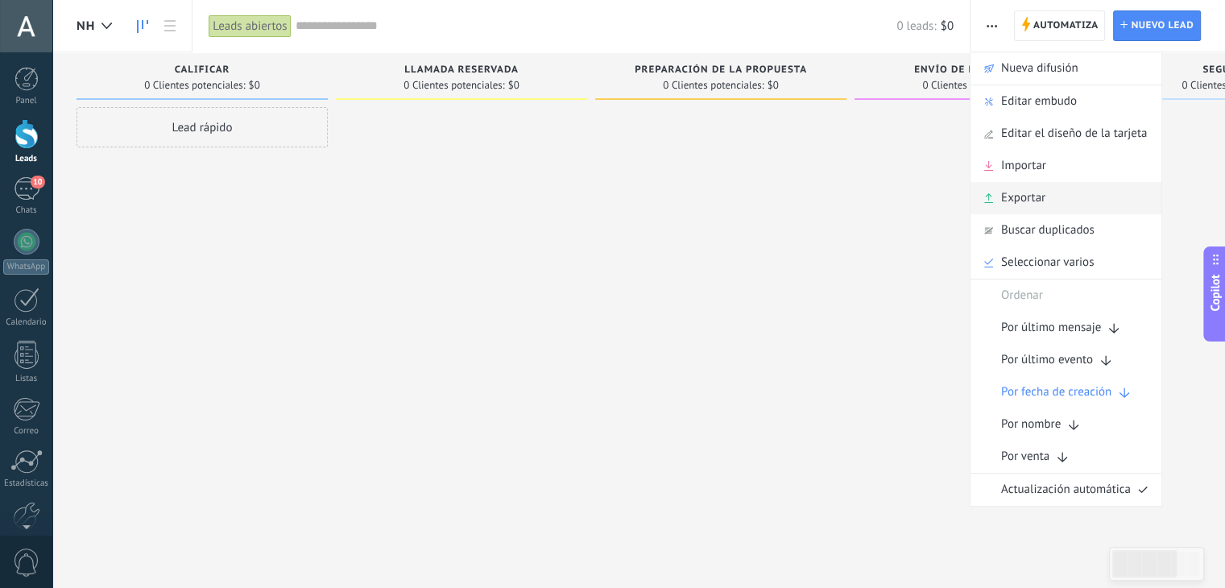
click at [1037, 194] on span "Exportar" at bounding box center [1023, 198] width 44 height 32
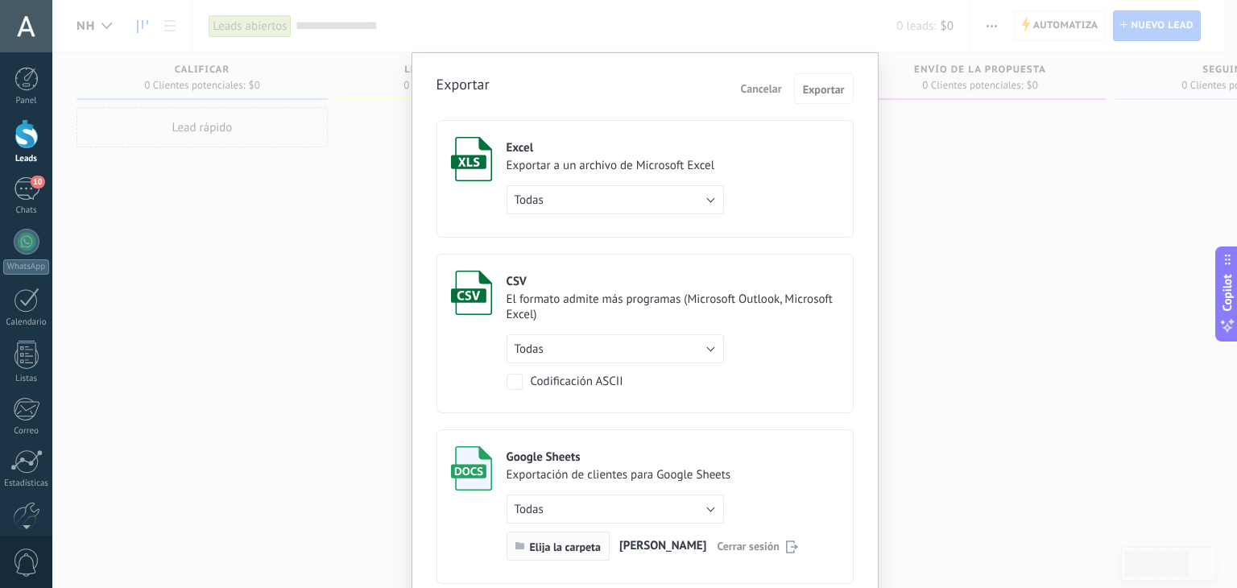
click at [554, 547] on span "Elija la carpeta" at bounding box center [565, 546] width 71 height 11
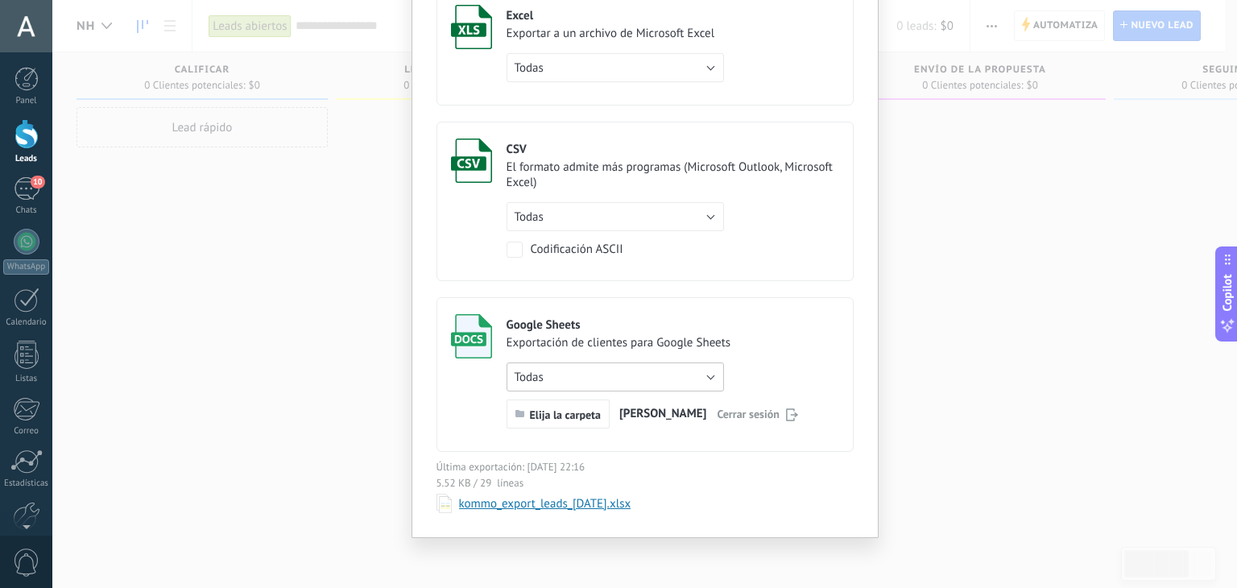
click at [709, 377] on button "Todas" at bounding box center [615, 376] width 217 height 29
click at [667, 397] on span "de filtro activo" at bounding box center [607, 404] width 221 height 15
click at [576, 508] on link "kommo_export_leads_2025-09-11.xlsx" at bounding box center [545, 503] width 172 height 15
click at [552, 498] on link "kommo_export_leads_2025-09-11.xlsx" at bounding box center [545, 503] width 172 height 15
click at [482, 480] on span "5.52 KB / 29 líneas" at bounding box center [644, 483] width 417 height 14
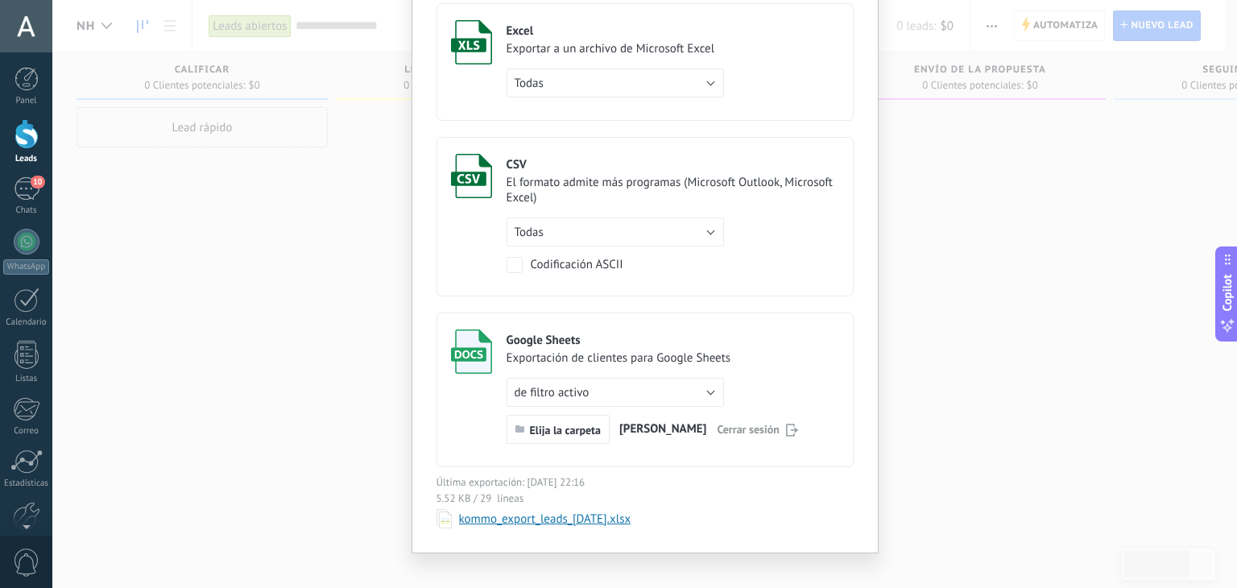
scroll to position [116, 0]
click at [651, 391] on button "de filtro activo" at bounding box center [615, 392] width 217 height 29
click at [659, 342] on div "Google Sheets" at bounding box center [653, 340] width 292 height 15
click at [638, 430] on span "[PERSON_NAME]" at bounding box center [662, 430] width 87 height 12
click at [588, 432] on span "Elija la carpeta" at bounding box center [565, 430] width 71 height 11
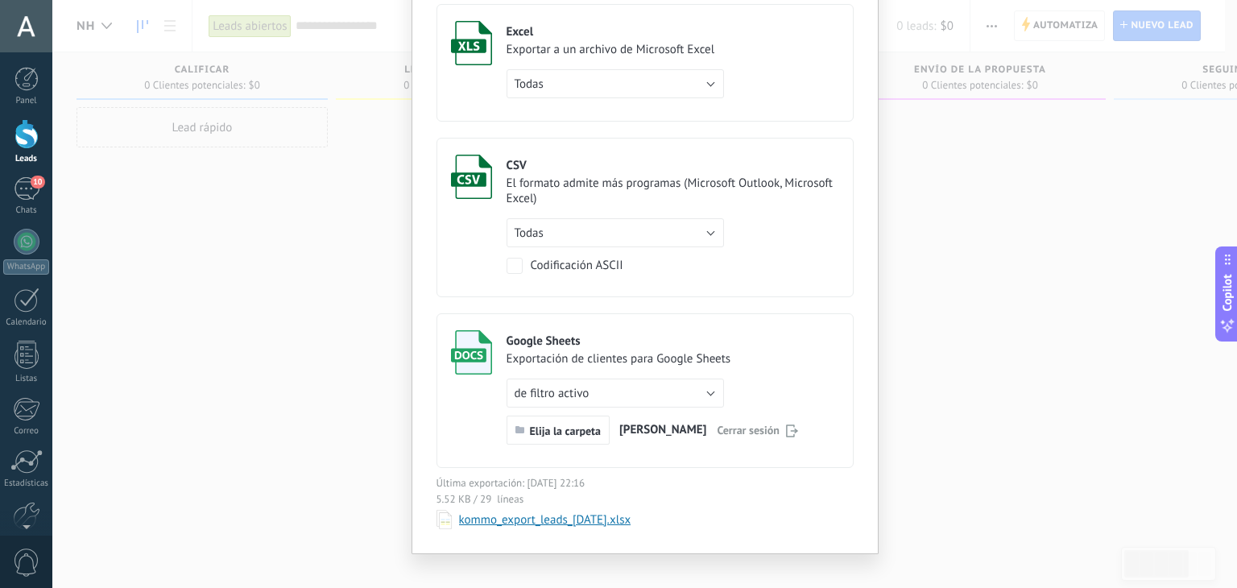
click at [303, 268] on div "Exportar Cancelar Exportar Excel Exportar a un archivo de Microsoft Excel Todas…" at bounding box center [644, 294] width 1185 height 588
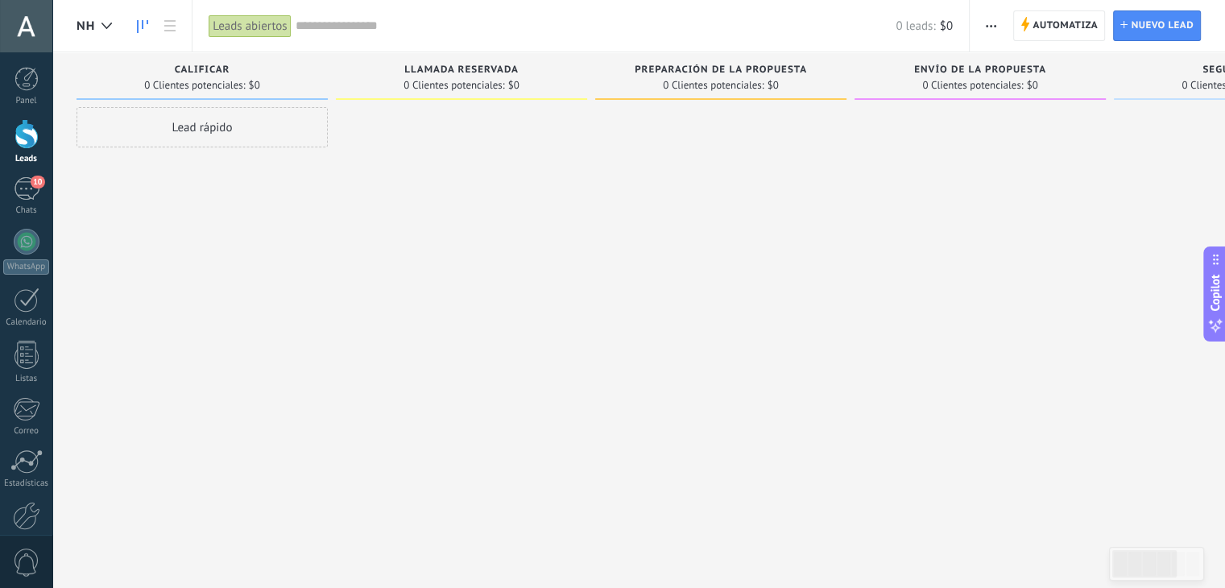
click at [989, 25] on icon "button" at bounding box center [991, 26] width 10 height 2
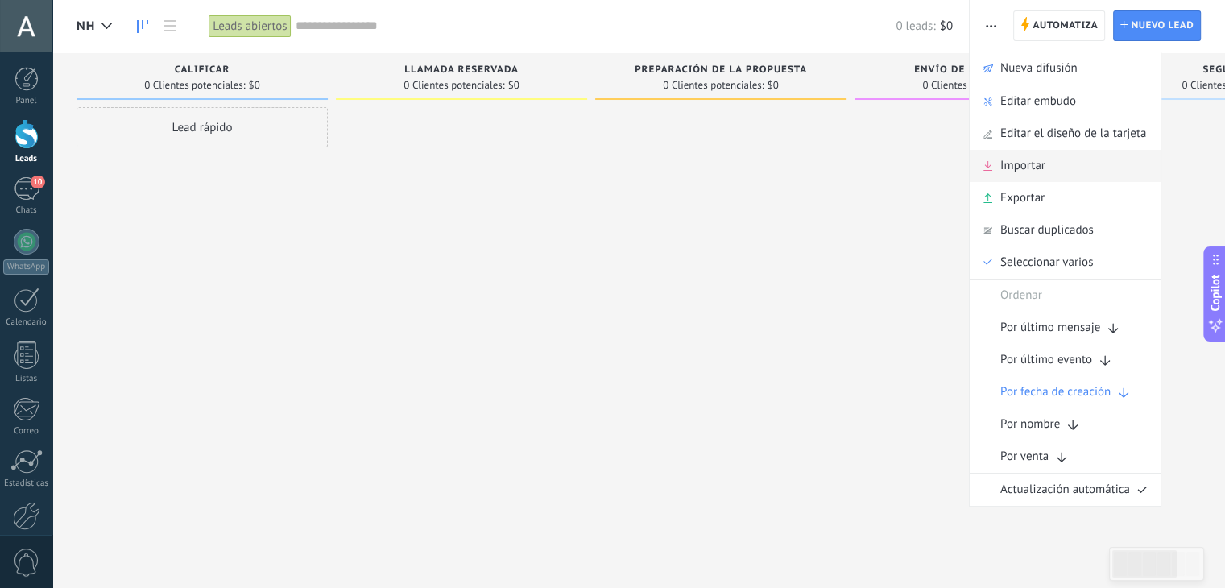
click at [1045, 159] on div "Importar" at bounding box center [1065, 166] width 191 height 32
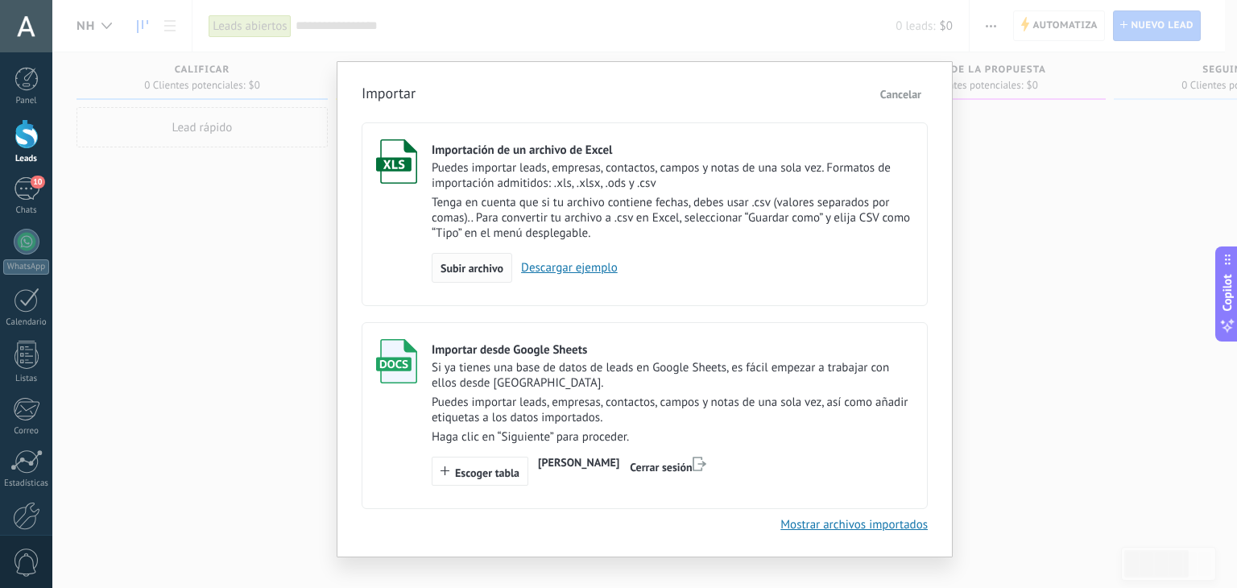
click at [474, 265] on span "Subir archivo" at bounding box center [471, 268] width 63 height 11
click at [0, 0] on input "Importación de un archivo de Excel Puedes importar leads, empresas, contactos, …" at bounding box center [0, 0] width 0 height 0
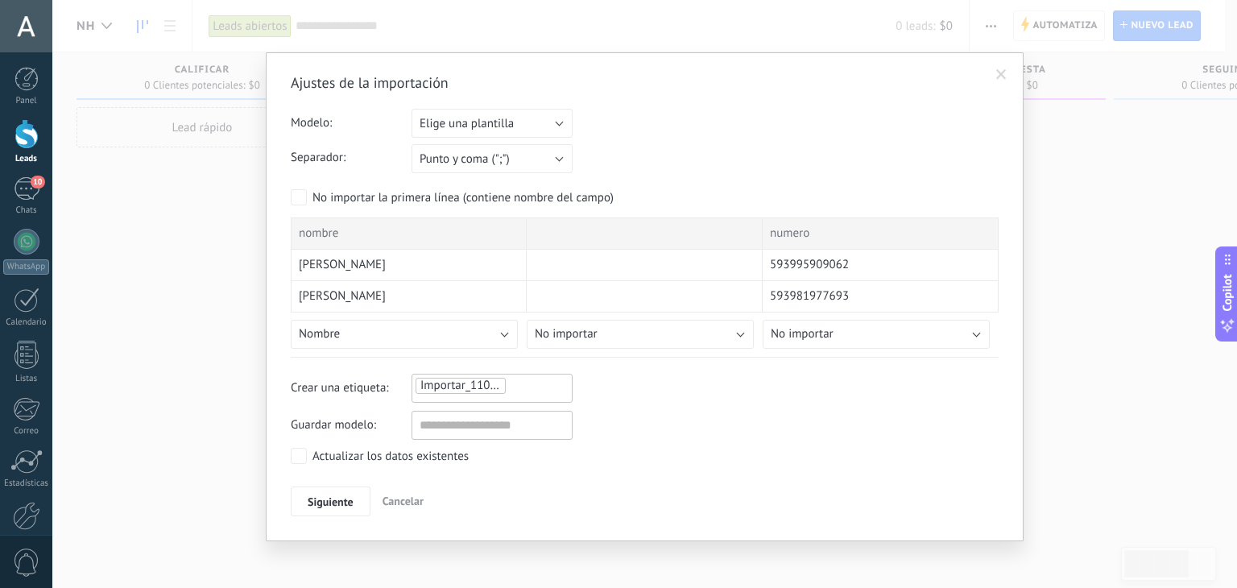
click at [395, 511] on button "Cancelar" at bounding box center [403, 501] width 54 height 31
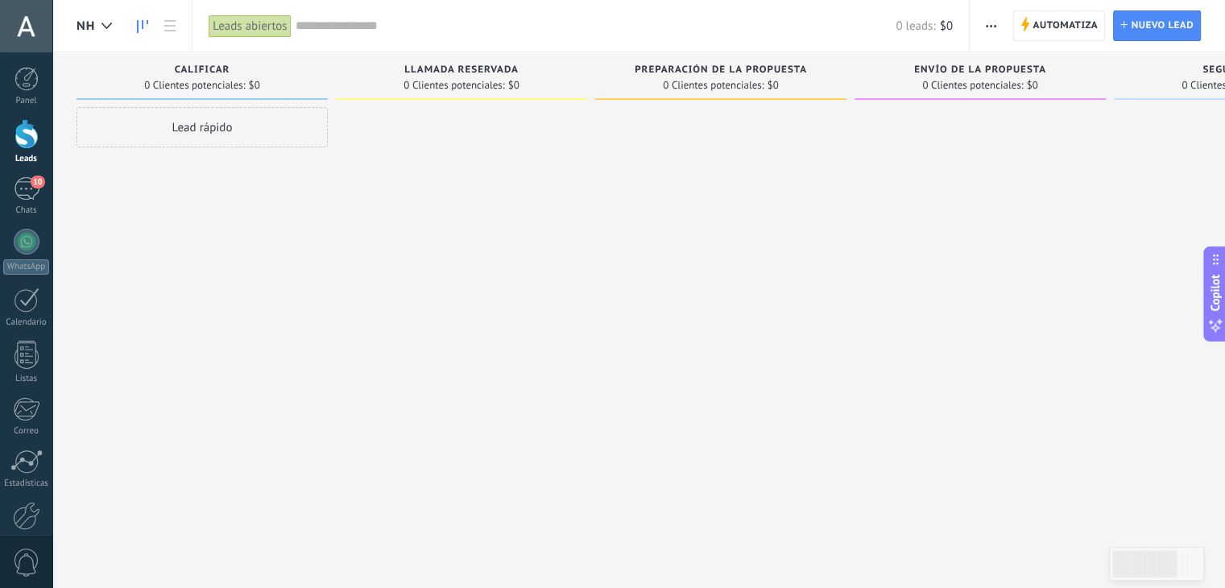
click at [989, 28] on span "button" at bounding box center [991, 25] width 10 height 31
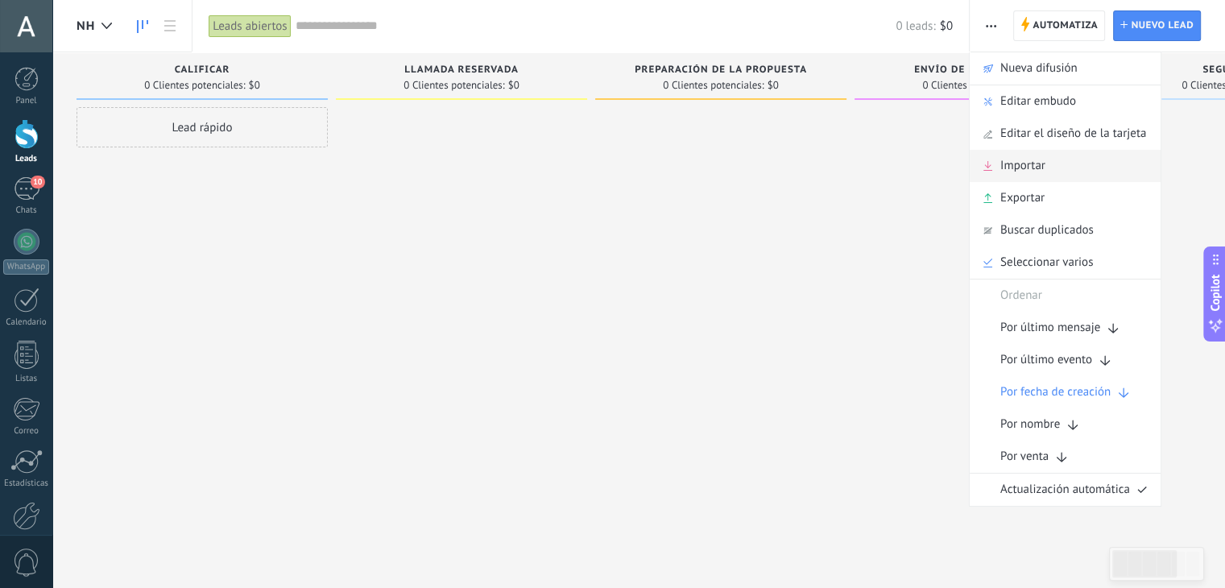
click at [1050, 162] on div "Importar" at bounding box center [1065, 166] width 191 height 32
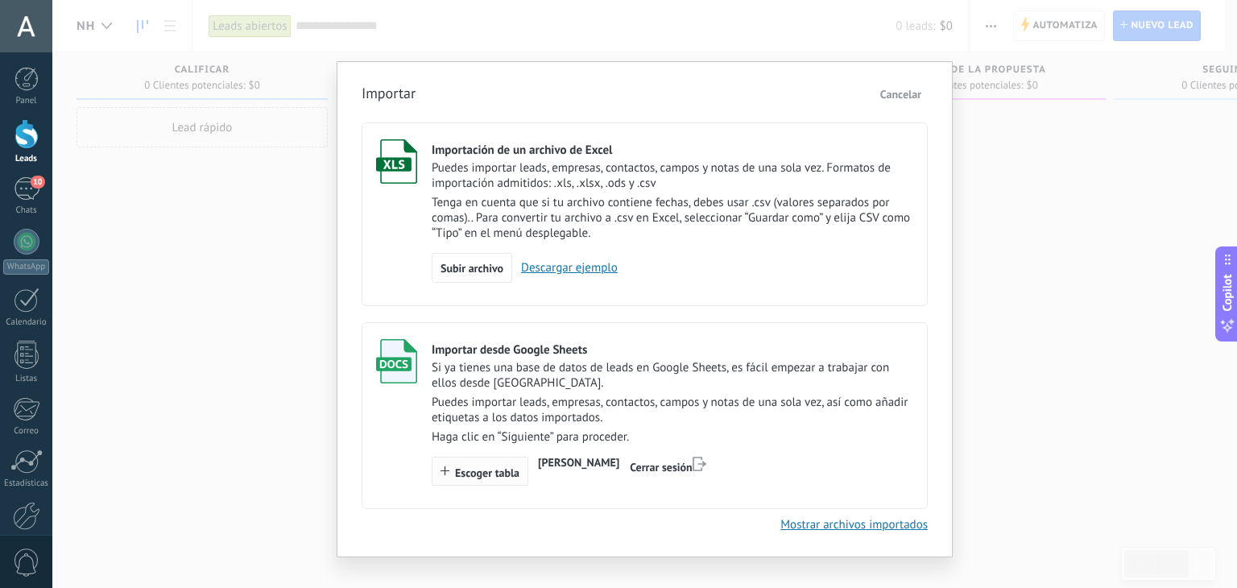
click at [487, 469] on span "Escoger tabla" at bounding box center [487, 472] width 64 height 11
click at [665, 446] on div "Importar desde Google Sheets Si ya tienes una base de datos de leads en Google …" at bounding box center [673, 412] width 482 height 147
drag, startPoint x: 665, startPoint y: 446, endPoint x: 566, endPoint y: 387, distance: 115.2
click at [566, 387] on p "Si ya tienes una base de datos de leads en Google Sheets, es fácil empezar a tr…" at bounding box center [673, 375] width 482 height 31
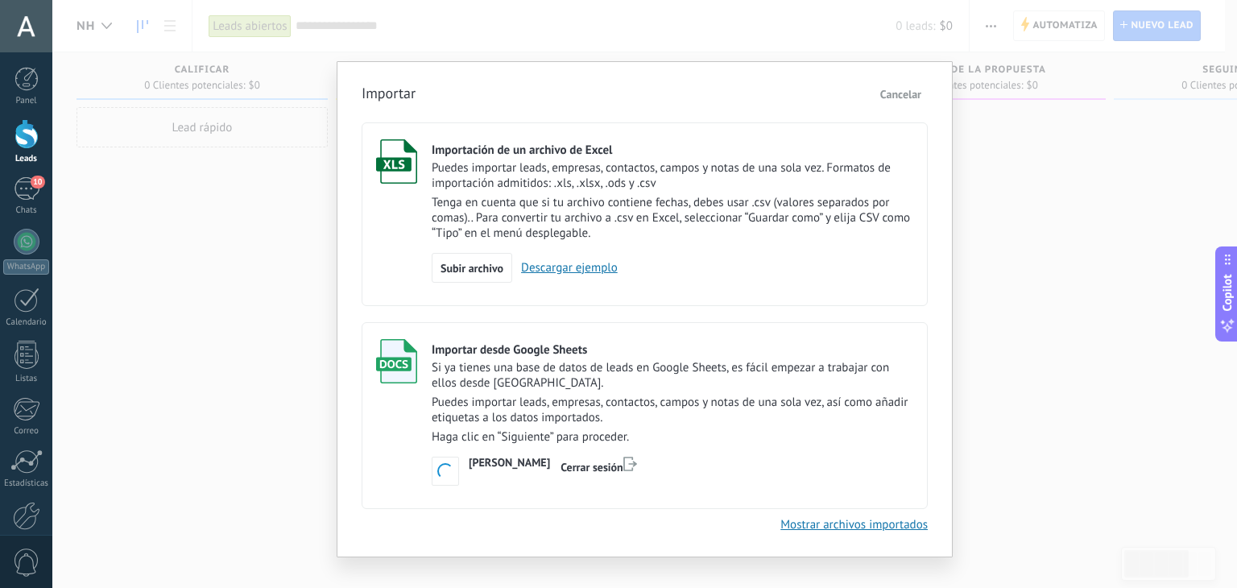
click at [844, 524] on link "Mostrar archivos importados" at bounding box center [853, 524] width 147 height 15
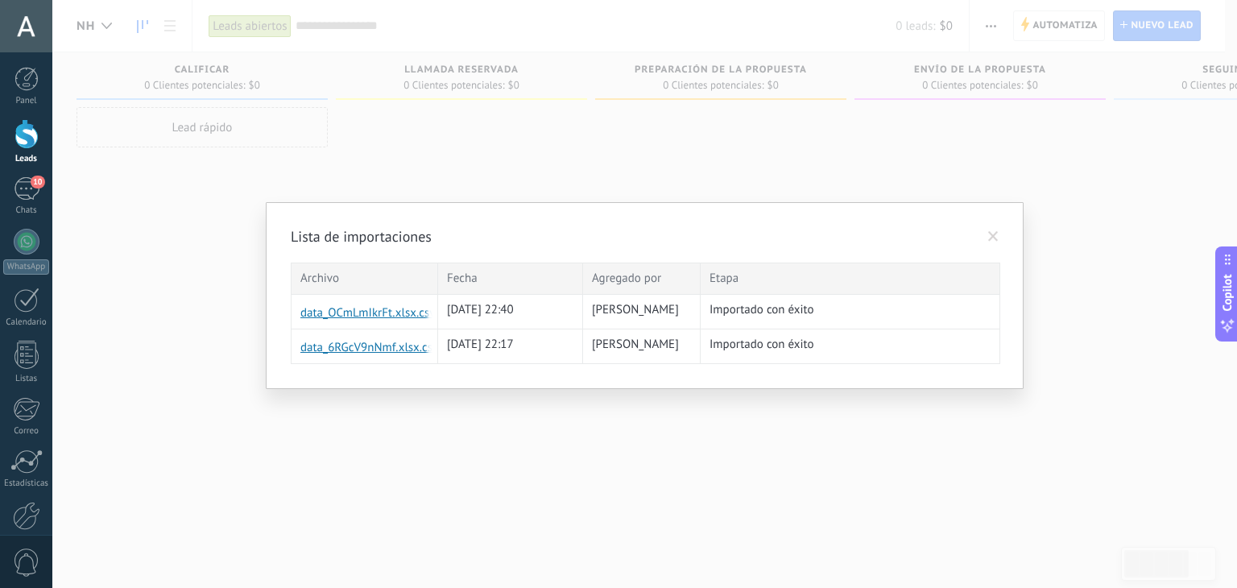
click at [989, 233] on span at bounding box center [993, 236] width 10 height 11
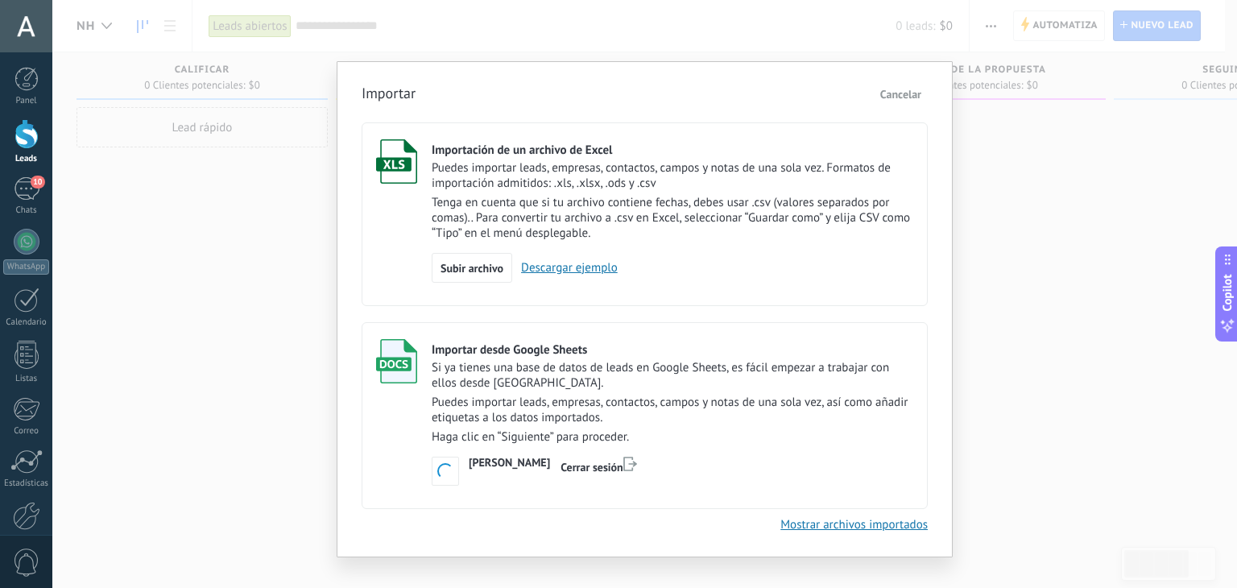
click at [627, 401] on p "Puedes importar leads, empresas, contactos, campos y notas de una sola vez, así…" at bounding box center [673, 410] width 482 height 31
click at [889, 529] on link "Mostrar archivos importados" at bounding box center [853, 524] width 147 height 15
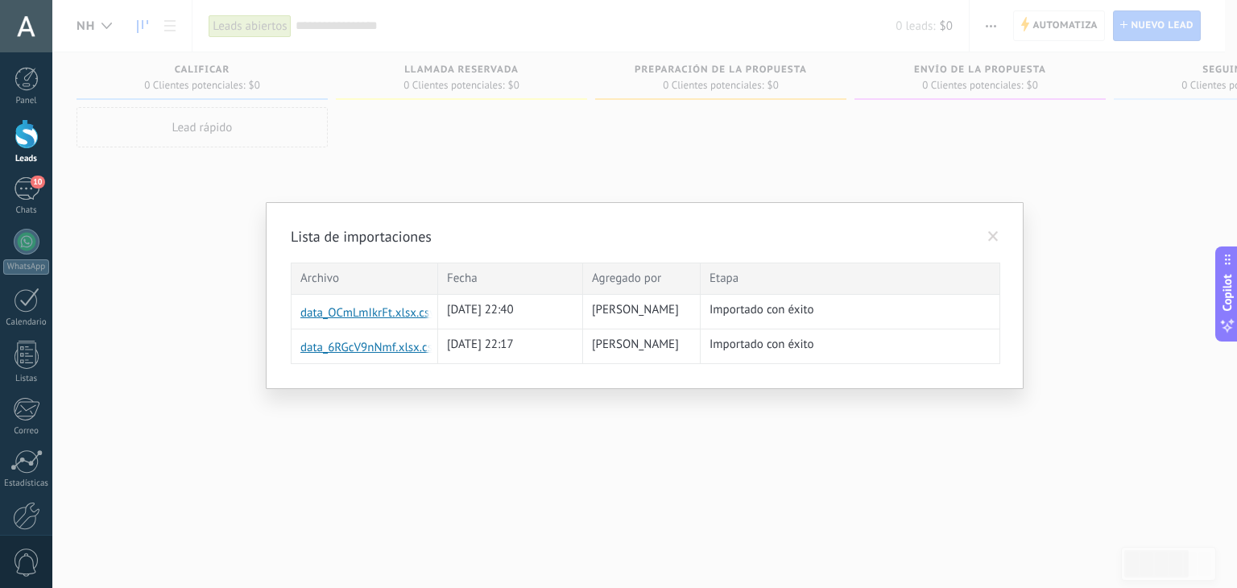
click at [361, 306] on link "data_OCmLmIkrFt.xlsx.csv" at bounding box center [330, 313] width 60 height 16
click at [1005, 233] on span at bounding box center [993, 236] width 27 height 27
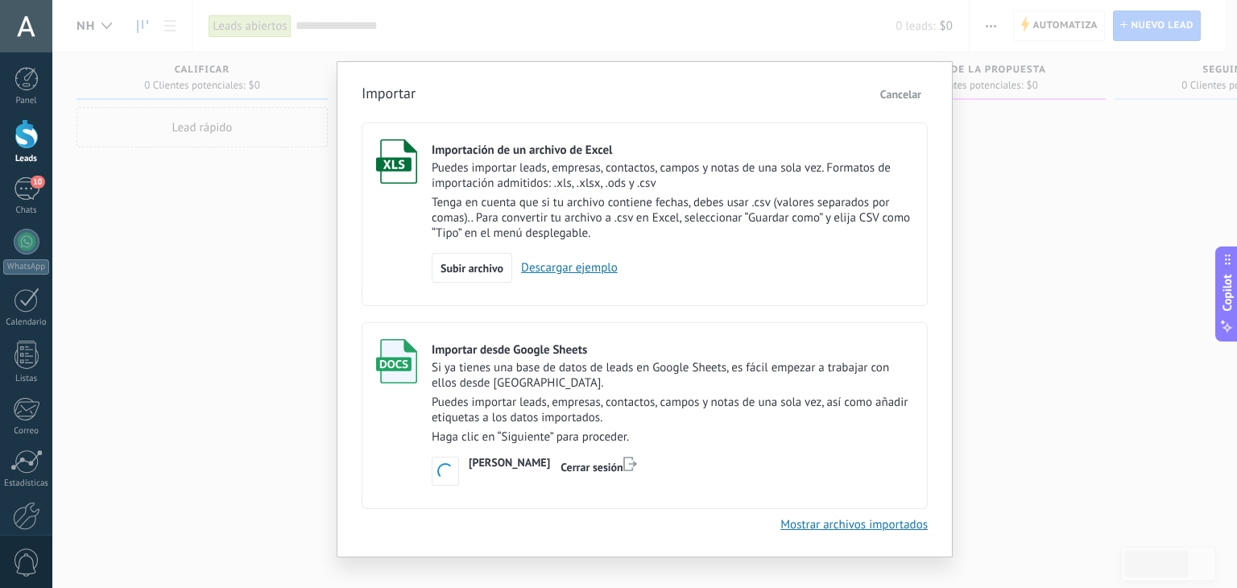
click at [906, 92] on div "Importar Cancelar Importación de un archivo de Excel Puedes importar leads, emp…" at bounding box center [645, 307] width 566 height 451
click at [799, 188] on p "Puedes importar leads, empresas, contactos, campos y notas de una sola vez. For…" at bounding box center [673, 175] width 482 height 31
click at [904, 89] on span "Cancelar" at bounding box center [900, 94] width 41 height 14
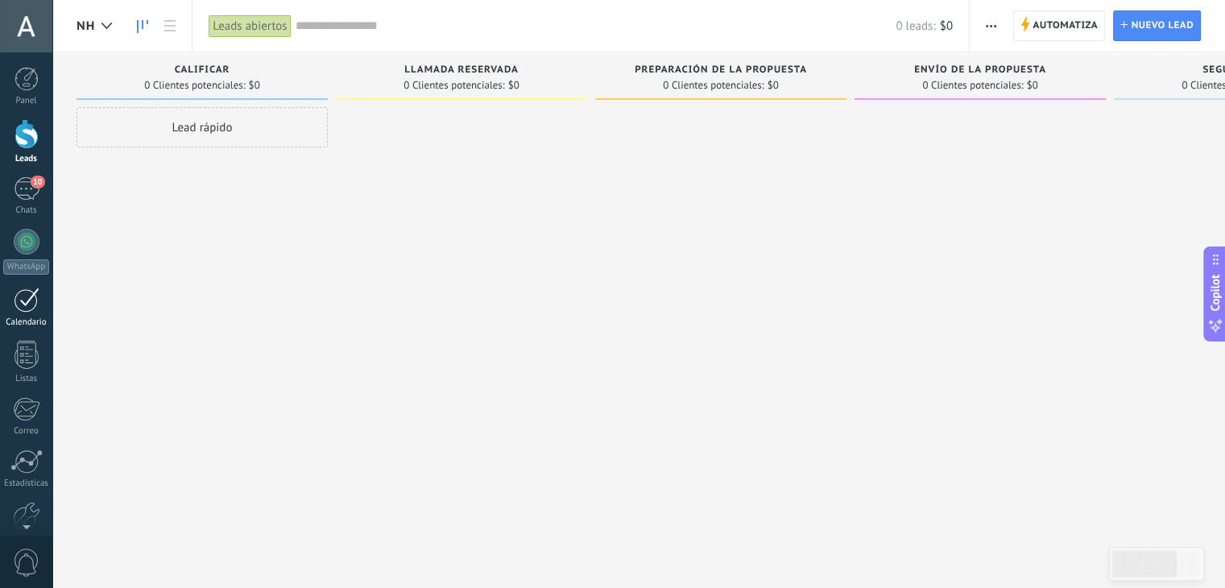
click at [17, 303] on div at bounding box center [27, 299] width 26 height 25
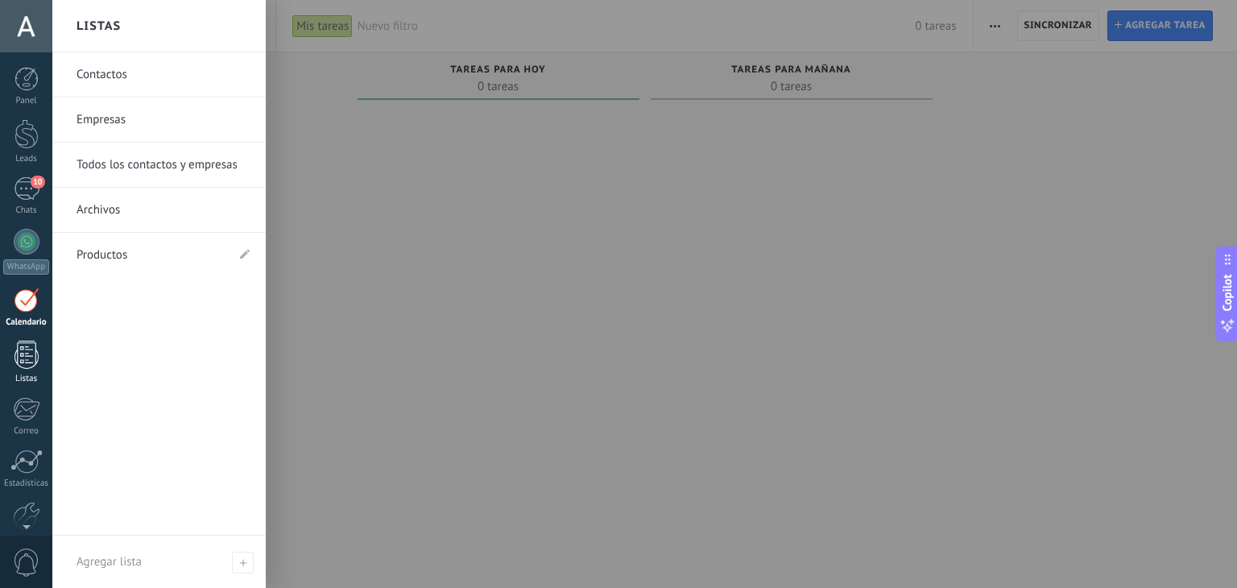
click at [23, 352] on div at bounding box center [26, 355] width 24 height 28
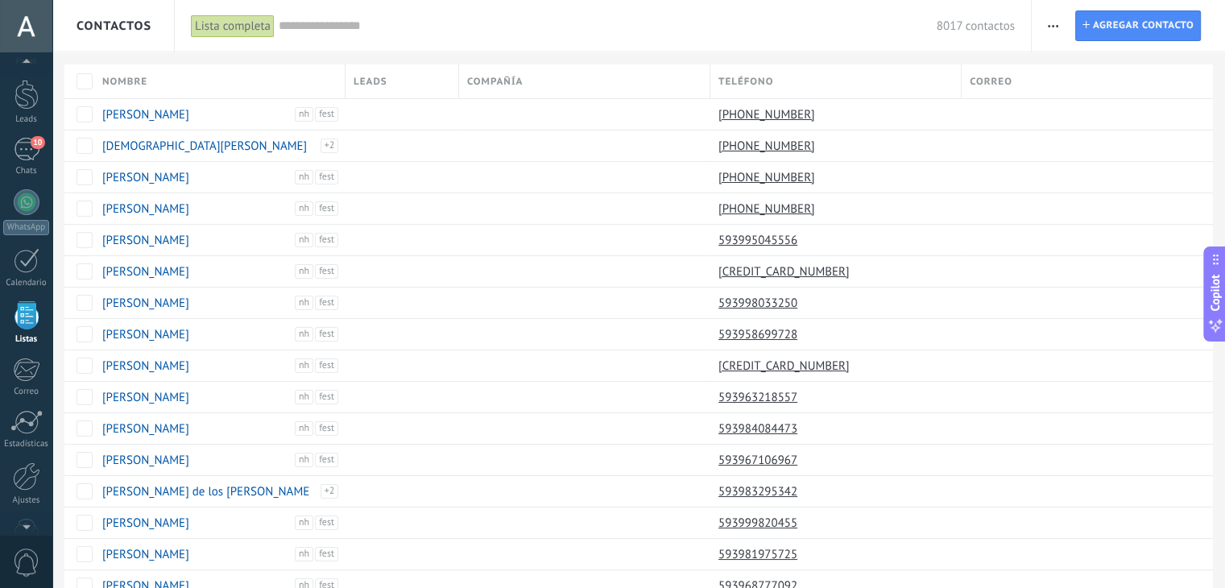
scroll to position [41, 0]
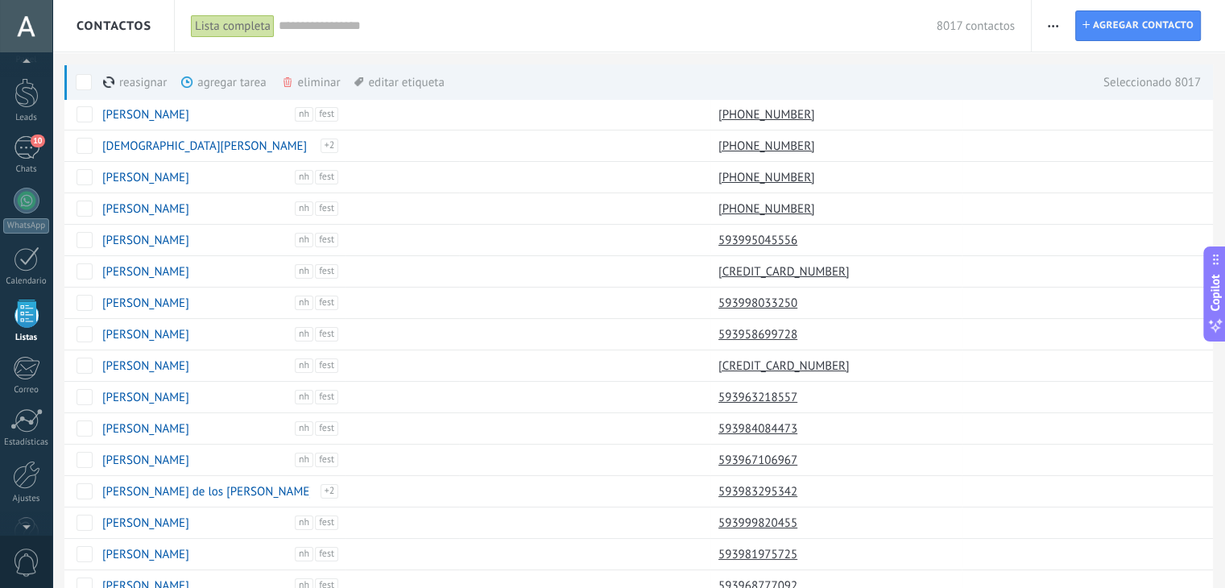
click at [402, 85] on div "editar etiqueta màs" at bounding box center [398, 81] width 89 height 35
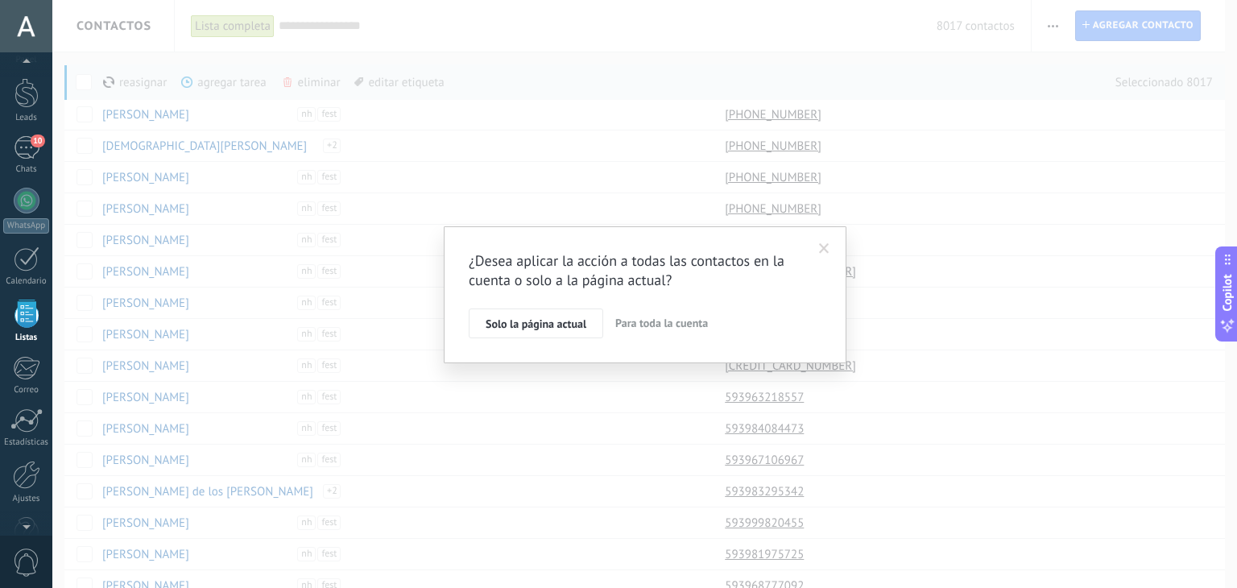
click at [655, 323] on span "Para toda la cuenta" at bounding box center [661, 323] width 93 height 14
click at [566, 293] on div "Estoy de lead en que cambiaré 8017 contactos" at bounding box center [645, 287] width 353 height 20
click at [552, 285] on div "Estoy de lead en que cambiaré 8017 contactos" at bounding box center [609, 286] width 238 height 16
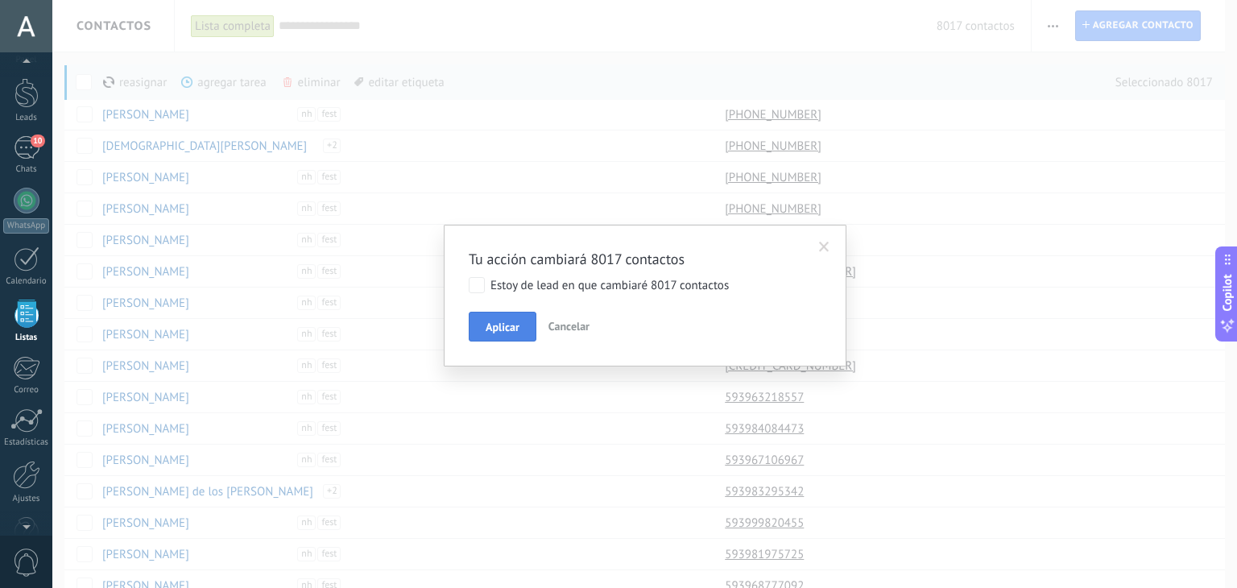
click at [508, 331] on span "Aplicar" at bounding box center [503, 326] width 34 height 11
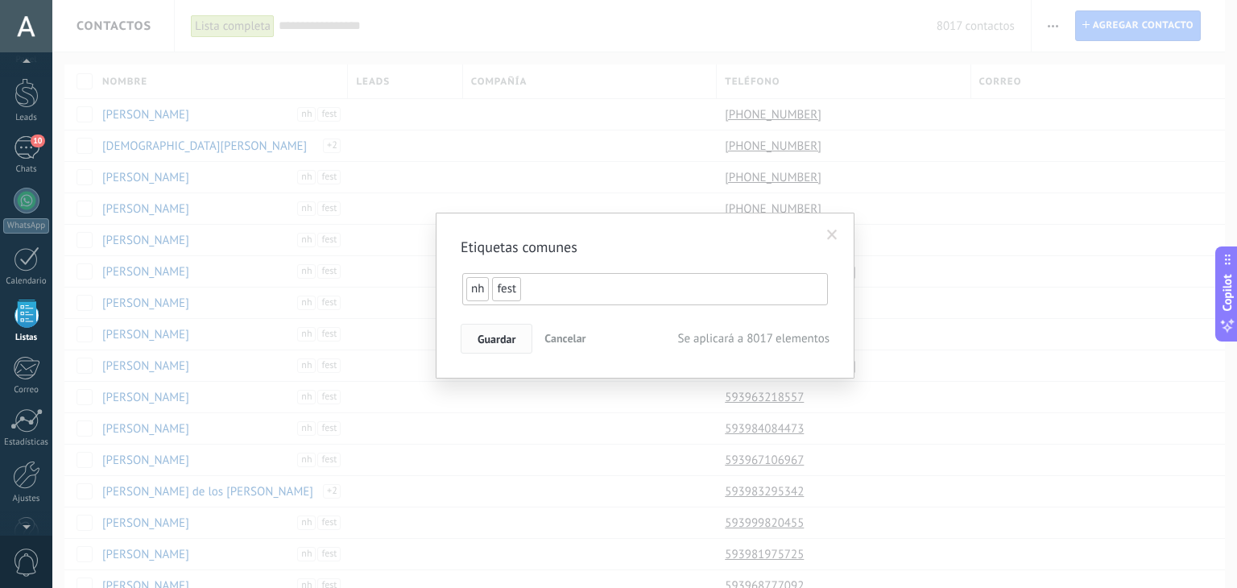
click at [505, 340] on span "Guardar" at bounding box center [497, 338] width 38 height 11
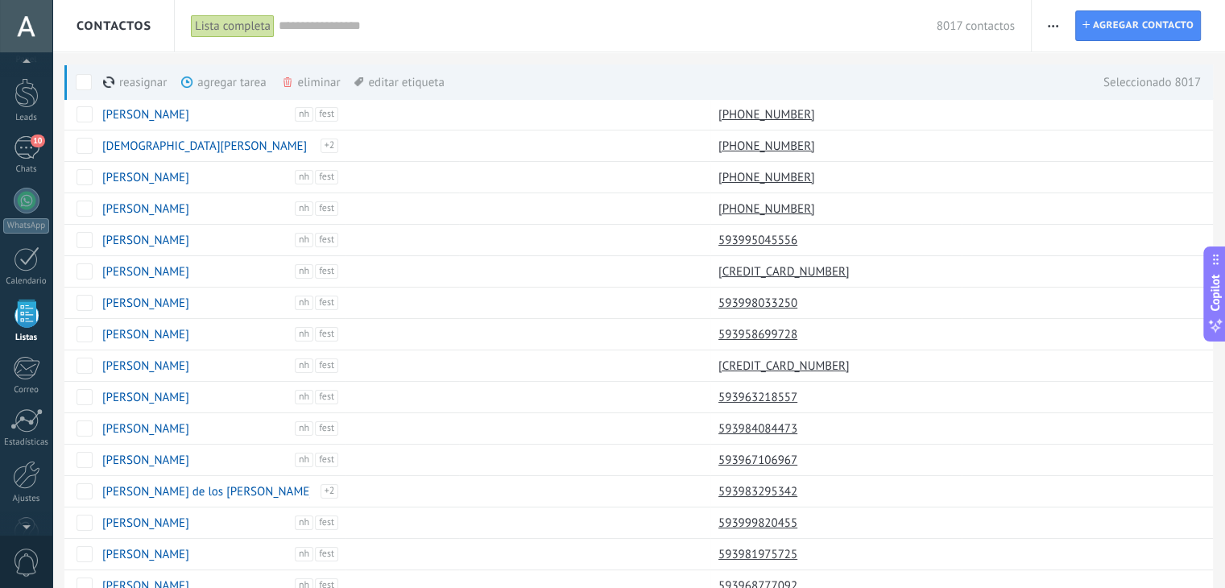
click at [1051, 29] on span "button" at bounding box center [1053, 25] width 10 height 31
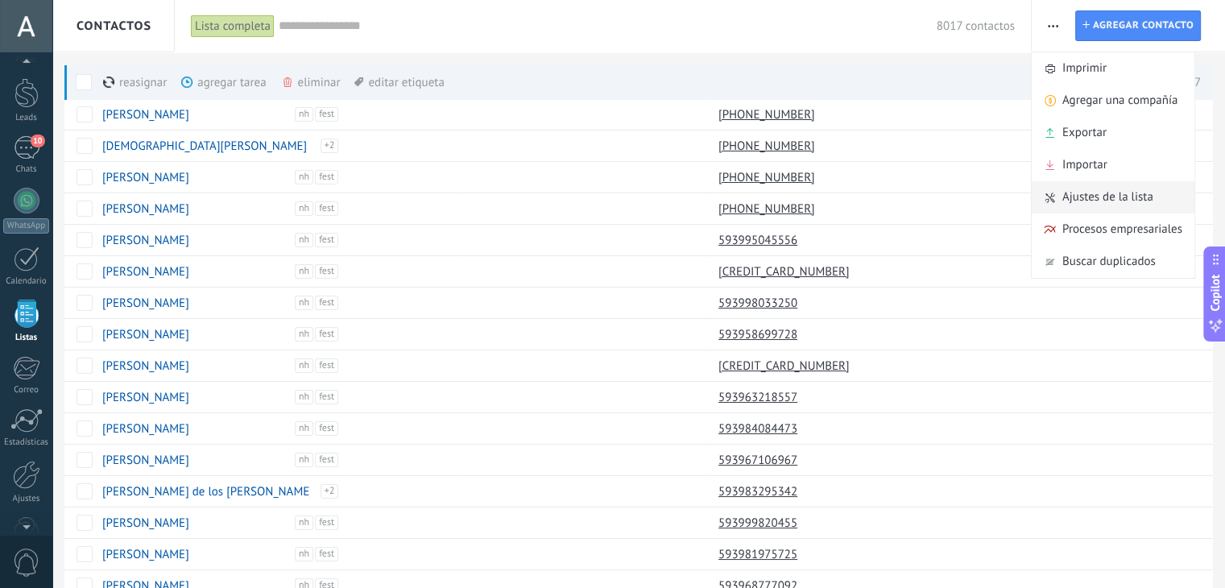
click at [1107, 196] on span "Ajustes de la lista" at bounding box center [1107, 197] width 91 height 32
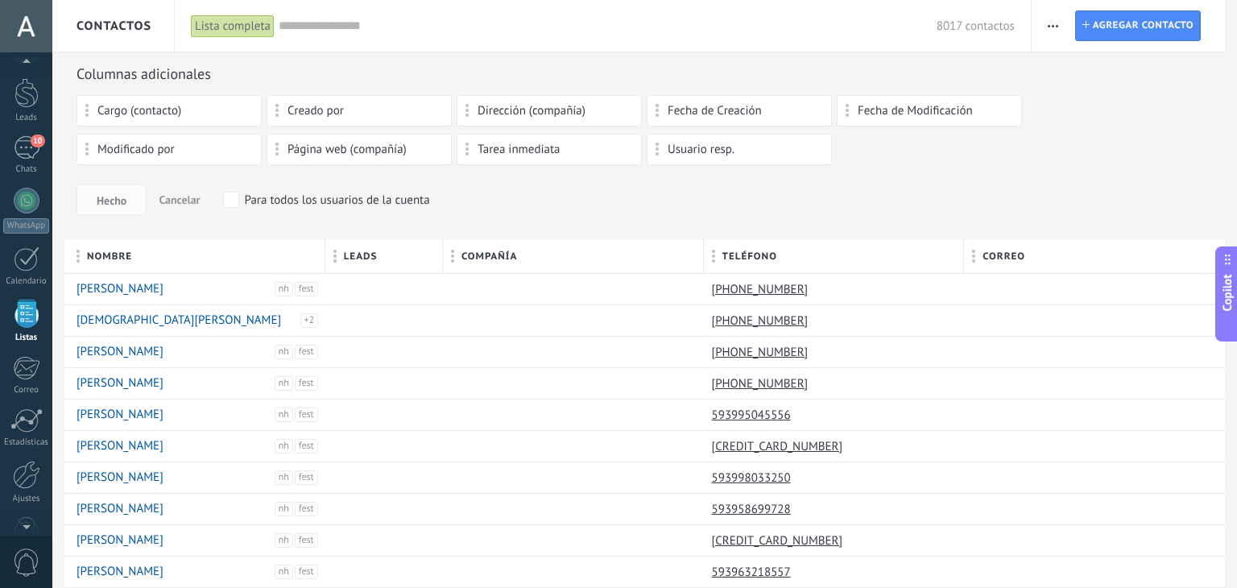
click at [182, 201] on span "Cancelar" at bounding box center [179, 199] width 41 height 14
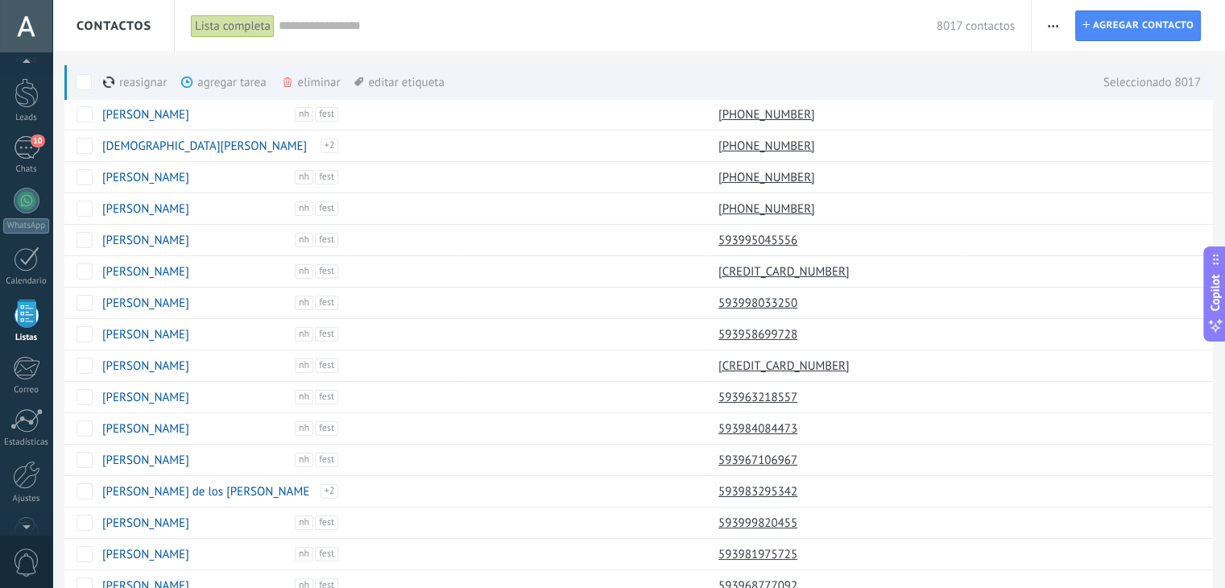
click at [222, 82] on div "agregar tarea màs" at bounding box center [250, 81] width 139 height 35
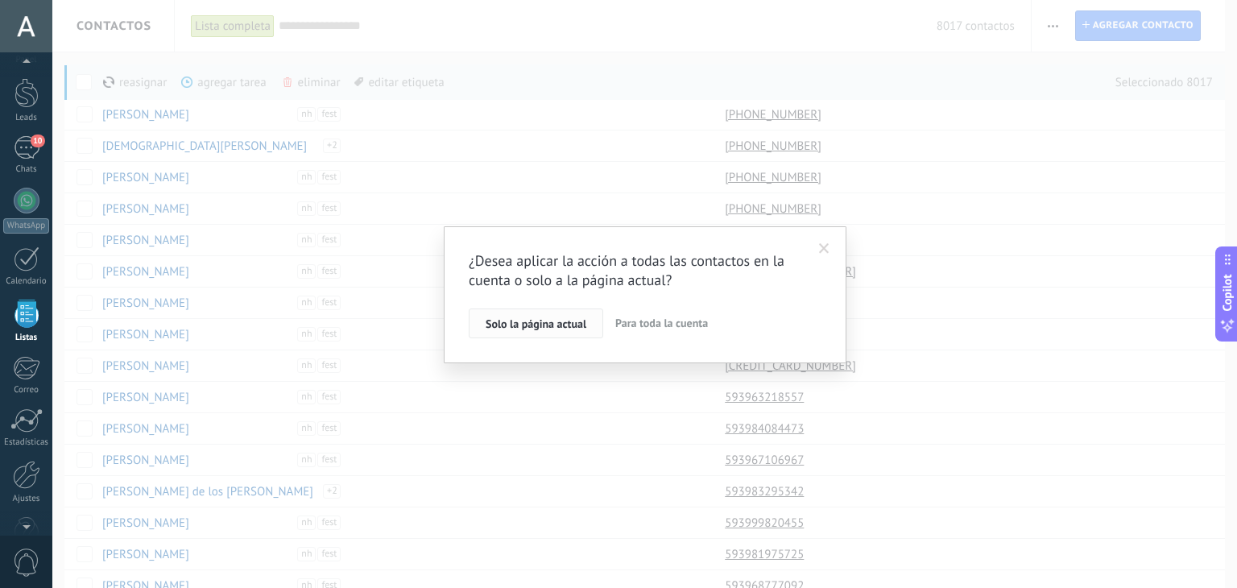
click at [583, 321] on span "Solo la página actual" at bounding box center [536, 323] width 101 height 11
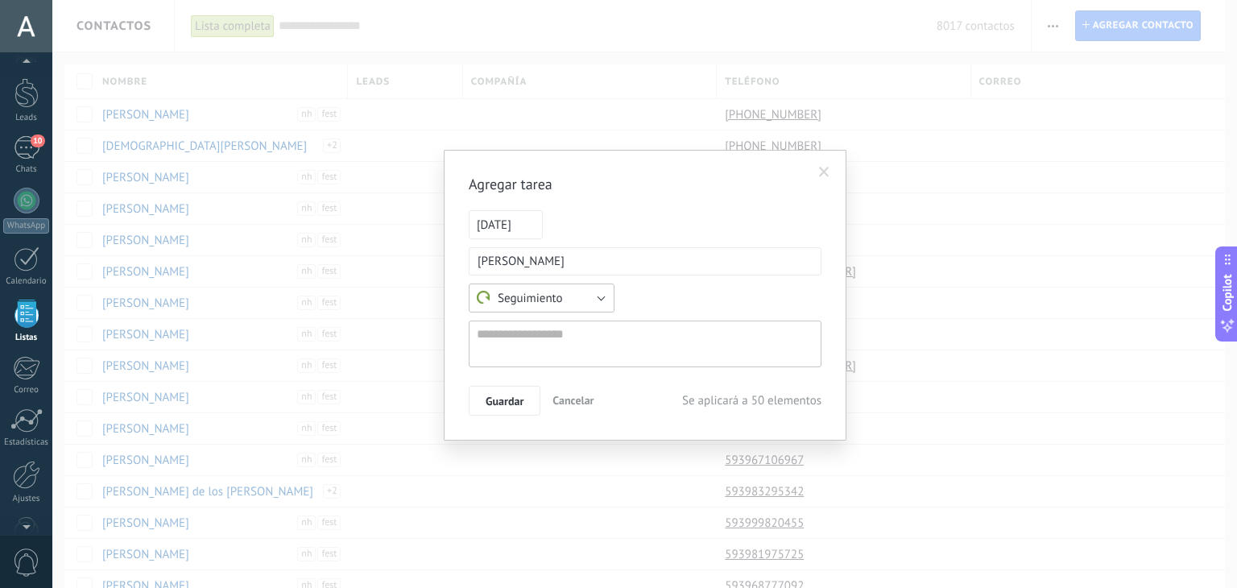
click at [608, 296] on button "Seguimiento" at bounding box center [542, 297] width 146 height 29
click at [601, 292] on span "Seguimiento" at bounding box center [534, 298] width 150 height 15
click at [507, 403] on span "Guardar" at bounding box center [505, 400] width 38 height 11
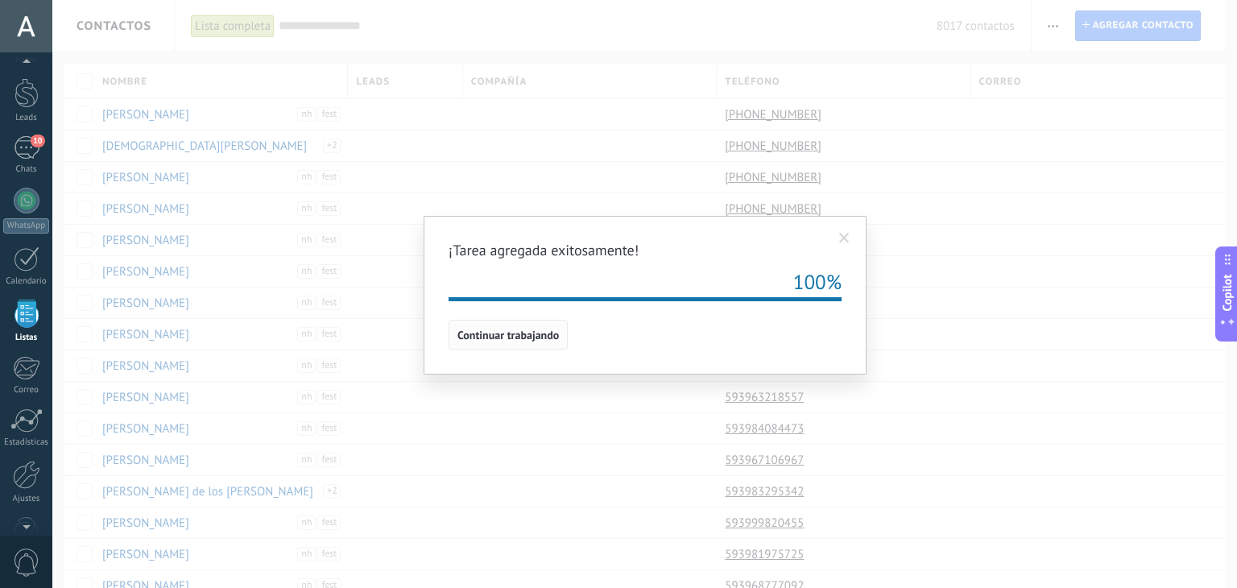
click at [506, 329] on span "Continuar trabajando" at bounding box center [507, 334] width 101 height 11
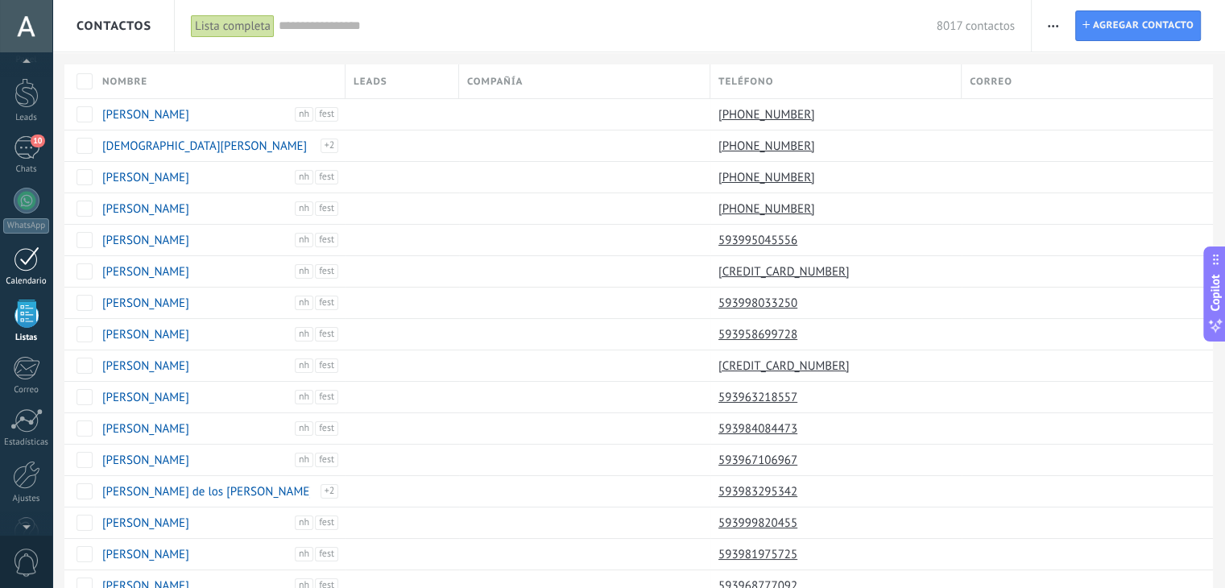
click at [28, 256] on div at bounding box center [27, 258] width 26 height 25
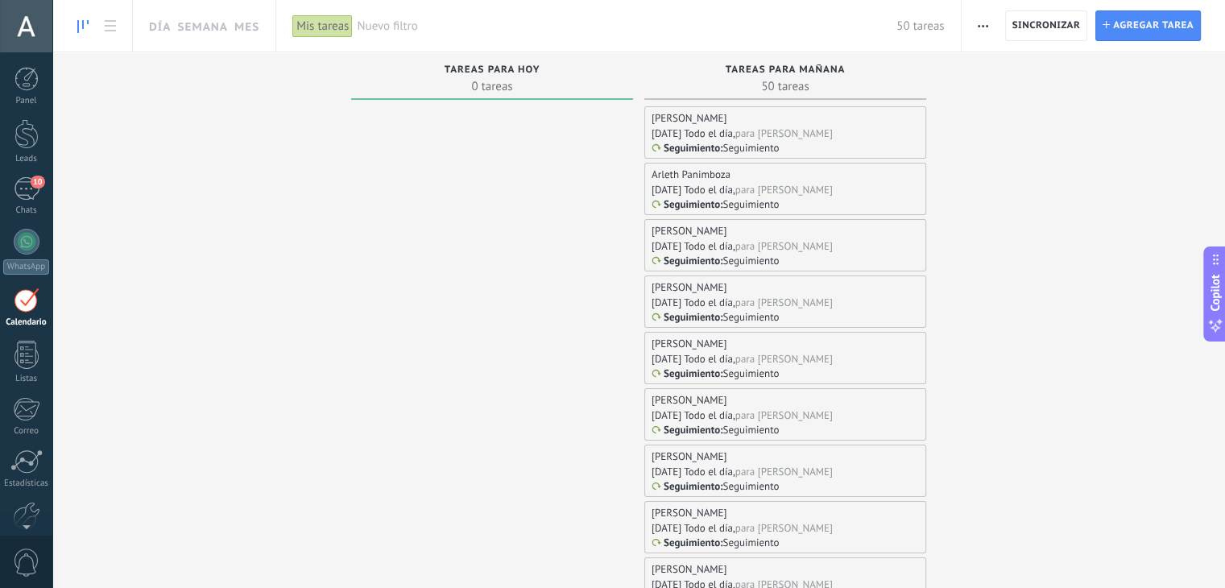
click at [855, 133] on div "Mañana Todo el día, para Amalia Haro" at bounding box center [784, 133] width 267 height 14
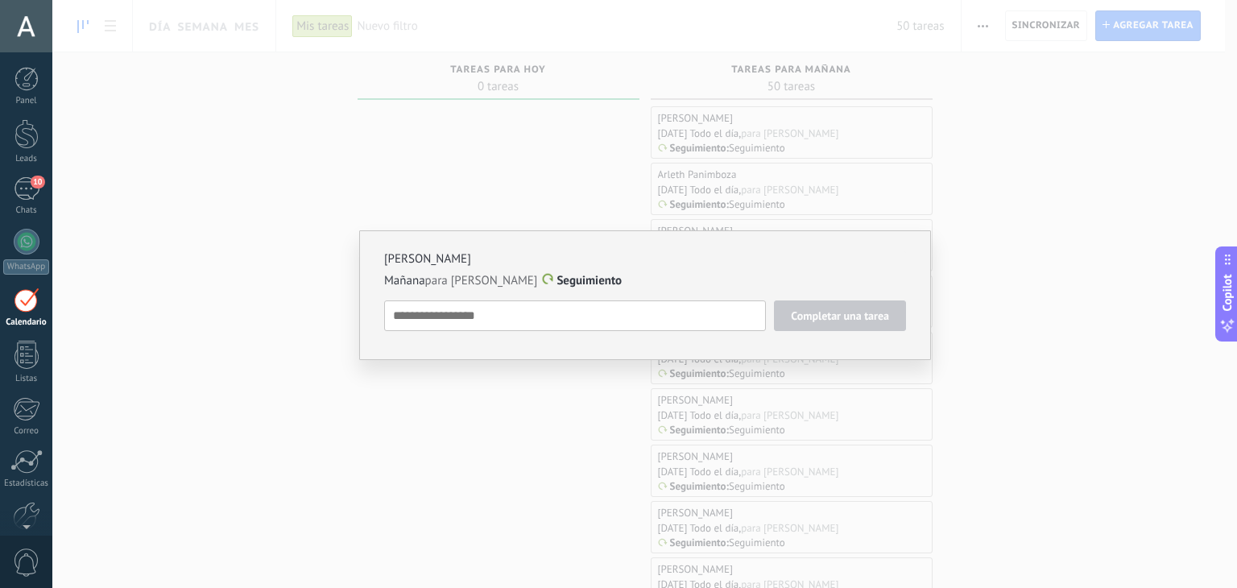
click at [921, 110] on div "Nayeli Garces Mañana para Amalia Haro Seguimiento Completar una tarea Seguimien…" at bounding box center [644, 294] width 1185 height 588
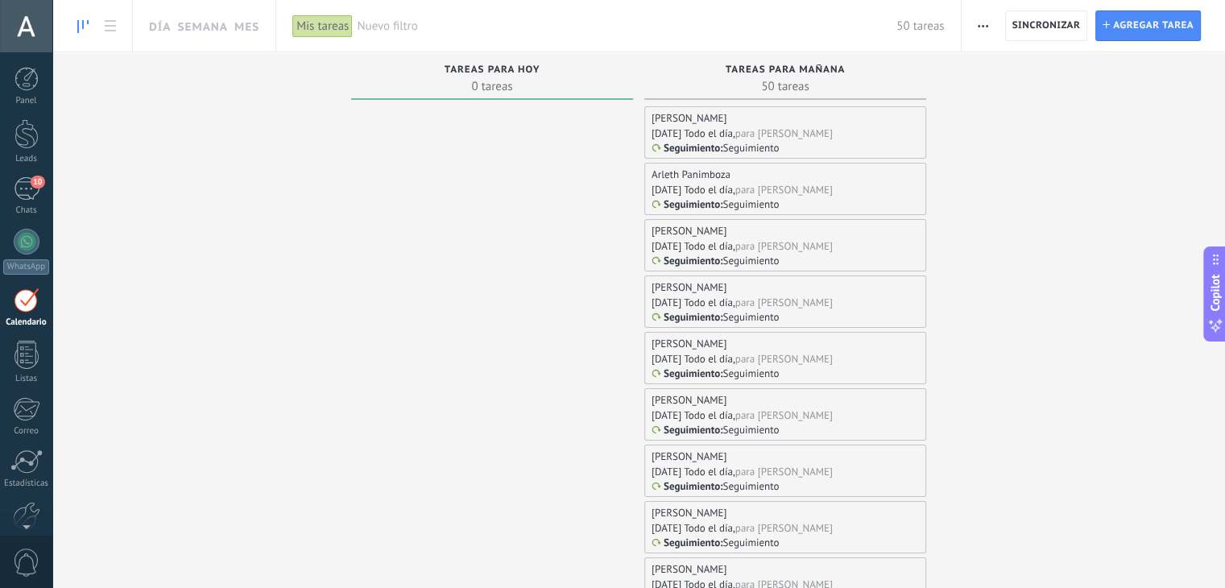
click at [779, 139] on div "para Amalia Haro" at bounding box center [783, 133] width 97 height 14
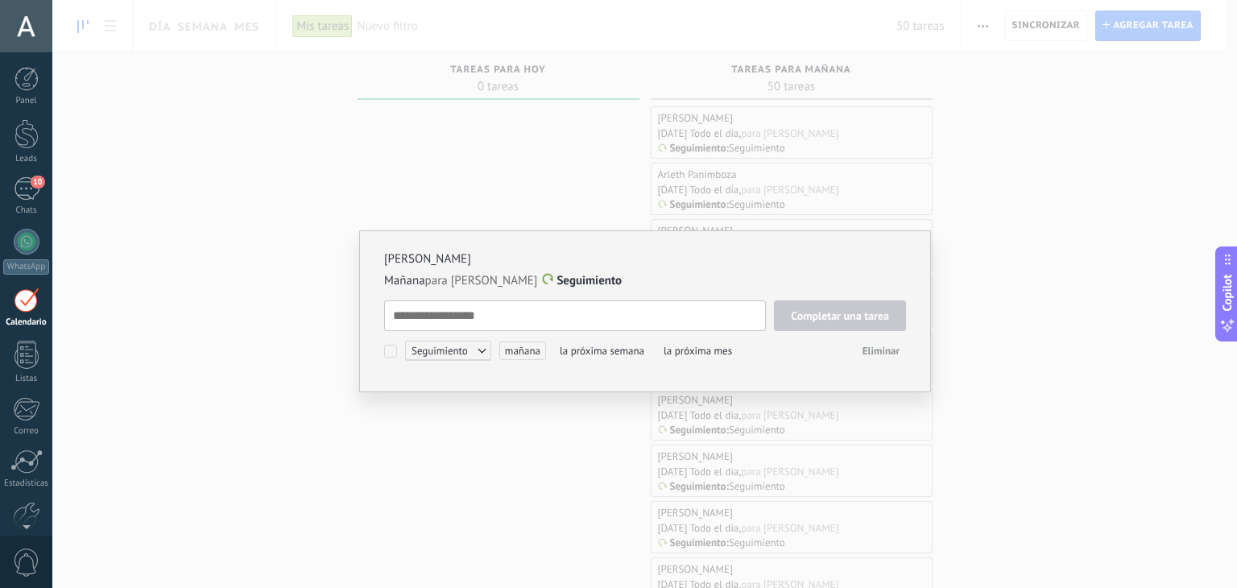
click at [599, 328] on textarea at bounding box center [575, 315] width 382 height 31
click at [747, 57] on div "Nayeli Garces Mañana para Amalia Haro Seguimiento Completar una tarea Seguimien…" at bounding box center [644, 294] width 1185 height 588
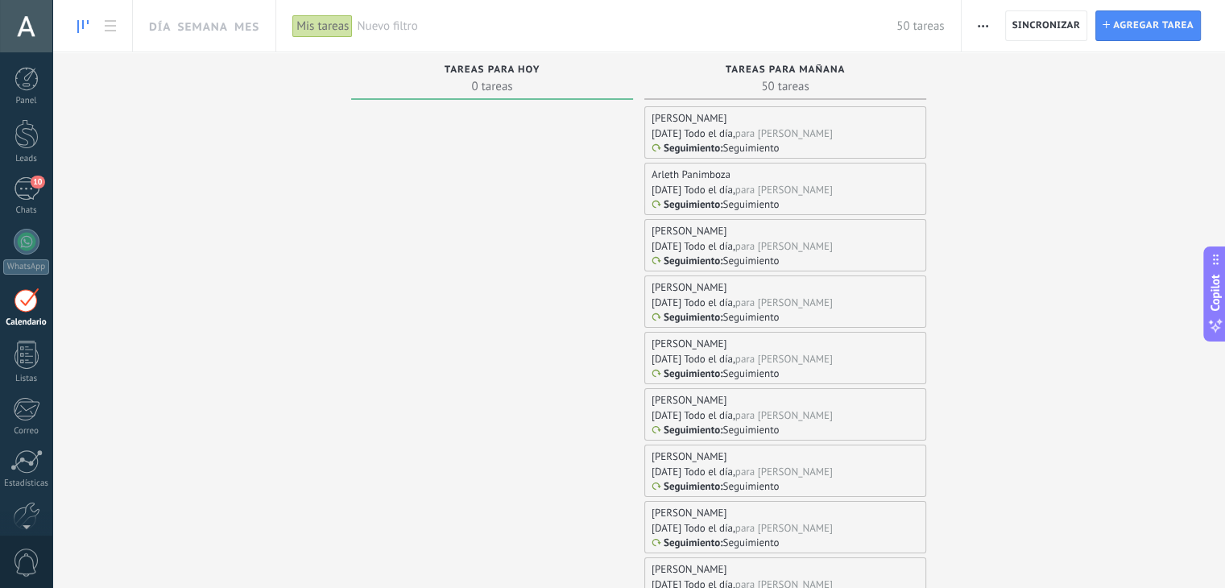
click at [984, 20] on span "button" at bounding box center [983, 25] width 10 height 31
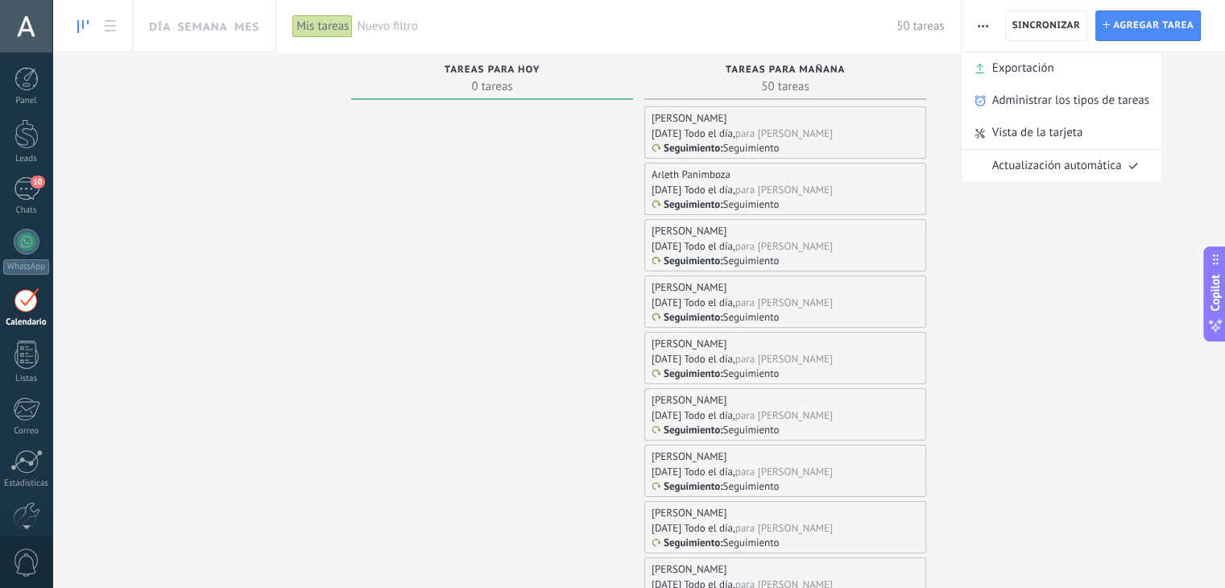
click at [477, 310] on div at bounding box center [492, 397] width 282 height 583
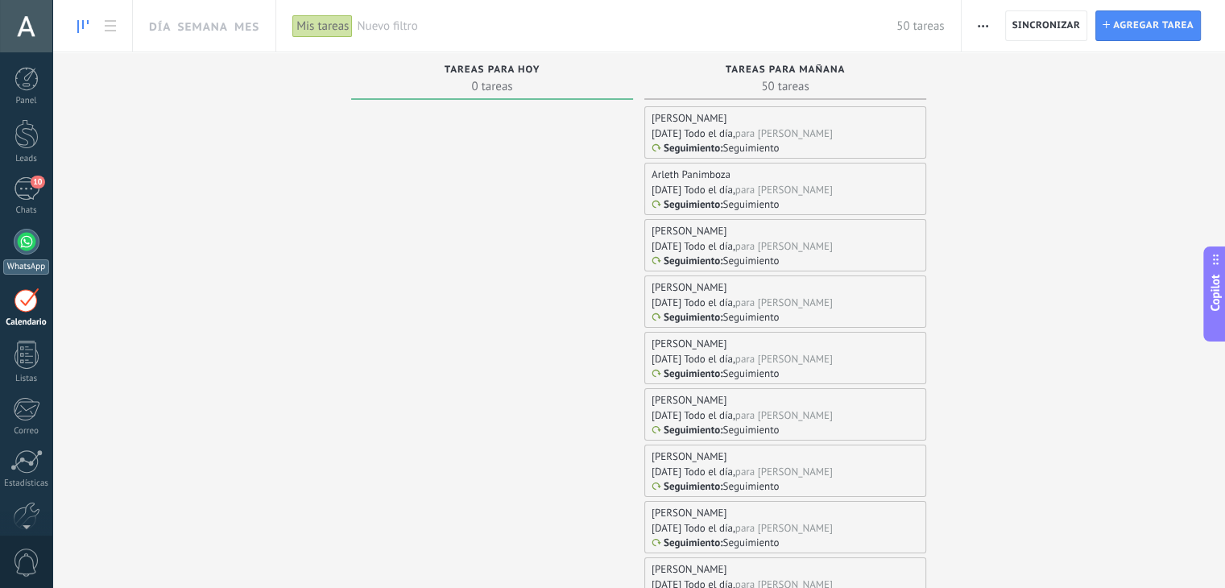
click at [23, 238] on div at bounding box center [27, 242] width 26 height 26
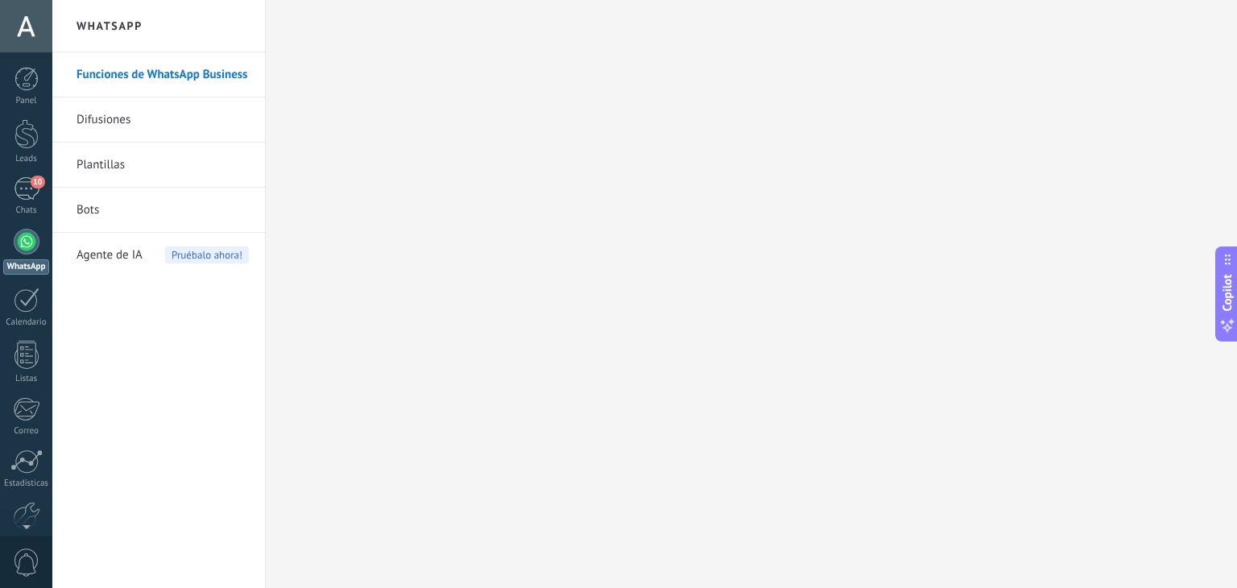
click at [159, 118] on link "Difusiones" at bounding box center [163, 119] width 172 height 45
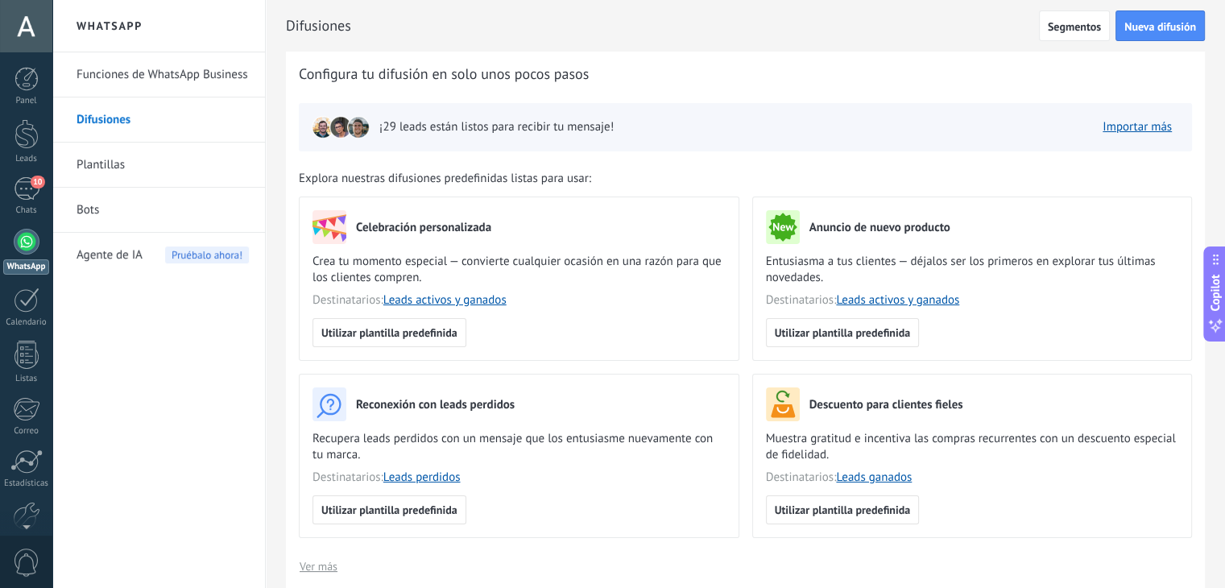
click at [1156, 134] on button "Importar más" at bounding box center [1137, 127] width 84 height 24
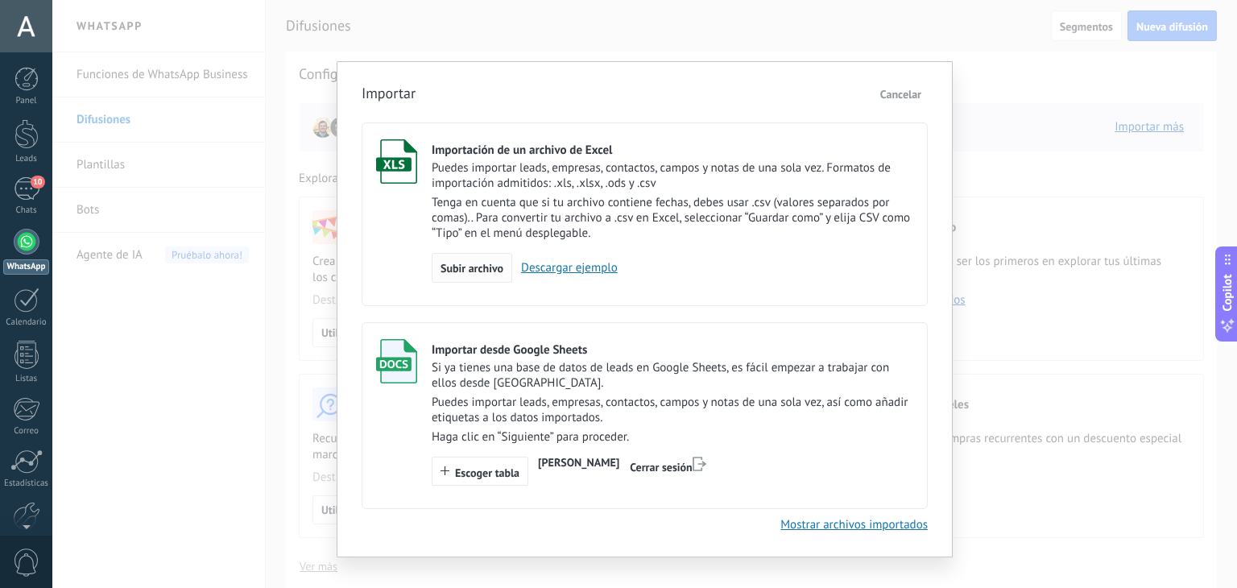
click at [465, 265] on span "Subir archivo" at bounding box center [471, 268] width 63 height 11
click at [0, 0] on input "Importación de un archivo de Excel Puedes importar leads, empresas, contactos, …" at bounding box center [0, 0] width 0 height 0
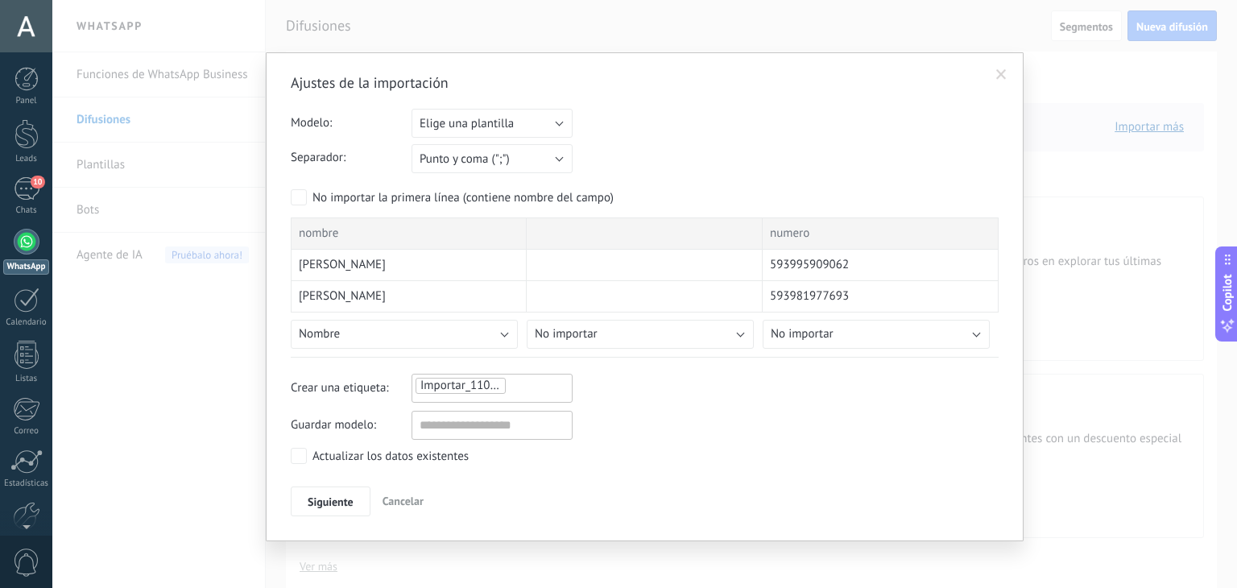
click at [401, 494] on span "Cancelar" at bounding box center [403, 501] width 41 height 14
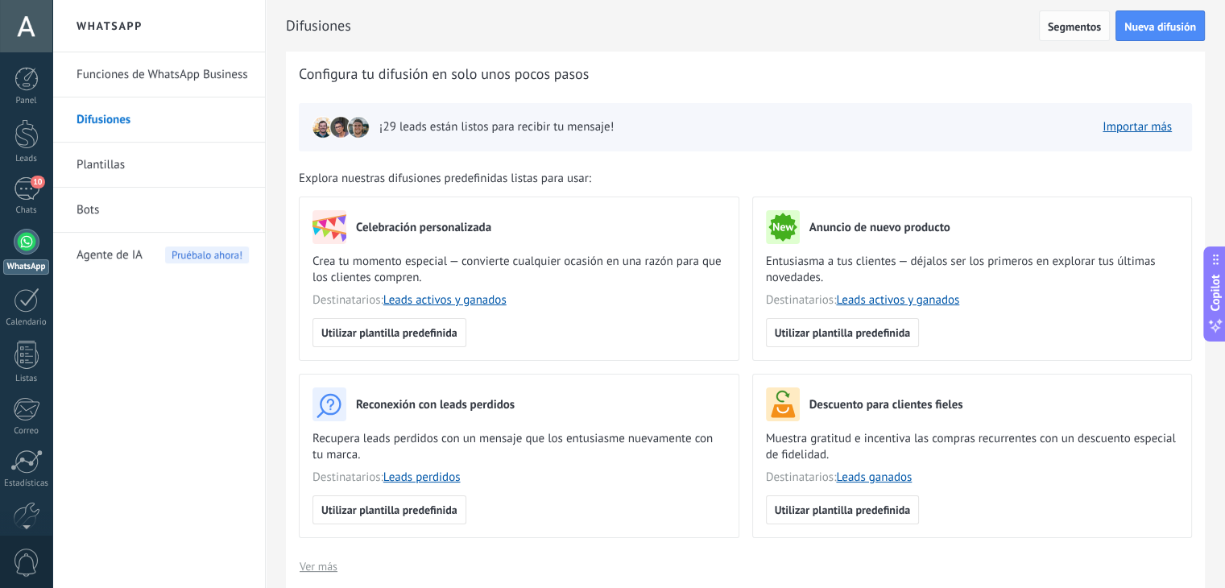
click at [1087, 27] on span "Segmentos" at bounding box center [1074, 26] width 53 height 11
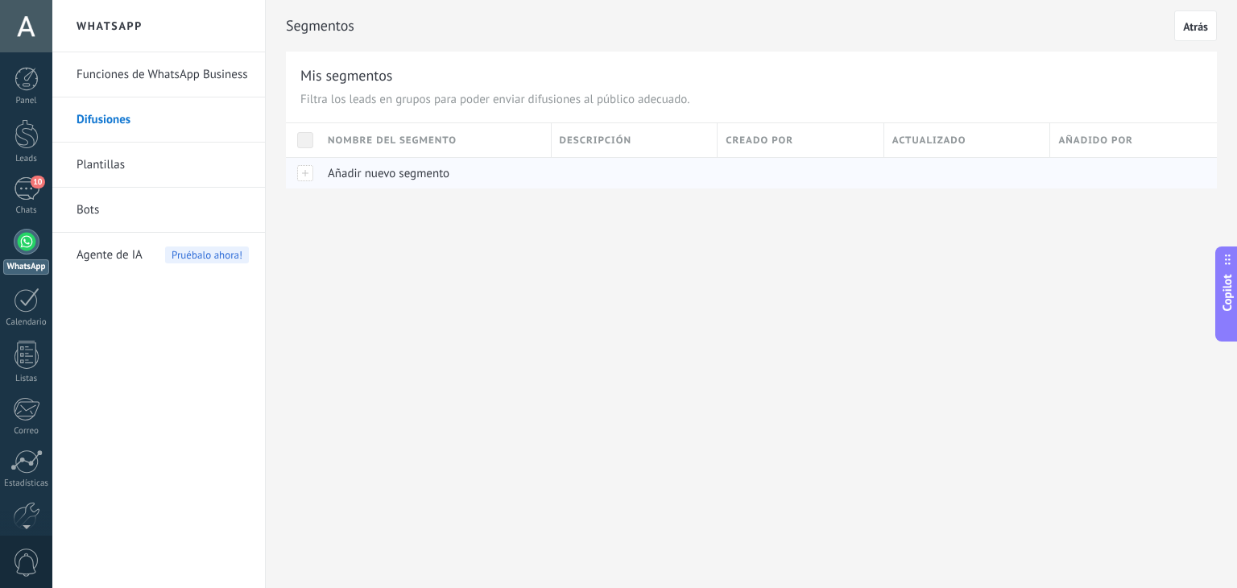
click at [306, 178] on div at bounding box center [303, 172] width 34 height 31
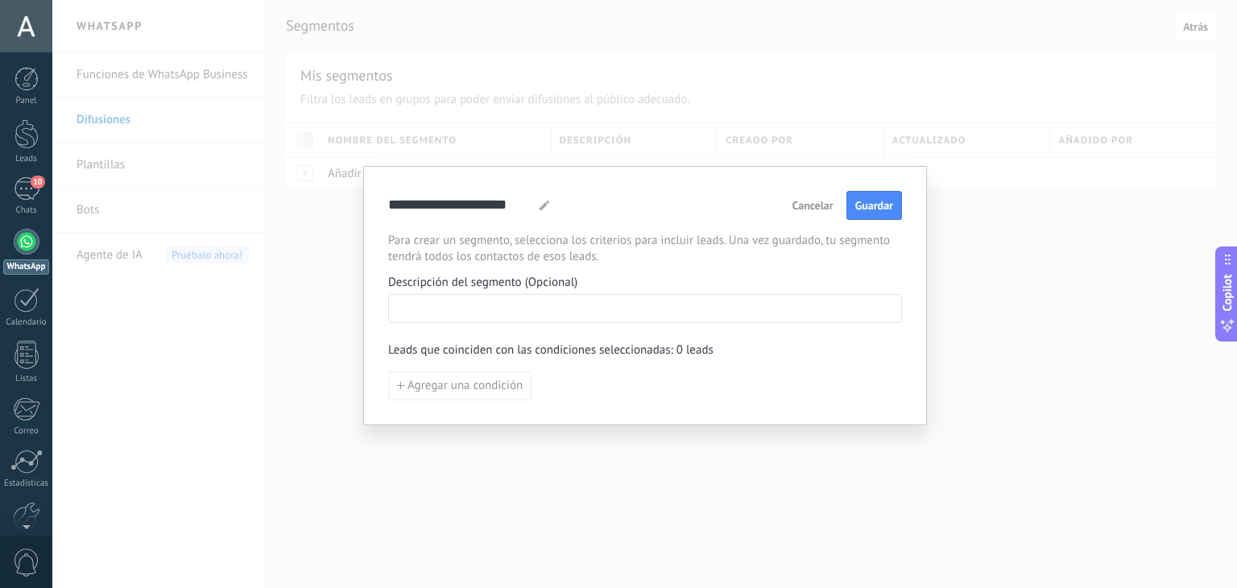
click at [538, 295] on input at bounding box center [645, 308] width 512 height 26
type input "**"
click at [459, 381] on span "Agregar una condición" at bounding box center [464, 385] width 115 height 11
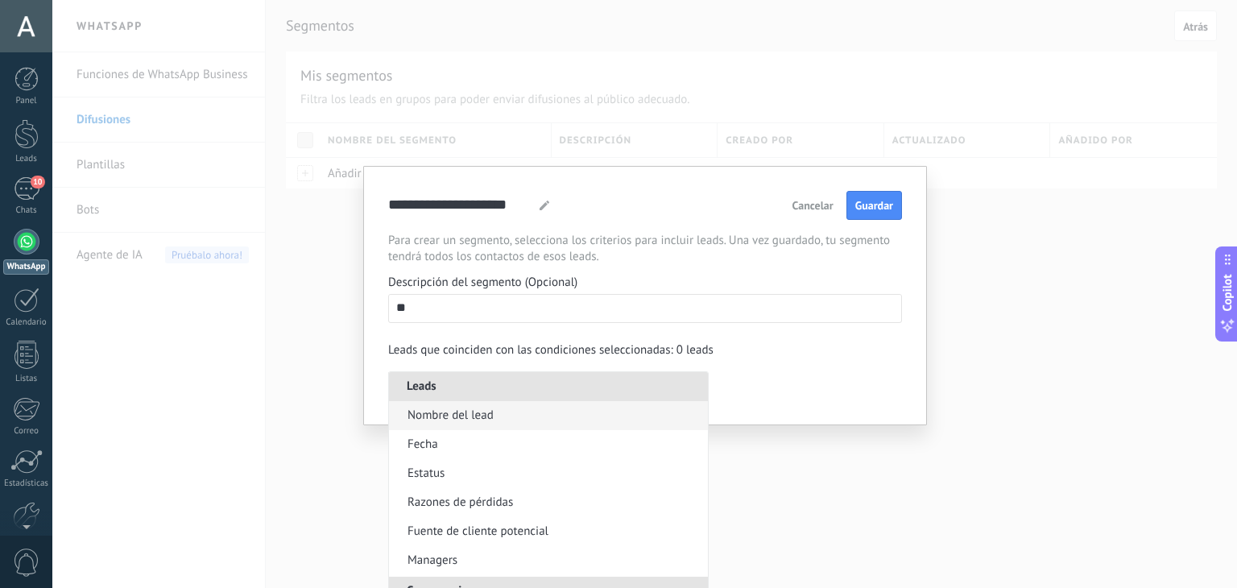
click at [490, 408] on span "Nombre del lead" at bounding box center [450, 415] width 86 height 16
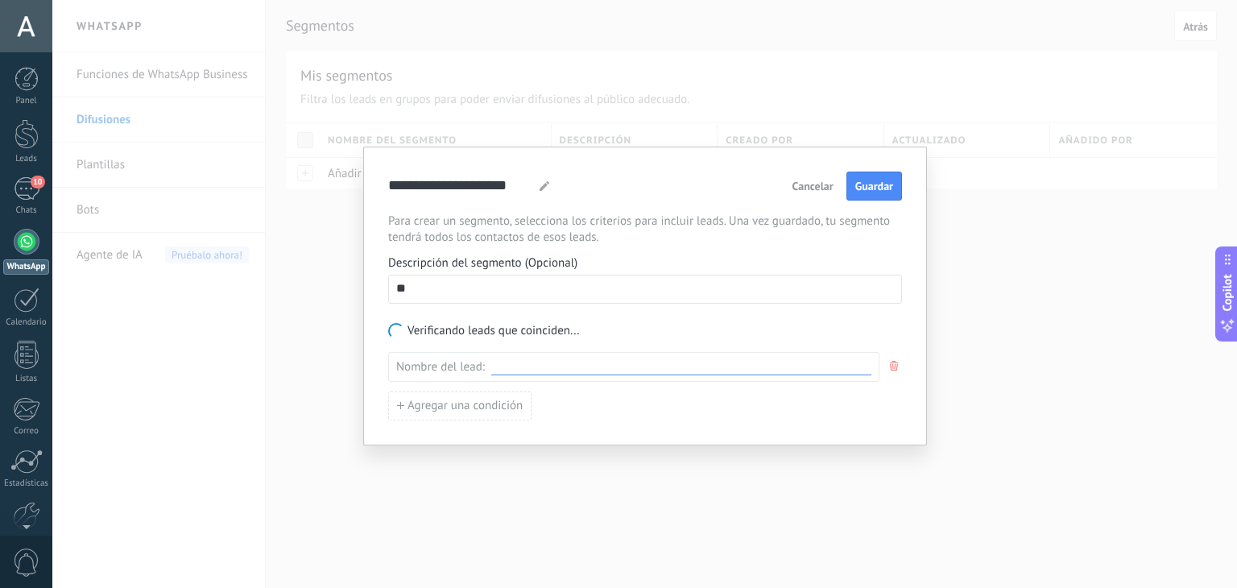
click at [531, 366] on input at bounding box center [681, 366] width 380 height 15
type input "**"
click at [601, 394] on div "Agregar una condición" at bounding box center [645, 405] width 514 height 29
click at [533, 364] on input "**" at bounding box center [681, 365] width 380 height 15
click at [888, 359] on button "button" at bounding box center [894, 366] width 16 height 30
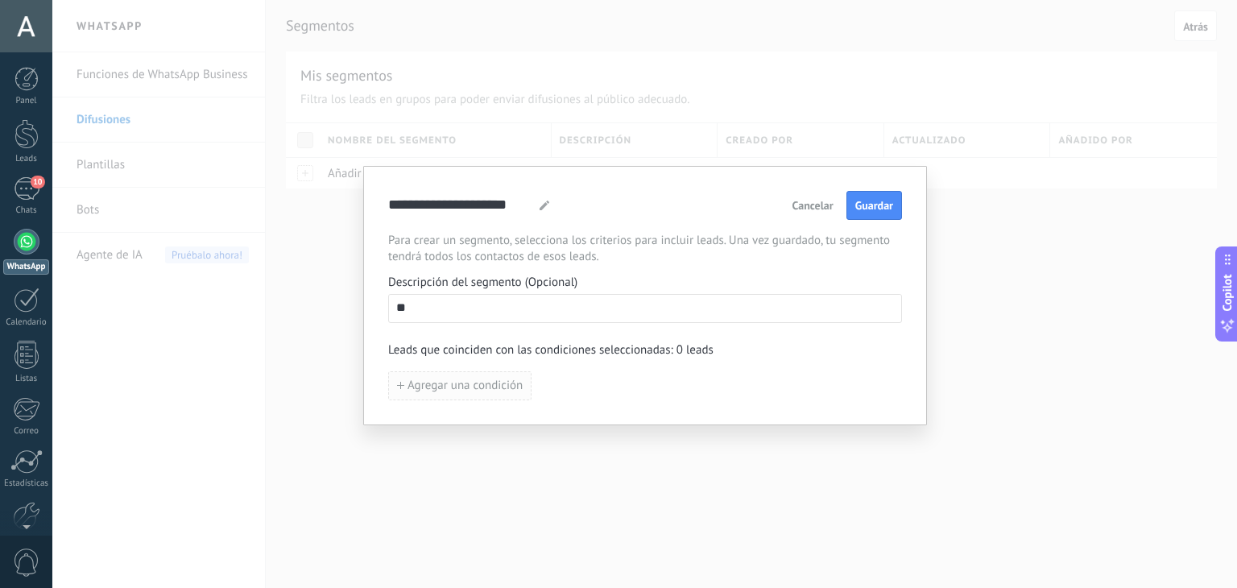
click at [494, 389] on span "Agregar una condición" at bounding box center [464, 385] width 115 height 11
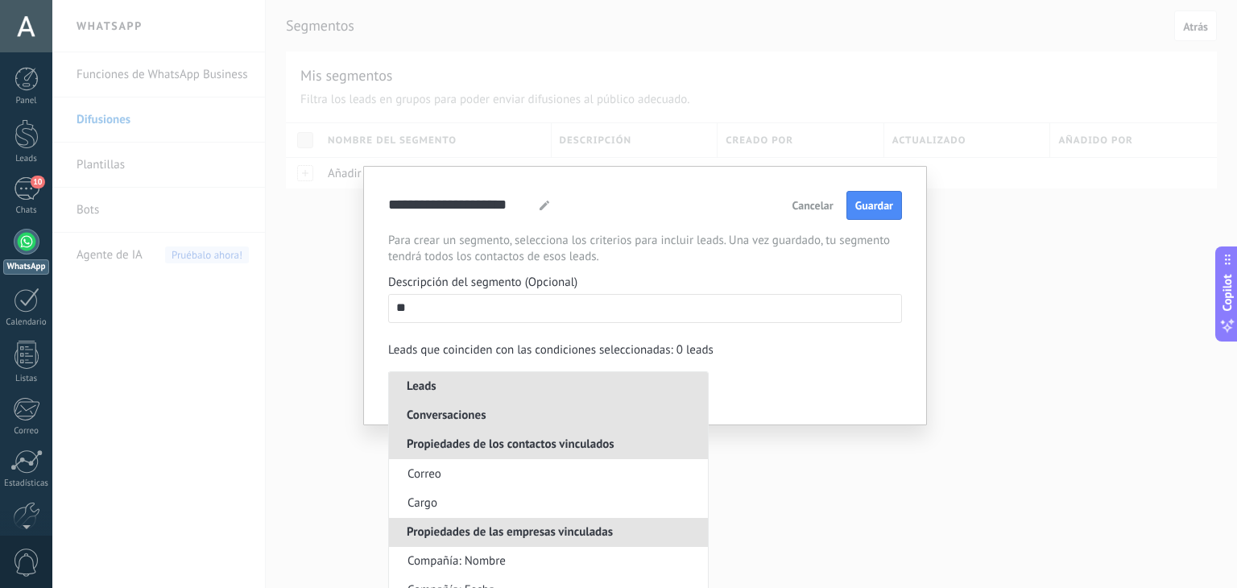
scroll to position [925, 0]
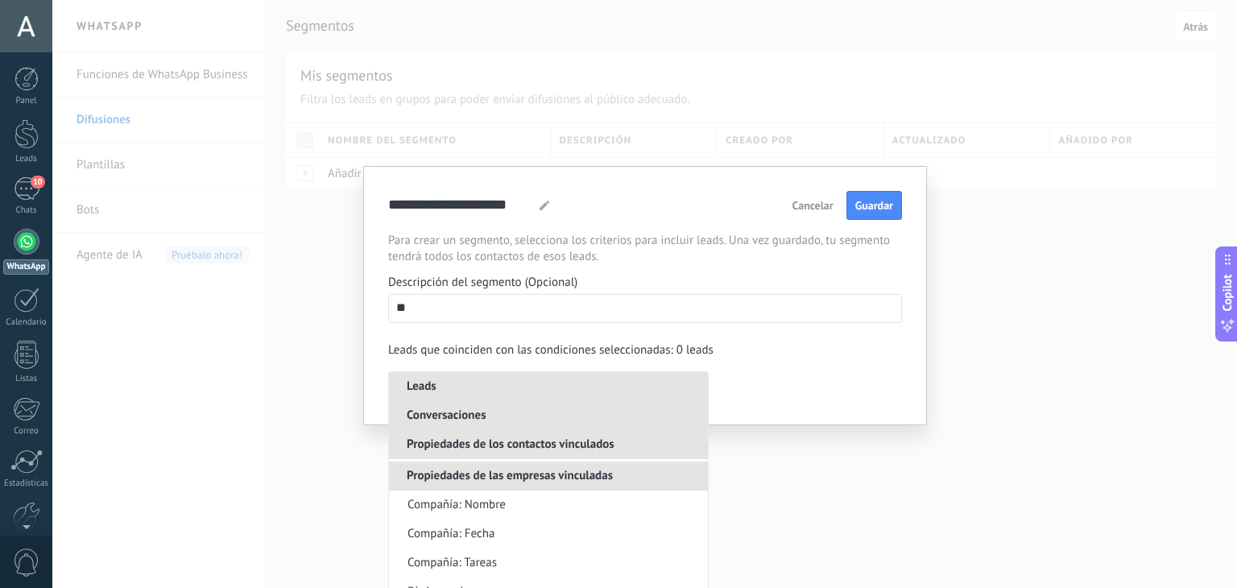
click at [845, 404] on div "**********" at bounding box center [645, 295] width 564 height 259
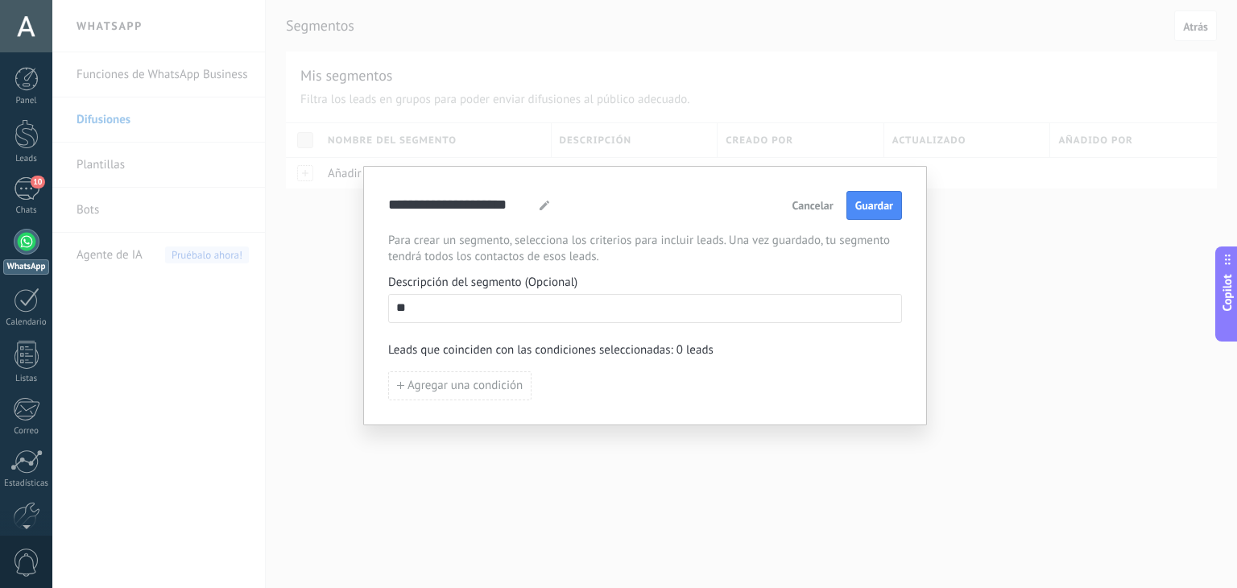
click at [815, 204] on span "Cancelar" at bounding box center [812, 205] width 41 height 11
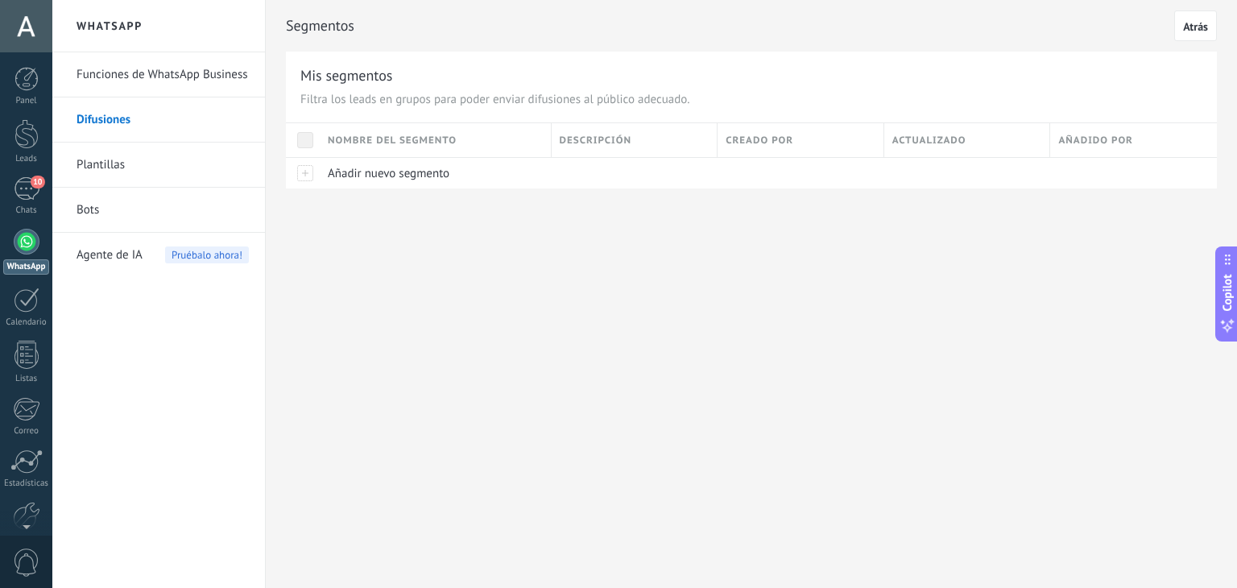
click at [168, 133] on link "Difusiones" at bounding box center [163, 119] width 172 height 45
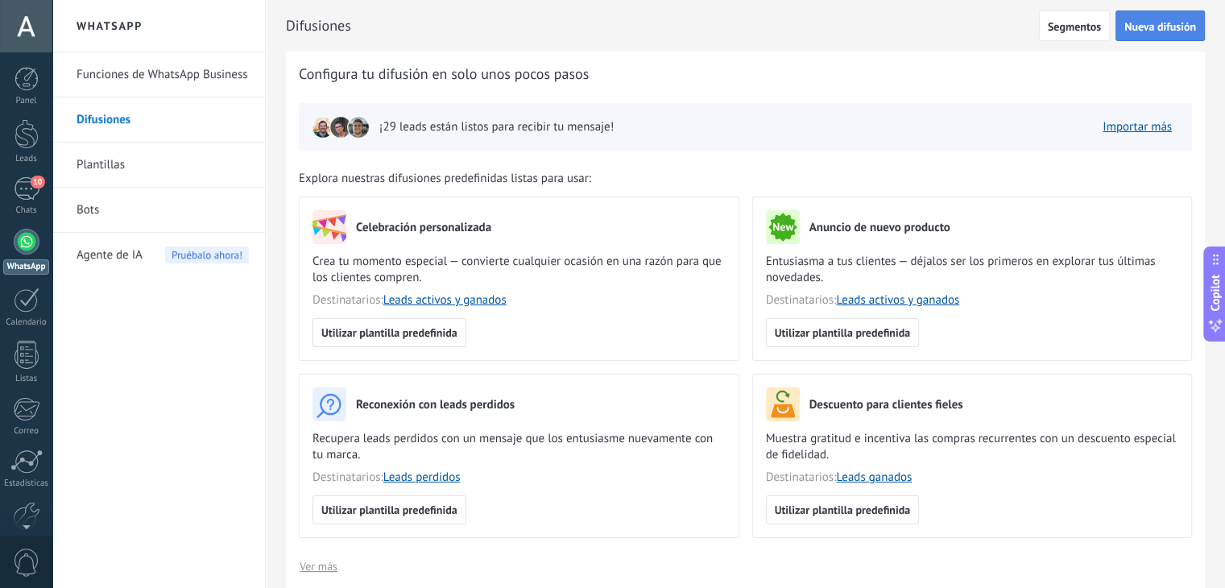
click at [1128, 33] on button "Nueva difusión" at bounding box center [1159, 25] width 89 height 31
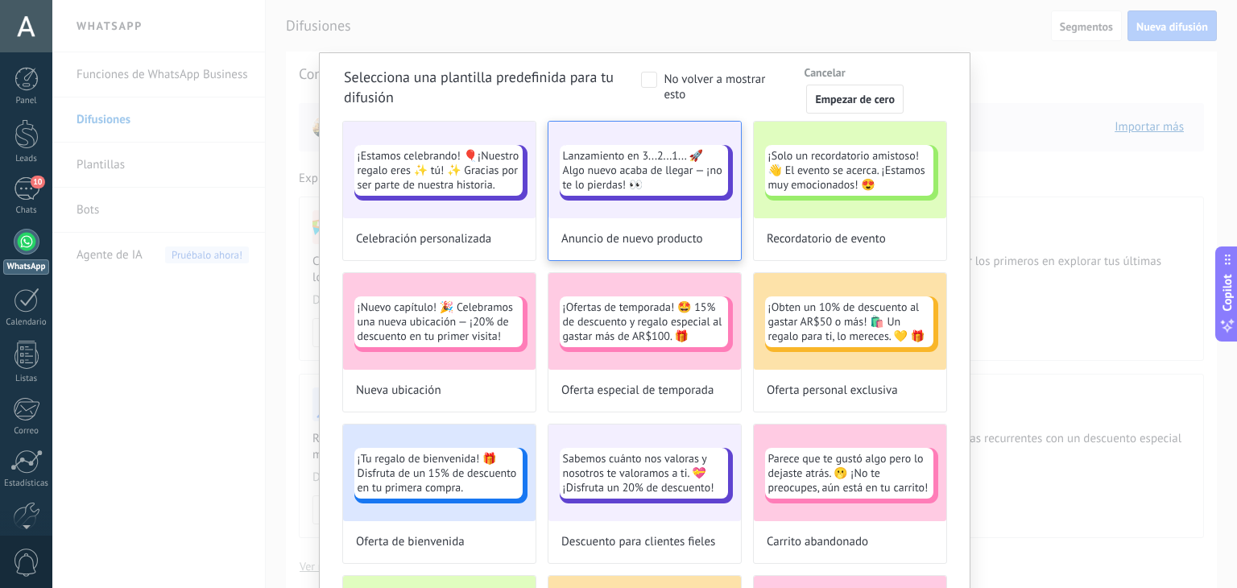
click at [686, 207] on div "Lanzamiento en 3...2...1... 🚀 Algo nuevo acaba de llegar — ¡no te lo pierdas! 👀" at bounding box center [644, 170] width 192 height 97
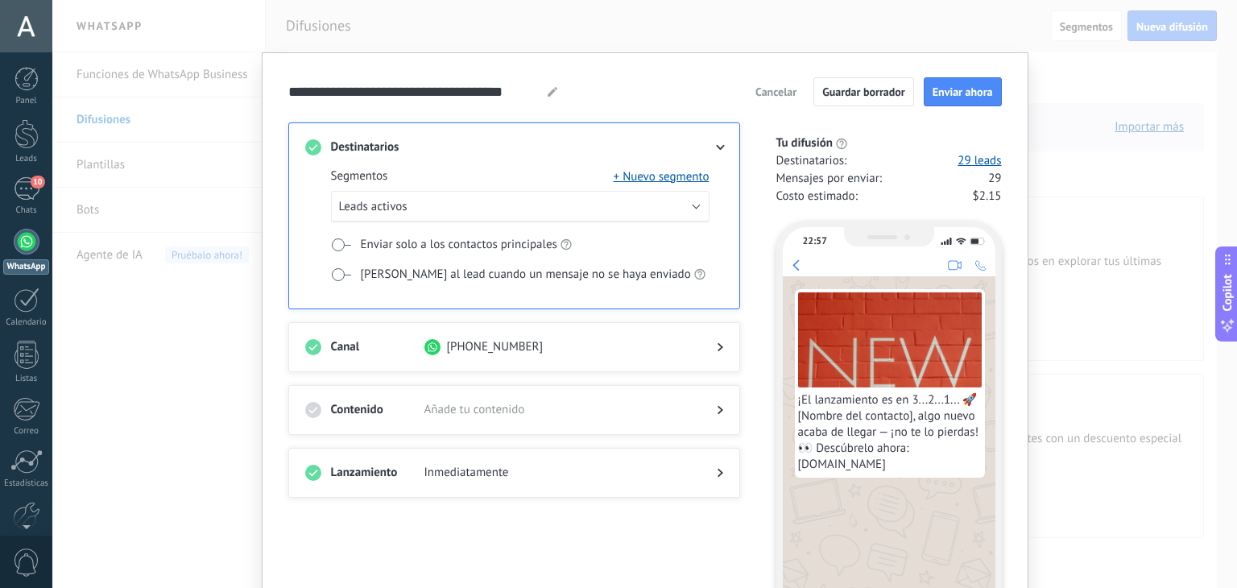
click at [776, 88] on span "Cancelar" at bounding box center [775, 91] width 41 height 11
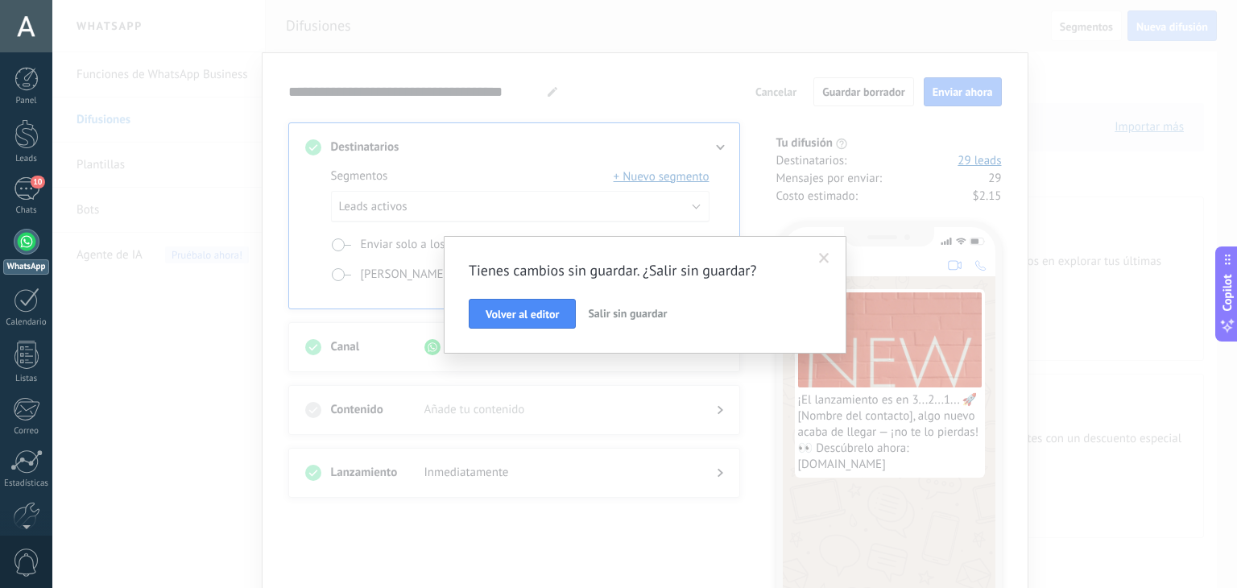
click at [646, 308] on span "Salir sin guardar" at bounding box center [627, 313] width 79 height 14
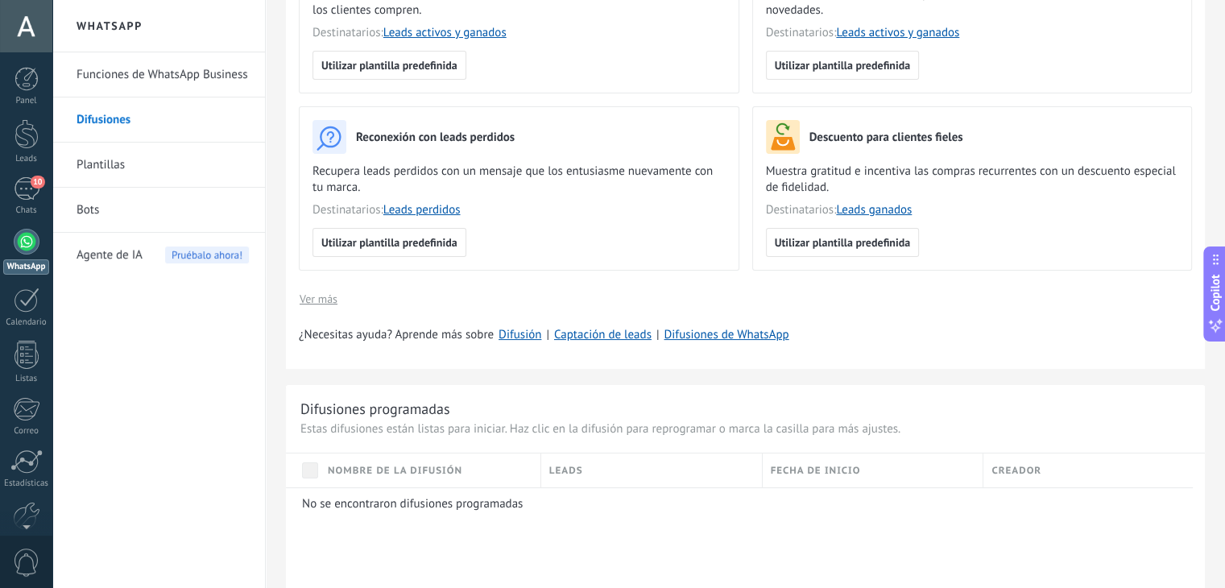
scroll to position [267, 0]
click at [738, 336] on link "Difusiones de WhatsApp" at bounding box center [726, 334] width 125 height 15
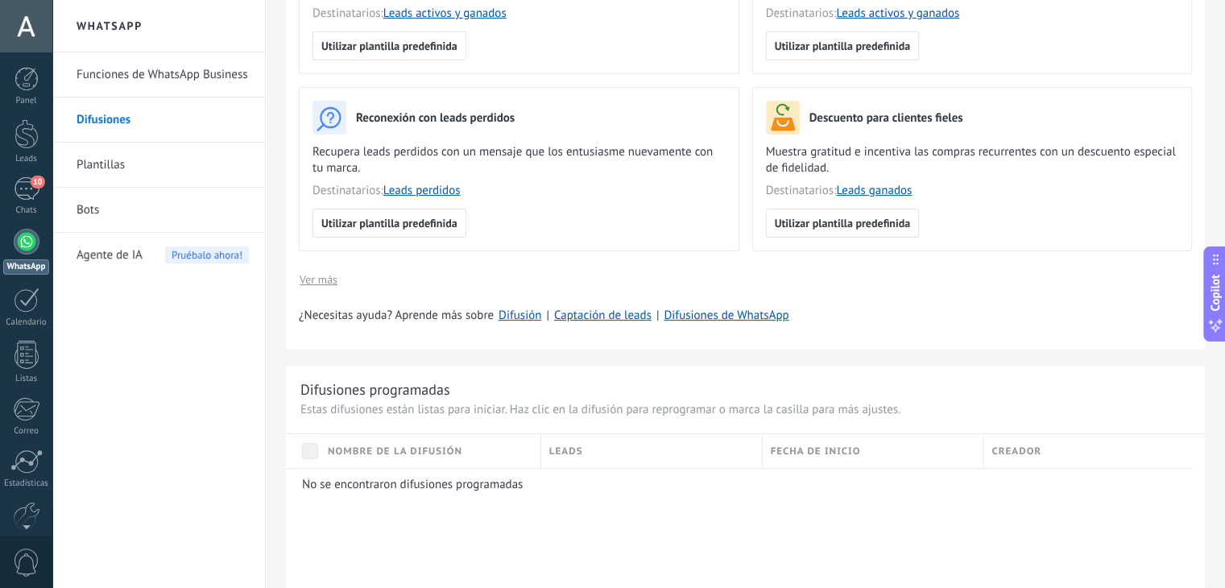
scroll to position [0, 0]
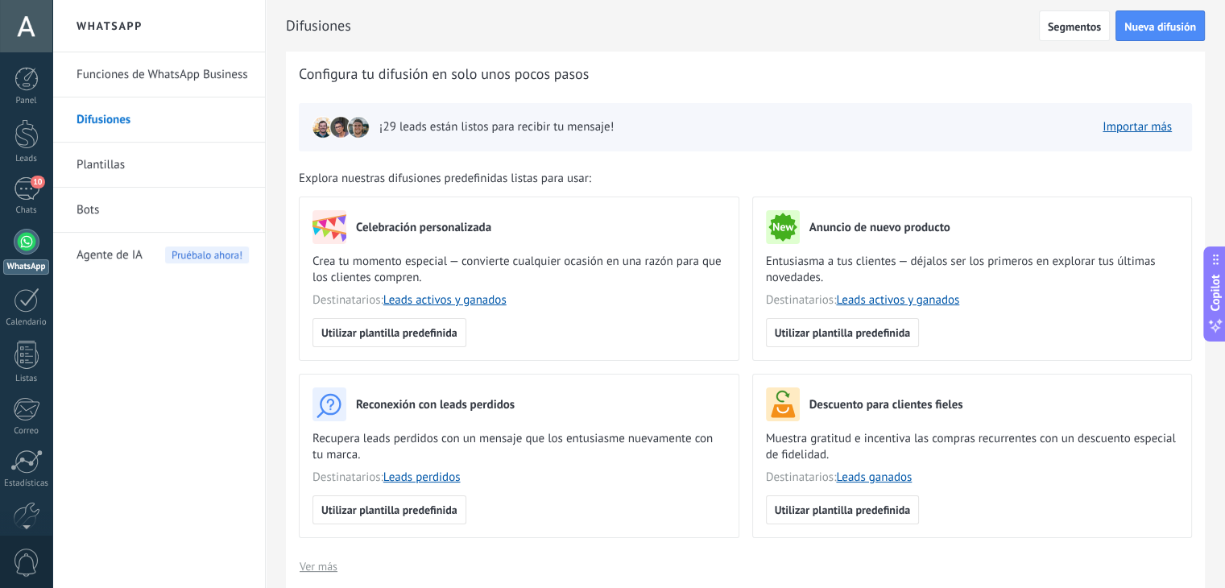
click at [197, 88] on link "Funciones de WhatsApp Business" at bounding box center [163, 74] width 172 height 45
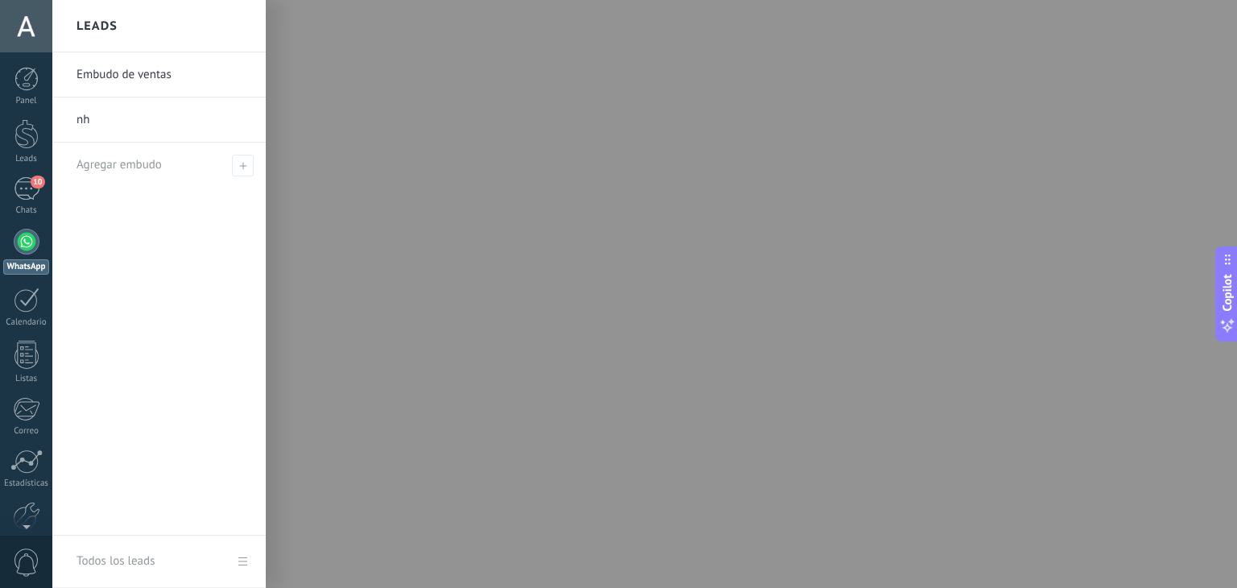
click at [187, 122] on link "nh" at bounding box center [163, 119] width 173 height 45
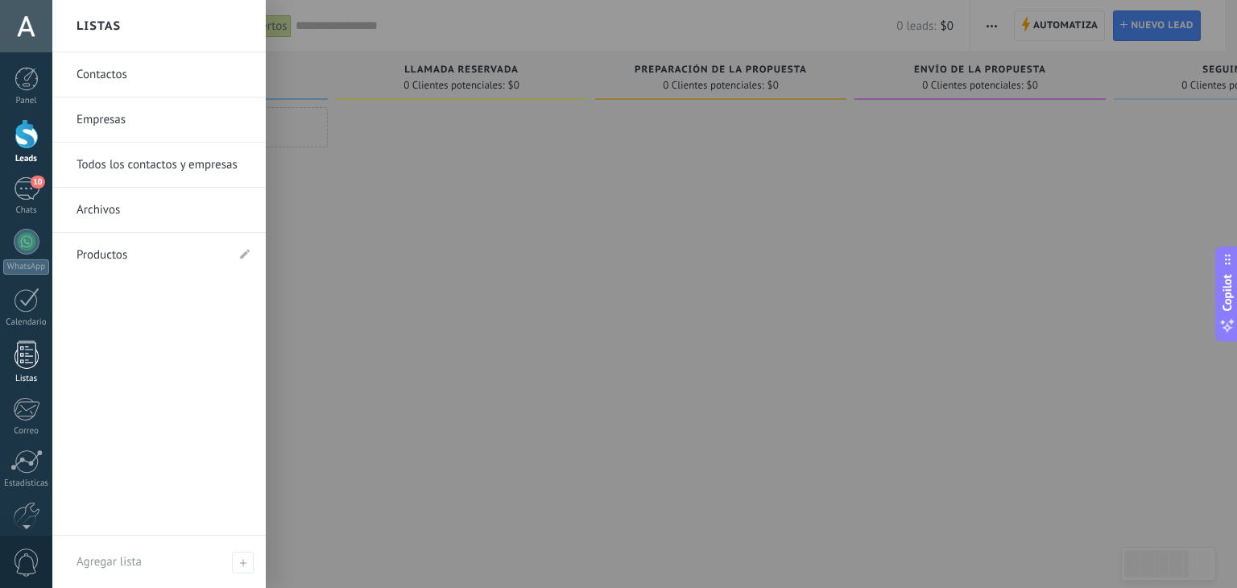
click at [17, 352] on div at bounding box center [26, 355] width 24 height 28
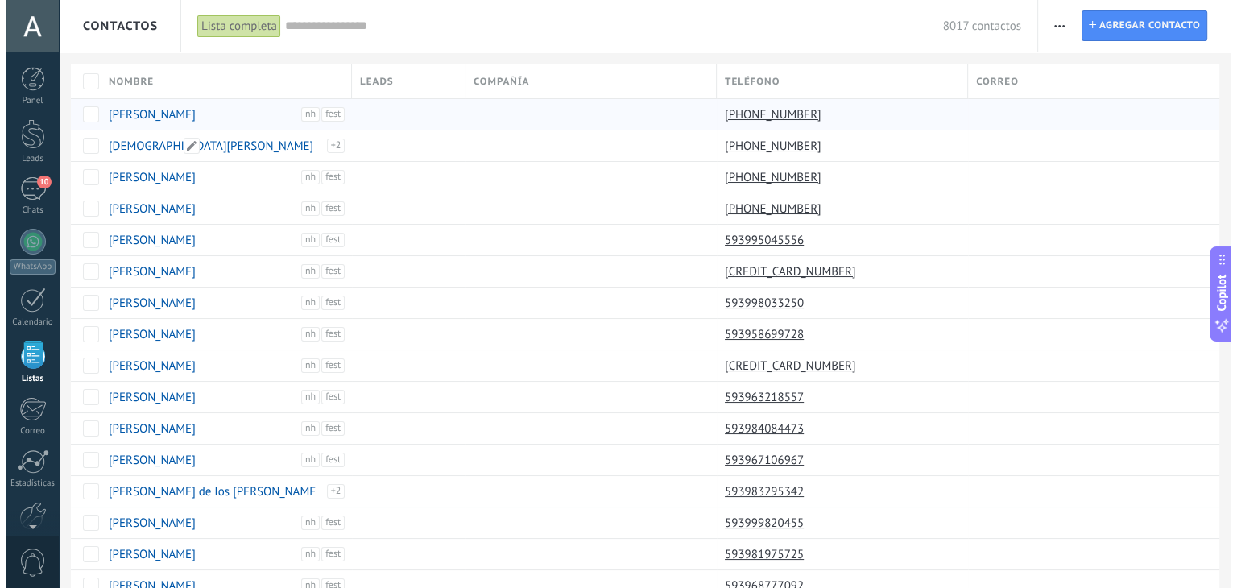
scroll to position [41, 0]
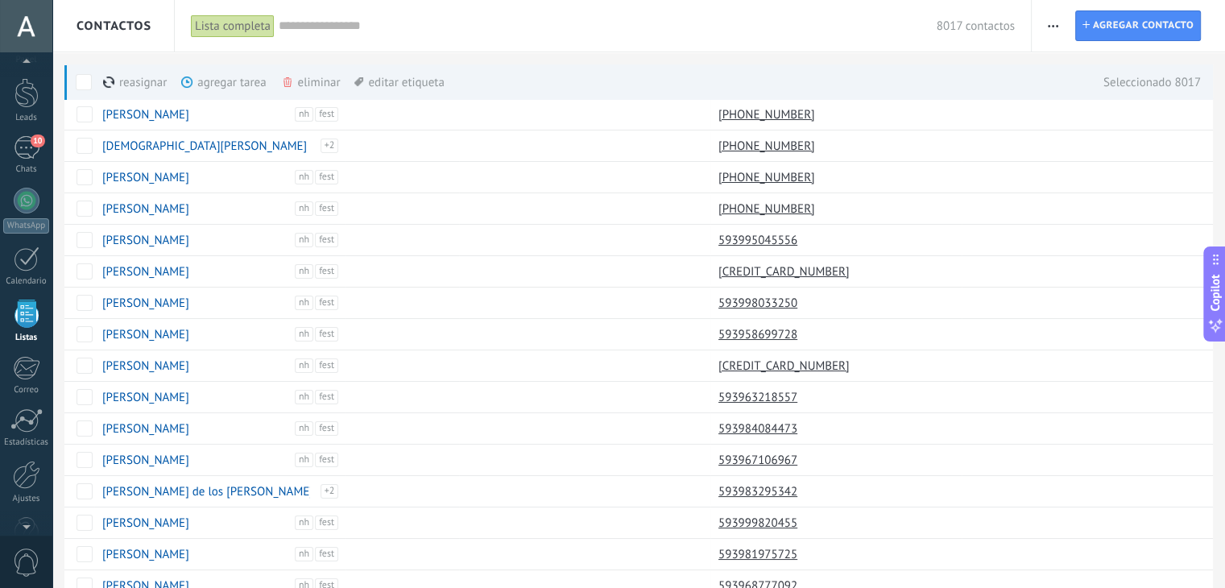
click at [1060, 29] on button "button" at bounding box center [1052, 25] width 23 height 31
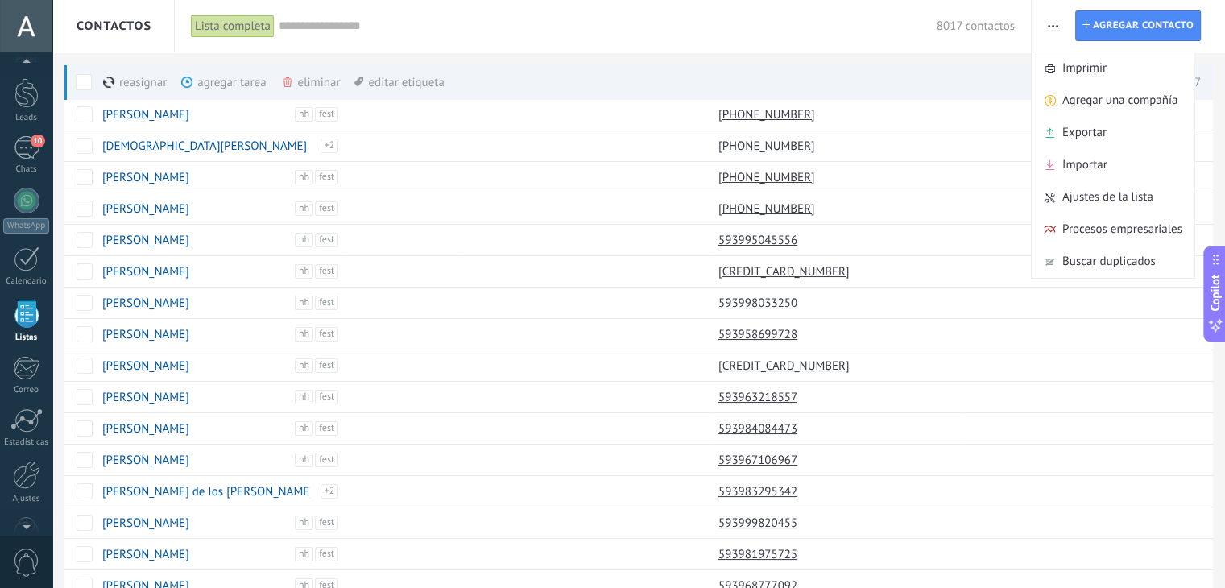
click at [237, 23] on div "Lista completa" at bounding box center [233, 25] width 84 height 23
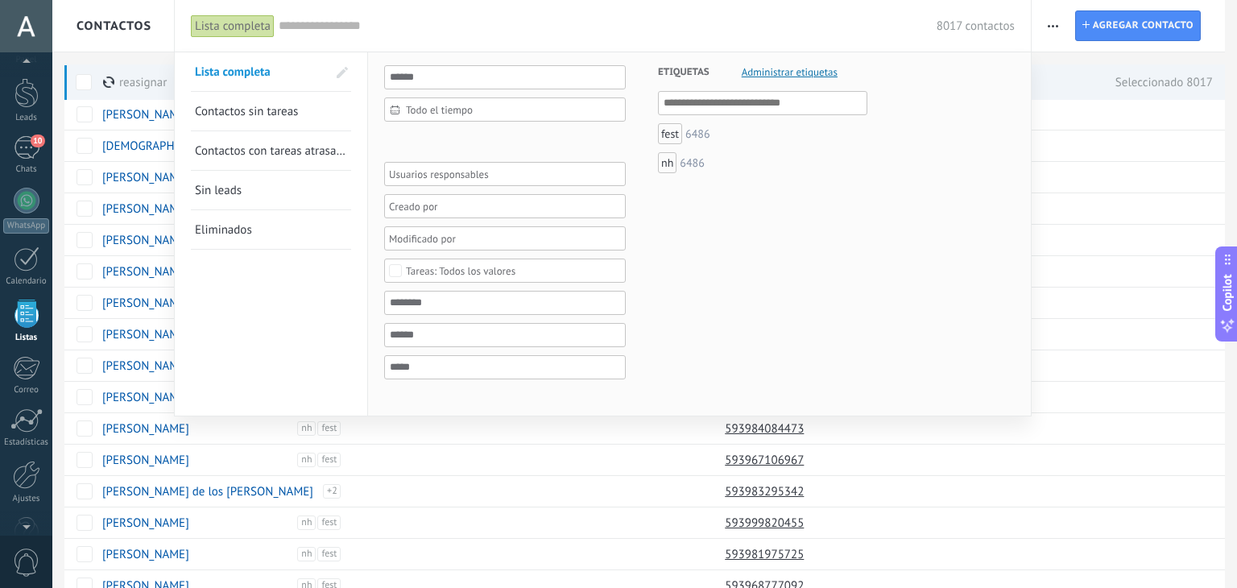
click at [126, 349] on div at bounding box center [618, 294] width 1237 height 588
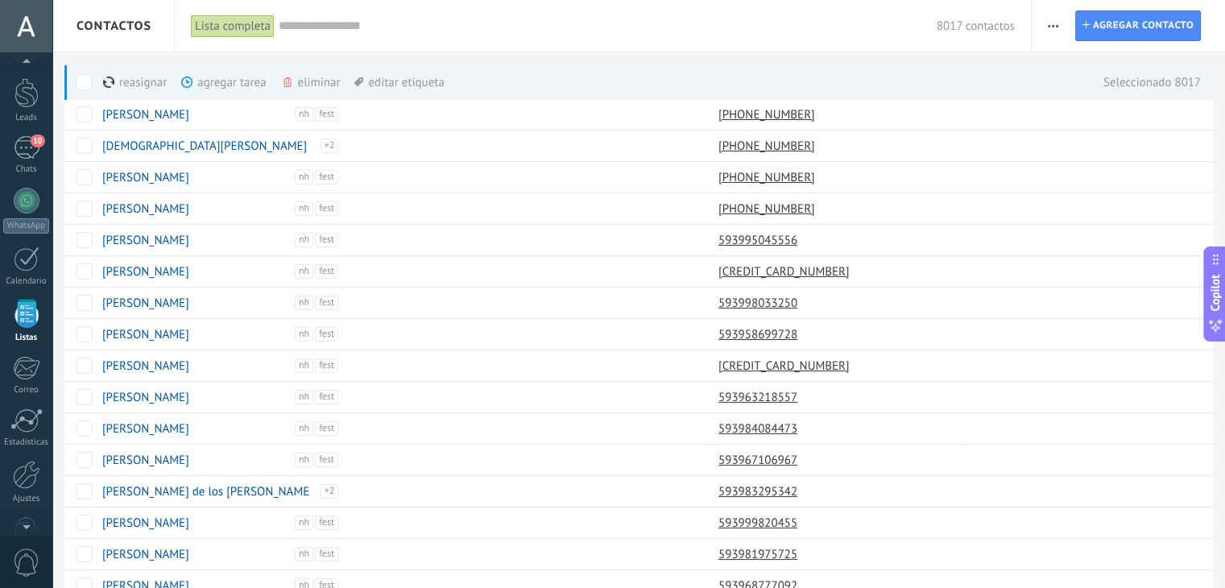
click at [301, 84] on div "eliminar màs" at bounding box center [338, 81] width 114 height 35
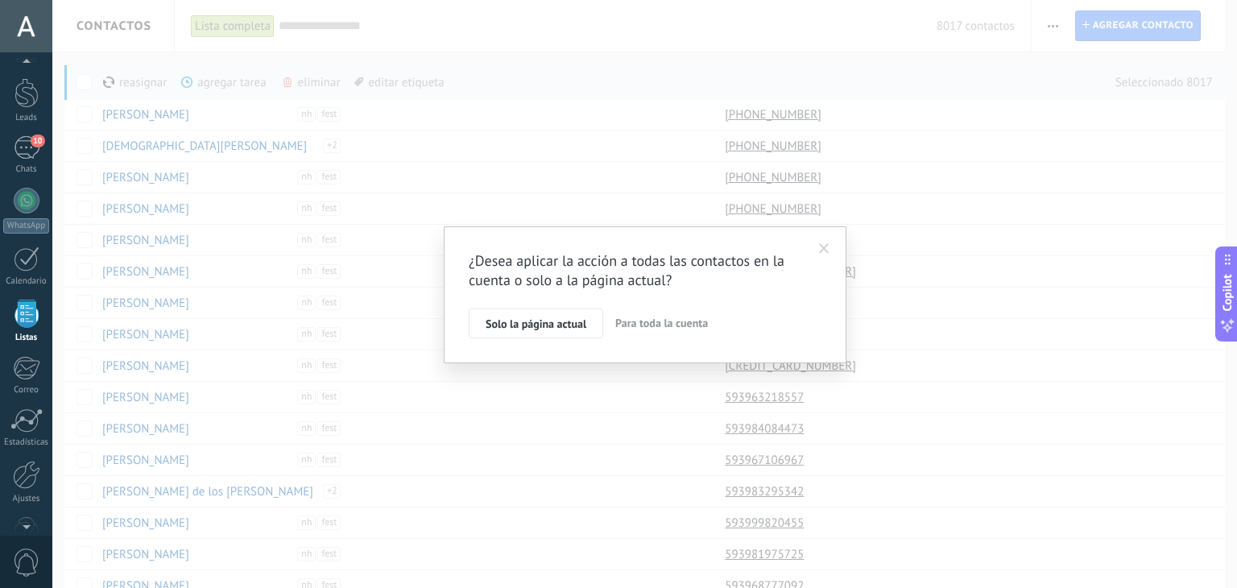
click at [673, 328] on span "Para toda la cuenta" at bounding box center [661, 323] width 93 height 14
click at [490, 279] on div "Estoy de lead en que cambiaré 8017 contactos" at bounding box center [609, 286] width 238 height 16
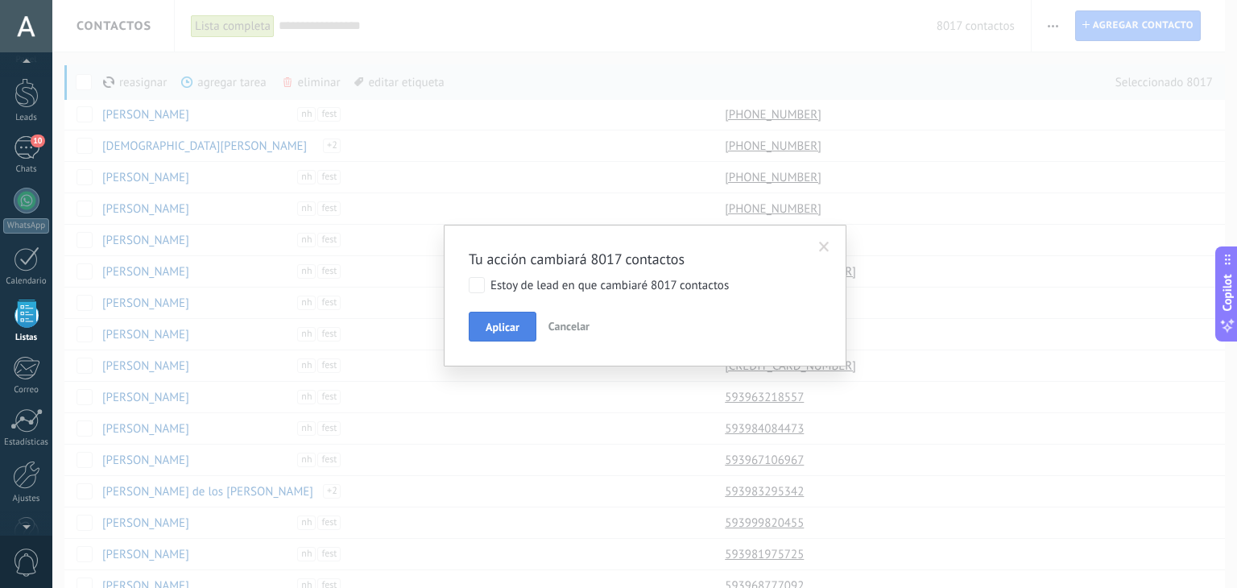
click at [520, 320] on button "Aplicar" at bounding box center [503, 327] width 68 height 31
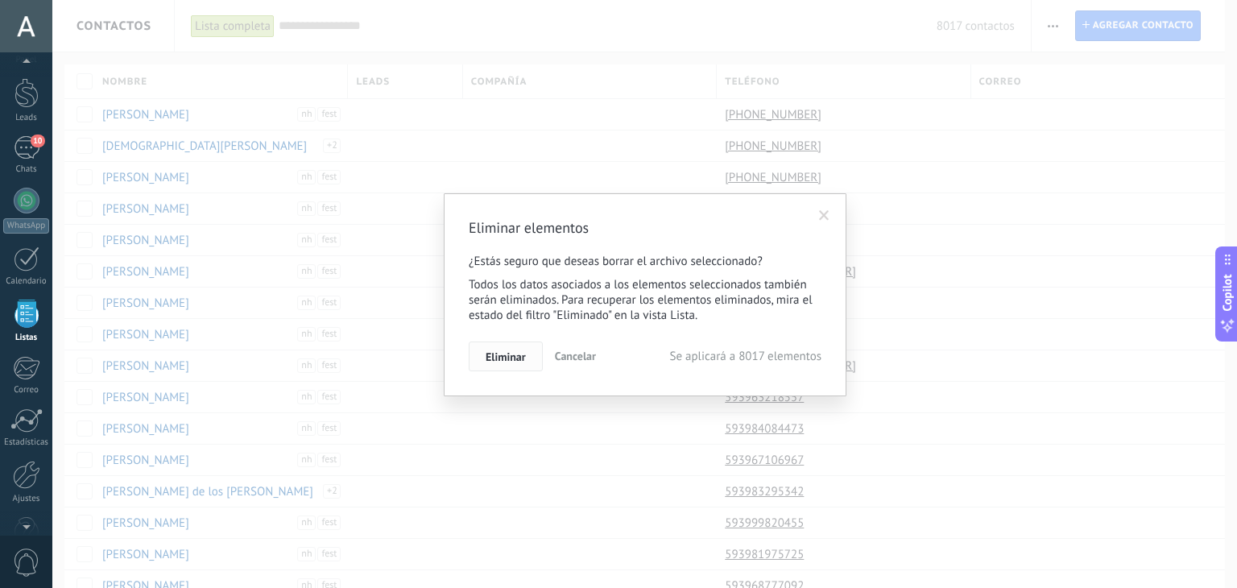
click at [515, 361] on span "Eliminar" at bounding box center [506, 356] width 40 height 11
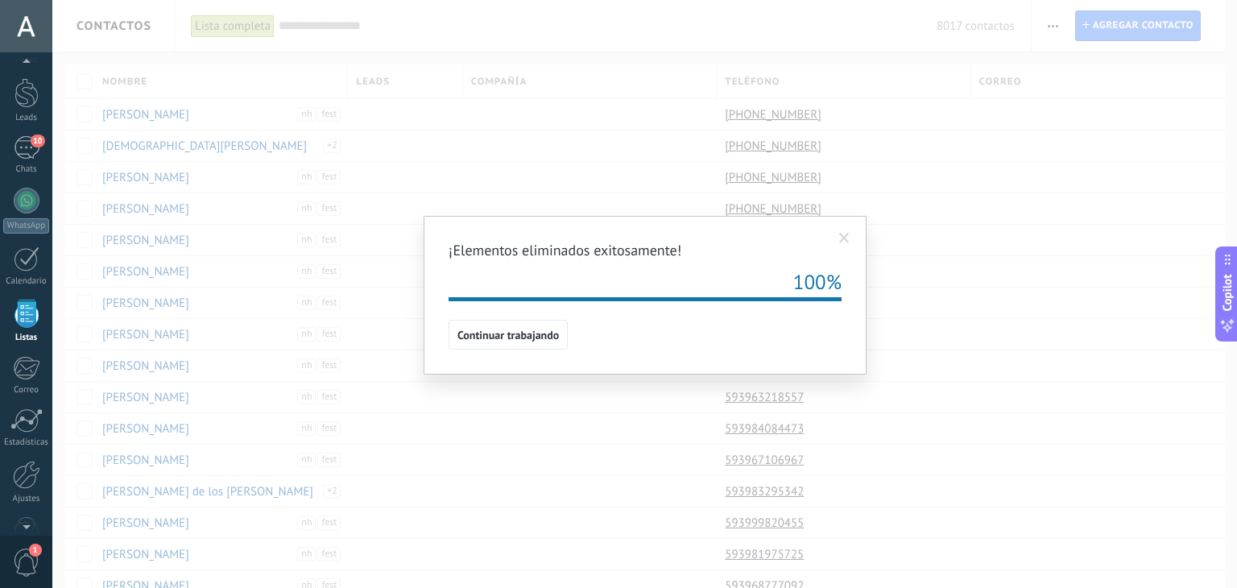
click at [504, 273] on div at bounding box center [621, 282] width 345 height 26
click at [540, 337] on span "Continuar trabajando" at bounding box center [507, 334] width 101 height 11
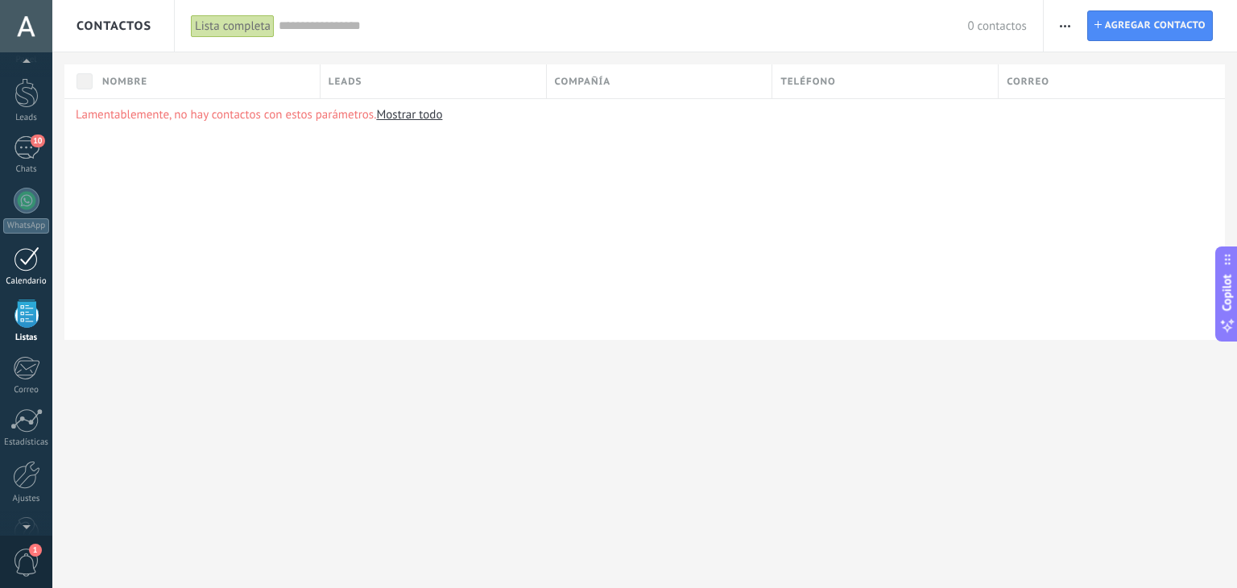
click at [26, 265] on div at bounding box center [27, 258] width 26 height 25
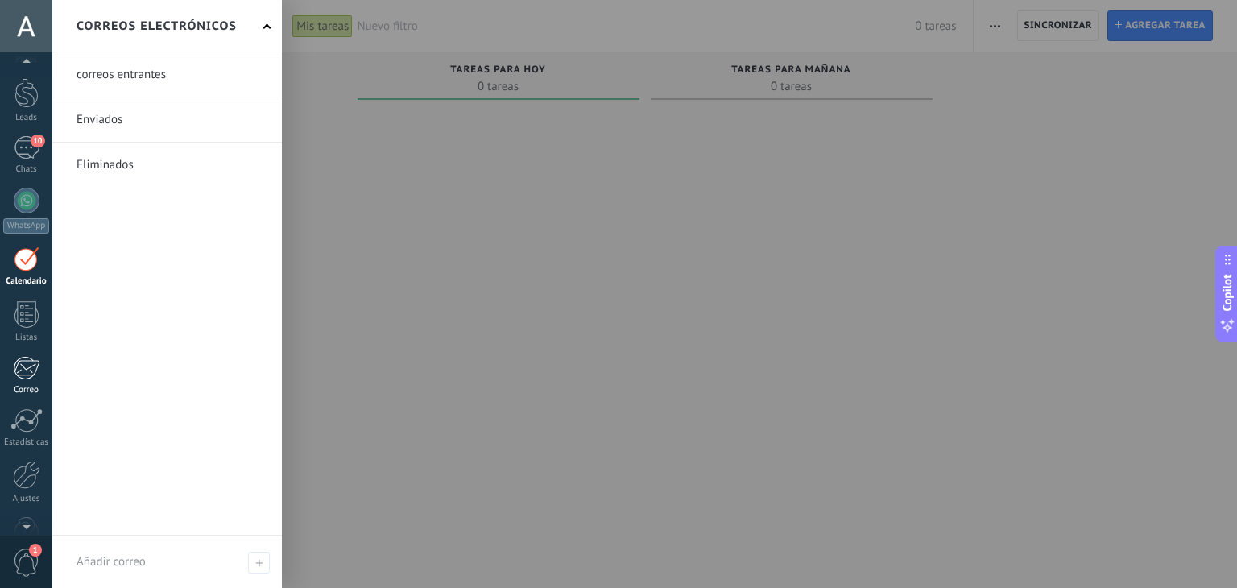
click at [26, 381] on link "Correo" at bounding box center [26, 375] width 52 height 39
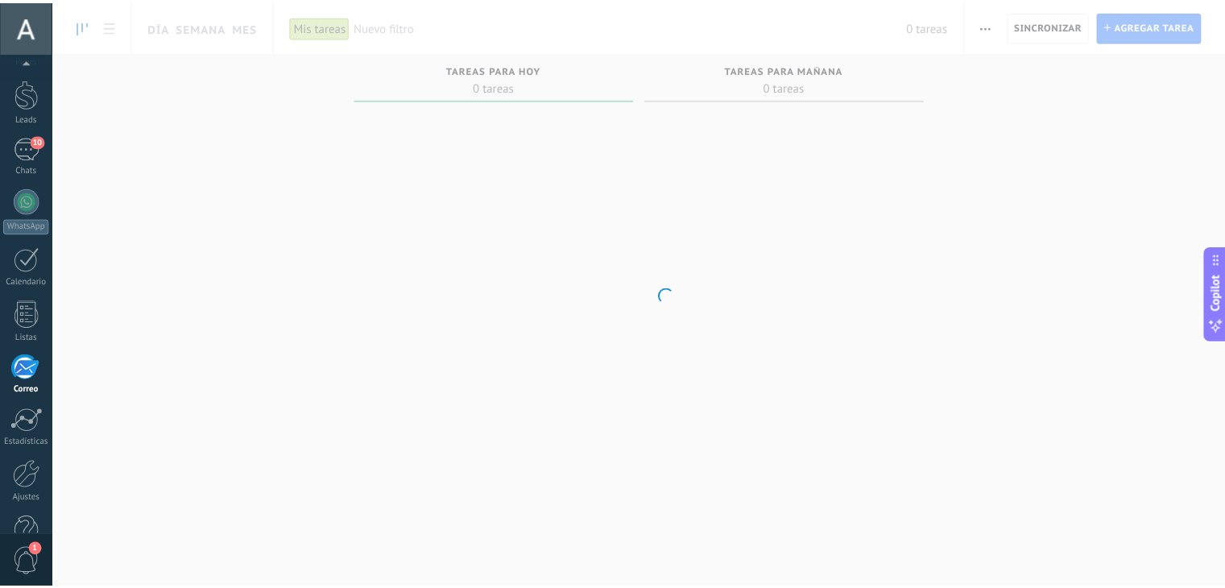
scroll to position [81, 0]
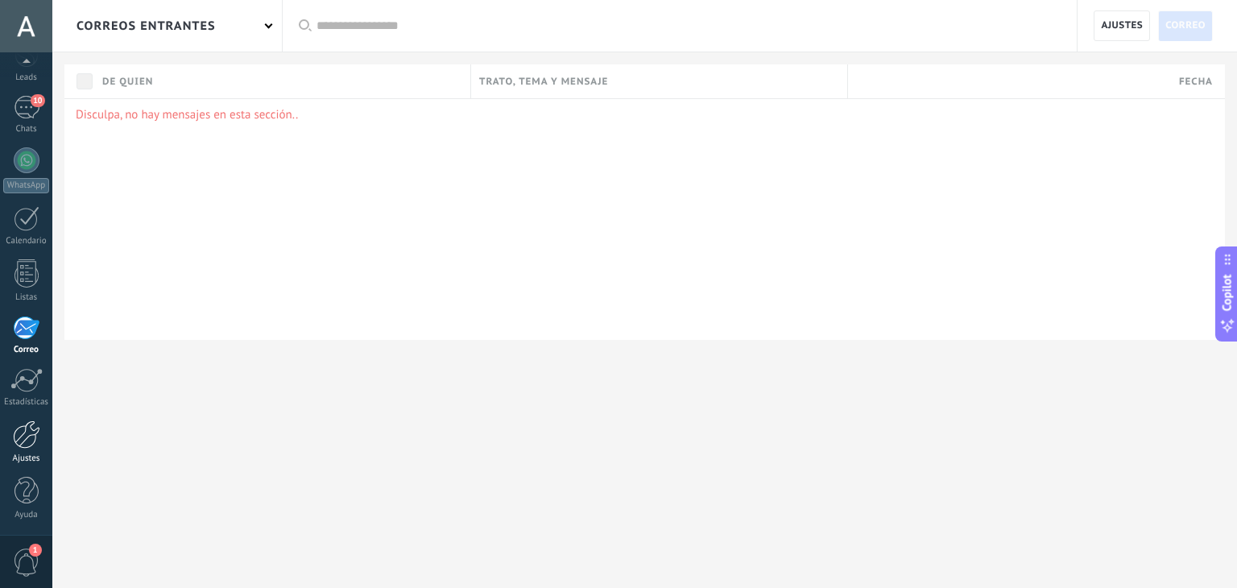
click at [27, 436] on div at bounding box center [26, 434] width 27 height 28
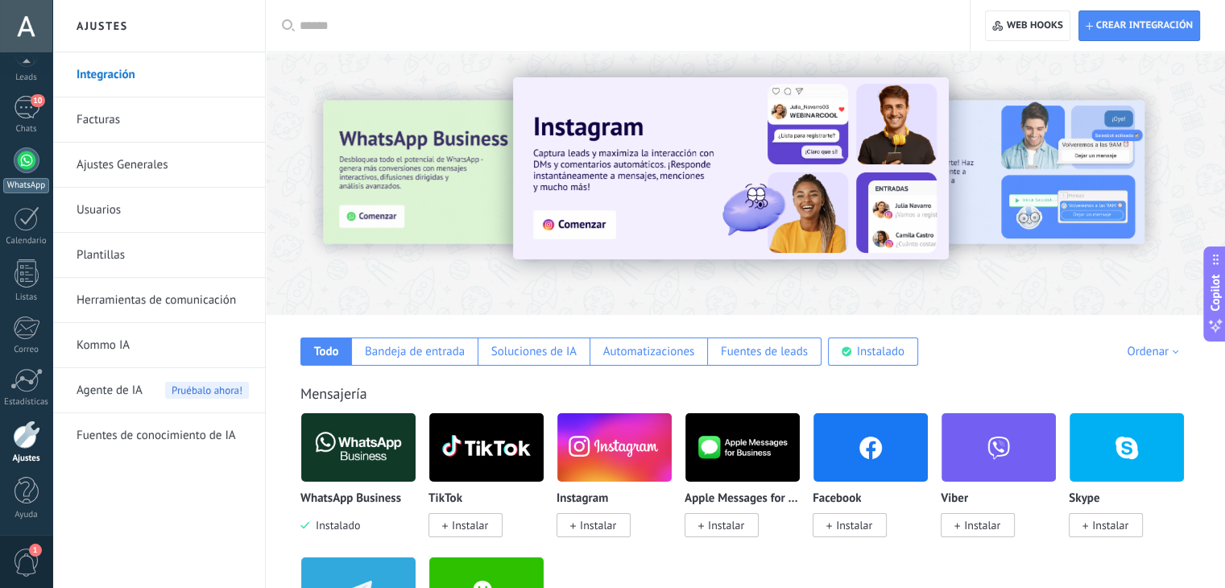
click at [14, 168] on link "WhatsApp" at bounding box center [26, 170] width 52 height 46
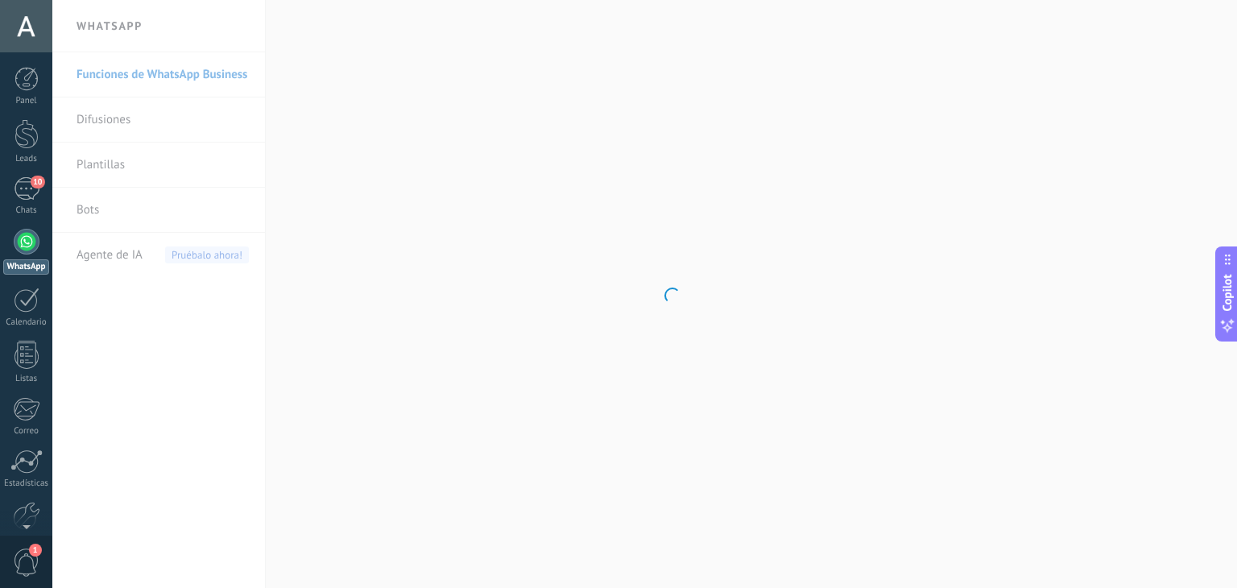
click at [14, 168] on div "Panel Leads 10 Chats WhatsApp Clientes" at bounding box center [26, 342] width 52 height 551
click at [144, 128] on link "Difusiones" at bounding box center [163, 119] width 172 height 45
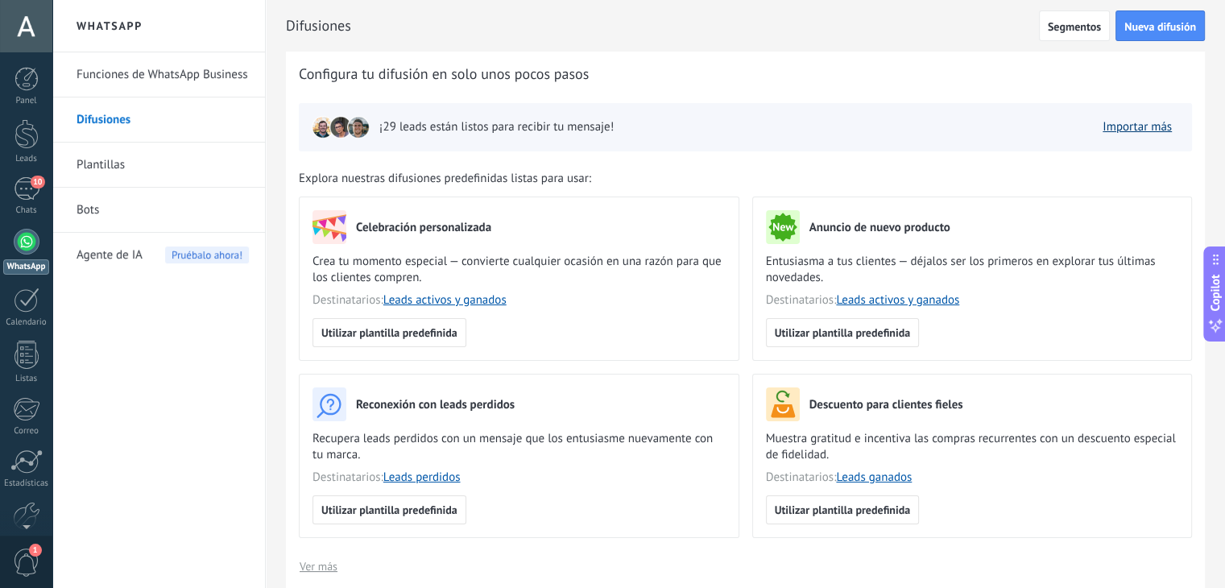
click at [1141, 127] on link "Importar más" at bounding box center [1136, 126] width 69 height 15
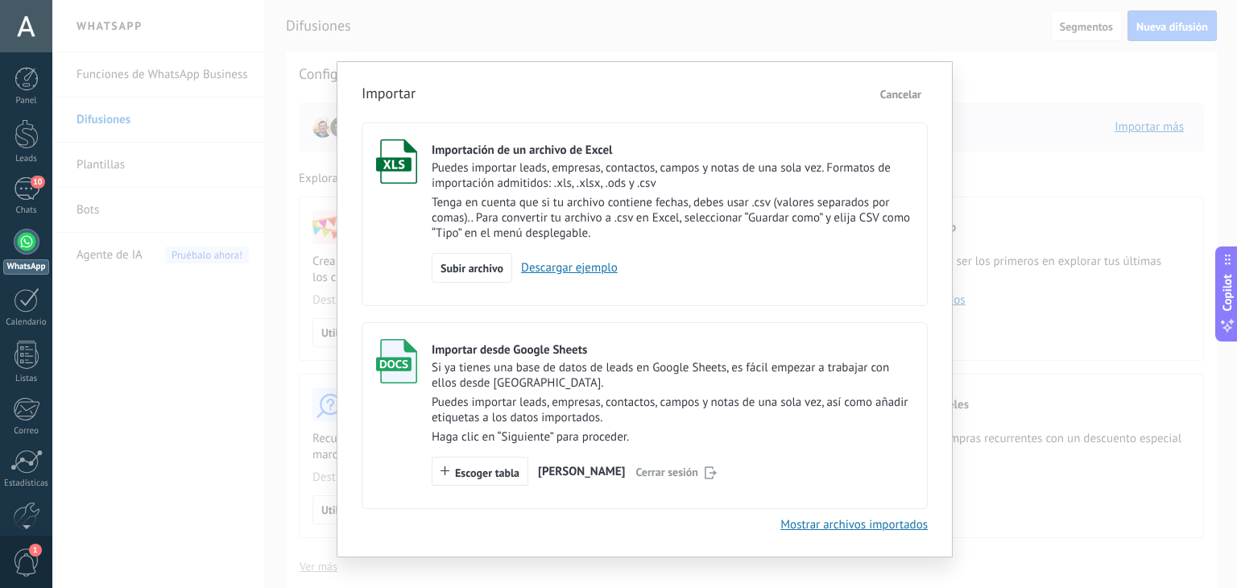
click at [556, 166] on p "Puedes importar leads, empresas, contactos, campos y notas de una sola vez. For…" at bounding box center [673, 175] width 482 height 31
click at [477, 271] on span "Subir archivo" at bounding box center [471, 268] width 63 height 11
click at [0, 0] on input "Importación de un archivo de Excel Puedes importar leads, empresas, contactos, …" at bounding box center [0, 0] width 0 height 0
click at [569, 274] on link "Descargar ejemplo" at bounding box center [564, 267] width 105 height 15
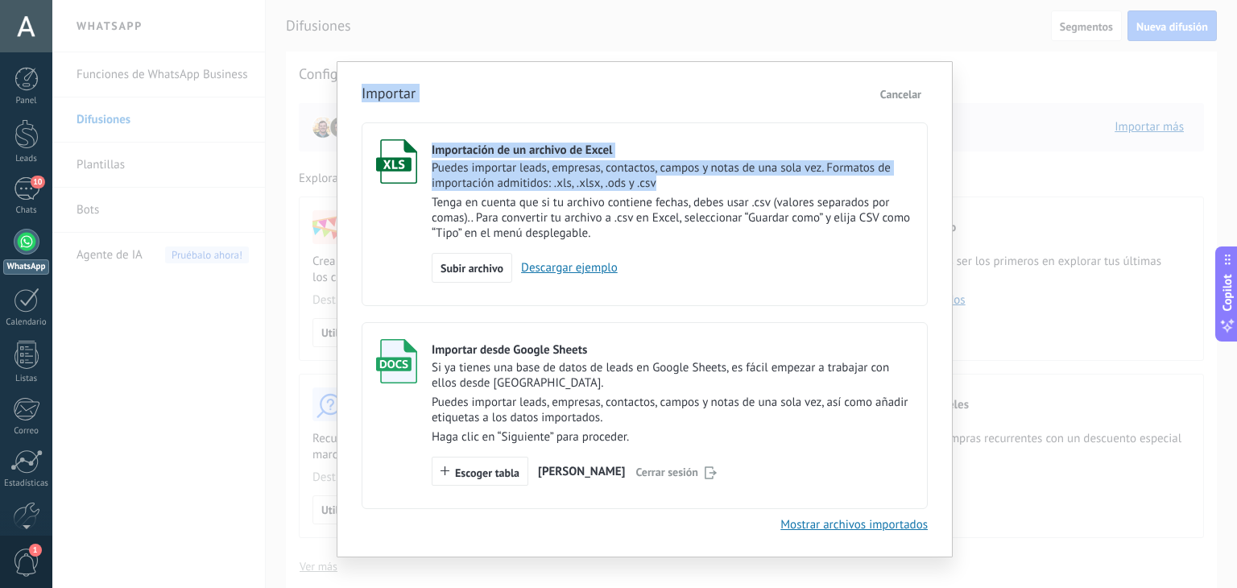
drag, startPoint x: 718, startPoint y: 188, endPoint x: 832, endPoint y: 44, distance: 182.9
click at [832, 44] on div "Importar Cancelar Importación de un archivo de Excel Puedes importar leads, emp…" at bounding box center [644, 294] width 1185 height 588
click at [805, 136] on label "Importación de un archivo de Excel Puedes importar leads, empresas, contactos, …" at bounding box center [645, 214] width 566 height 184
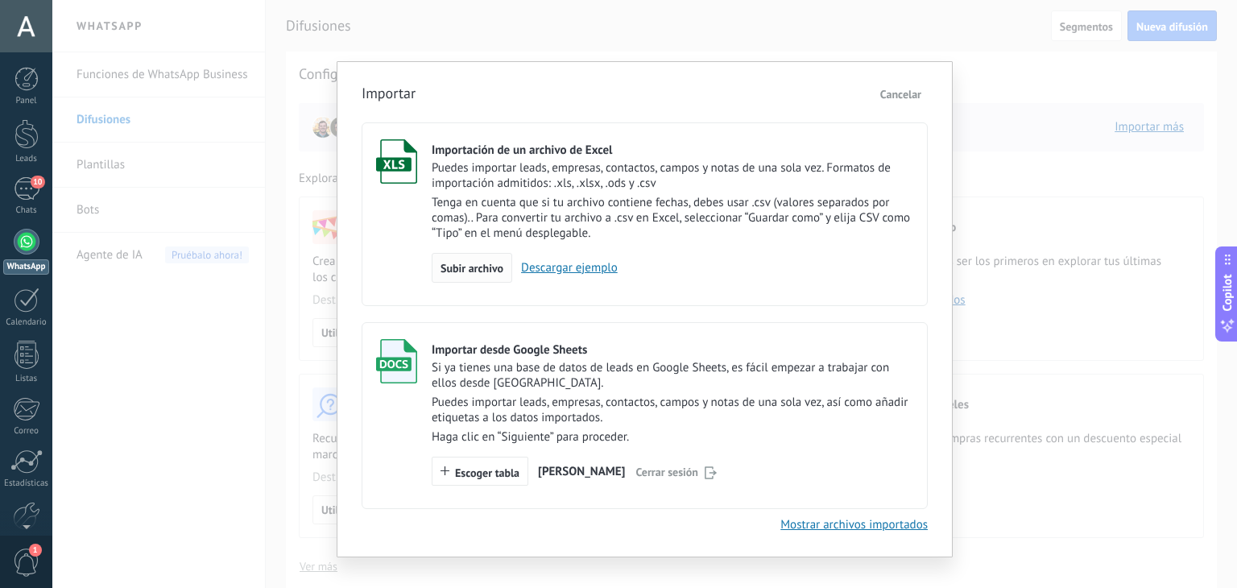
click at [474, 279] on div "Subir archivo" at bounding box center [472, 268] width 81 height 31
click at [0, 0] on input "Importación de un archivo de Excel Puedes importar leads, empresas, contactos, …" at bounding box center [0, 0] width 0 height 0
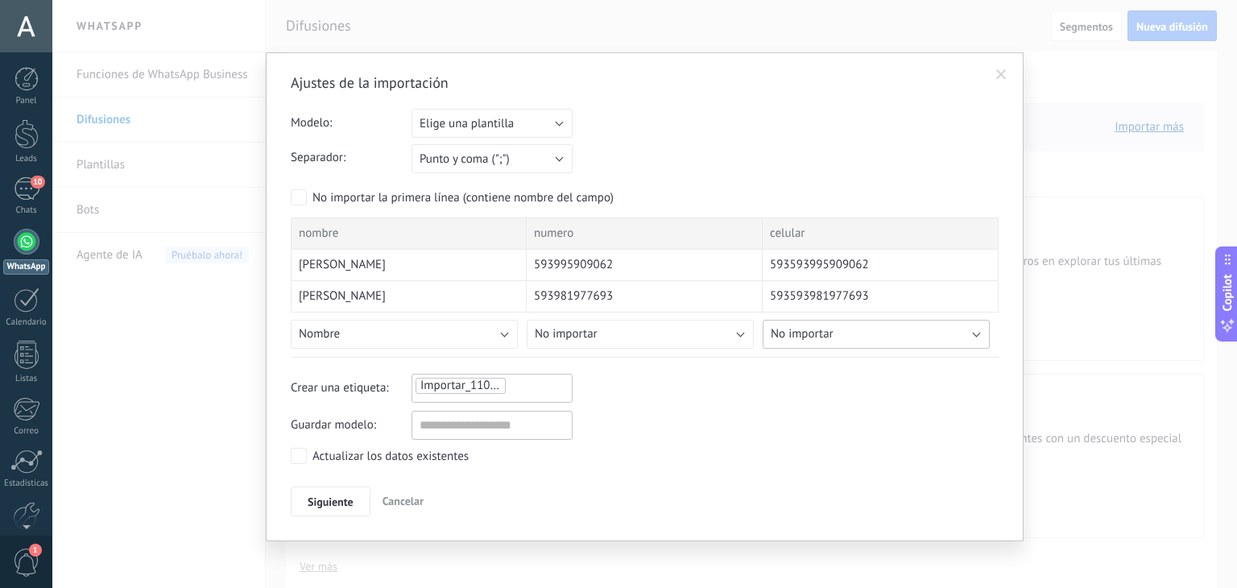
click at [905, 329] on button "No importar" at bounding box center [876, 334] width 227 height 29
click at [738, 339] on button "No importar" at bounding box center [640, 334] width 227 height 29
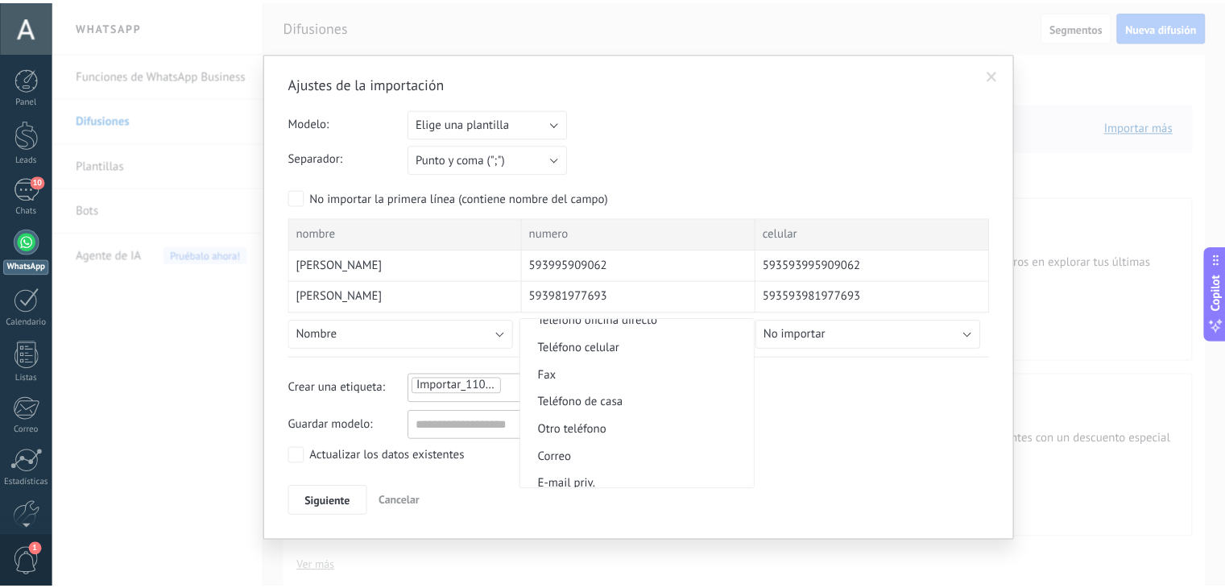
scroll to position [393, 0]
click at [686, 350] on span "Teléfono celular" at bounding box center [640, 346] width 231 height 15
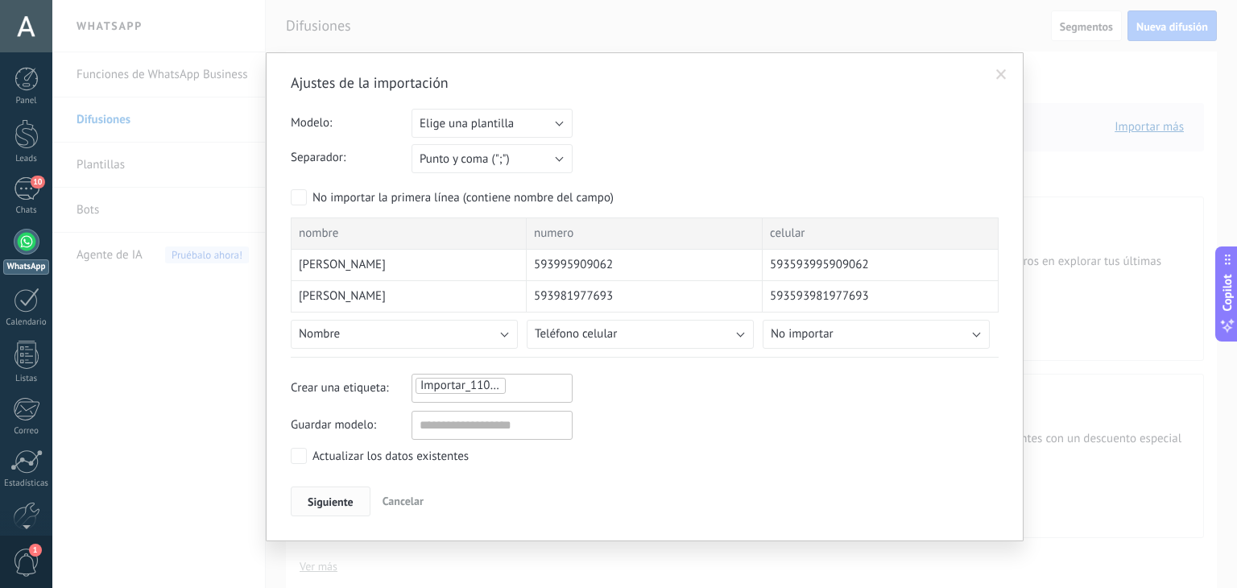
click at [321, 496] on span "Siguiente" at bounding box center [331, 501] width 46 height 11
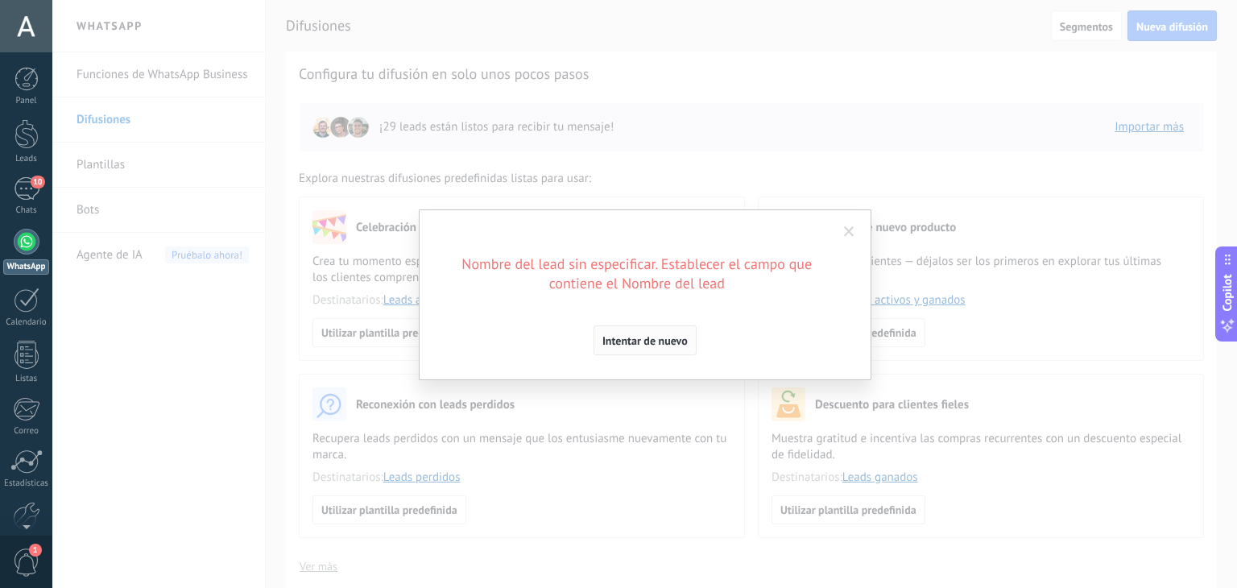
click at [621, 336] on span "Intentar de nuevo" at bounding box center [644, 340] width 85 height 11
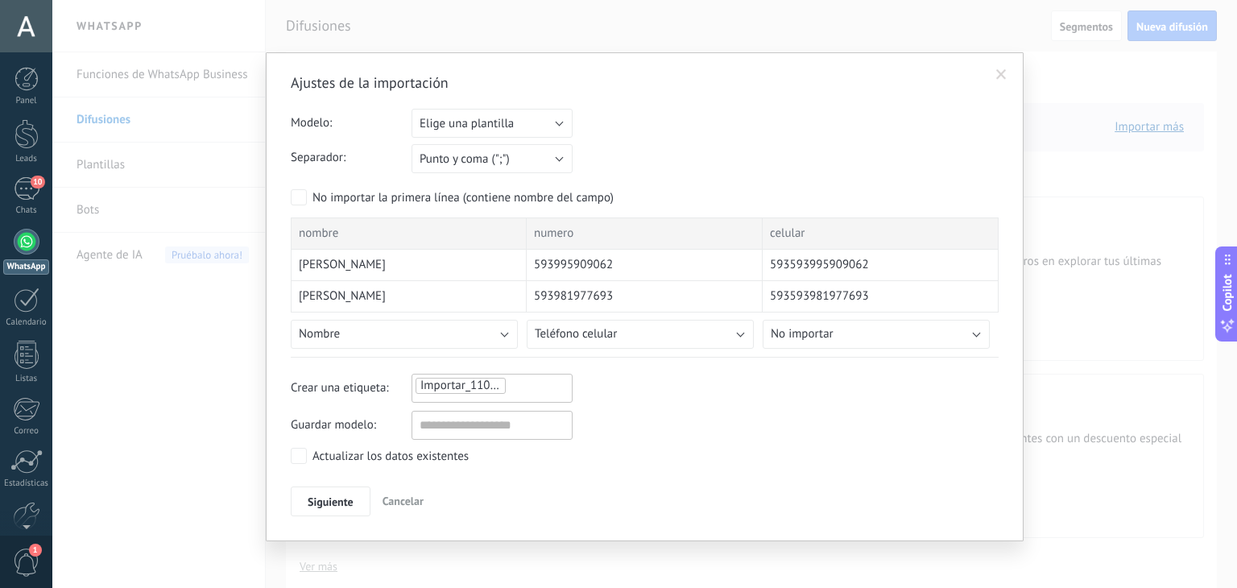
click at [489, 384] on span "Importar_11092025_2308" at bounding box center [487, 385] width 134 height 15
type input "*******"
click at [522, 416] on span "nh fest" at bounding box center [516, 417] width 45 height 22
click at [515, 420] on input "text" at bounding box center [492, 425] width 161 height 29
type input "**"
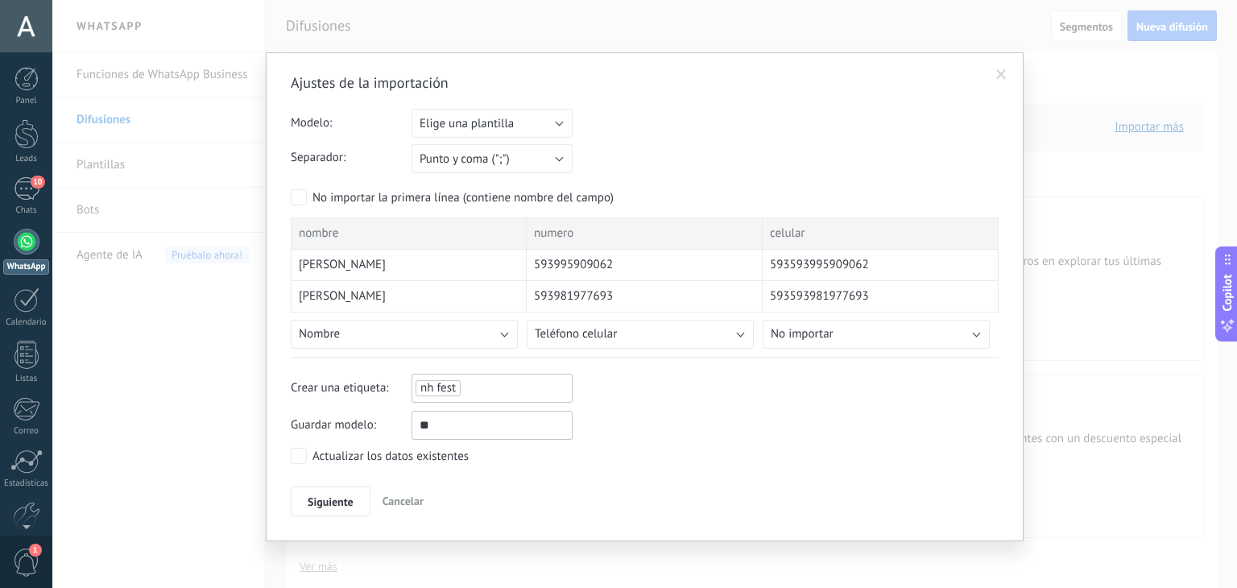
click at [461, 482] on div "Ajustes de la importación Modelo: Elige una plantilla nh fest Elige una plantil…" at bounding box center [645, 294] width 708 height 443
click at [344, 500] on span "Siguiente" at bounding box center [331, 501] width 46 height 11
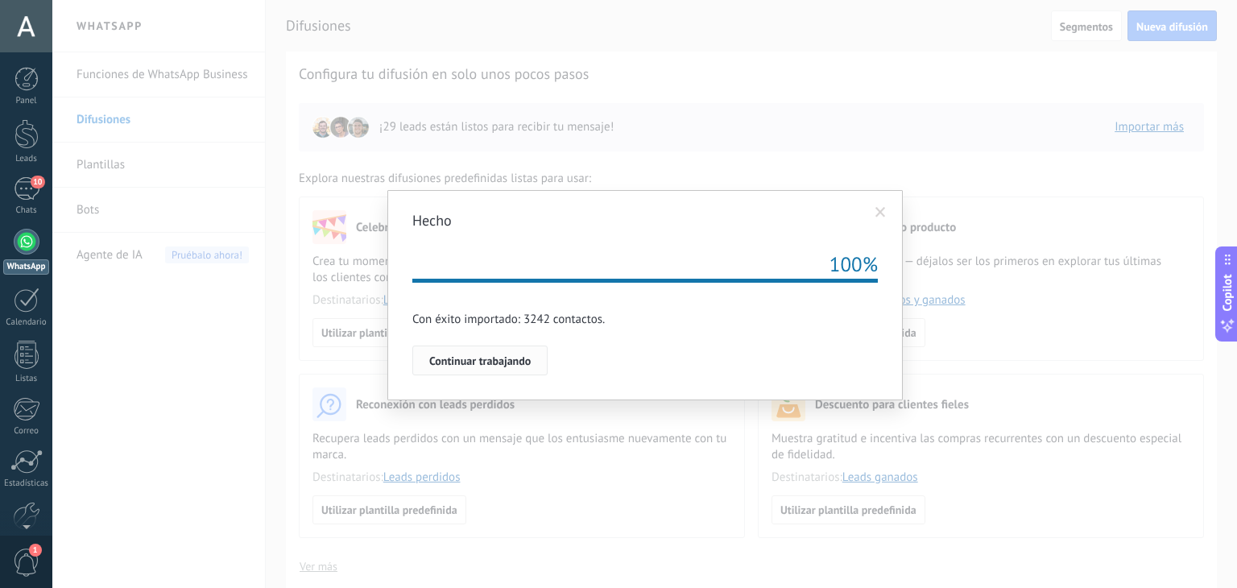
click at [519, 365] on span "Continuar trabajando" at bounding box center [479, 360] width 101 height 11
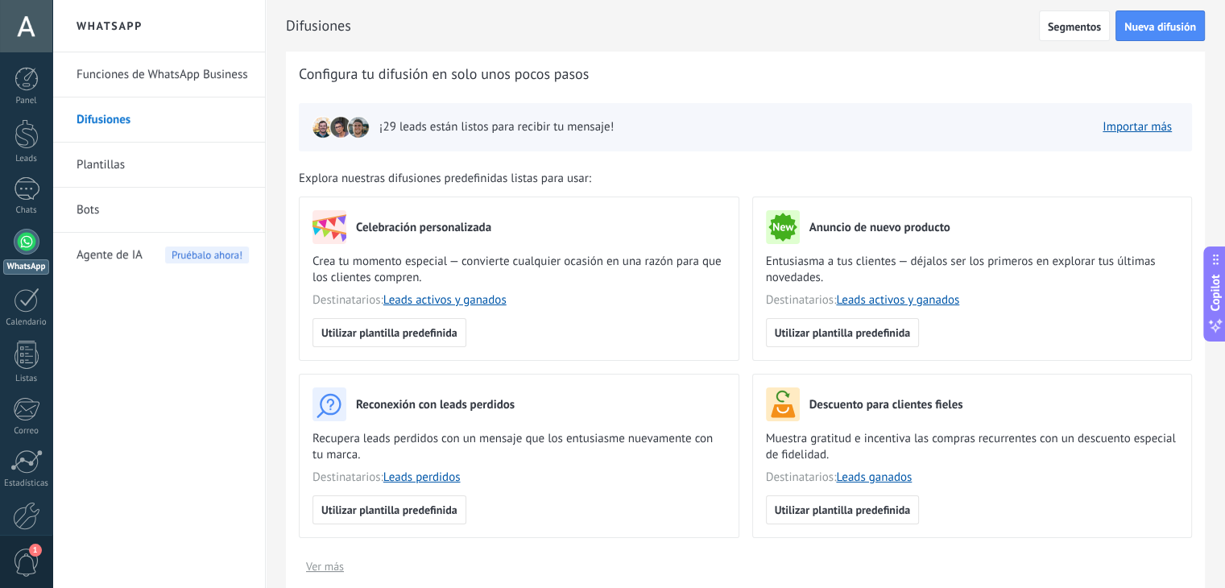
click at [108, 166] on link "Plantillas" at bounding box center [163, 165] width 172 height 45
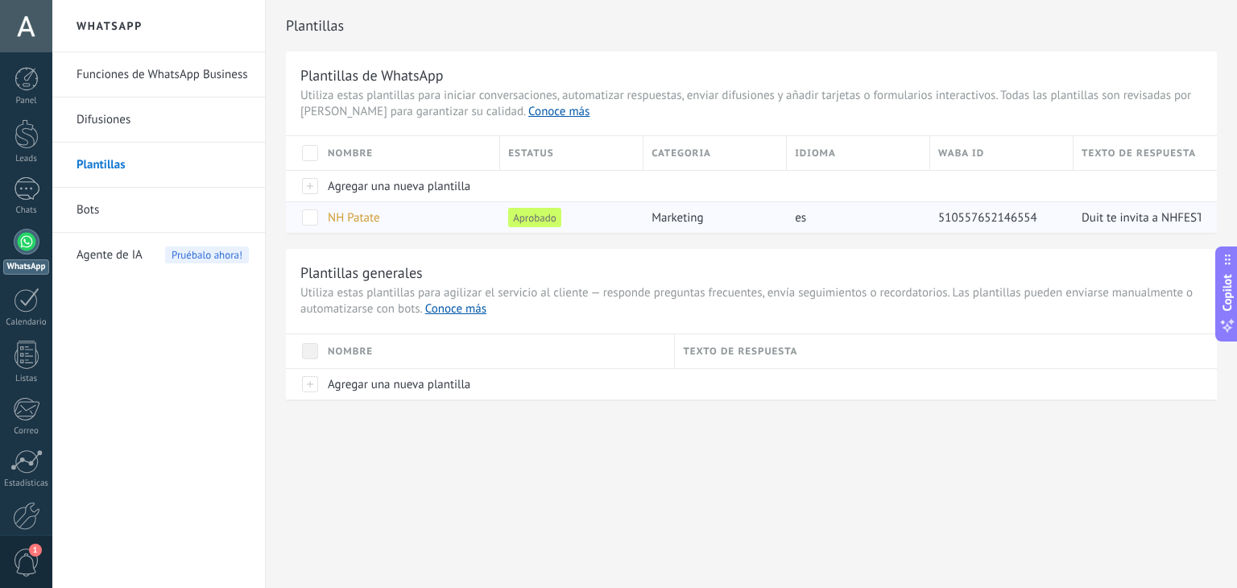
click at [308, 221] on span at bounding box center [310, 217] width 16 height 16
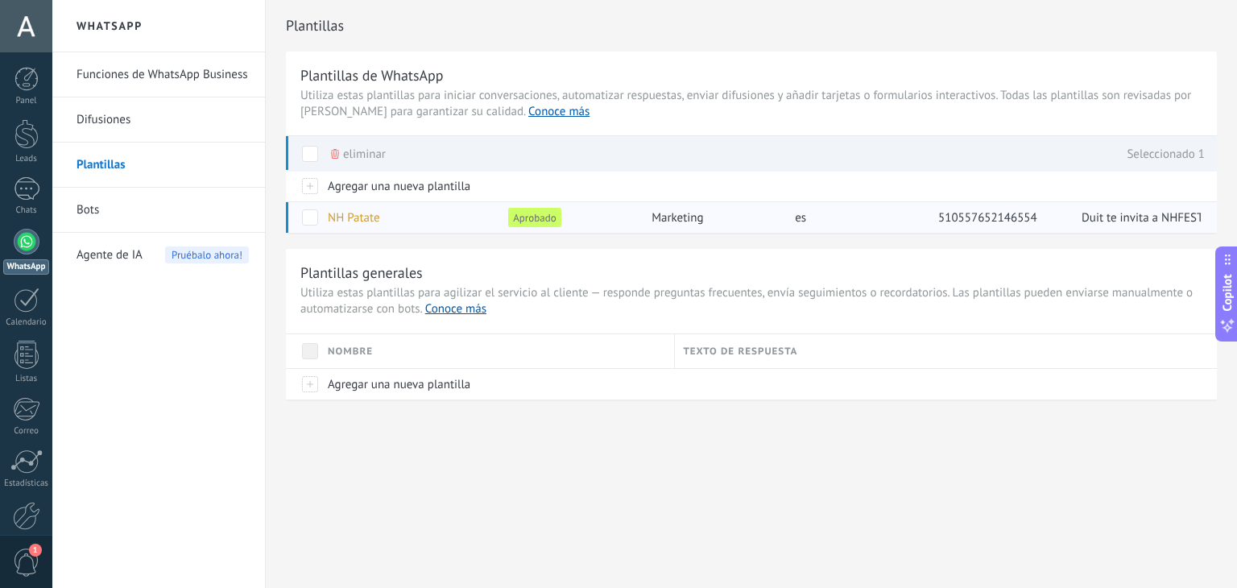
click at [309, 217] on span at bounding box center [310, 217] width 16 height 16
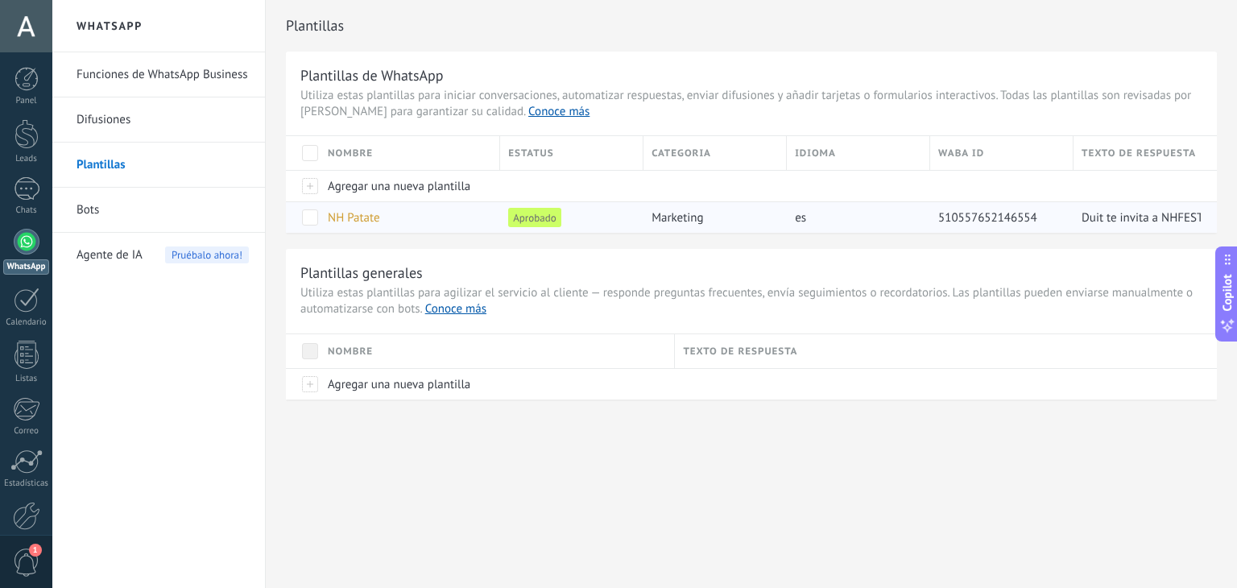
click at [730, 205] on div "marketing" at bounding box center [710, 217] width 135 height 31
click at [18, 289] on div at bounding box center [27, 299] width 26 height 25
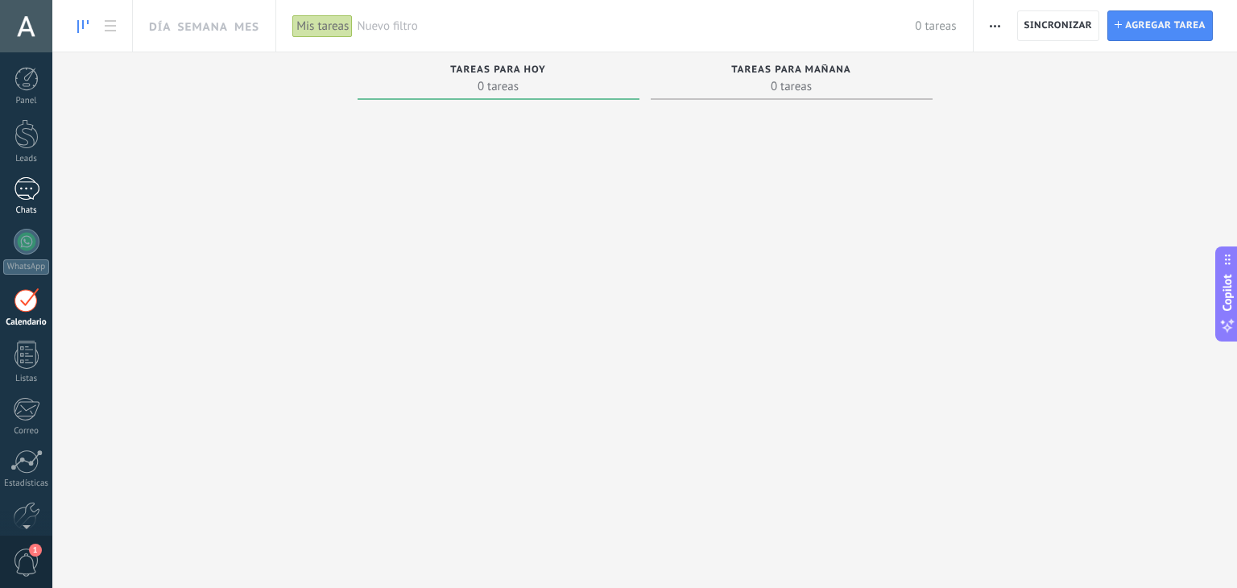
click at [19, 182] on div at bounding box center [27, 188] width 26 height 23
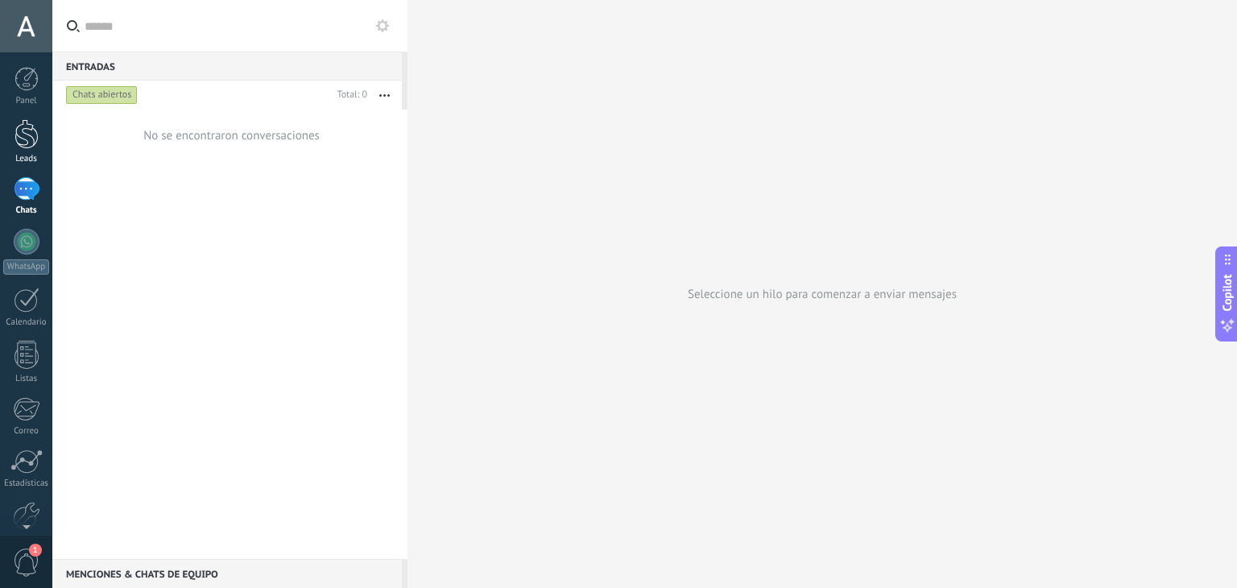
click at [19, 139] on div at bounding box center [26, 134] width 24 height 30
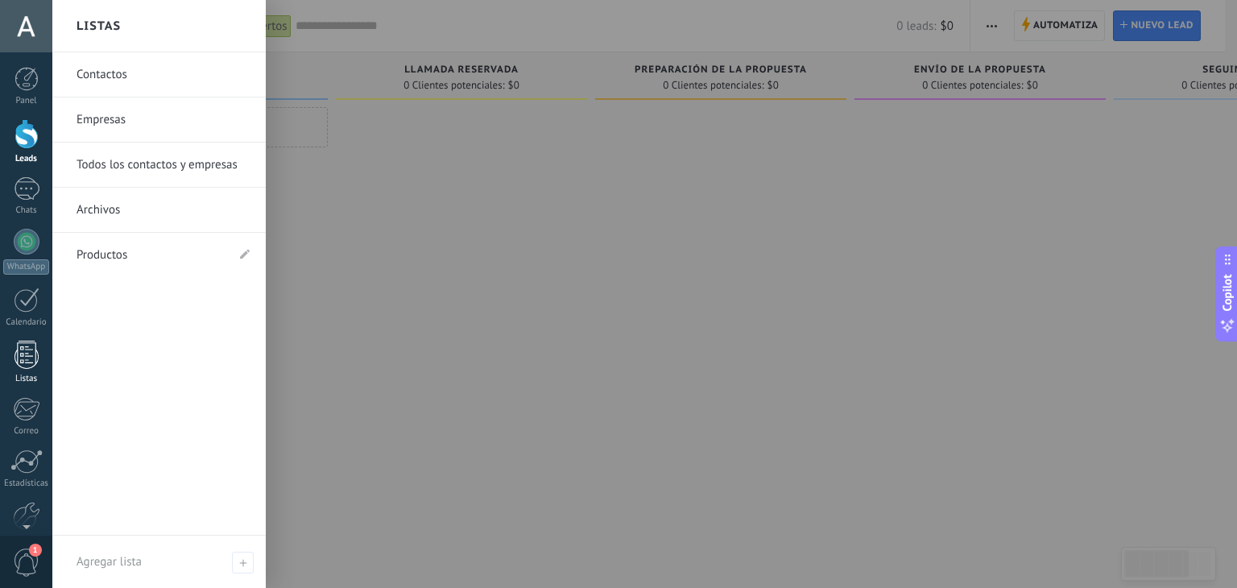
click at [23, 360] on div at bounding box center [26, 355] width 24 height 28
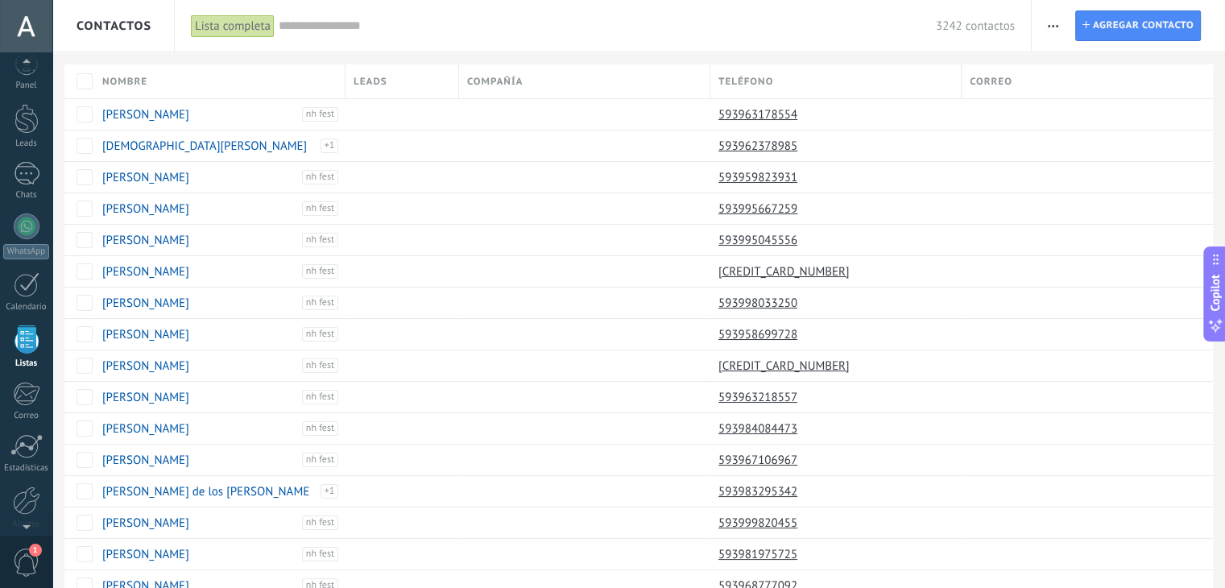
scroll to position [41, 0]
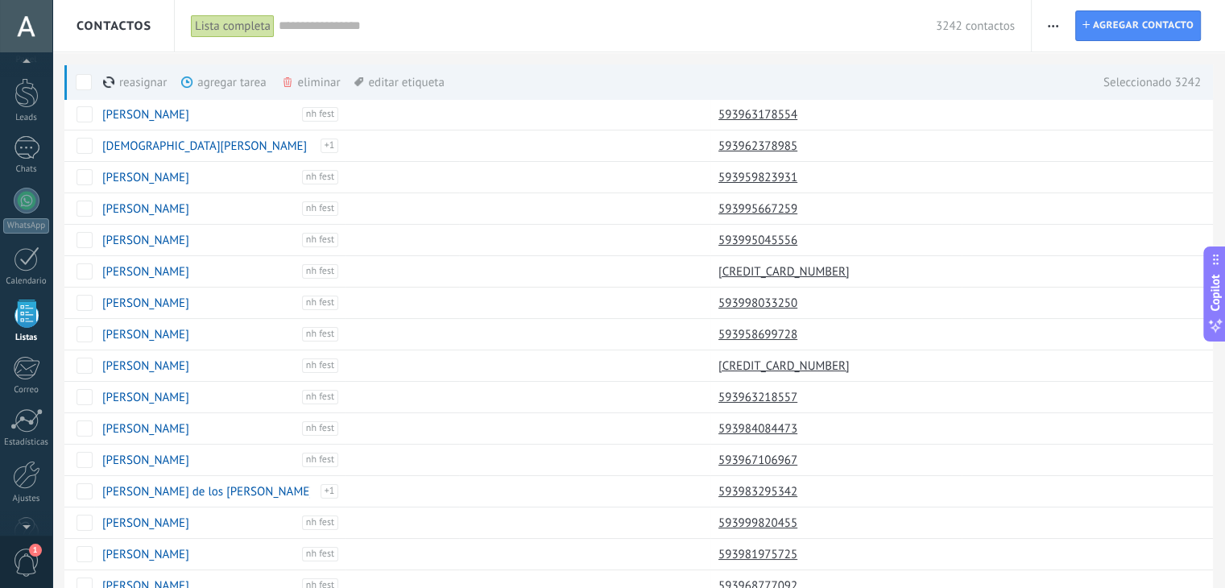
click at [1063, 30] on button "button" at bounding box center [1052, 25] width 23 height 31
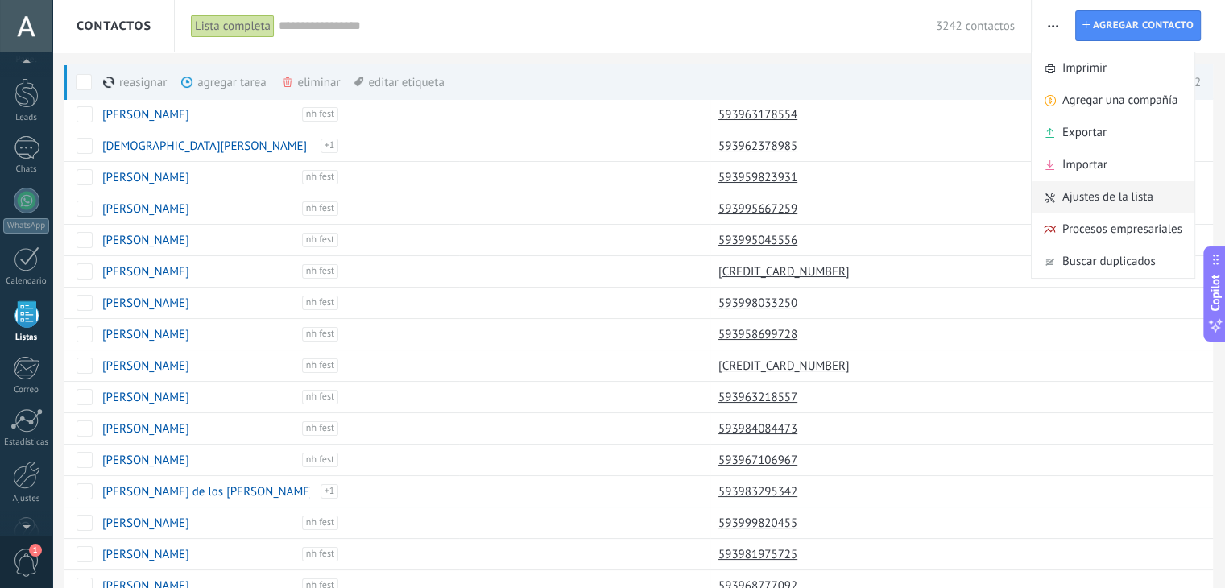
click at [1082, 201] on span "Ajustes de la lista" at bounding box center [1107, 197] width 91 height 32
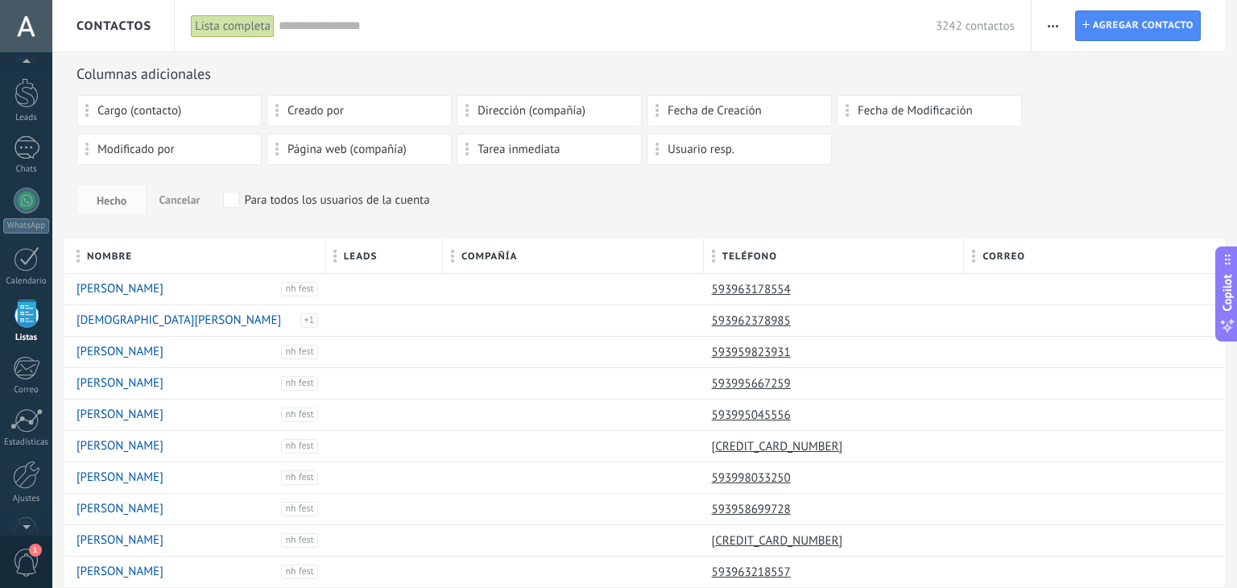
click at [182, 201] on span "Cancelar" at bounding box center [179, 199] width 41 height 14
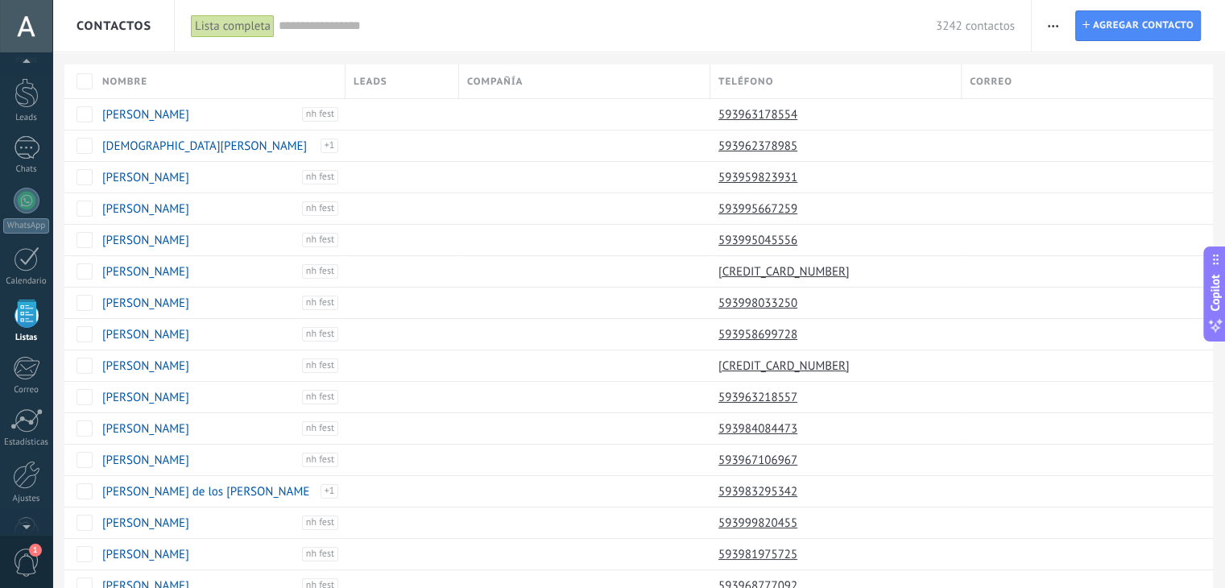
click at [1049, 17] on span "button" at bounding box center [1053, 25] width 10 height 31
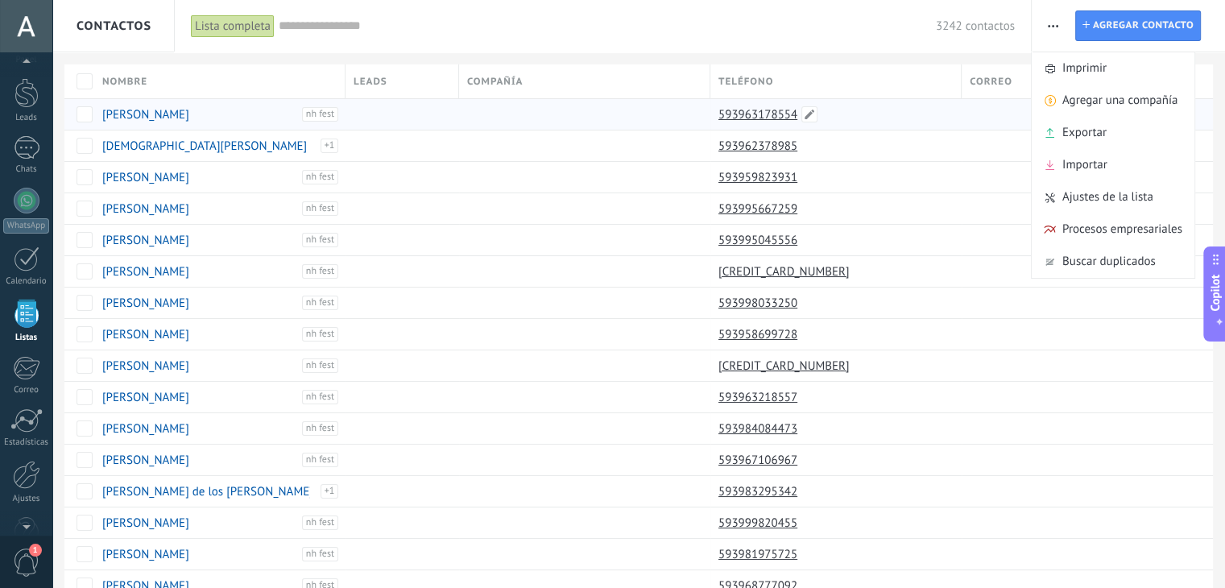
click at [784, 126] on div "593963178554" at bounding box center [831, 114] width 243 height 31
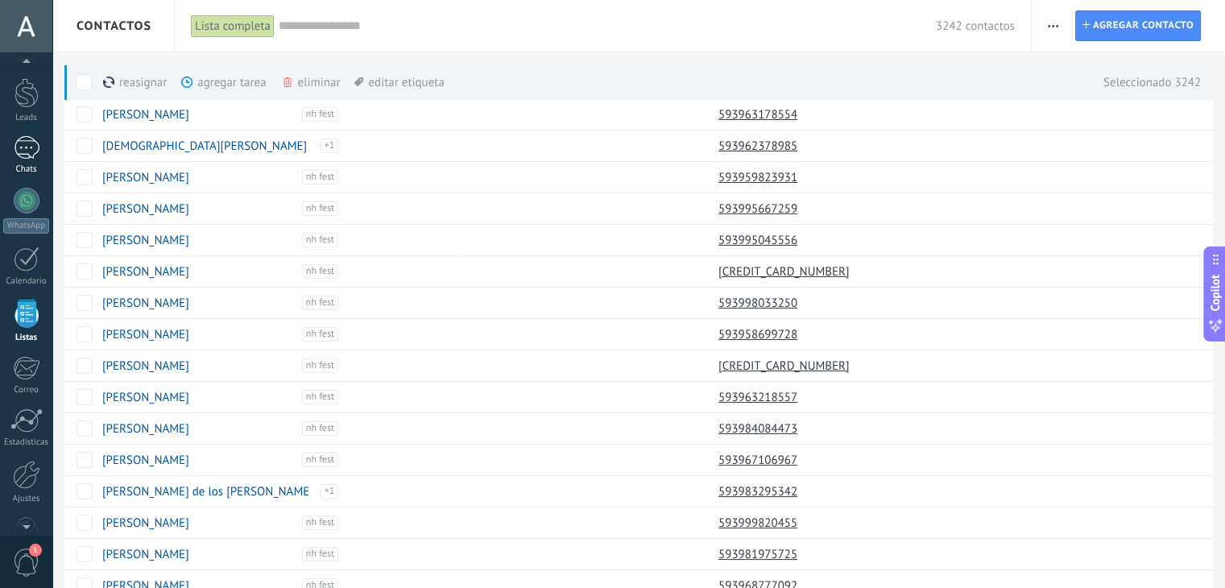
scroll to position [0, 0]
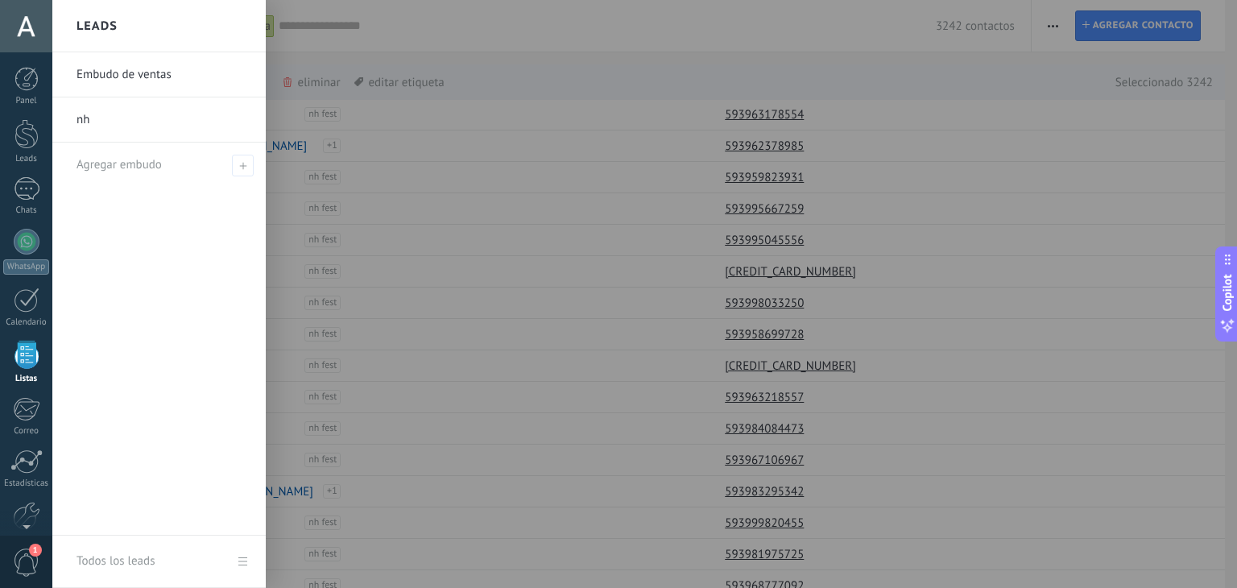
click at [90, 114] on link "nh" at bounding box center [163, 119] width 173 height 45
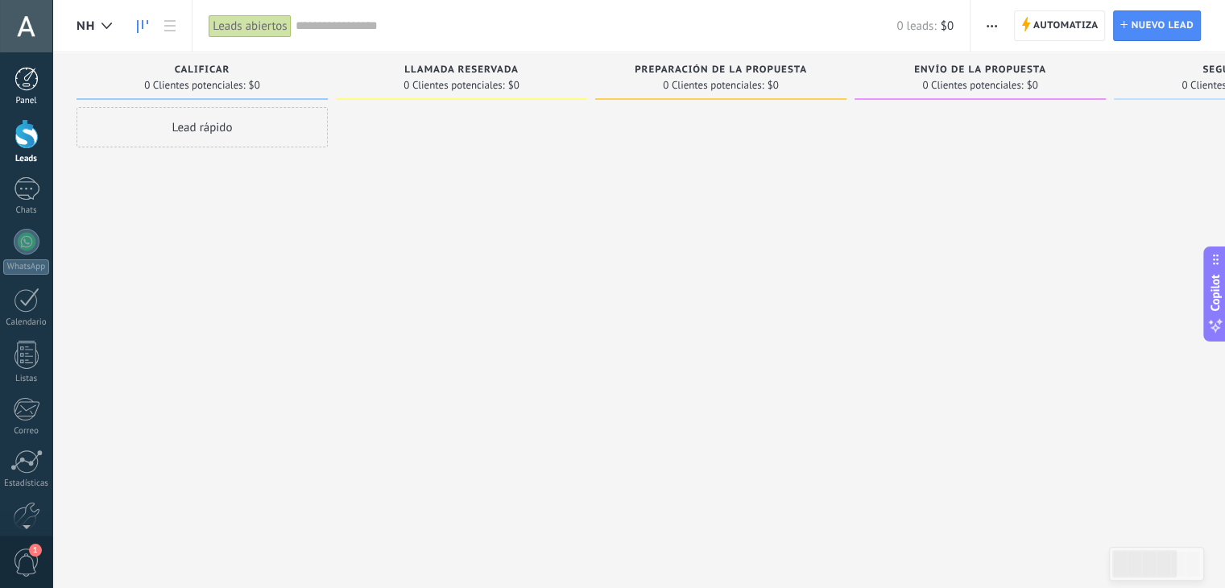
click at [14, 70] on div at bounding box center [26, 79] width 24 height 24
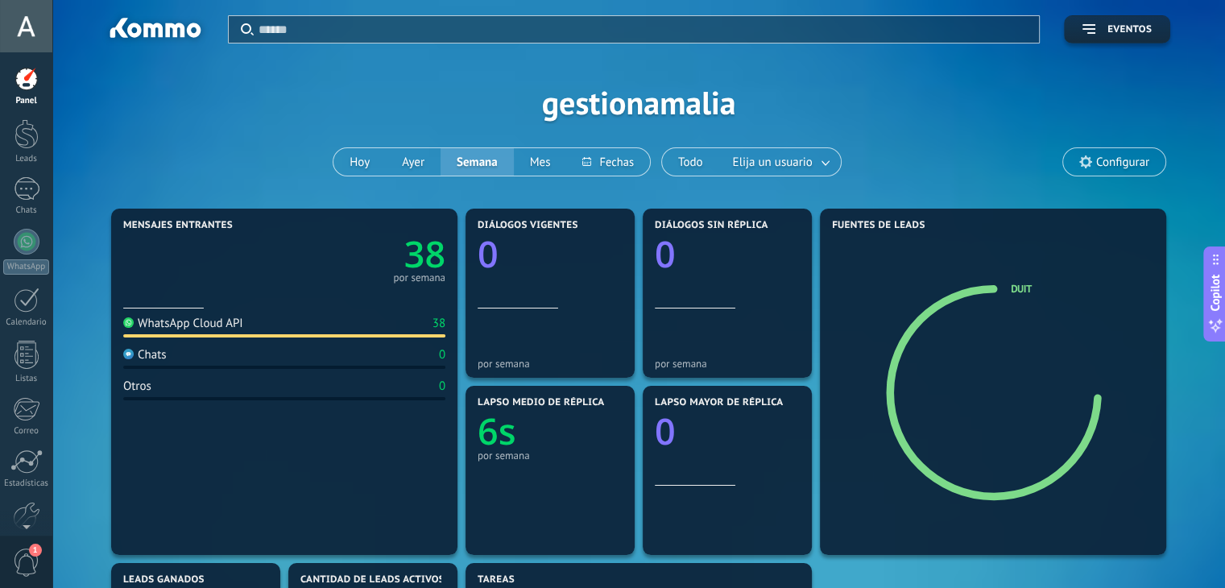
click at [455, 36] on input "text" at bounding box center [644, 29] width 771 height 17
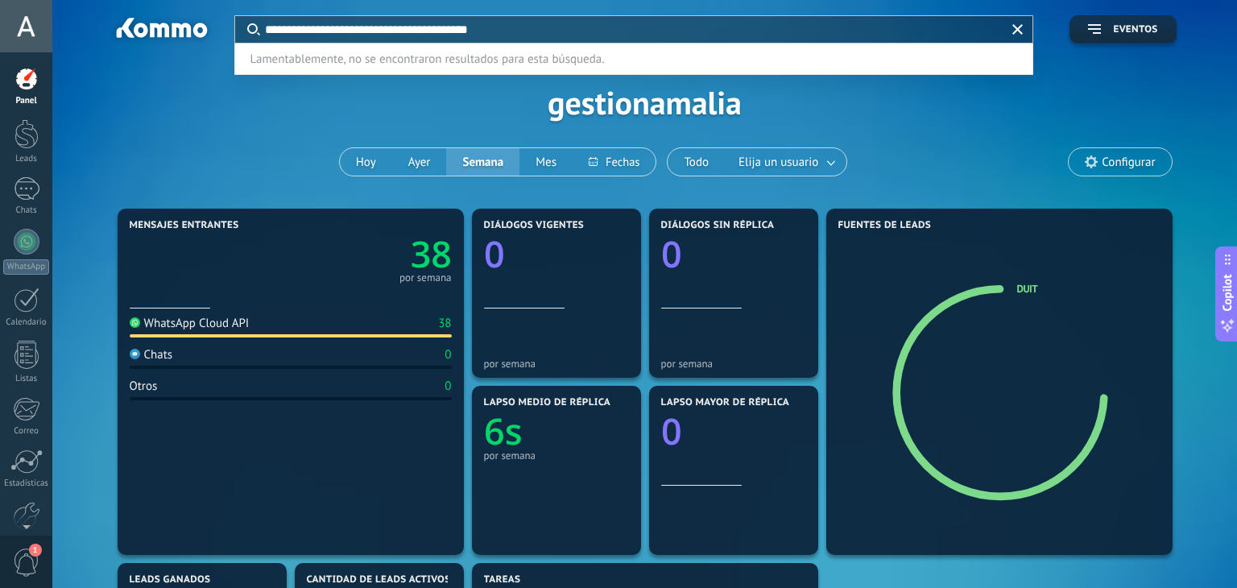
type input "**********"
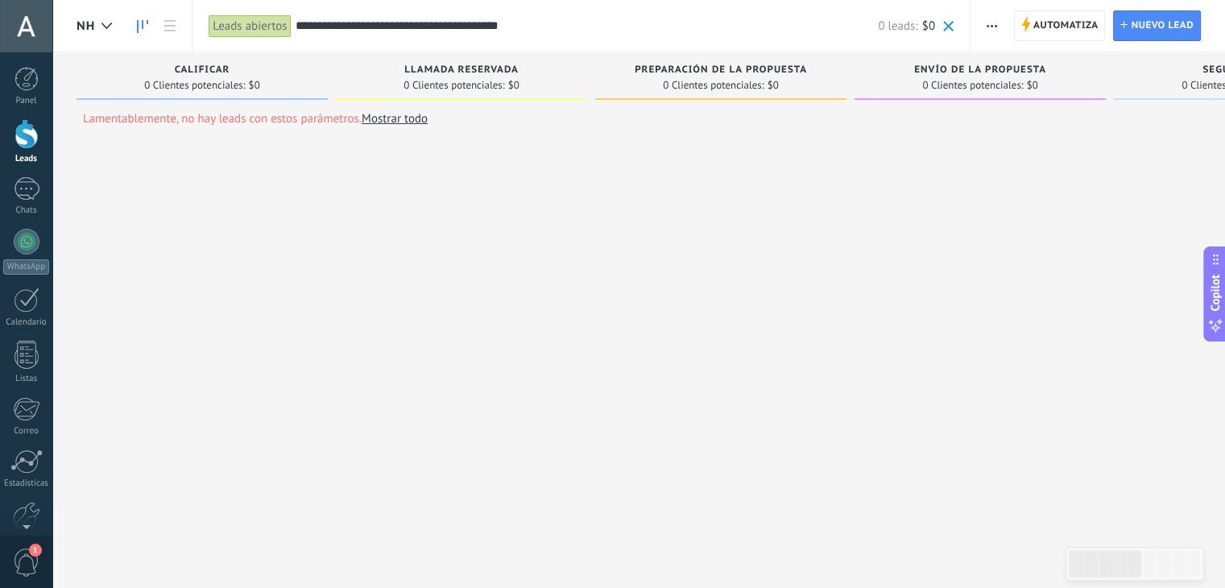
drag, startPoint x: 540, startPoint y: 23, endPoint x: 281, endPoint y: 39, distance: 259.8
click at [281, 39] on div "**********" at bounding box center [581, 26] width 779 height 52
type input "*"
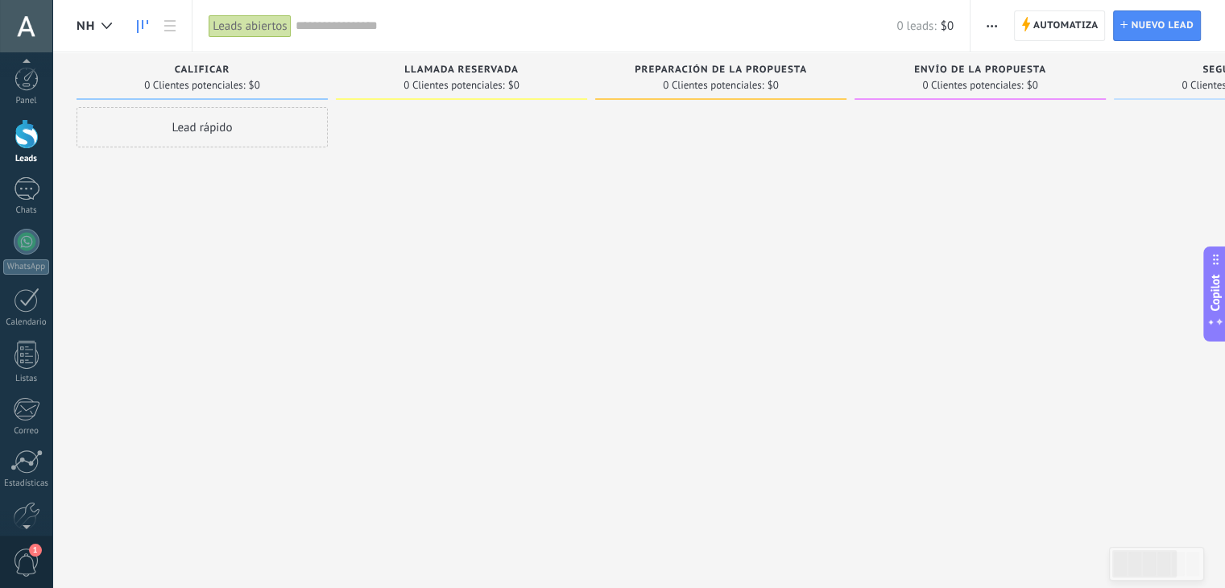
scroll to position [81, 0]
click at [19, 488] on div at bounding box center [26, 491] width 24 height 28
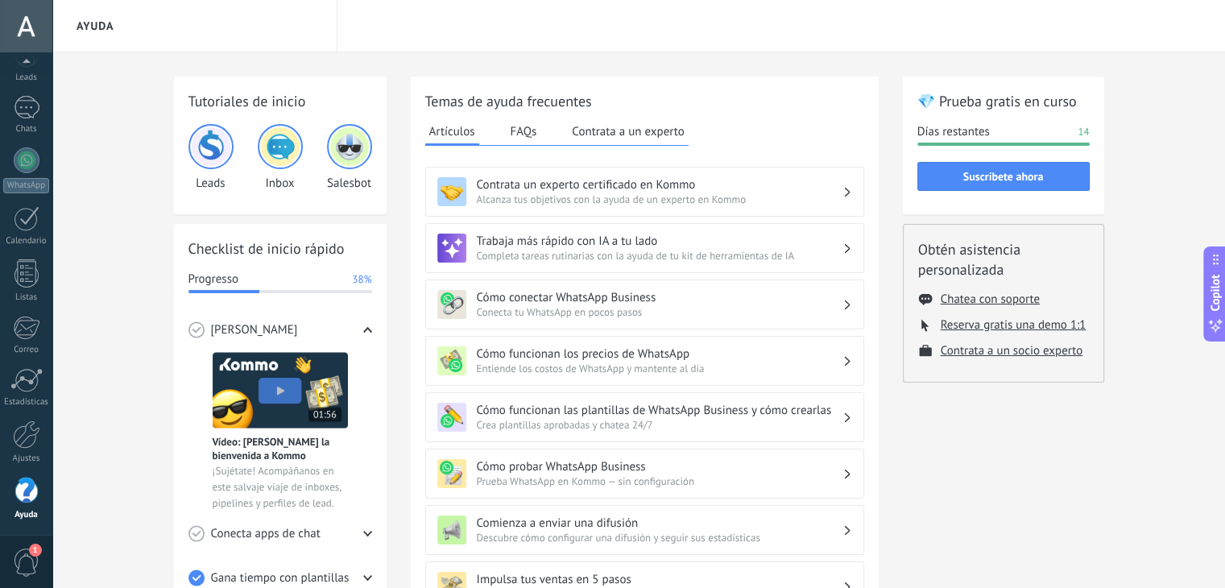
scroll to position [56, 0]
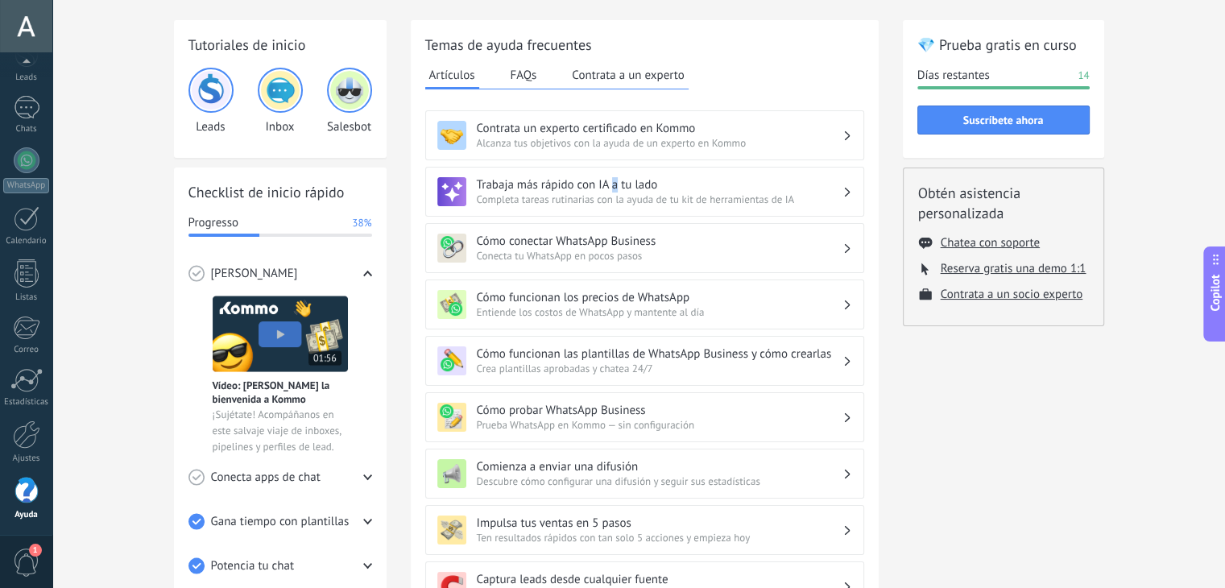
drag, startPoint x: 618, startPoint y: 180, endPoint x: 610, endPoint y: 174, distance: 9.8
click at [610, 174] on div "Trabaja más rápido con IA a tu lado Completa tareas rutinarias con la ayuda de …" at bounding box center [644, 192] width 439 height 50
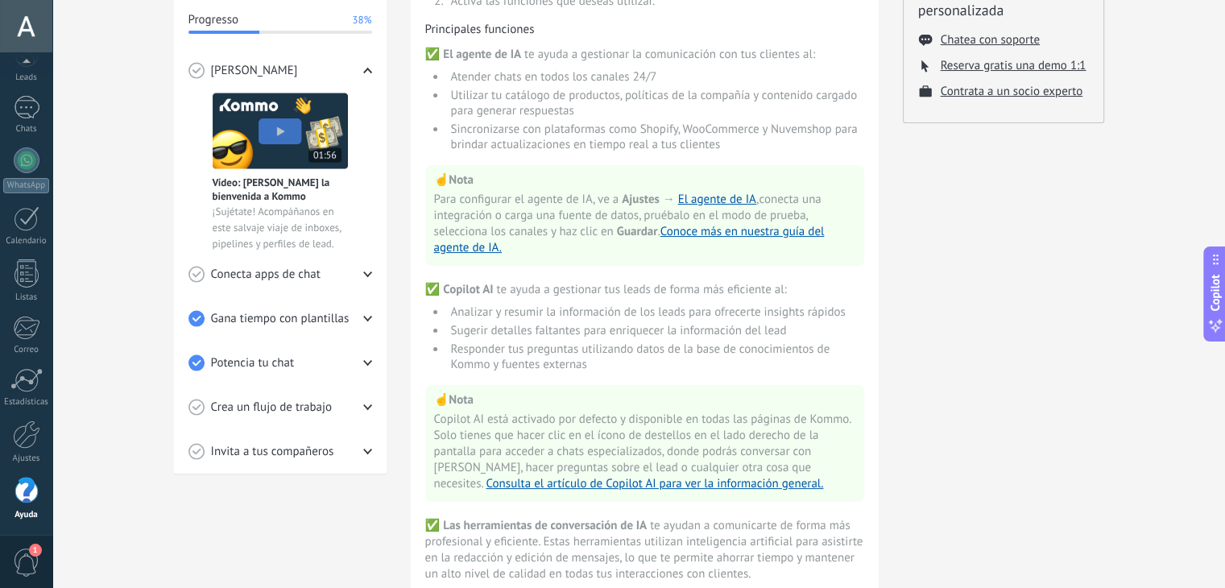
scroll to position [258, 0]
click at [336, 266] on div "Conecta apps de chat" at bounding box center [280, 276] width 184 height 44
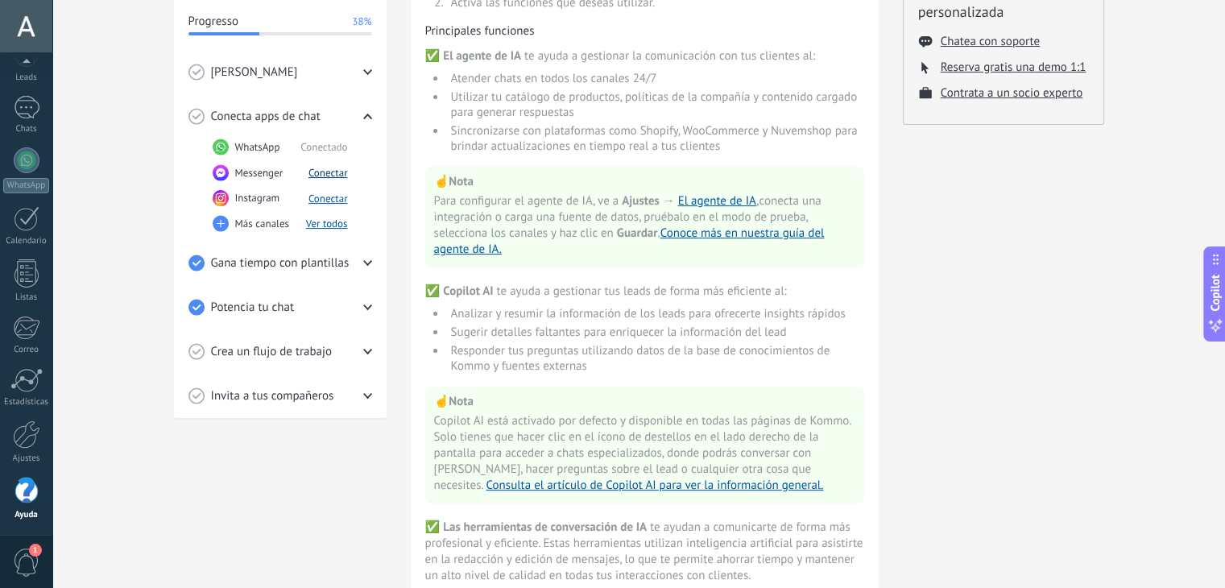
click at [333, 171] on button "Conectar" at bounding box center [327, 173] width 39 height 14
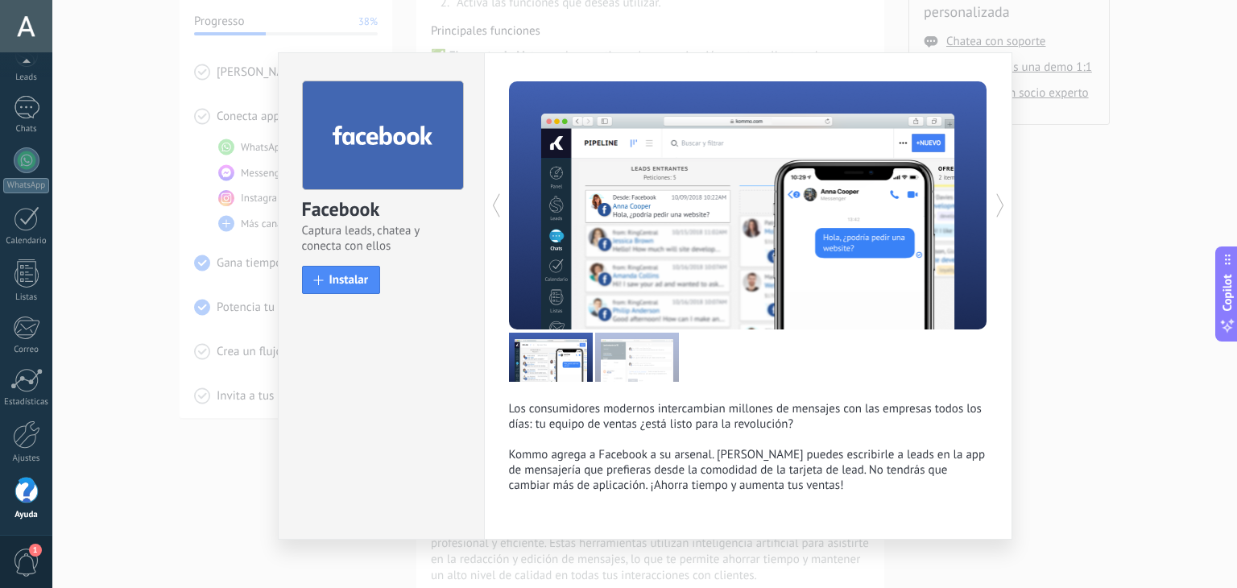
click at [1156, 173] on div "Facebook Captura leads, chatea y conecta con ellos install Instalar Los consumi…" at bounding box center [644, 294] width 1185 height 588
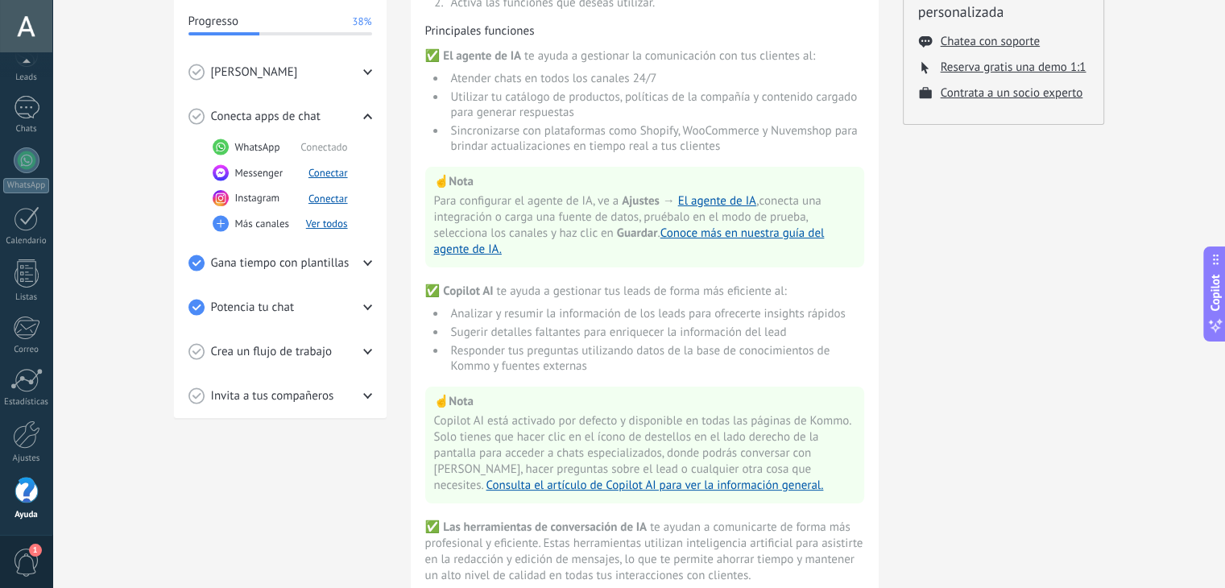
scroll to position [0, 0]
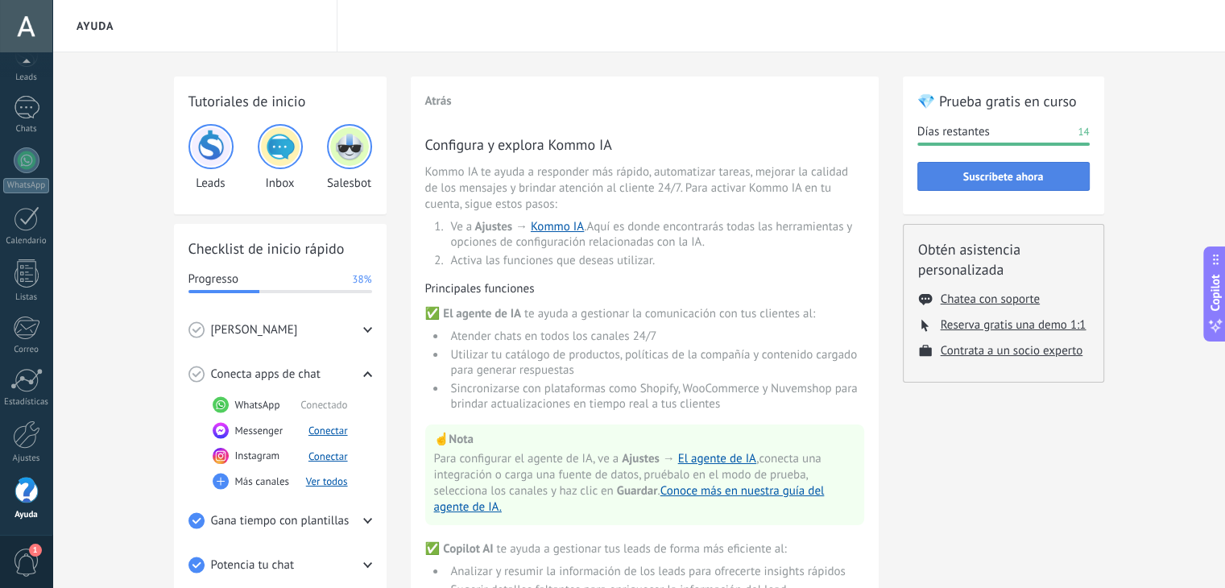
click at [999, 176] on span "Suscríbete ahora" at bounding box center [1003, 176] width 81 height 11
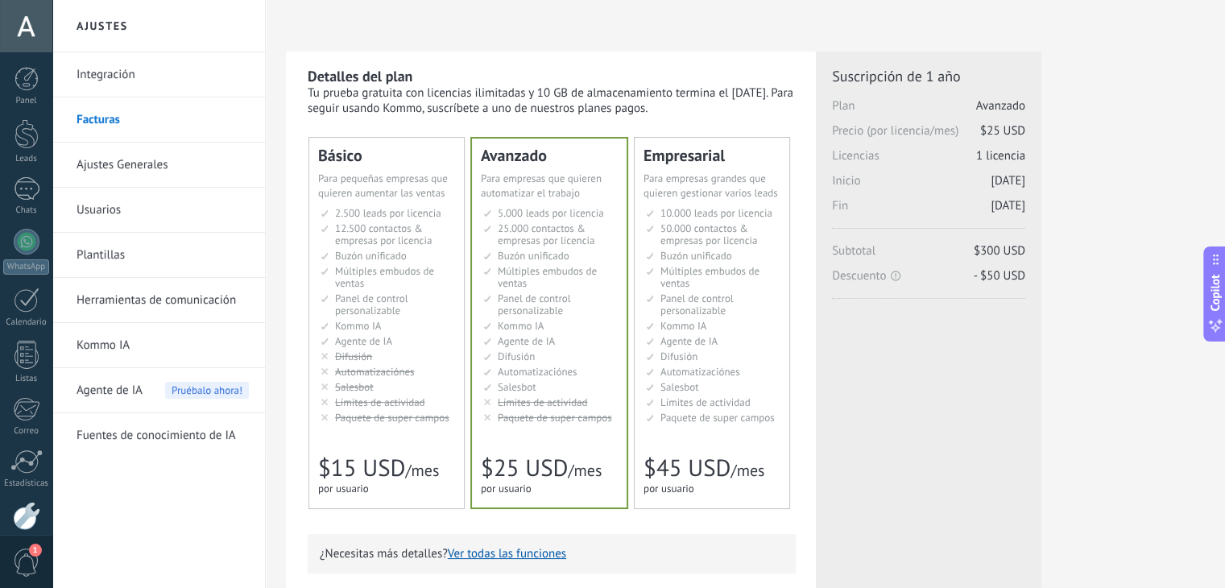
click at [143, 168] on link "Ajustes Generales" at bounding box center [163, 165] width 172 height 45
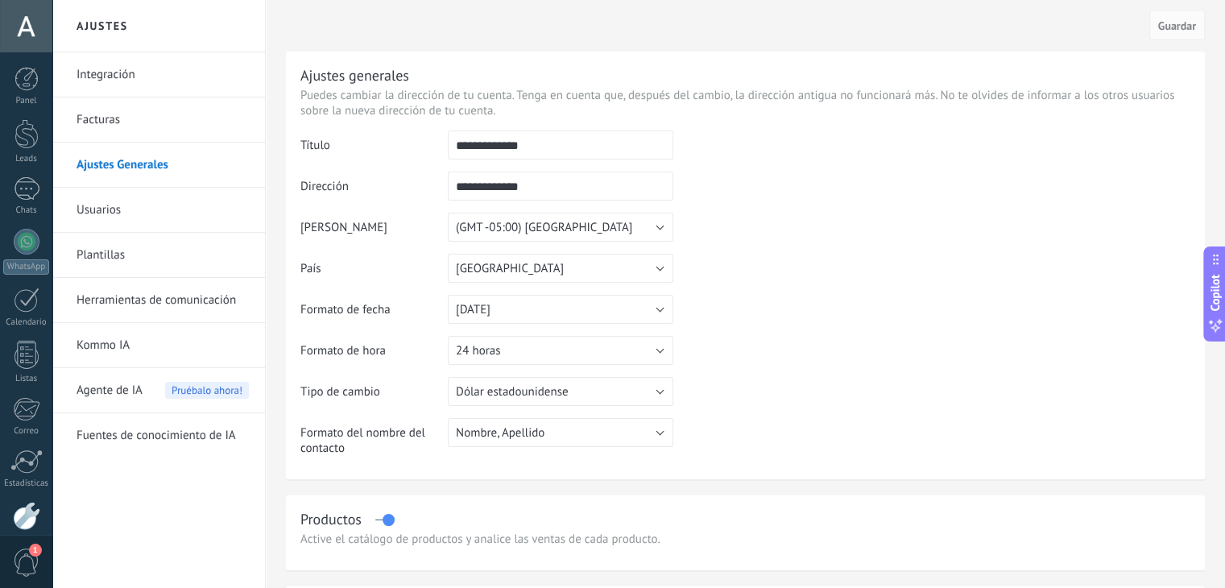
click at [178, 194] on link "Usuarios" at bounding box center [163, 210] width 172 height 45
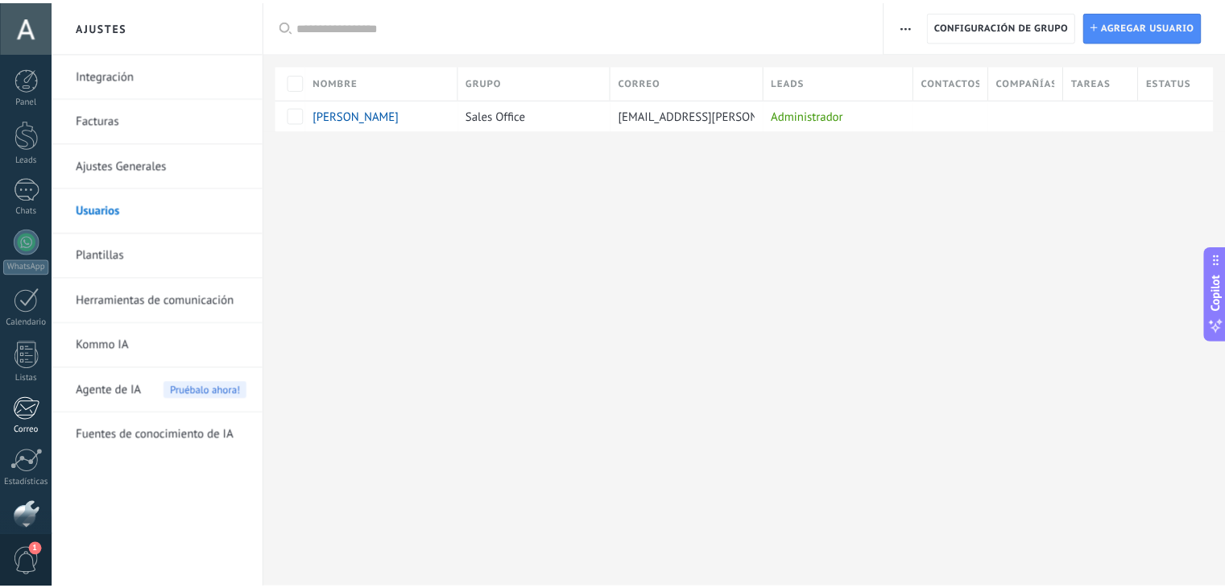
scroll to position [81, 0]
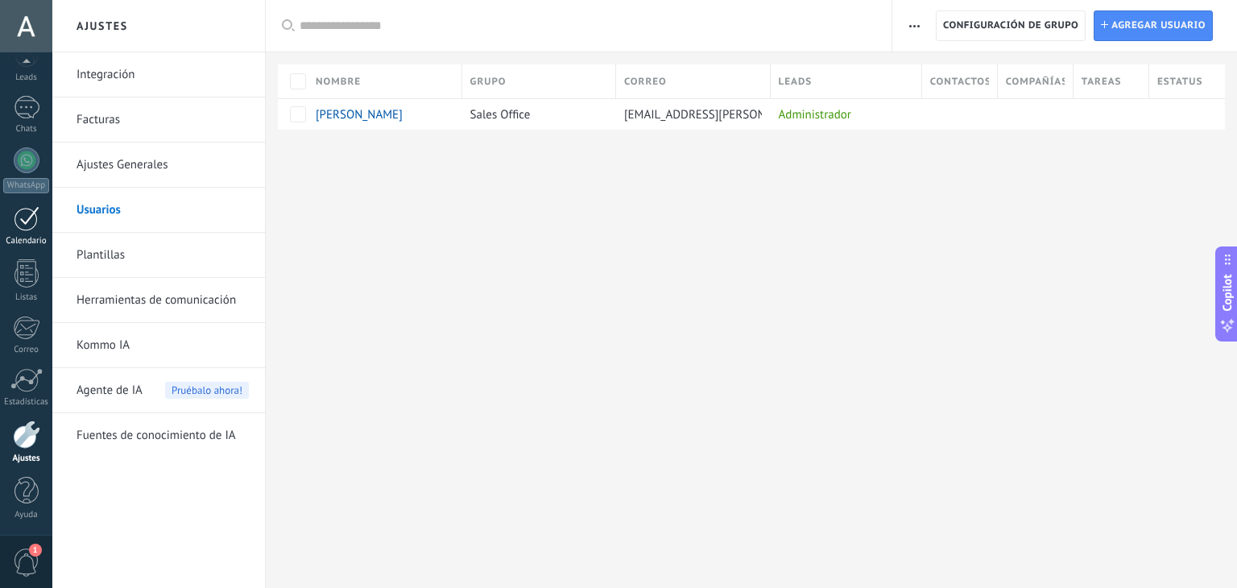
click at [25, 225] on div at bounding box center [27, 218] width 26 height 25
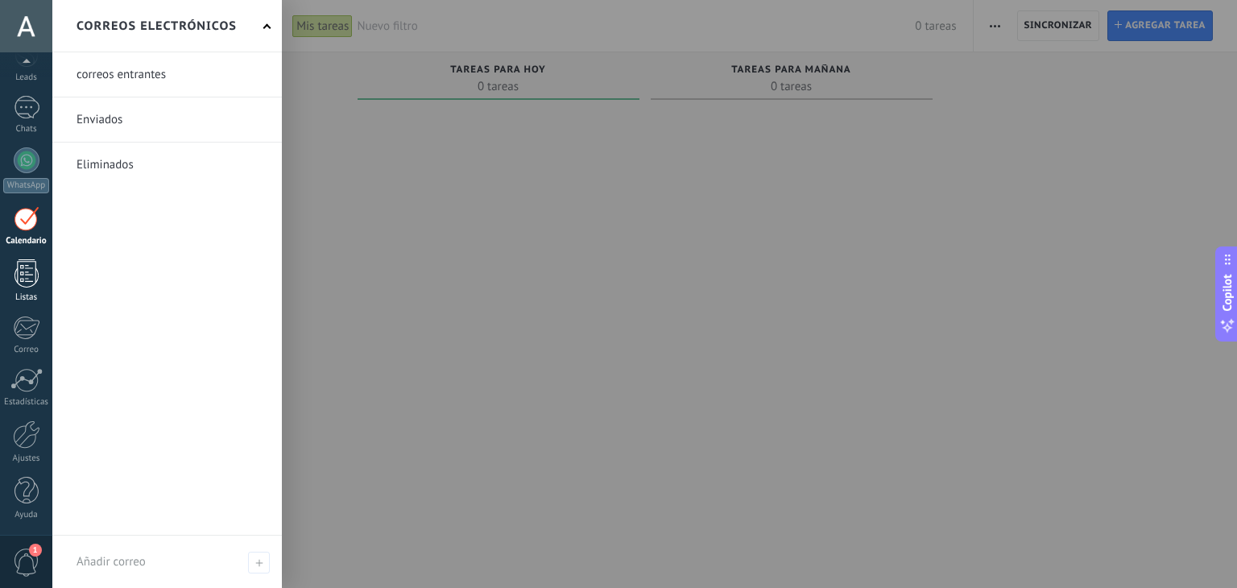
click at [18, 275] on div at bounding box center [26, 273] width 24 height 28
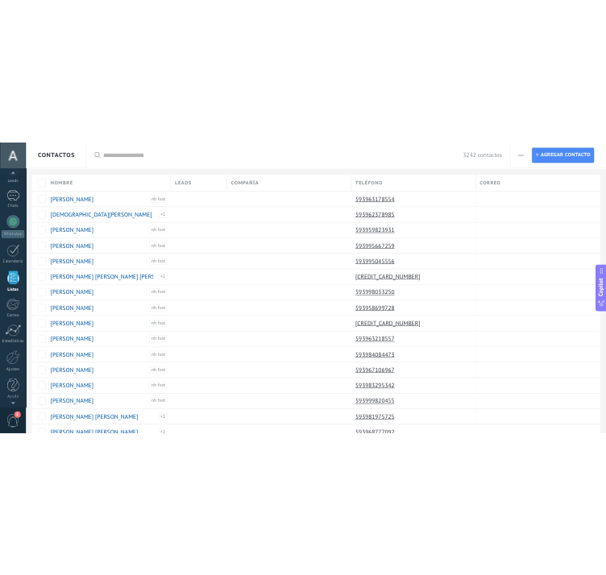
scroll to position [41, 0]
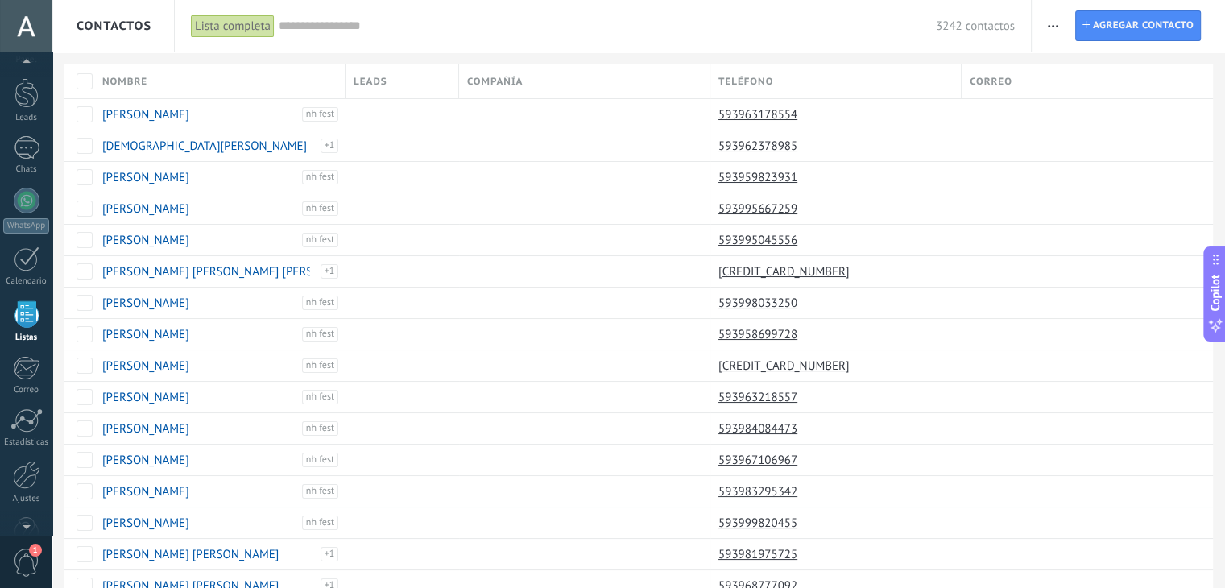
click at [221, 27] on div "Lista completa" at bounding box center [233, 25] width 84 height 23
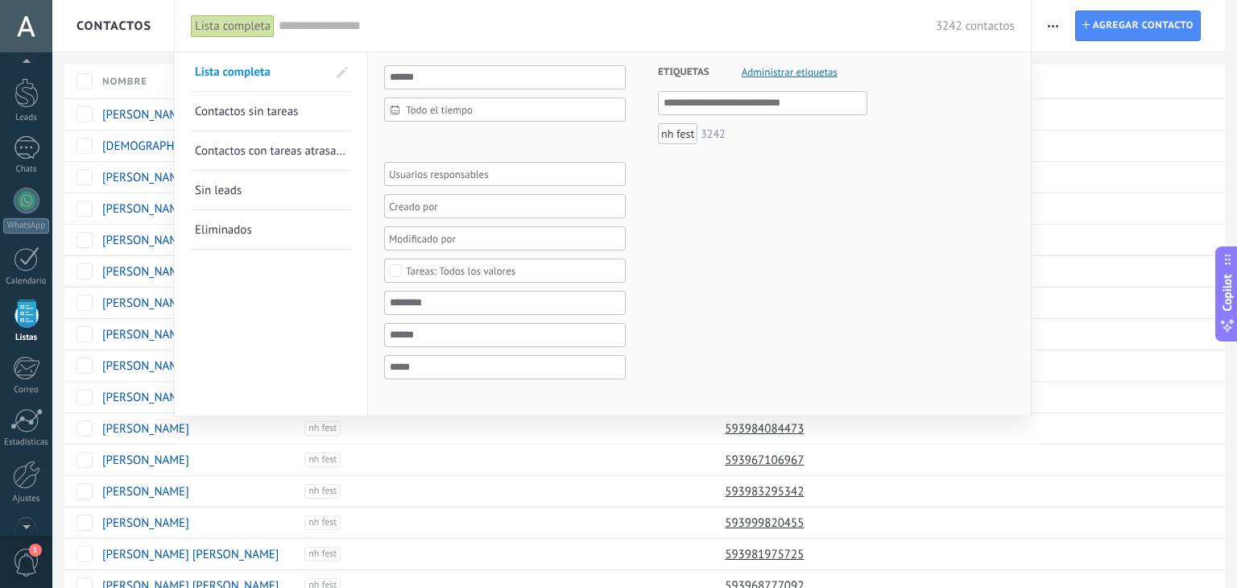
click at [348, 69] on span at bounding box center [342, 72] width 27 height 27
click at [758, 92] on ul at bounding box center [762, 103] width 209 height 24
click at [680, 137] on div "nh fest" at bounding box center [677, 133] width 39 height 21
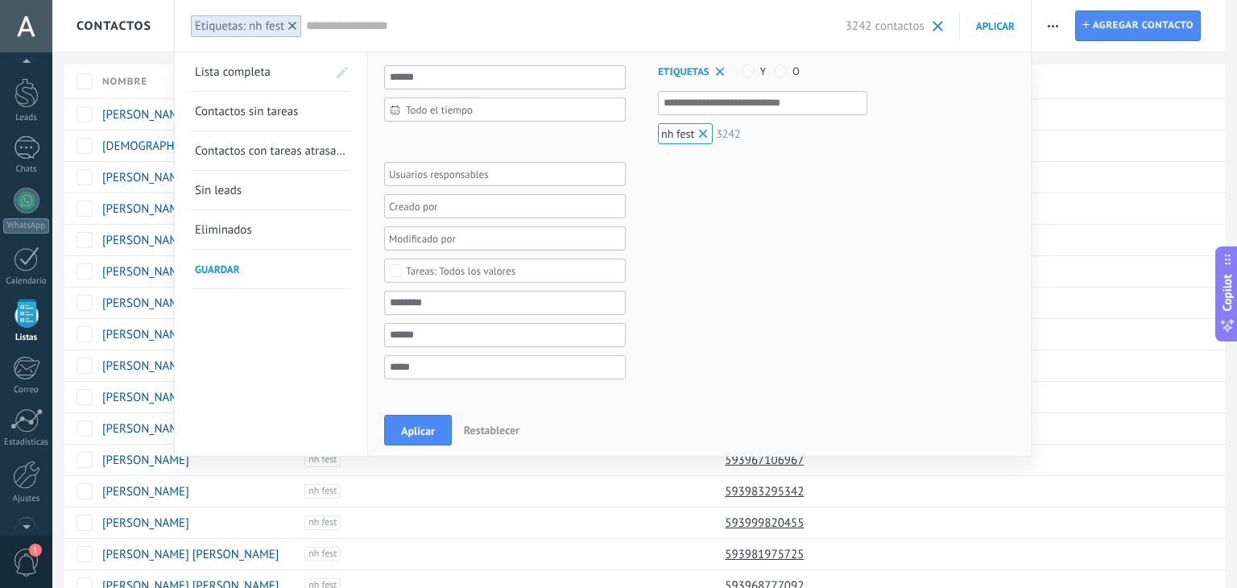
click at [235, 185] on span "Sin leads" at bounding box center [218, 190] width 47 height 15
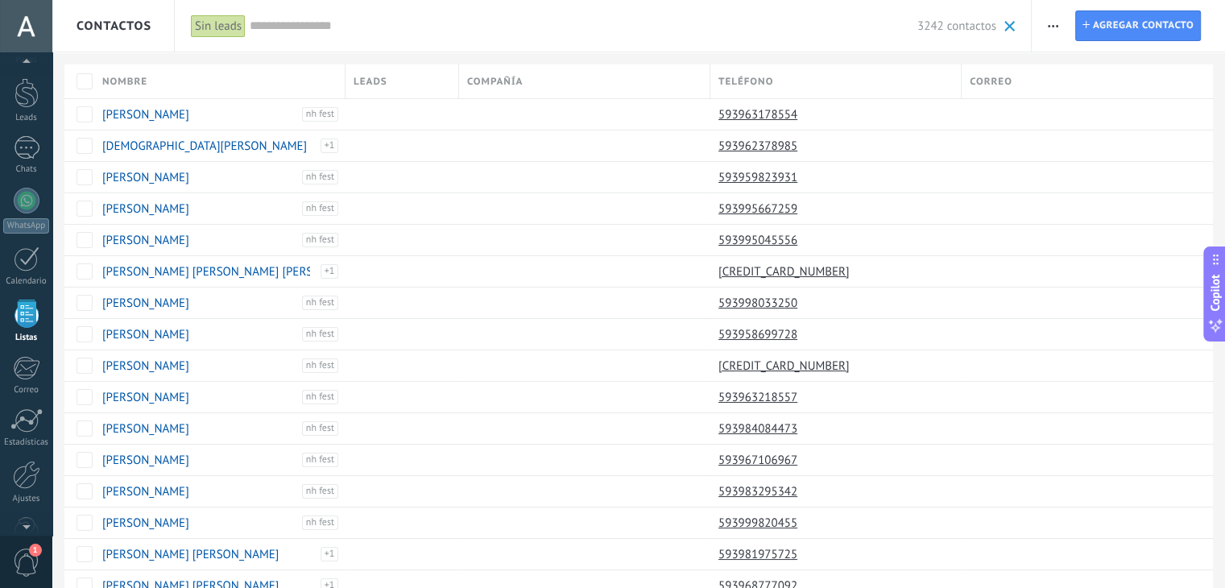
click at [235, 27] on div "Sin leads" at bounding box center [218, 25] width 55 height 23
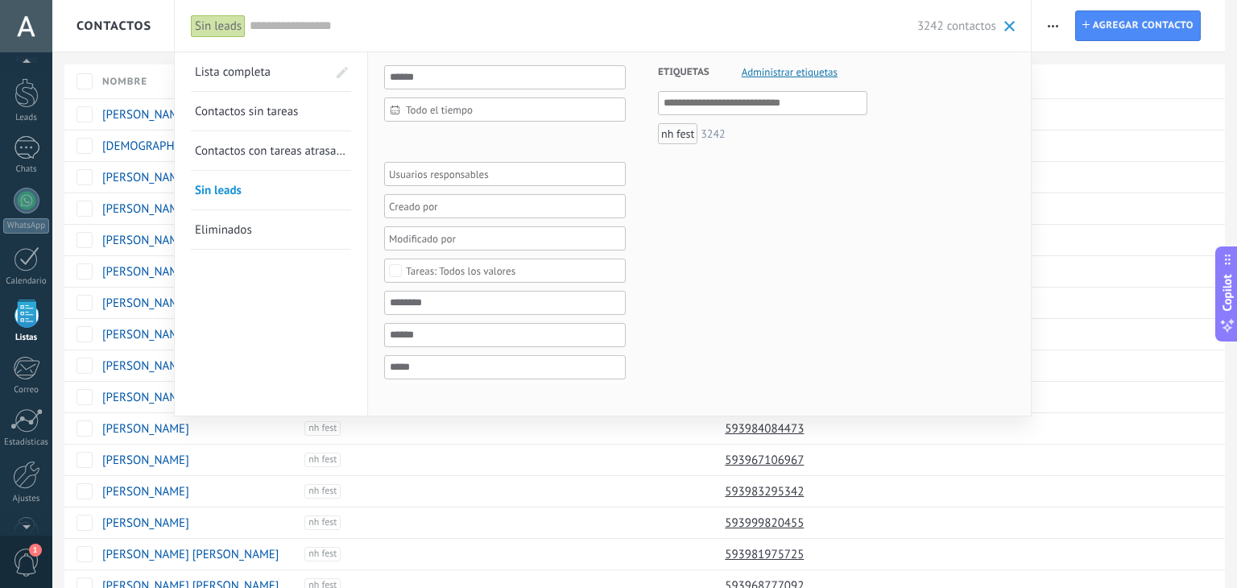
click at [155, 336] on div at bounding box center [618, 294] width 1237 height 588
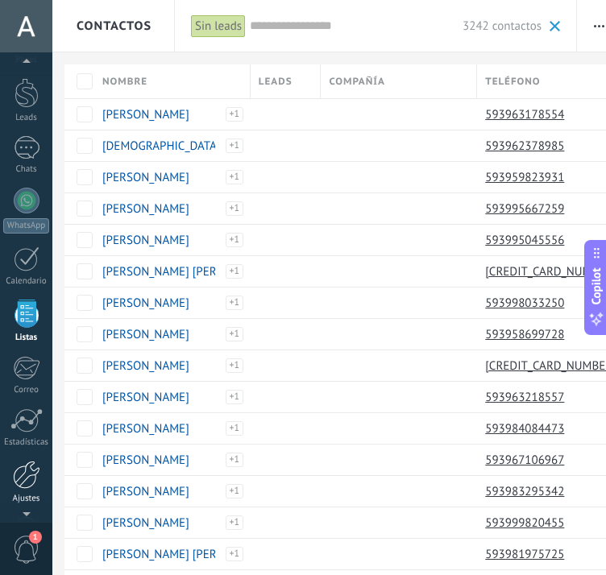
click at [28, 466] on div at bounding box center [26, 475] width 27 height 28
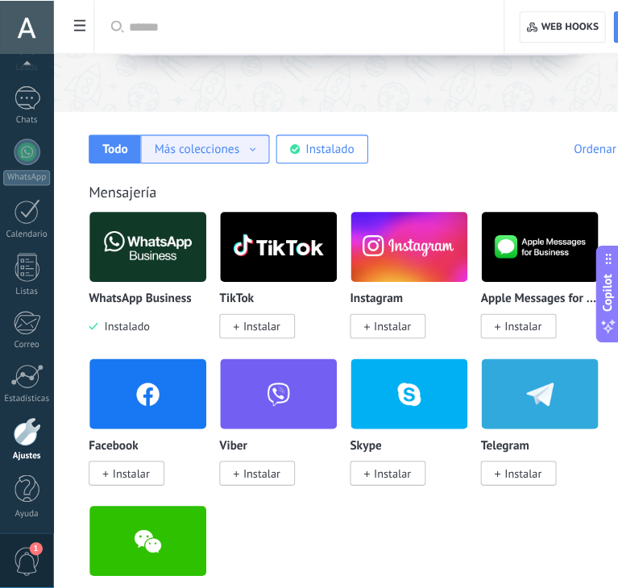
scroll to position [208, 0]
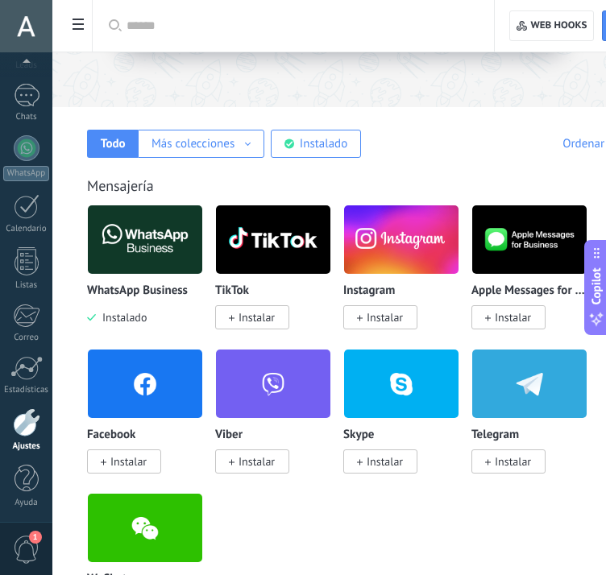
click at [81, 36] on span at bounding box center [77, 25] width 27 height 31
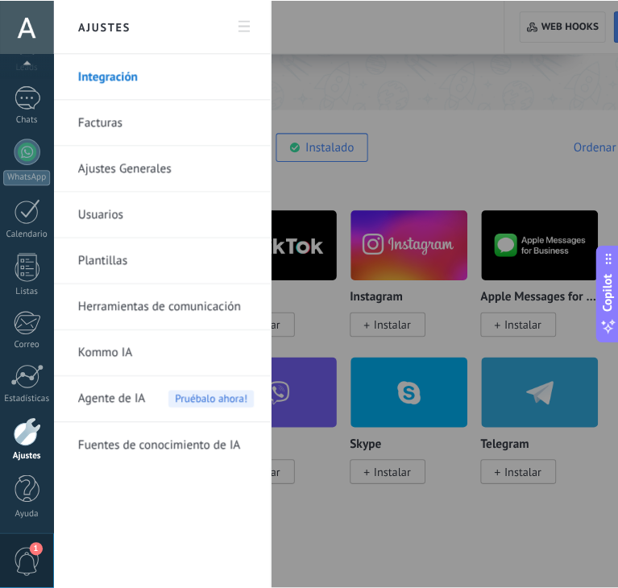
scroll to position [81, 0]
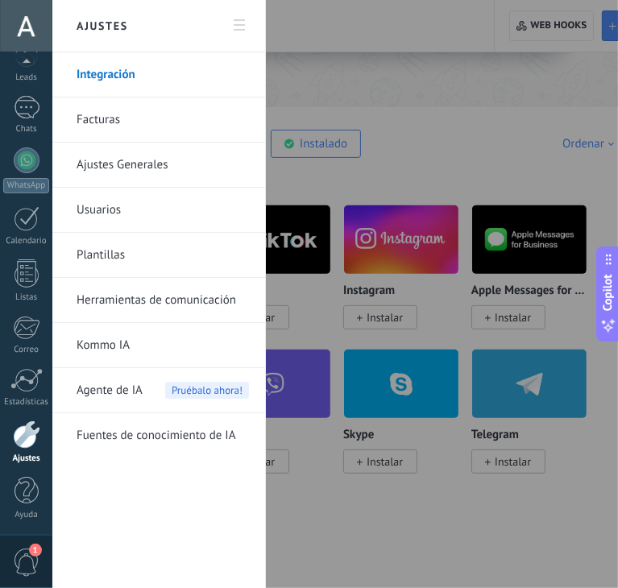
click at [149, 242] on link "Plantillas" at bounding box center [163, 255] width 172 height 45
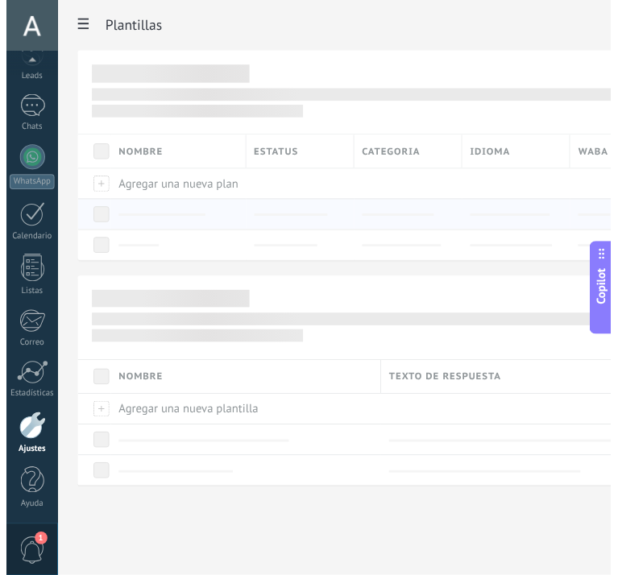
scroll to position [93, 0]
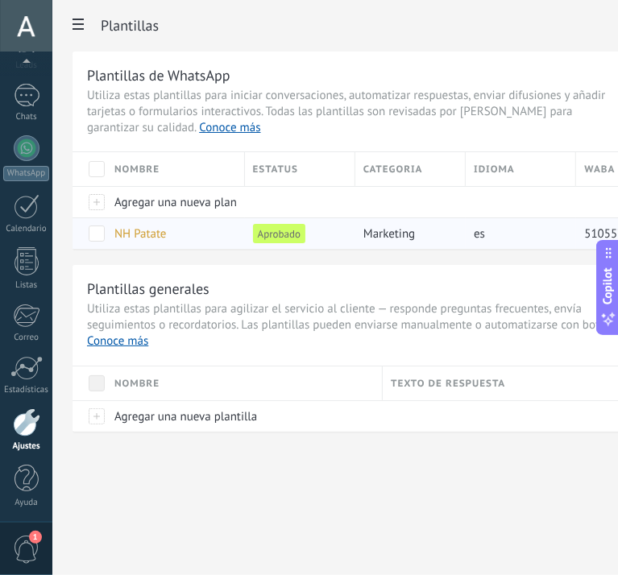
click at [384, 239] on span "marketing" at bounding box center [389, 233] width 52 height 15
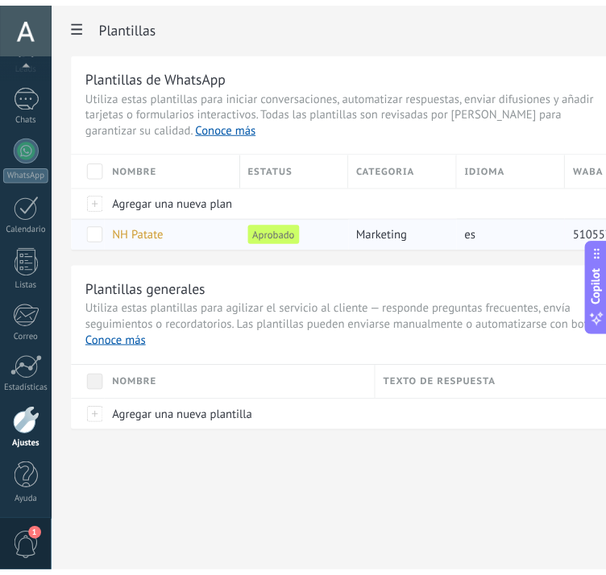
scroll to position [0, 157]
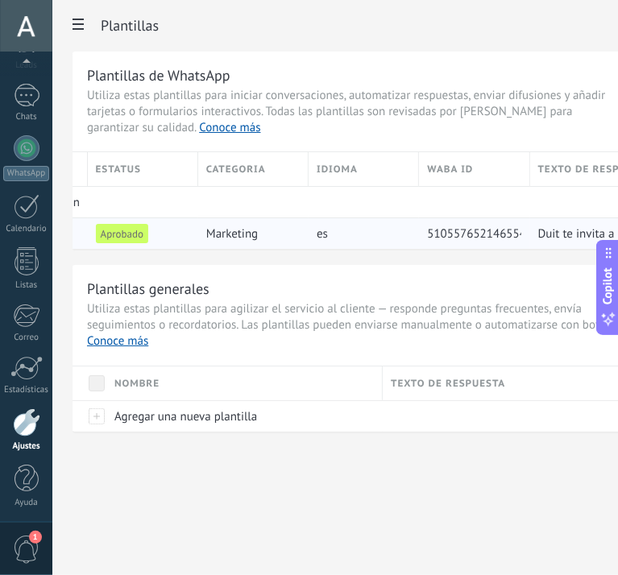
click at [455, 234] on span "510557652146554" at bounding box center [476, 233] width 99 height 15
